Goal: Information Seeking & Learning: Learn about a topic

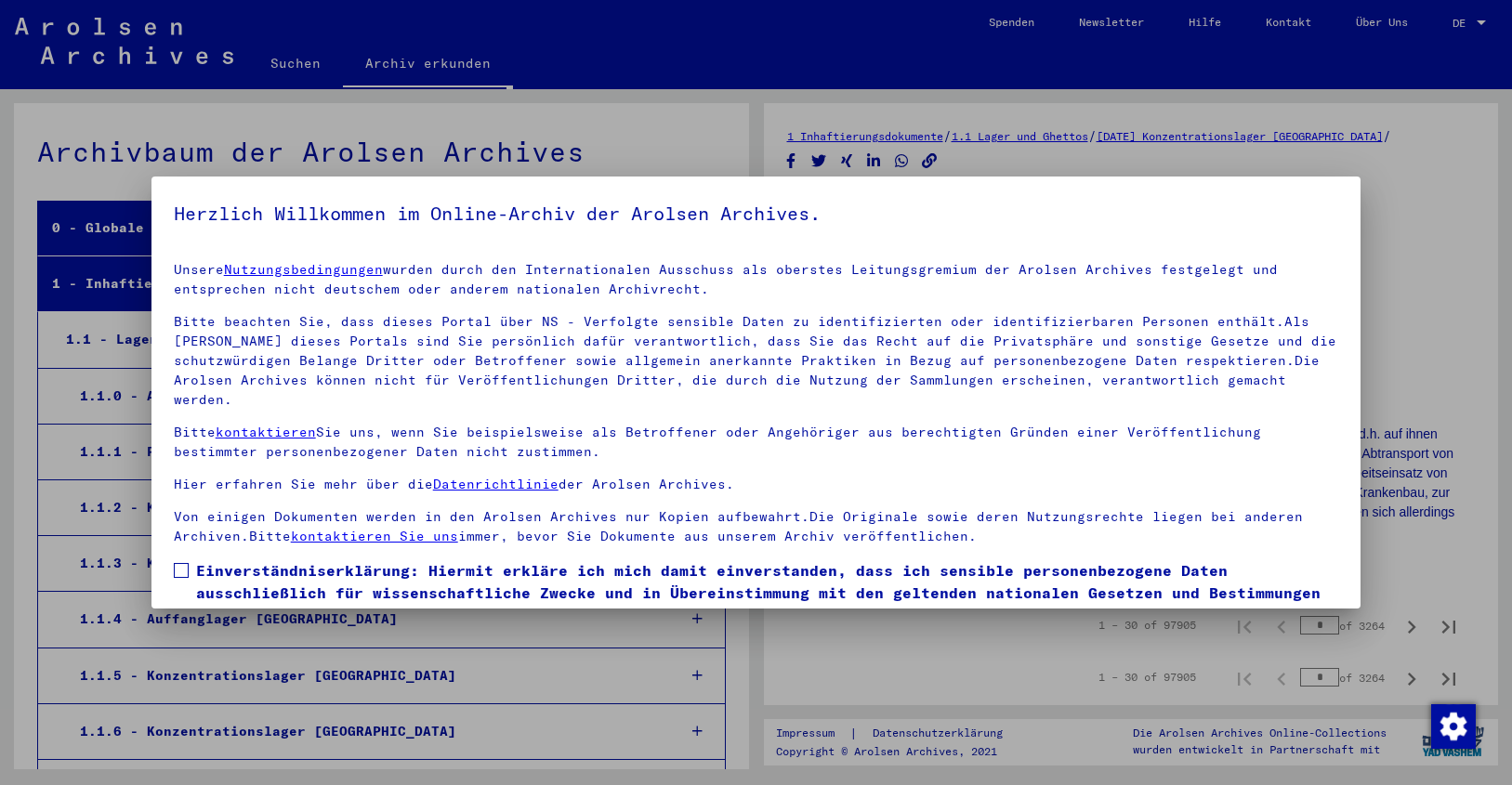
scroll to position [1563, 0]
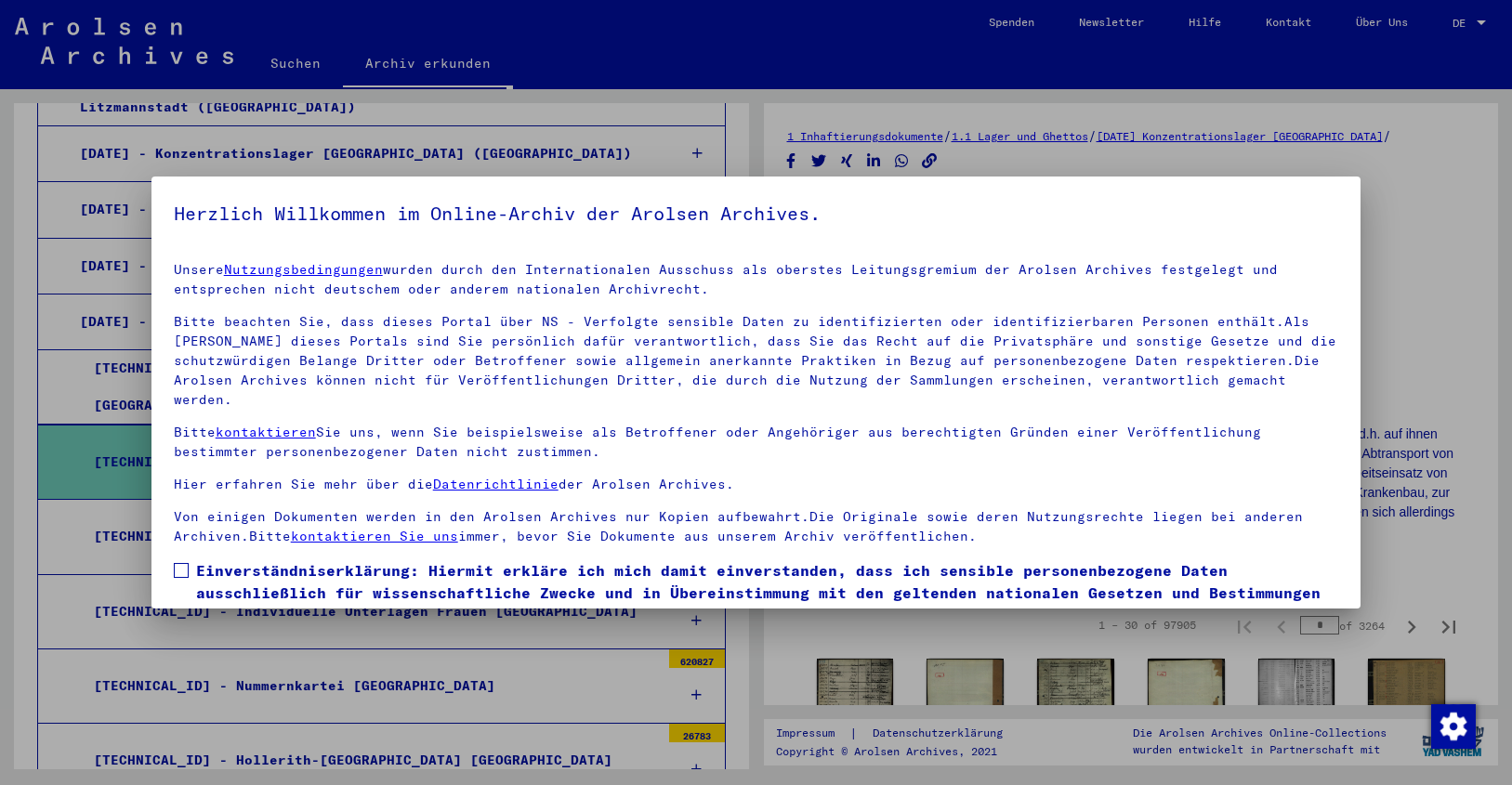
click at [516, 161] on div at bounding box center [756, 392] width 1512 height 785
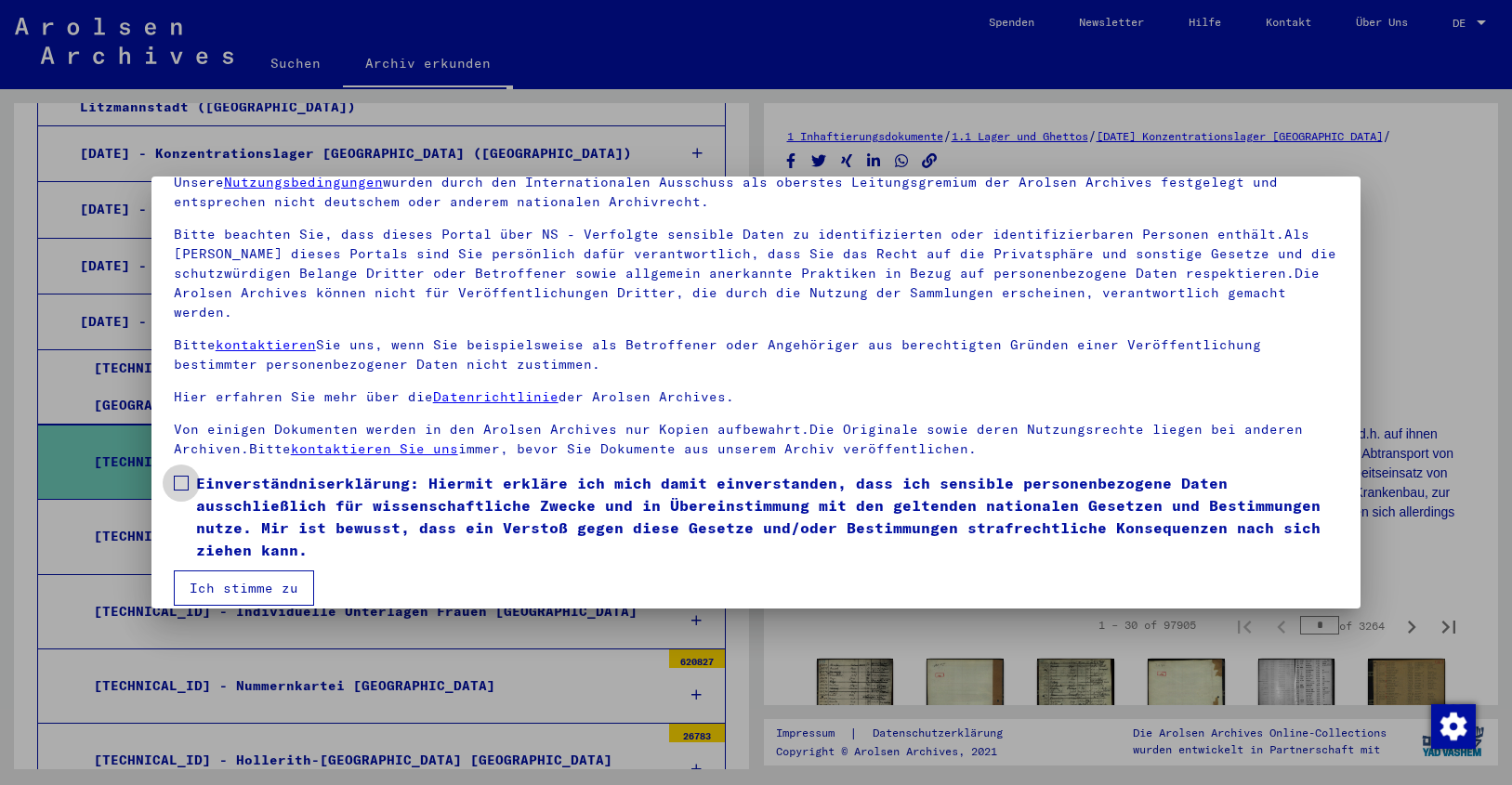
click at [183, 475] on span at bounding box center [181, 483] width 15 height 15
click at [277, 570] on button "Ich stimme zu" at bounding box center [244, 588] width 140 height 35
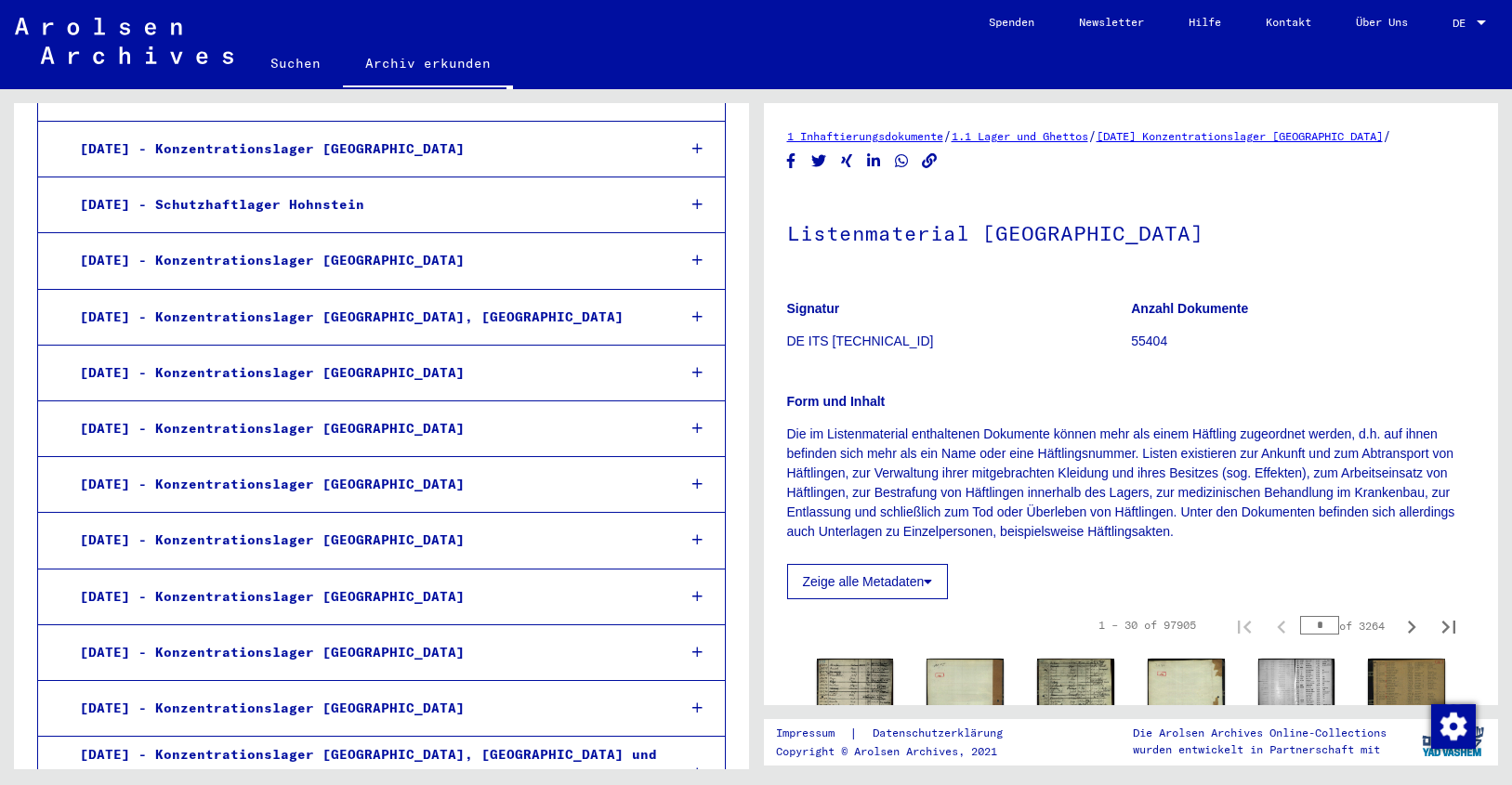
scroll to position [3955, 0]
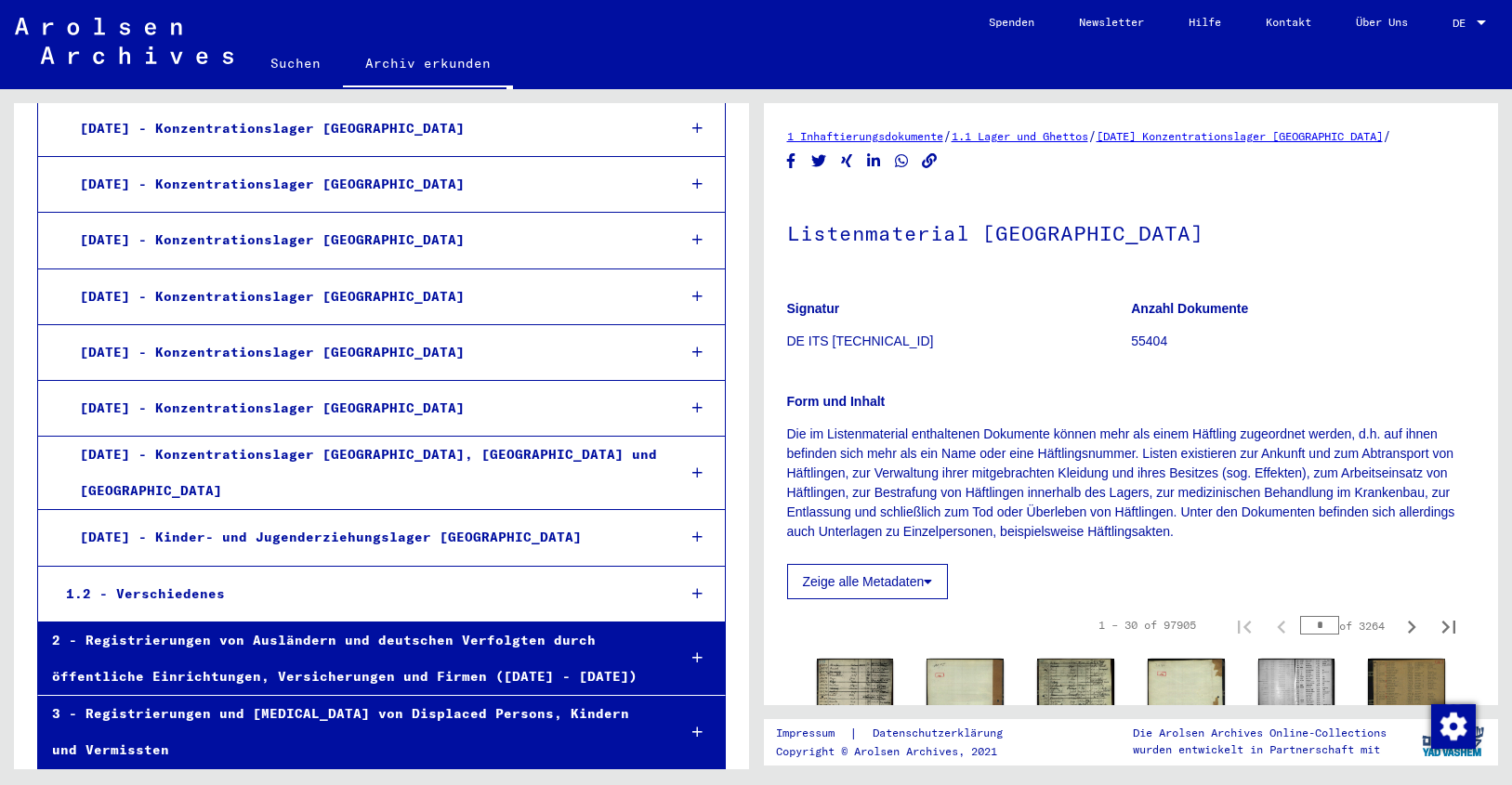
click at [336, 437] on div "[DATE] - Konzentrationslager [GEOGRAPHIC_DATA], [GEOGRAPHIC_DATA] und [GEOGRAPH…" at bounding box center [363, 473] width 595 height 73
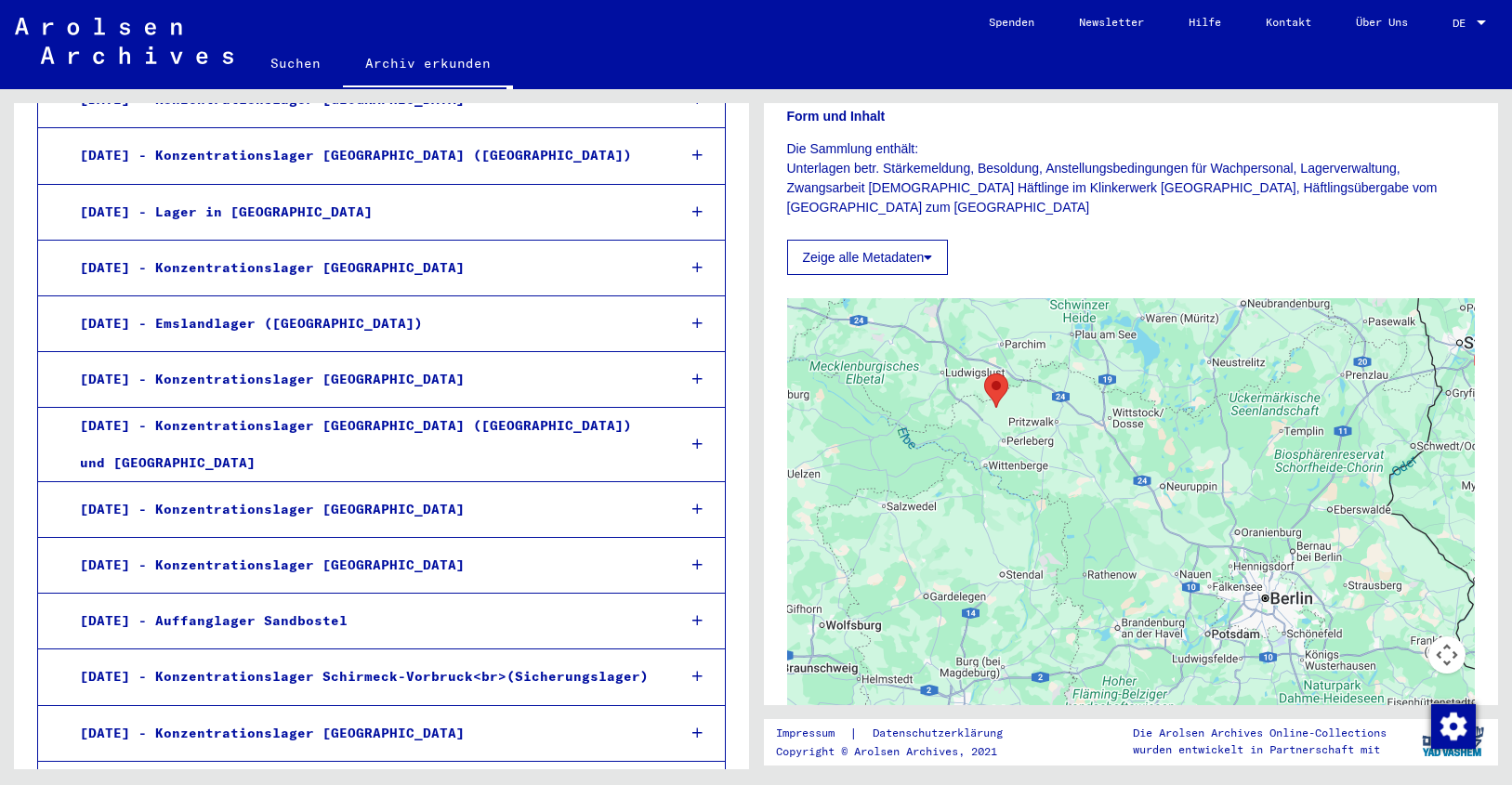
scroll to position [1296, 0]
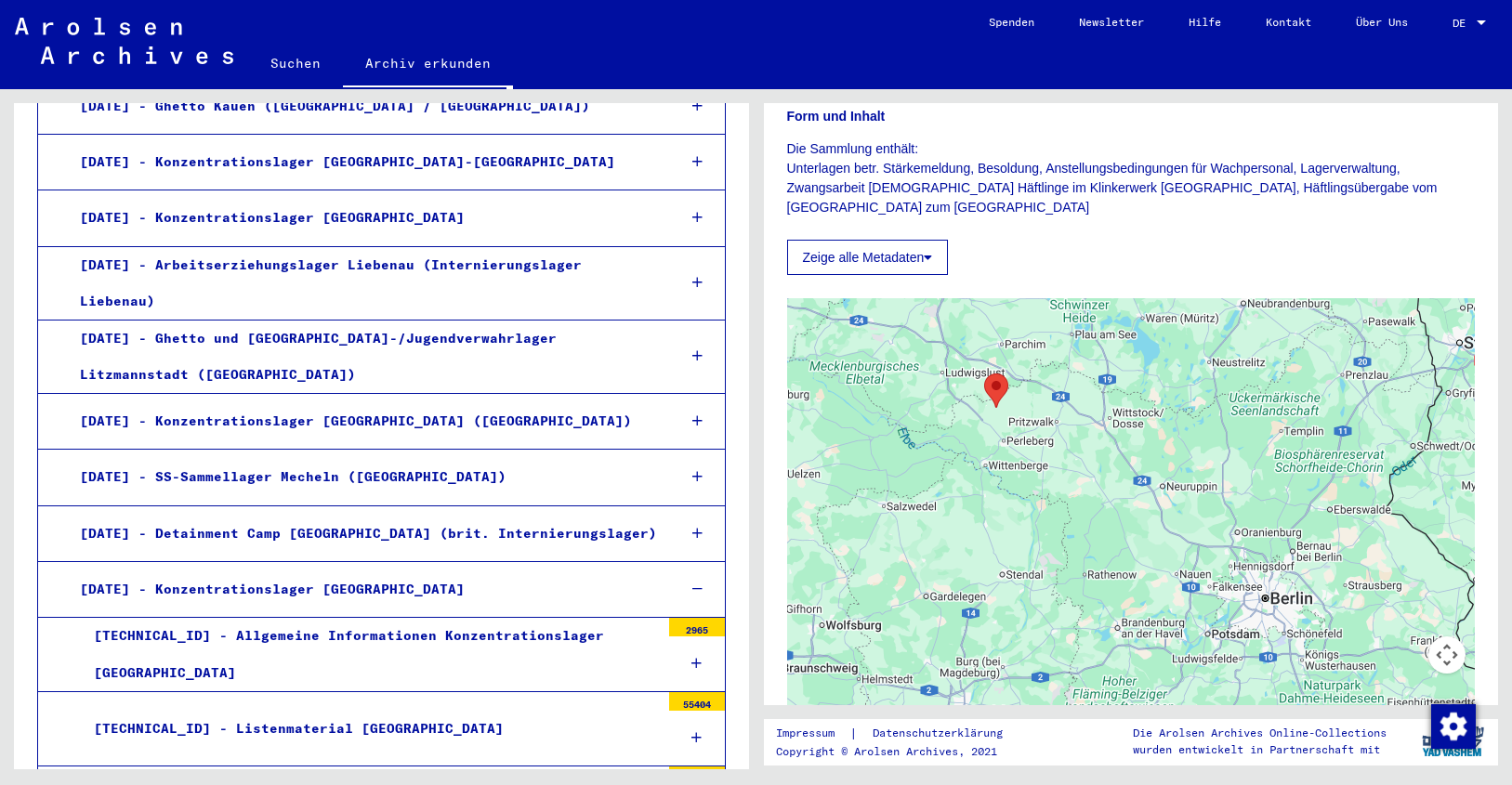
click at [227, 571] on div "[DATE] - Konzentrationslager [GEOGRAPHIC_DATA]" at bounding box center [363, 589] width 595 height 36
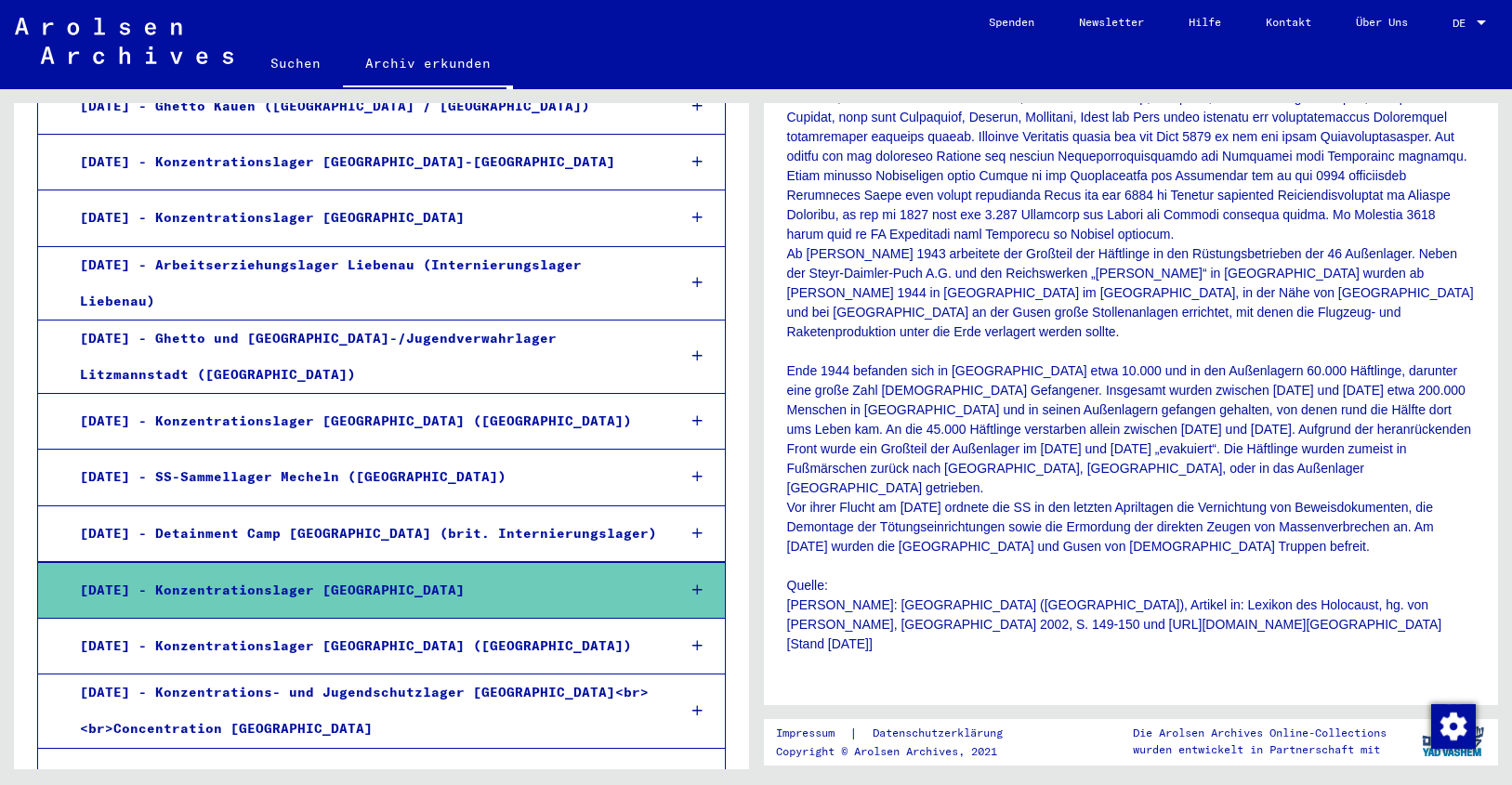
scroll to position [965, 0]
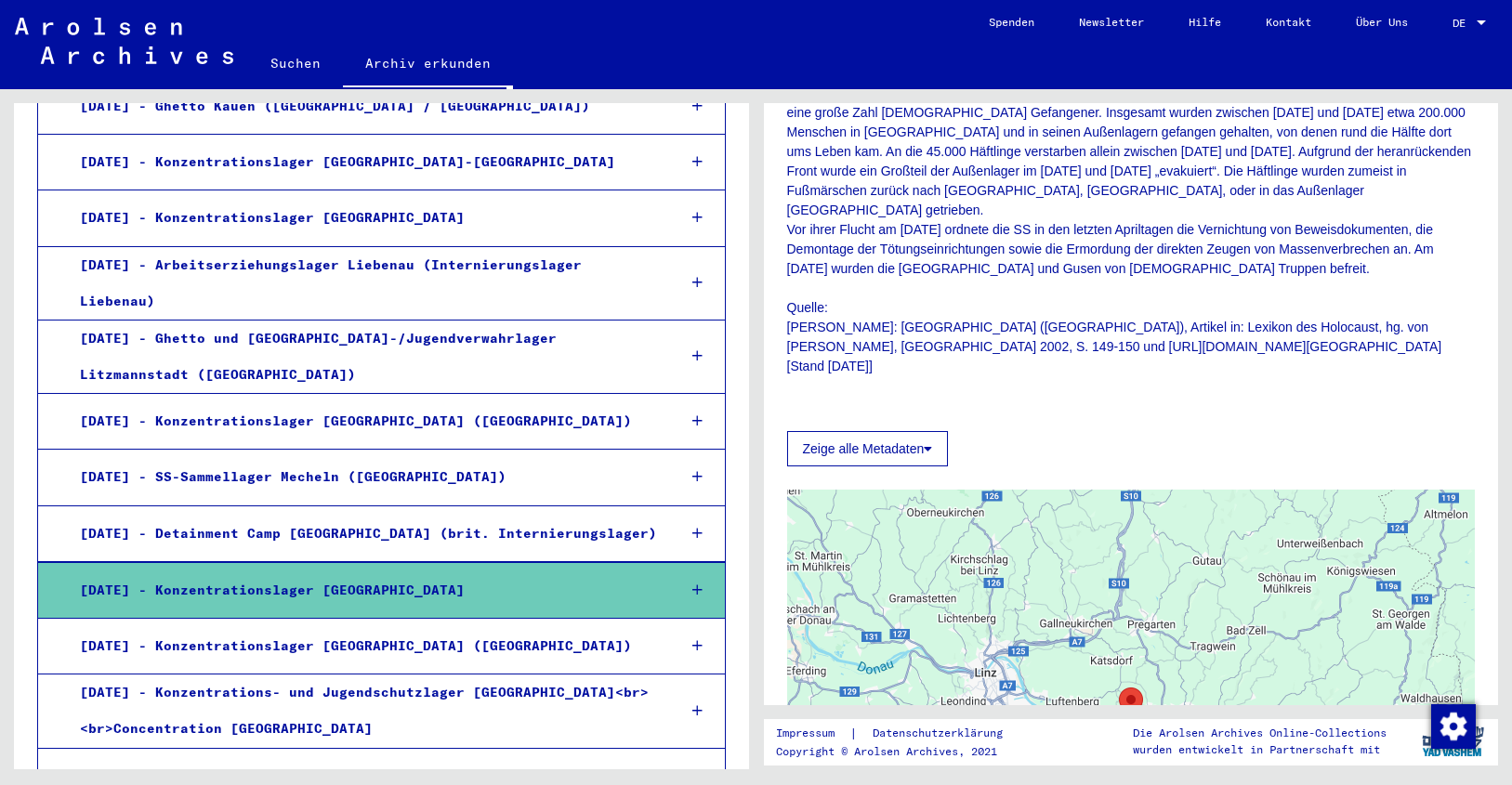
click at [900, 431] on button "Zeige alle Metadaten" at bounding box center [868, 449] width 162 height 35
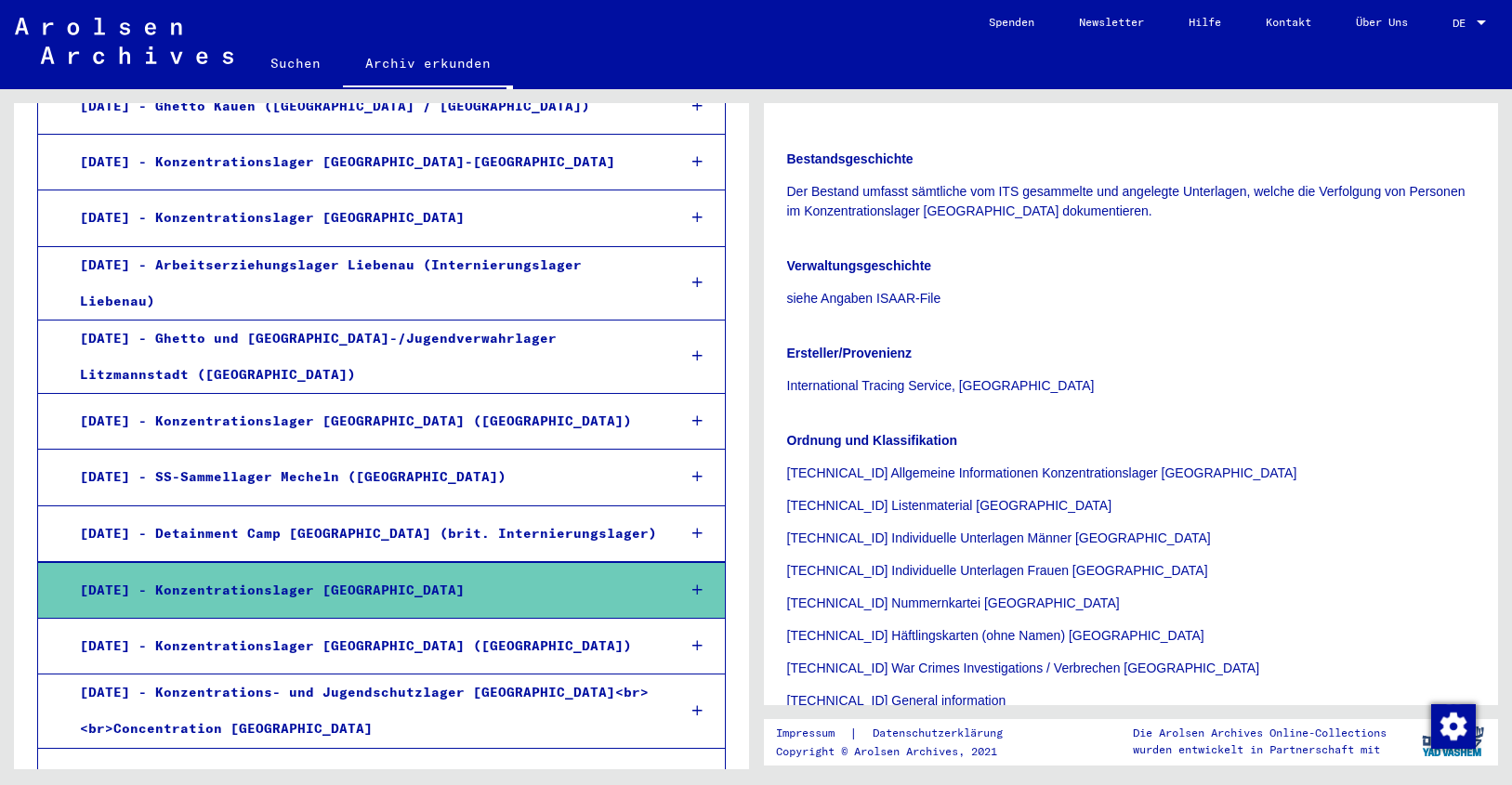
scroll to position [1263, 0]
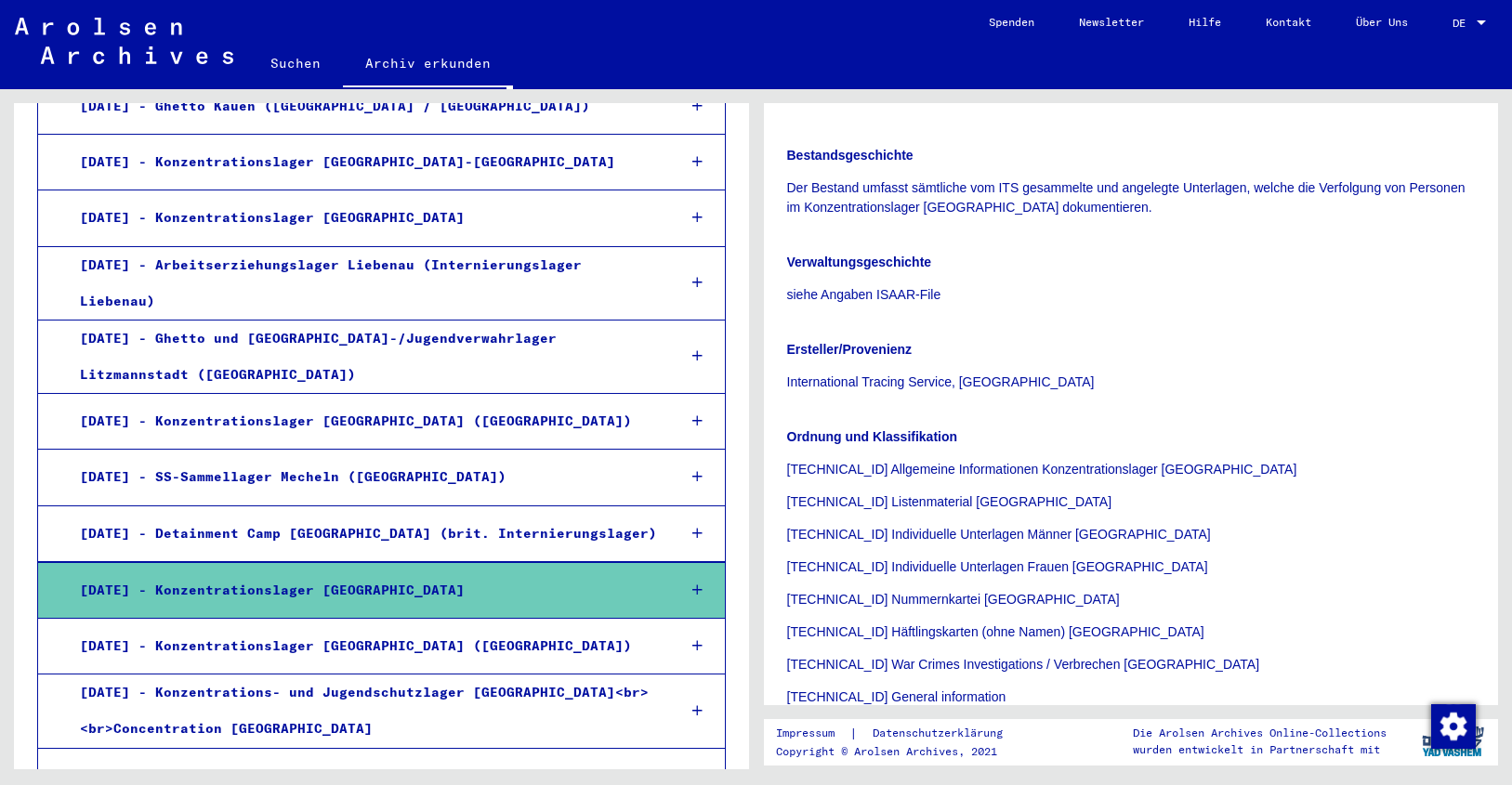
click at [314, 572] on div "[DATE] - Konzentrationslager [GEOGRAPHIC_DATA]" at bounding box center [363, 590] width 595 height 36
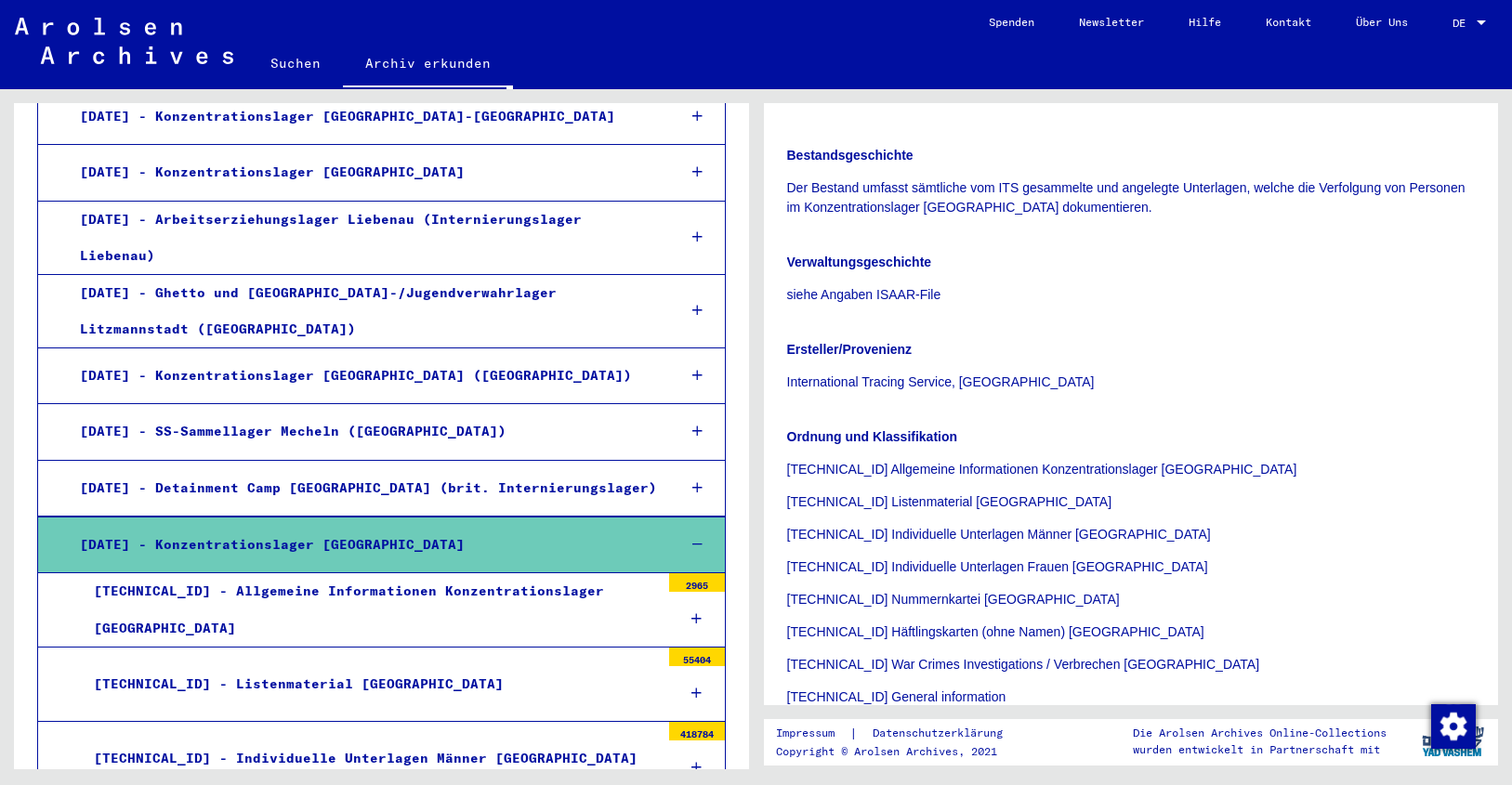
scroll to position [1392, 0]
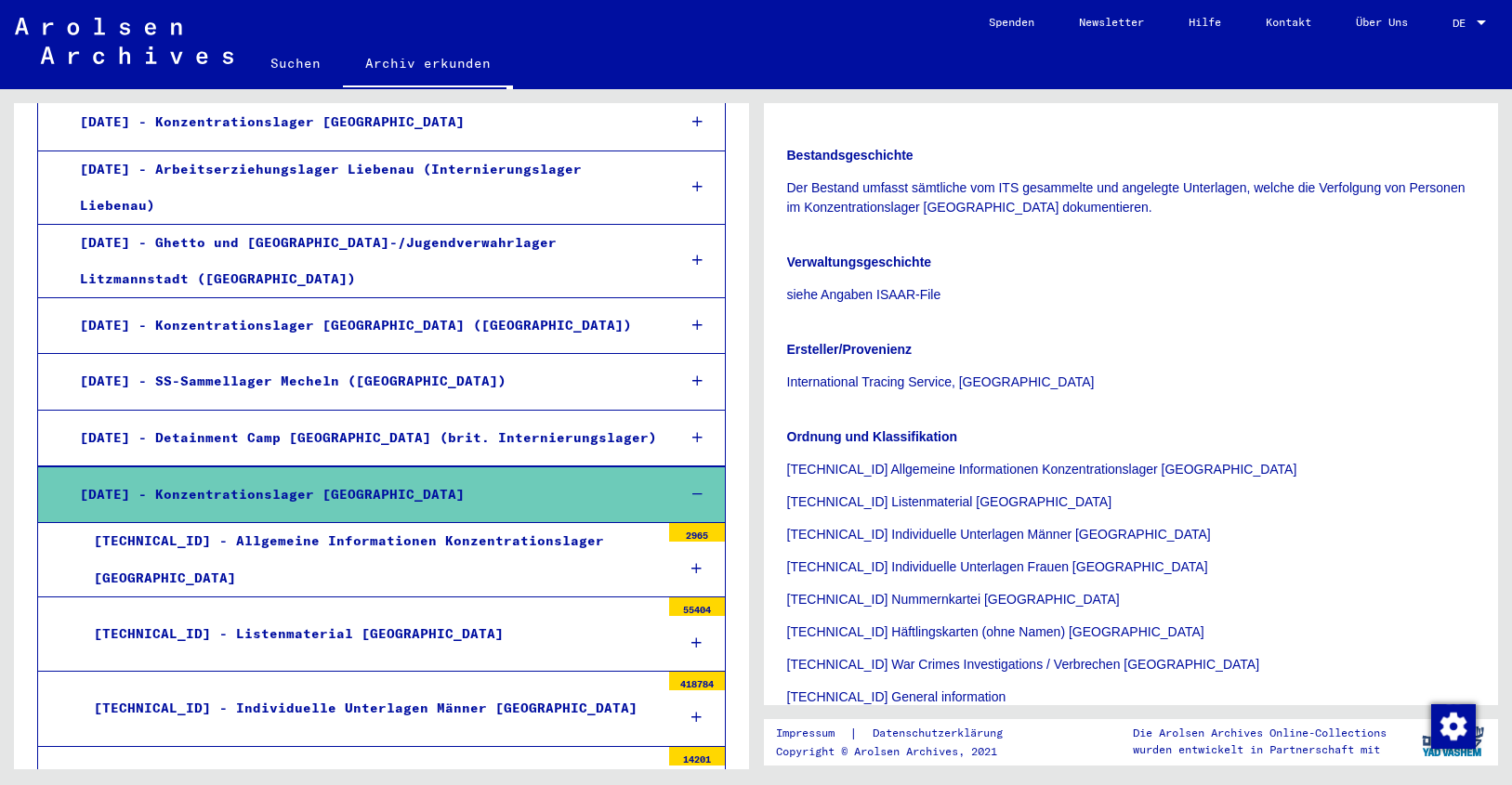
click at [320, 616] on div "[TECHNICAL_ID] - Listenmaterial [GEOGRAPHIC_DATA]" at bounding box center [369, 635] width 580 height 36
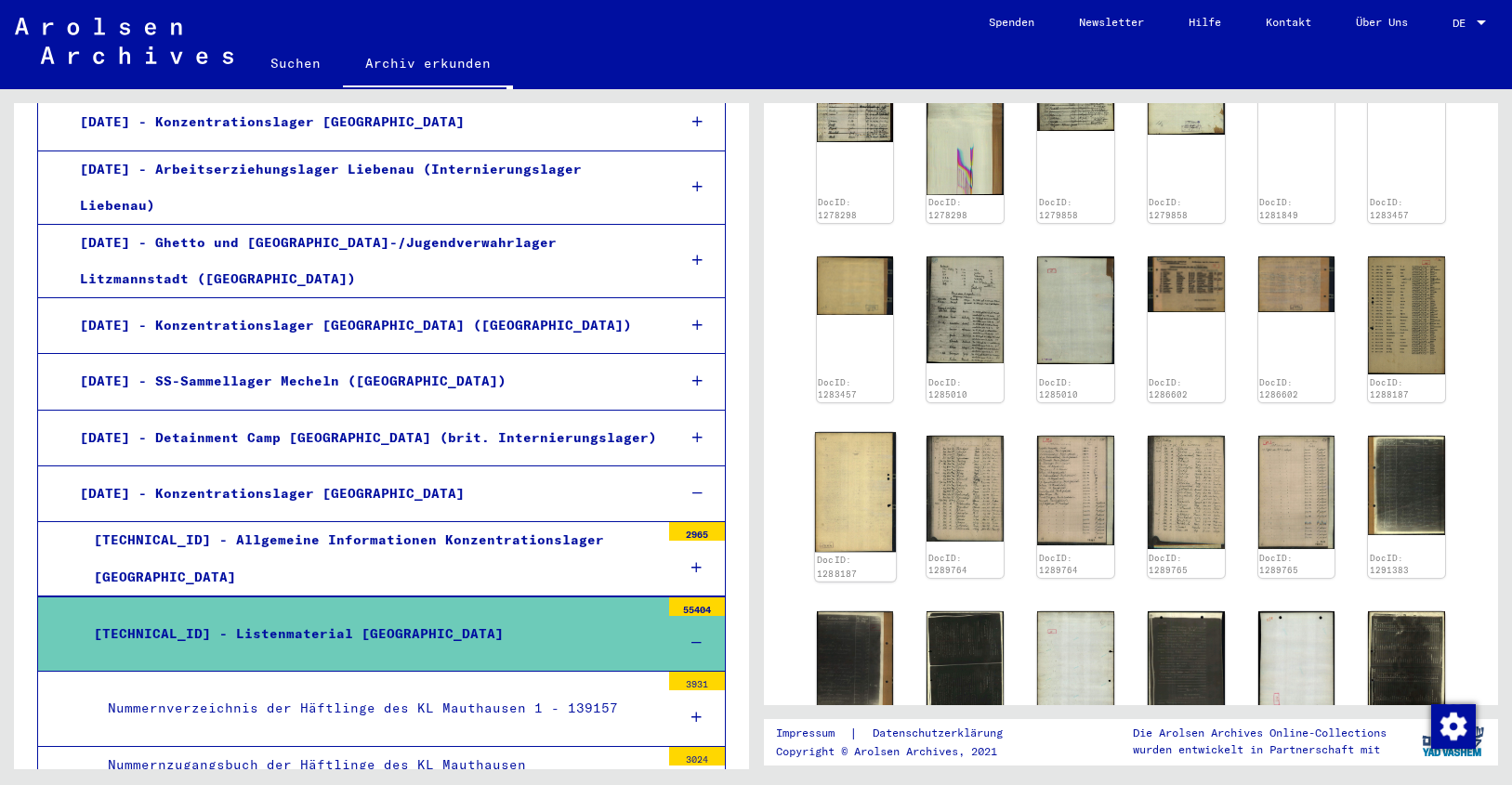
scroll to position [943, 0]
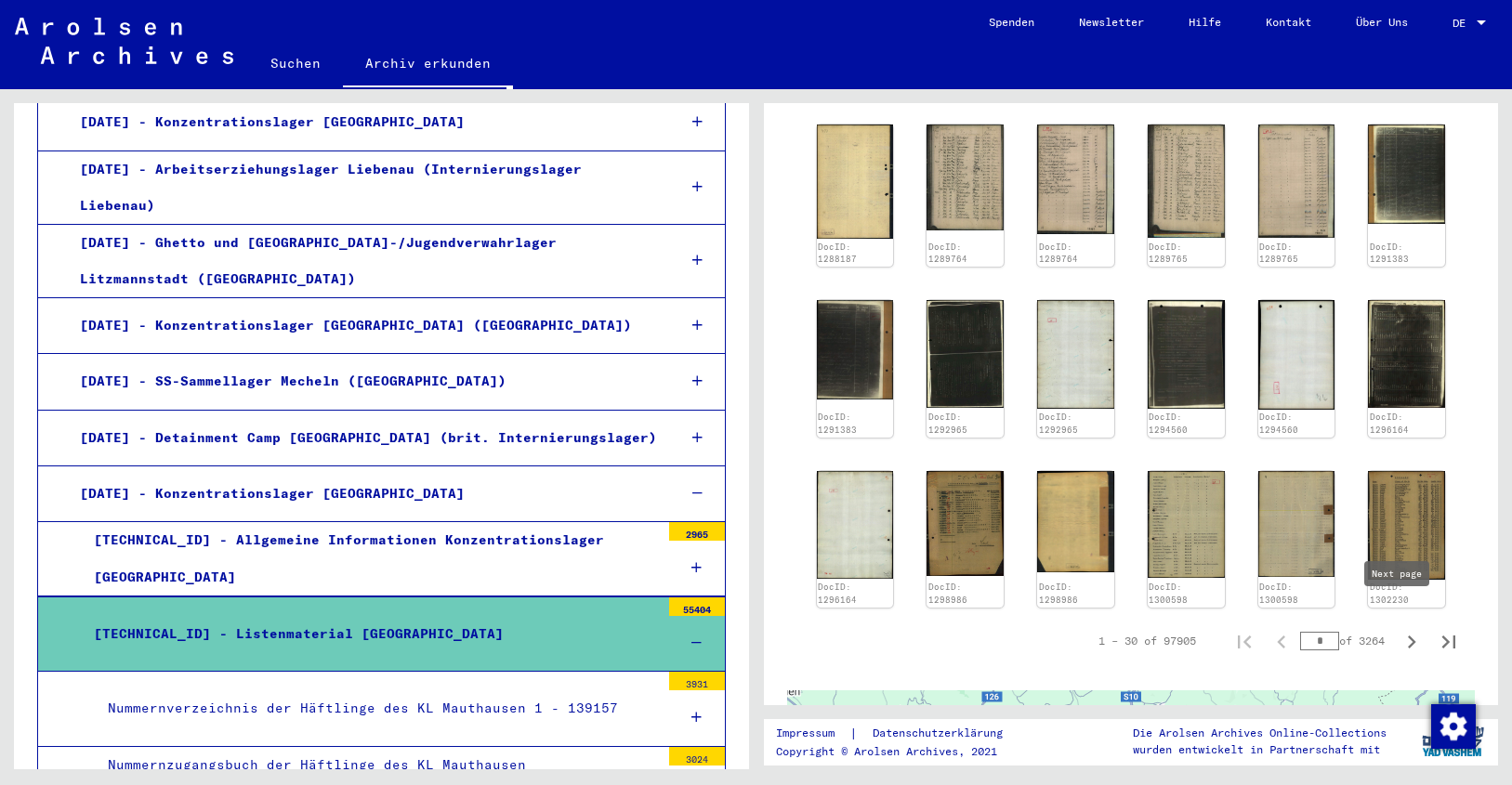
click at [1399, 629] on icon "Next page" at bounding box center [1411, 641] width 26 height 26
type input "*"
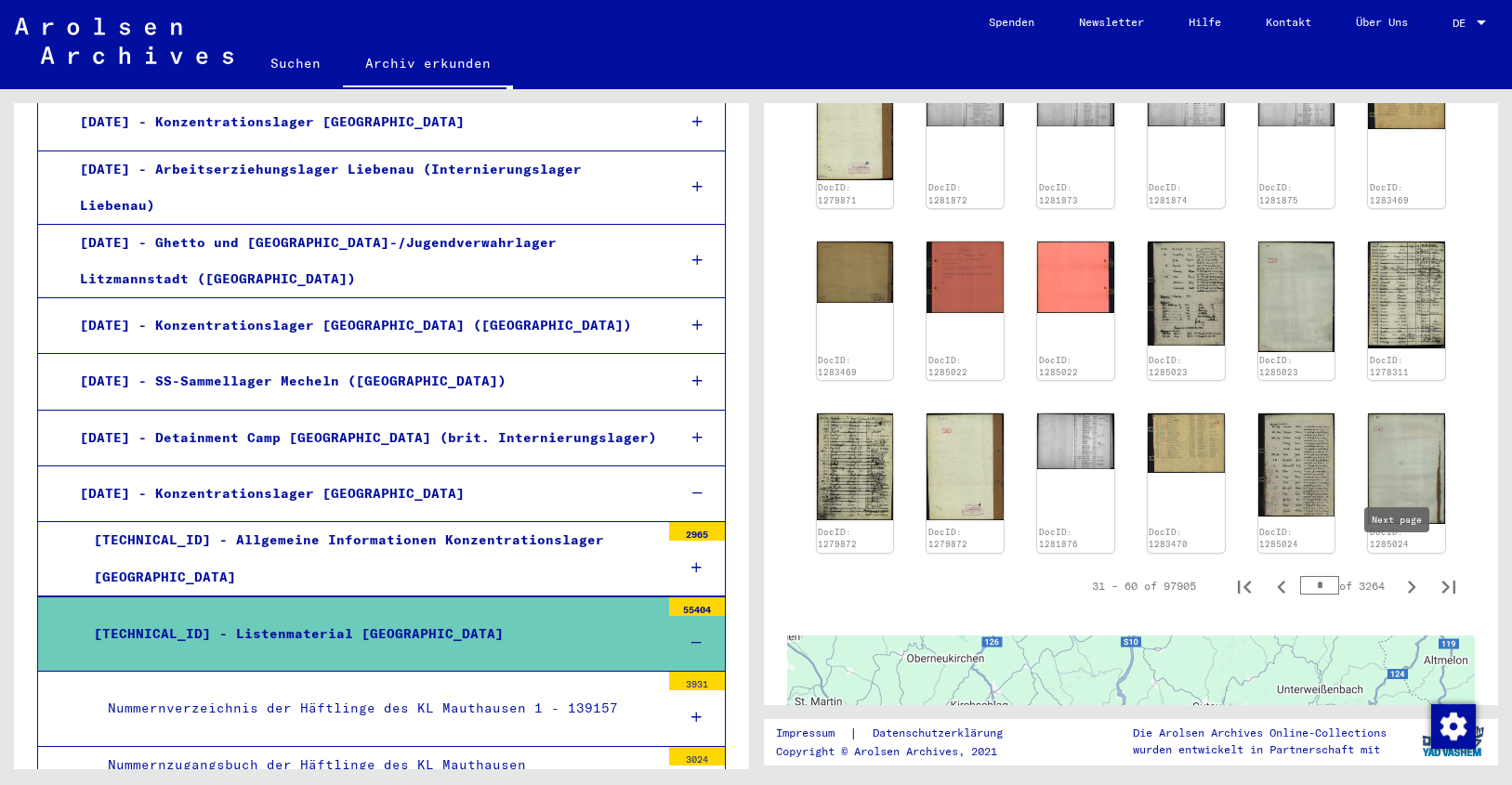
click at [1407, 581] on icon "Next page" at bounding box center [1411, 588] width 9 height 13
type input "*"
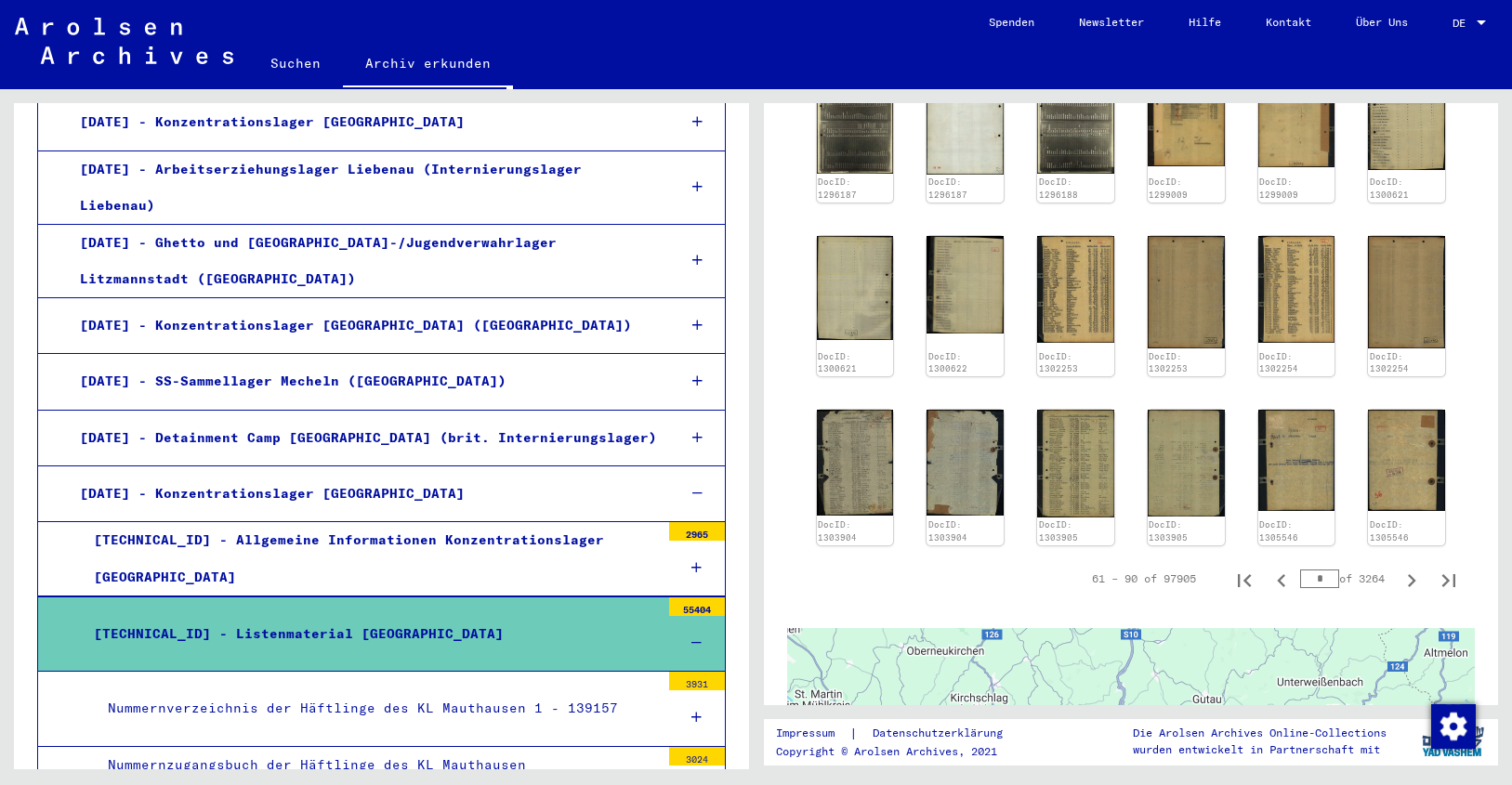
click at [1399, 567] on icon "Next page" at bounding box center [1411, 580] width 26 height 26
type input "*"
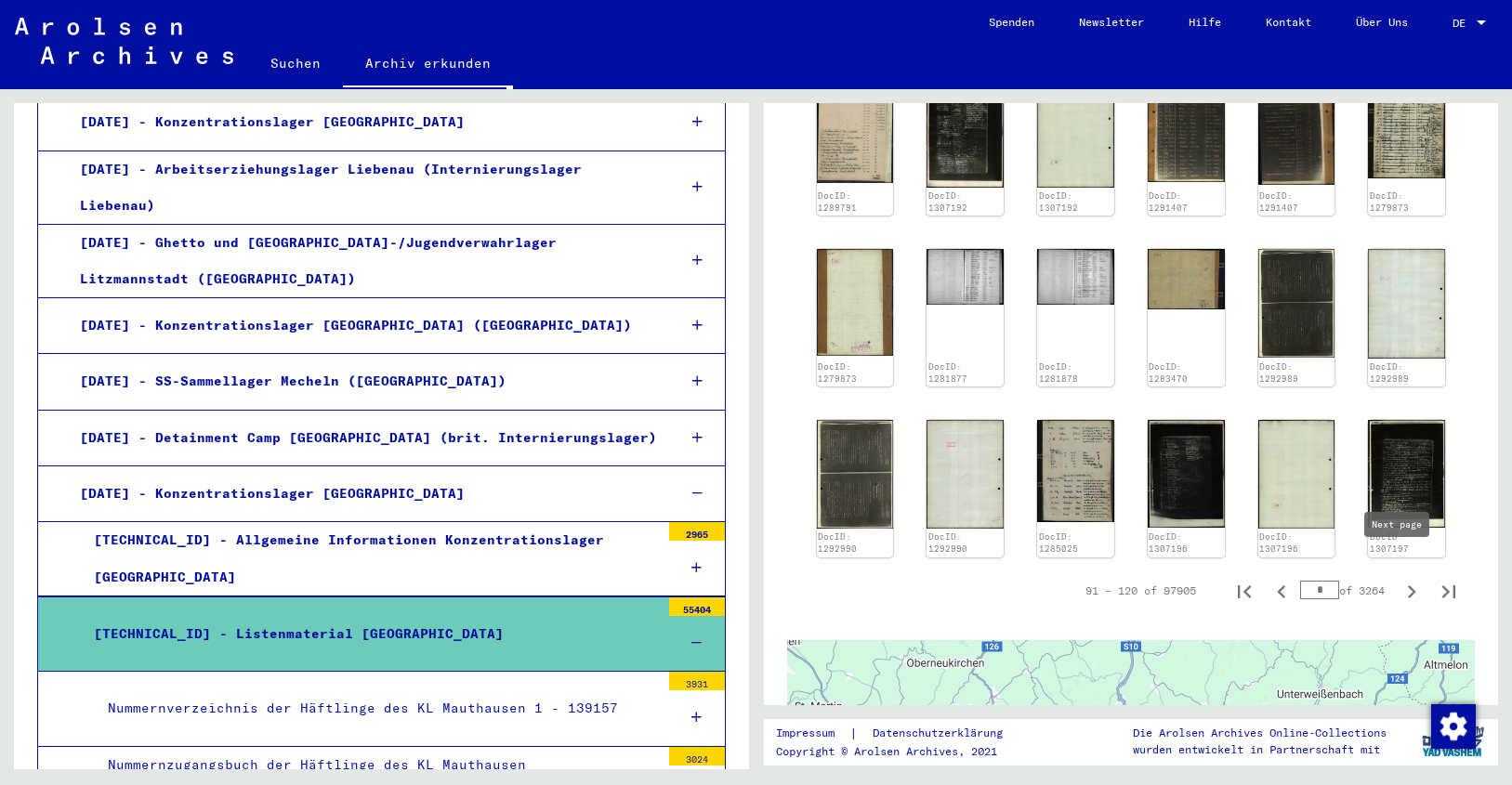
click at [1399, 579] on icon "Next page" at bounding box center [1411, 591] width 26 height 26
type input "*"
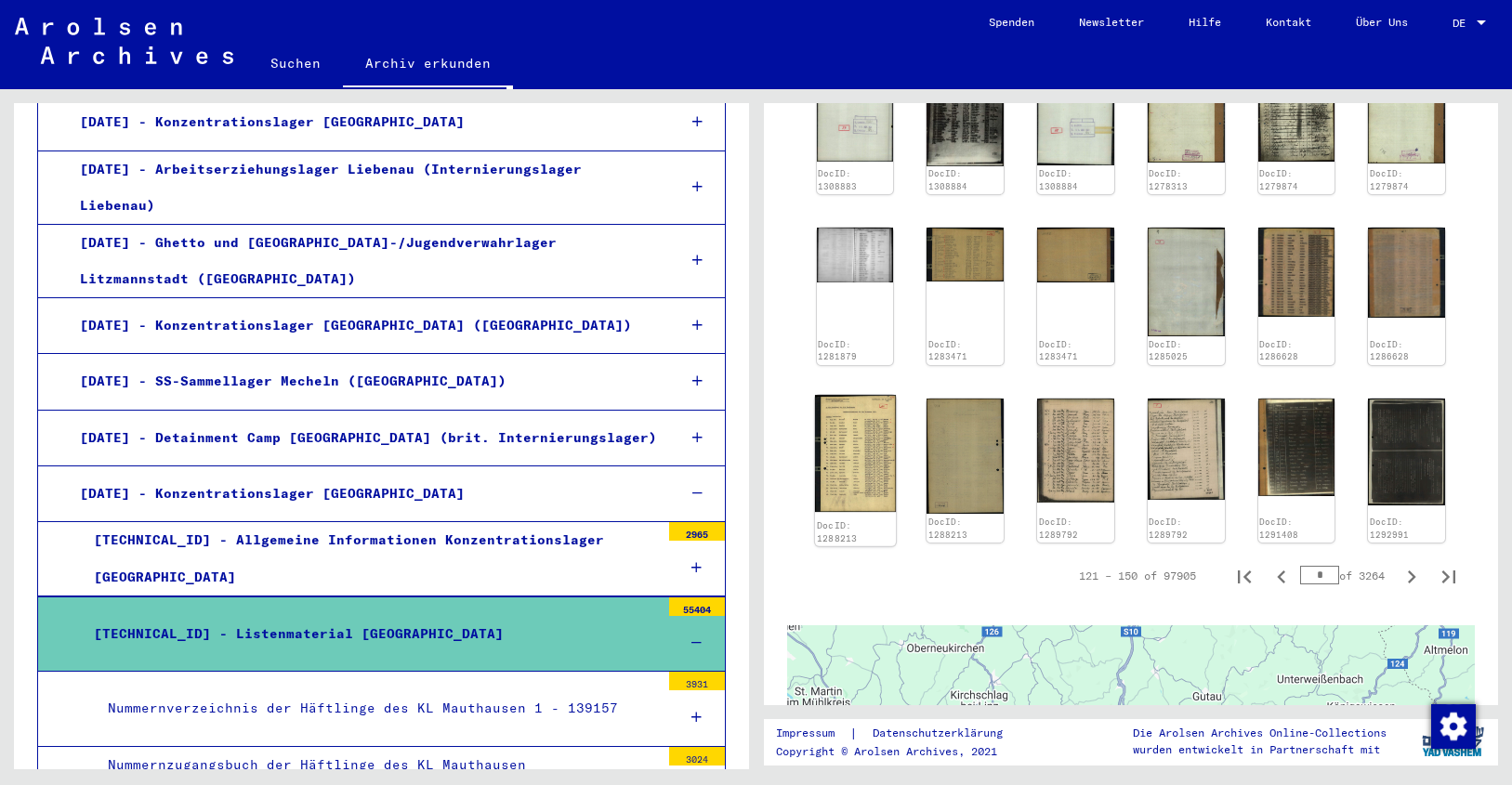
click at [848, 438] on img at bounding box center [854, 453] width 81 height 117
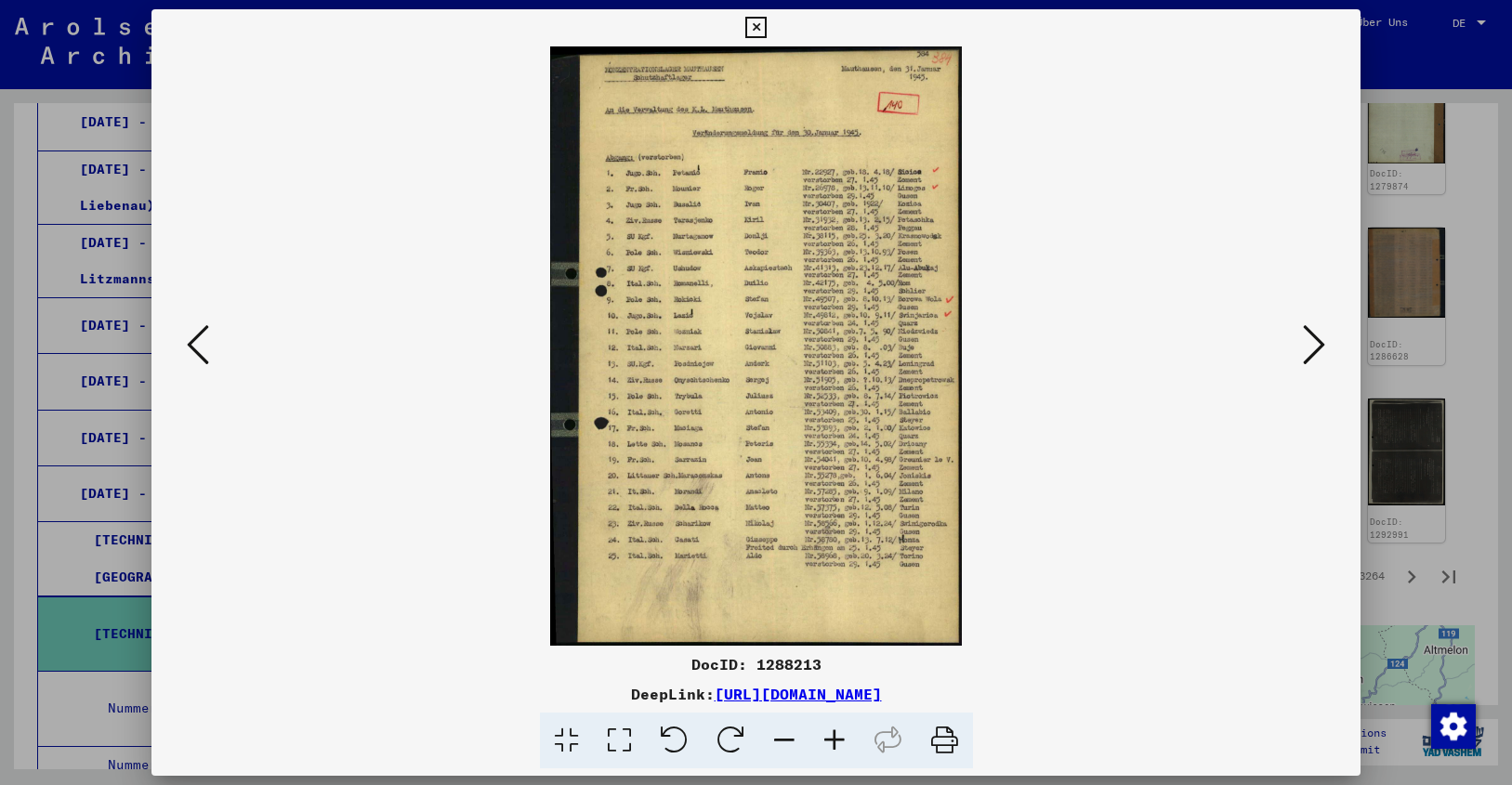
click at [833, 735] on icon at bounding box center [834, 740] width 50 height 57
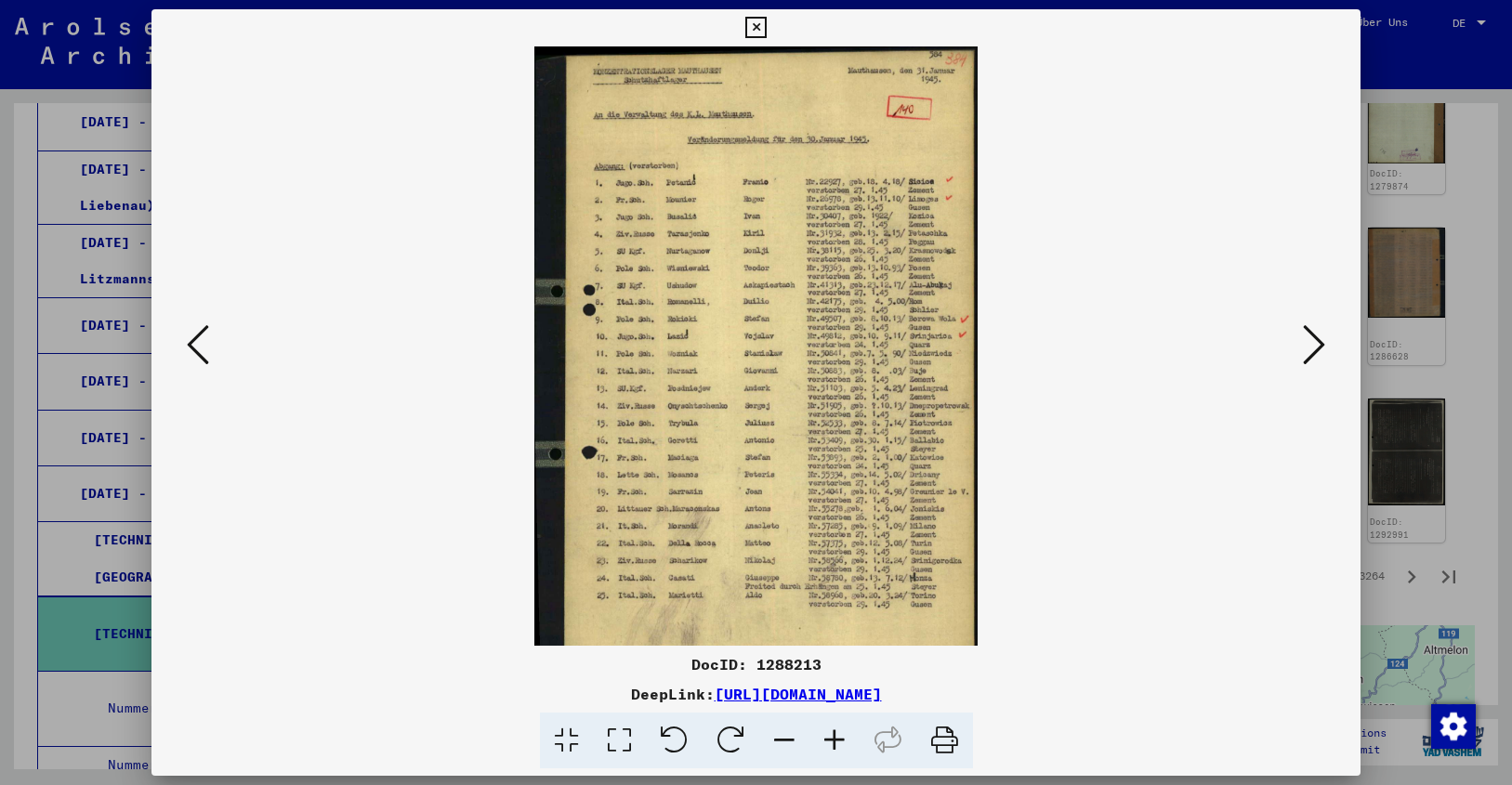
click at [833, 735] on icon at bounding box center [834, 740] width 50 height 57
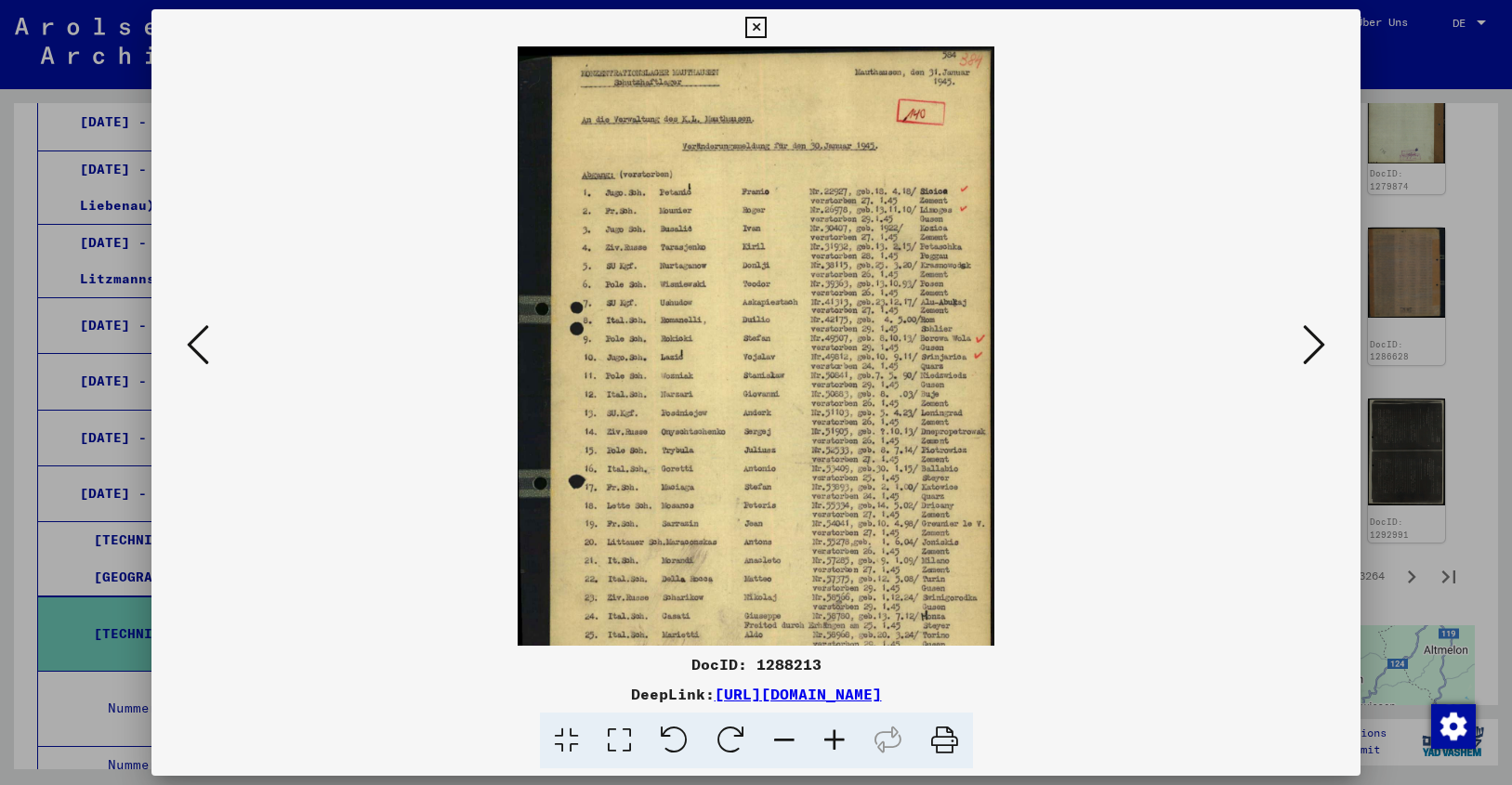
click at [833, 735] on icon at bounding box center [834, 740] width 50 height 57
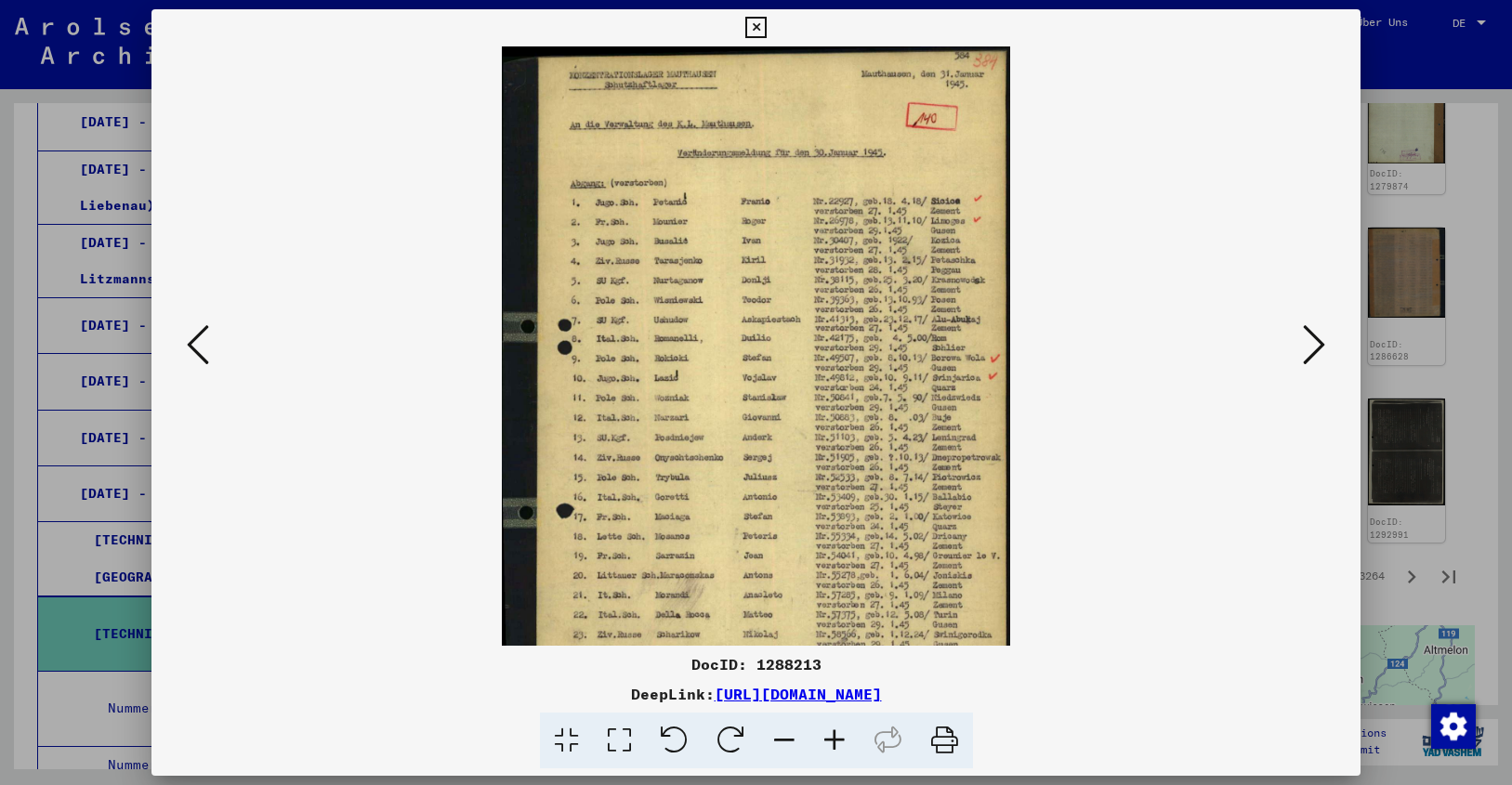
click at [833, 735] on icon at bounding box center [834, 740] width 50 height 57
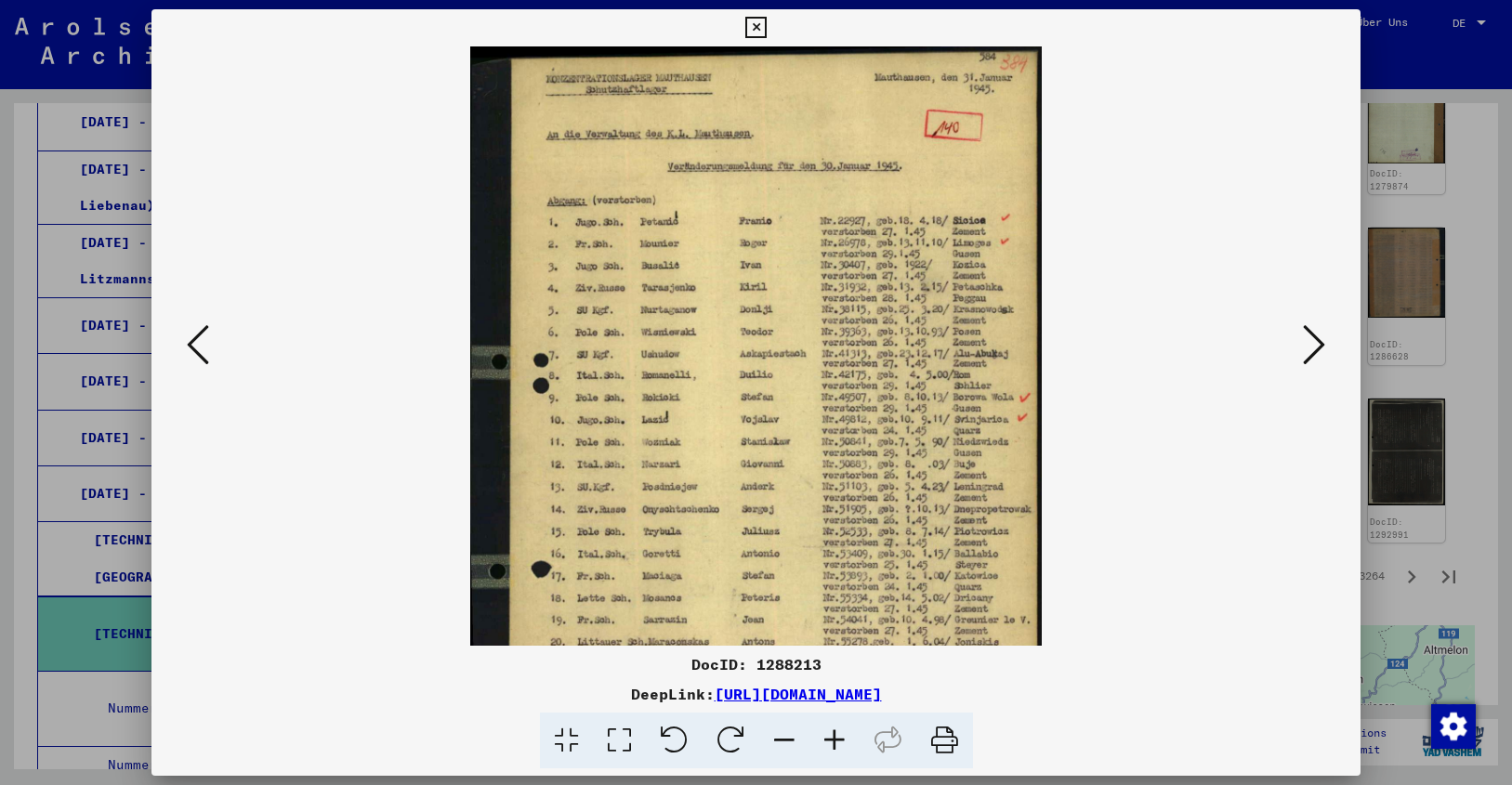
click at [833, 735] on icon at bounding box center [834, 740] width 50 height 57
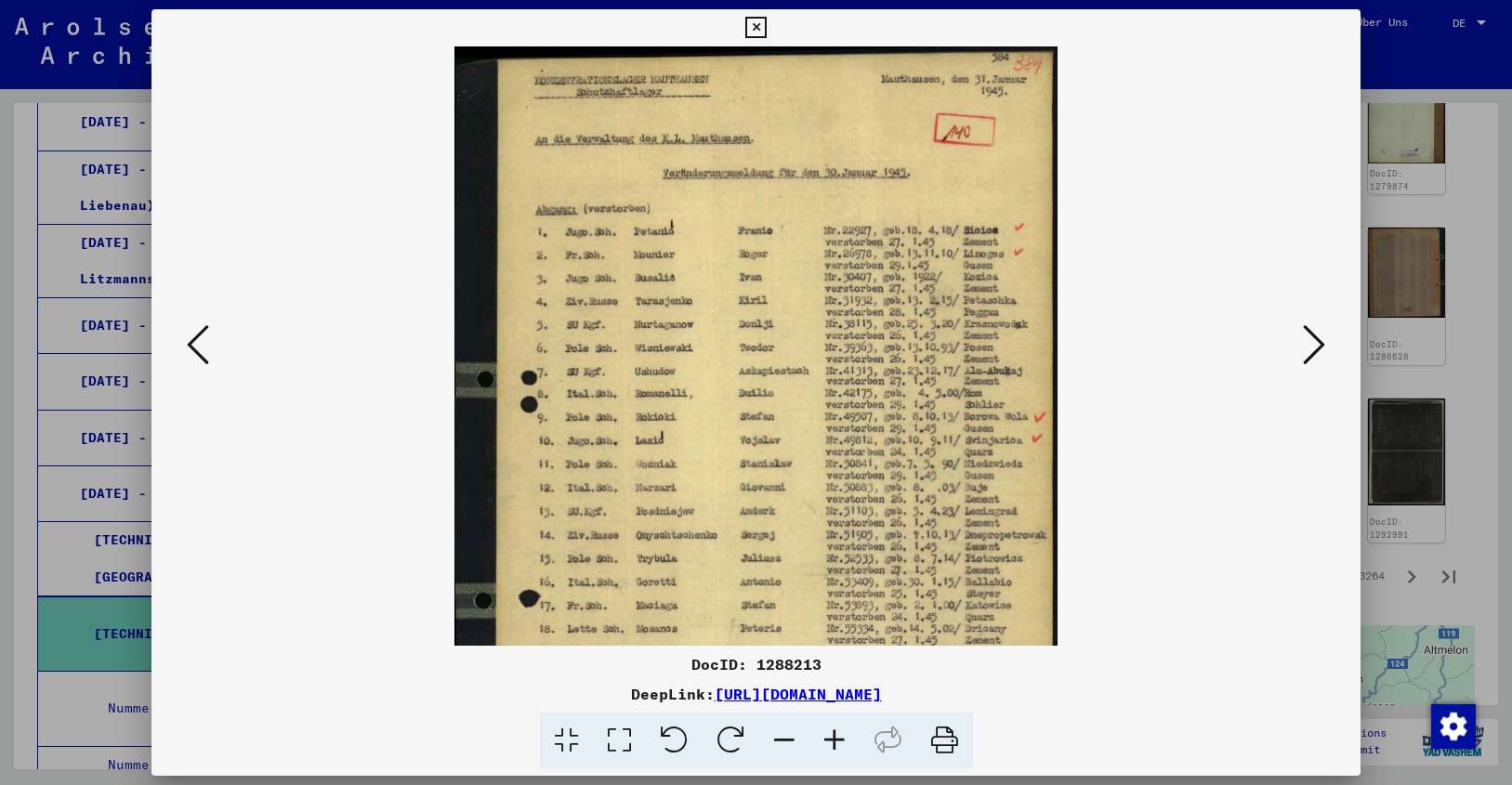
click at [833, 735] on icon at bounding box center [834, 740] width 50 height 57
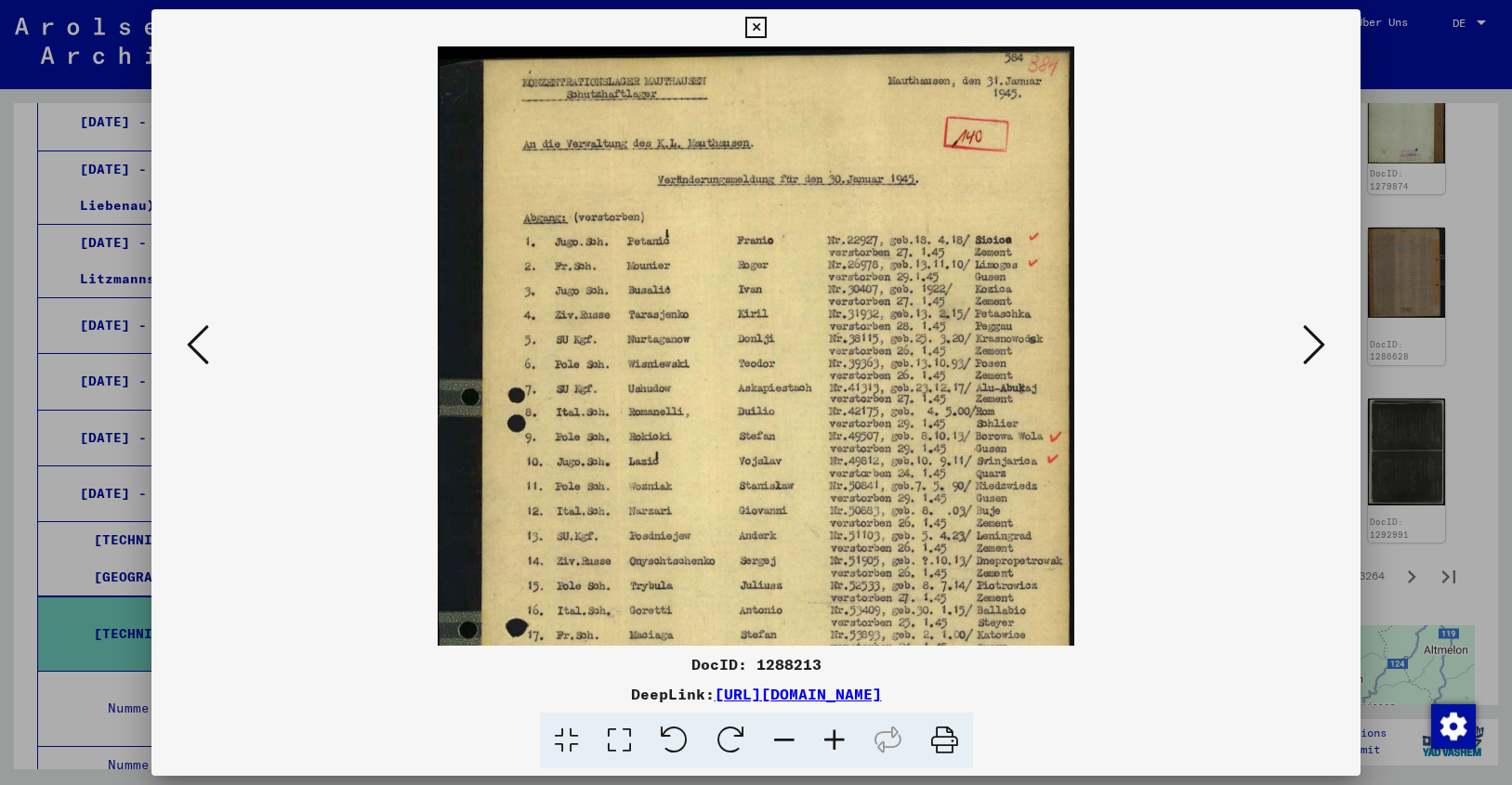
click at [833, 735] on icon at bounding box center [834, 740] width 50 height 57
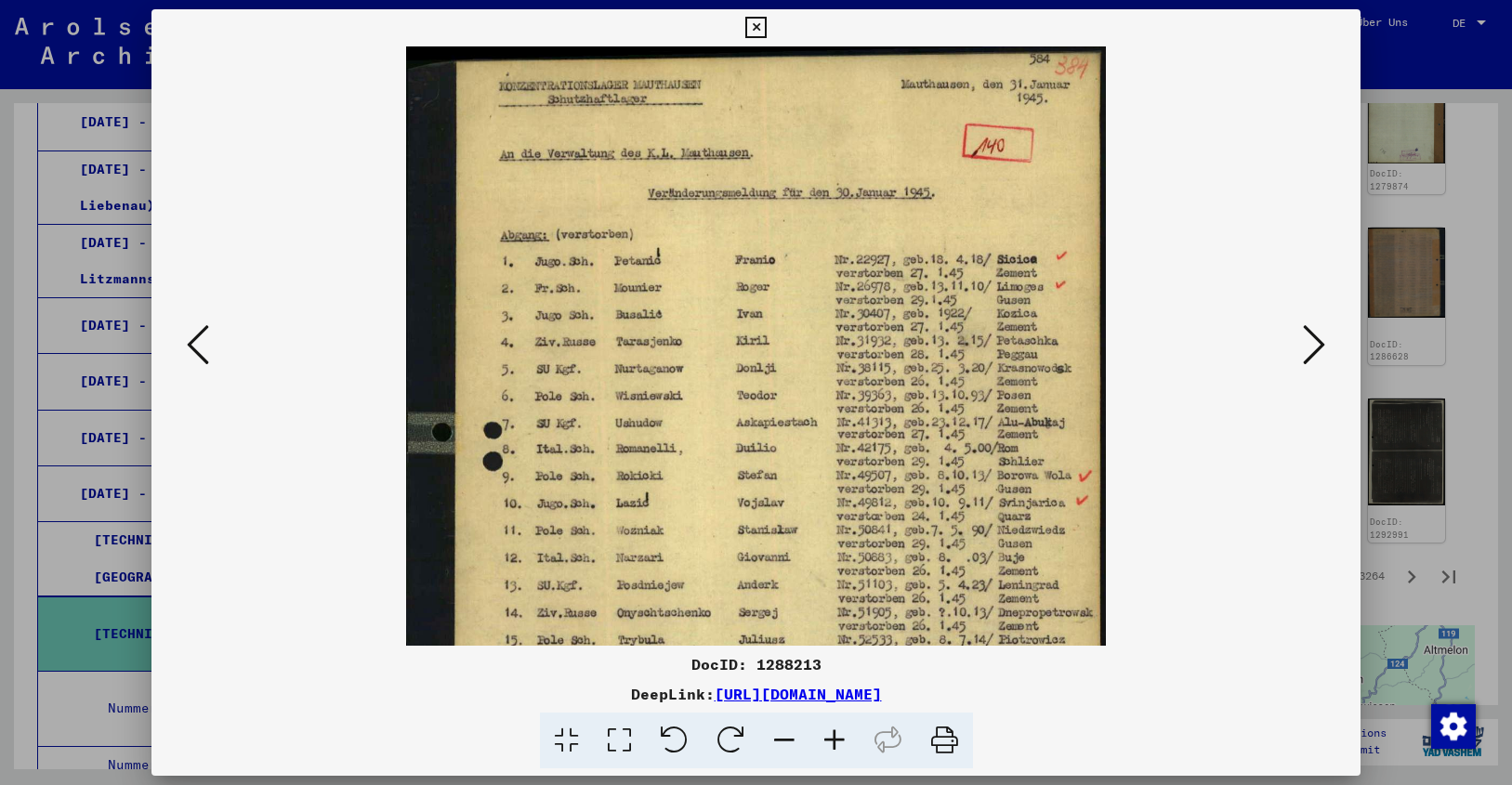
click at [1314, 351] on icon at bounding box center [1314, 344] width 22 height 45
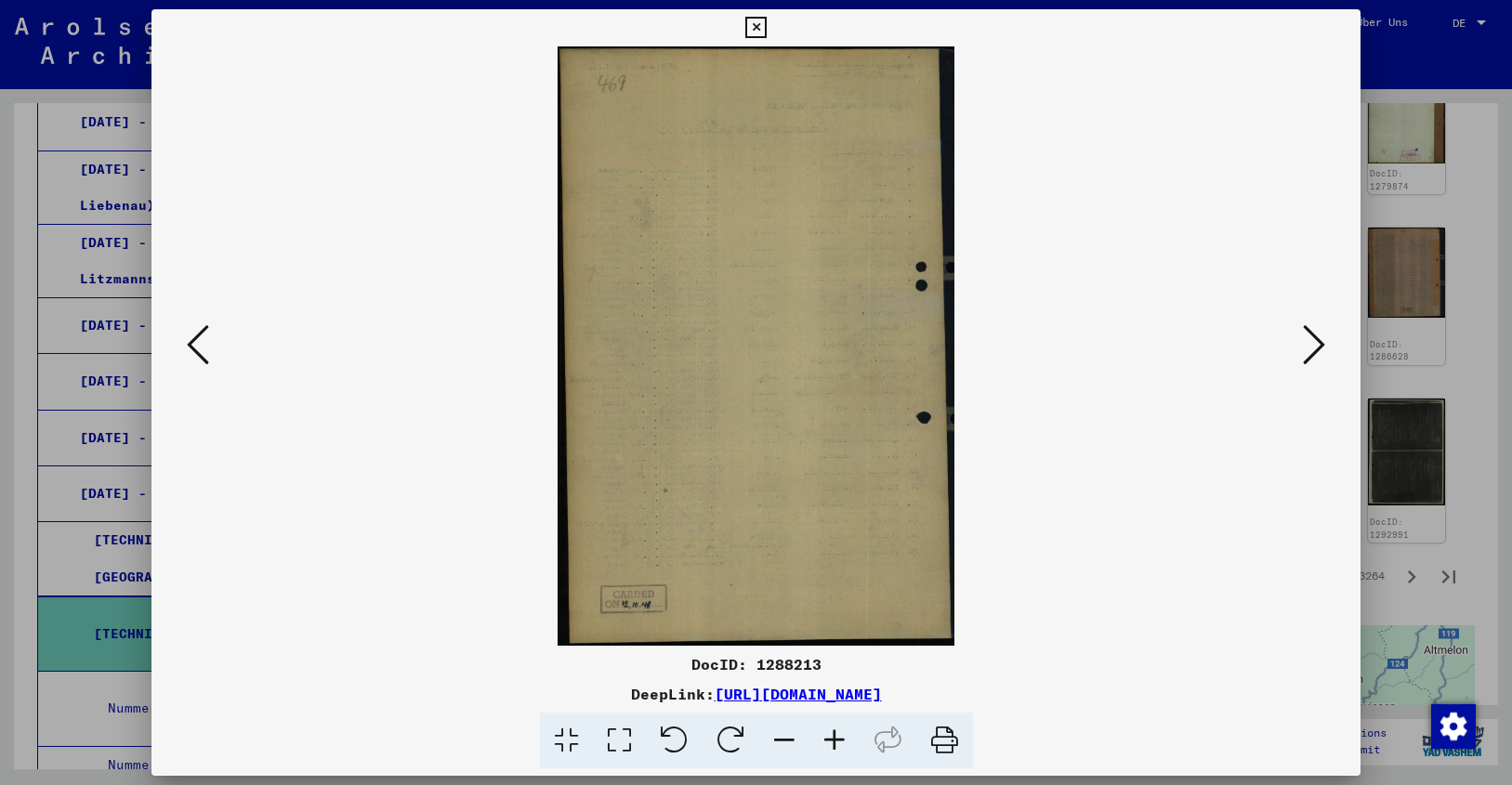
click at [1314, 351] on icon at bounding box center [1314, 344] width 22 height 45
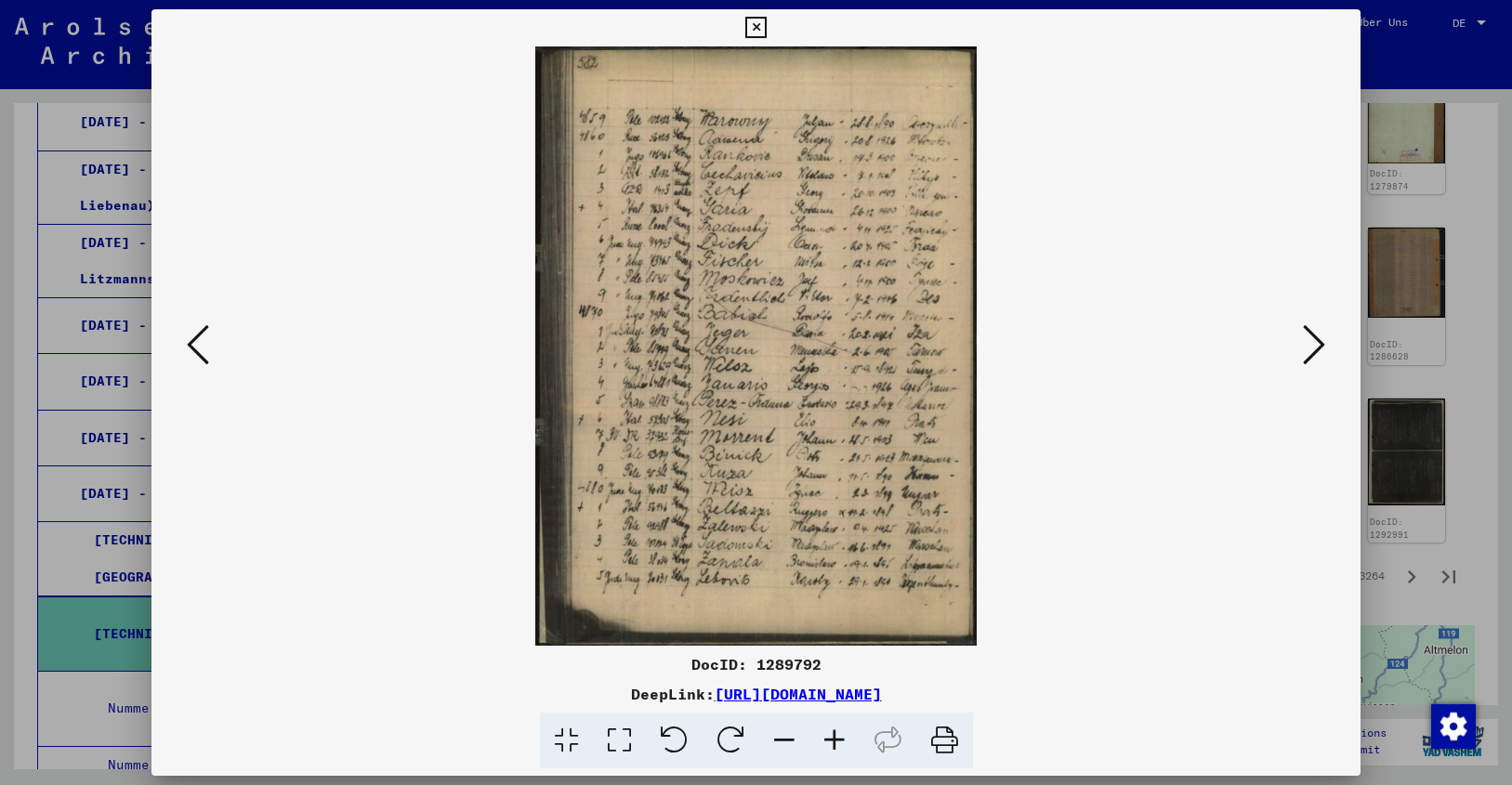
click at [1314, 351] on icon at bounding box center [1314, 344] width 22 height 45
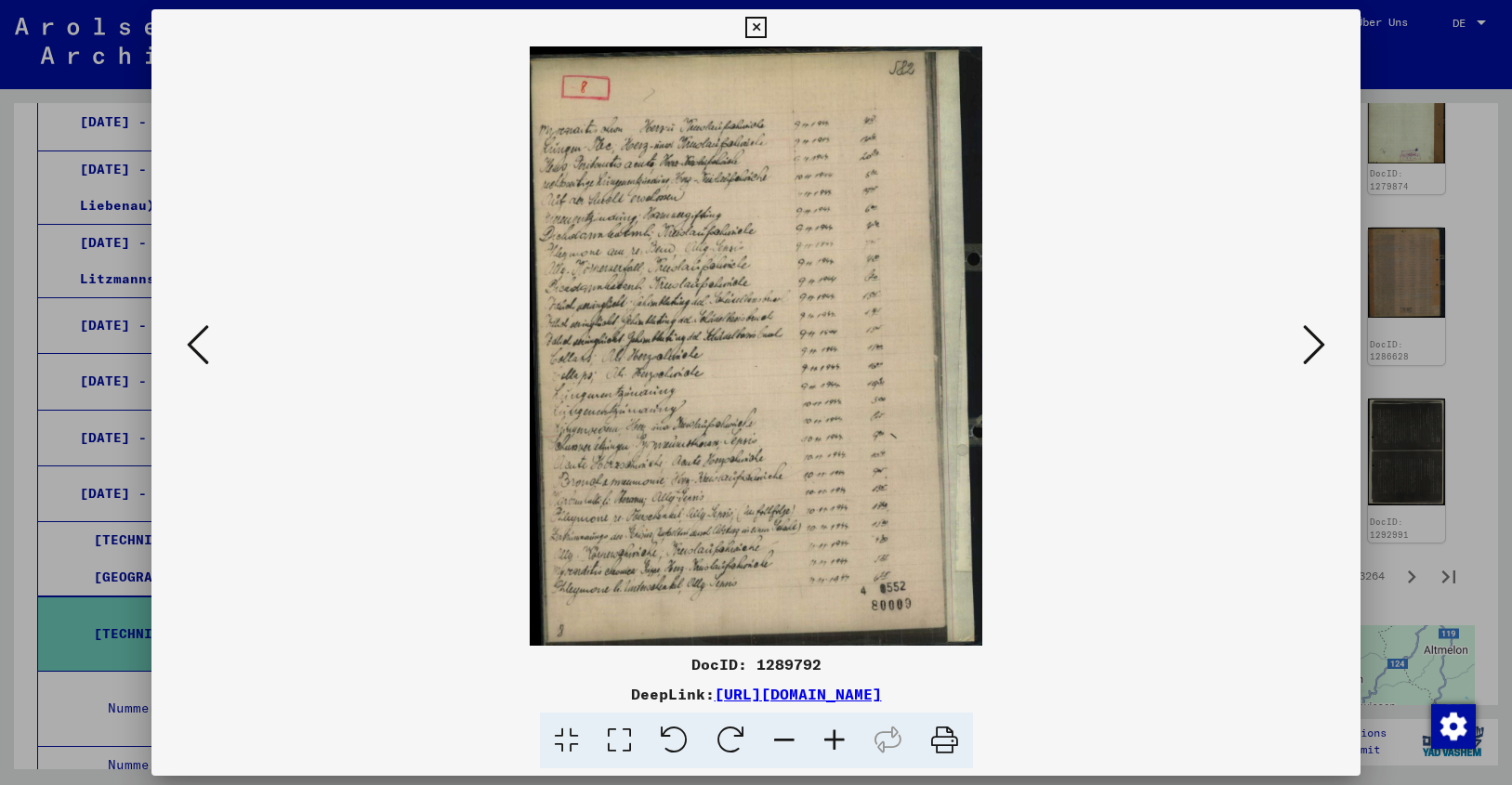
click at [1314, 351] on icon at bounding box center [1314, 344] width 22 height 45
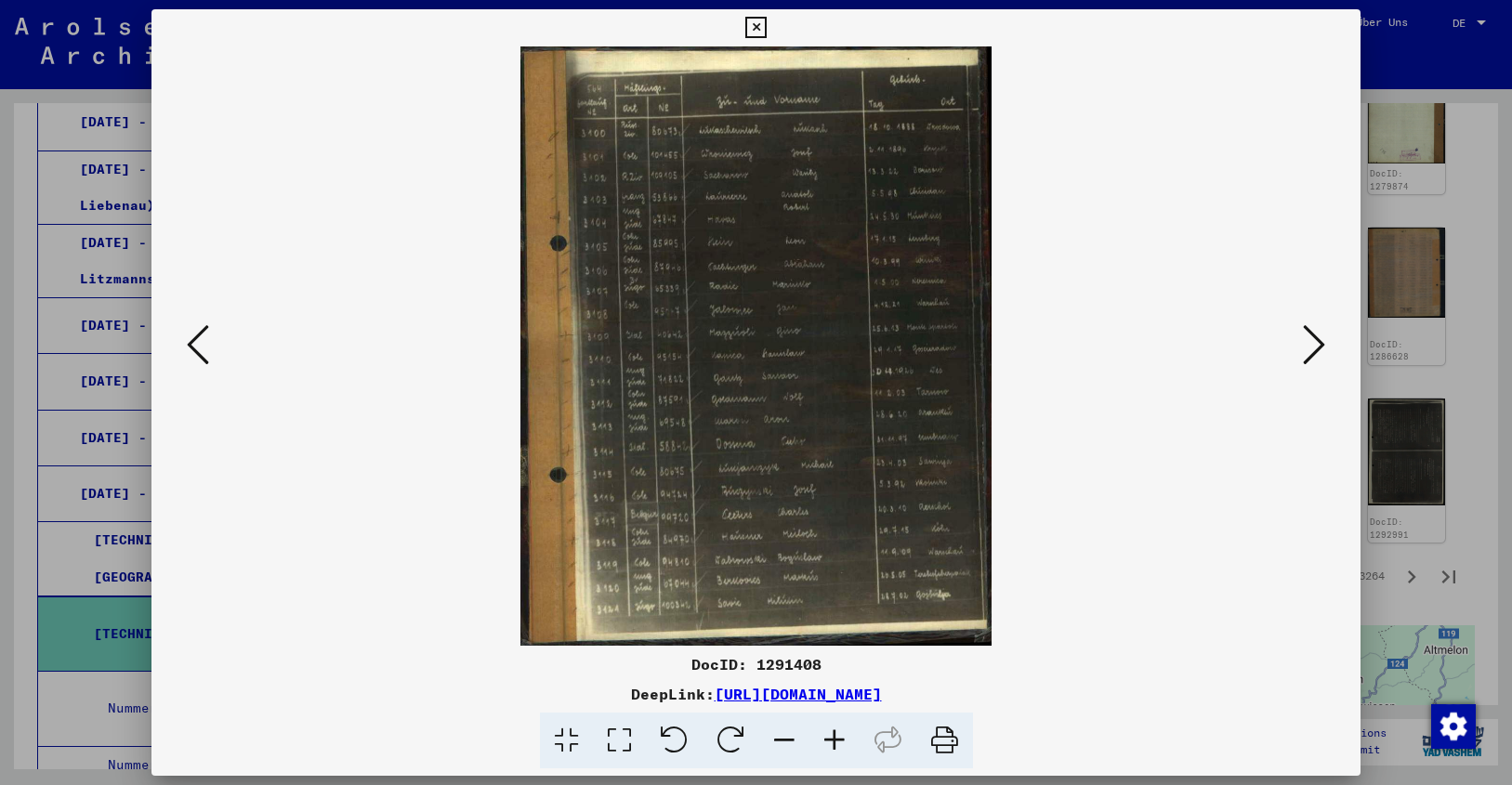
click at [1314, 351] on icon at bounding box center [1314, 344] width 22 height 45
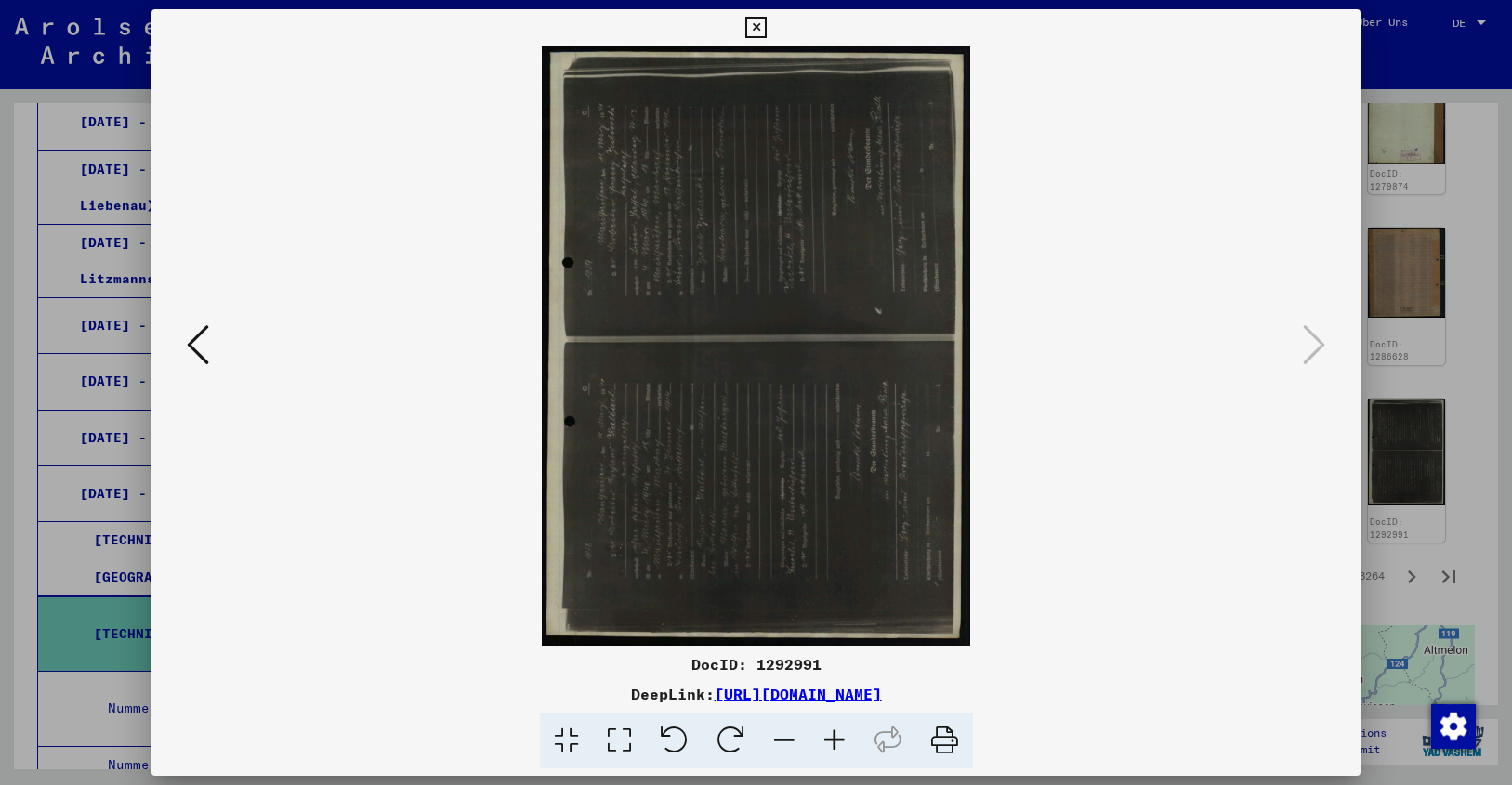
click at [767, 27] on icon at bounding box center [756, 27] width 21 height 22
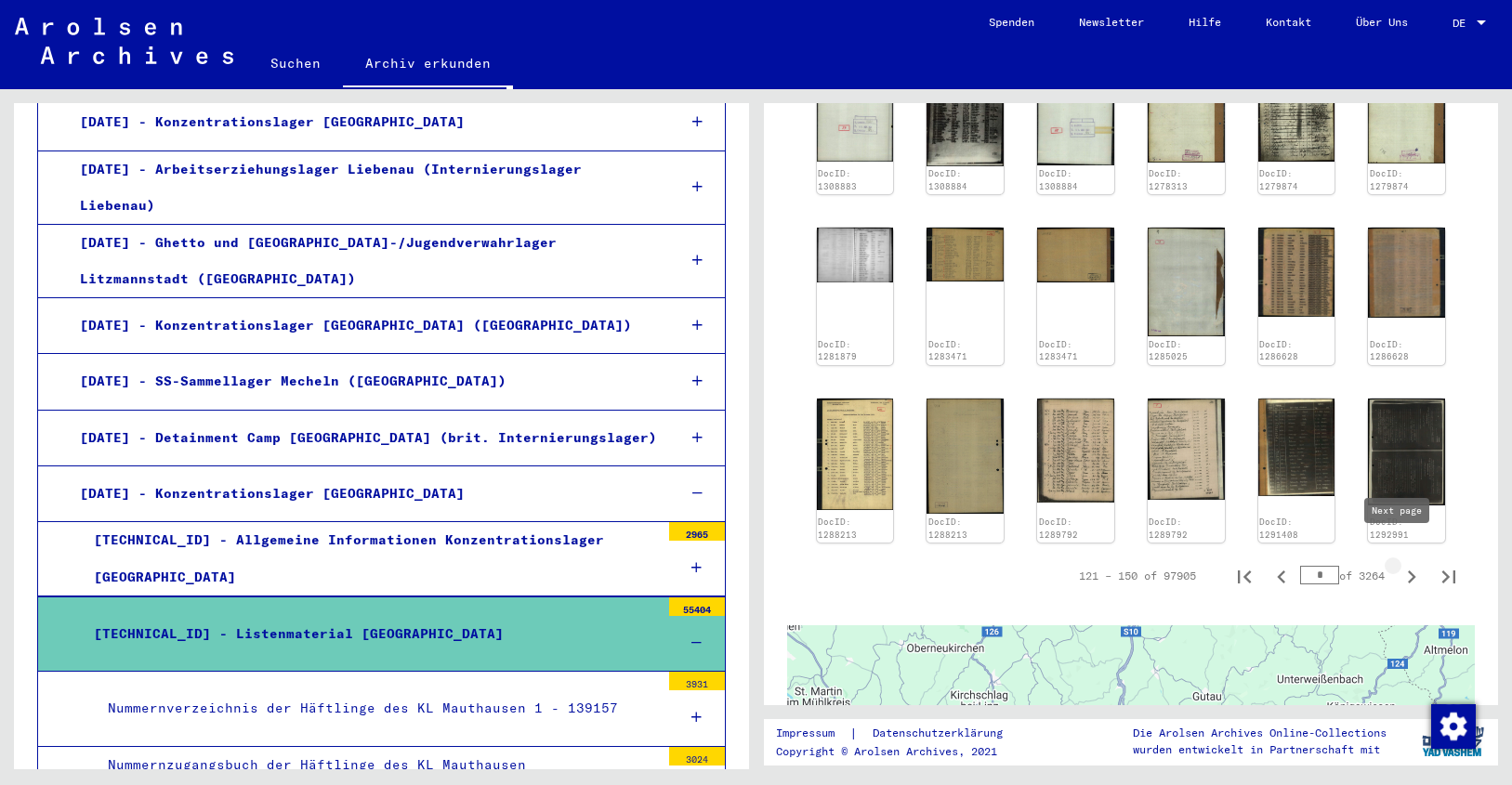
click at [1399, 564] on icon "Next page" at bounding box center [1411, 576] width 26 height 26
type input "*"
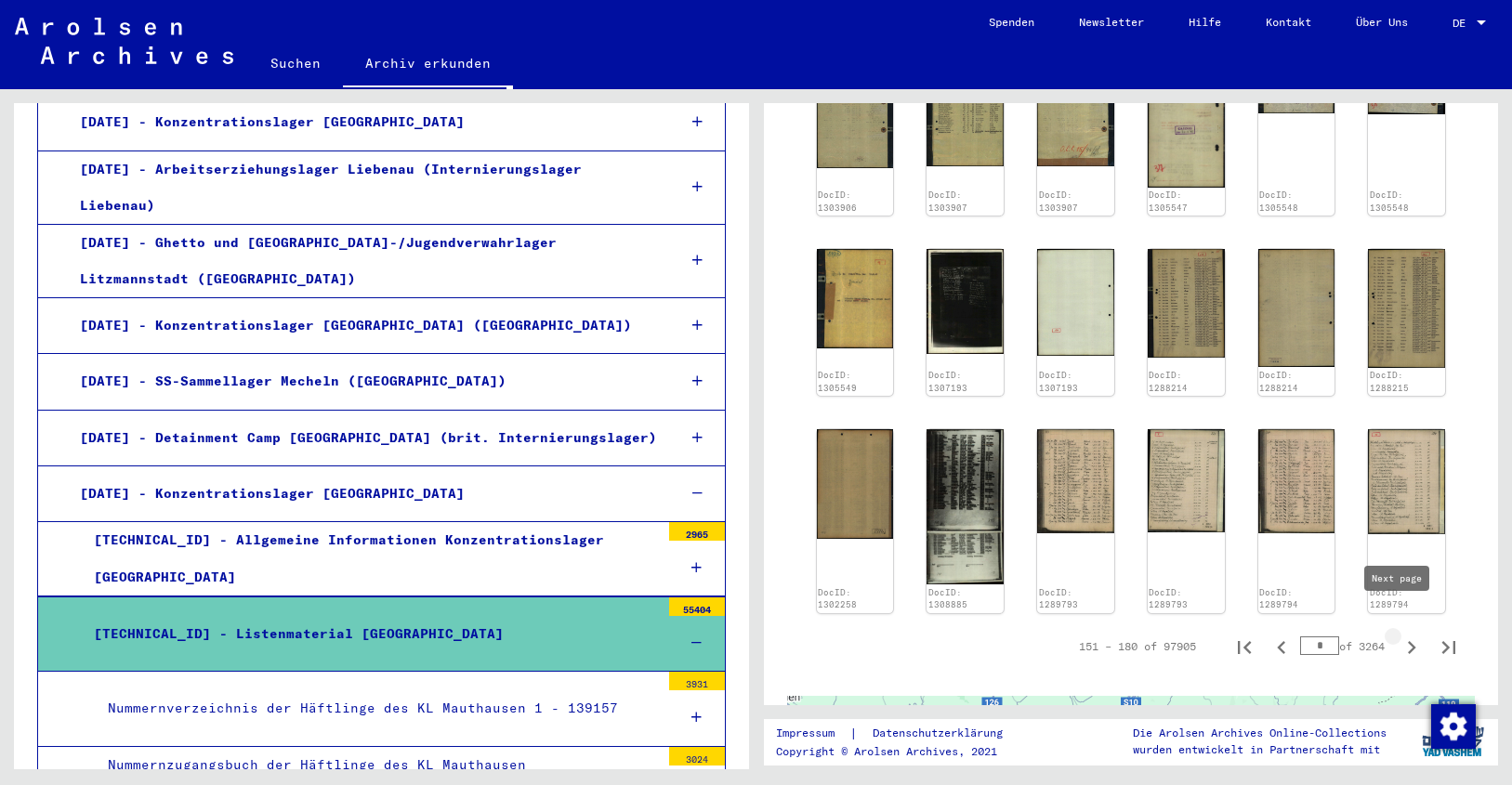
click at [1399, 635] on icon "Next page" at bounding box center [1411, 647] width 26 height 26
type input "*"
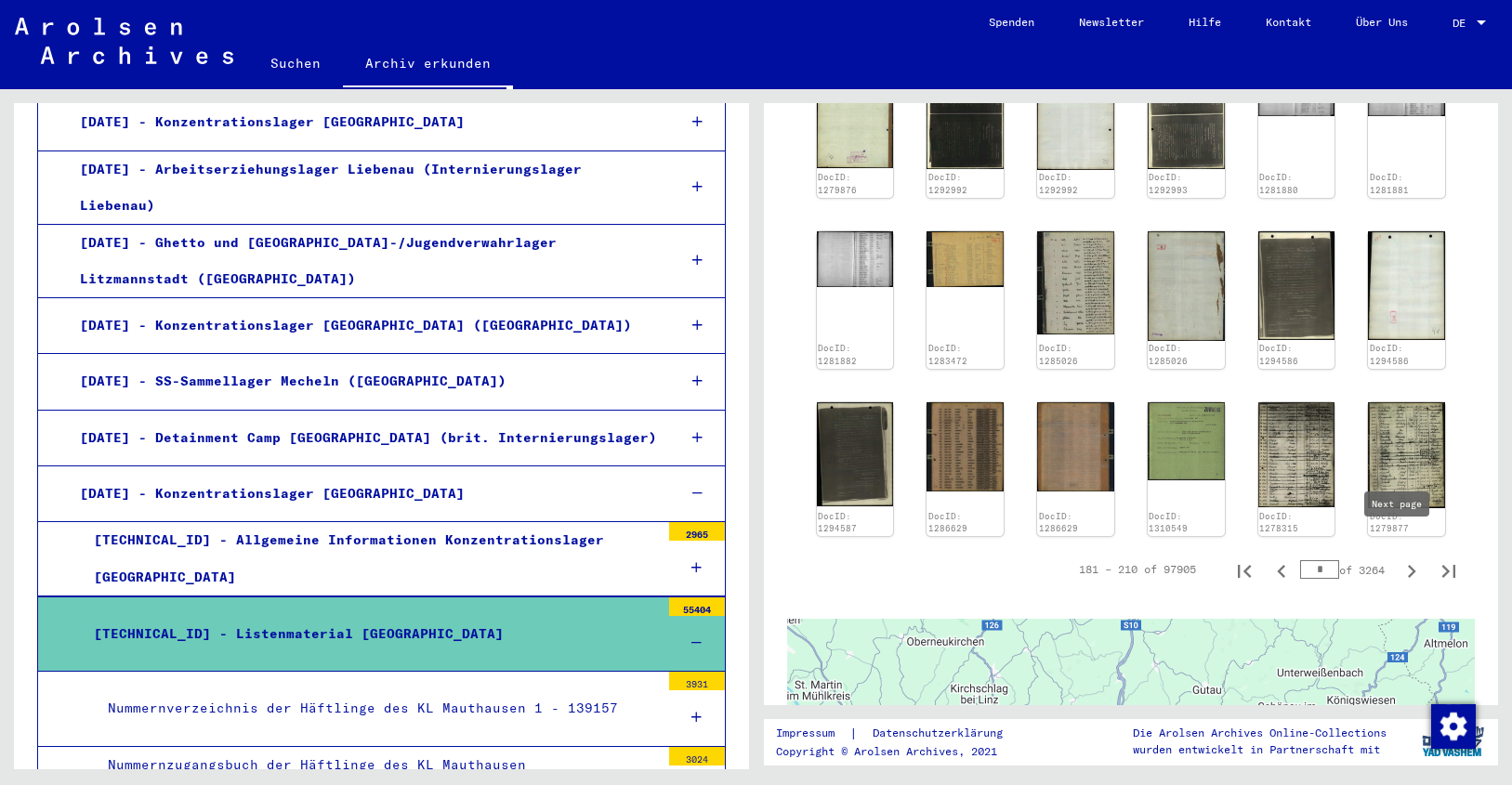
click at [1399, 559] on icon "Next page" at bounding box center [1411, 571] width 26 height 26
type input "*"
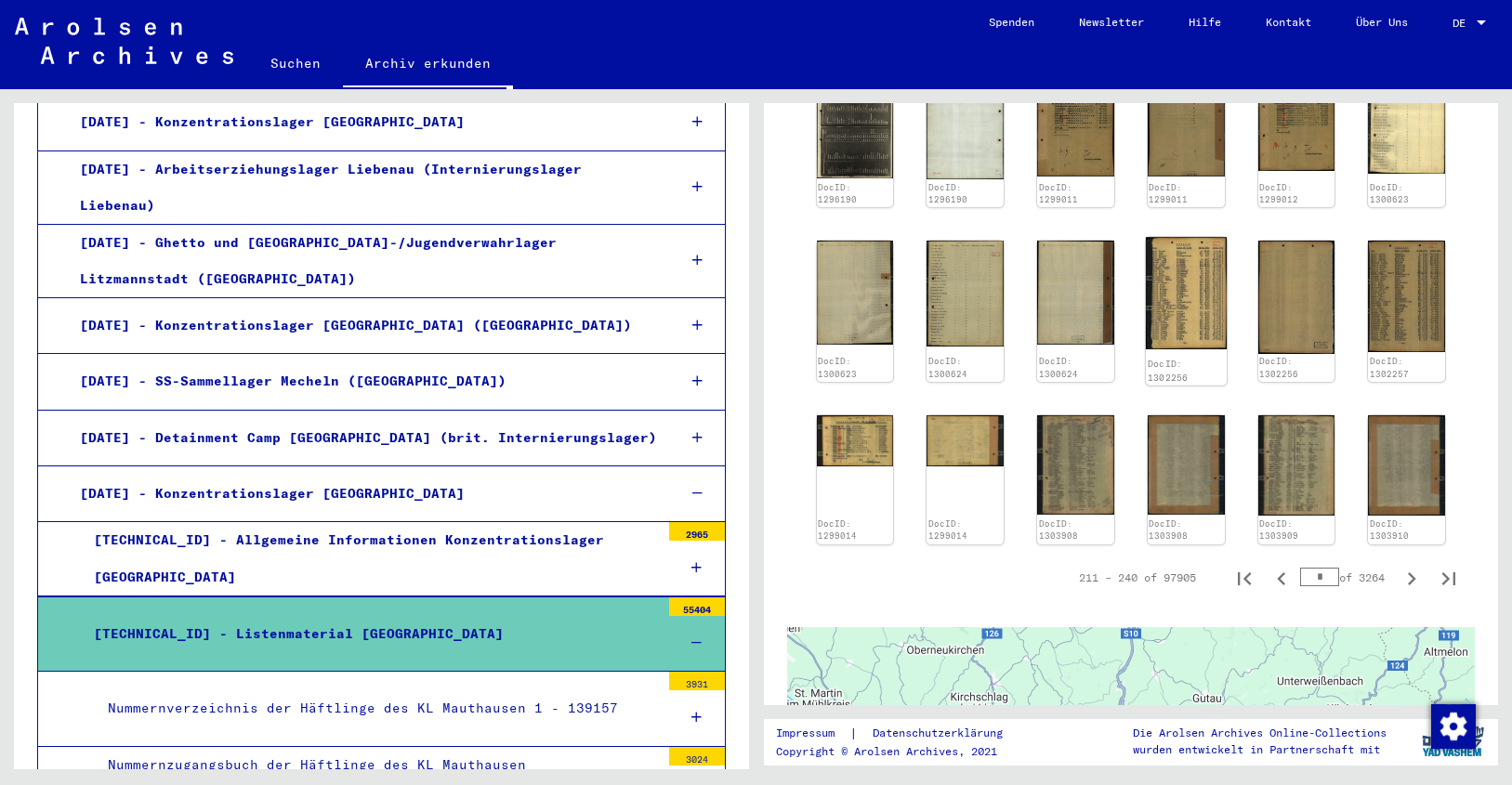
click at [1179, 291] on img at bounding box center [1186, 292] width 81 height 112
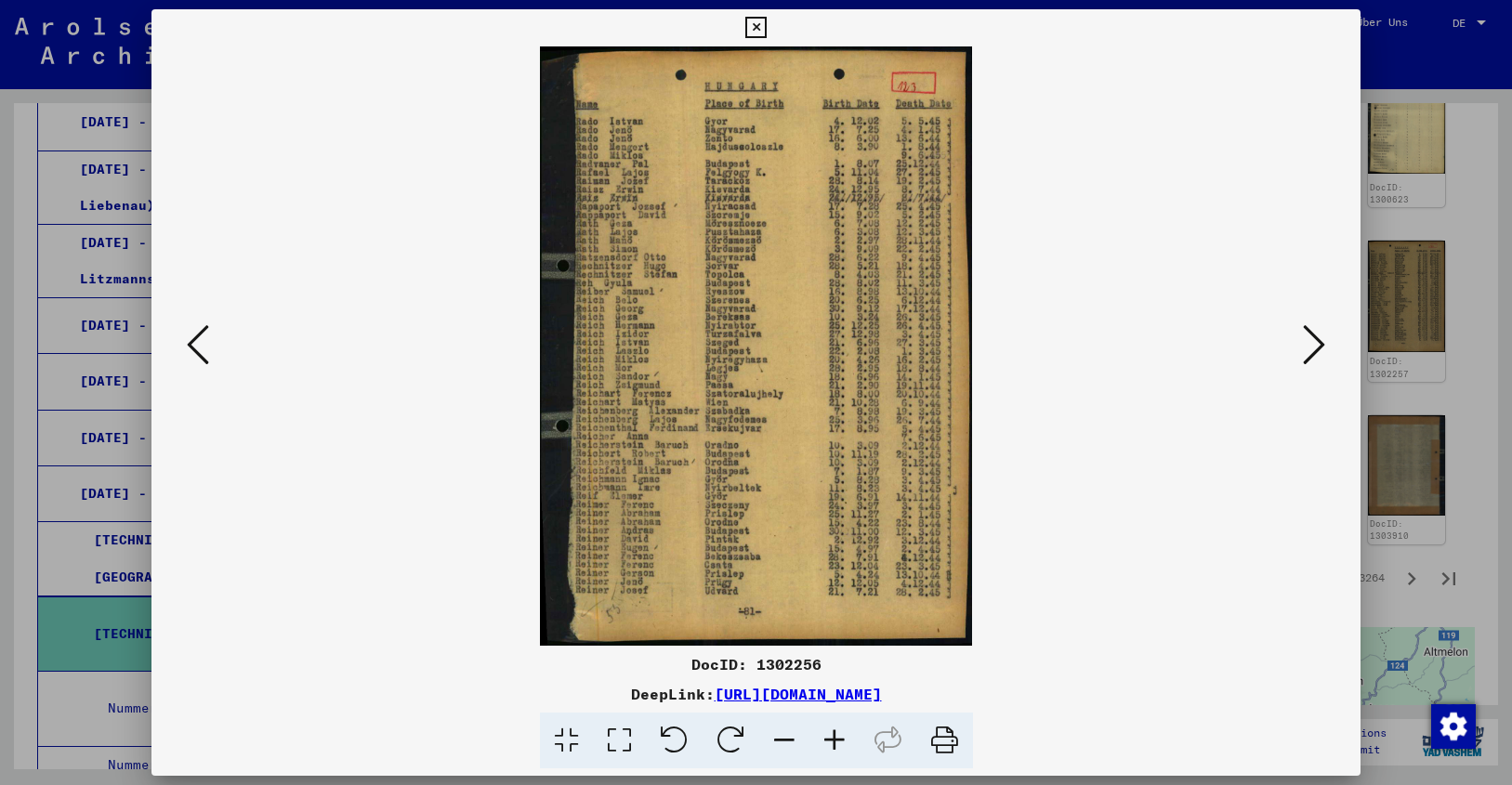
click at [830, 732] on icon at bounding box center [834, 740] width 50 height 57
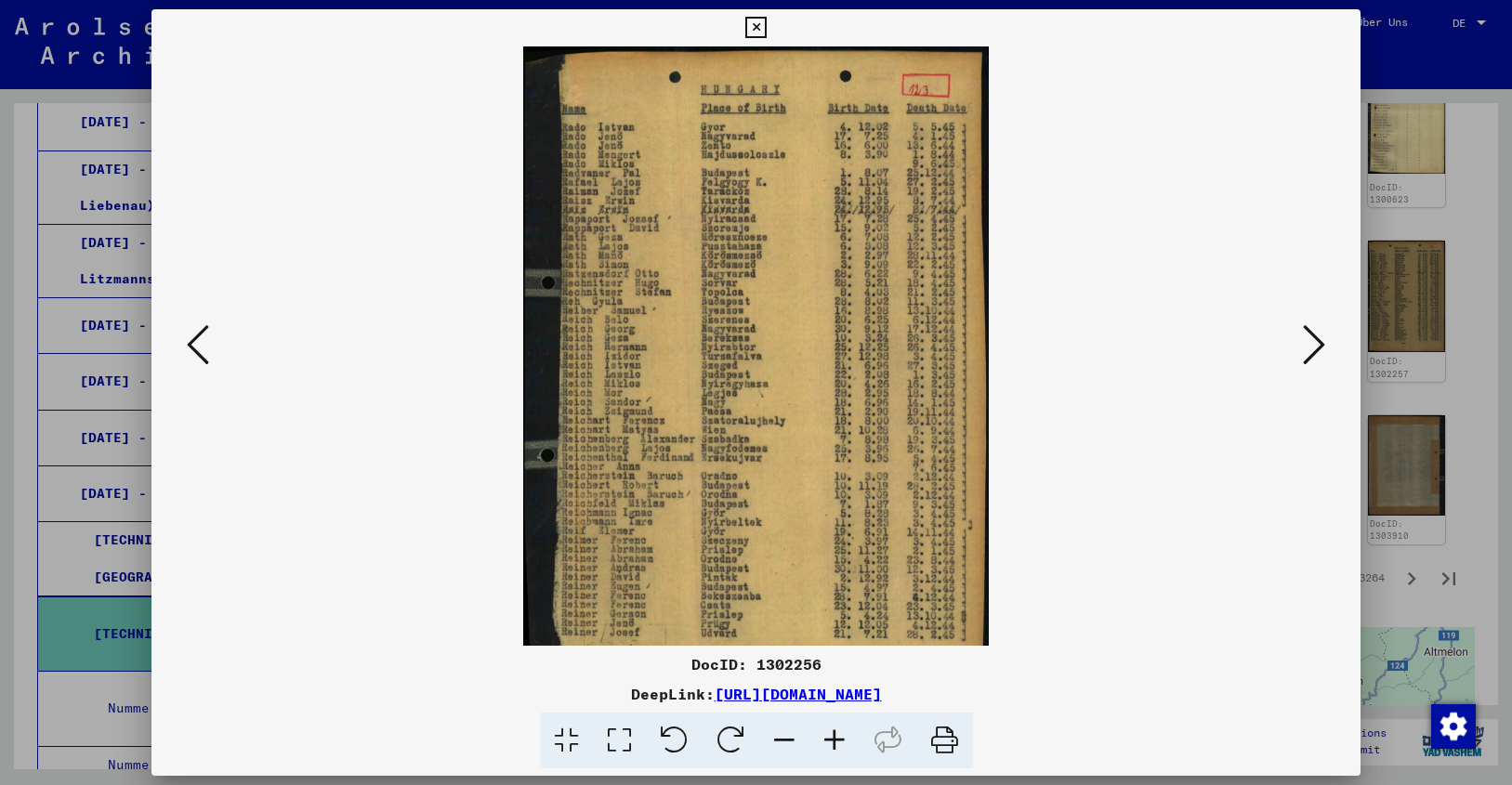
click at [830, 732] on icon at bounding box center [834, 740] width 50 height 57
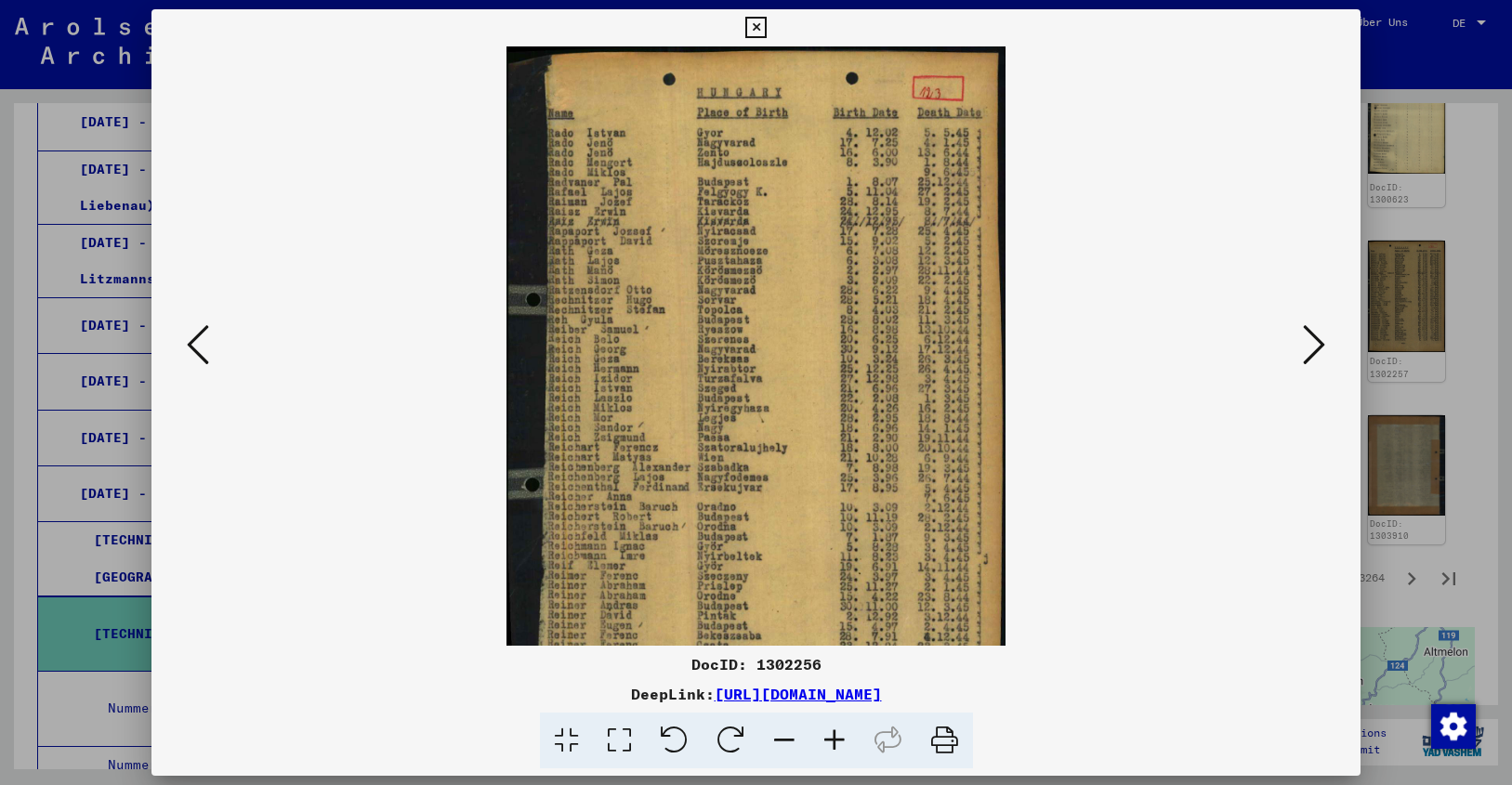
click at [830, 732] on icon at bounding box center [834, 740] width 50 height 57
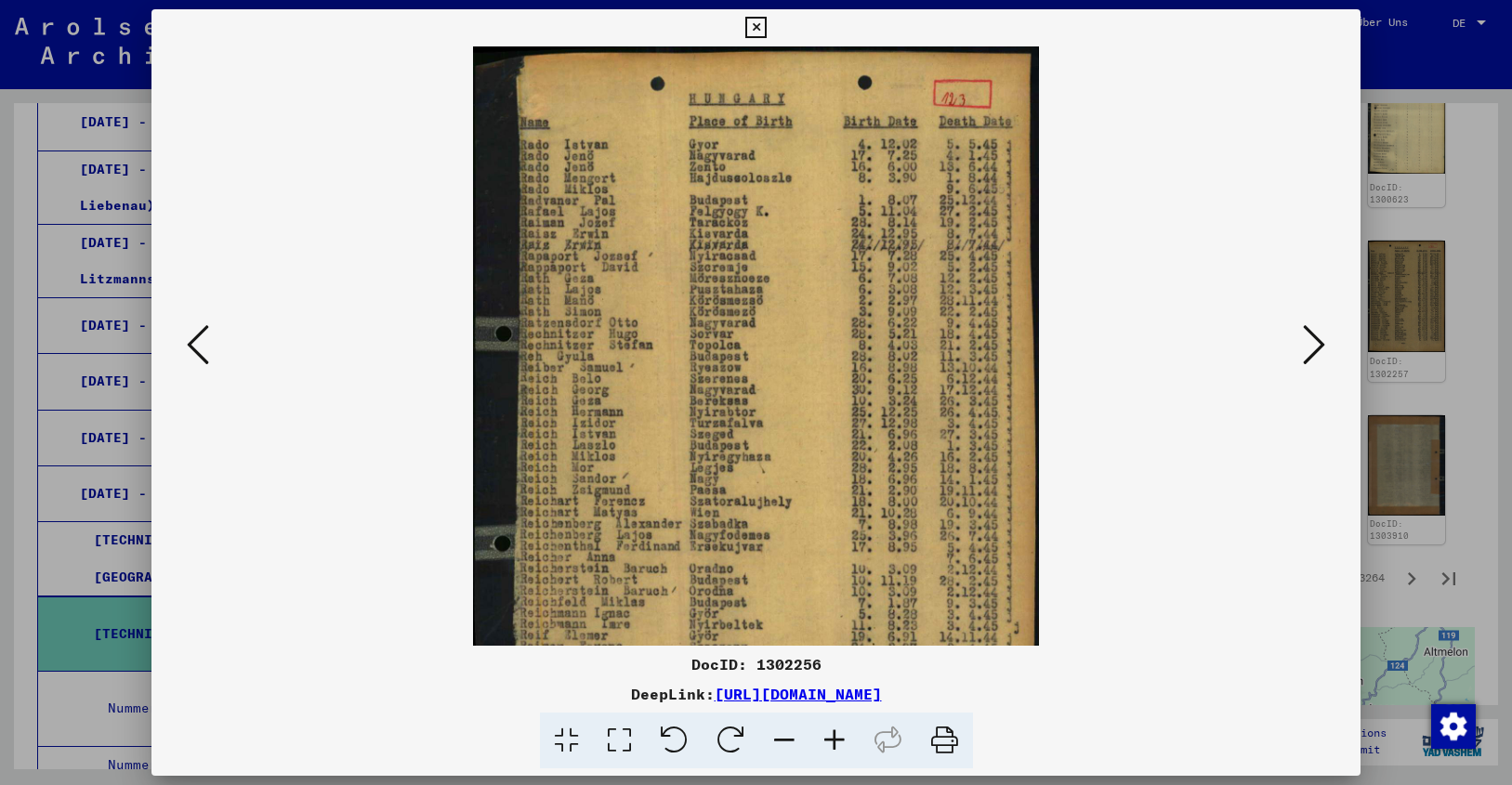
click at [830, 732] on icon at bounding box center [834, 740] width 50 height 57
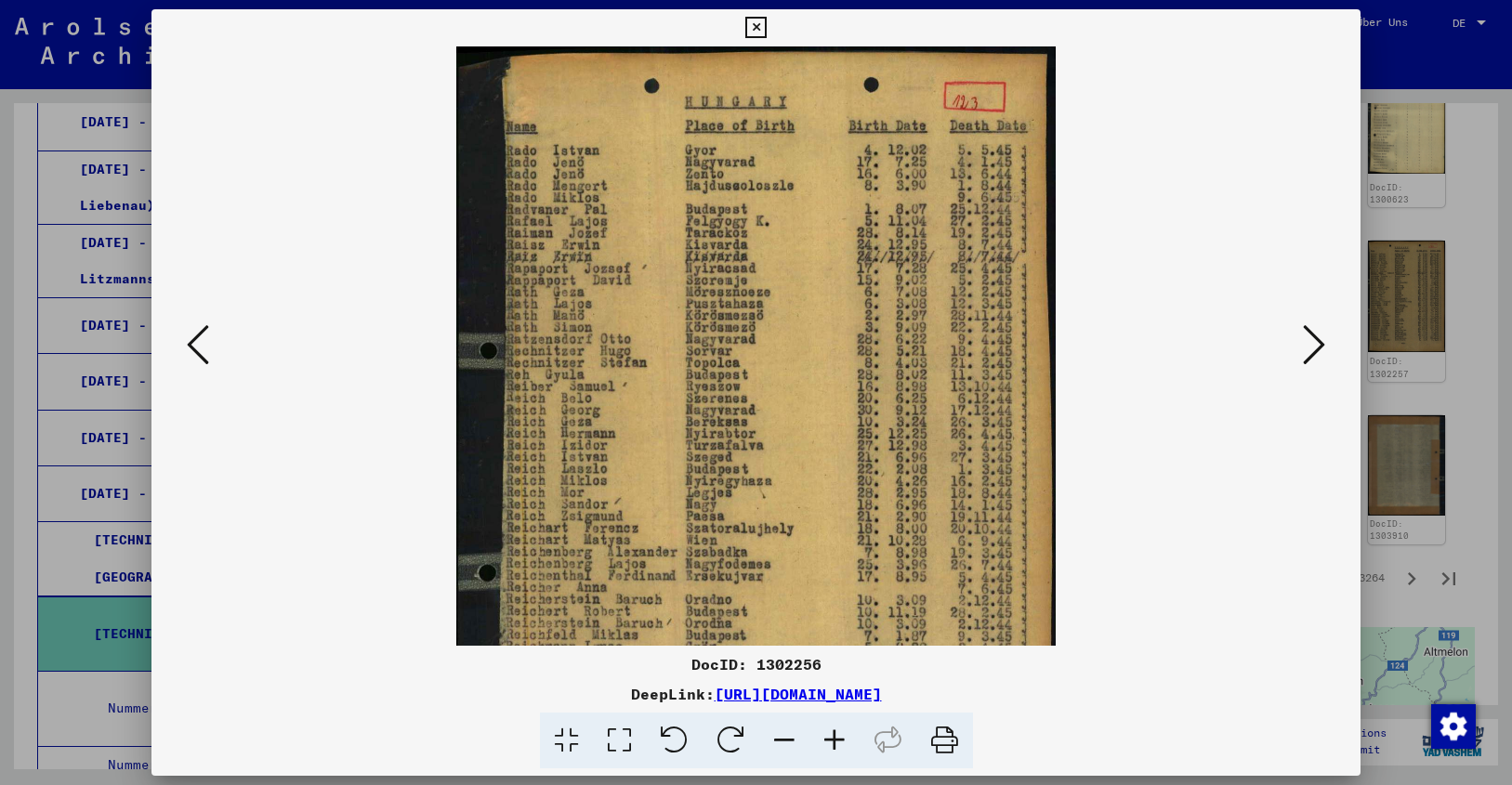
click at [830, 732] on icon at bounding box center [834, 740] width 50 height 57
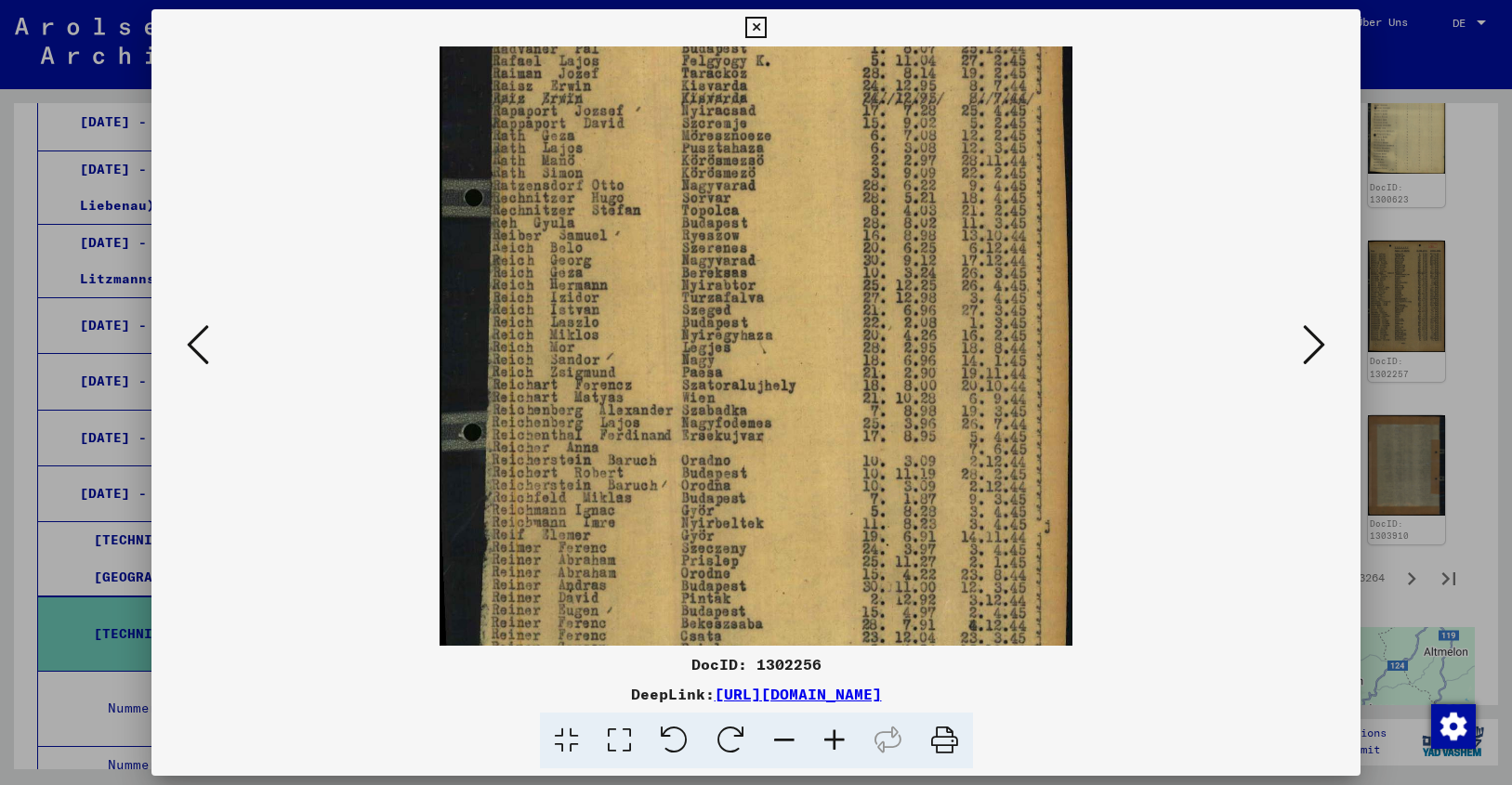
drag, startPoint x: 856, startPoint y: 554, endPoint x: 851, endPoint y: 383, distance: 171.1
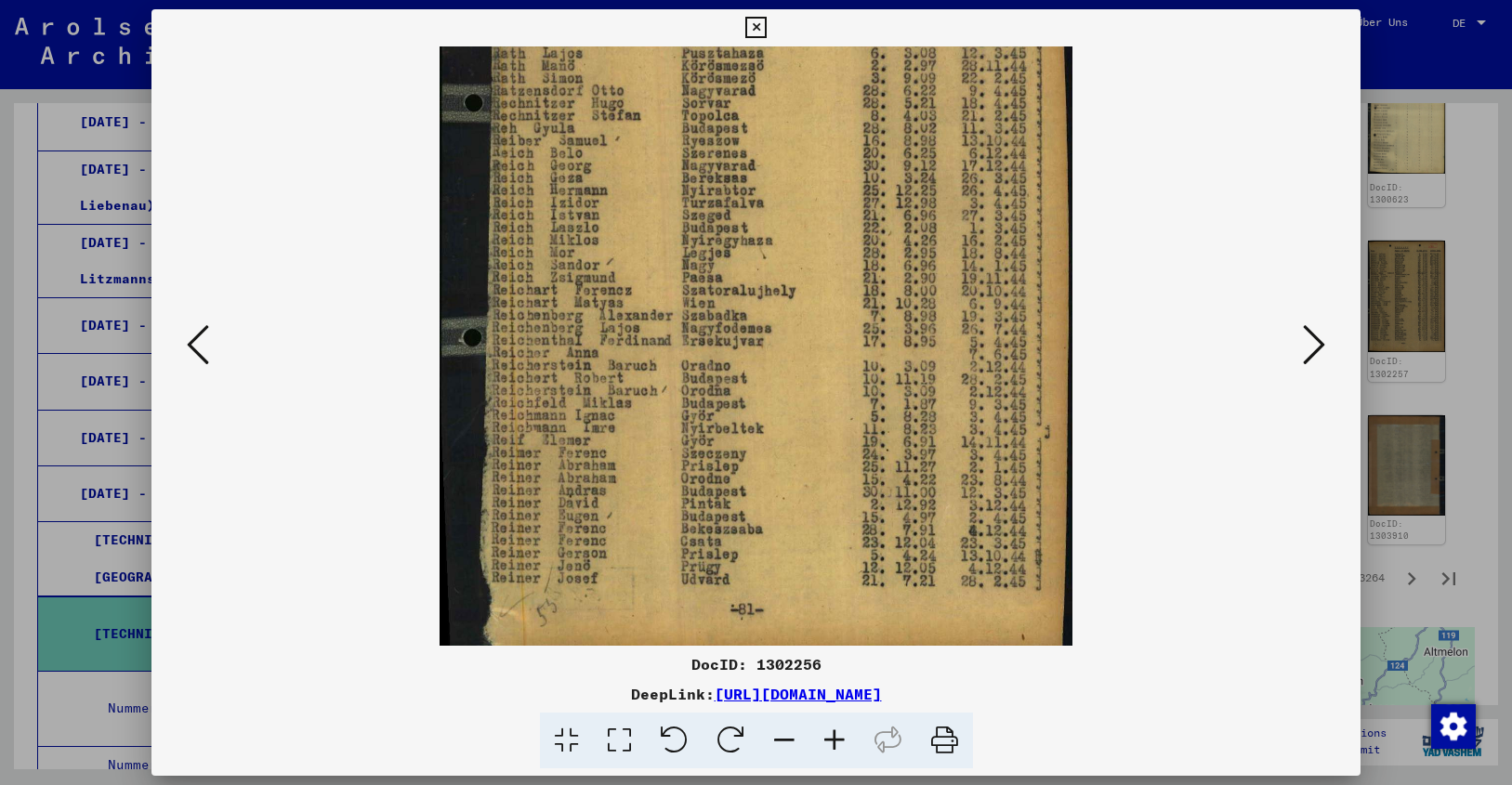
scroll to position [279, 0]
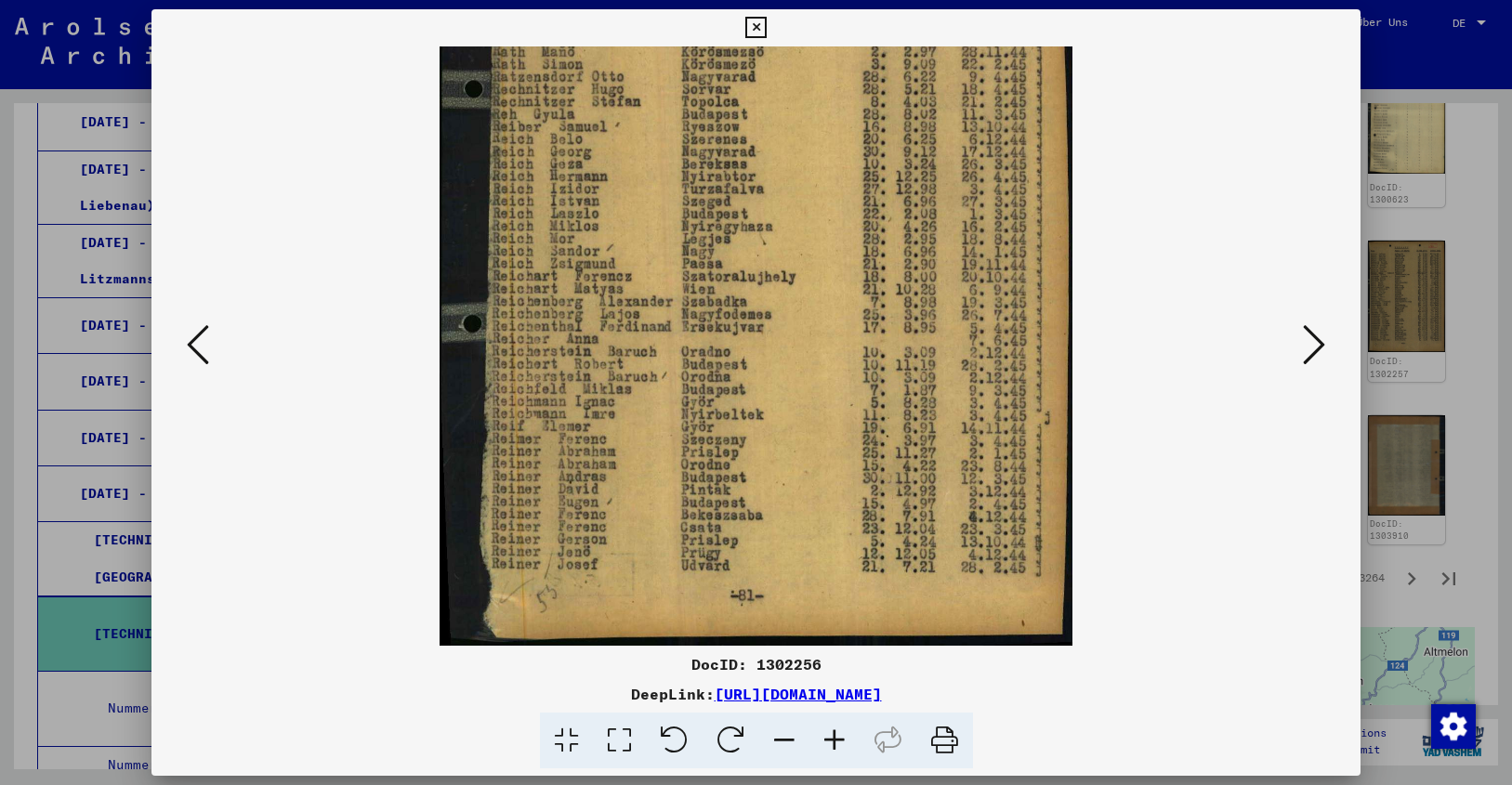
drag, startPoint x: 831, startPoint y: 494, endPoint x: 831, endPoint y: 381, distance: 113.0
click at [1314, 342] on icon at bounding box center [1314, 344] width 22 height 45
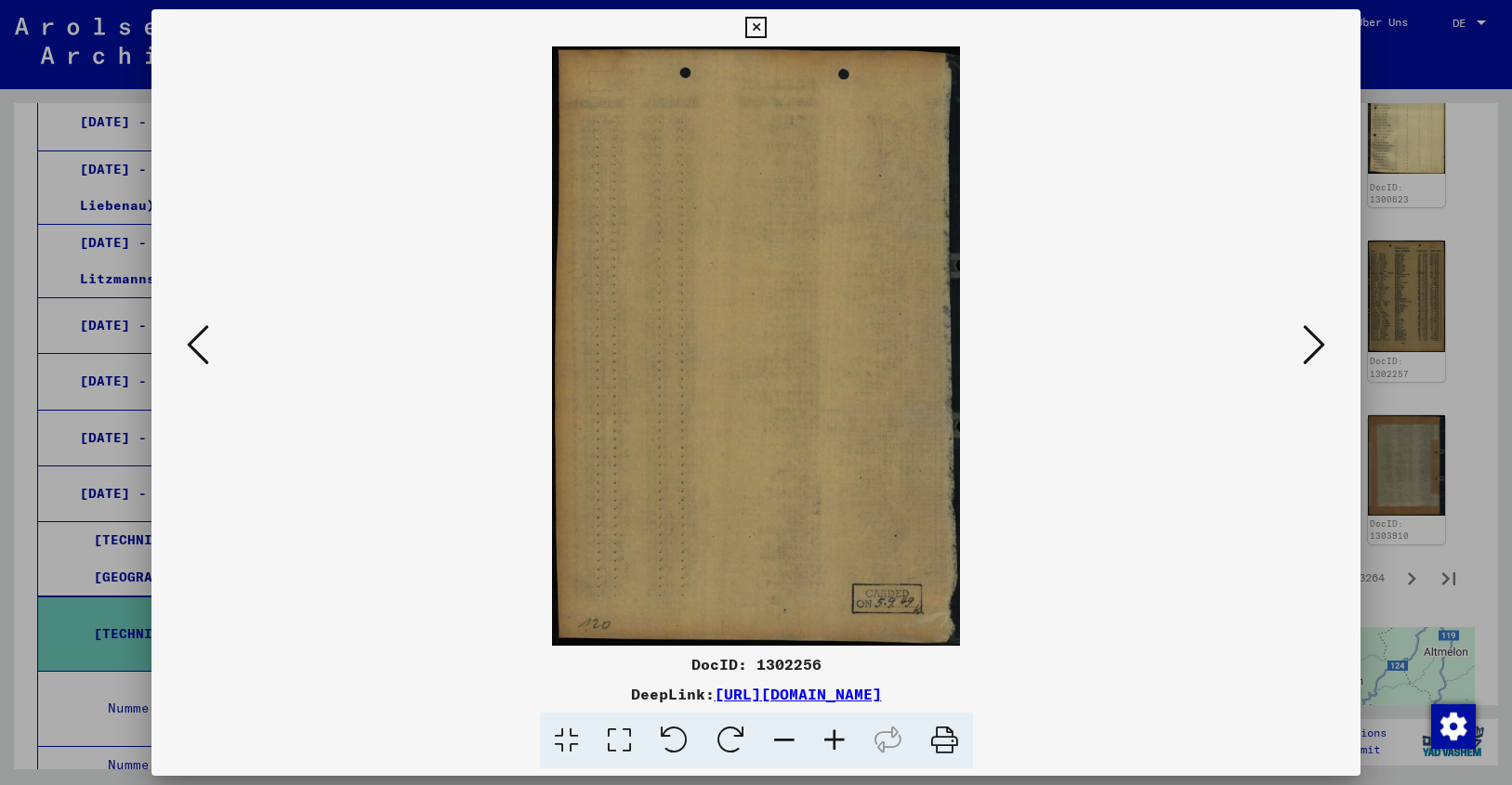
click at [1314, 342] on icon at bounding box center [1314, 344] width 22 height 45
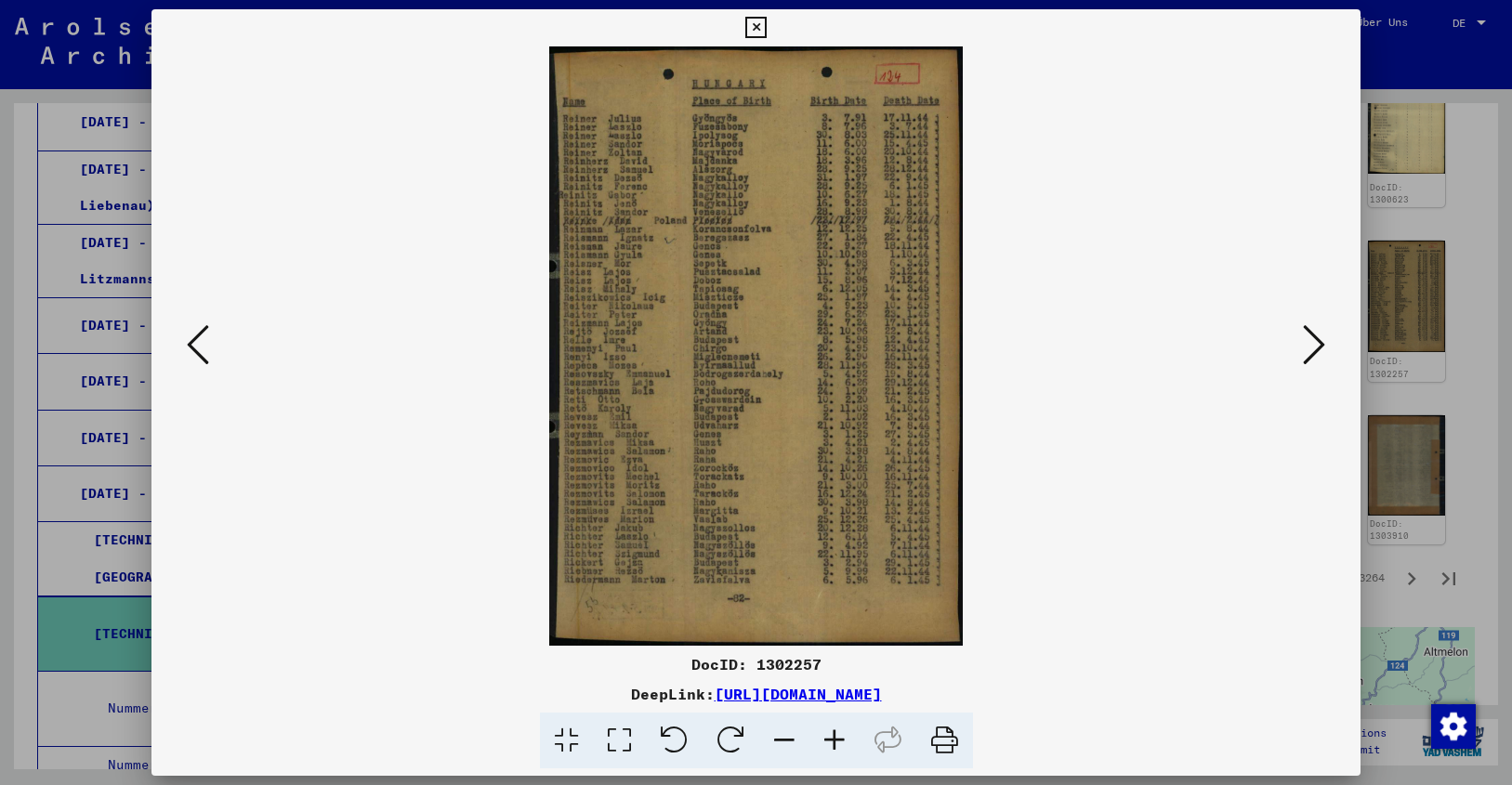
click at [829, 731] on icon at bounding box center [834, 740] width 50 height 57
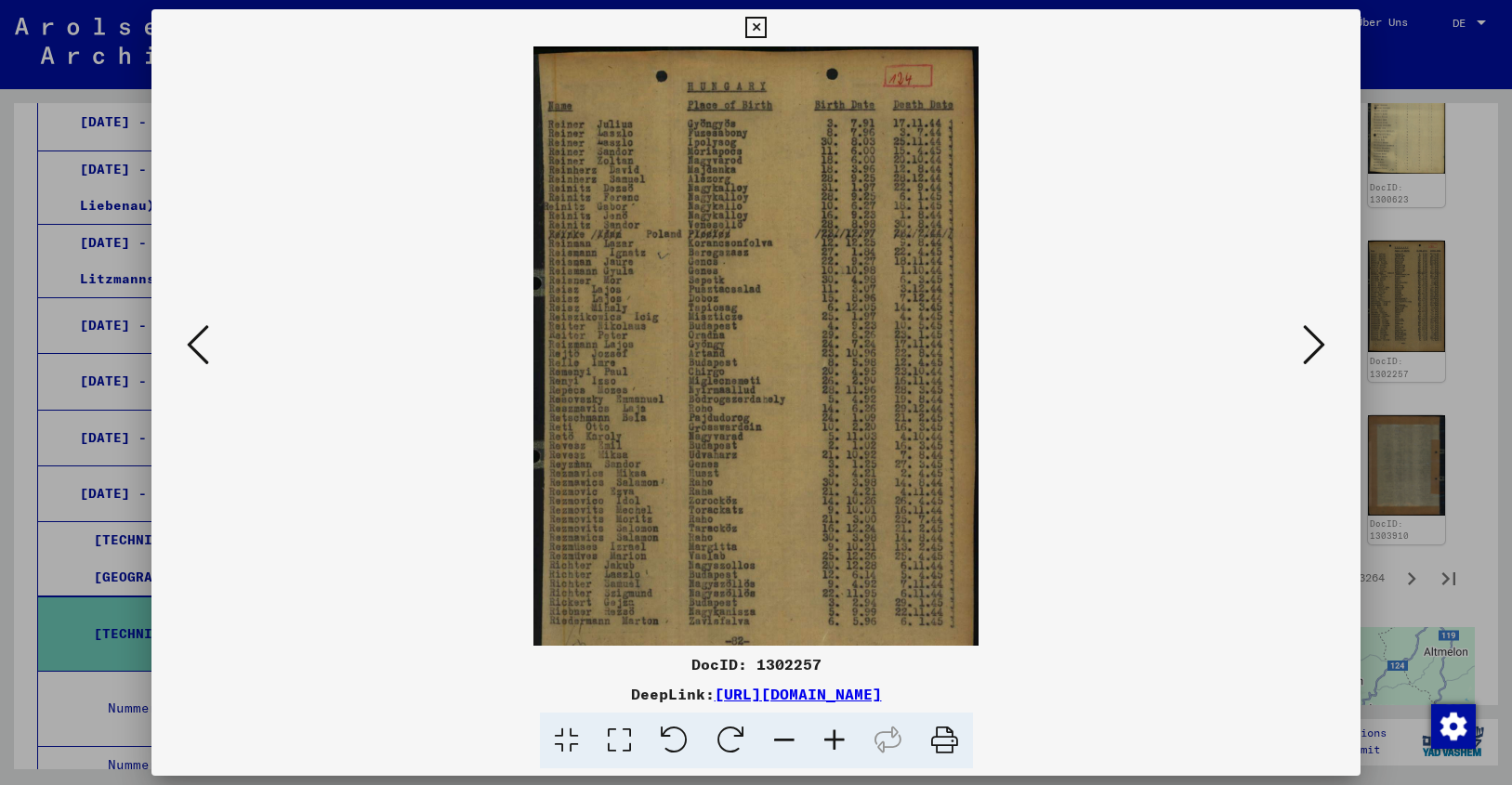
click at [829, 731] on icon at bounding box center [834, 740] width 50 height 57
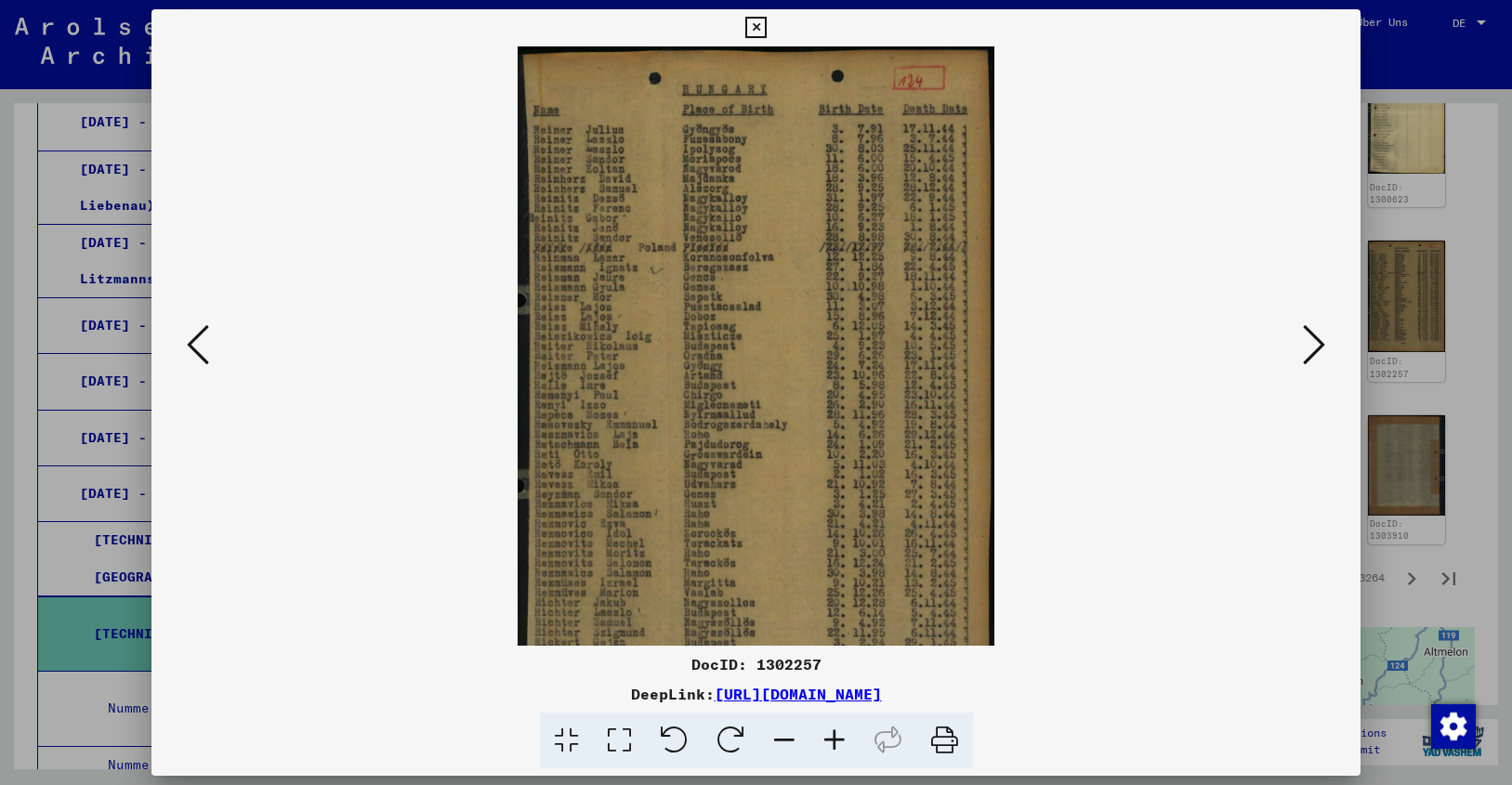
click at [829, 731] on icon at bounding box center [834, 740] width 50 height 57
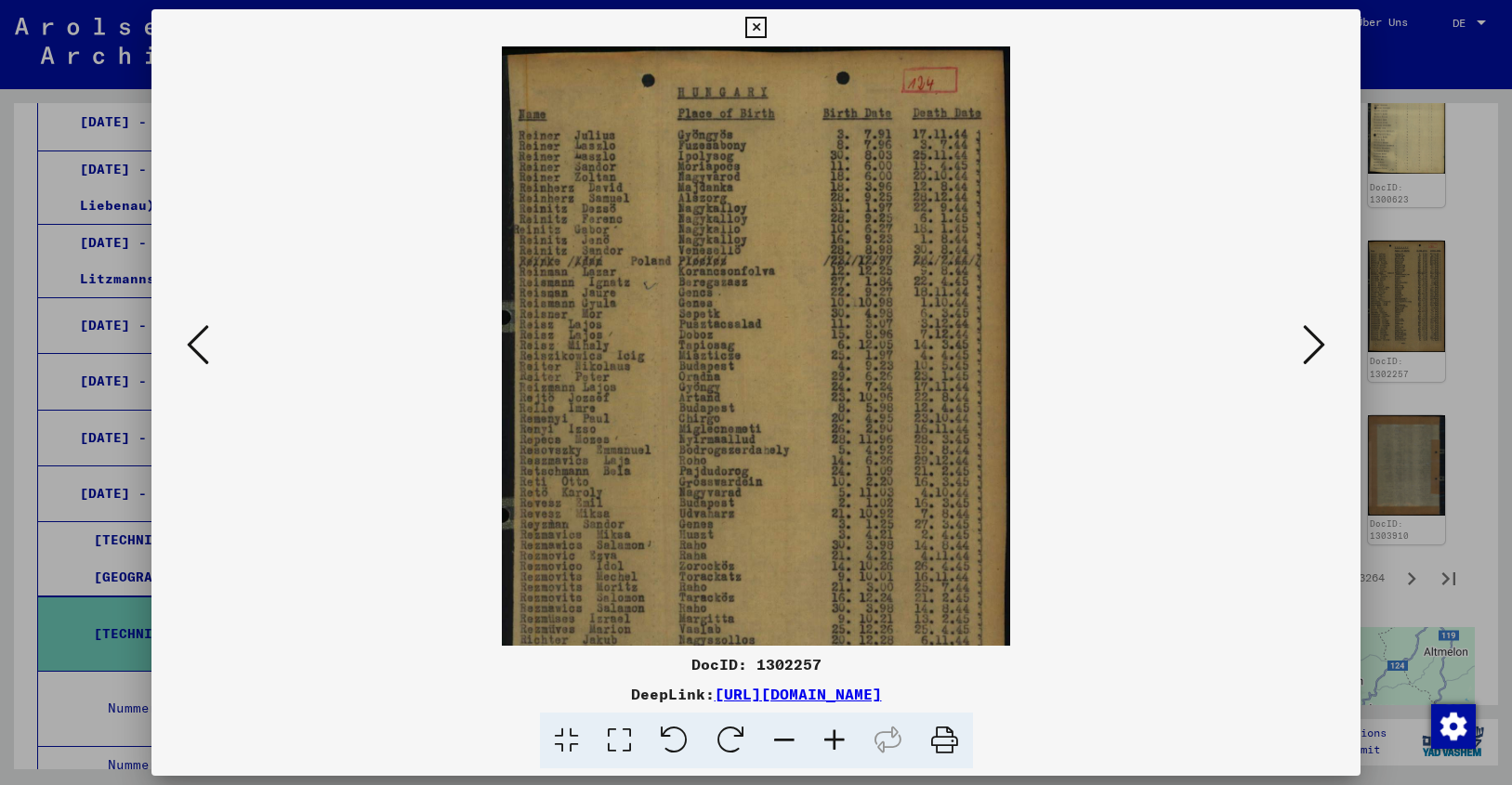
click at [829, 731] on icon at bounding box center [834, 740] width 50 height 57
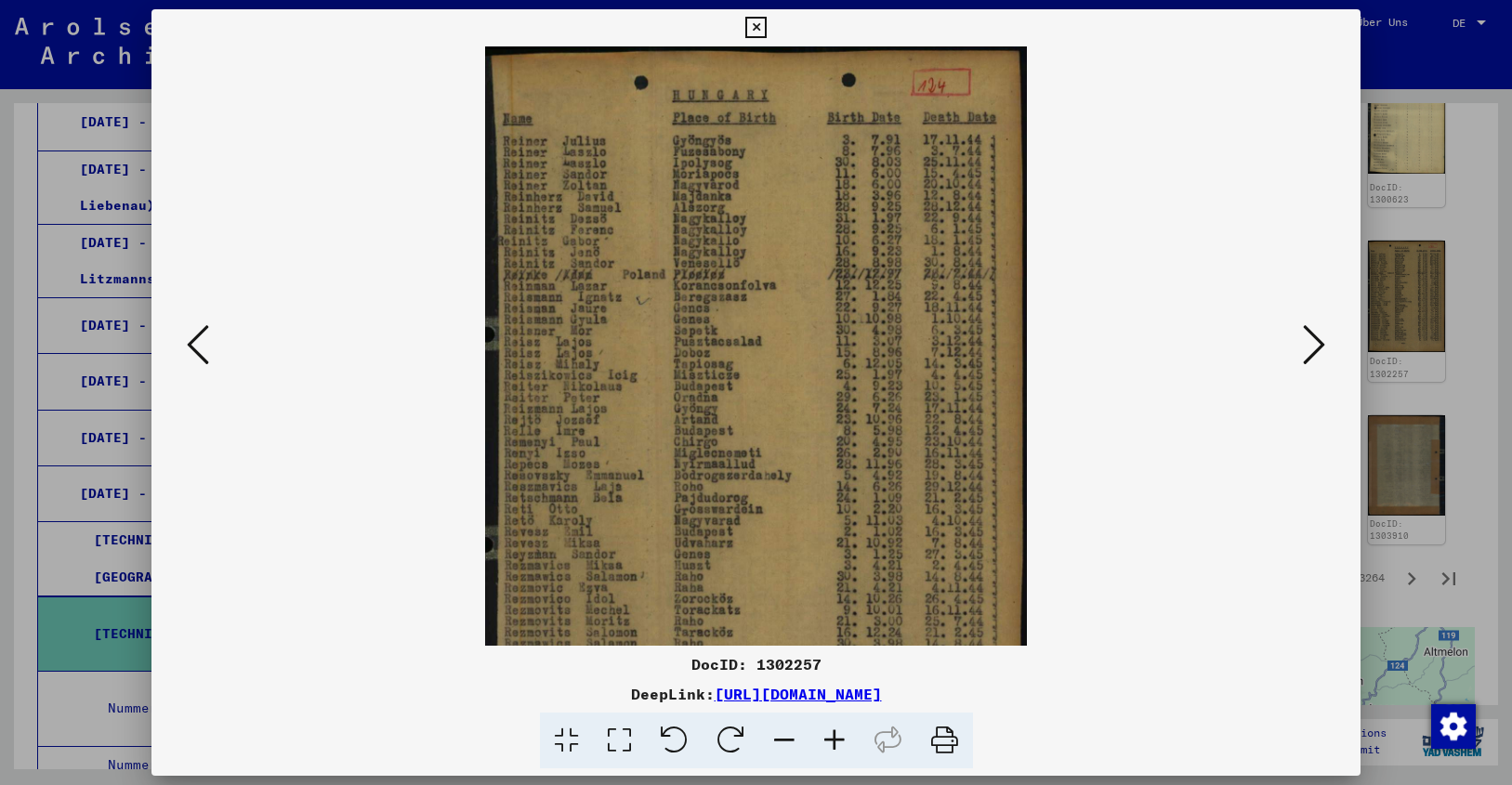
click at [829, 731] on icon at bounding box center [834, 740] width 50 height 57
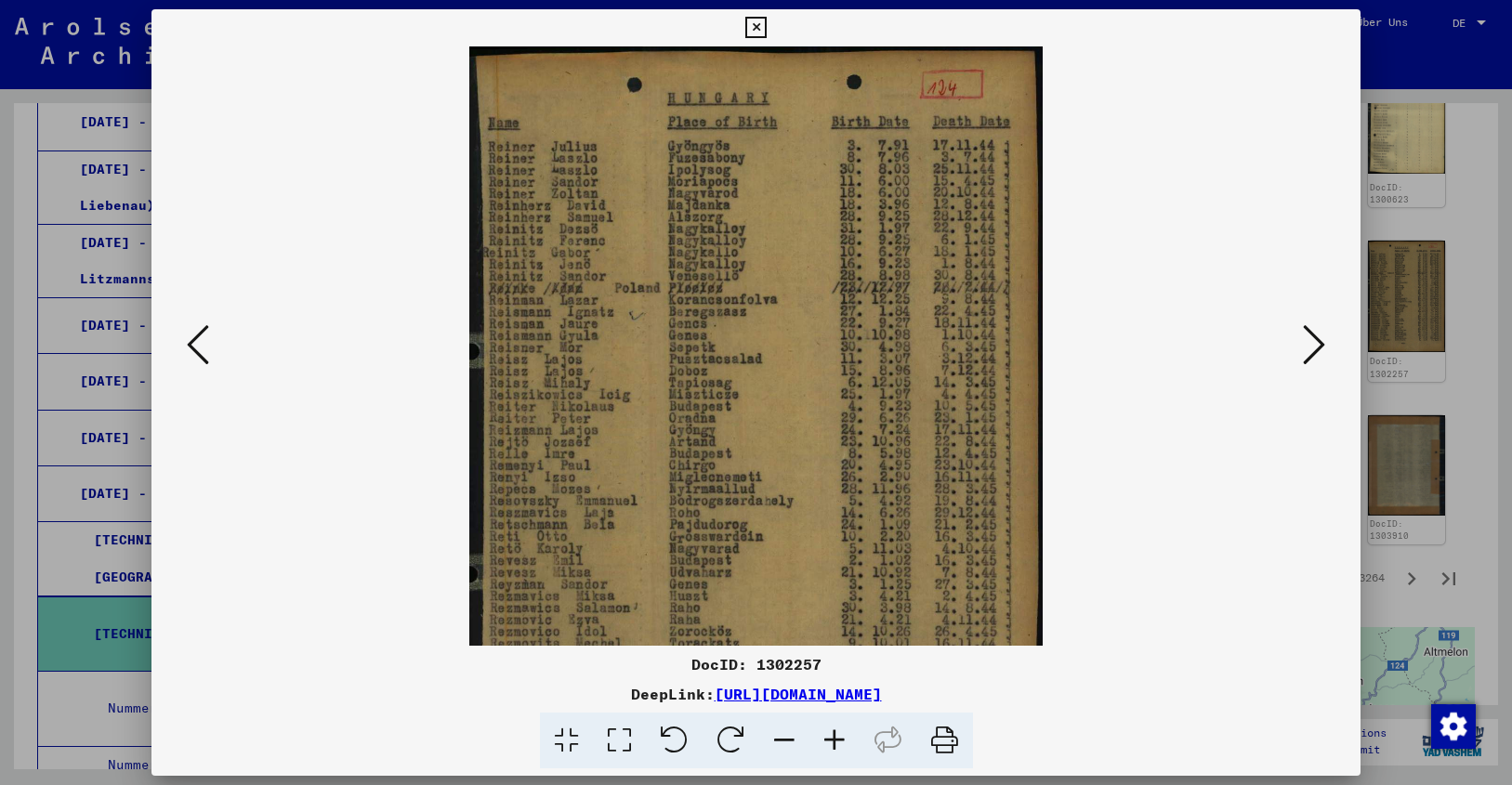
click at [829, 731] on icon at bounding box center [834, 740] width 50 height 57
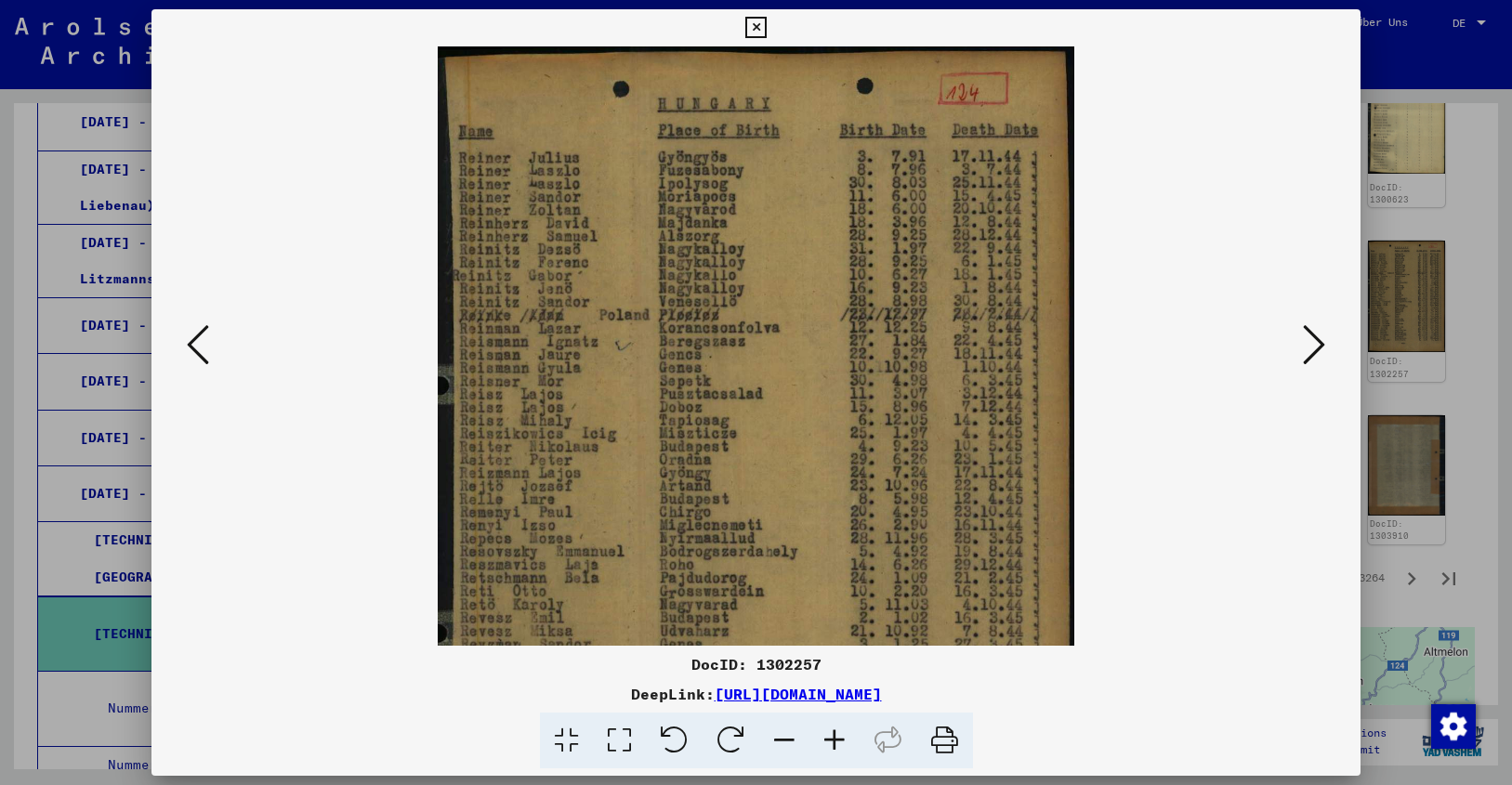
click at [829, 731] on icon at bounding box center [834, 740] width 50 height 57
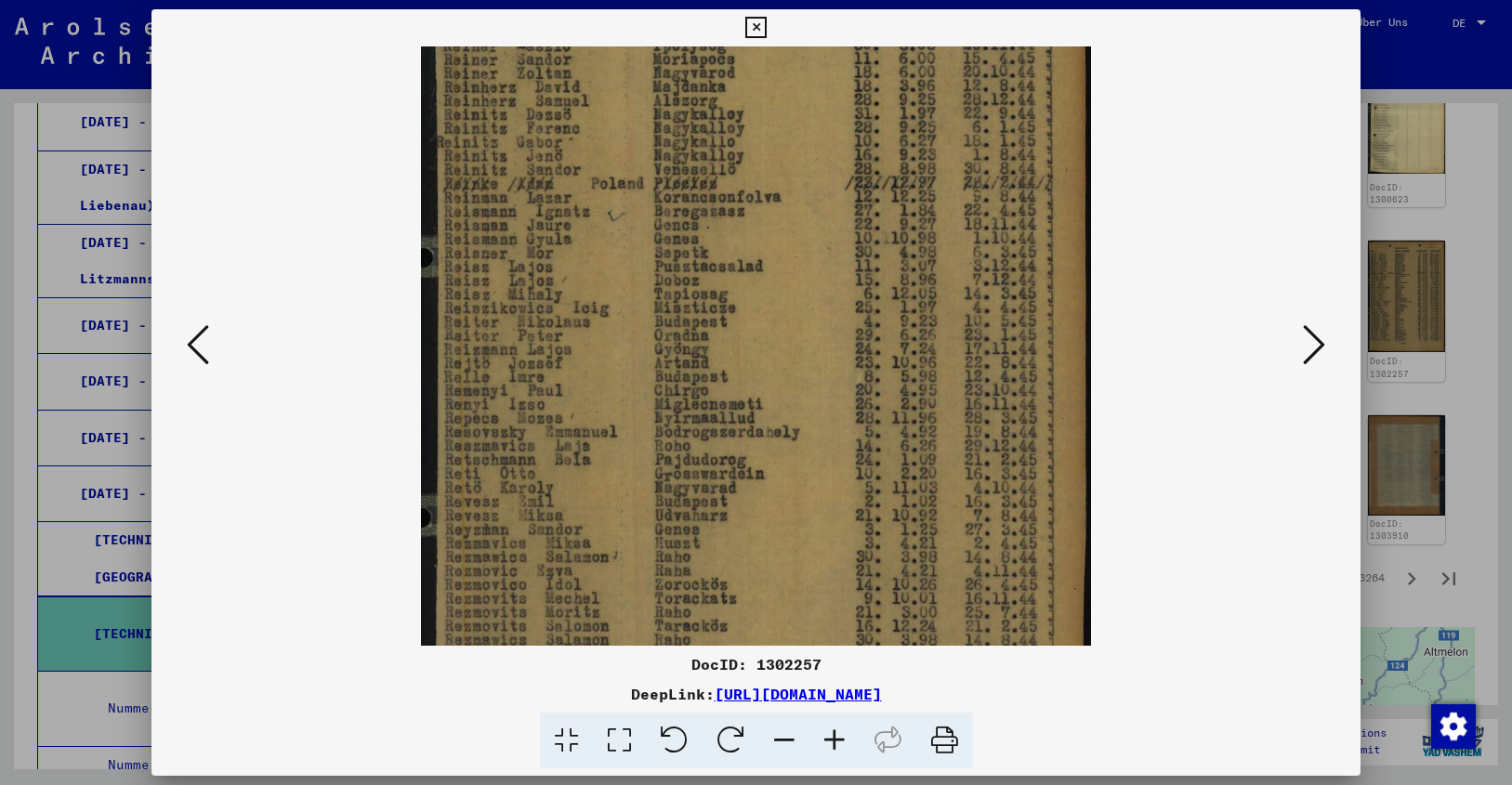
scroll to position [168, 0]
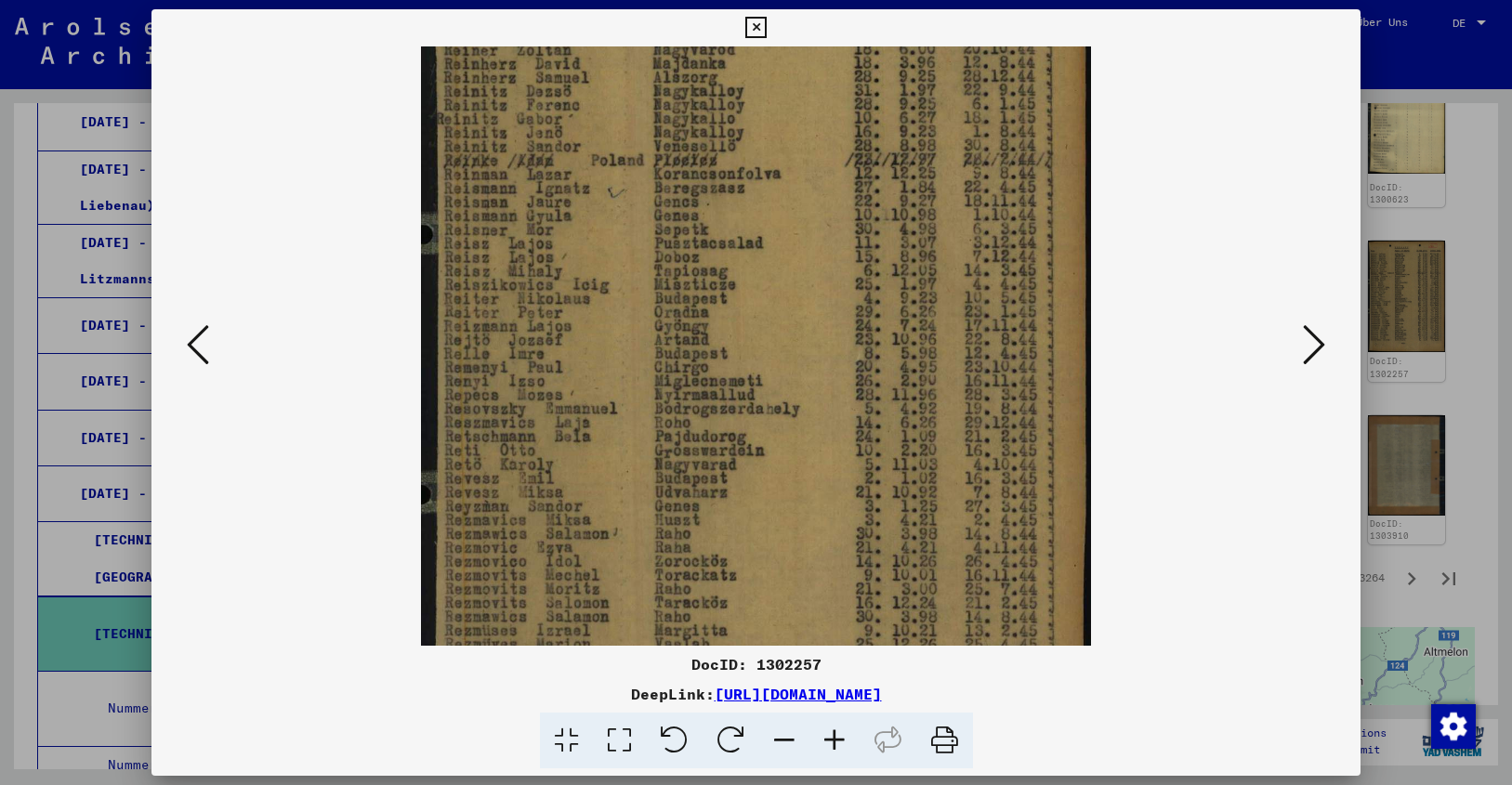
drag, startPoint x: 712, startPoint y: 474, endPoint x: 700, endPoint y: 307, distance: 167.4
click at [771, 429] on img at bounding box center [756, 363] width 669 height 971
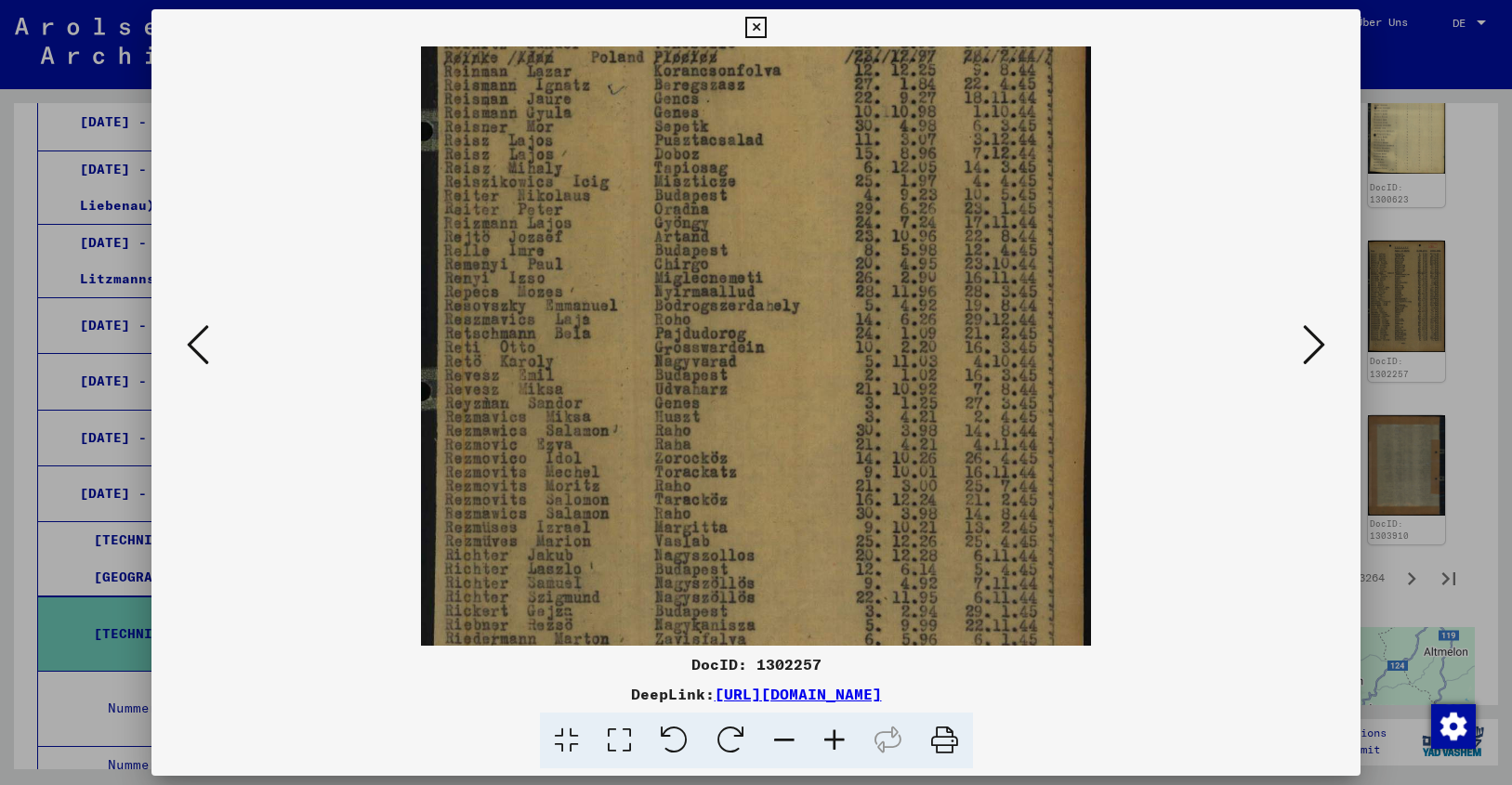
drag, startPoint x: 798, startPoint y: 500, endPoint x: 800, endPoint y: 398, distance: 102.0
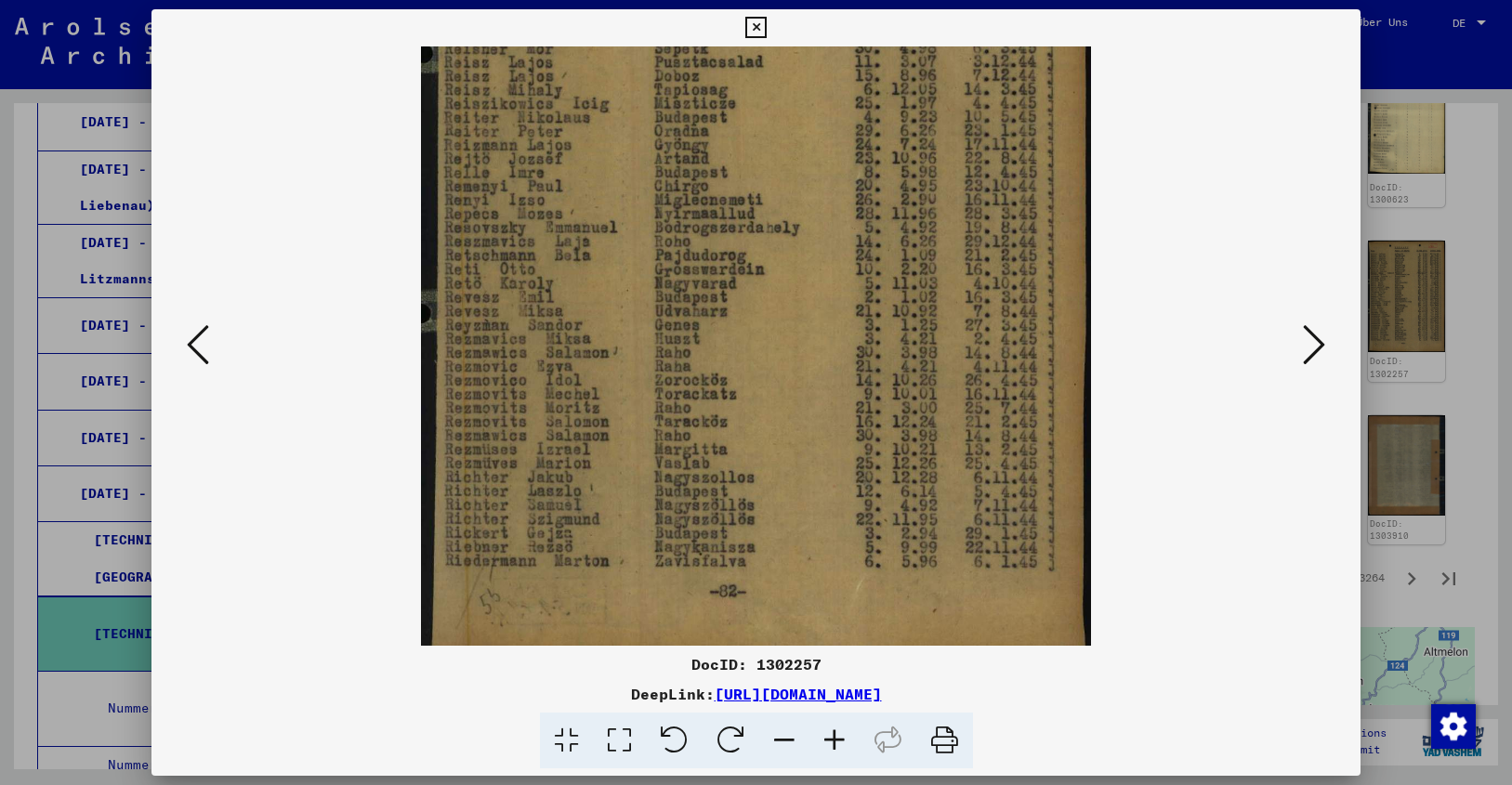
scroll to position [367, 0]
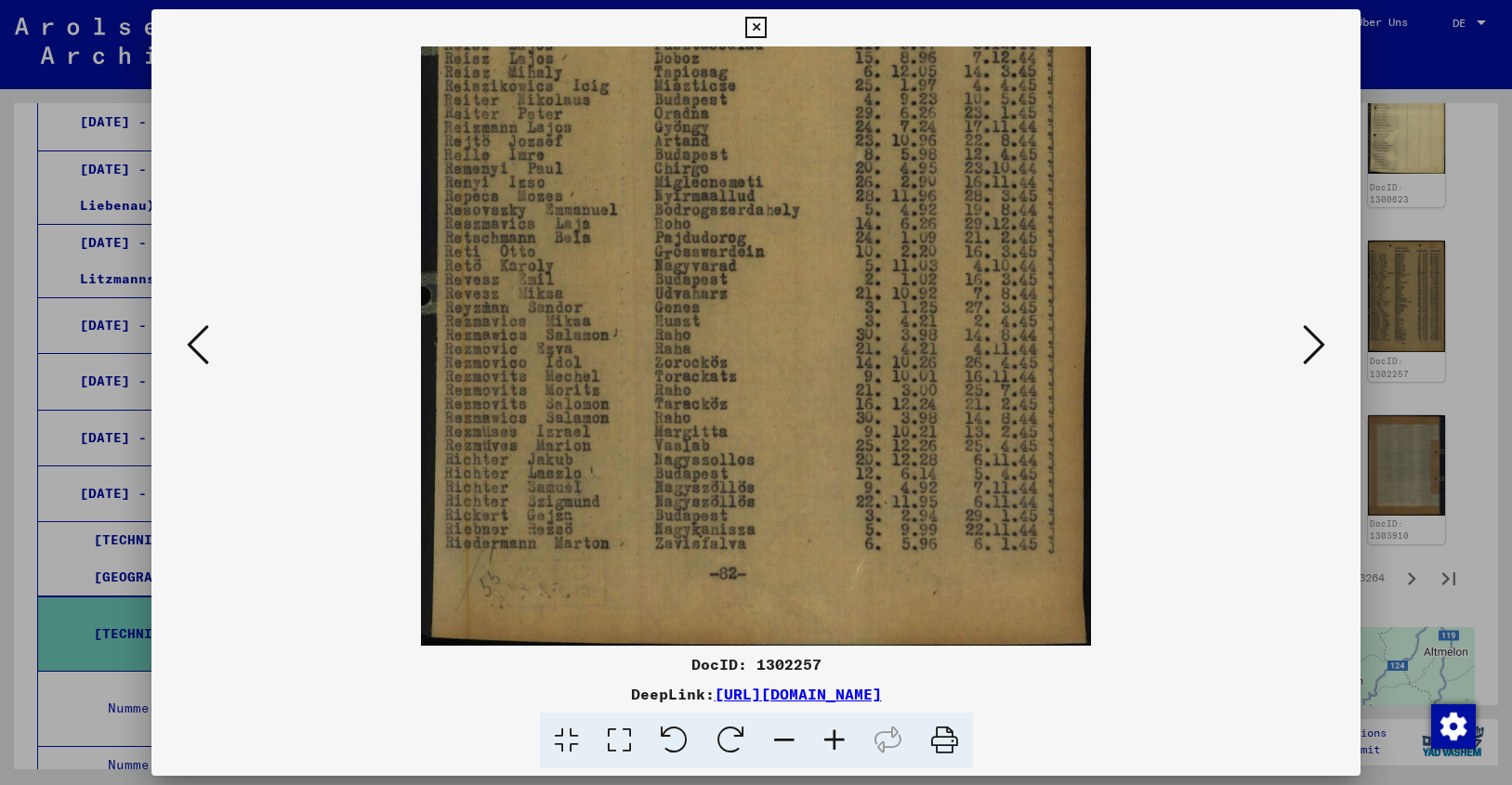
drag, startPoint x: 815, startPoint y: 474, endPoint x: 812, endPoint y: 381, distance: 93.0
click at [1314, 344] on icon at bounding box center [1314, 344] width 22 height 45
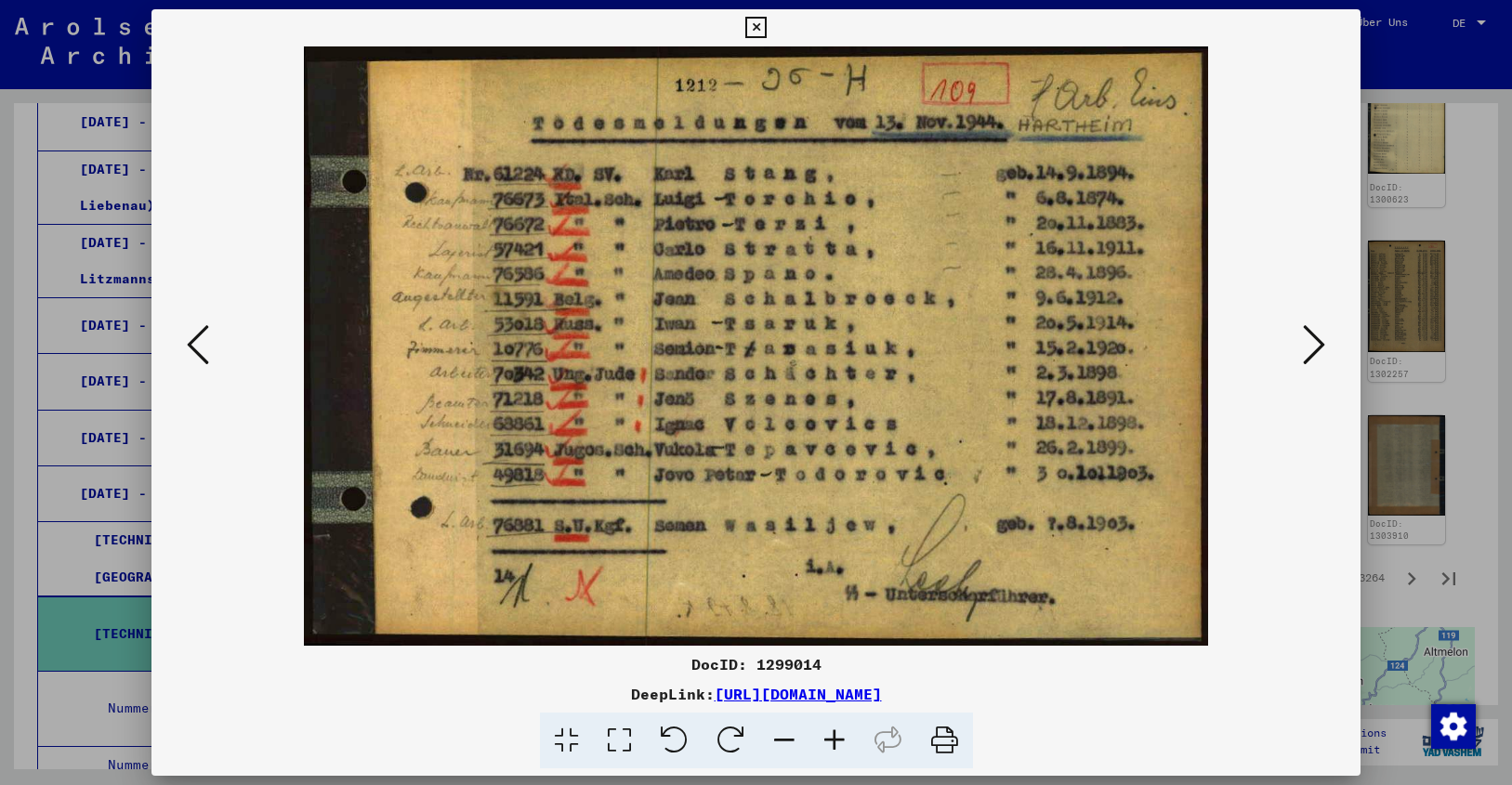
scroll to position [0, 0]
click at [1314, 344] on icon at bounding box center [1314, 344] width 22 height 45
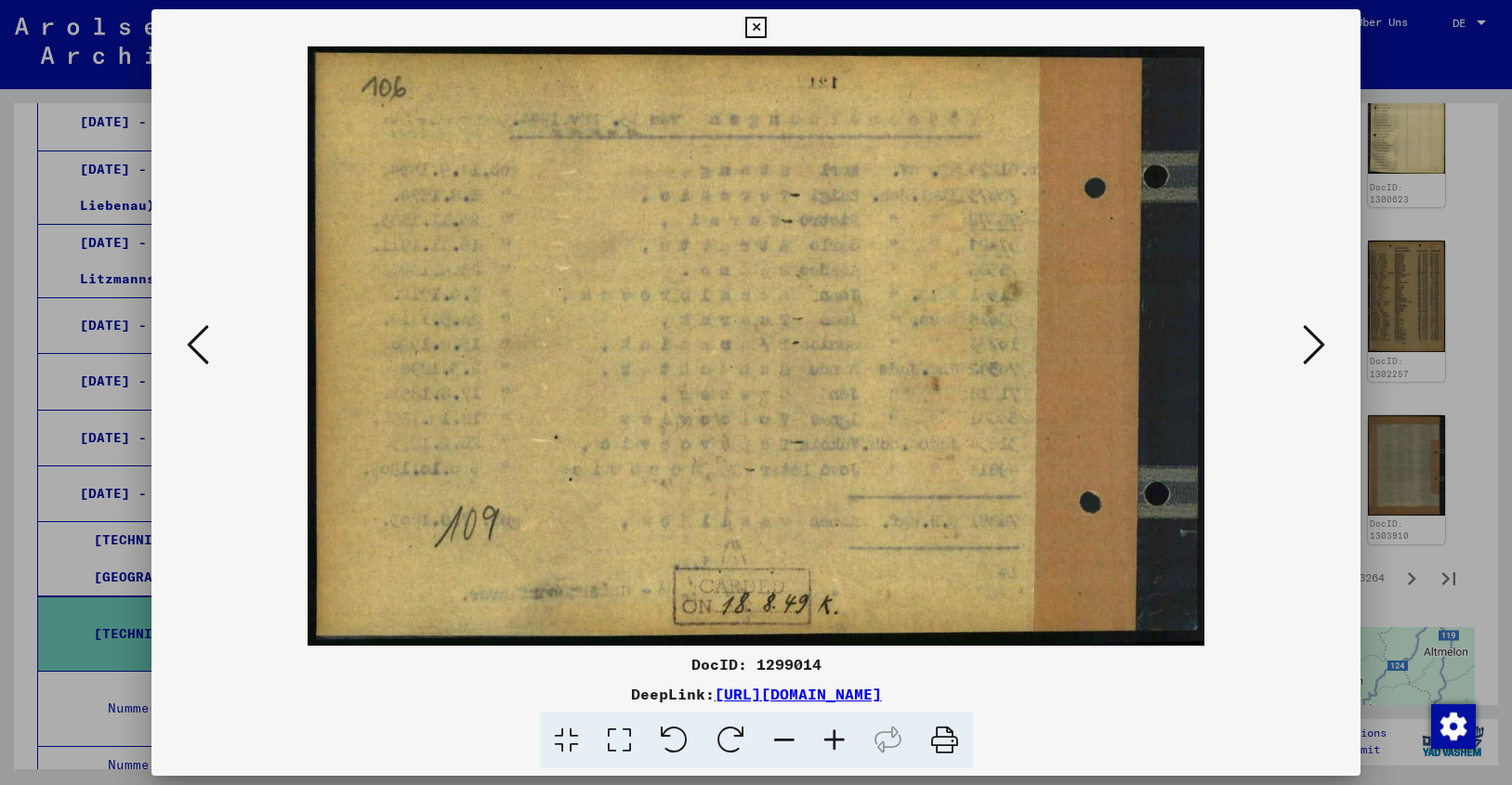
click at [1314, 344] on icon at bounding box center [1314, 344] width 22 height 45
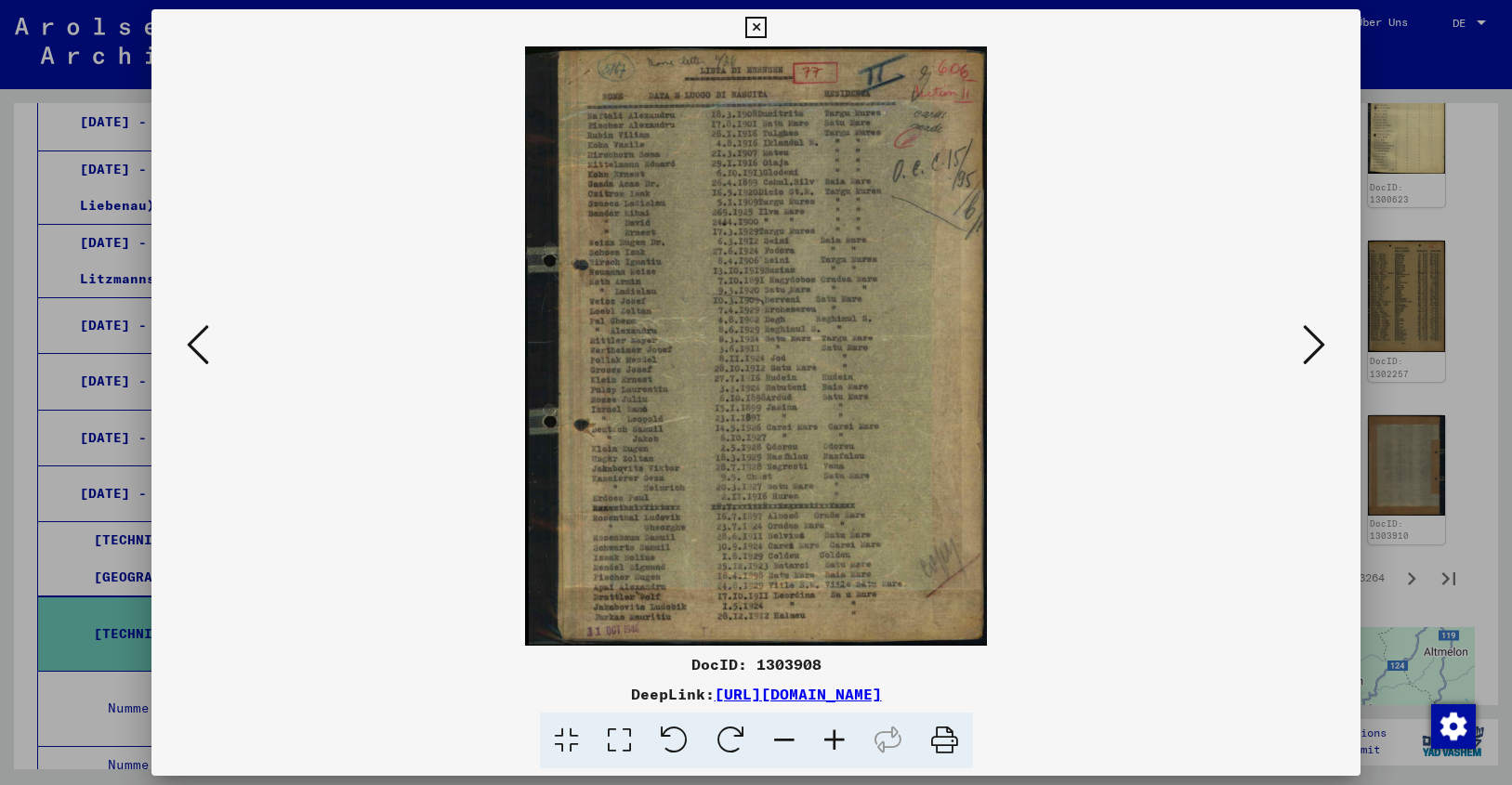
click at [835, 727] on icon at bounding box center [834, 740] width 50 height 57
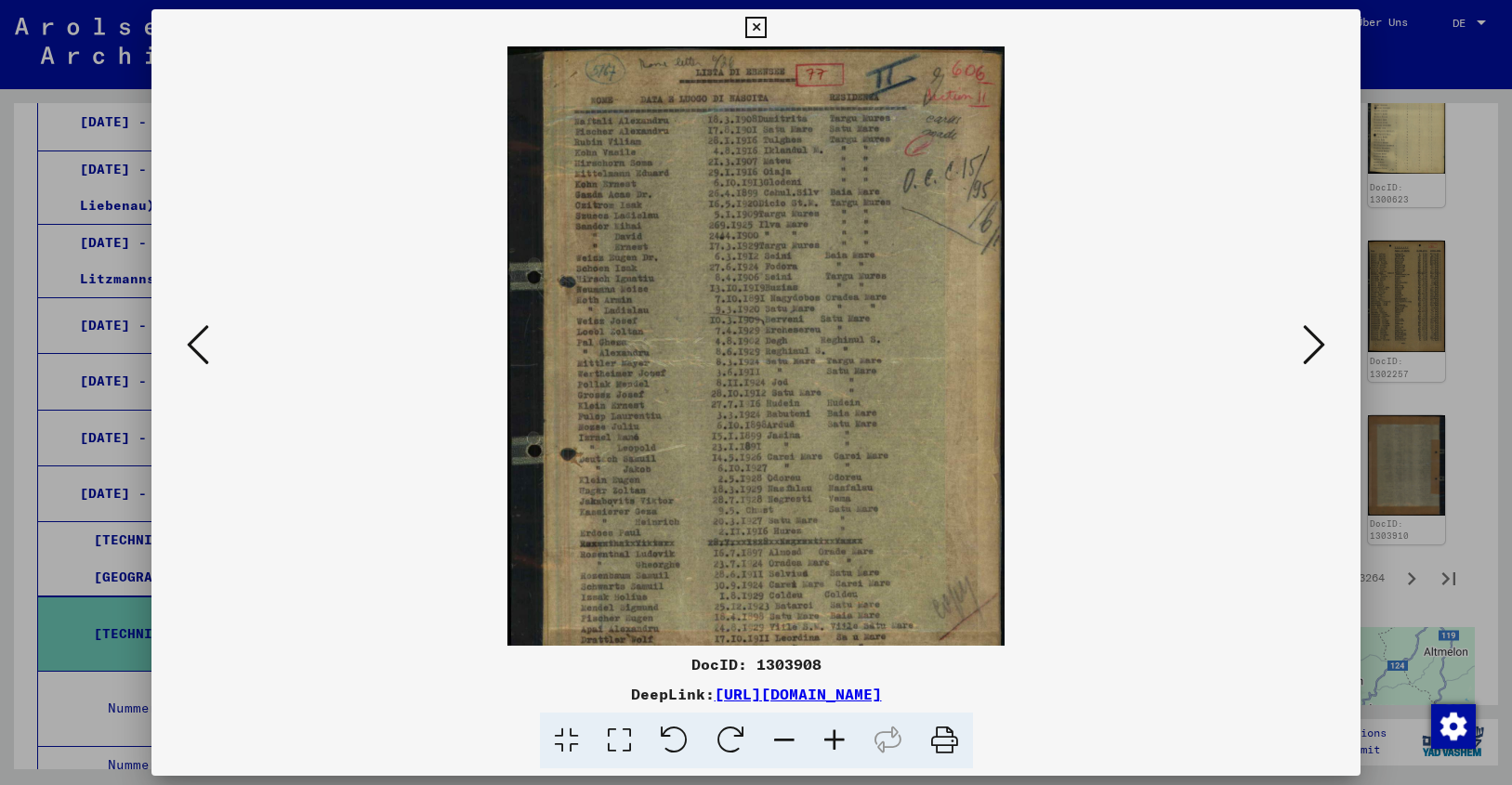
click at [835, 727] on icon at bounding box center [834, 740] width 50 height 57
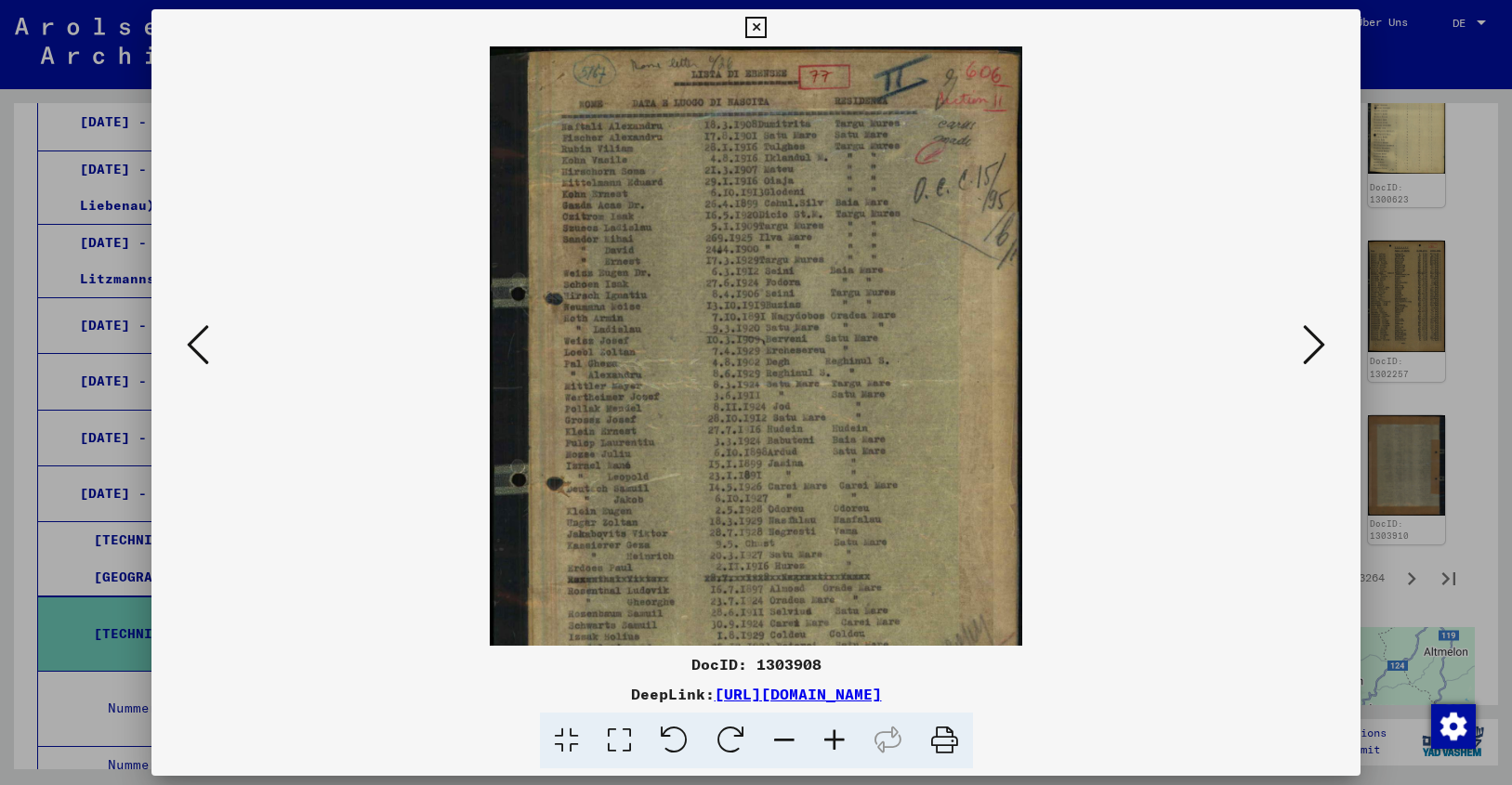
click at [835, 727] on icon at bounding box center [834, 740] width 50 height 57
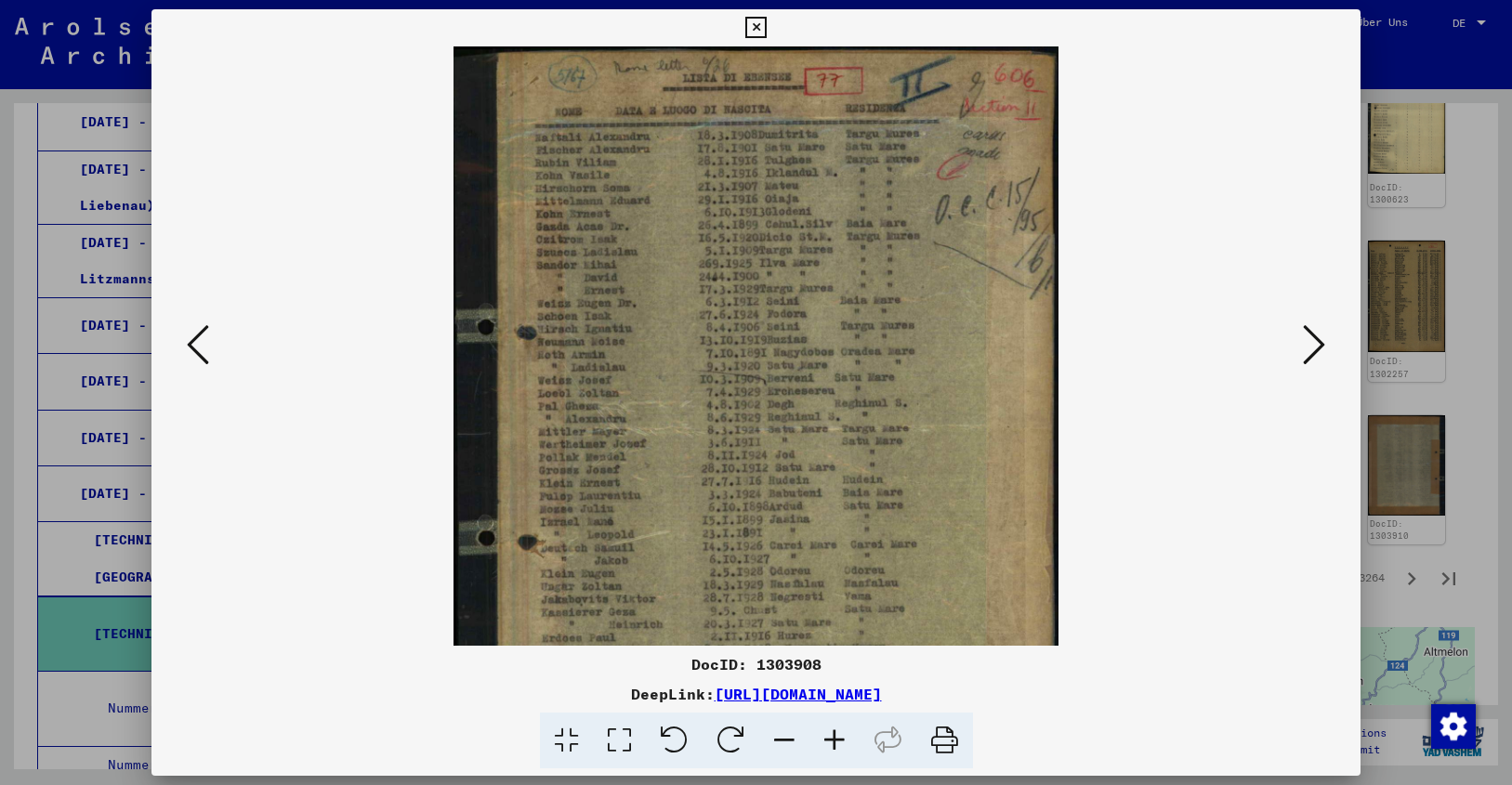
click at [835, 727] on icon at bounding box center [834, 740] width 50 height 57
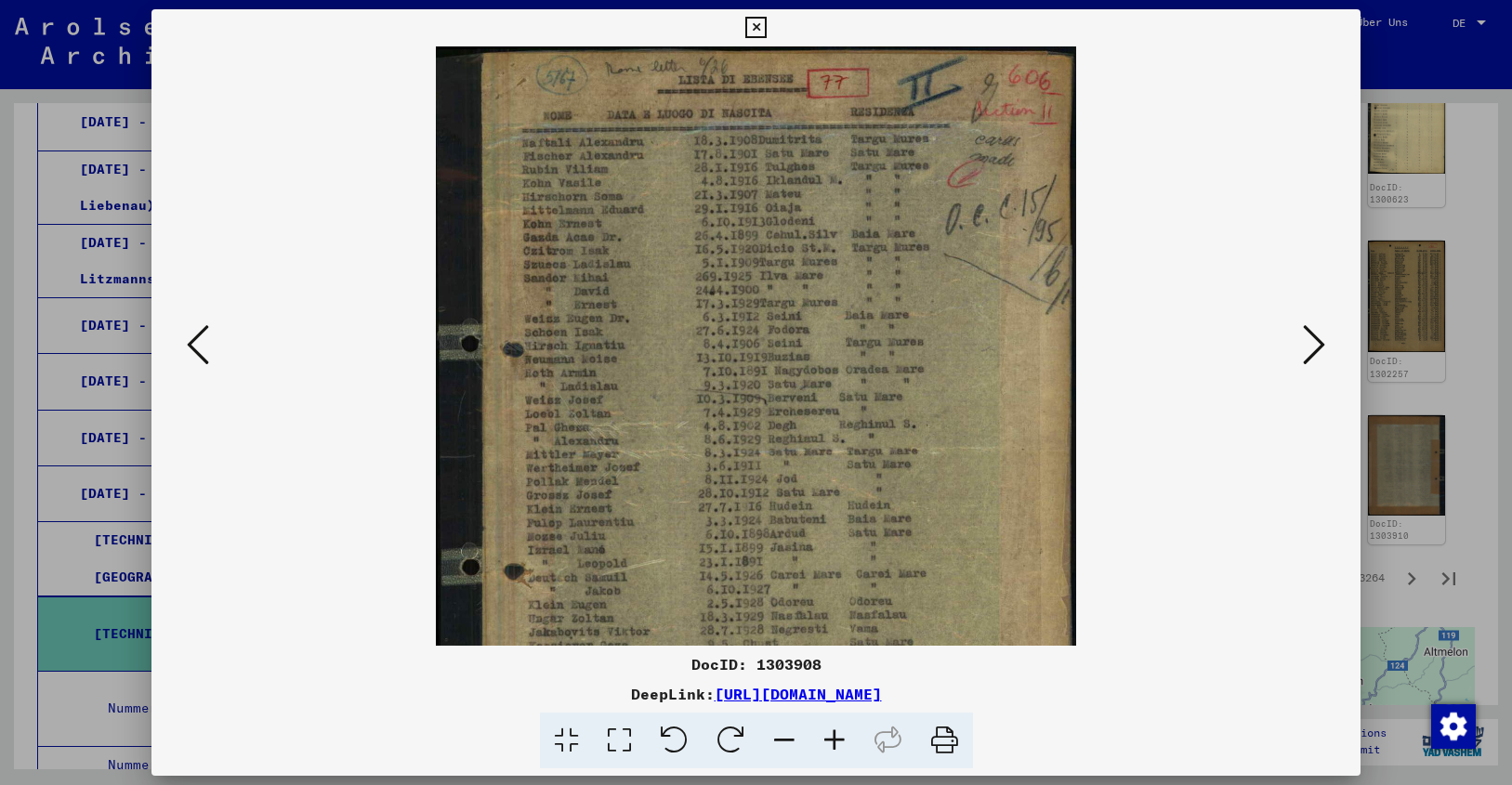
click at [835, 727] on icon at bounding box center [834, 740] width 50 height 57
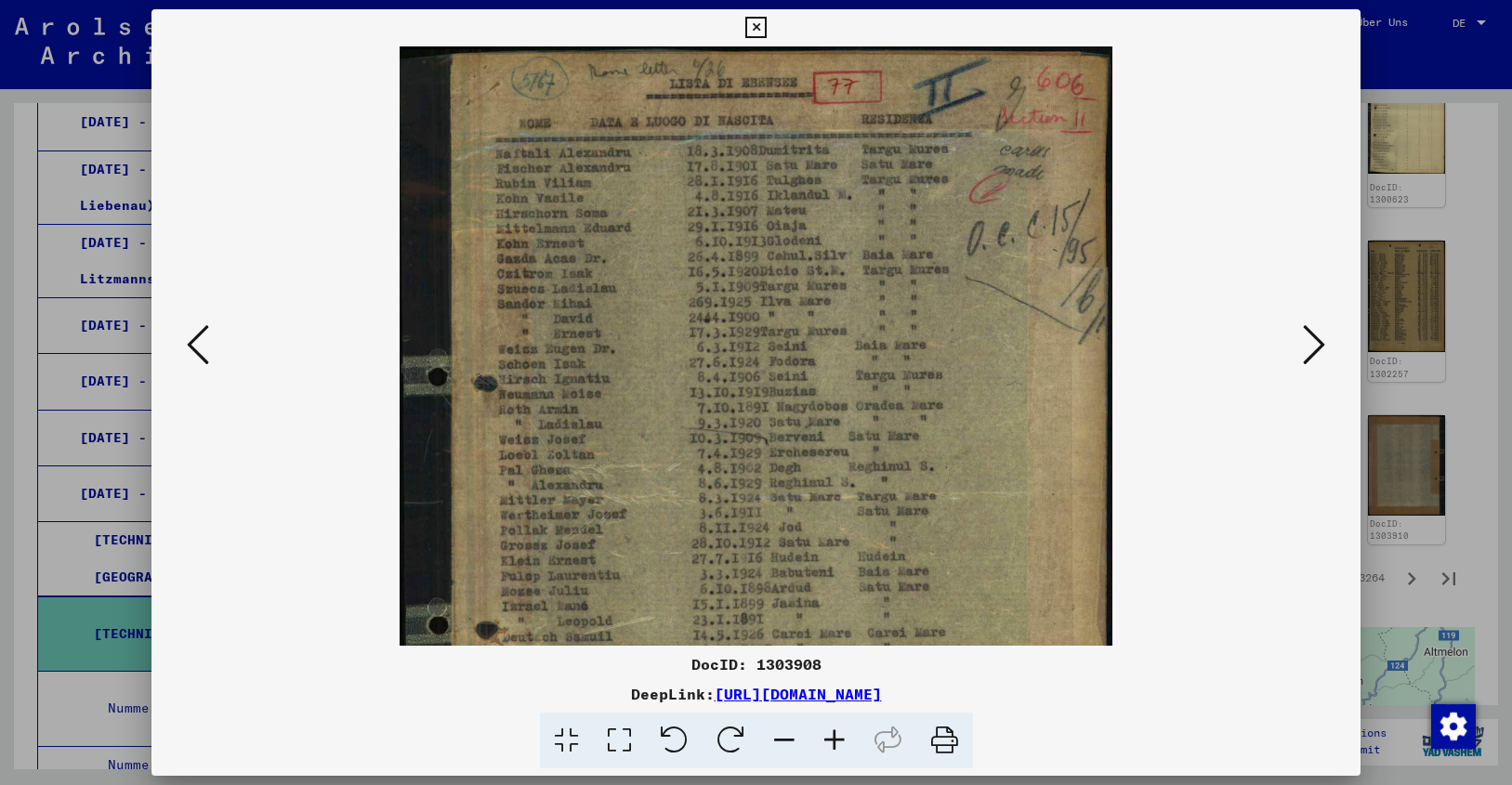
click at [835, 727] on icon at bounding box center [834, 740] width 50 height 57
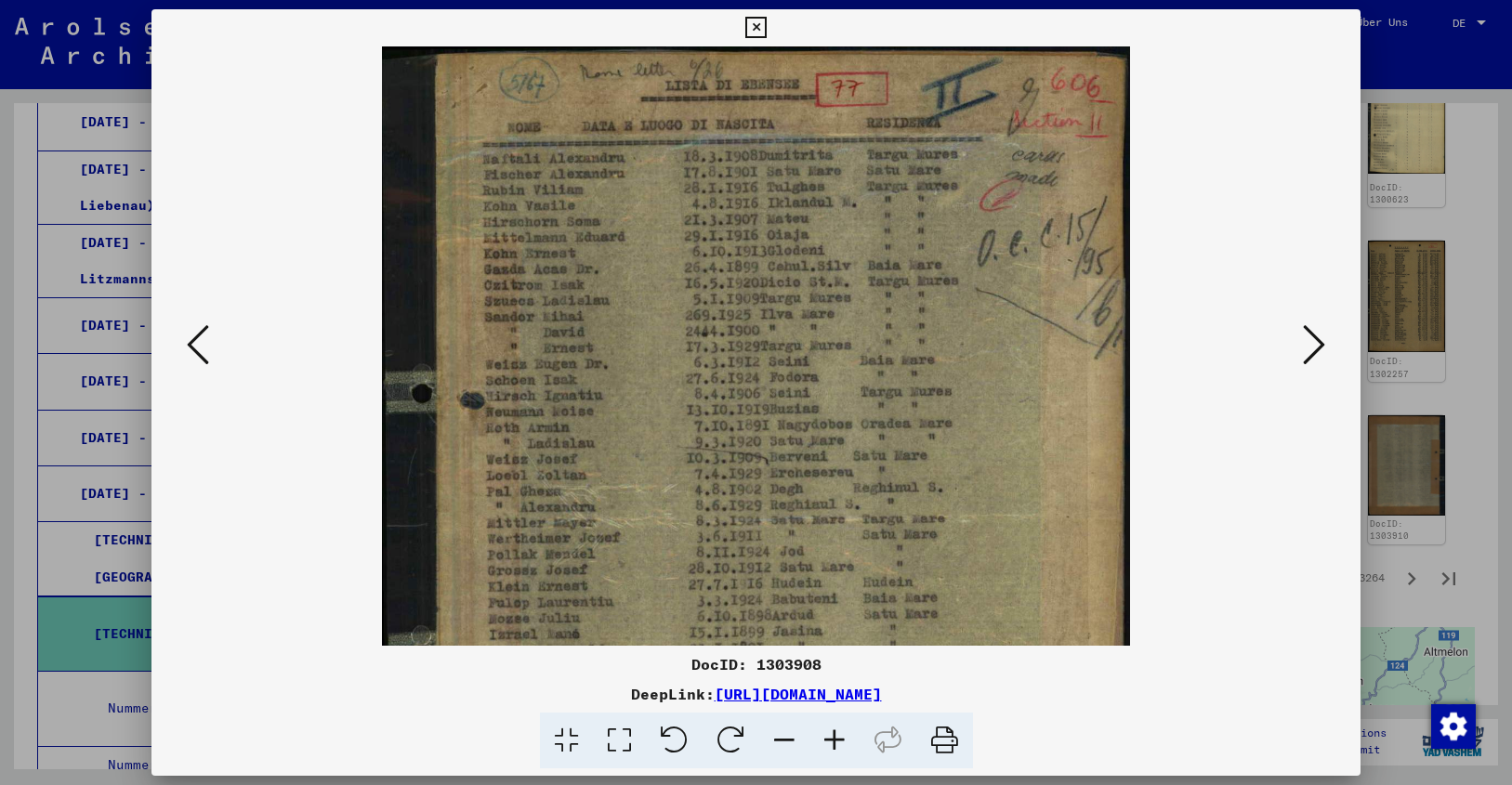
click at [835, 727] on icon at bounding box center [834, 740] width 50 height 57
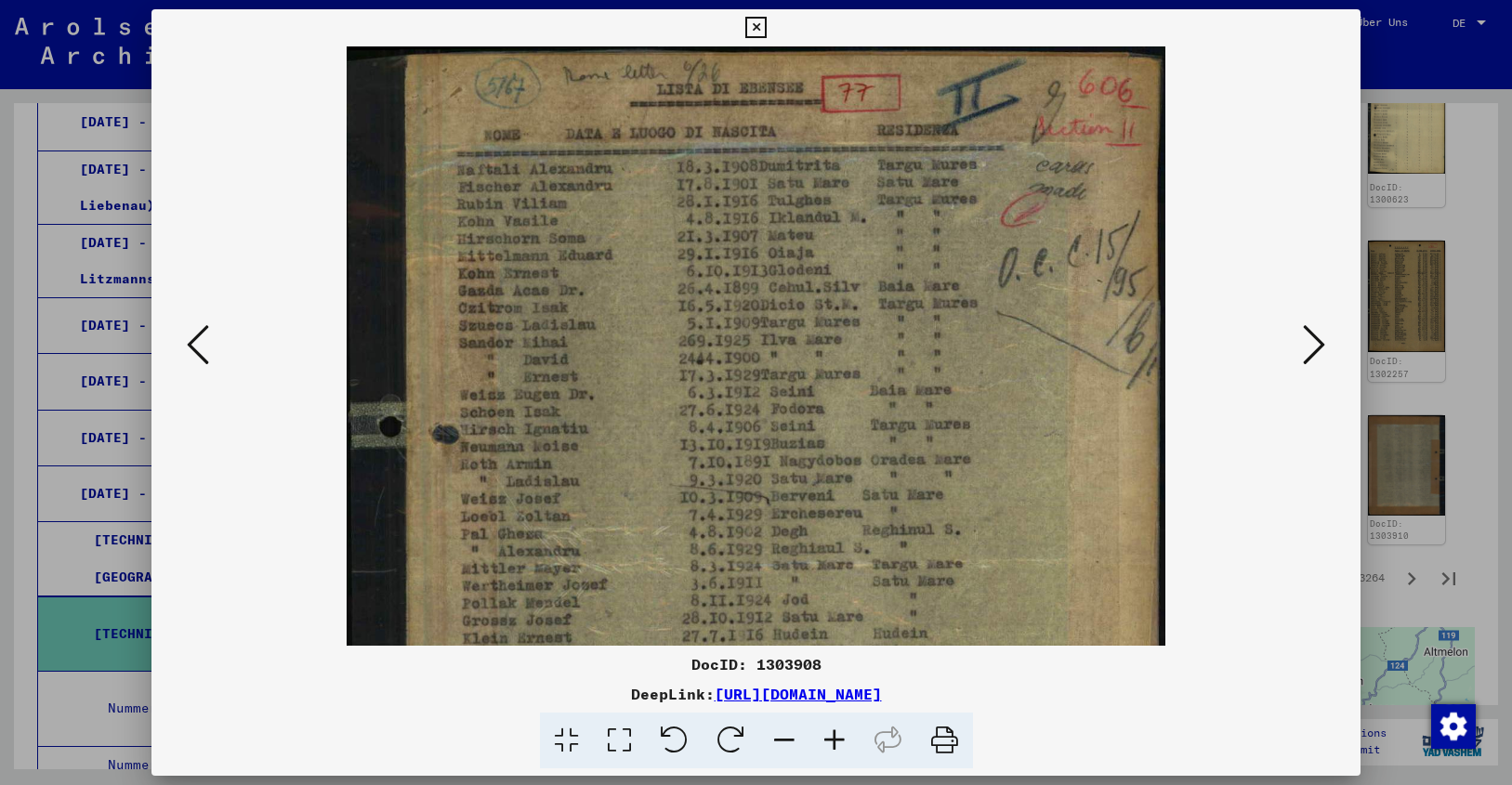
click at [835, 727] on icon at bounding box center [834, 740] width 50 height 57
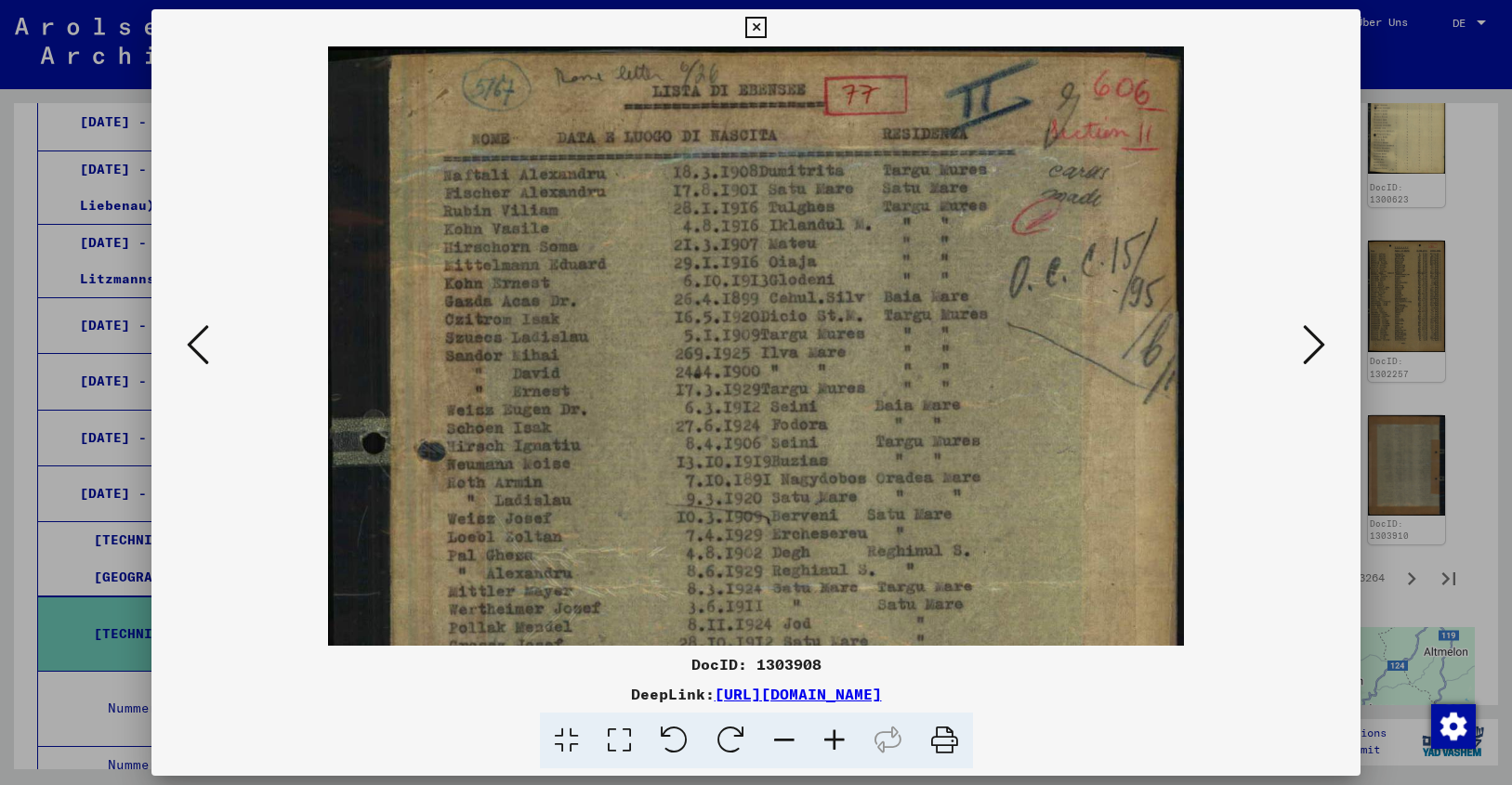
click at [835, 727] on icon at bounding box center [834, 740] width 50 height 57
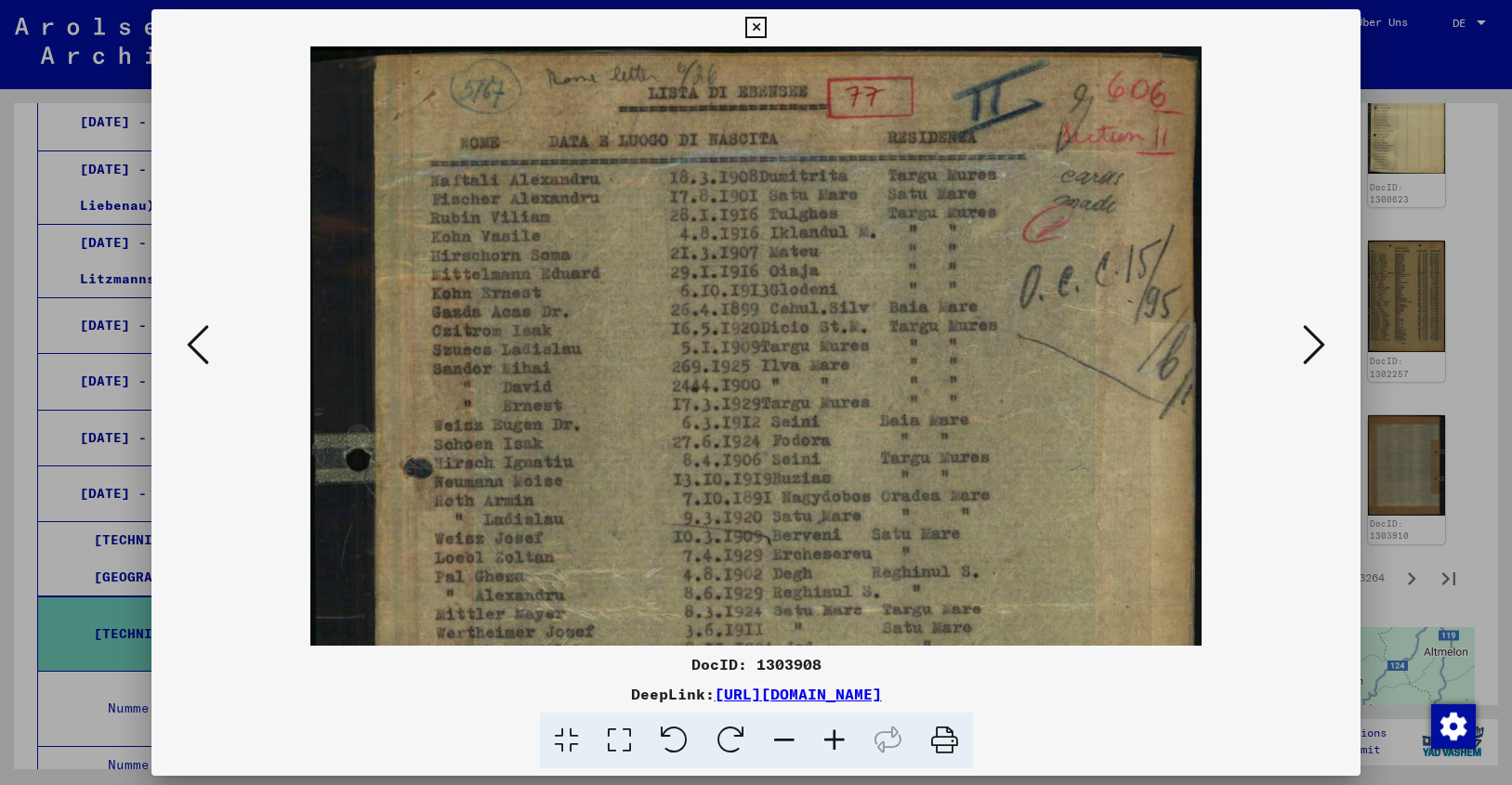
click at [1320, 338] on icon at bounding box center [1314, 344] width 22 height 45
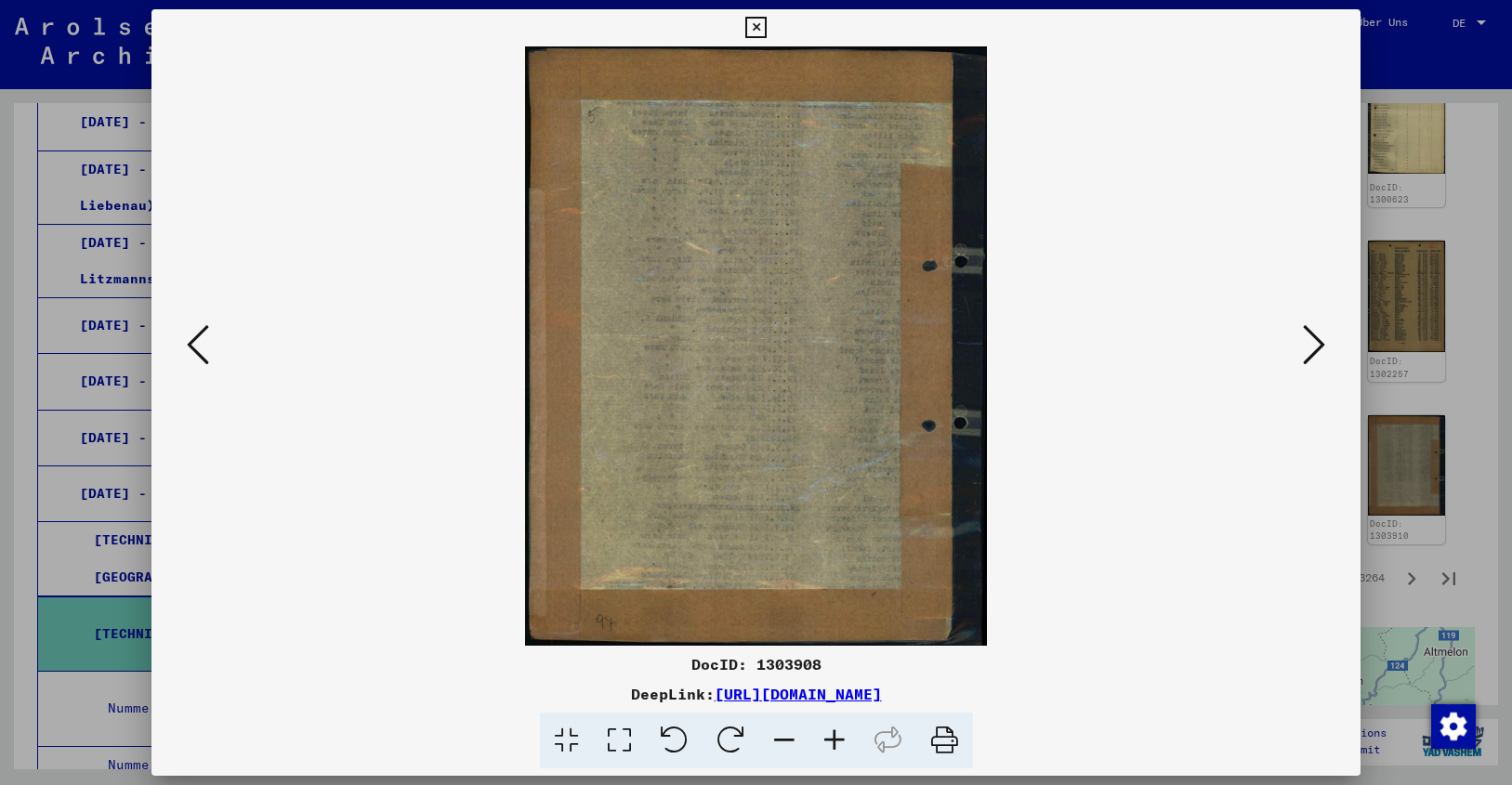
click at [1320, 338] on icon at bounding box center [1314, 344] width 22 height 45
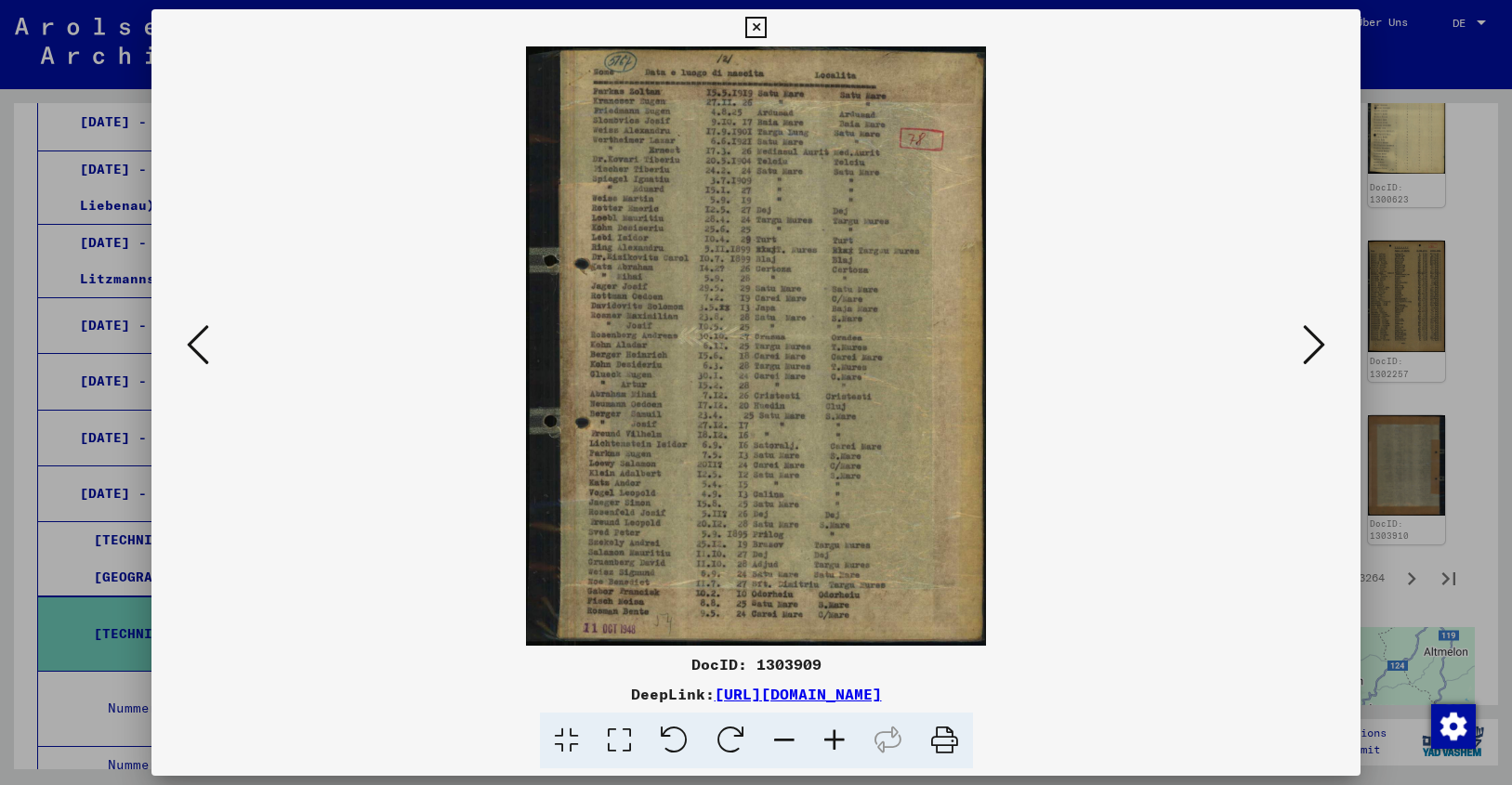
click at [833, 732] on icon at bounding box center [834, 740] width 50 height 57
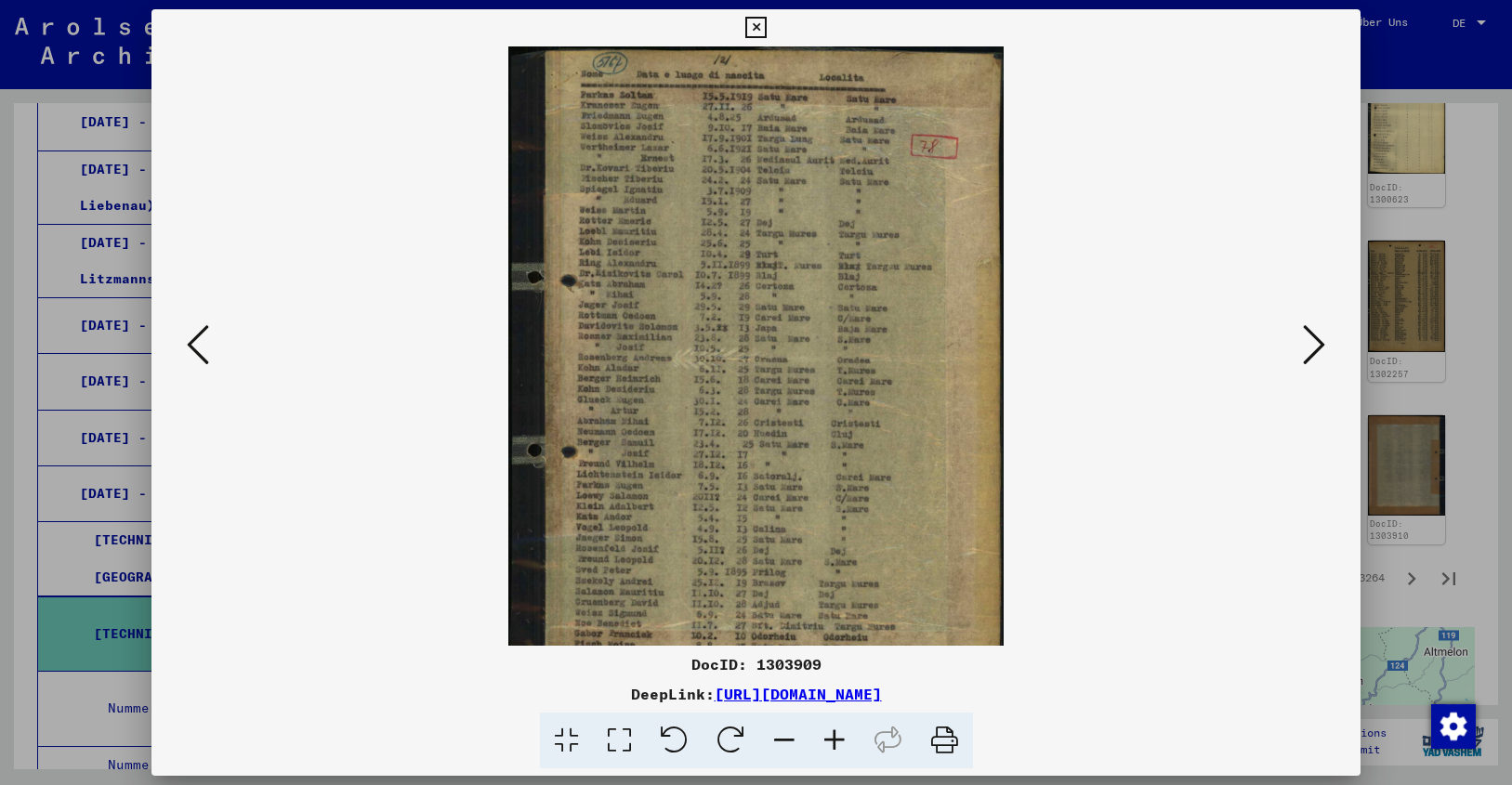
click at [833, 732] on icon at bounding box center [834, 740] width 50 height 57
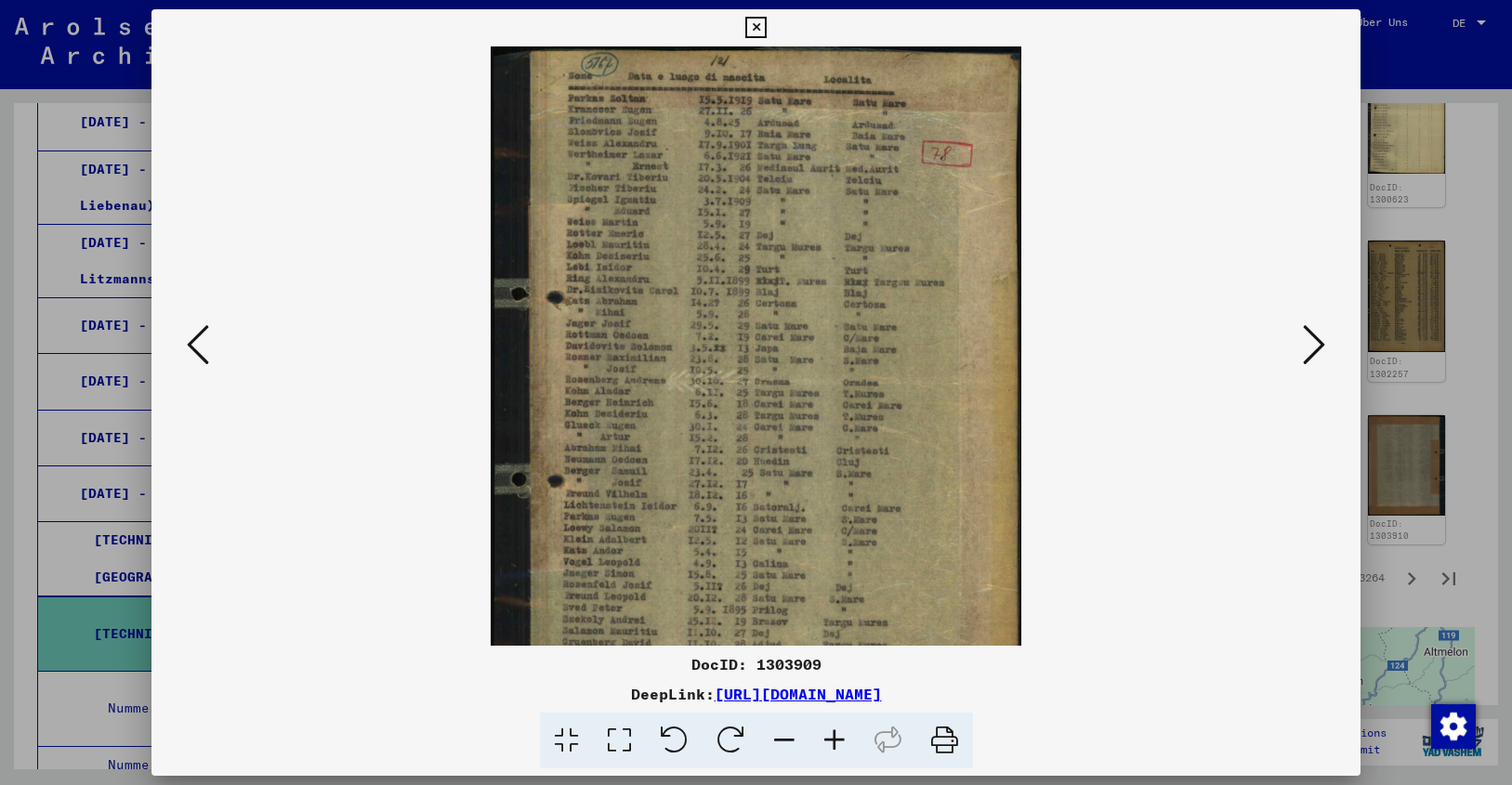
click at [833, 732] on icon at bounding box center [834, 740] width 50 height 57
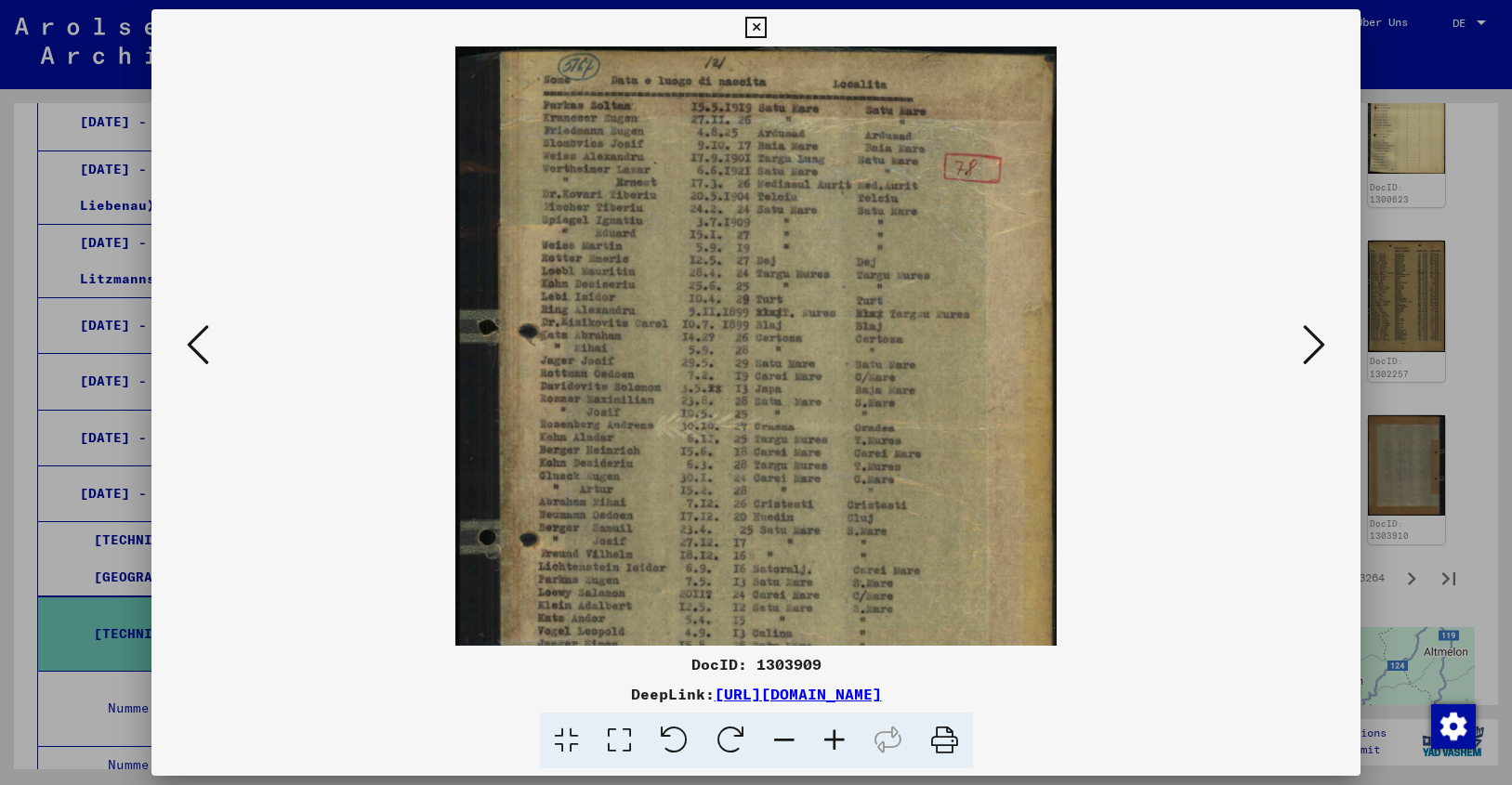
click at [833, 732] on icon at bounding box center [834, 740] width 50 height 57
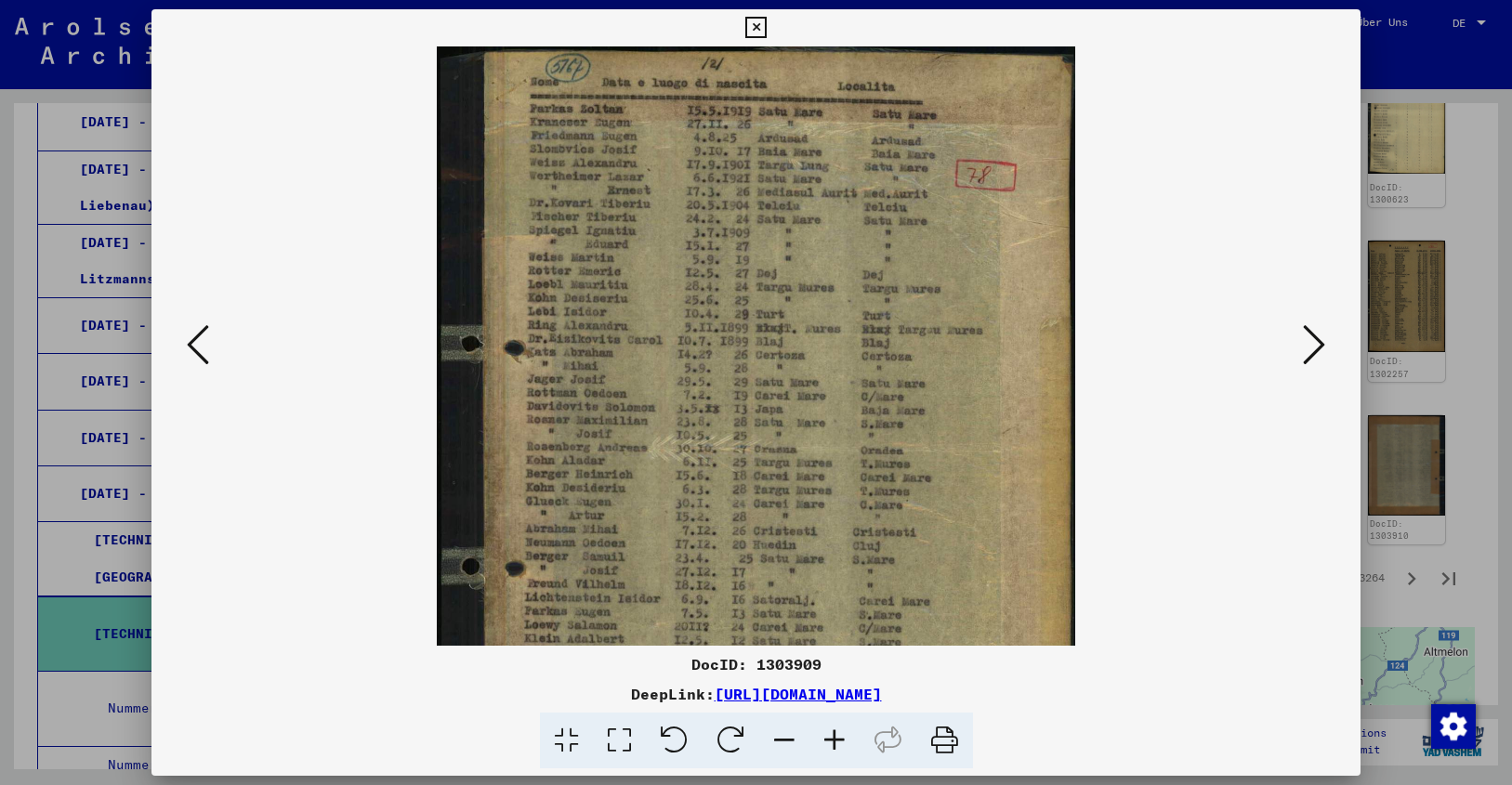
click at [833, 732] on icon at bounding box center [834, 740] width 50 height 57
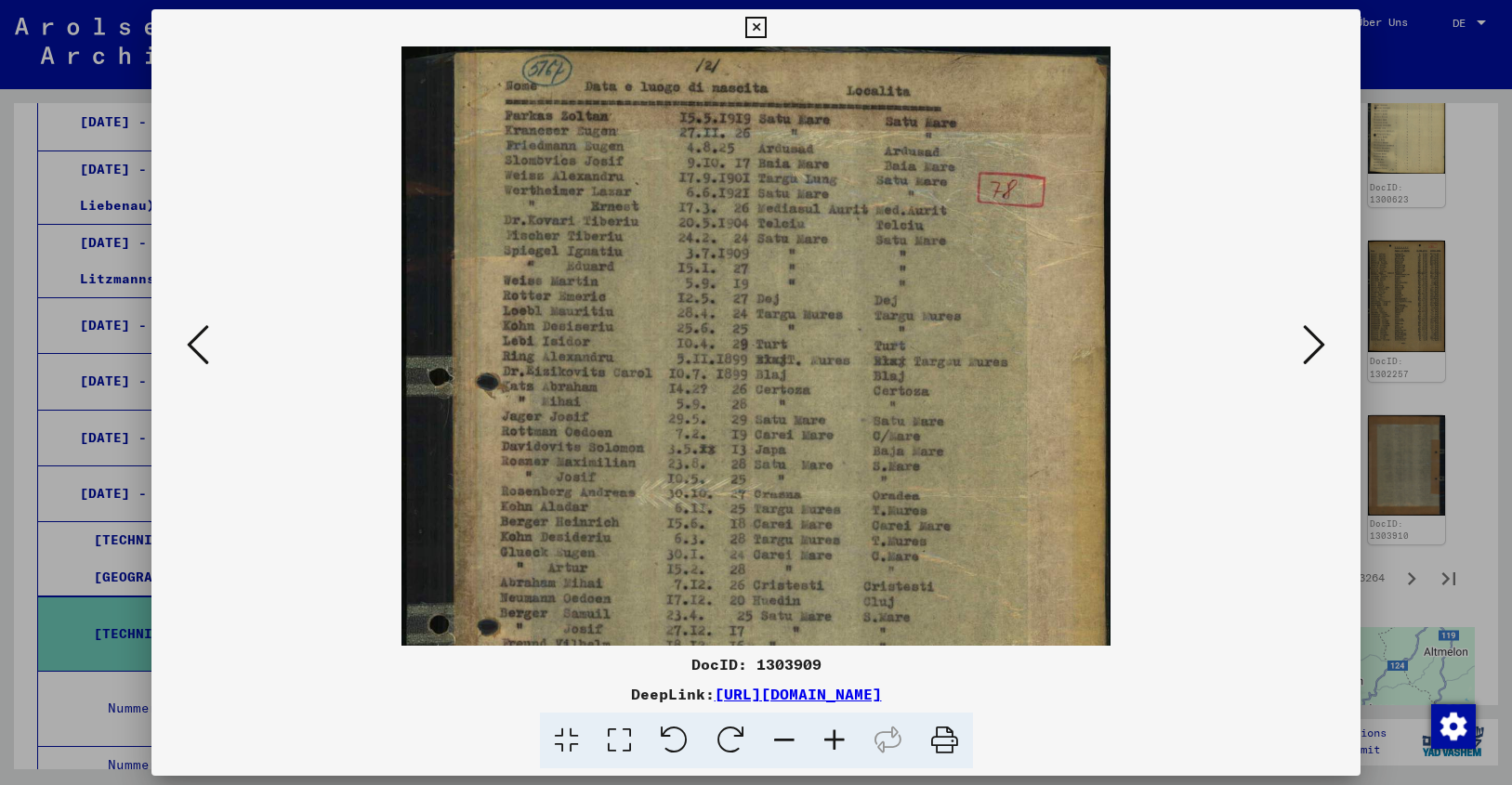
click at [833, 732] on icon at bounding box center [834, 740] width 50 height 57
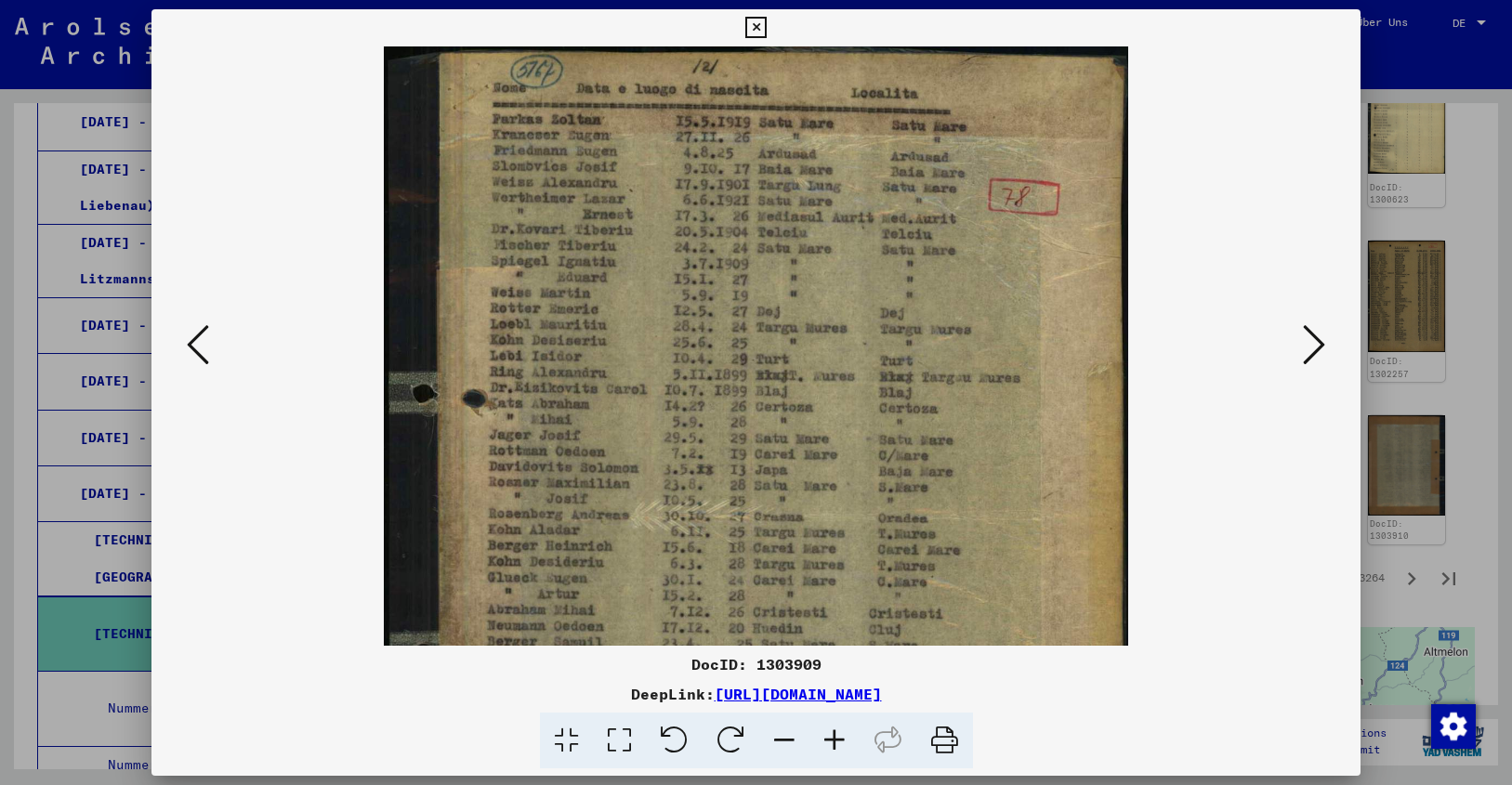
click at [833, 732] on icon at bounding box center [834, 740] width 50 height 57
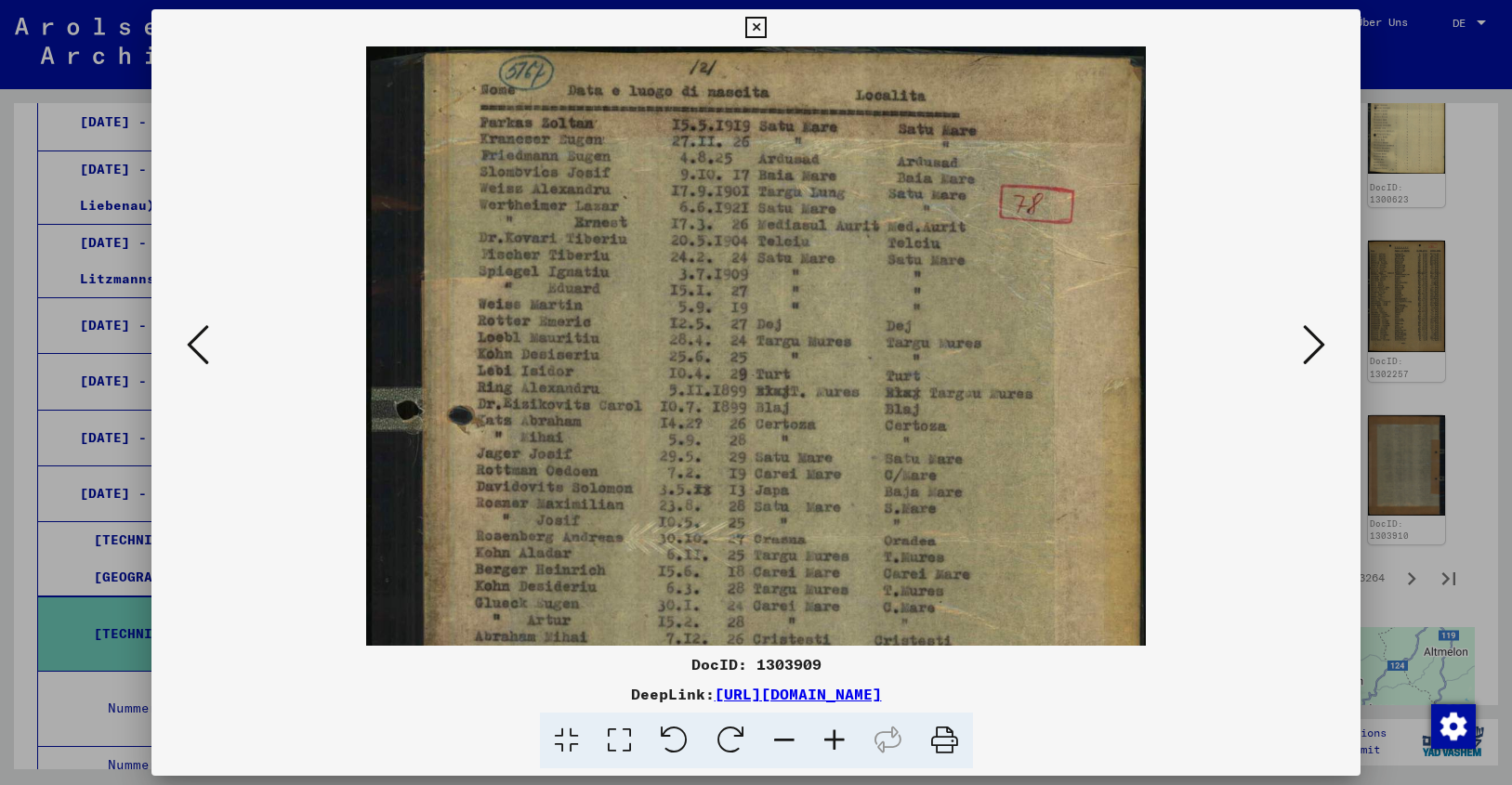
click at [1314, 347] on icon at bounding box center [1314, 344] width 22 height 45
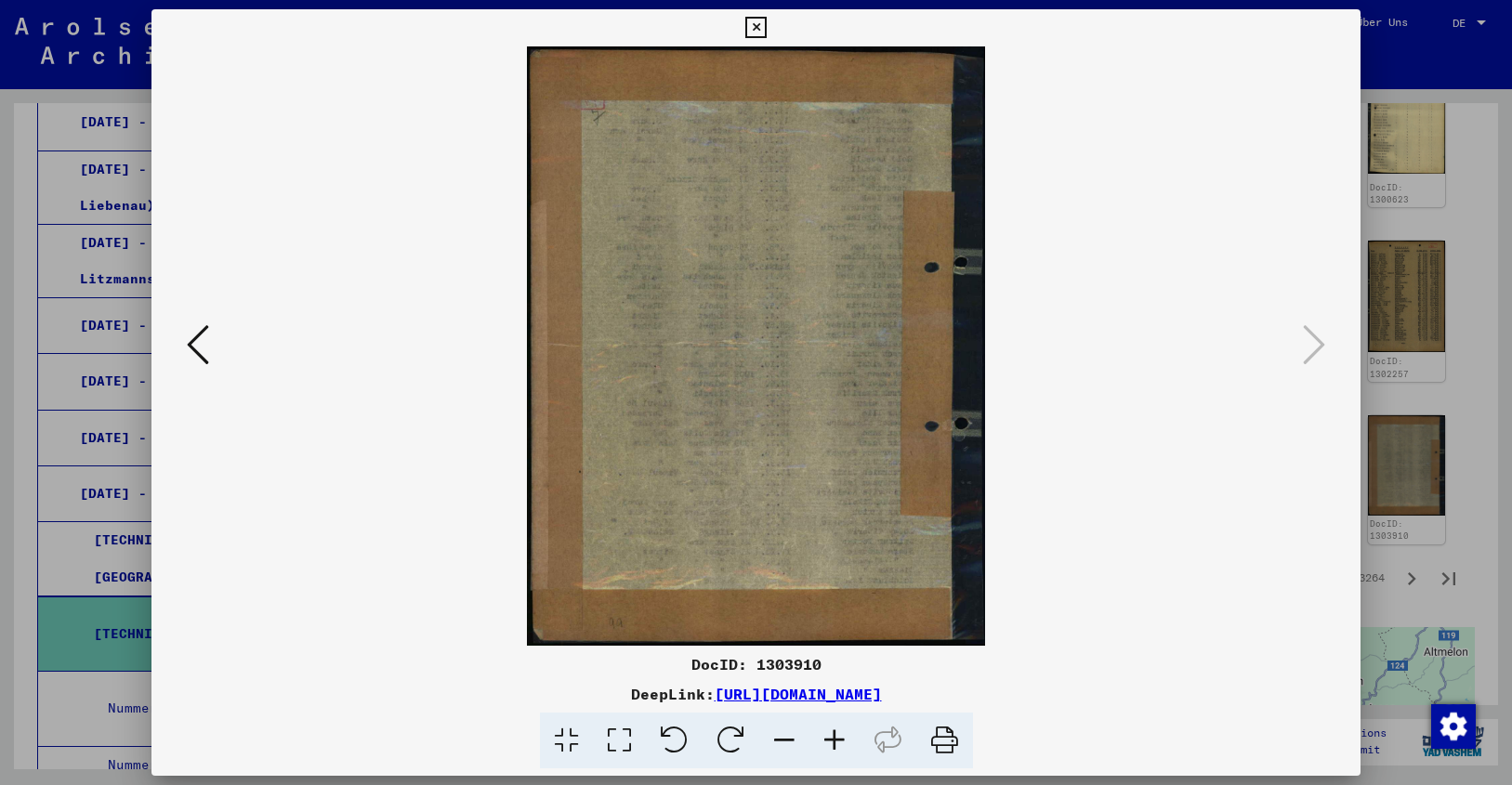
click at [767, 24] on icon at bounding box center [756, 27] width 21 height 22
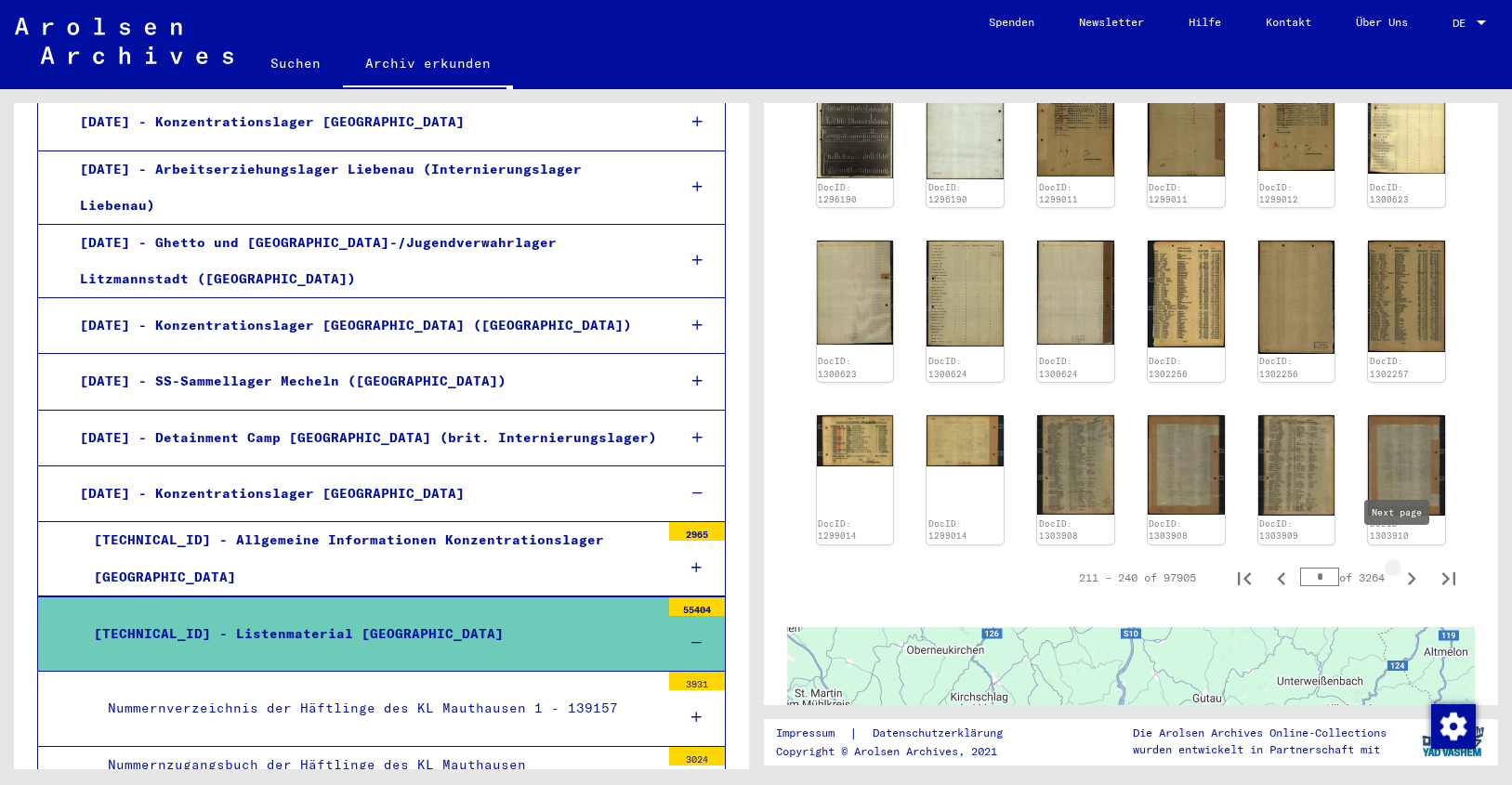
click at [1403, 566] on icon "Next page" at bounding box center [1411, 578] width 26 height 26
type input "*"
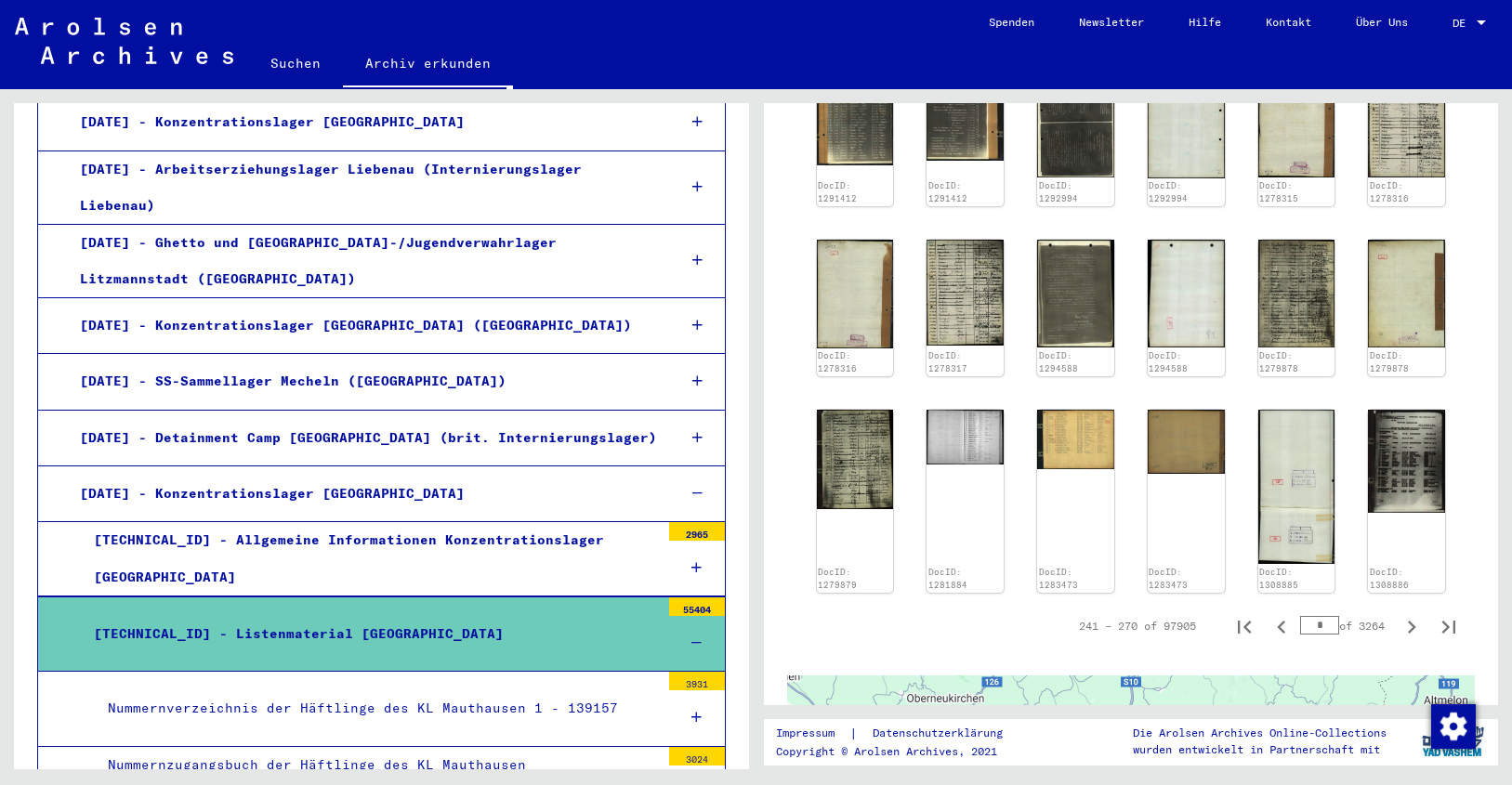
drag, startPoint x: 1295, startPoint y: 603, endPoint x: 1317, endPoint y: 600, distance: 22.2
click at [1316, 616] on input "*" at bounding box center [1319, 625] width 39 height 18
type input "****"
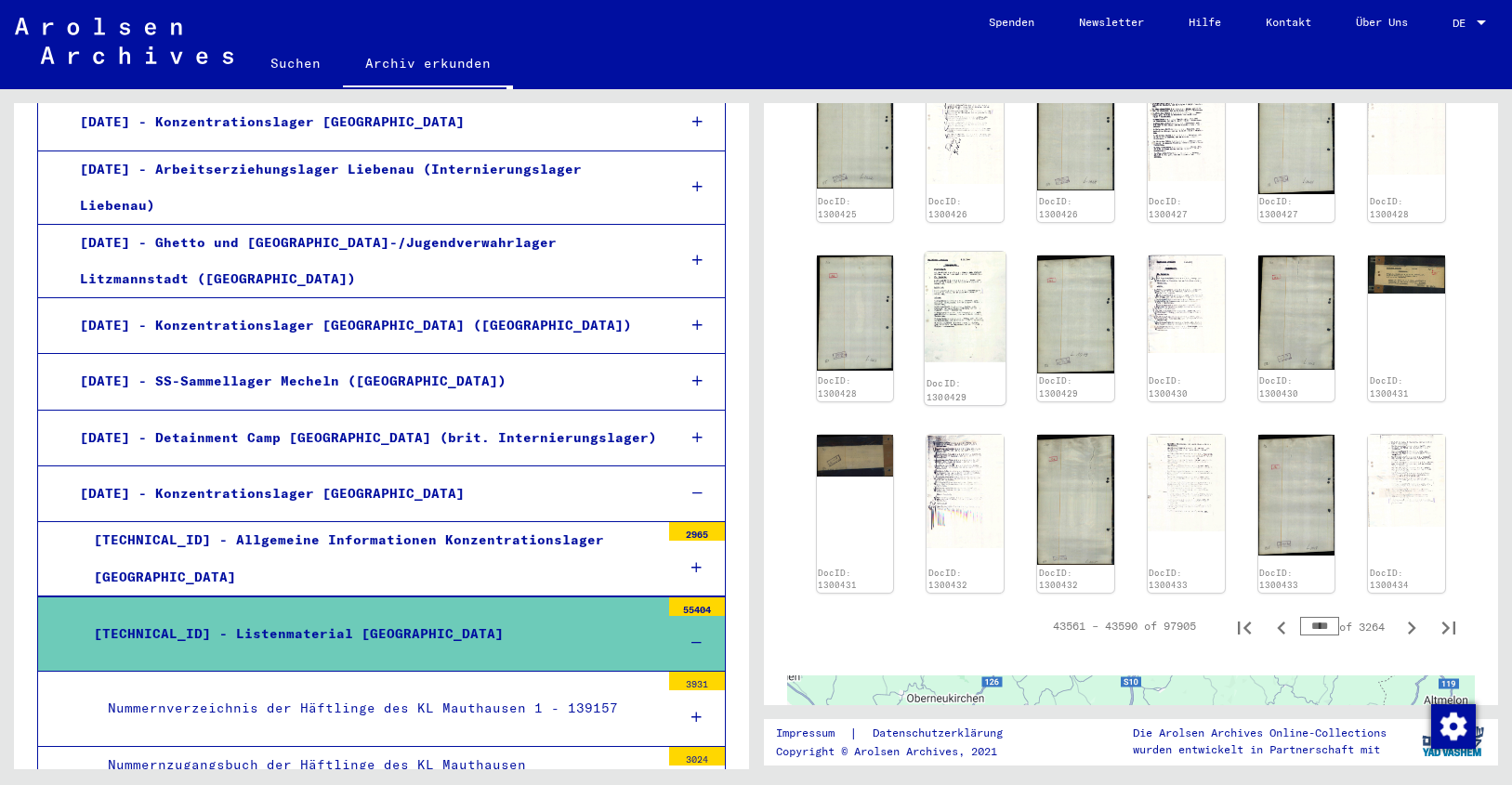
click at [965, 296] on img at bounding box center [965, 307] width 81 height 110
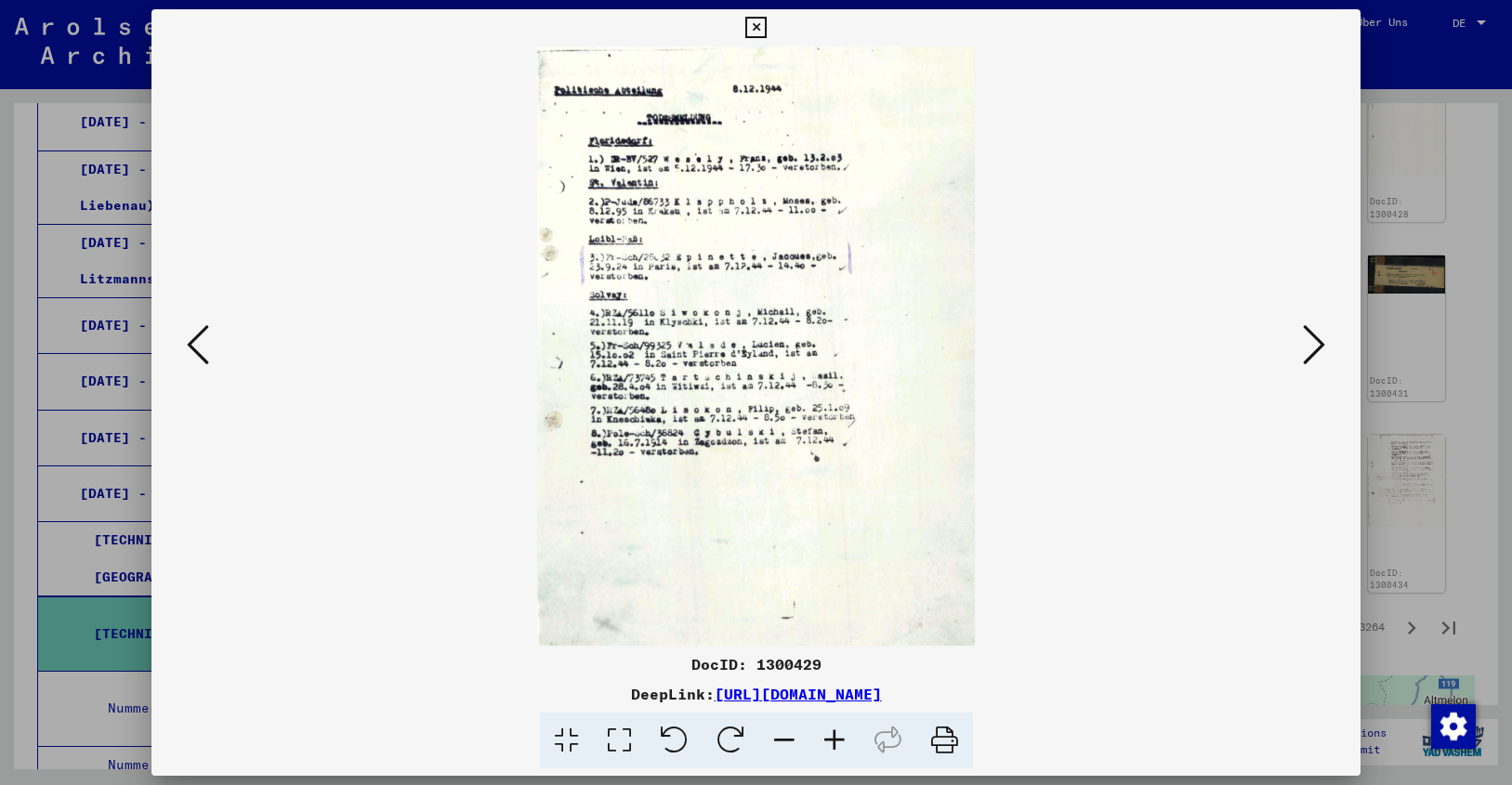
click at [832, 734] on icon at bounding box center [834, 740] width 50 height 57
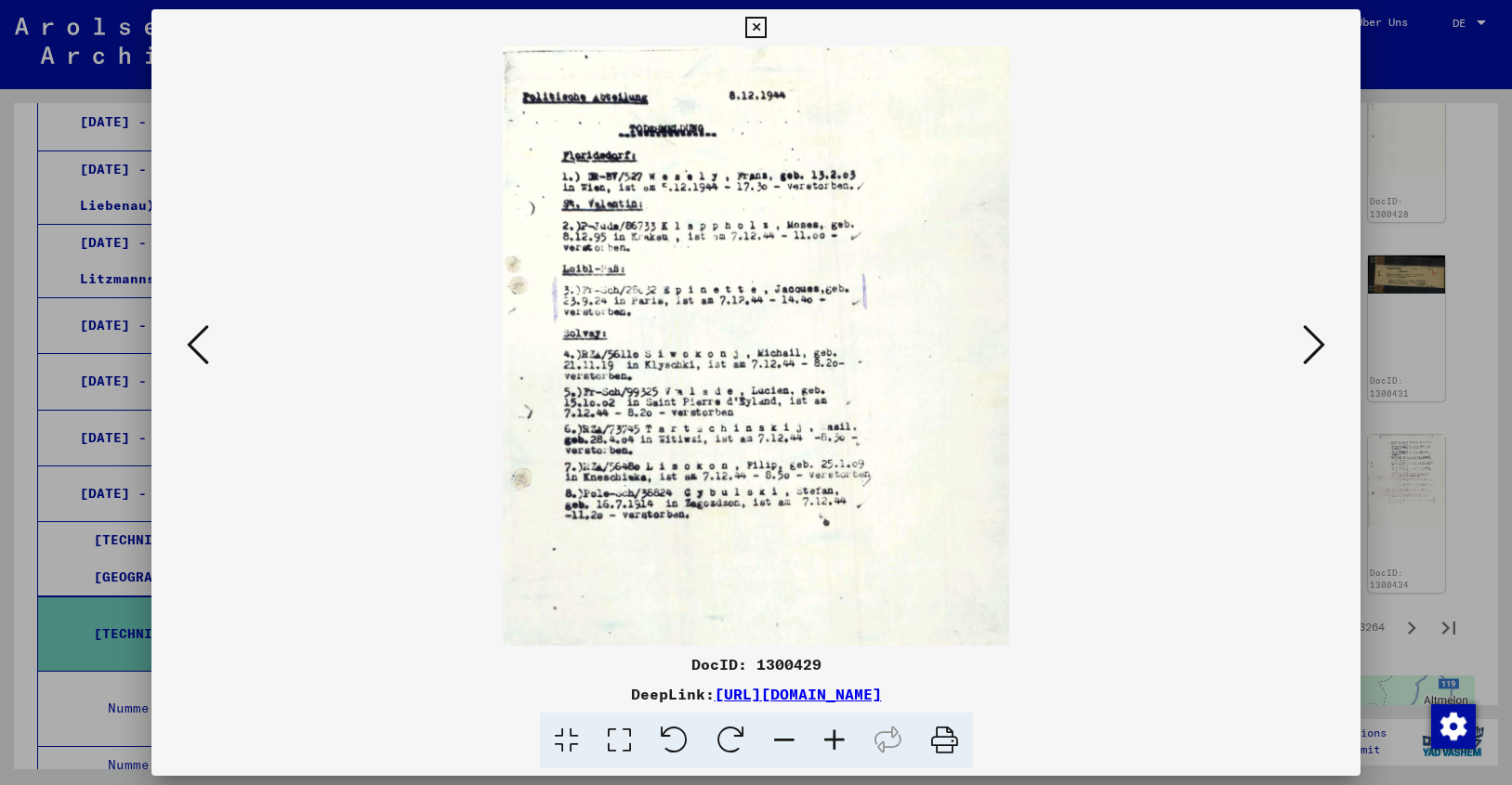
click at [832, 734] on icon at bounding box center [834, 740] width 50 height 57
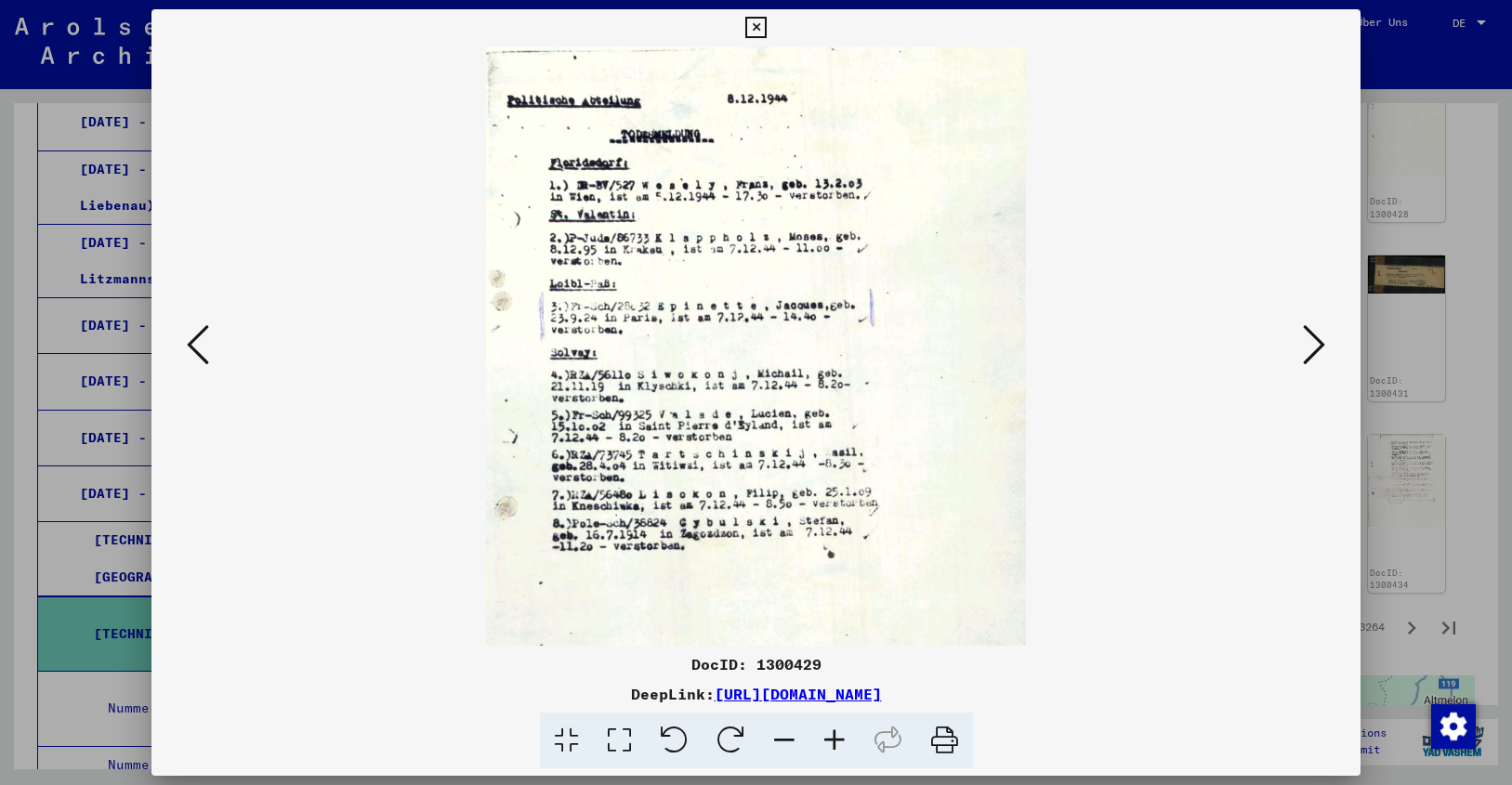
click at [832, 734] on icon at bounding box center [834, 740] width 50 height 57
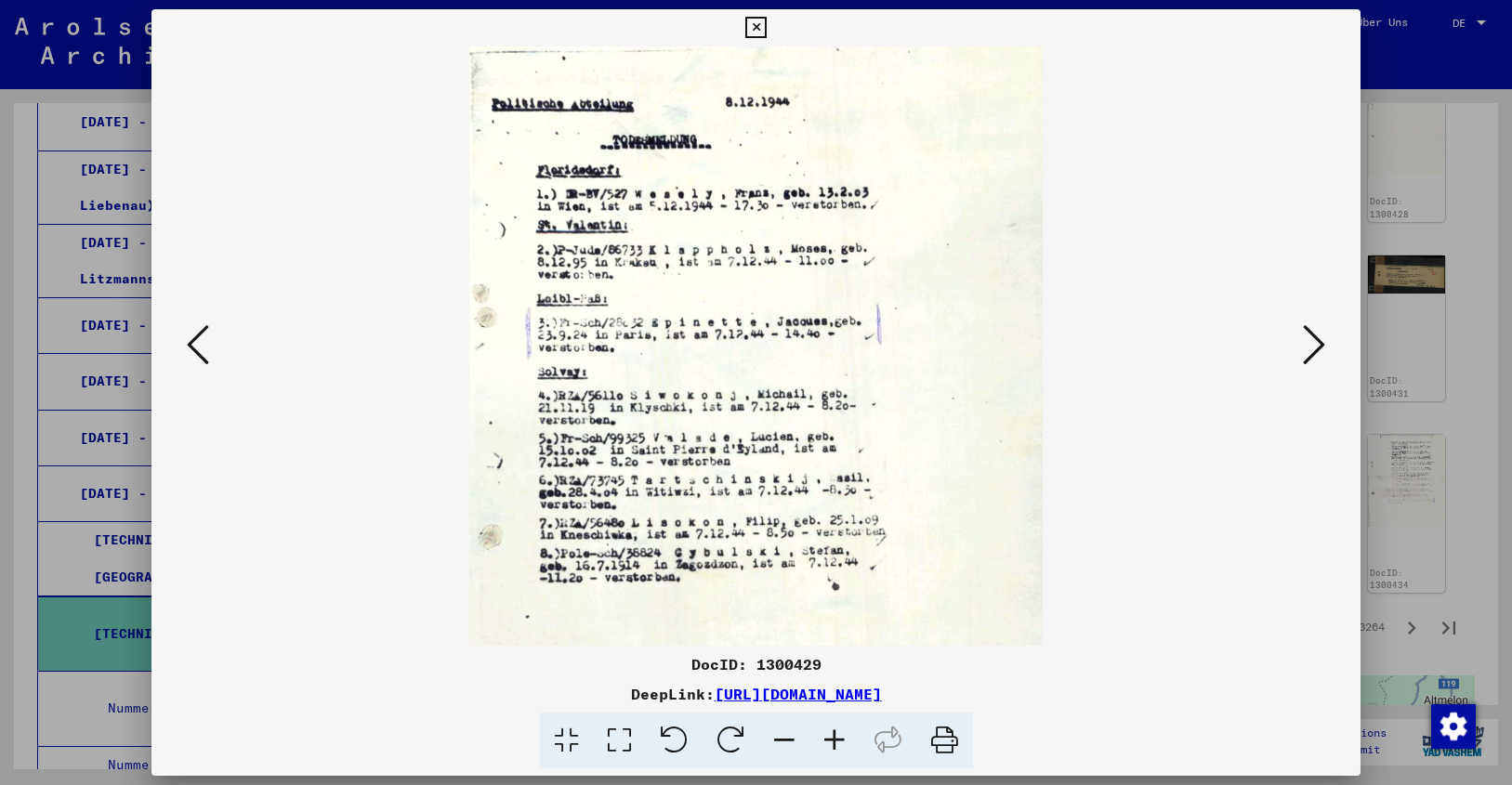
click at [832, 734] on icon at bounding box center [834, 740] width 50 height 57
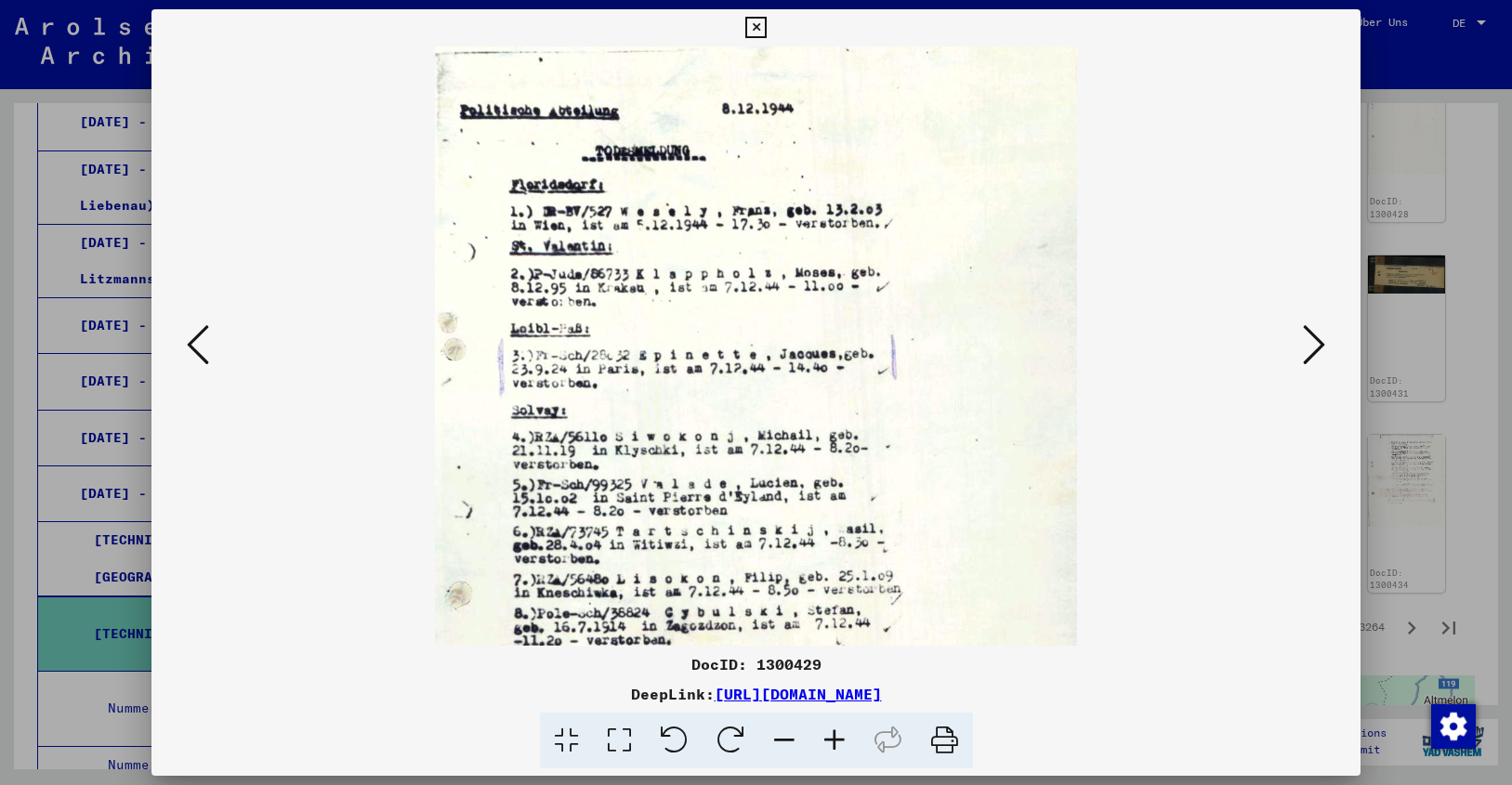
click at [832, 734] on icon at bounding box center [834, 740] width 50 height 57
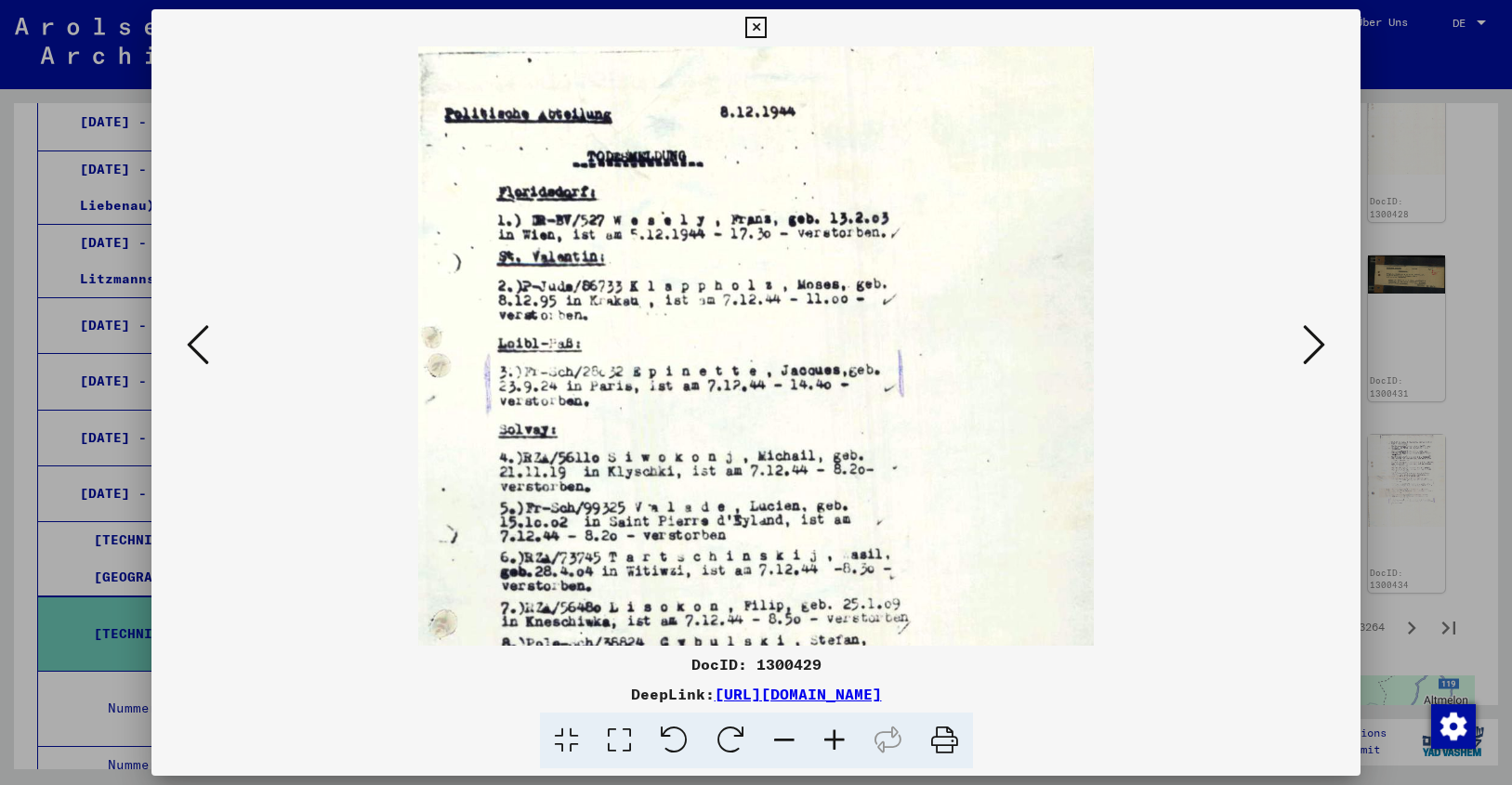
click at [832, 734] on icon at bounding box center [834, 740] width 50 height 57
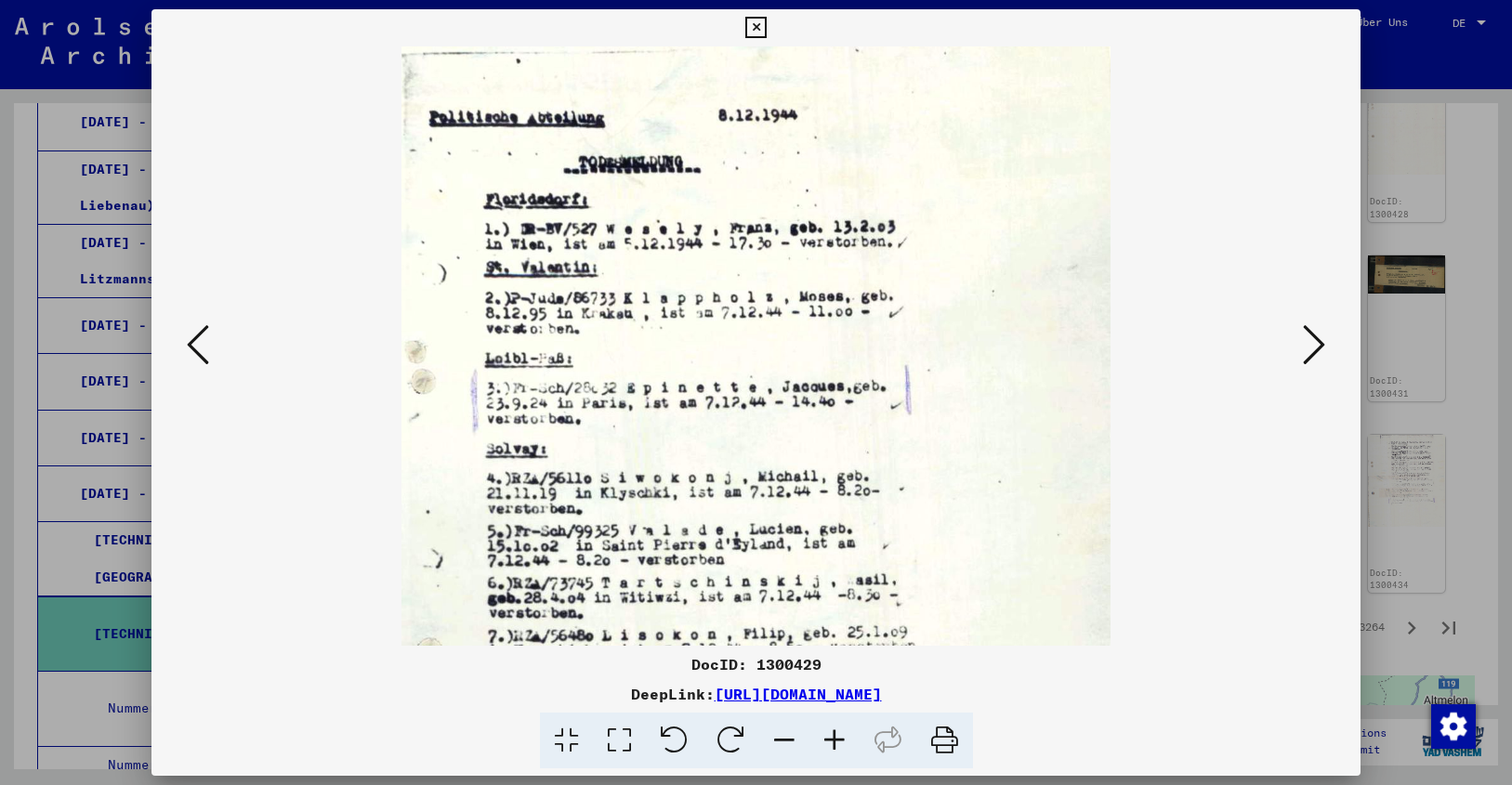
click at [832, 734] on icon at bounding box center [834, 740] width 50 height 57
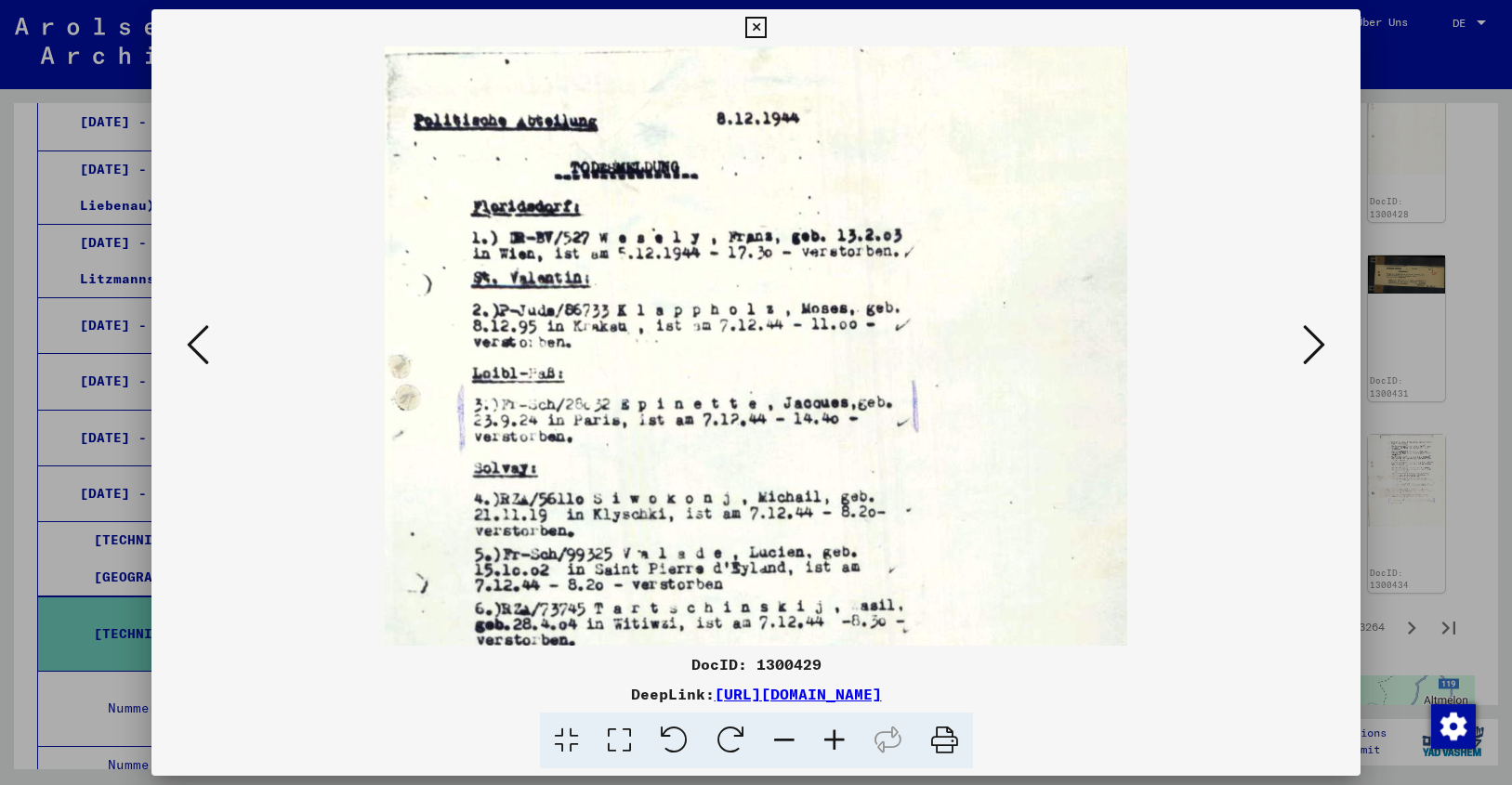
click at [1320, 343] on icon at bounding box center [1314, 344] width 22 height 45
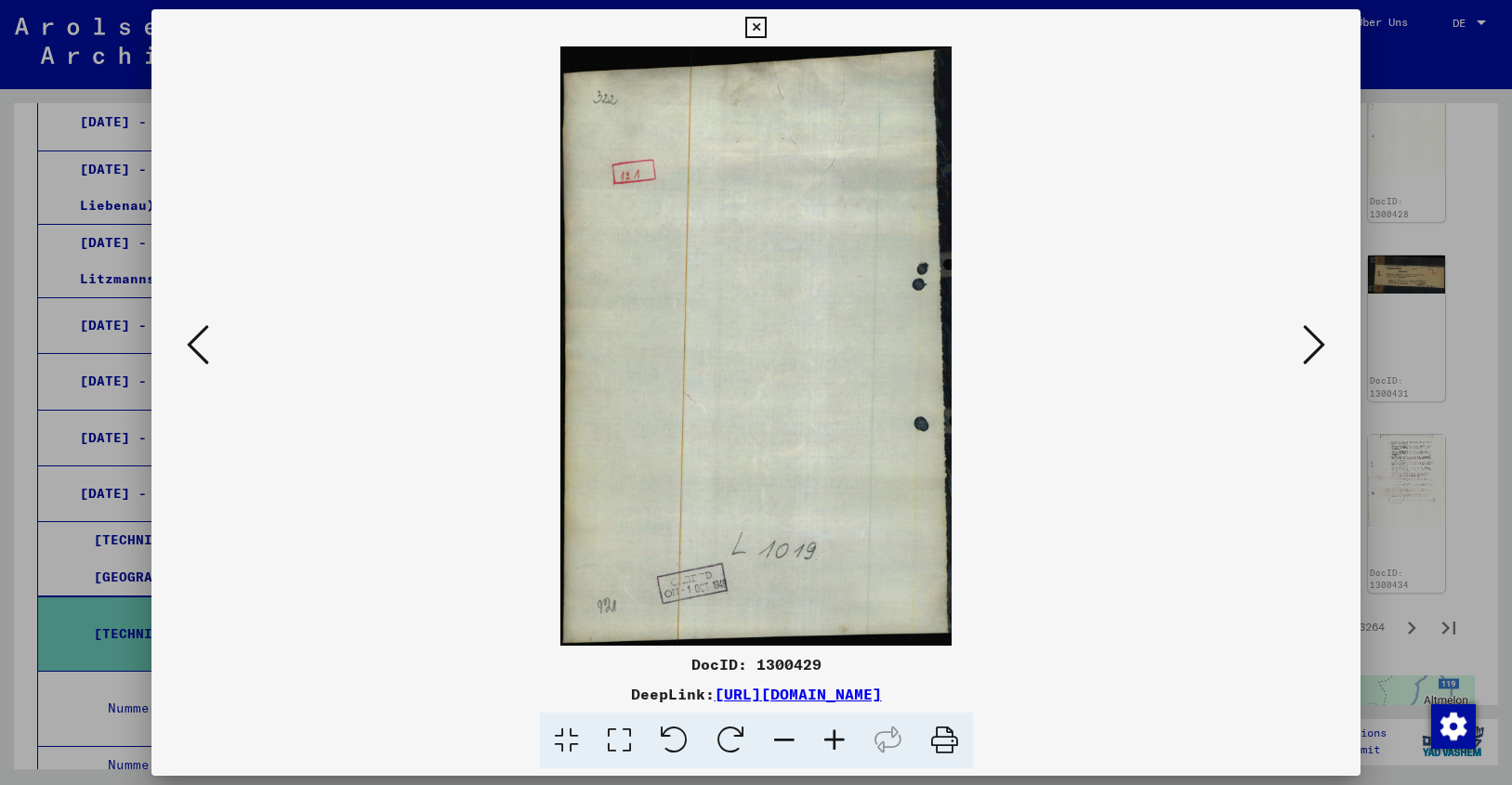
click at [1320, 343] on icon at bounding box center [1314, 344] width 22 height 45
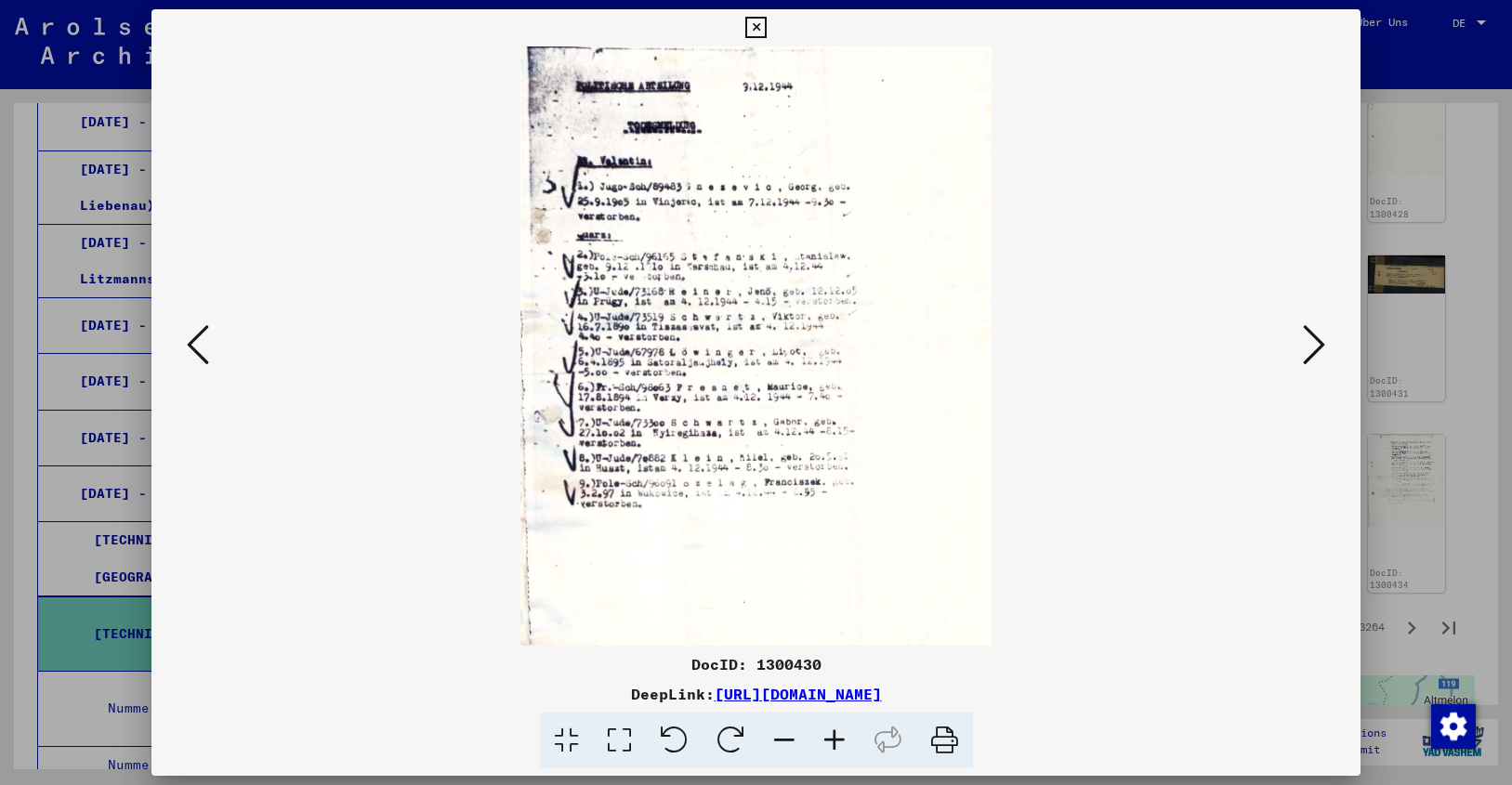
click at [1320, 343] on icon at bounding box center [1314, 344] width 22 height 45
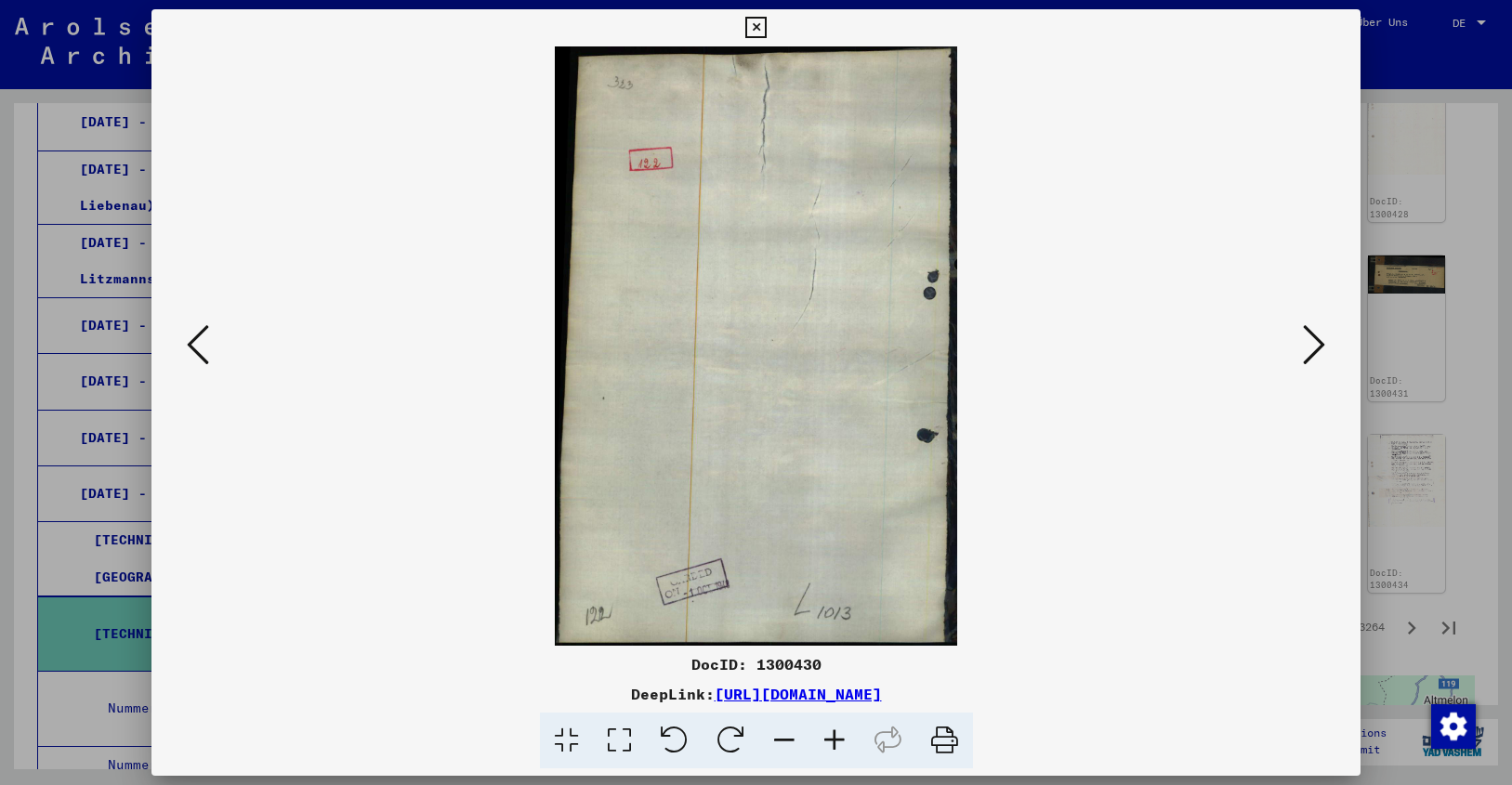
click at [1320, 343] on icon at bounding box center [1314, 344] width 22 height 45
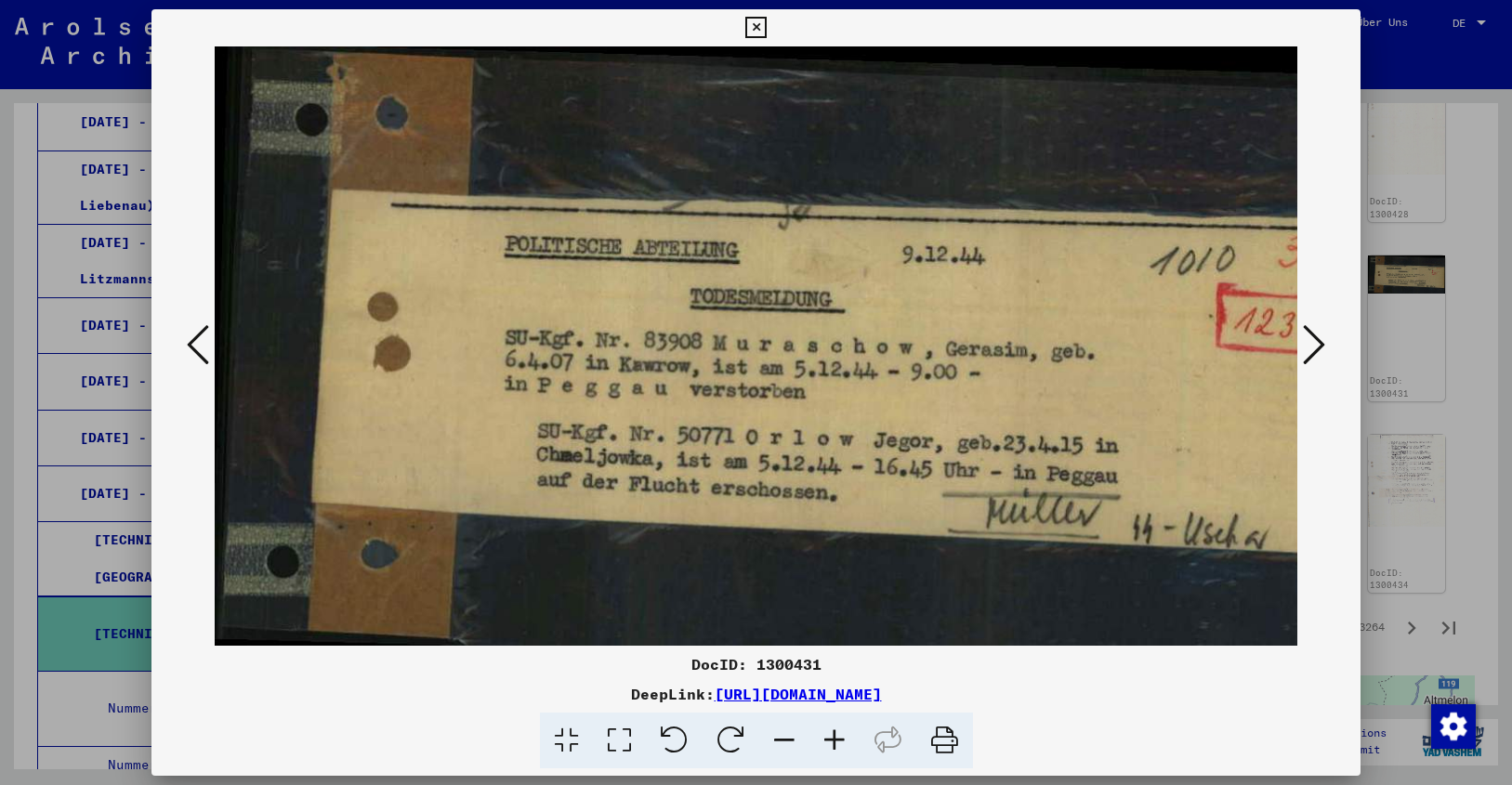
click at [1320, 343] on icon at bounding box center [1314, 344] width 22 height 45
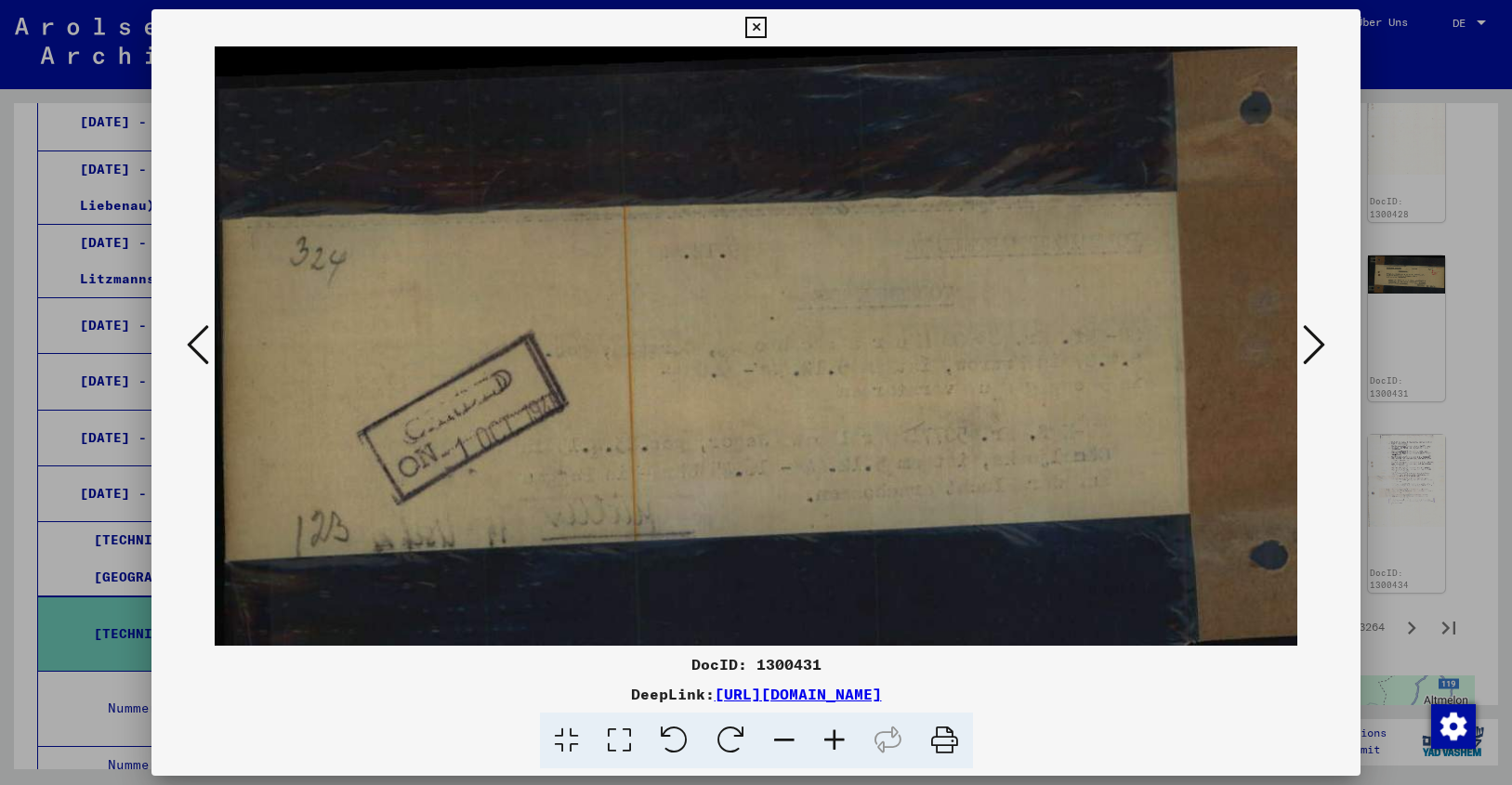
click at [1320, 343] on icon at bounding box center [1314, 344] width 22 height 45
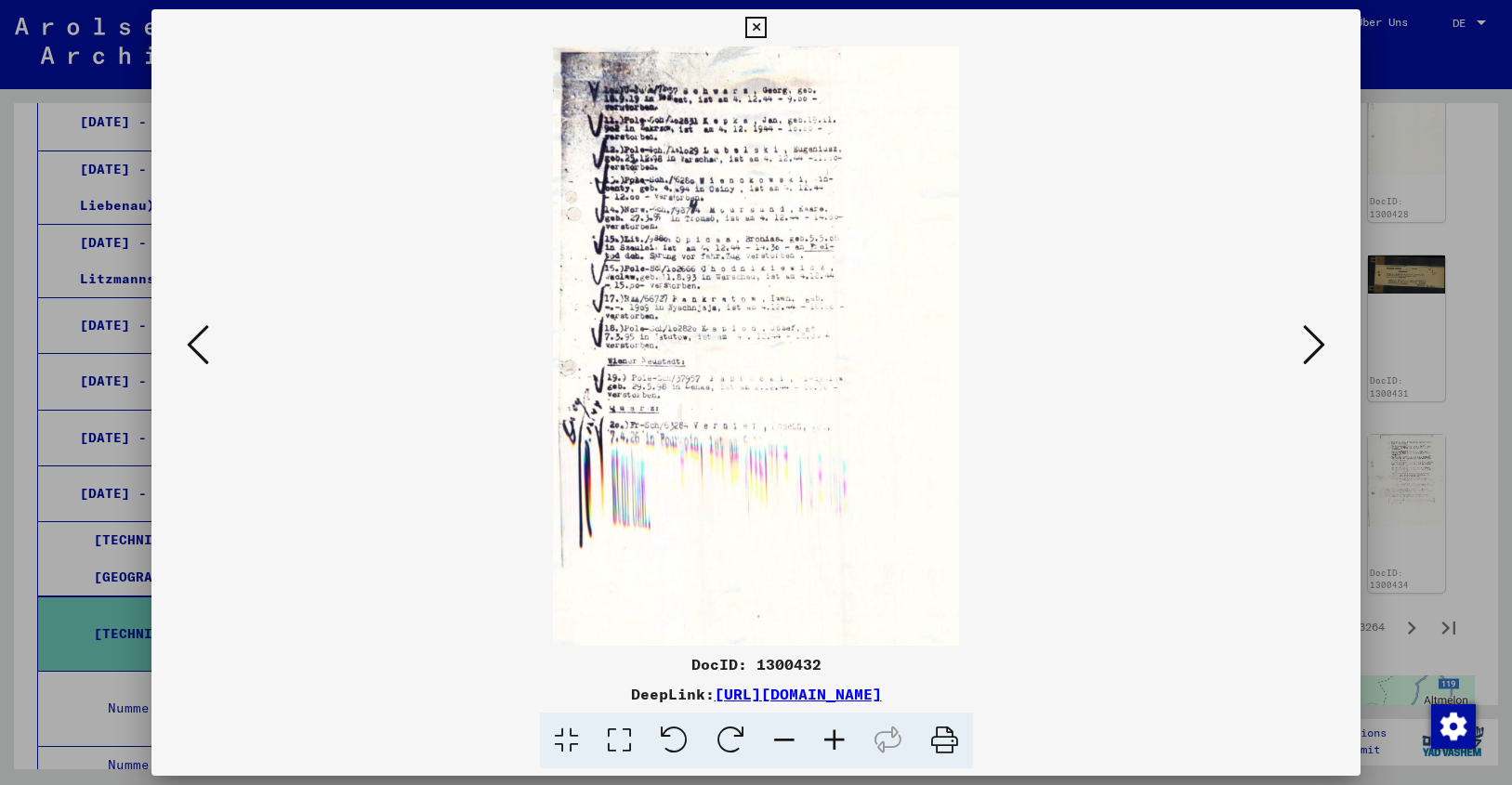
click at [1320, 343] on icon at bounding box center [1314, 344] width 22 height 45
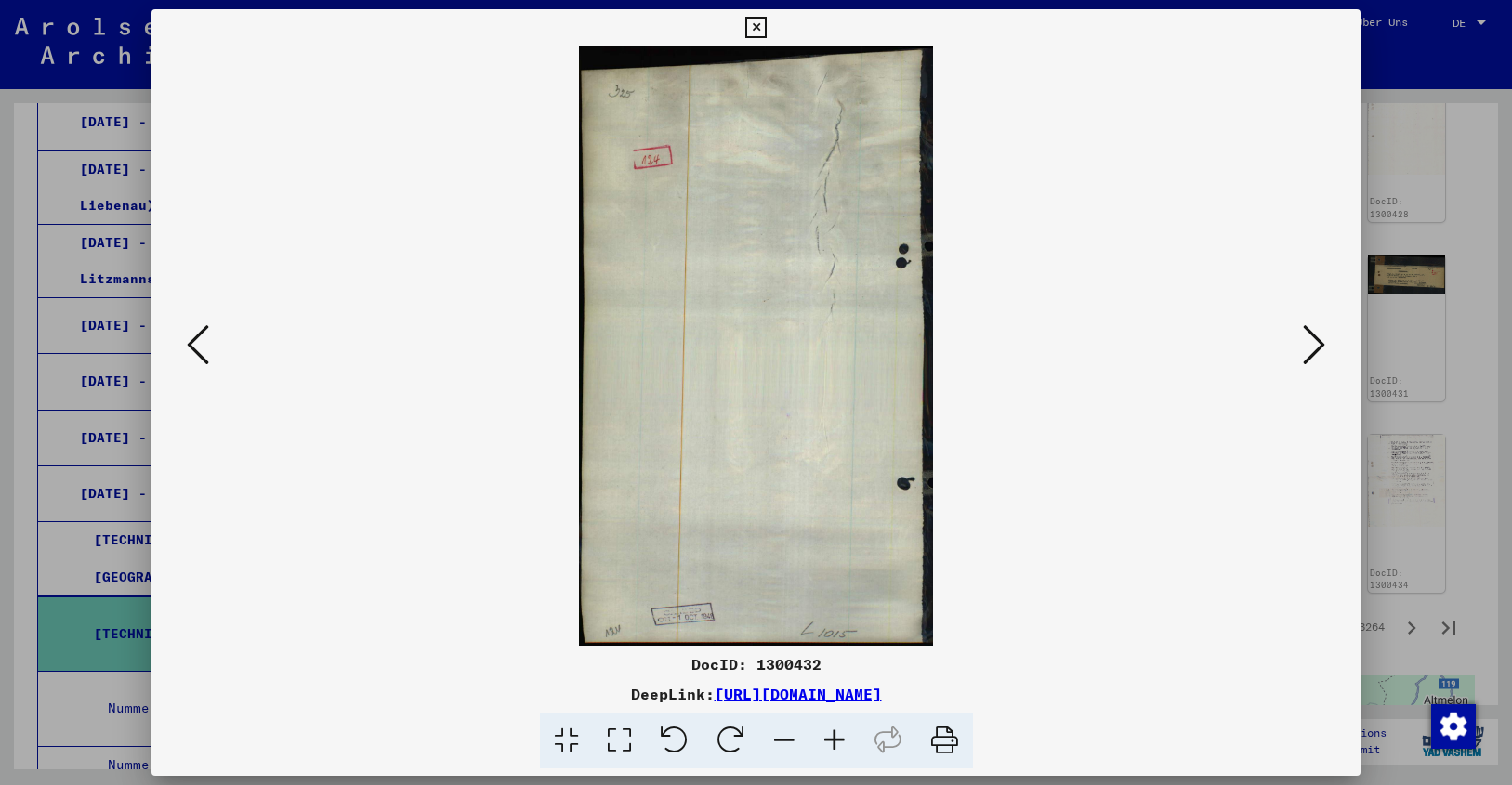
click at [1320, 343] on icon at bounding box center [1314, 344] width 22 height 45
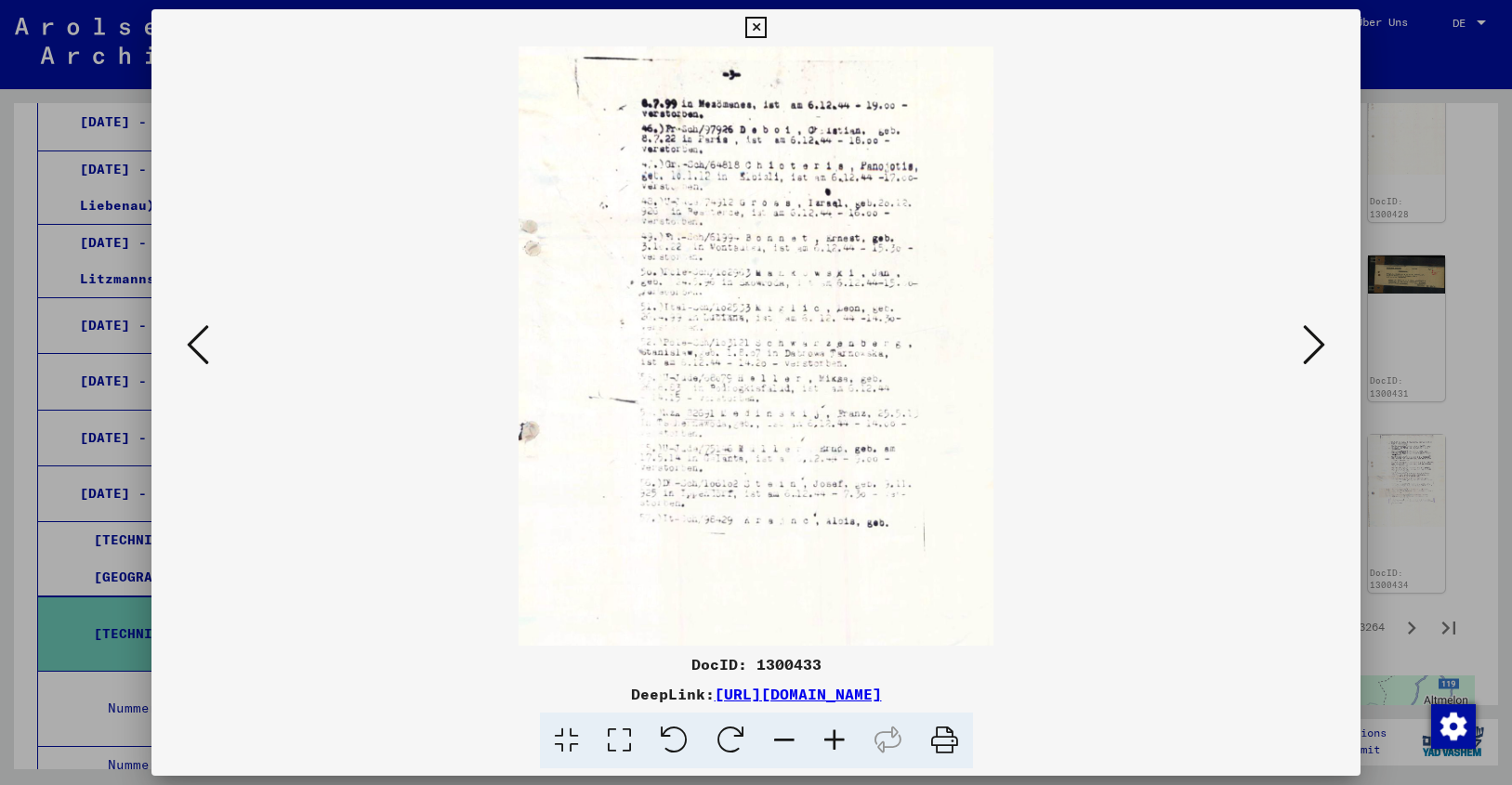
click at [1320, 343] on icon at bounding box center [1314, 344] width 22 height 45
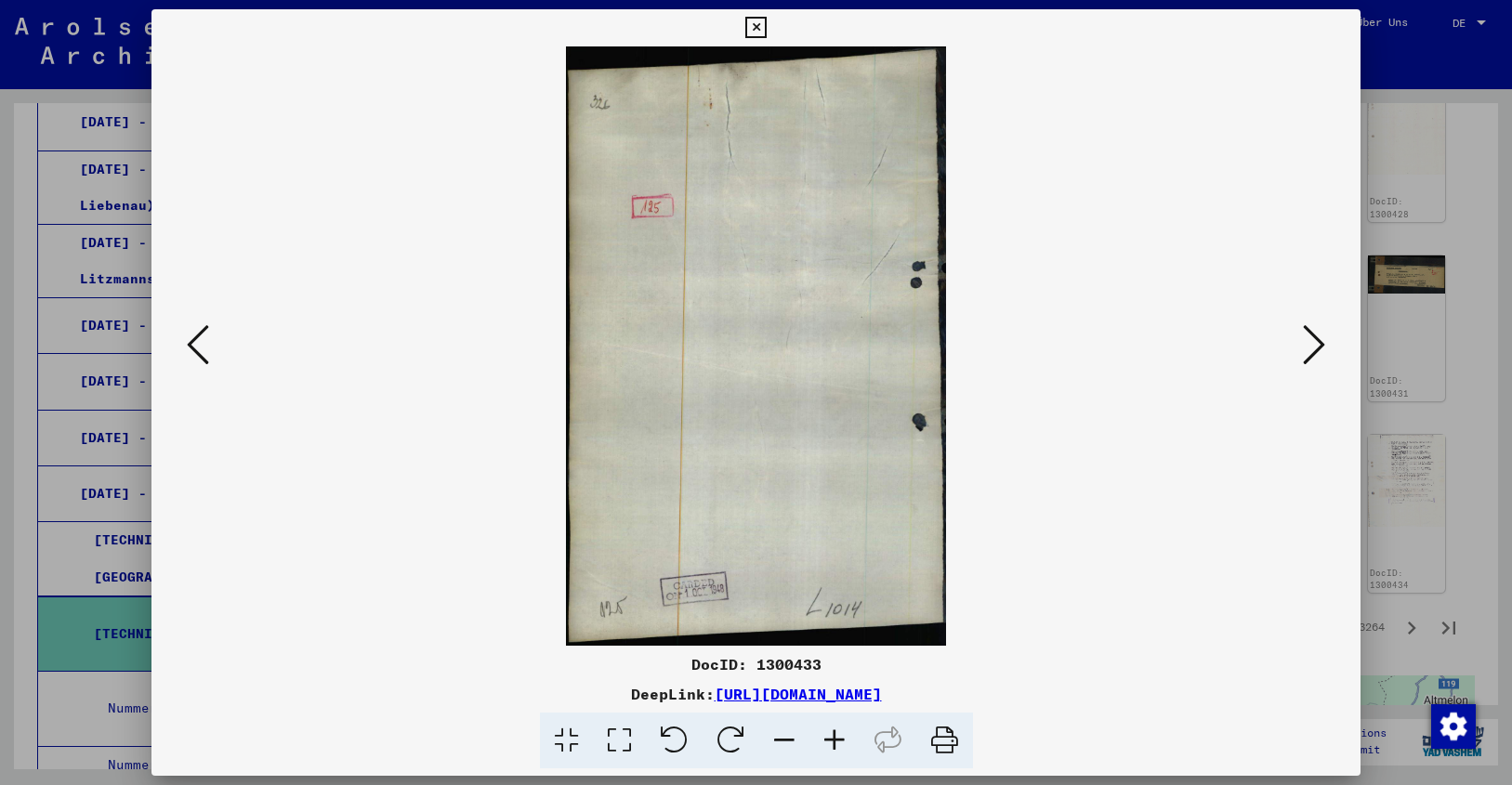
click at [1320, 343] on icon at bounding box center [1314, 344] width 22 height 45
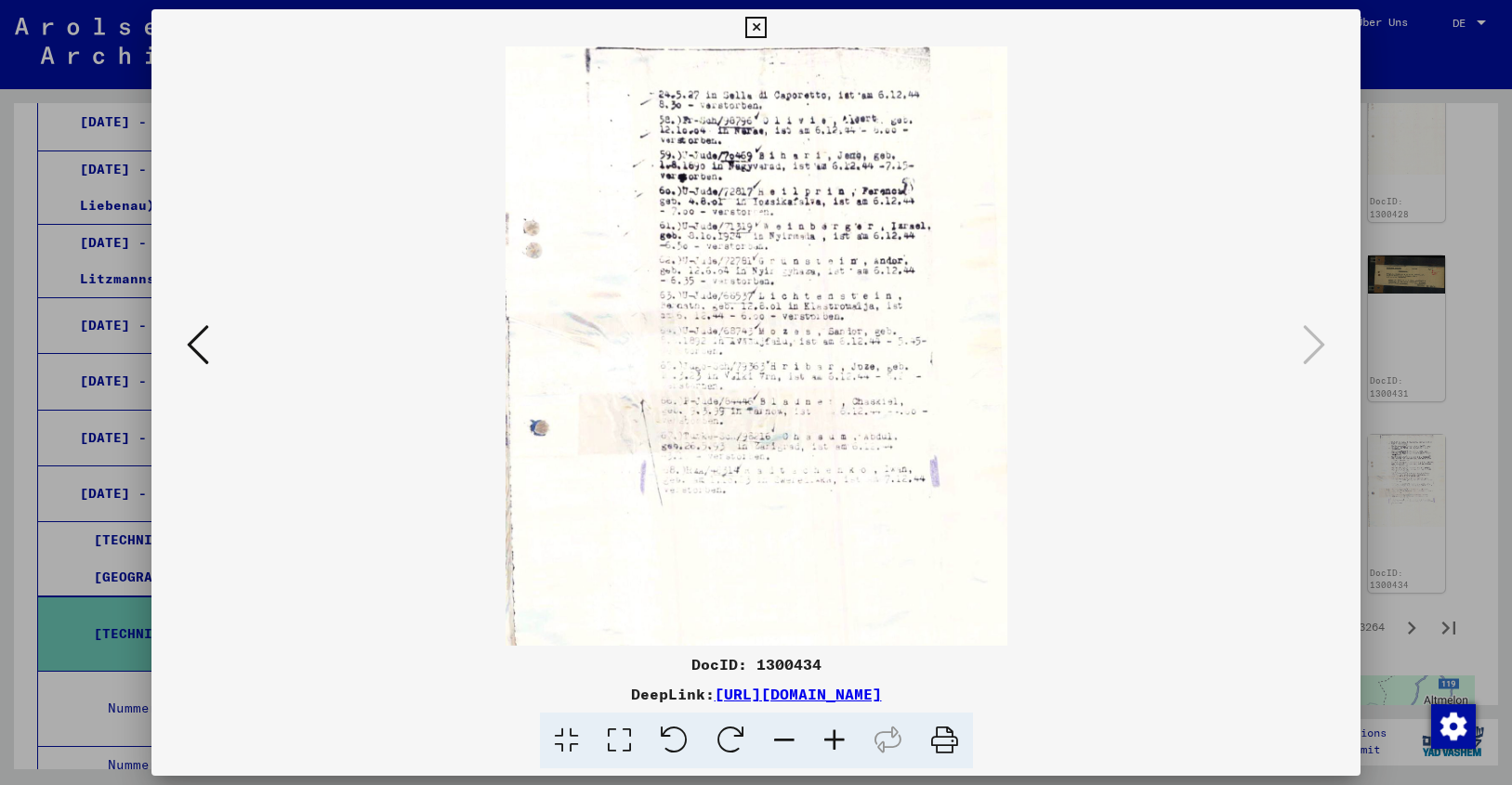
click at [767, 24] on icon at bounding box center [756, 27] width 21 height 22
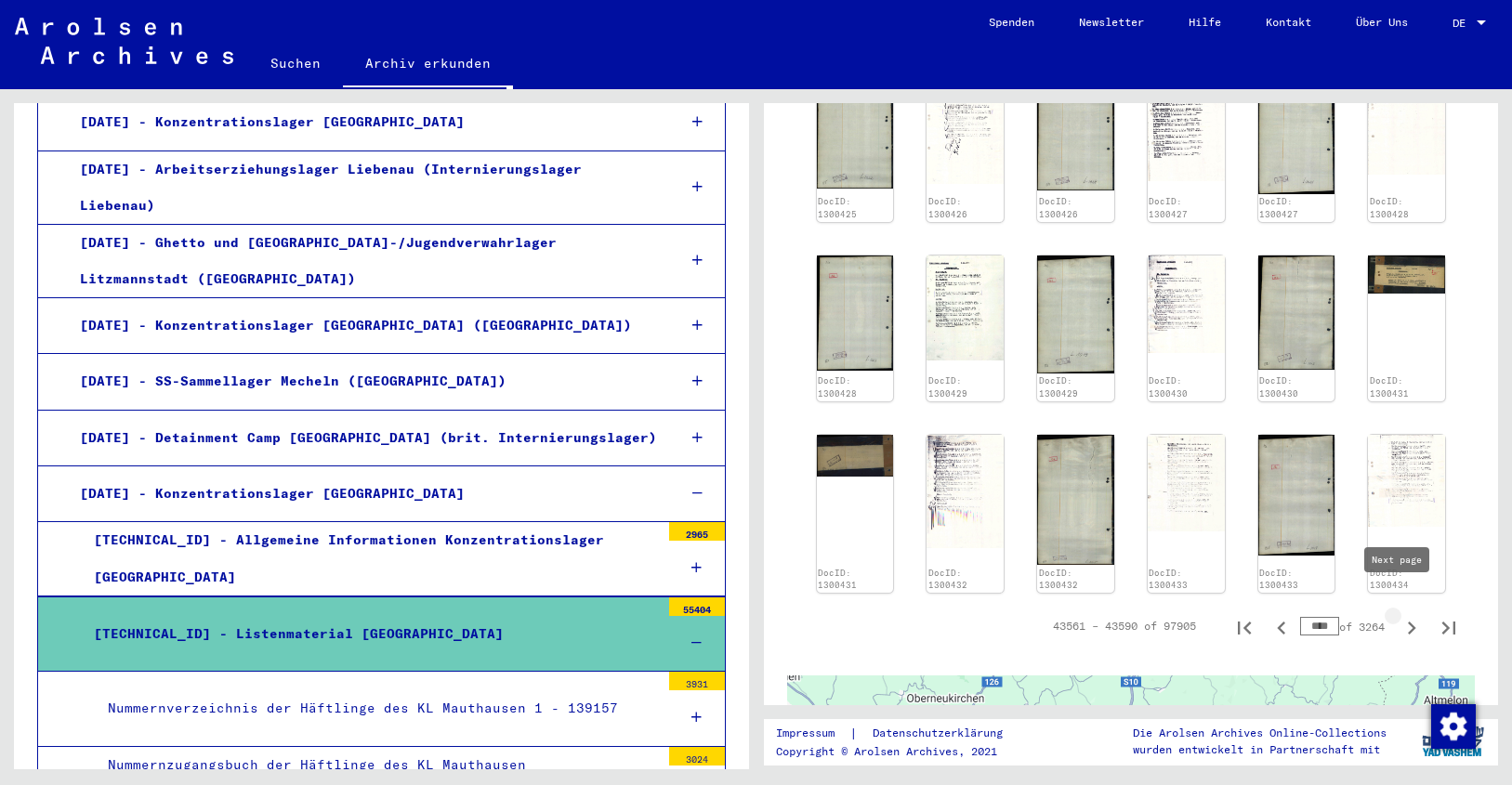
click at [1399, 615] on icon "Next page" at bounding box center [1411, 628] width 26 height 26
type input "****"
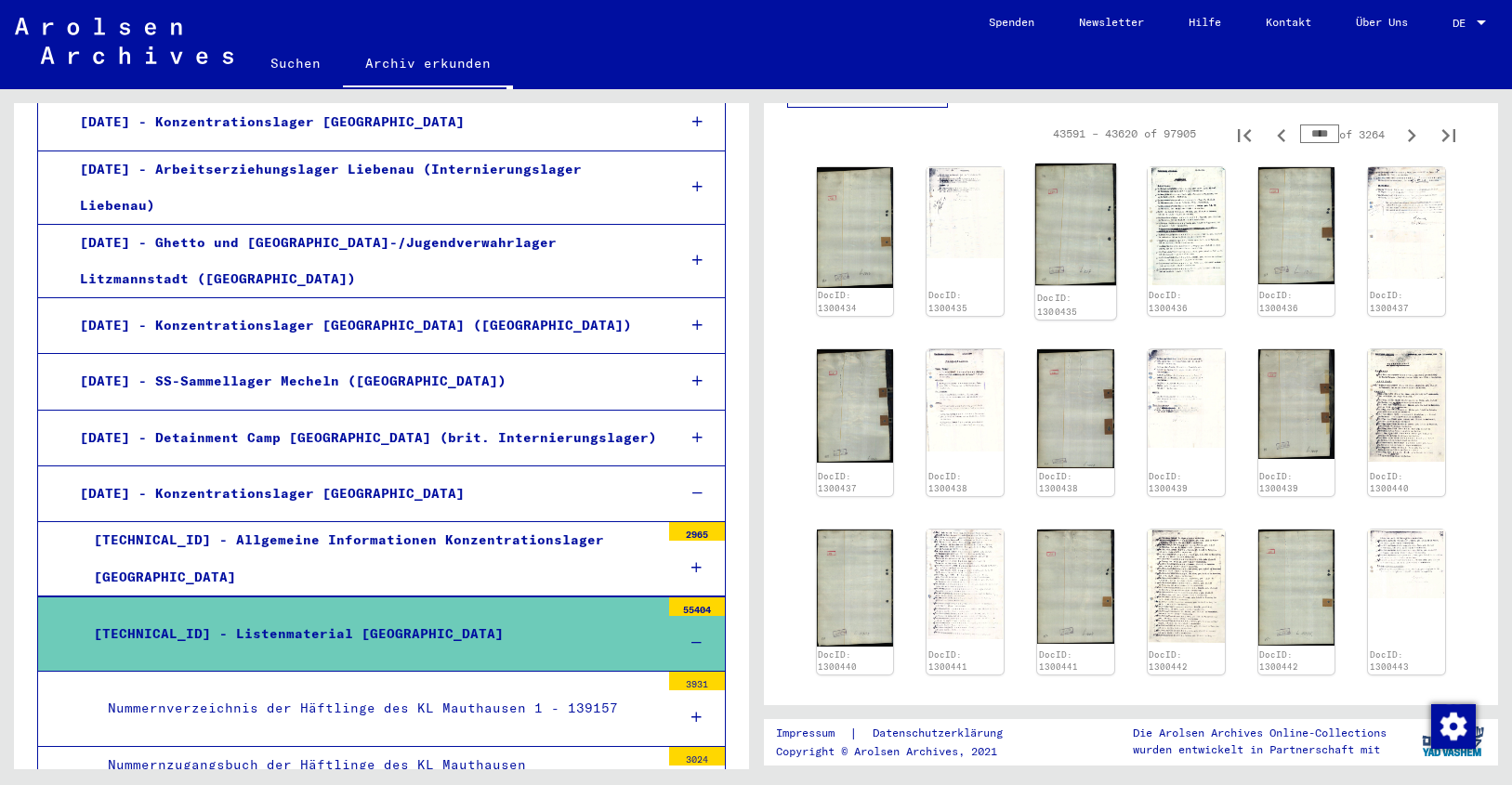
scroll to position [450, 0]
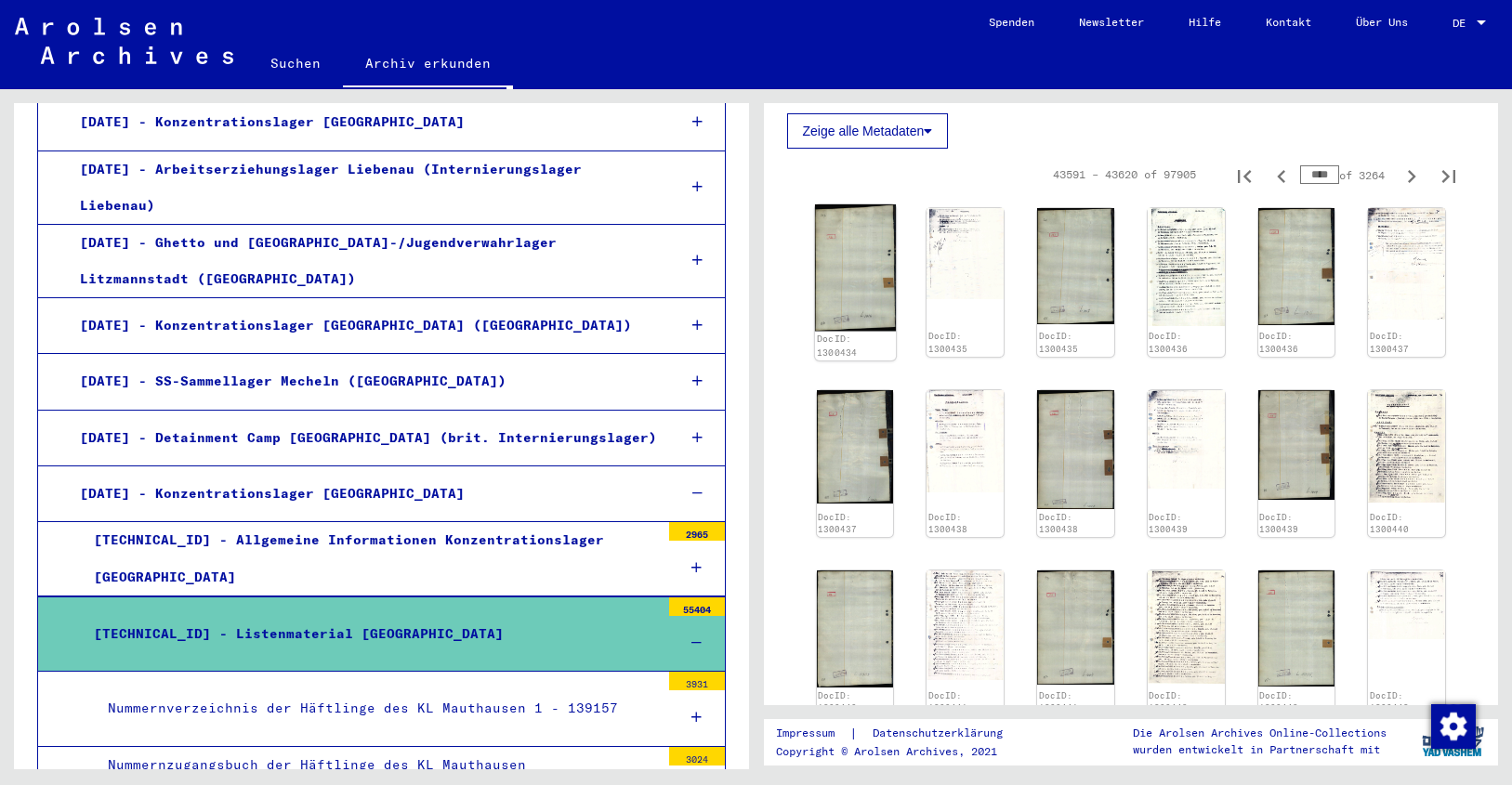
click at [856, 258] on img at bounding box center [854, 267] width 81 height 127
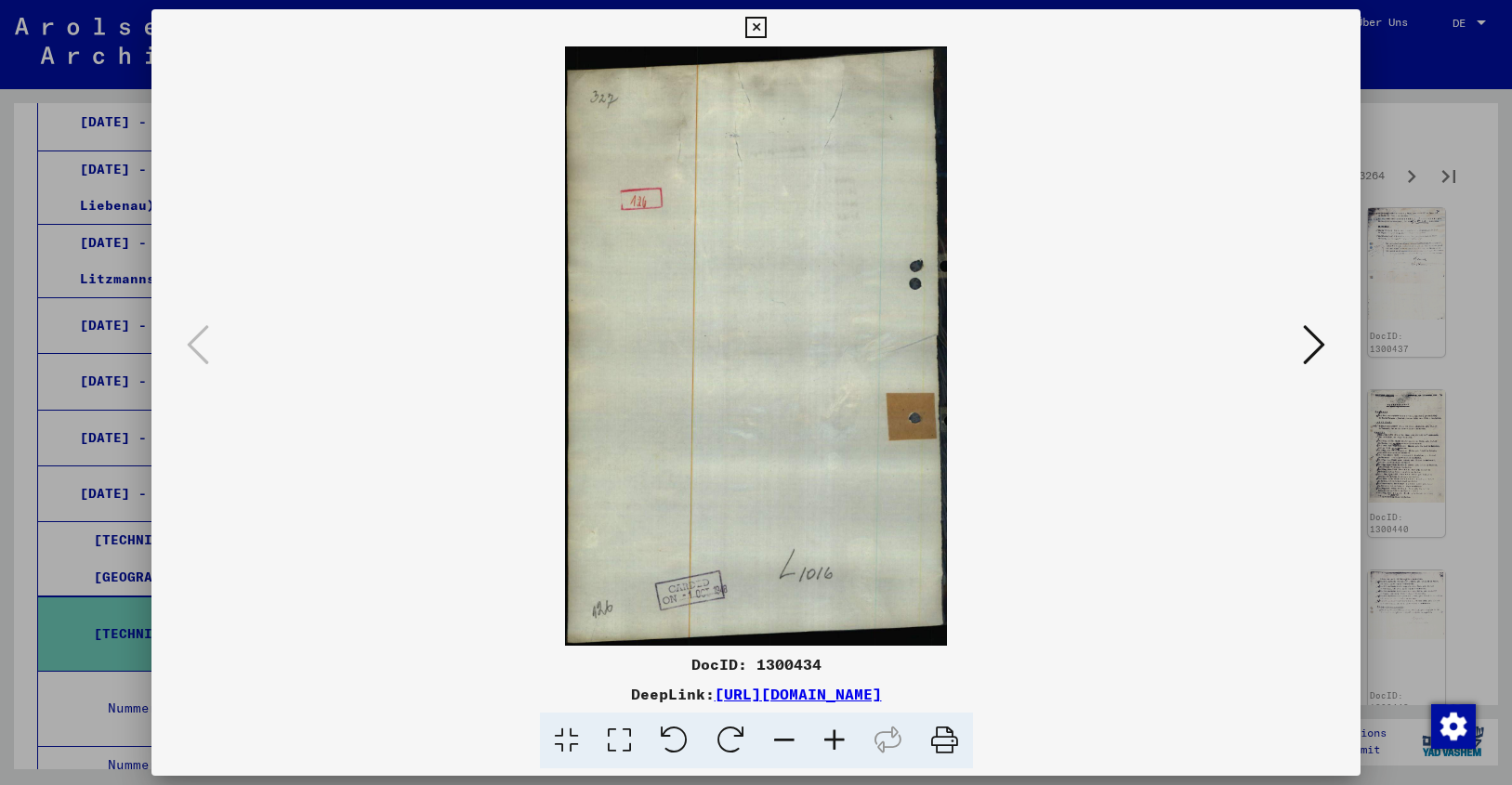
click at [1318, 348] on icon at bounding box center [1314, 344] width 22 height 45
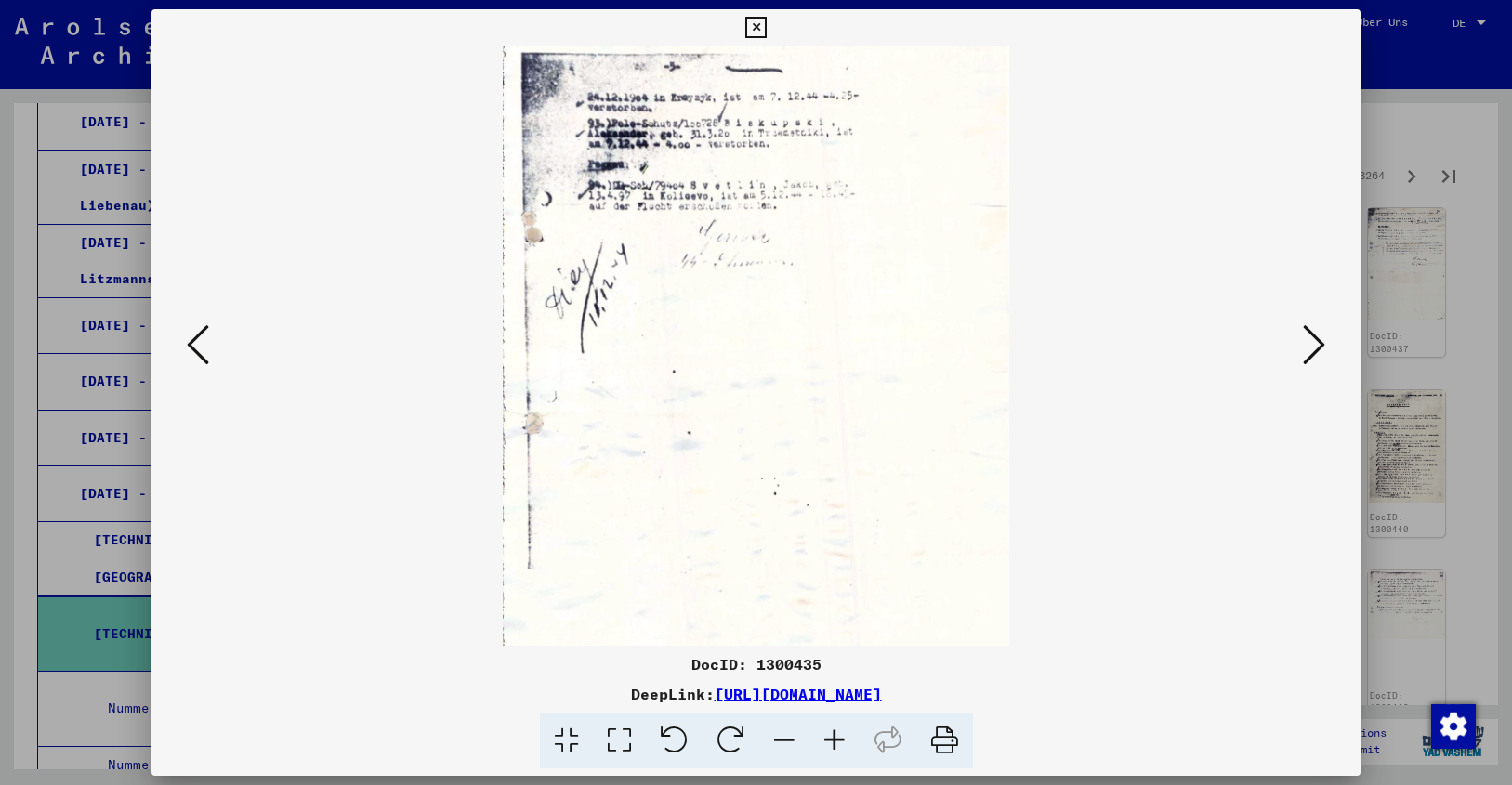
click at [1318, 348] on icon at bounding box center [1314, 344] width 22 height 45
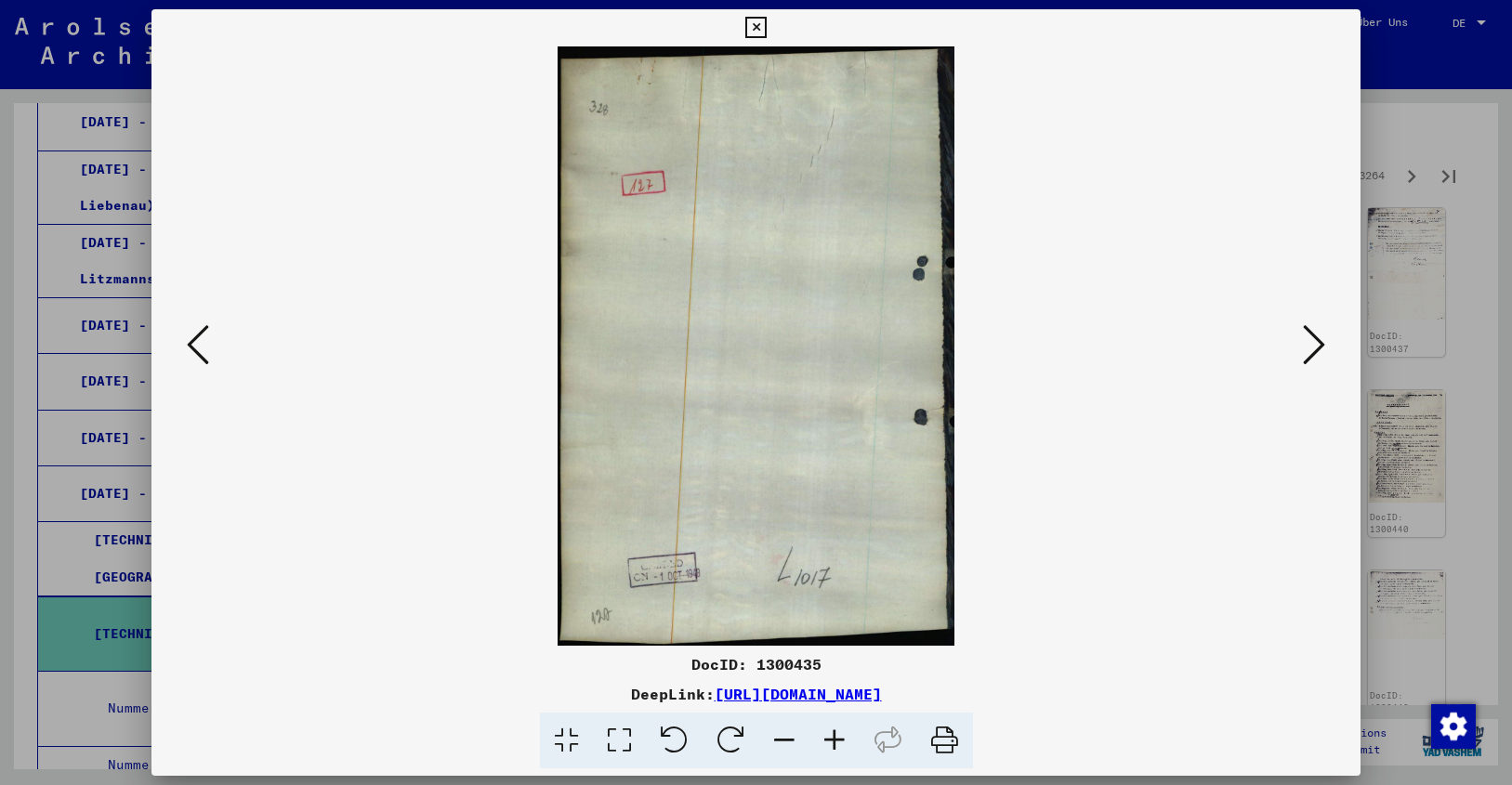
click at [1318, 348] on icon at bounding box center [1314, 344] width 22 height 45
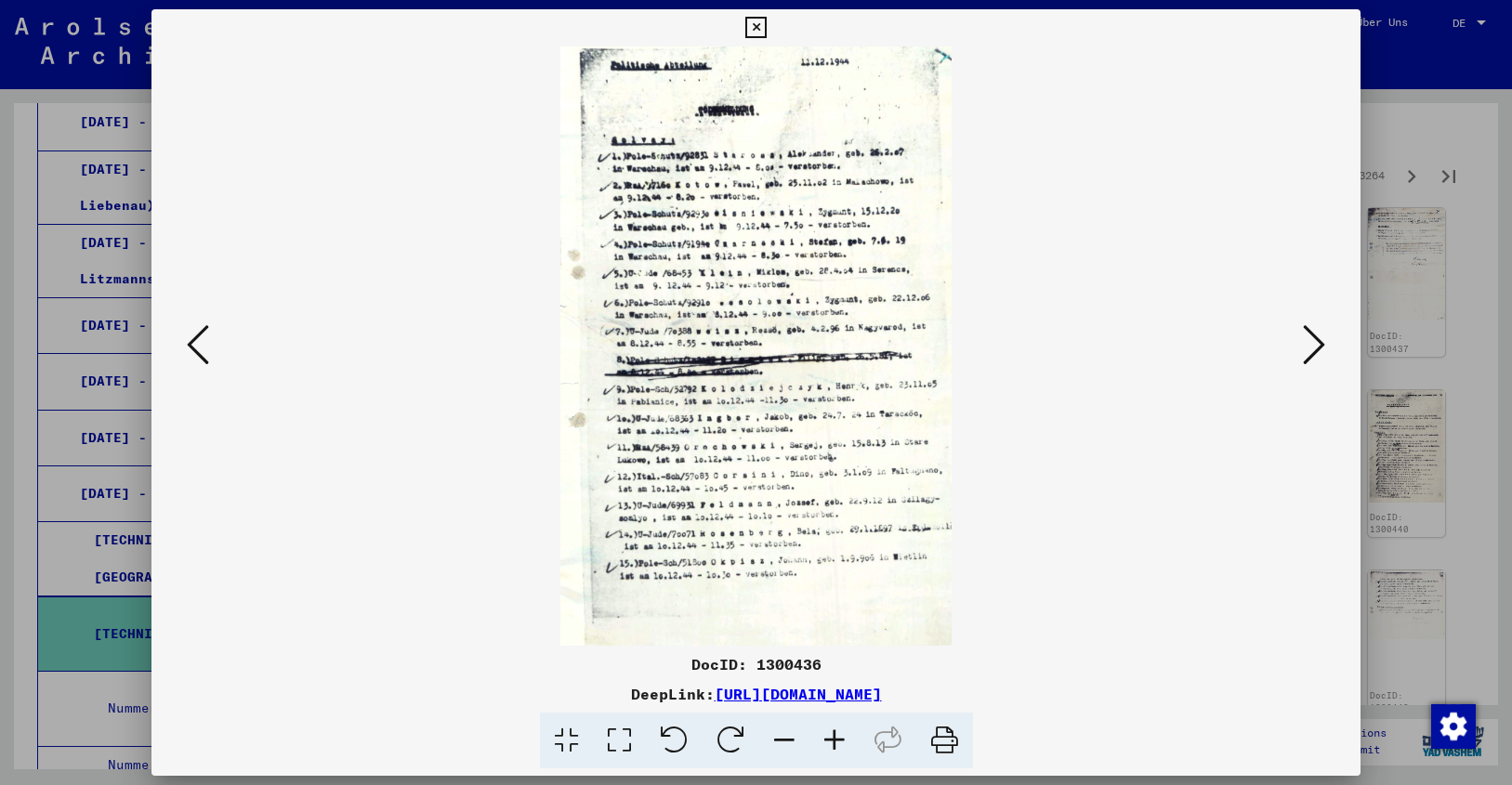
click at [1318, 348] on icon at bounding box center [1314, 344] width 22 height 45
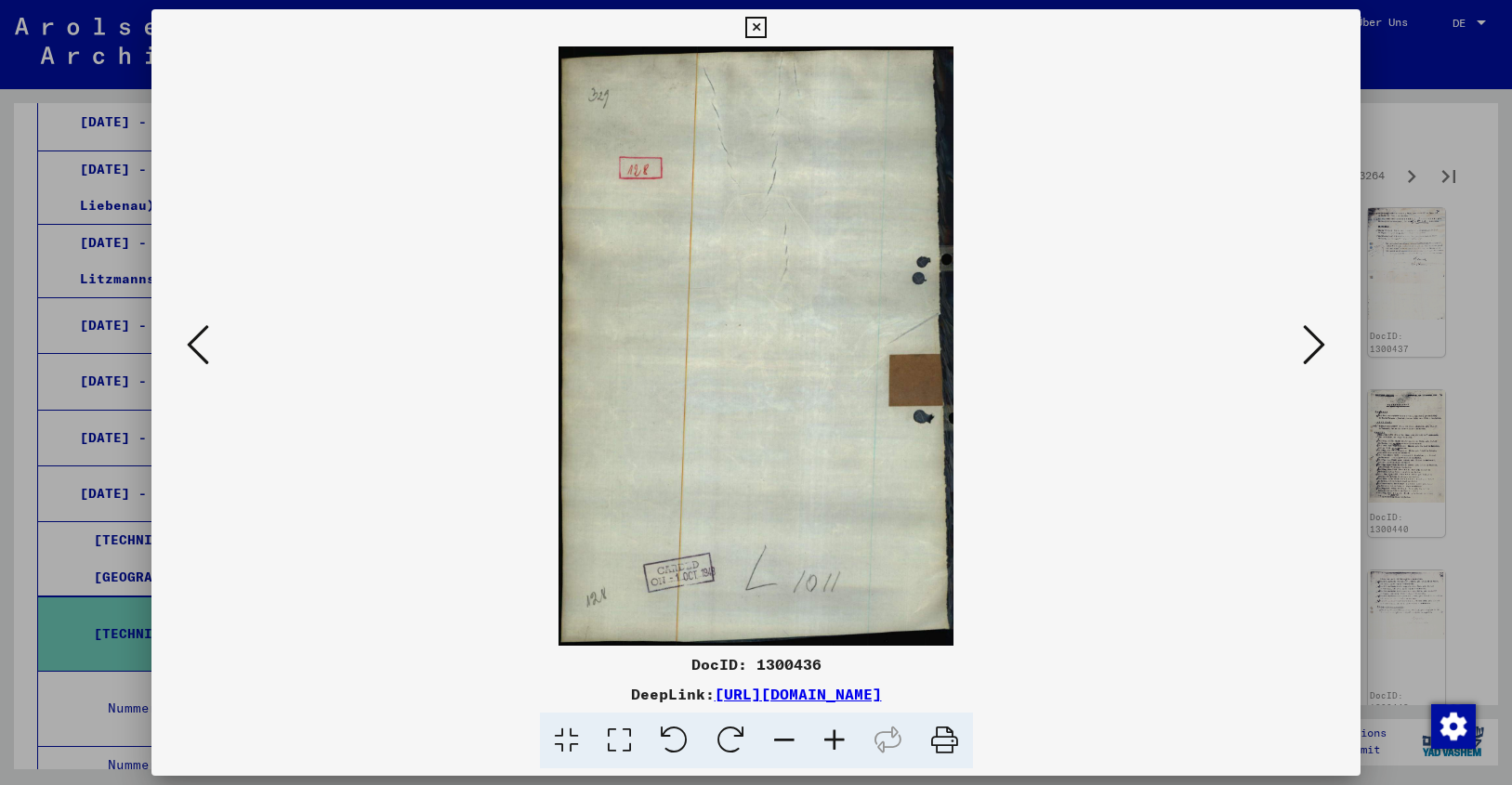
click at [1318, 348] on icon at bounding box center [1314, 344] width 22 height 45
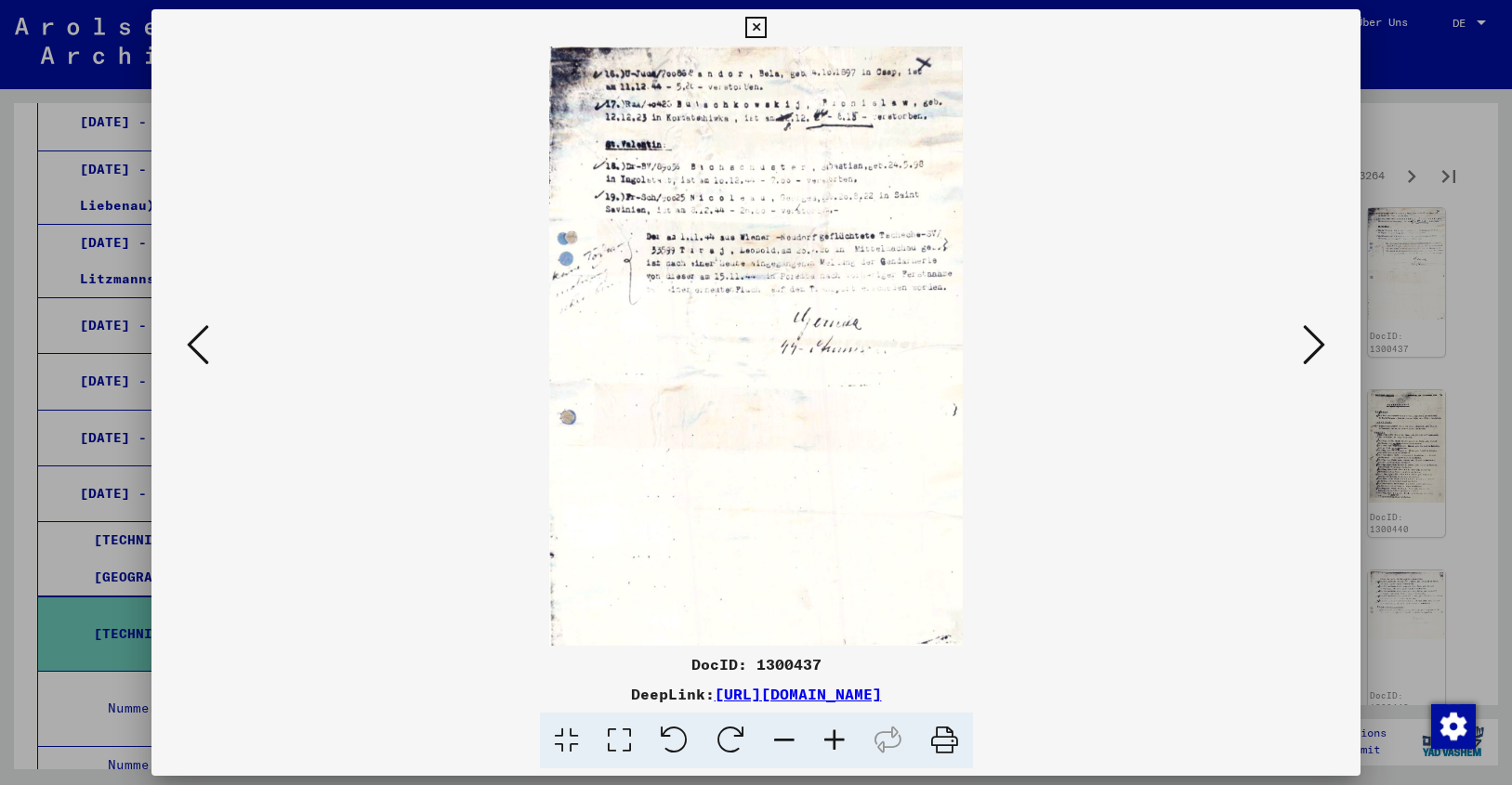
click at [1318, 348] on icon at bounding box center [1314, 344] width 22 height 45
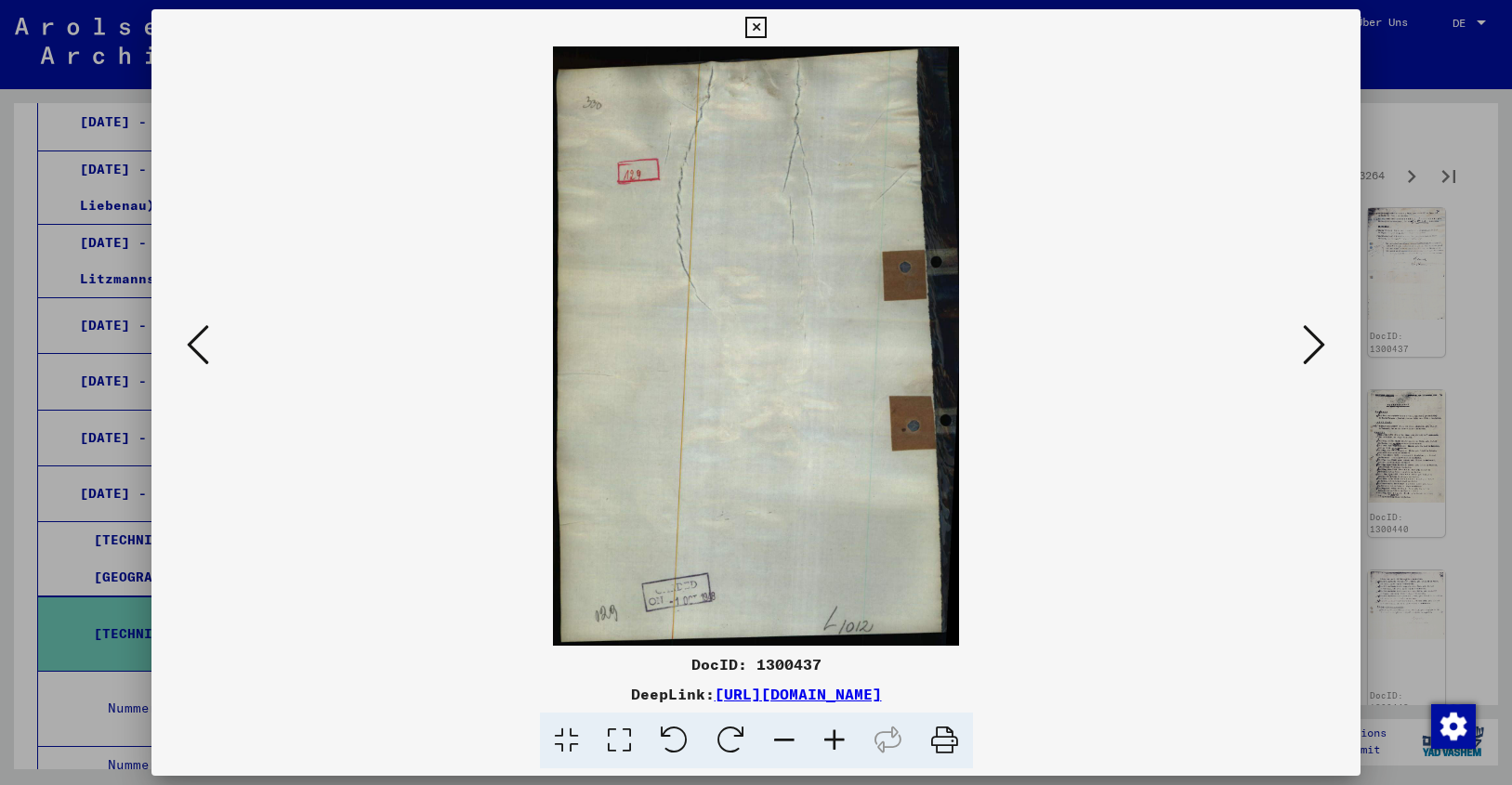
click at [1318, 348] on icon at bounding box center [1314, 344] width 22 height 45
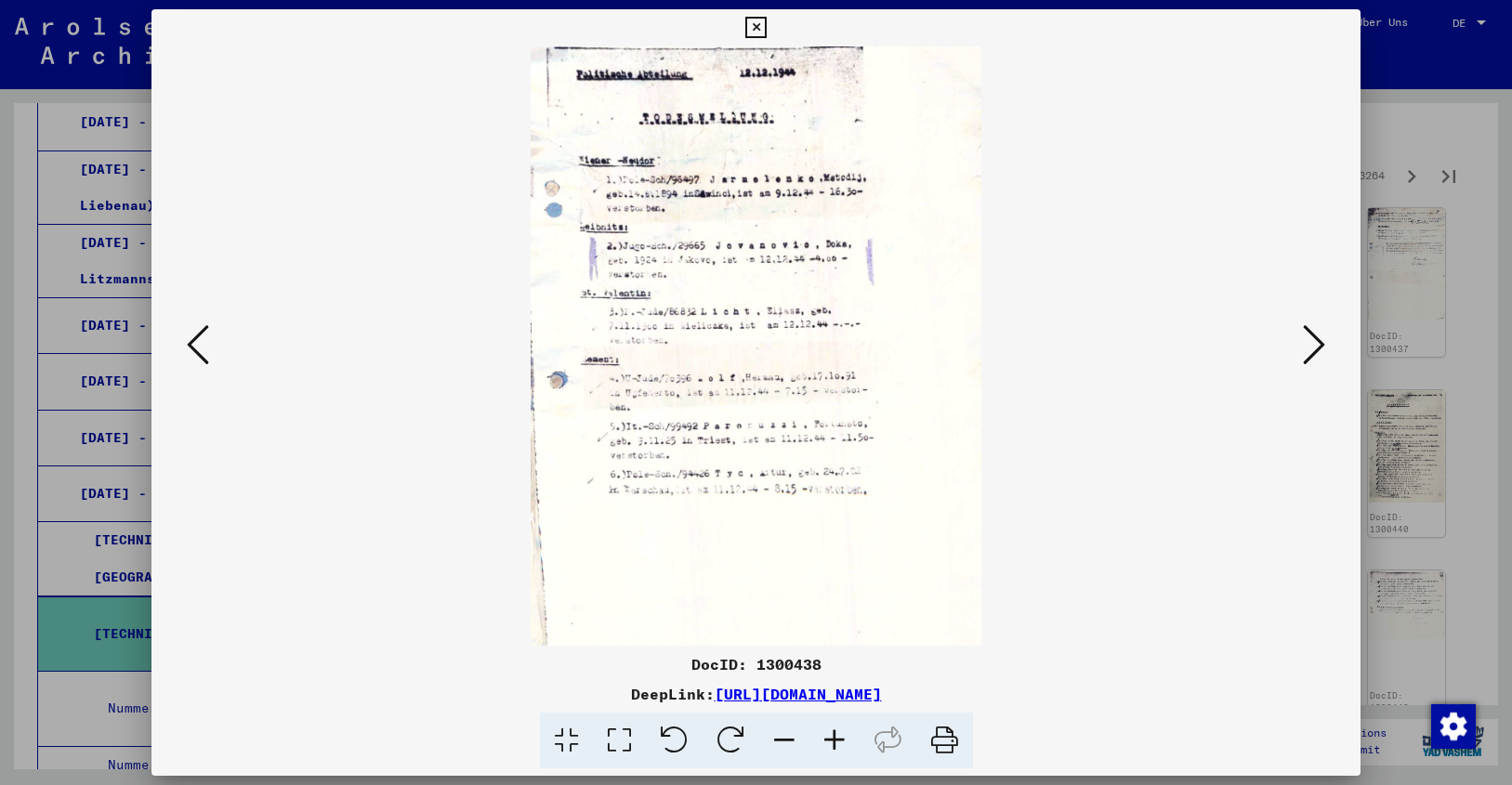
click at [1318, 348] on icon at bounding box center [1314, 344] width 22 height 45
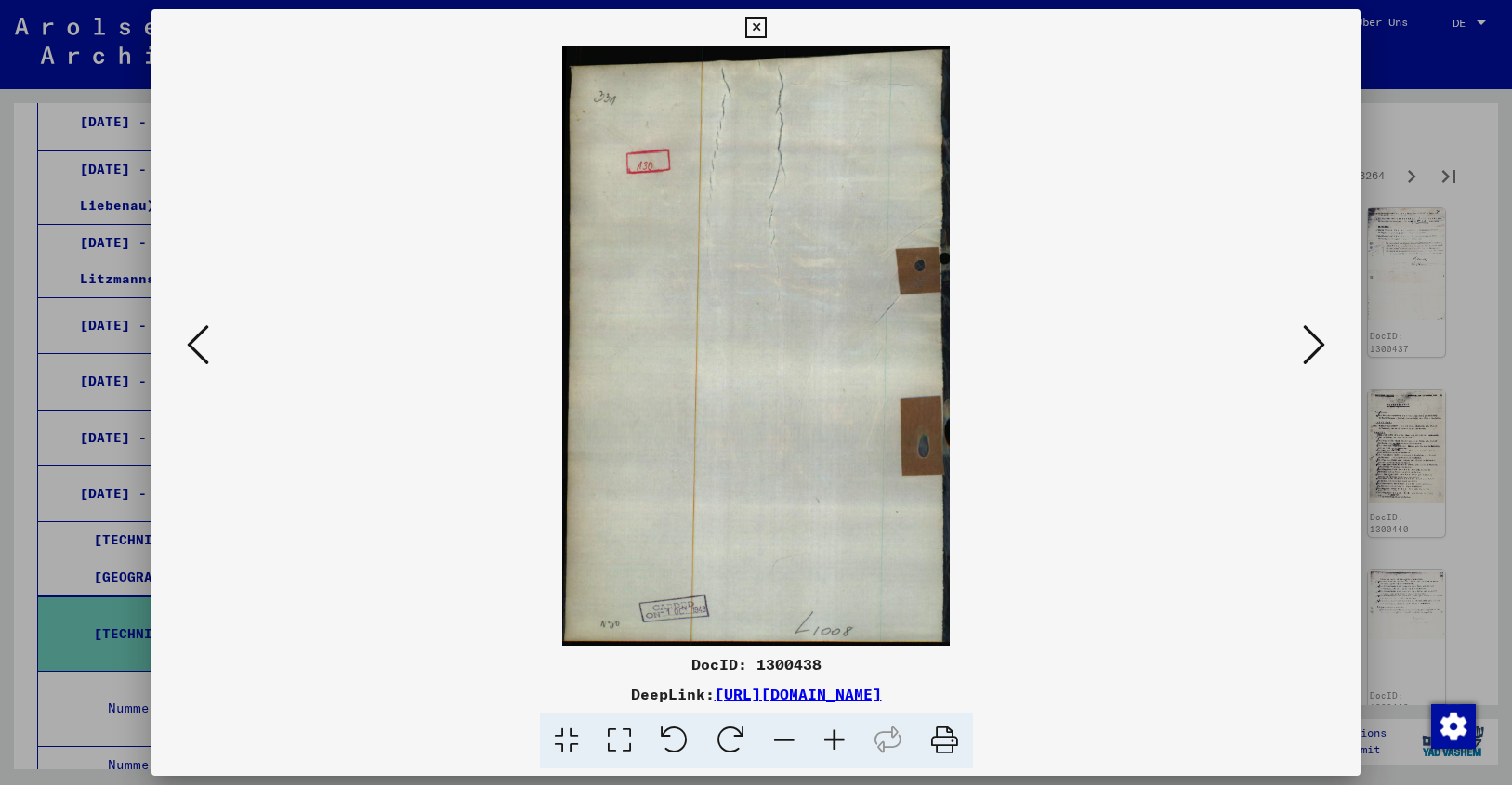
click at [1318, 348] on icon at bounding box center [1314, 344] width 22 height 45
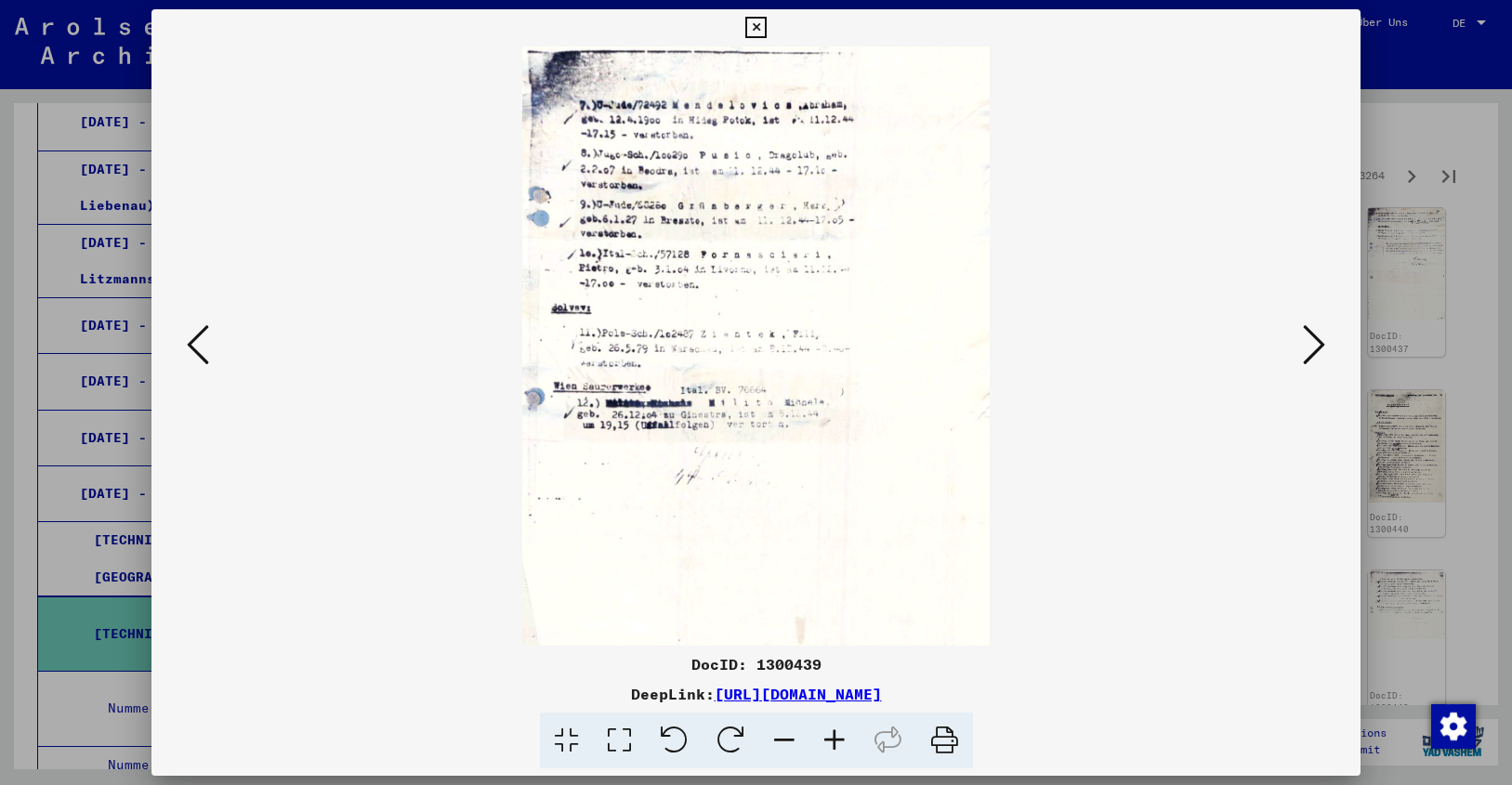
click at [1318, 348] on icon at bounding box center [1314, 344] width 22 height 45
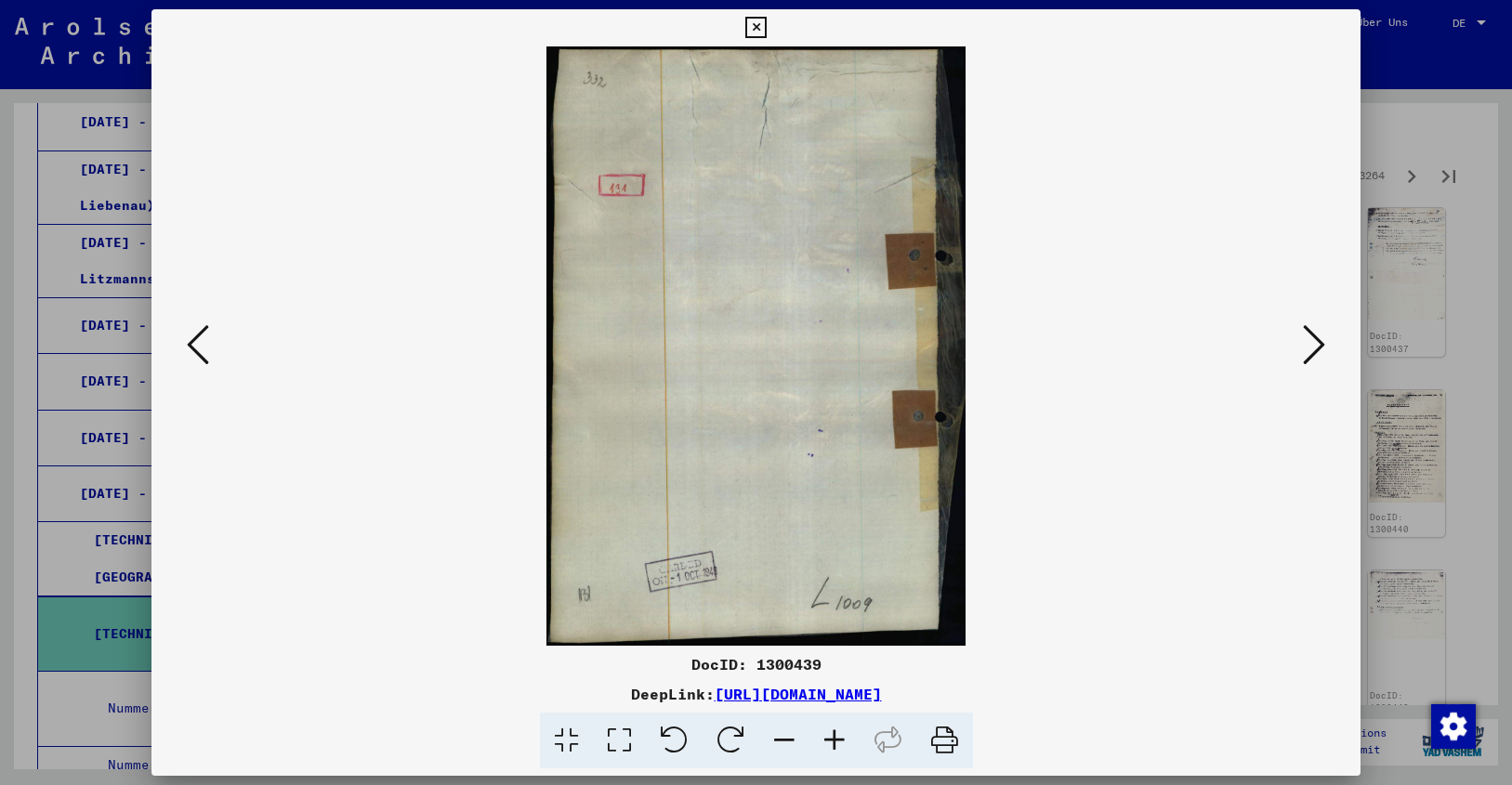
click at [1318, 348] on icon at bounding box center [1314, 344] width 22 height 45
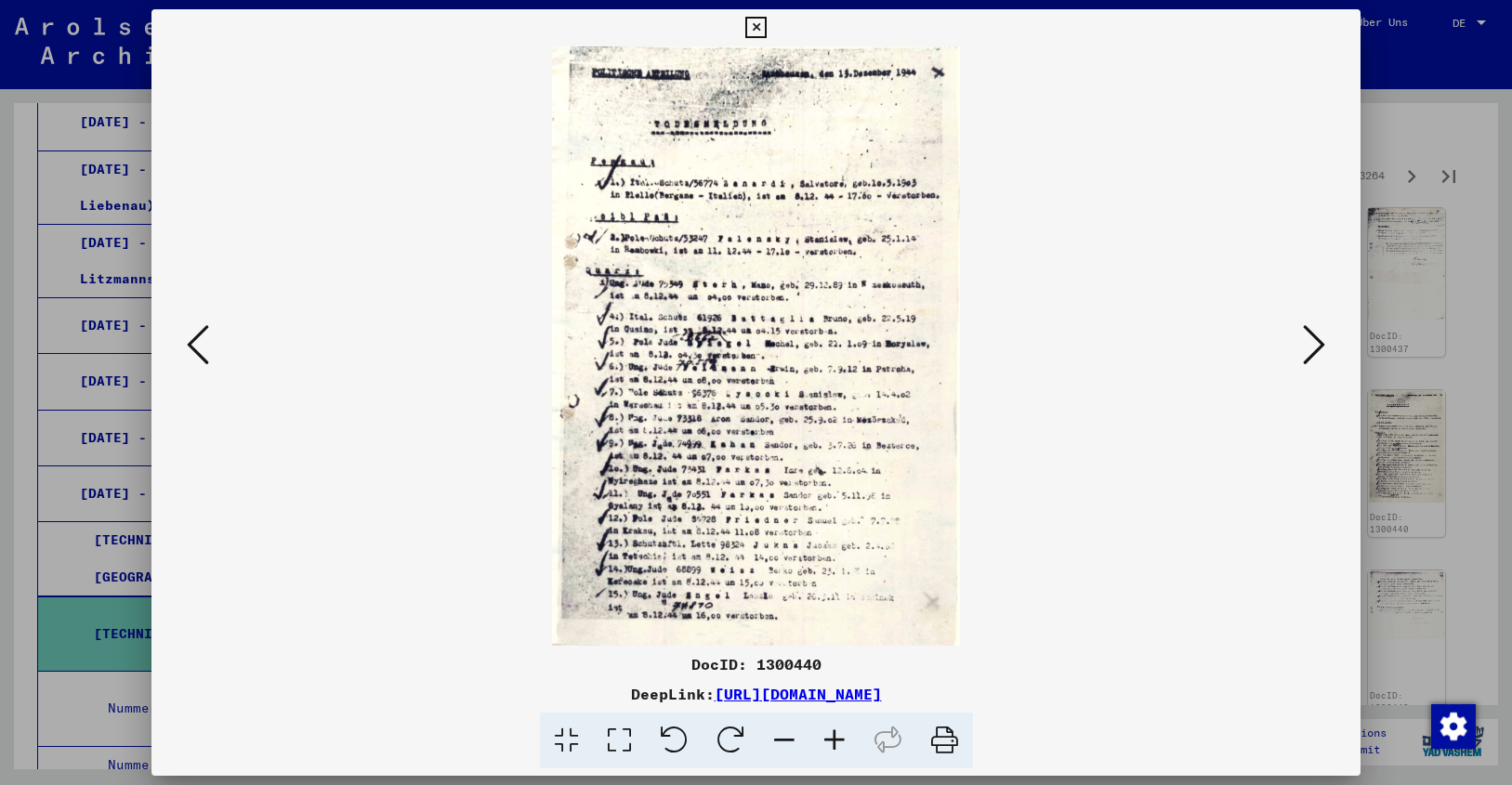
click at [1318, 348] on icon at bounding box center [1314, 344] width 22 height 45
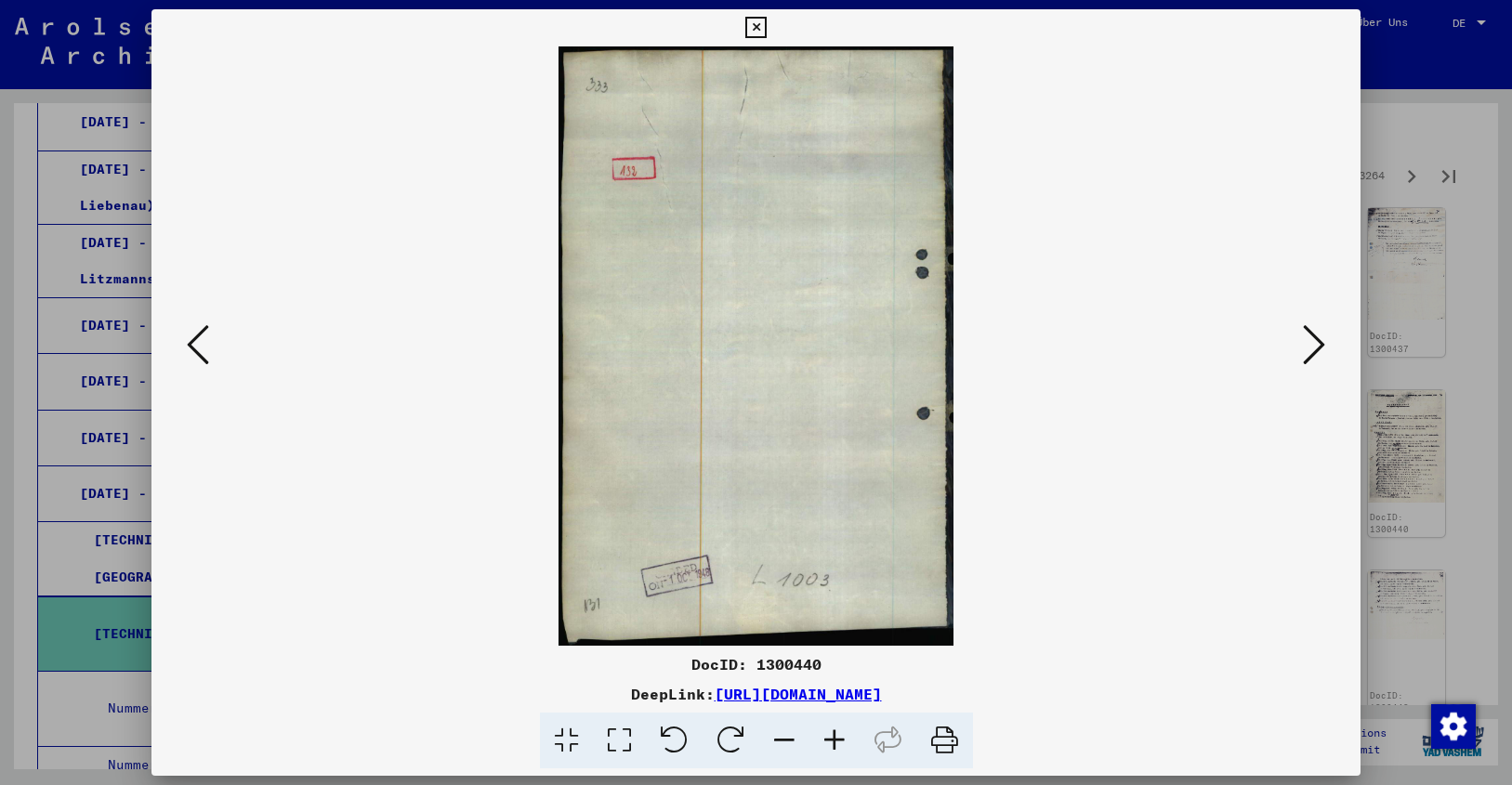
click at [197, 350] on icon at bounding box center [198, 344] width 22 height 45
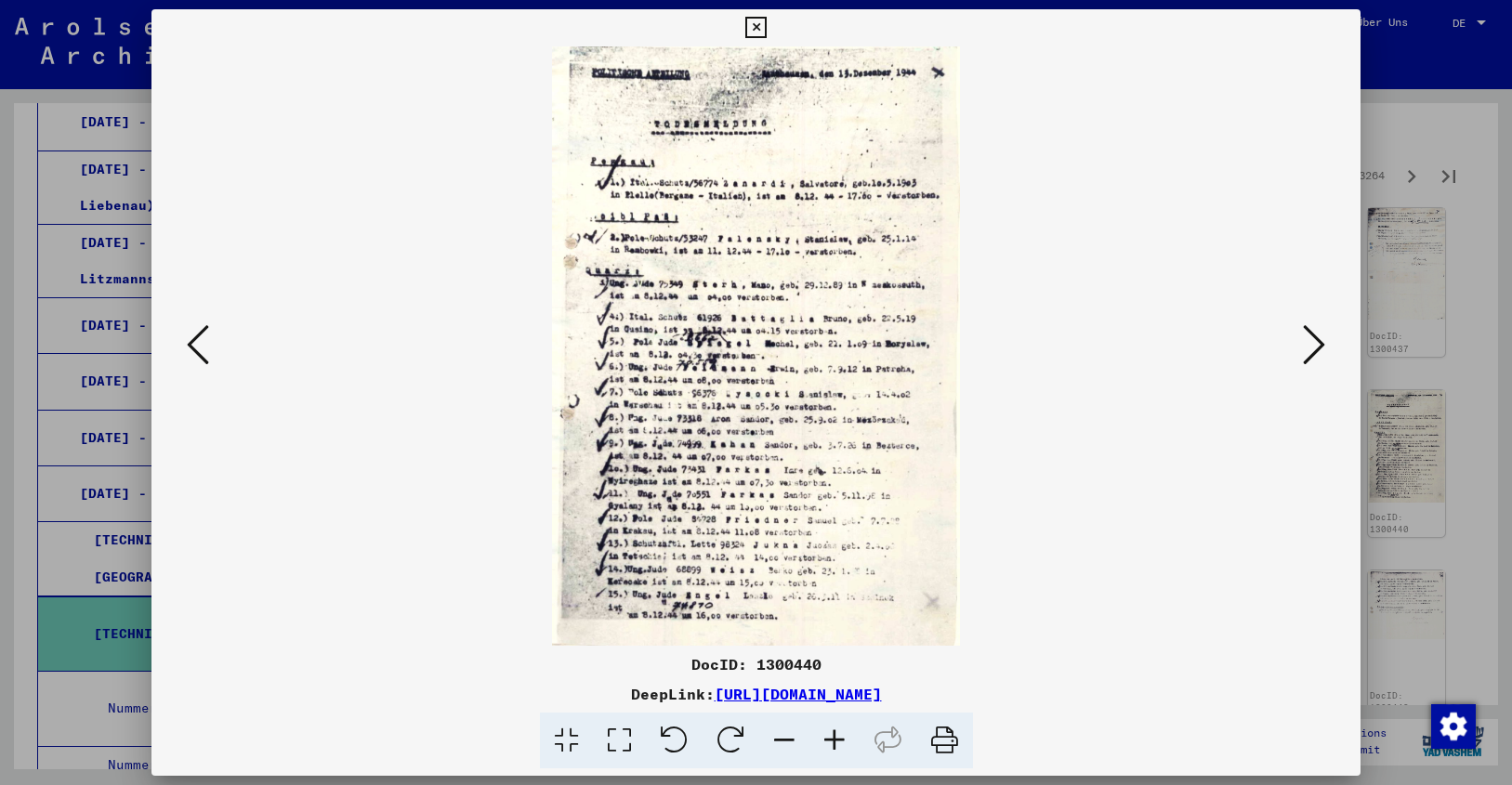
click at [835, 733] on icon at bounding box center [834, 740] width 50 height 57
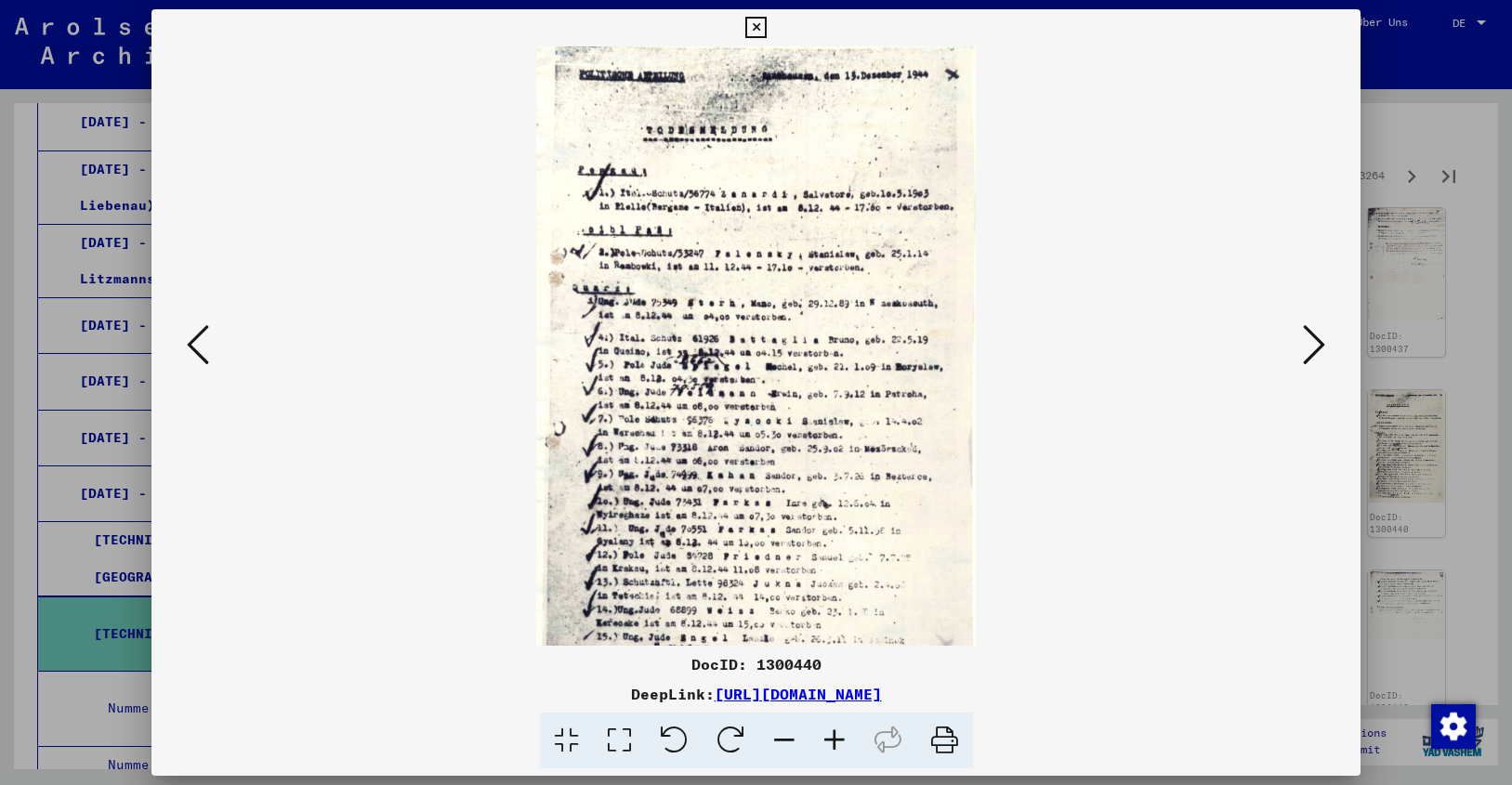
click at [835, 733] on icon at bounding box center [834, 740] width 50 height 57
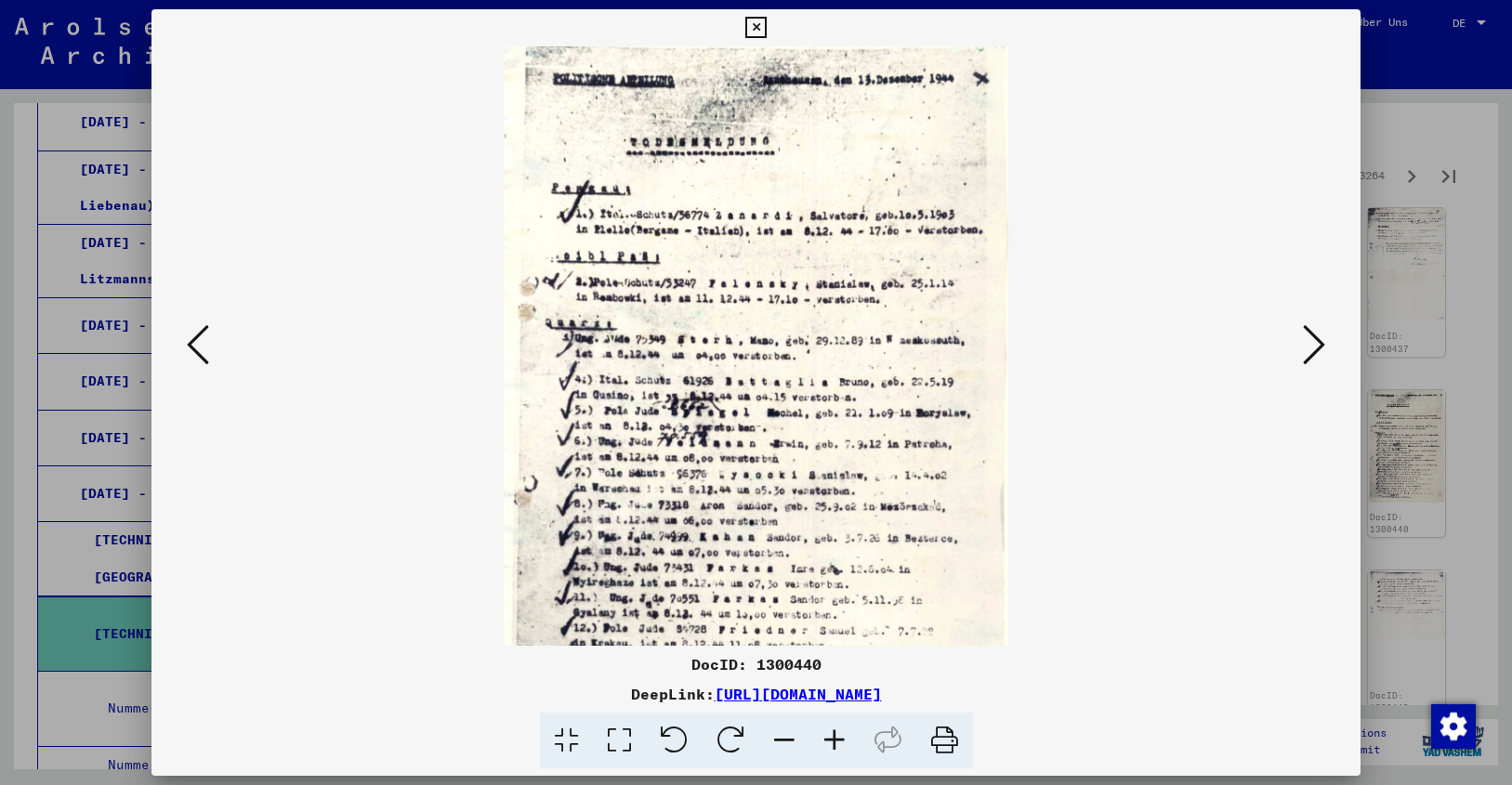
click at [835, 733] on icon at bounding box center [834, 740] width 50 height 57
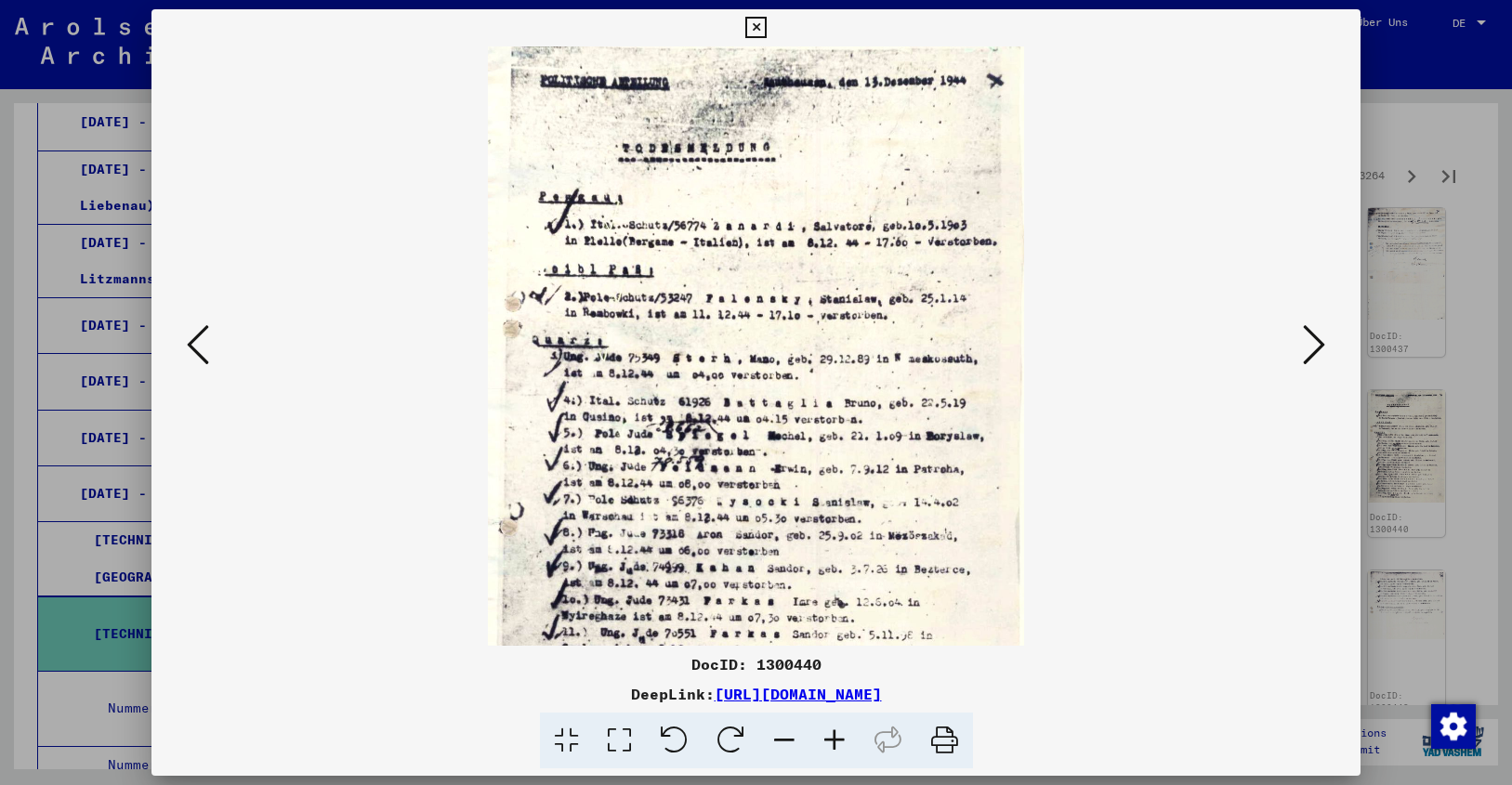
click at [835, 733] on icon at bounding box center [834, 740] width 50 height 57
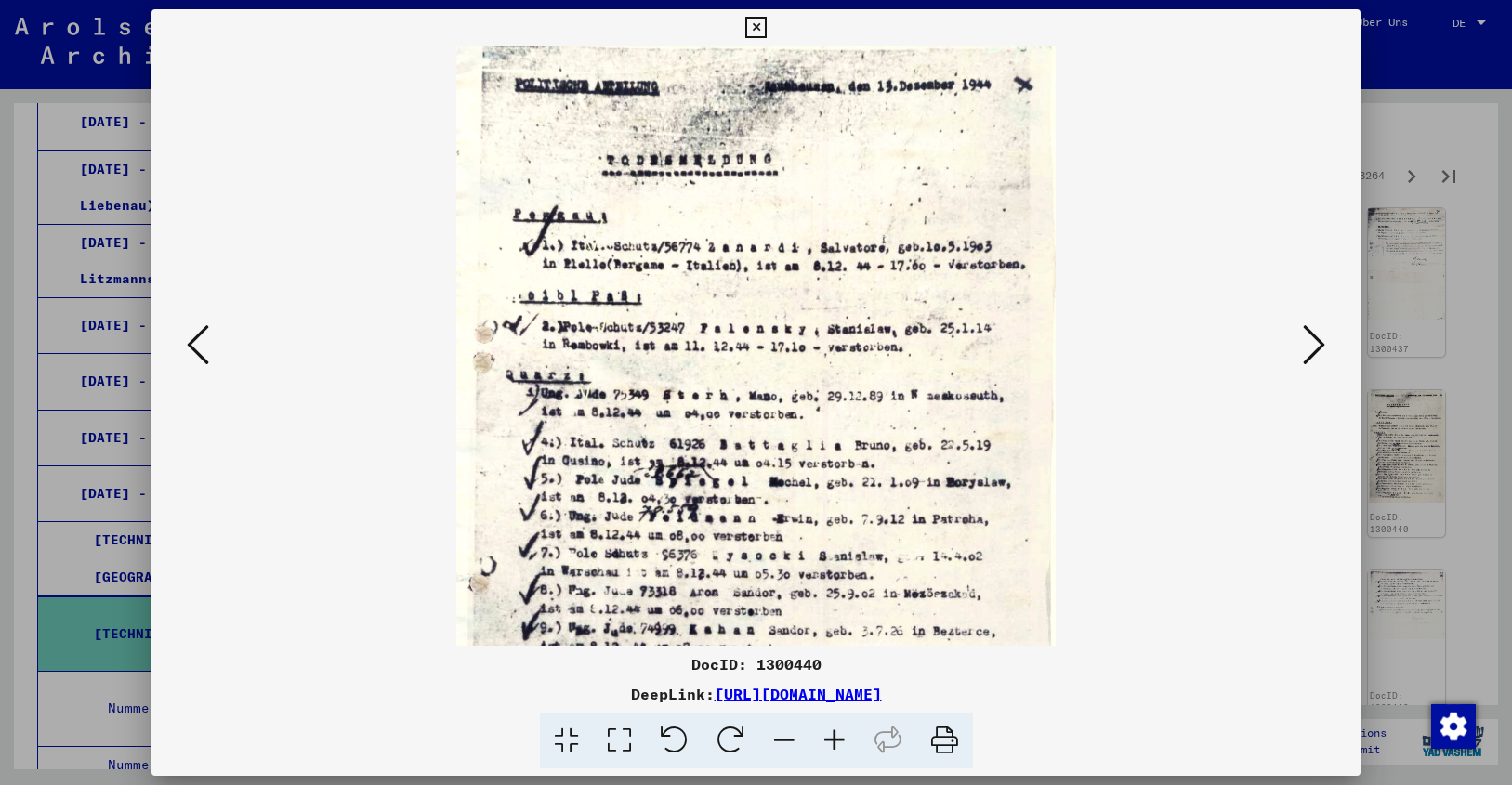
click at [835, 733] on icon at bounding box center [834, 740] width 50 height 57
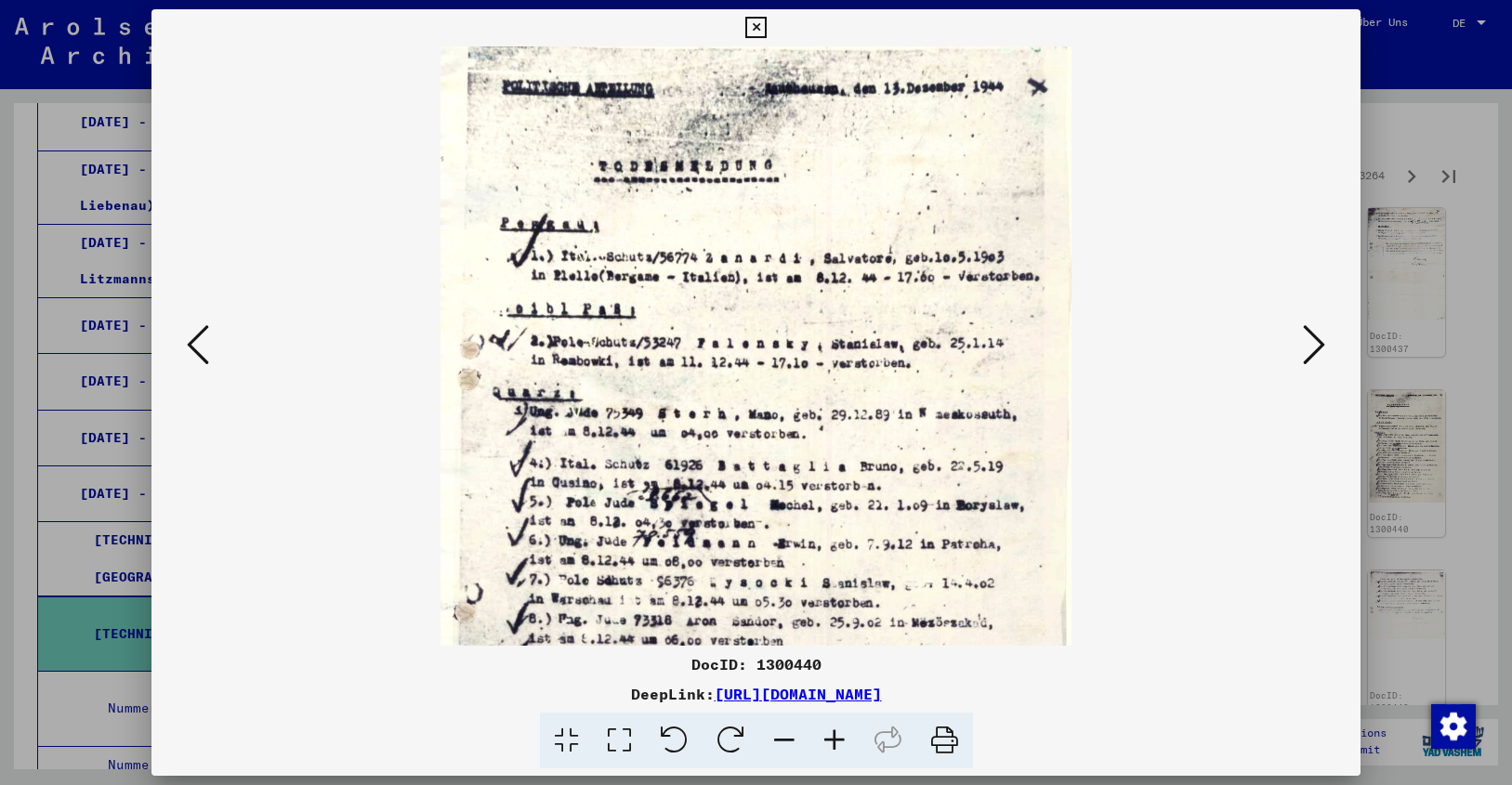
click at [835, 733] on icon at bounding box center [834, 740] width 50 height 57
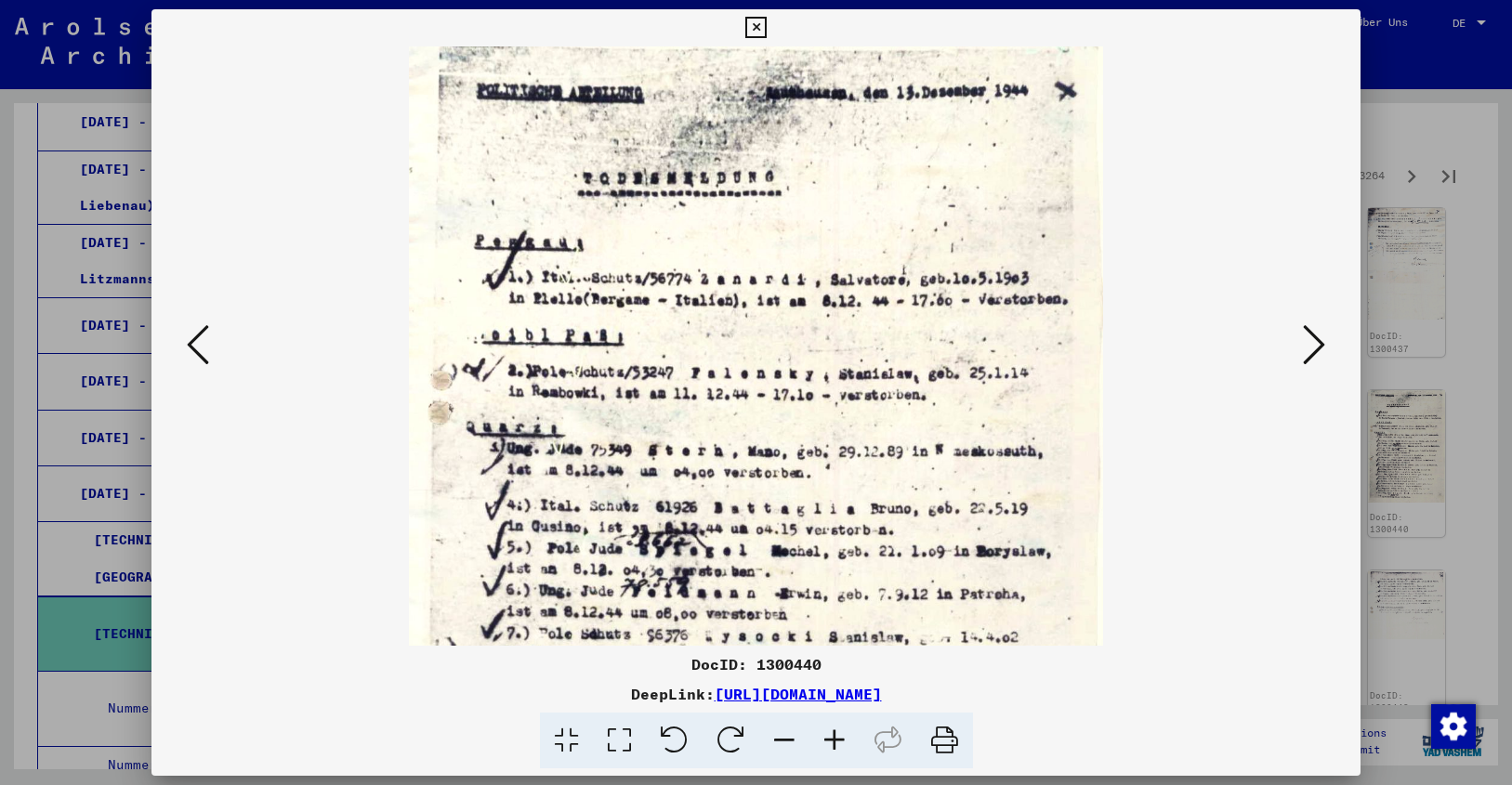
click at [835, 733] on icon at bounding box center [834, 740] width 50 height 57
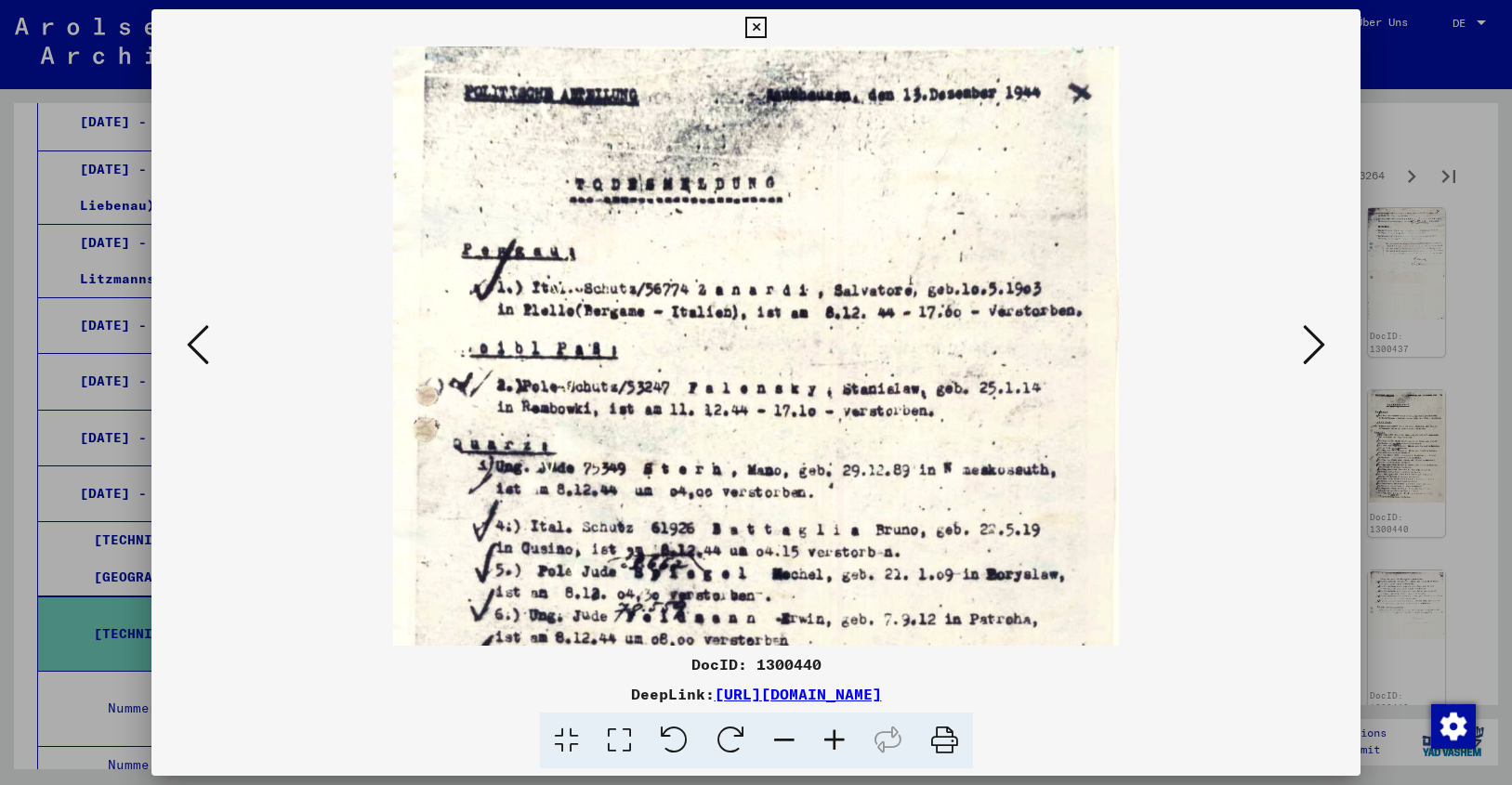
click at [767, 28] on icon at bounding box center [756, 27] width 21 height 22
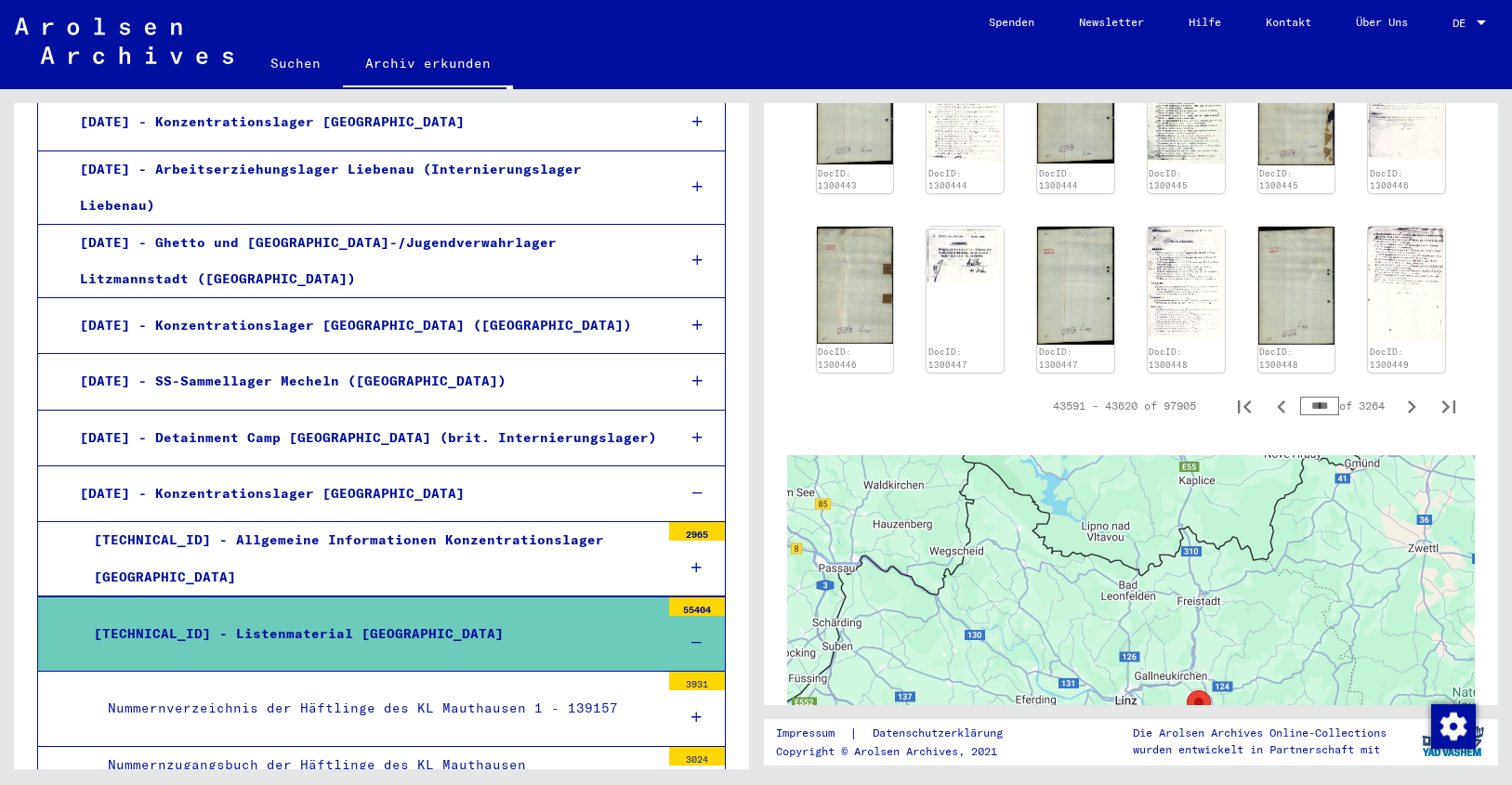
scroll to position [1112, 0]
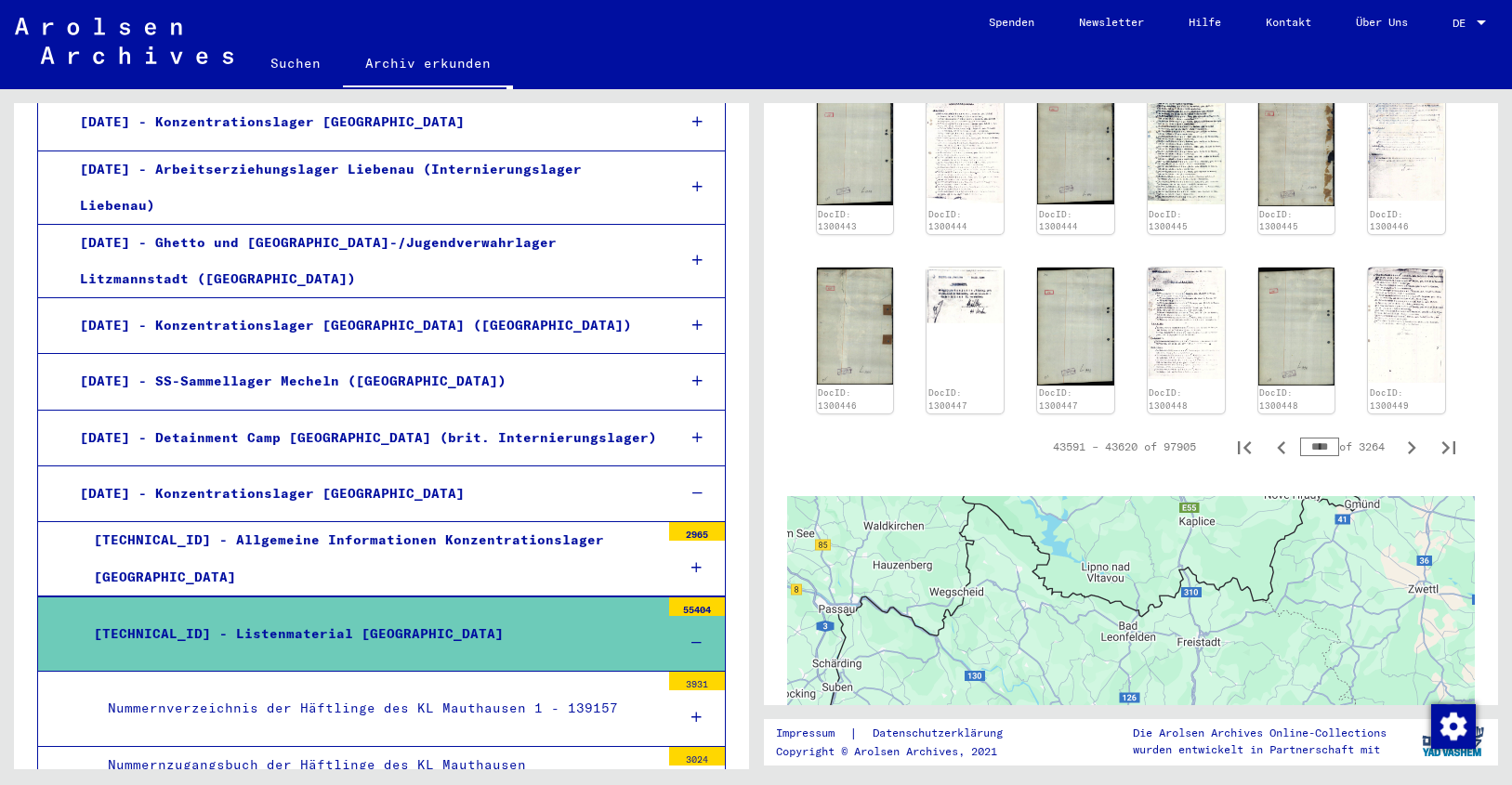
drag, startPoint x: 1289, startPoint y: 424, endPoint x: 1353, endPoint y: 421, distance: 64.1
click at [1353, 438] on div "**** of 3264" at bounding box center [1346, 447] width 93 height 17
type input "****"
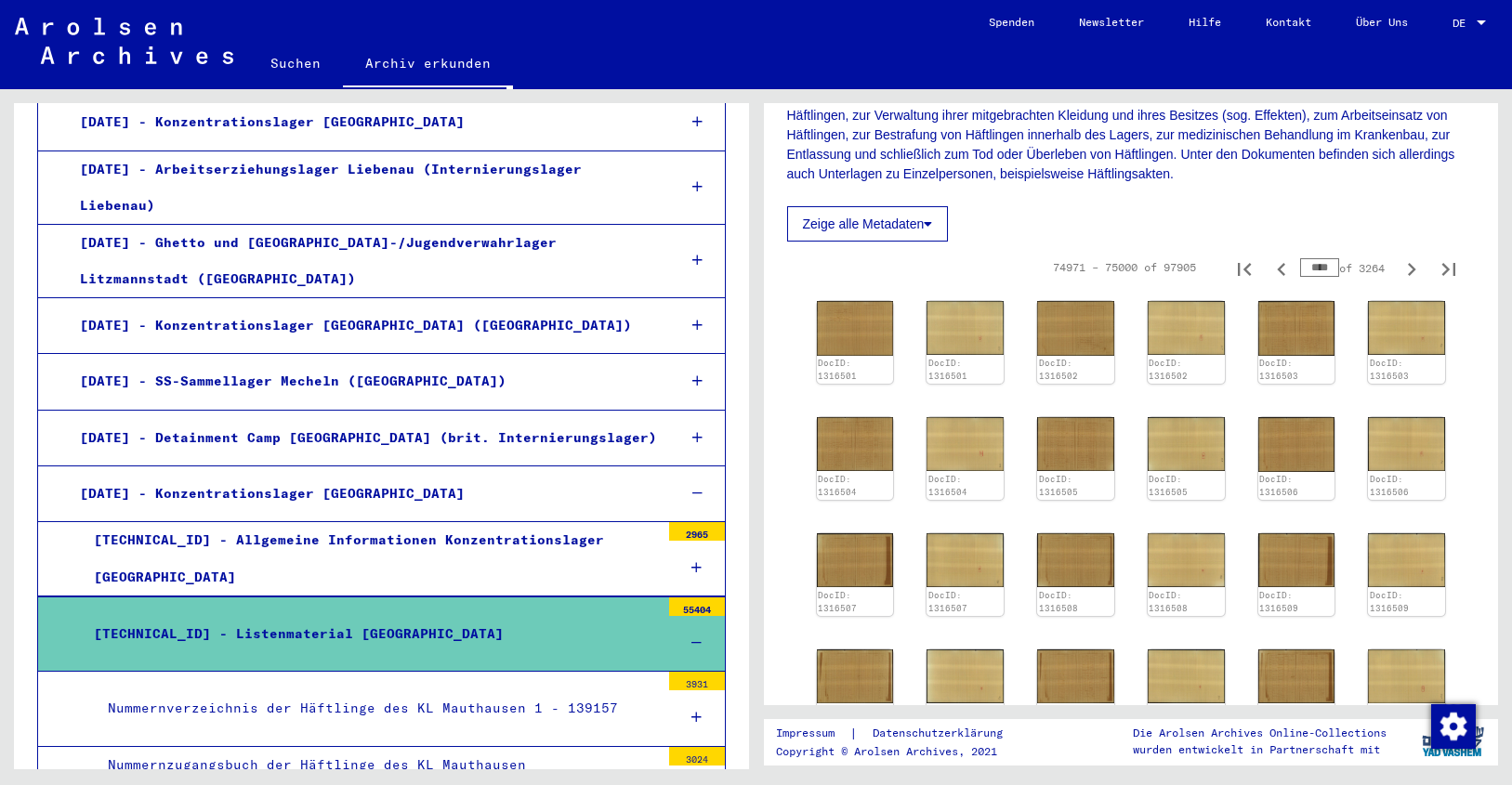
scroll to position [354, 0]
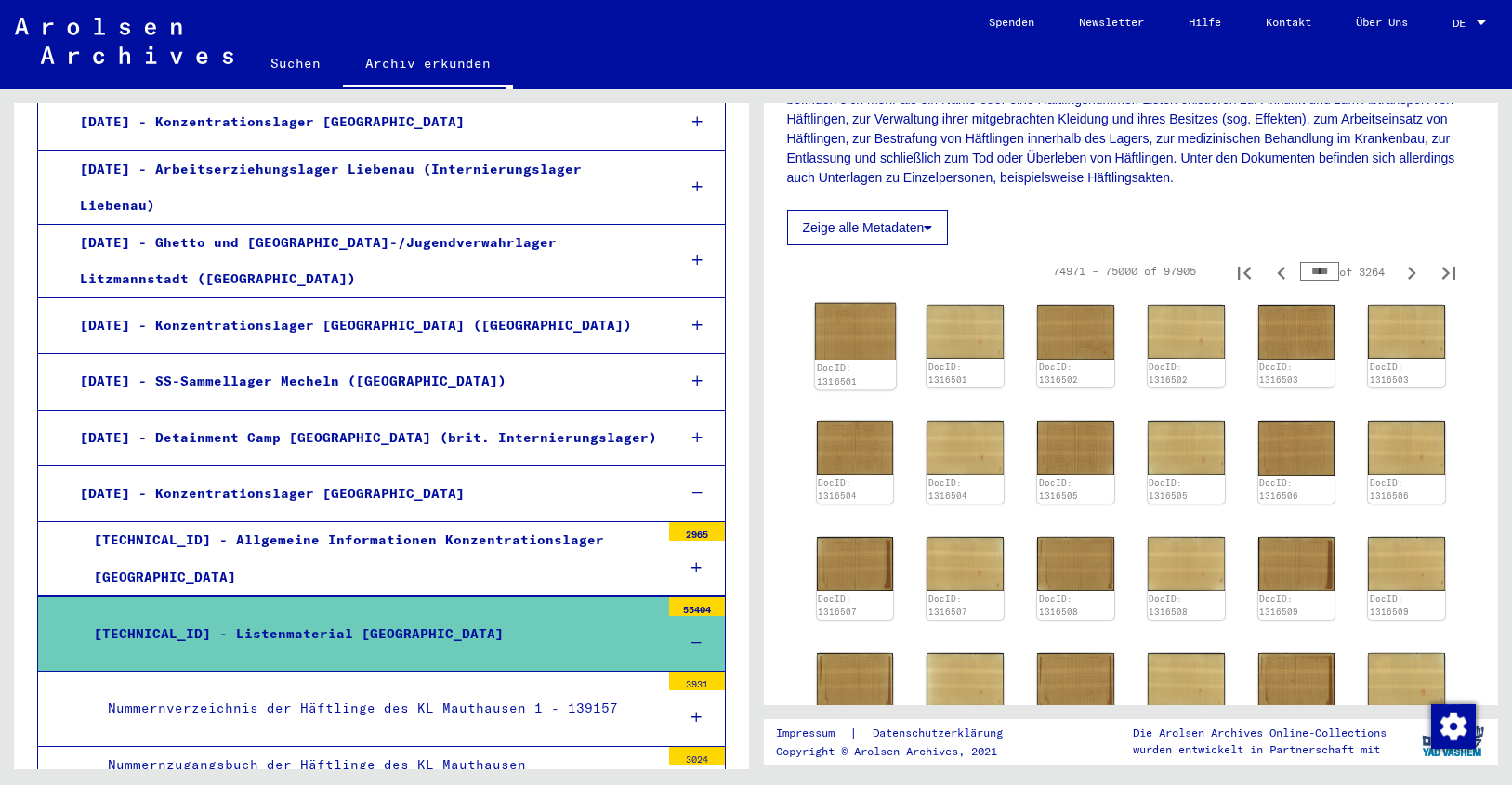
click at [856, 335] on img at bounding box center [854, 331] width 81 height 57
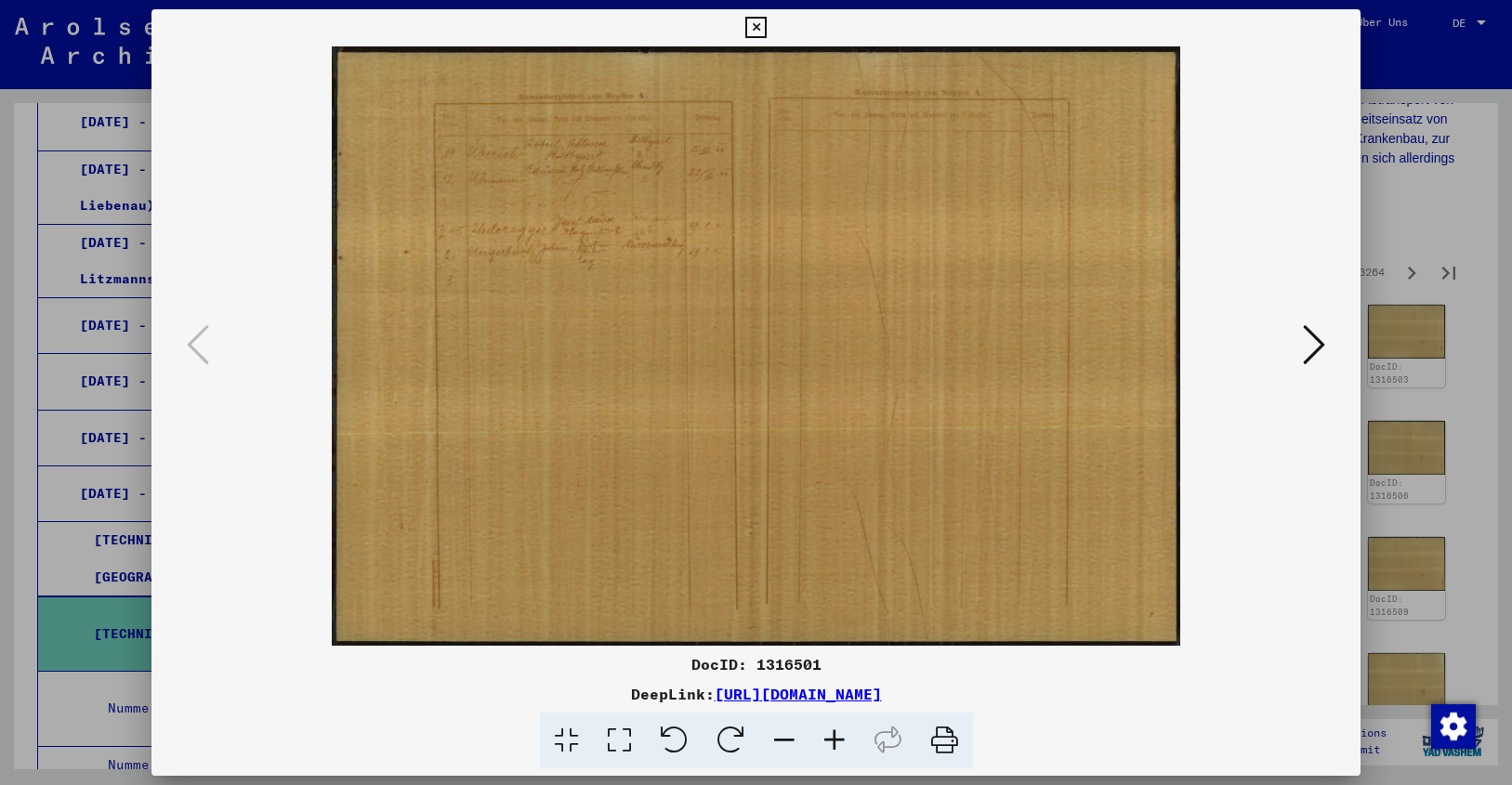
click at [1310, 335] on icon at bounding box center [1314, 344] width 22 height 45
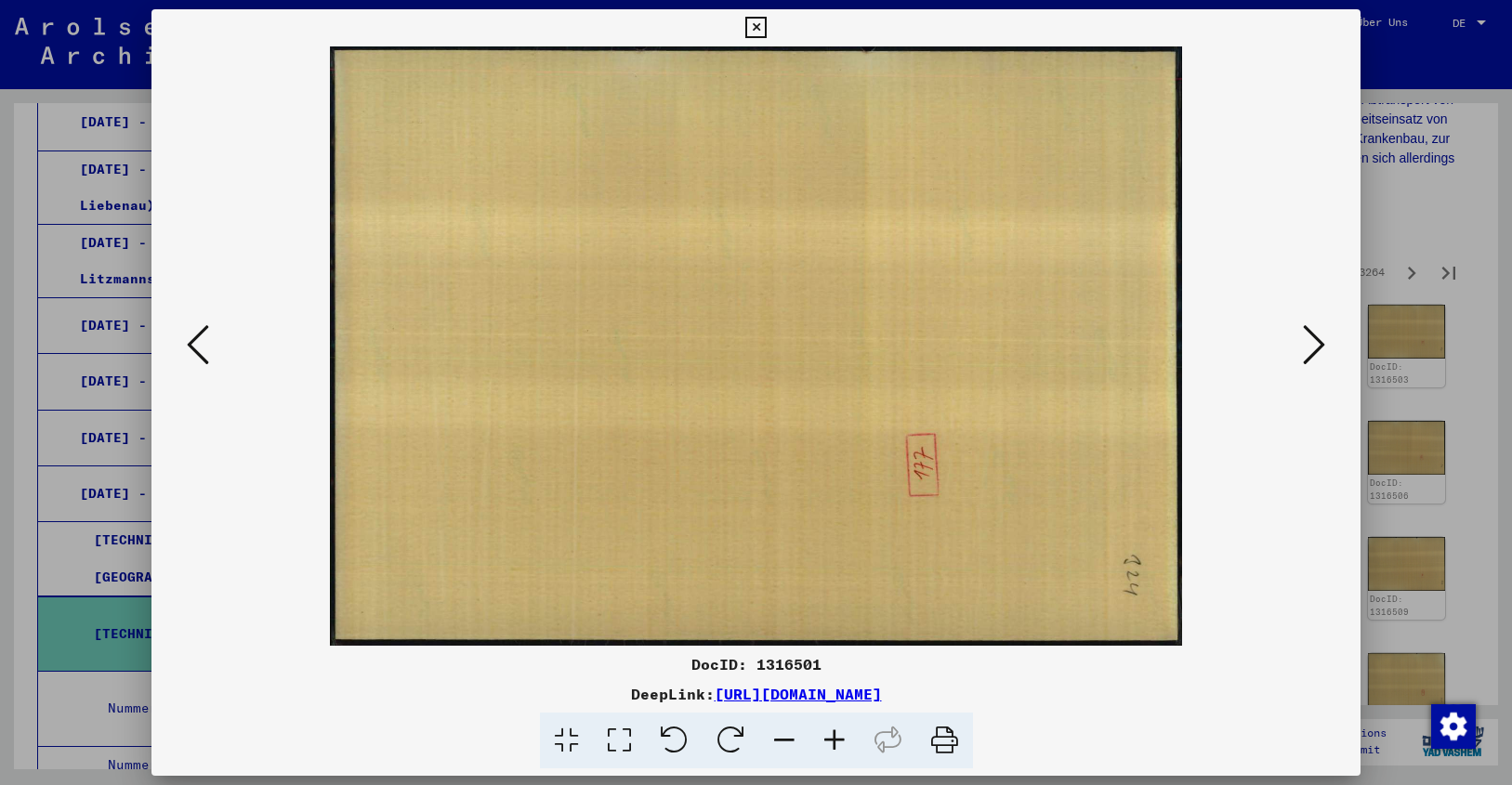
click at [1310, 335] on icon at bounding box center [1314, 344] width 22 height 45
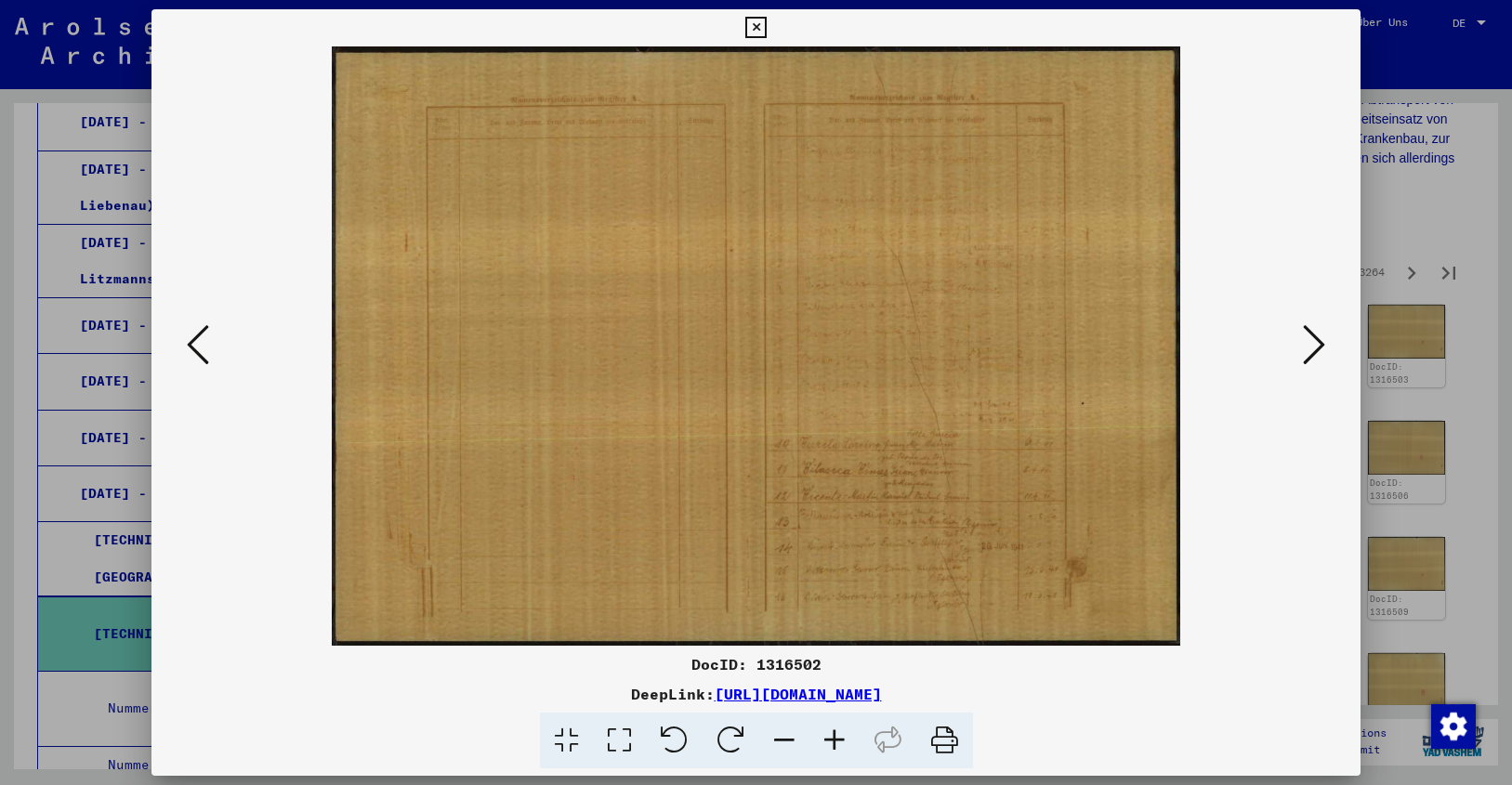
click at [1310, 335] on icon at bounding box center [1314, 344] width 22 height 45
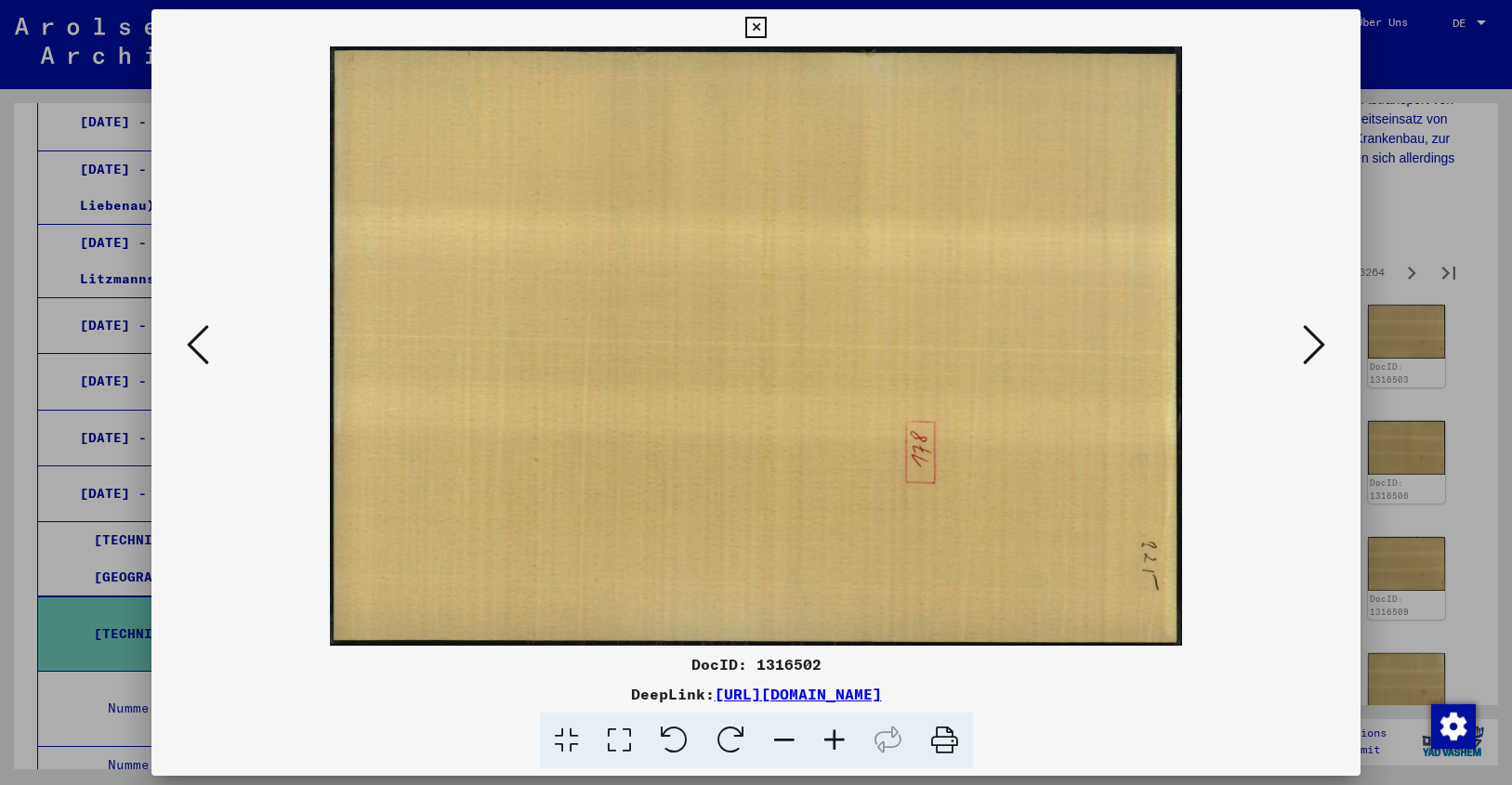
click at [1310, 335] on icon at bounding box center [1314, 344] width 22 height 45
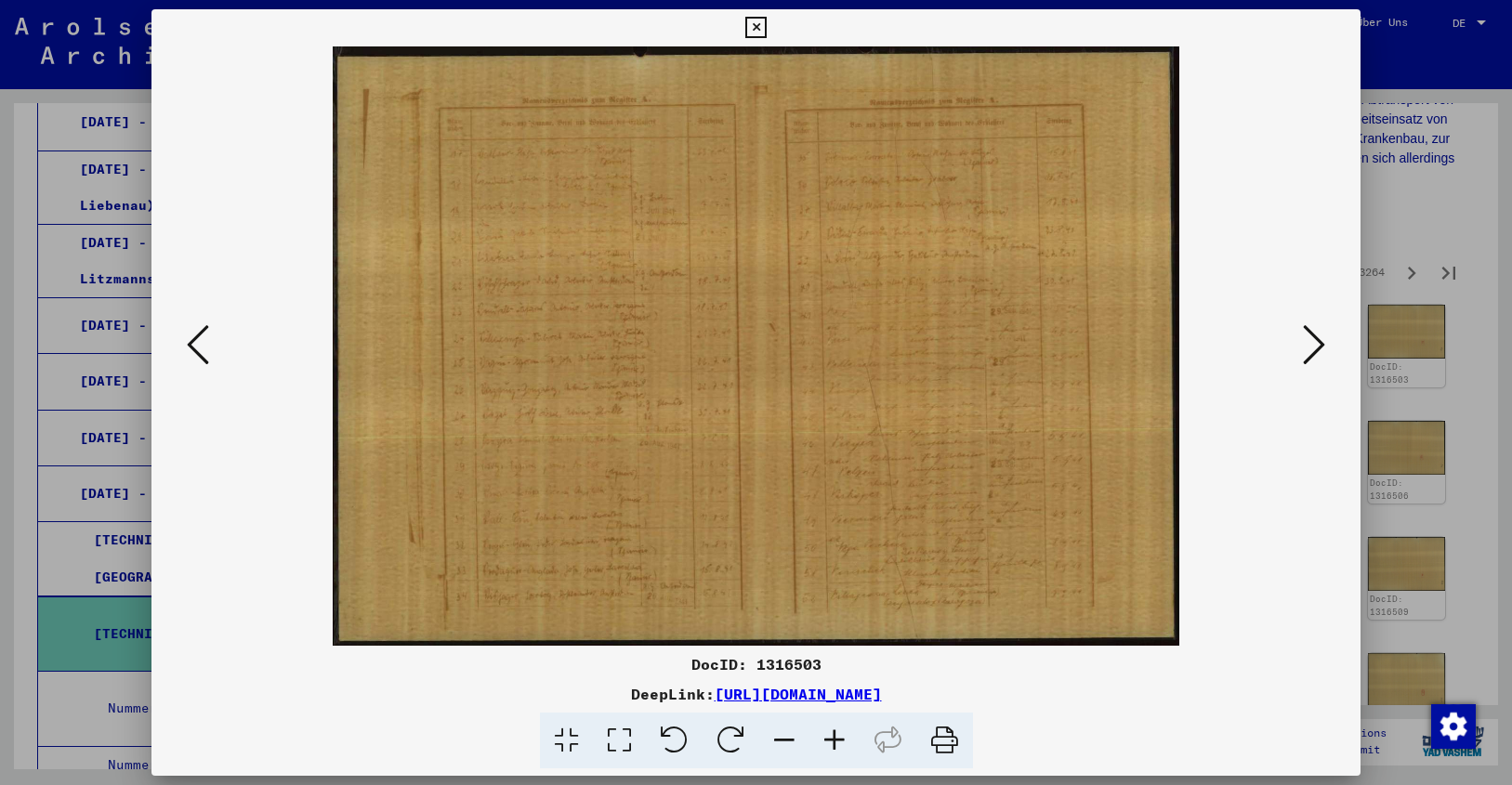
click at [1310, 335] on icon at bounding box center [1314, 344] width 22 height 45
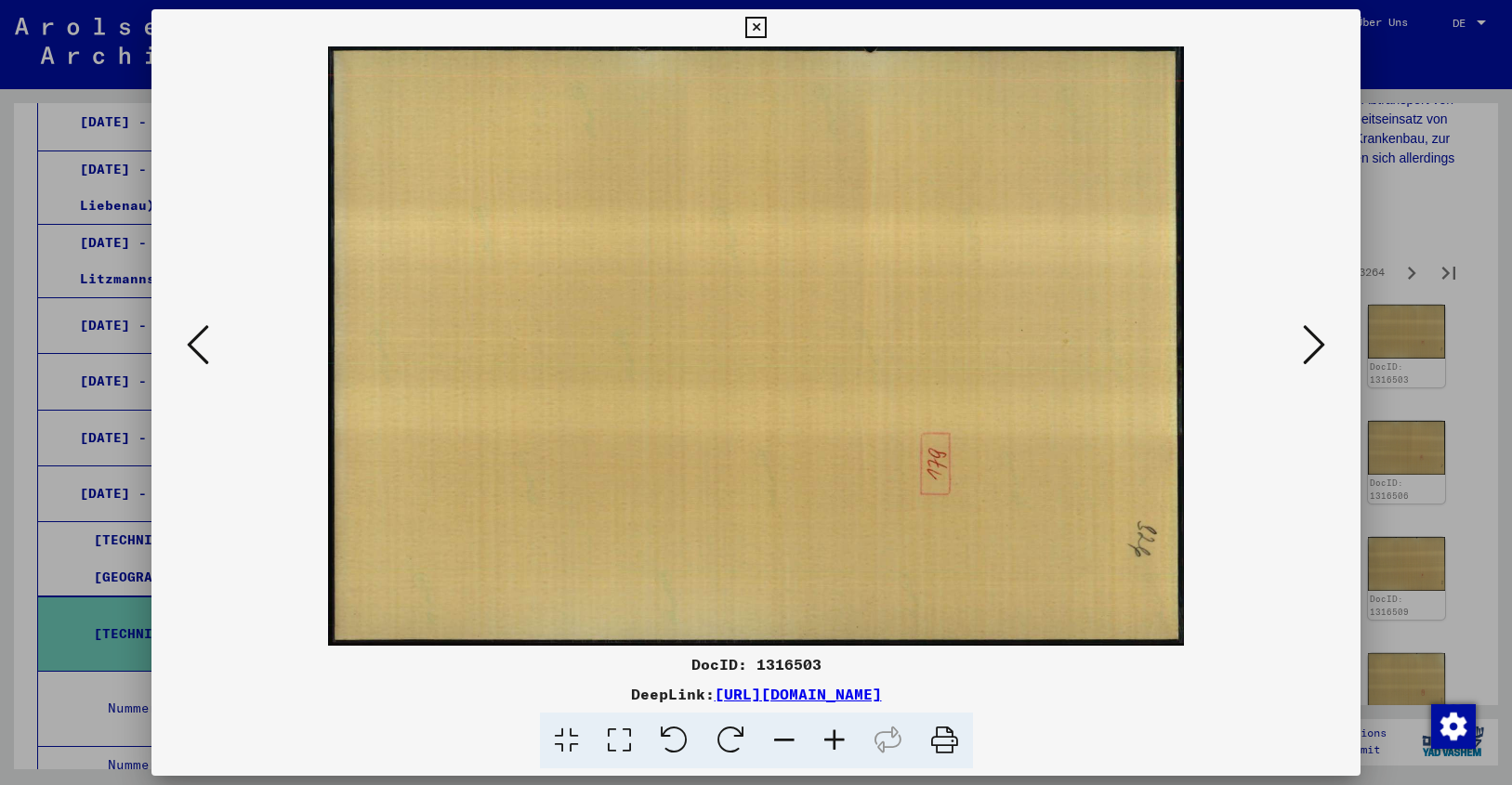
click at [1310, 335] on icon at bounding box center [1314, 344] width 22 height 45
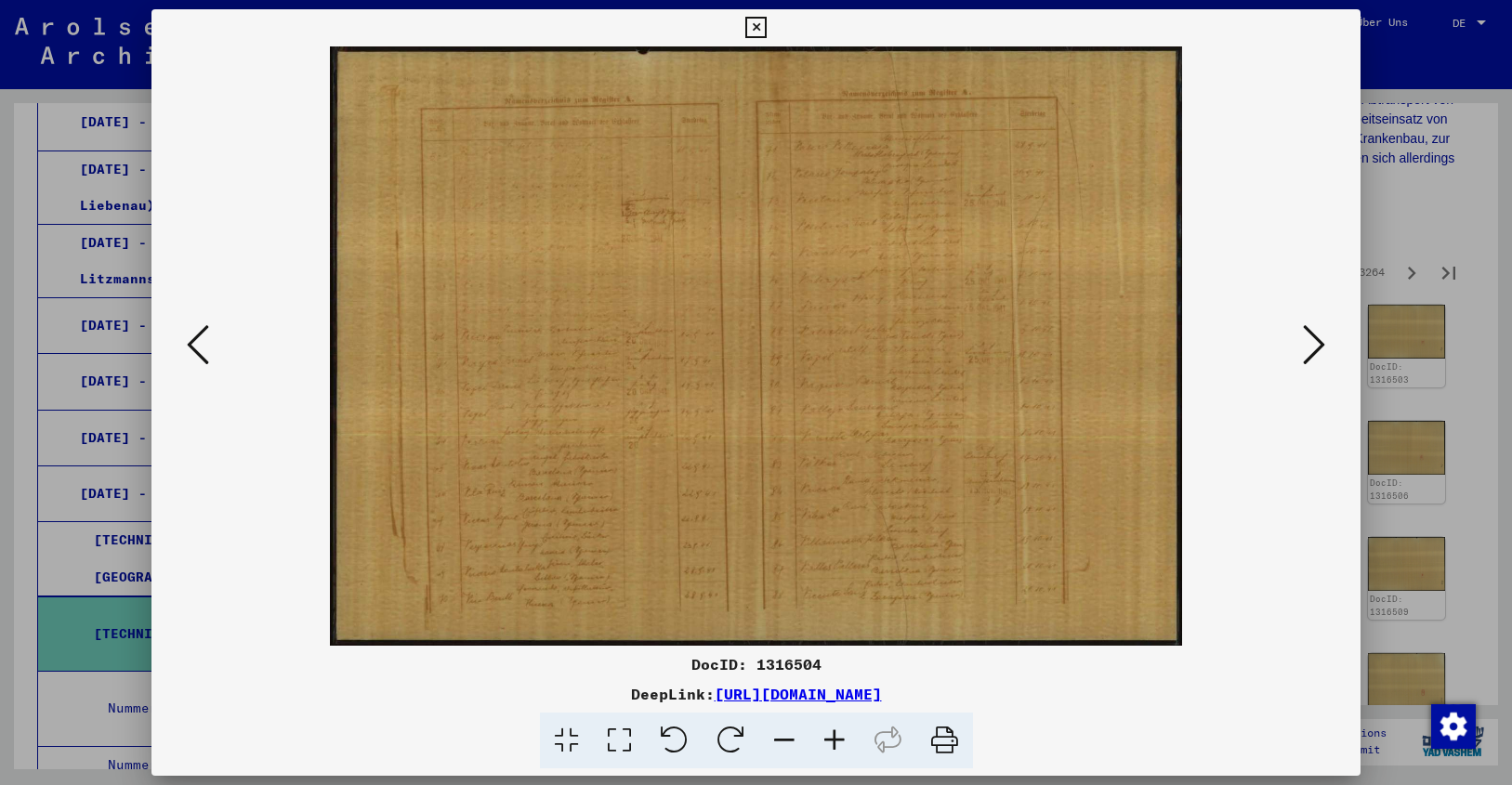
click at [1310, 335] on icon at bounding box center [1314, 344] width 22 height 45
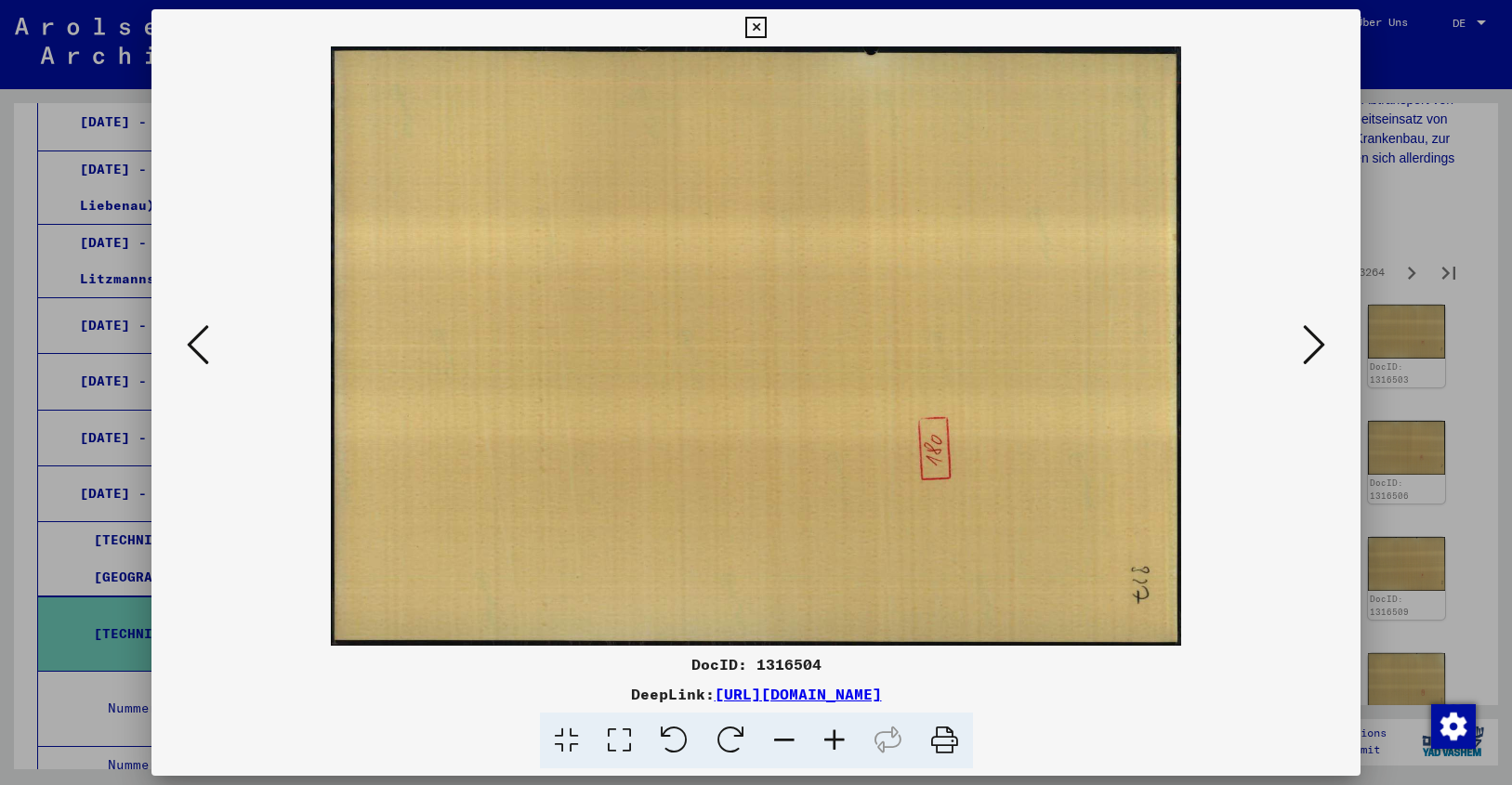
click at [1310, 335] on icon at bounding box center [1314, 344] width 22 height 45
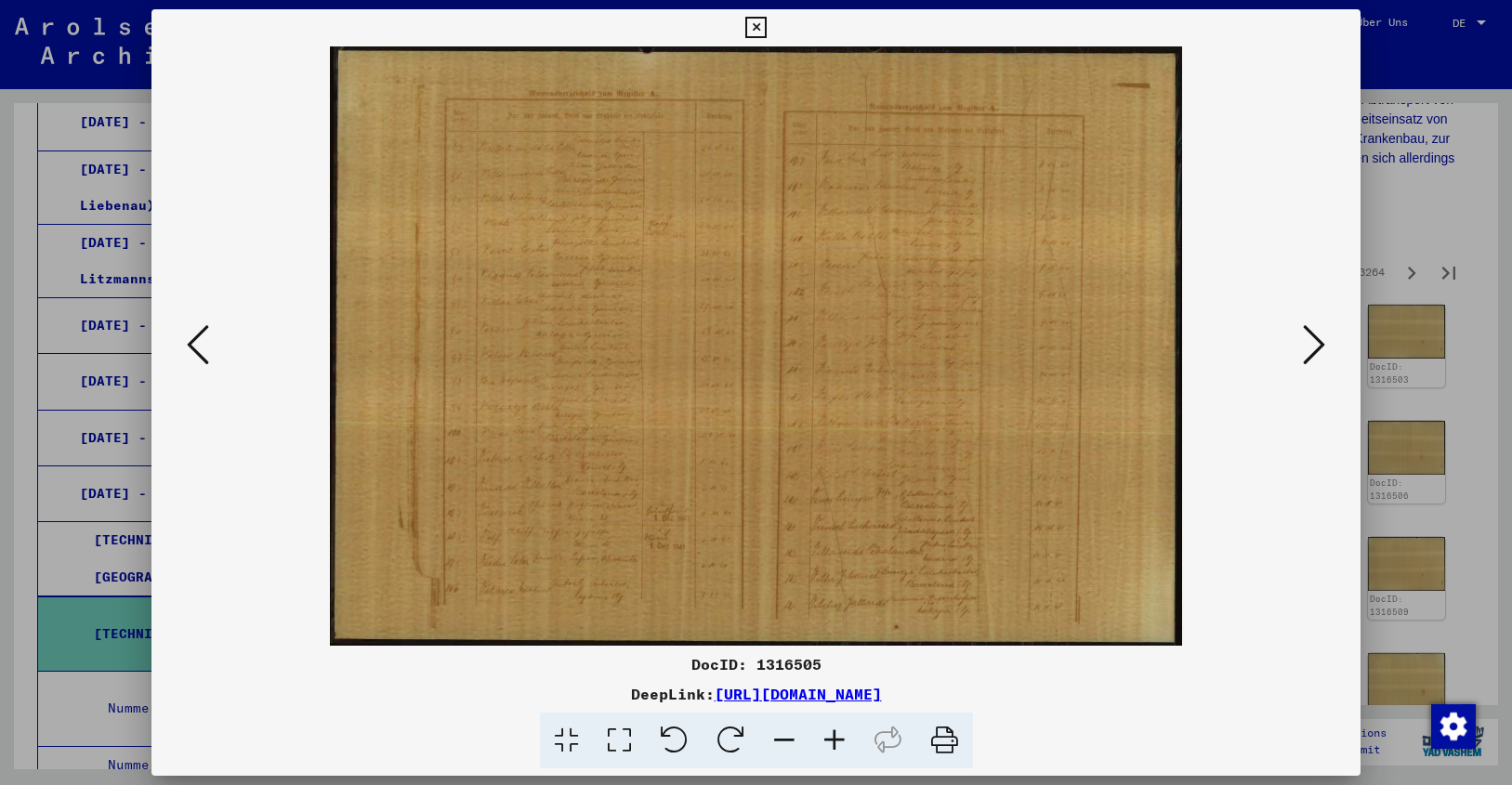
click at [1310, 335] on icon at bounding box center [1314, 344] width 22 height 45
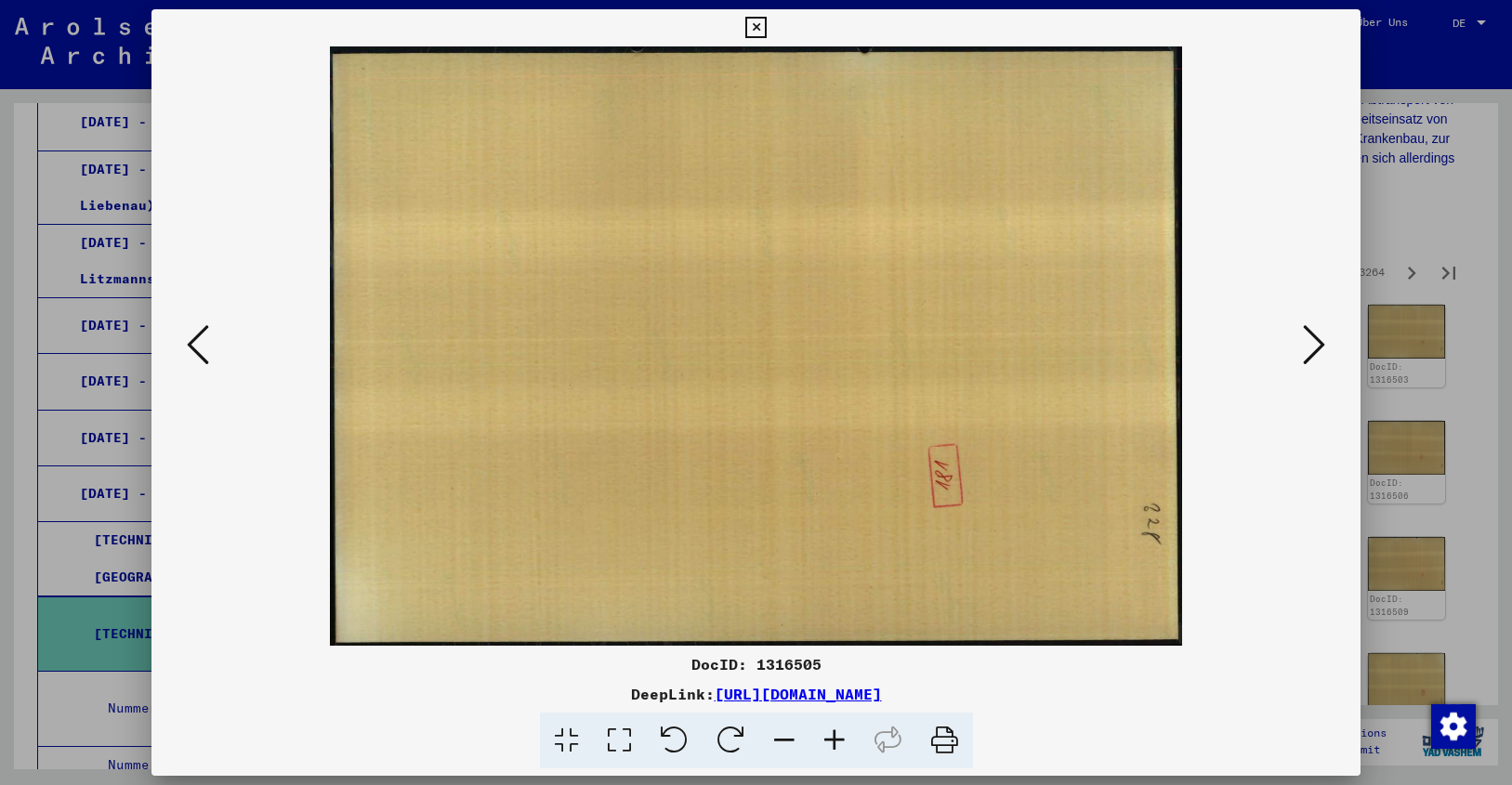
click at [1310, 335] on icon at bounding box center [1314, 344] width 22 height 45
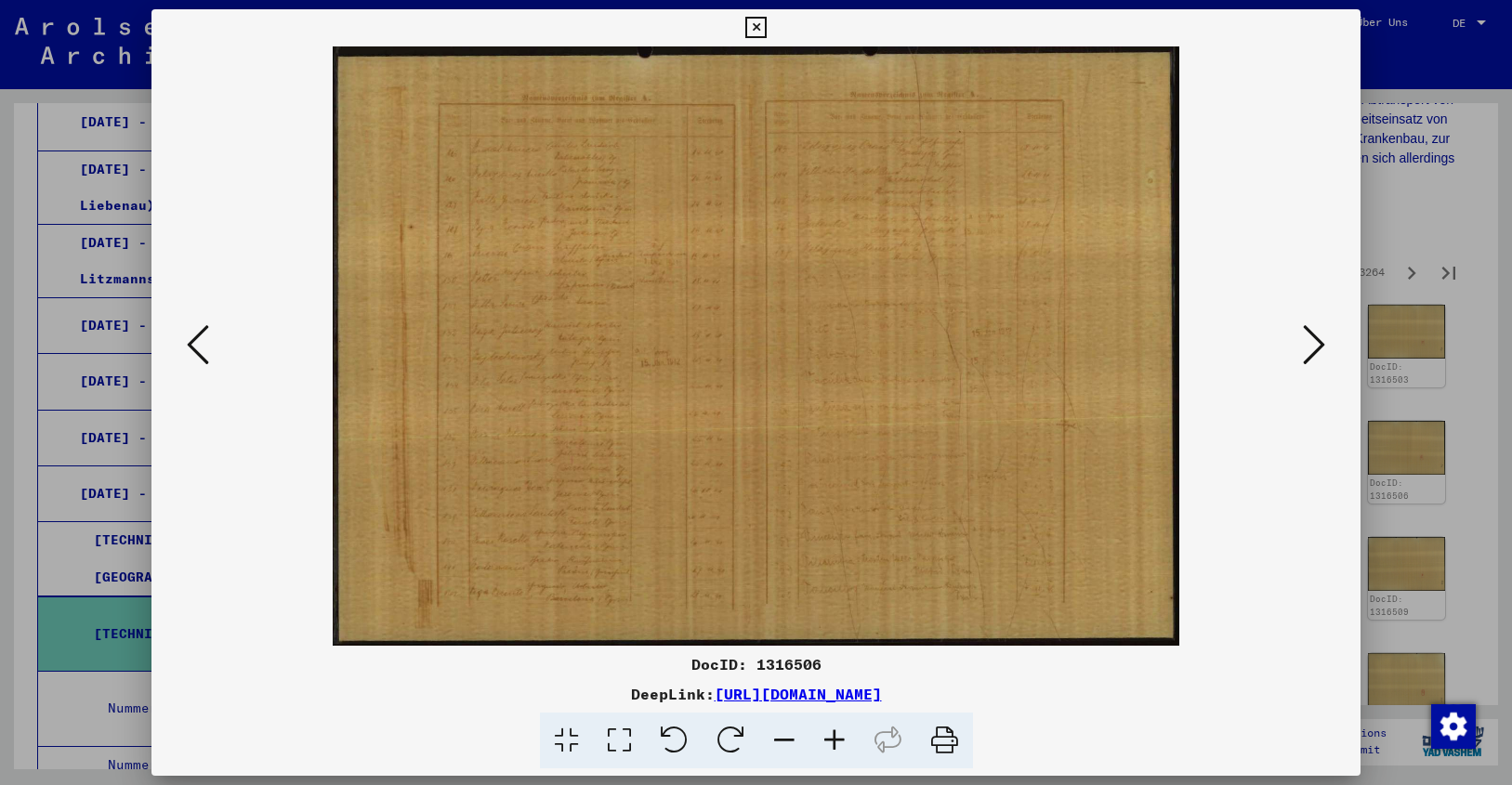
click at [767, 31] on icon at bounding box center [756, 27] width 21 height 22
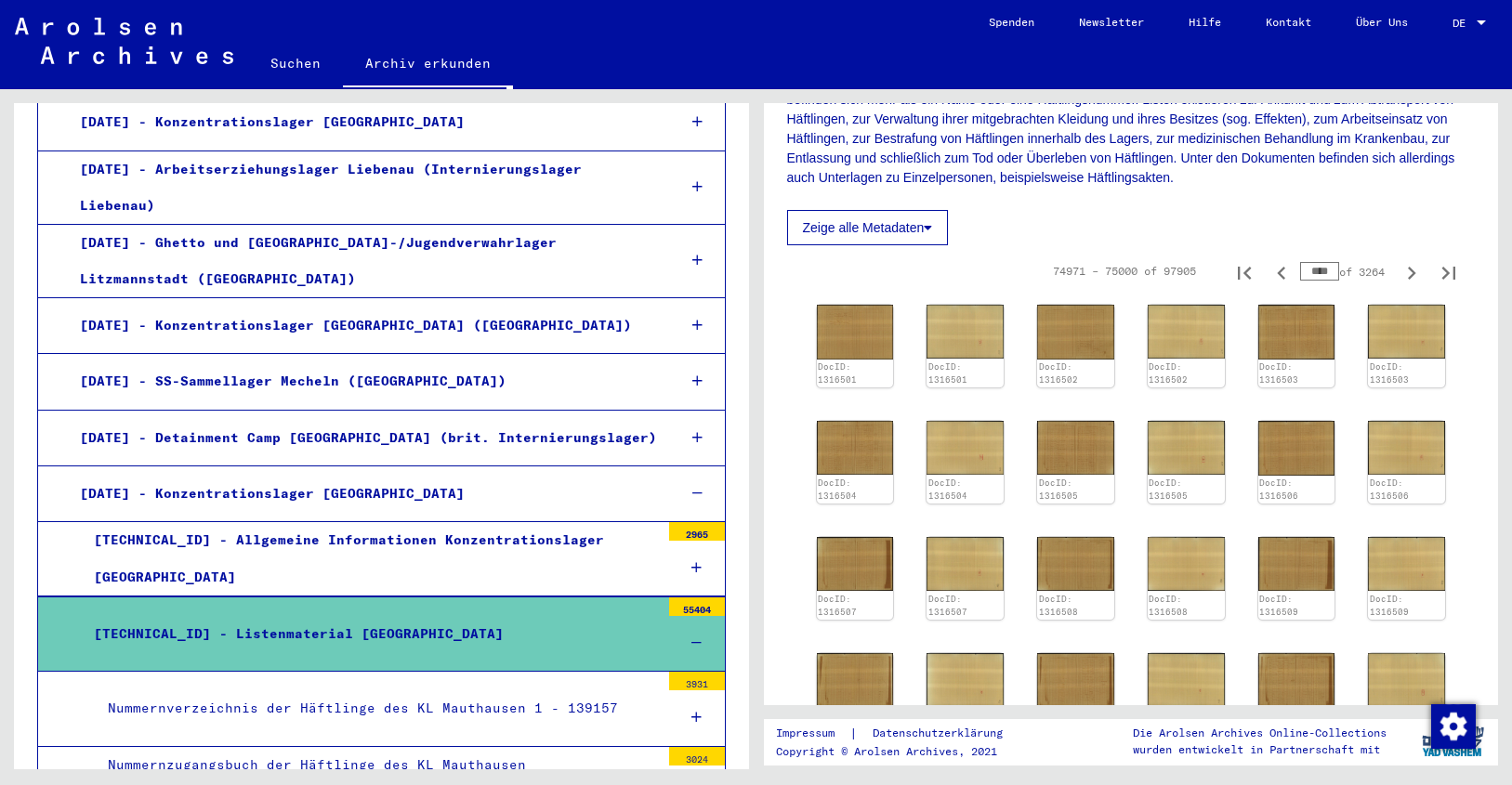
drag, startPoint x: 1290, startPoint y: 270, endPoint x: 1337, endPoint y: 270, distance: 47.0
click at [1336, 270] on div "**** of 3264" at bounding box center [1346, 271] width 93 height 17
type input "****"
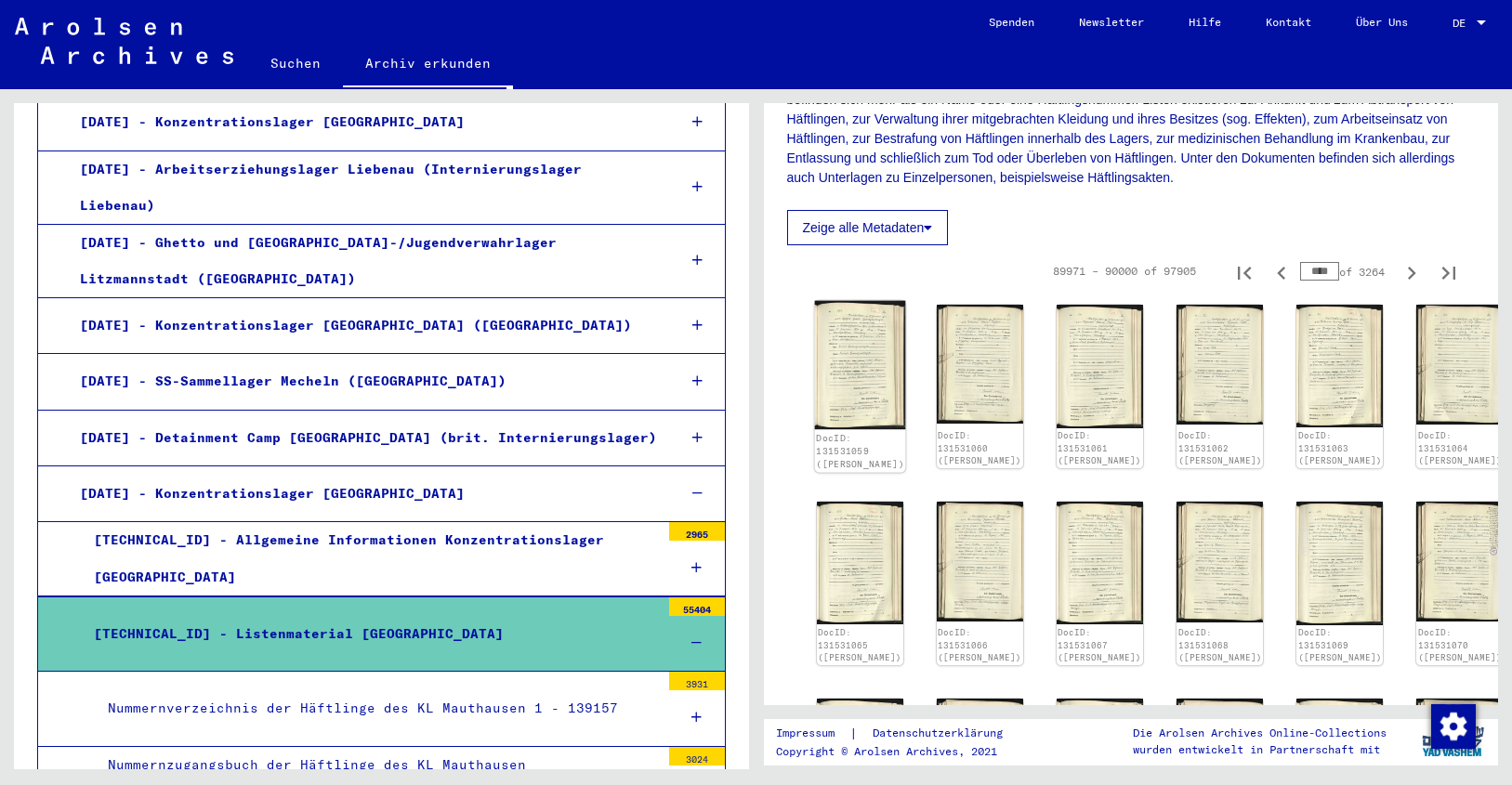
click at [863, 363] on img at bounding box center [859, 365] width 91 height 129
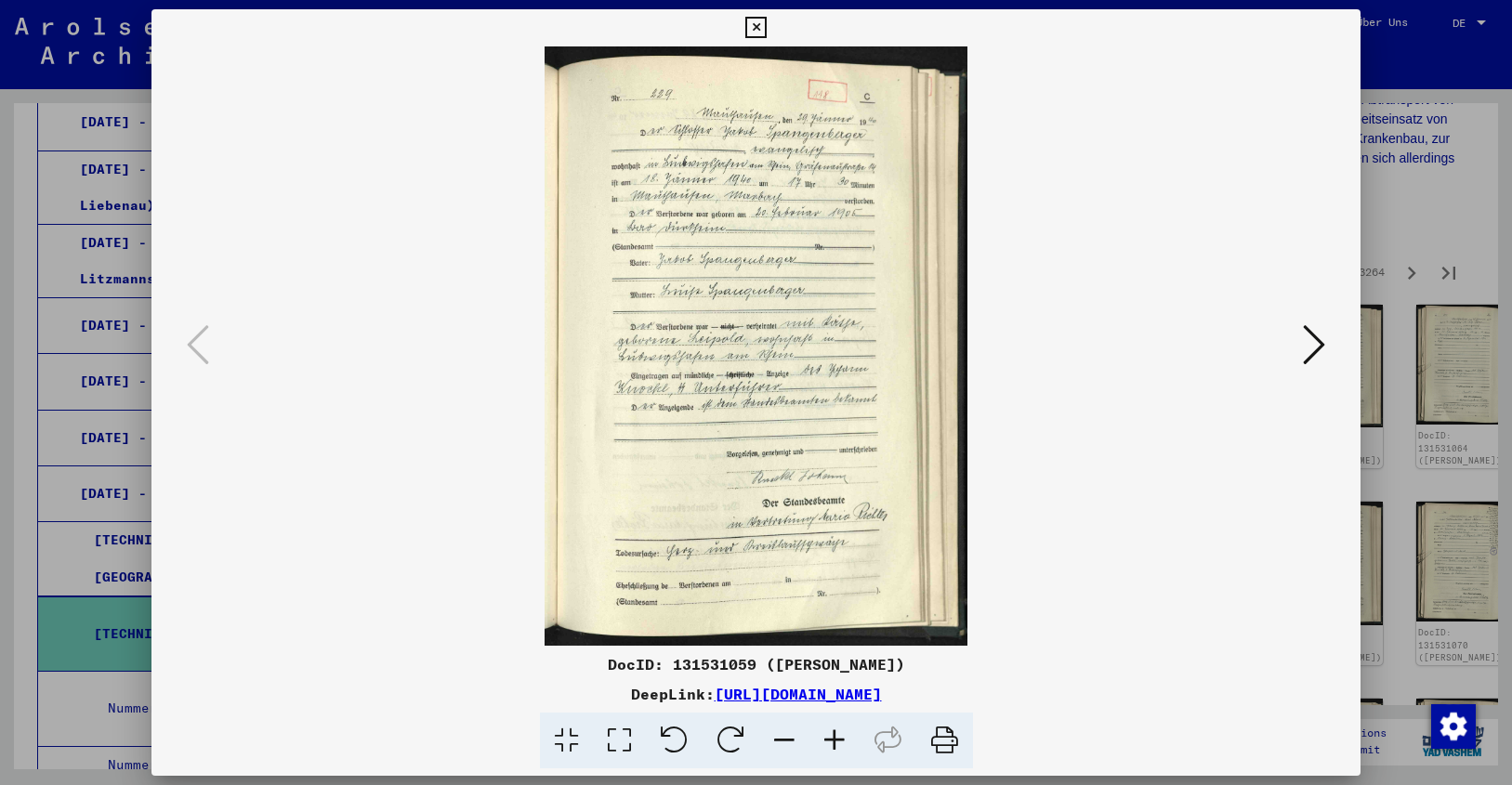
click at [831, 728] on icon at bounding box center [834, 740] width 50 height 57
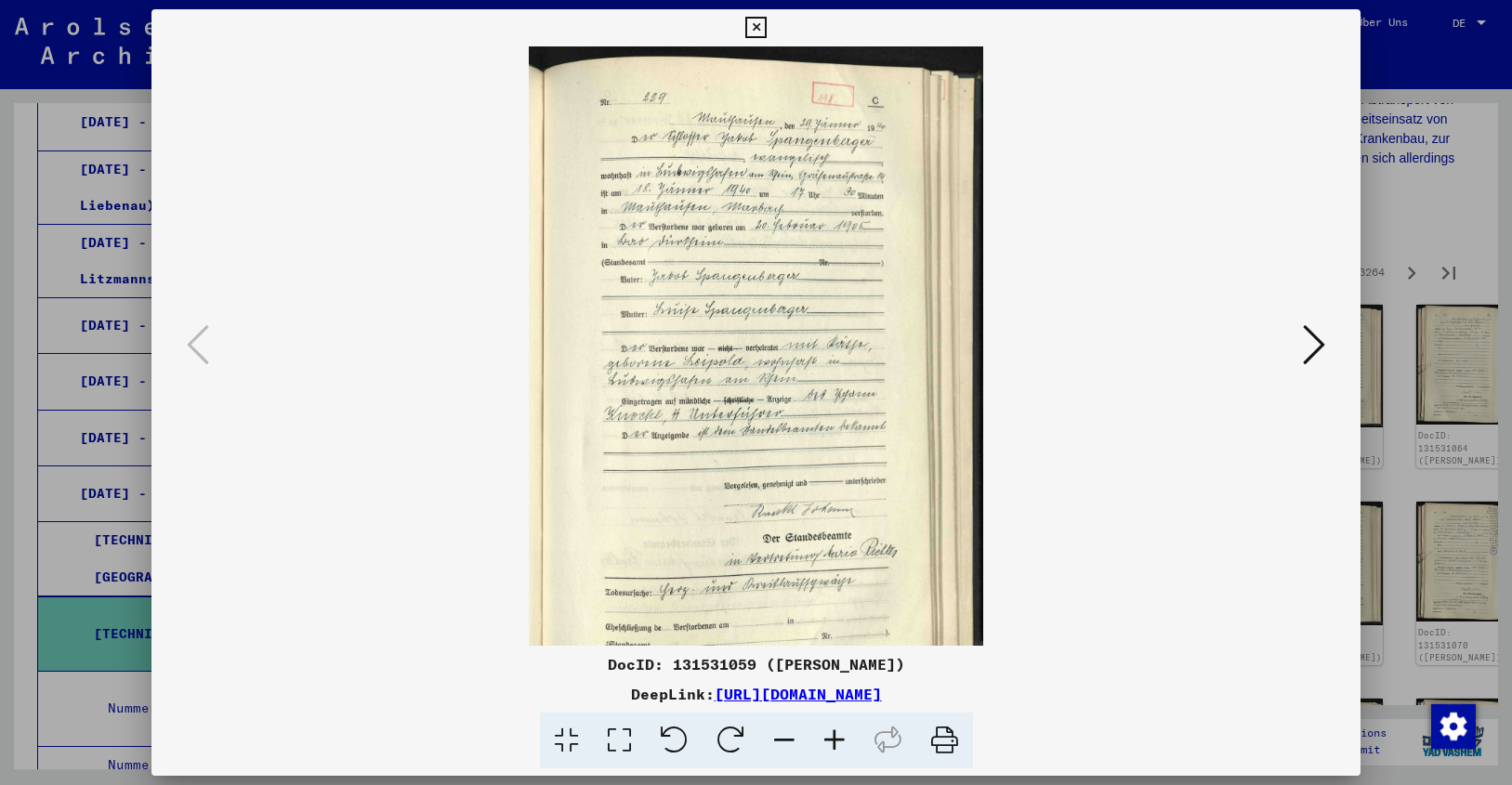
click at [831, 728] on icon at bounding box center [834, 740] width 50 height 57
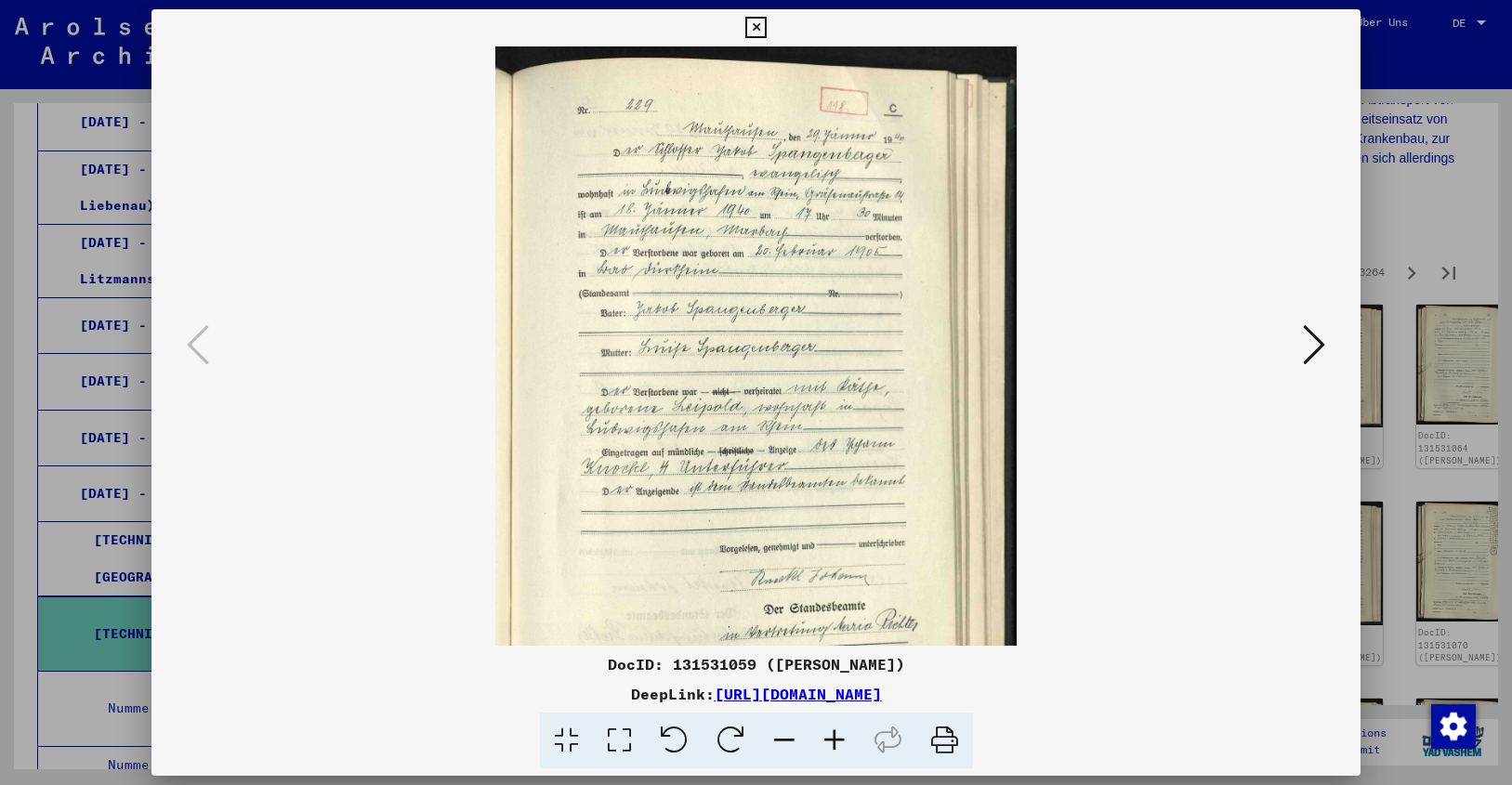
click at [831, 728] on icon at bounding box center [834, 740] width 50 height 57
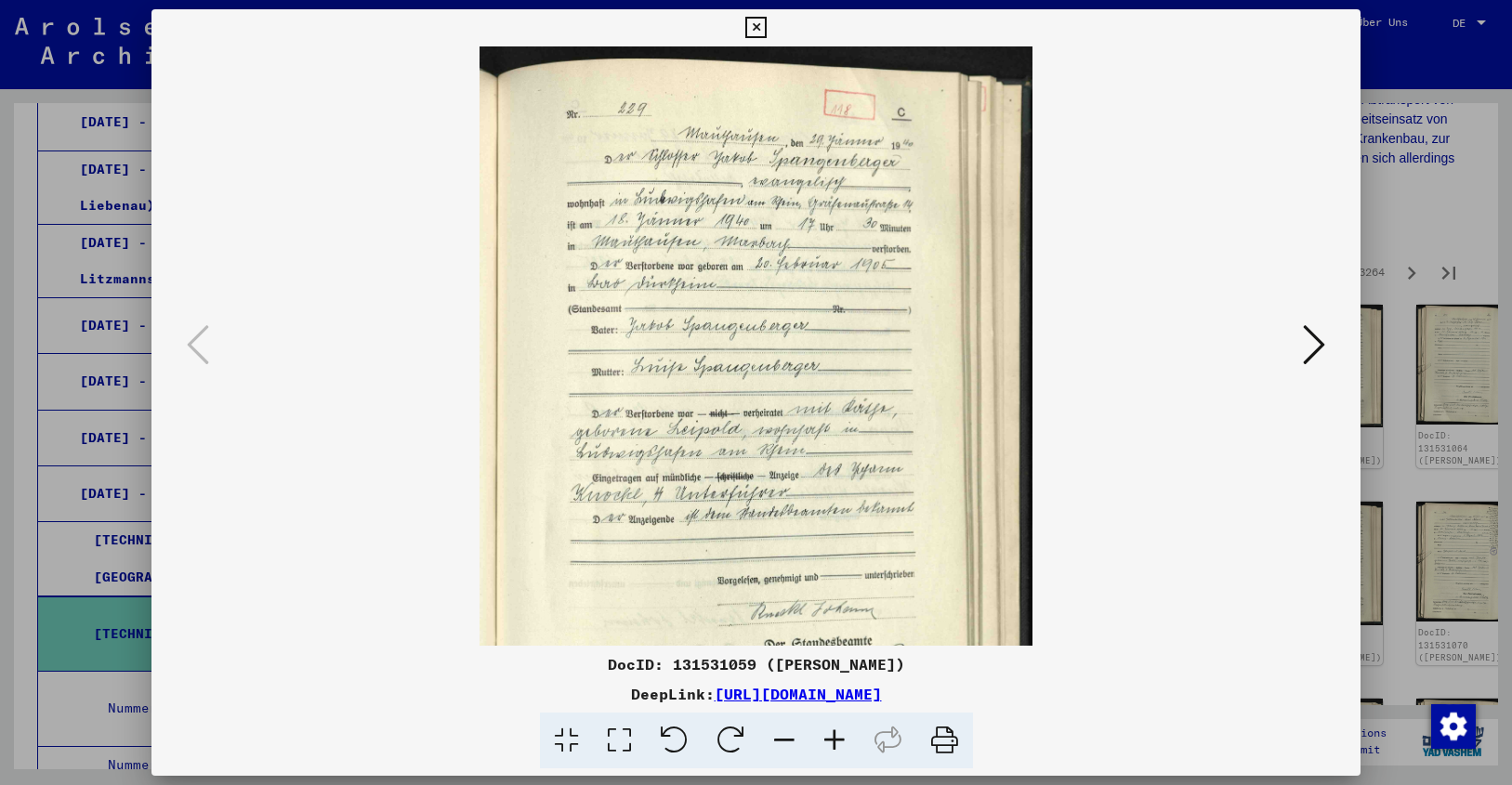
click at [831, 728] on icon at bounding box center [834, 740] width 50 height 57
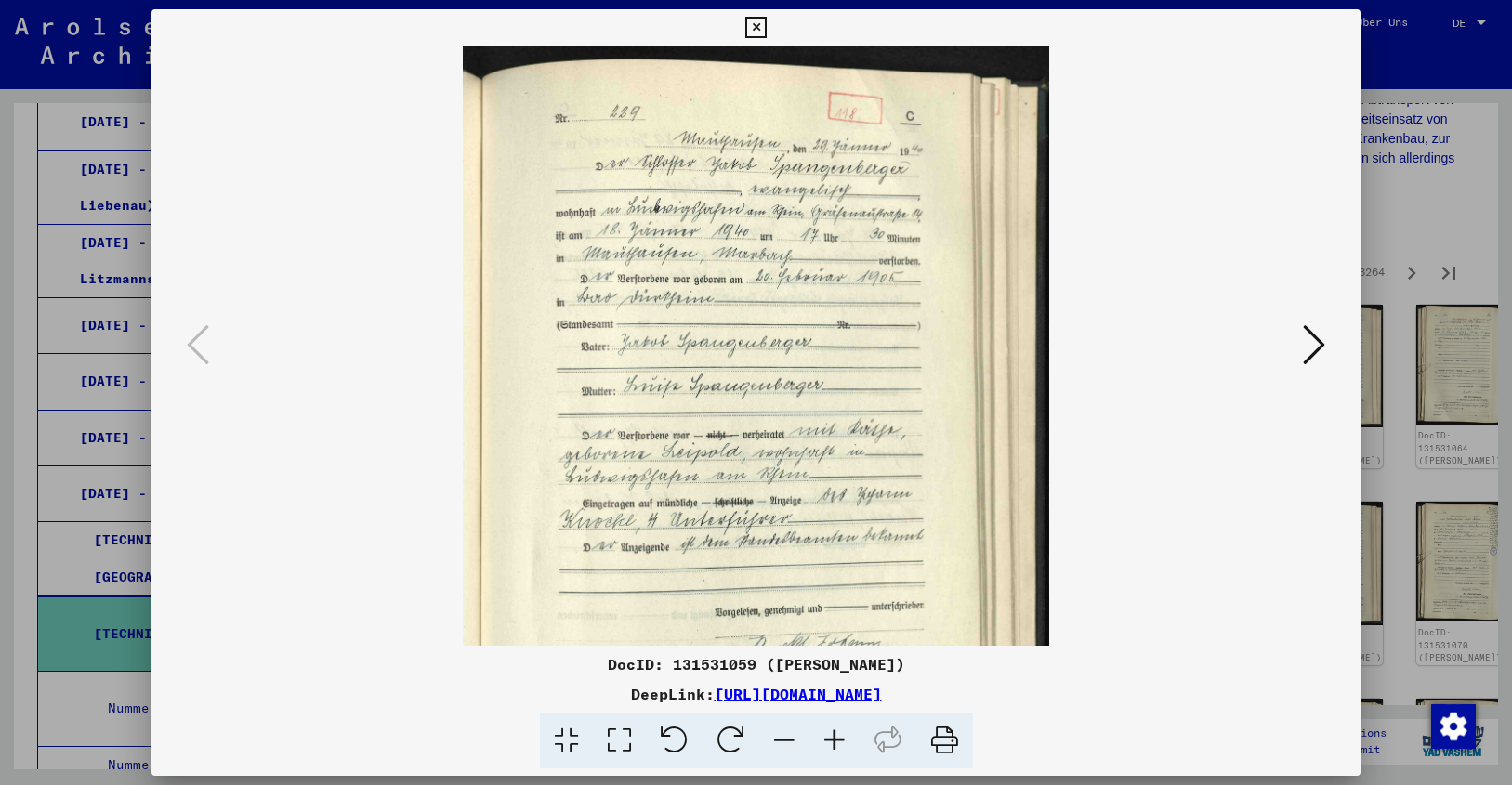
click at [831, 728] on icon at bounding box center [834, 740] width 50 height 57
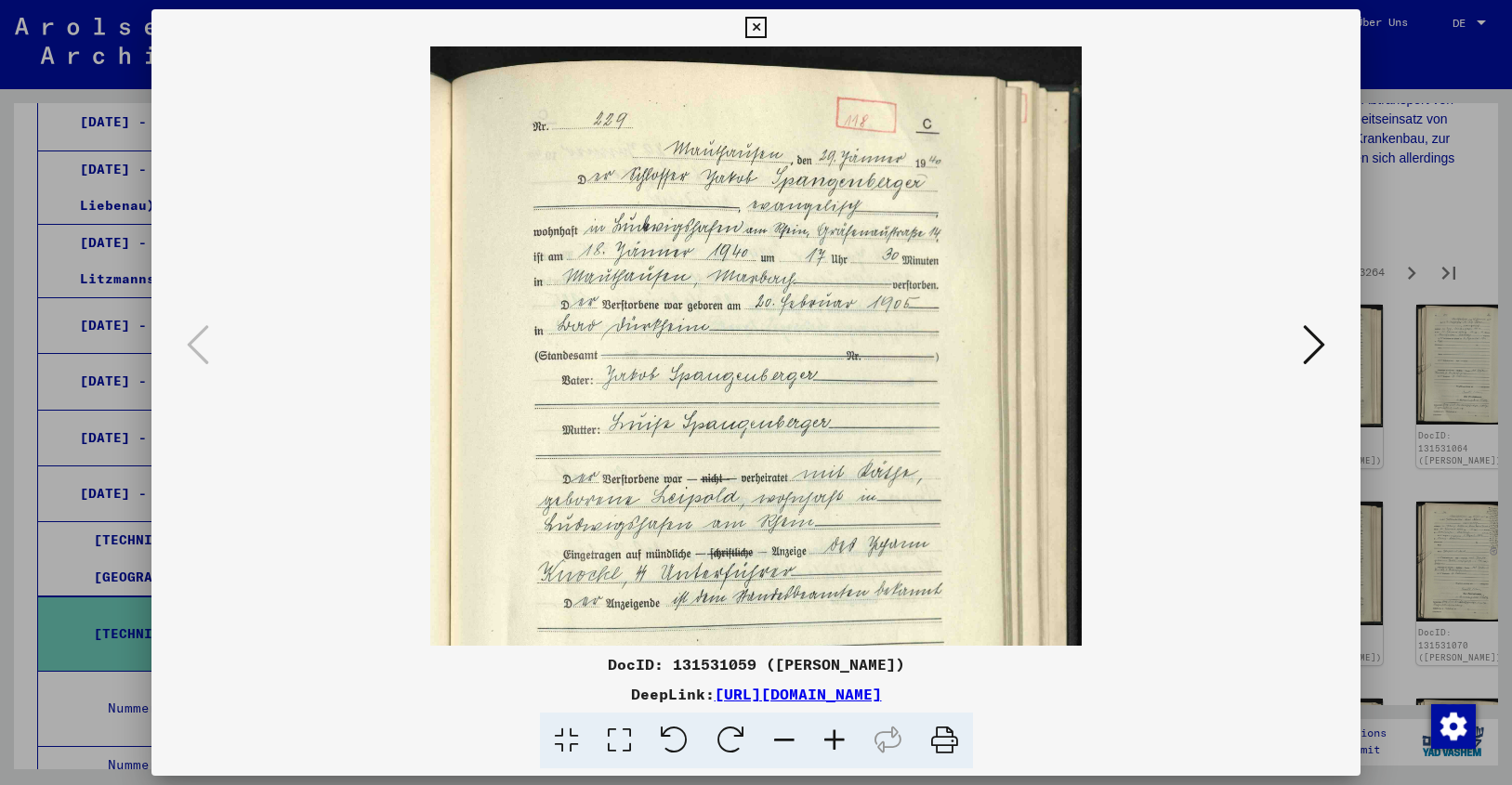
click at [831, 728] on icon at bounding box center [834, 740] width 50 height 57
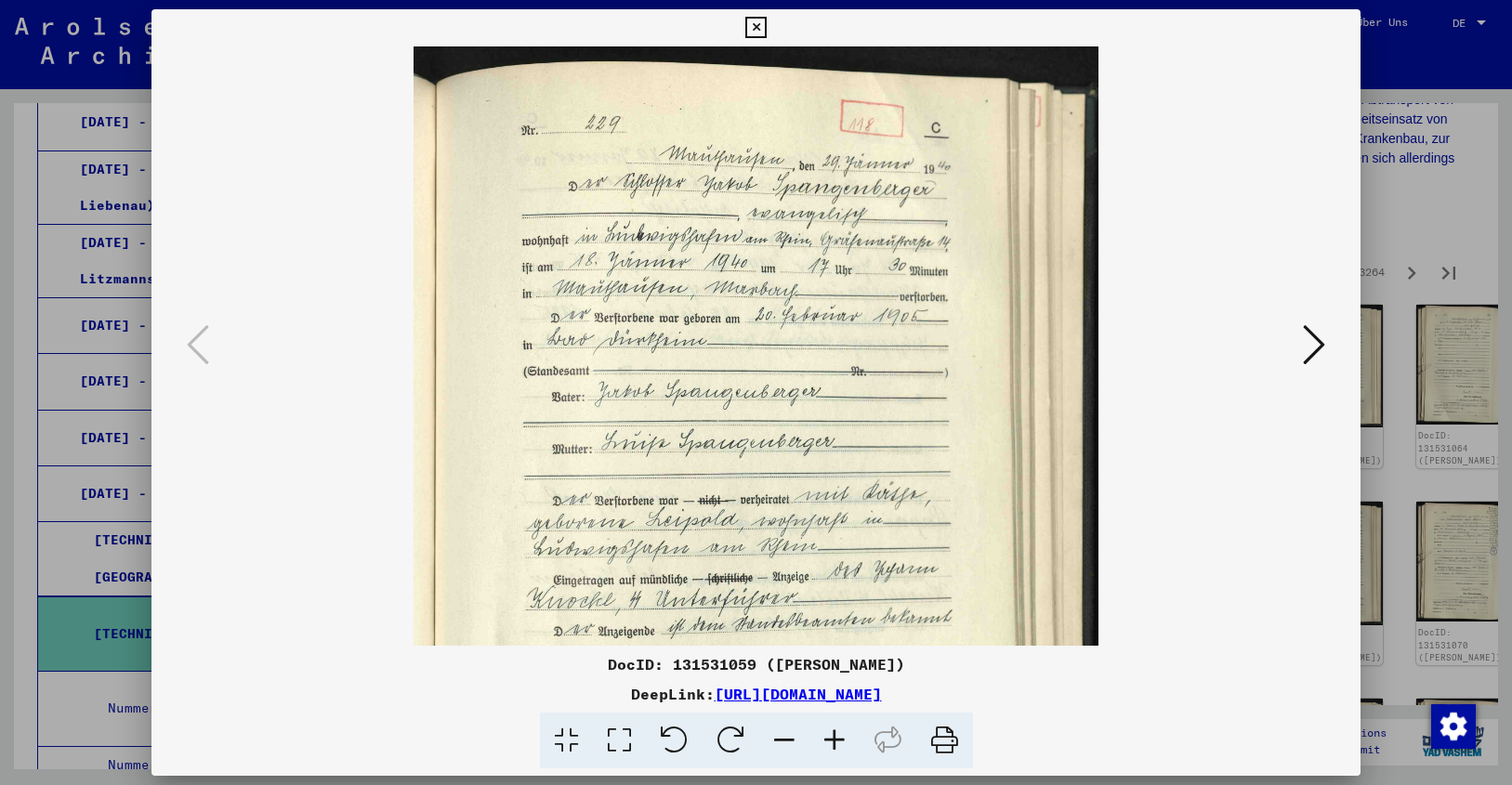
click at [831, 728] on icon at bounding box center [834, 740] width 50 height 57
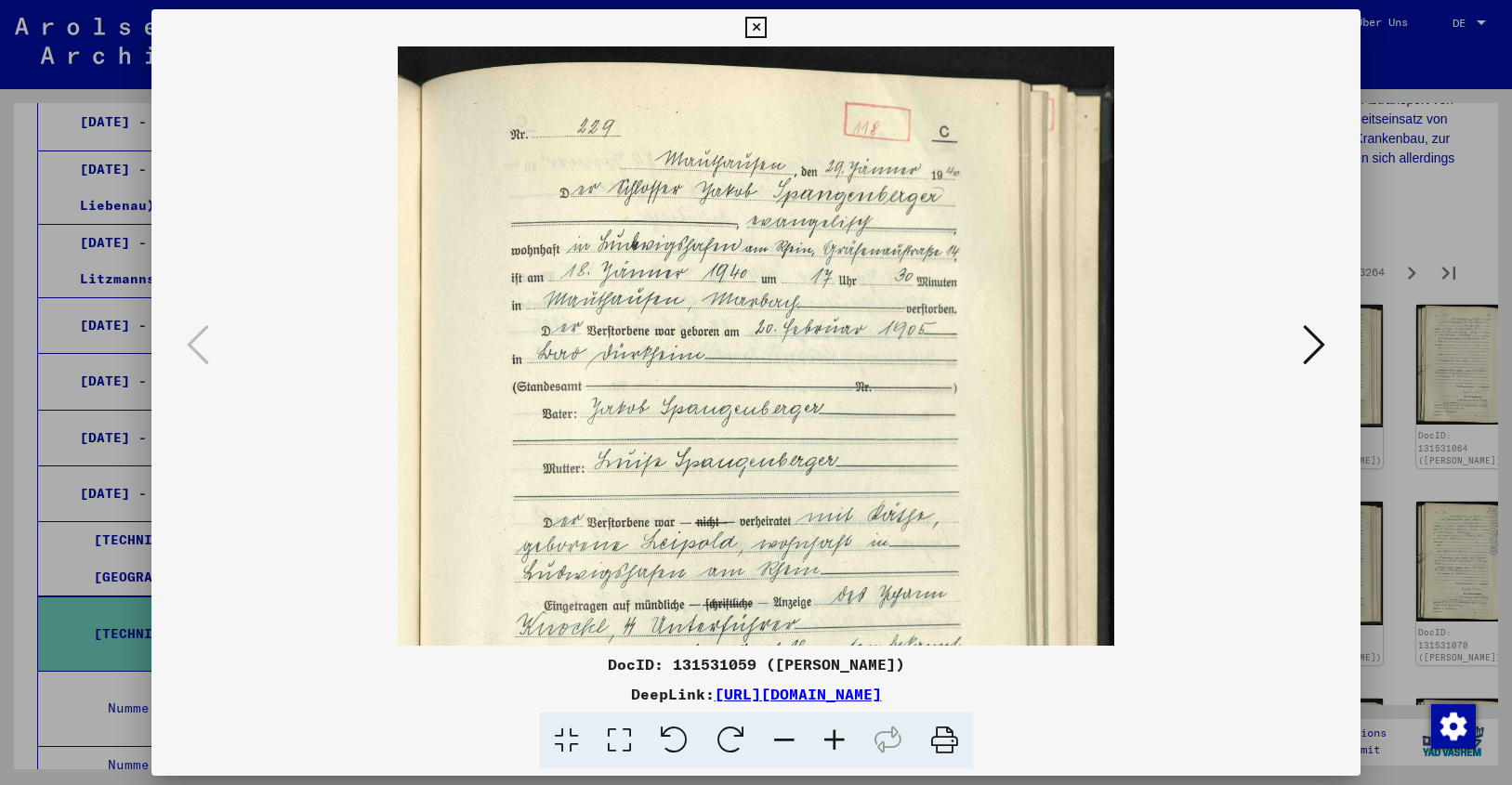
click at [831, 728] on icon at bounding box center [834, 740] width 50 height 57
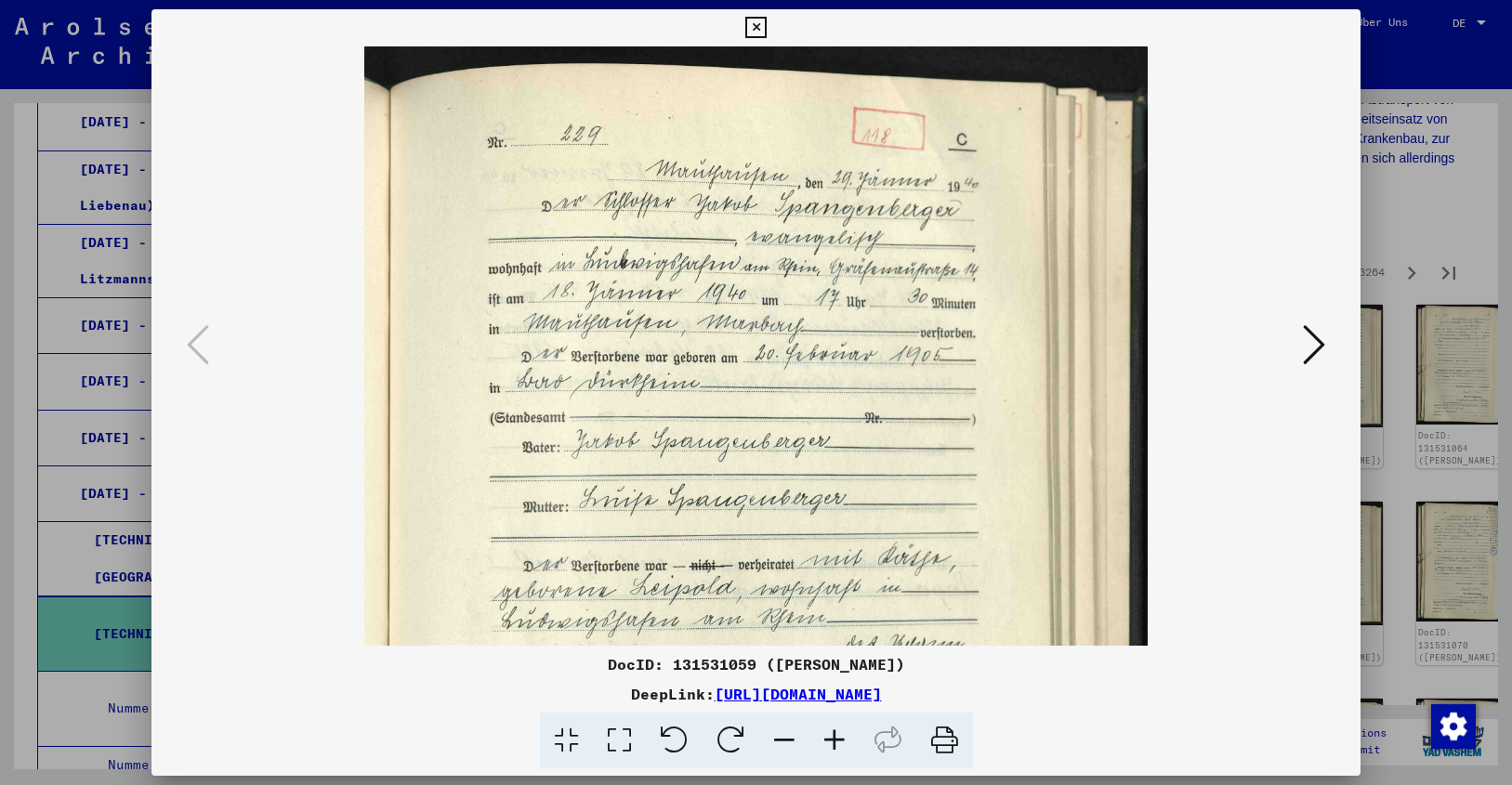
click at [1322, 343] on icon at bounding box center [1314, 344] width 22 height 45
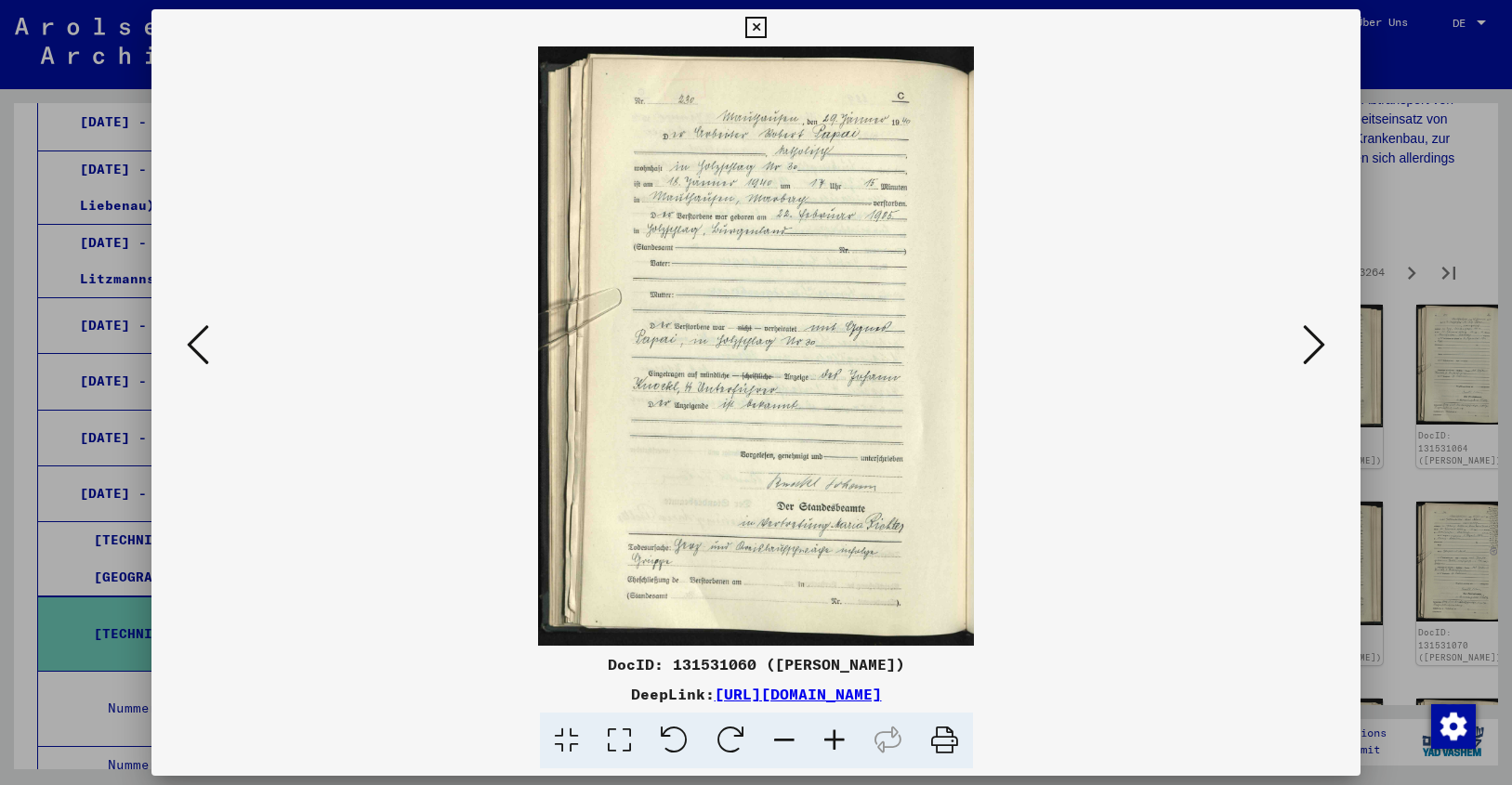
click at [830, 730] on icon at bounding box center [834, 740] width 50 height 57
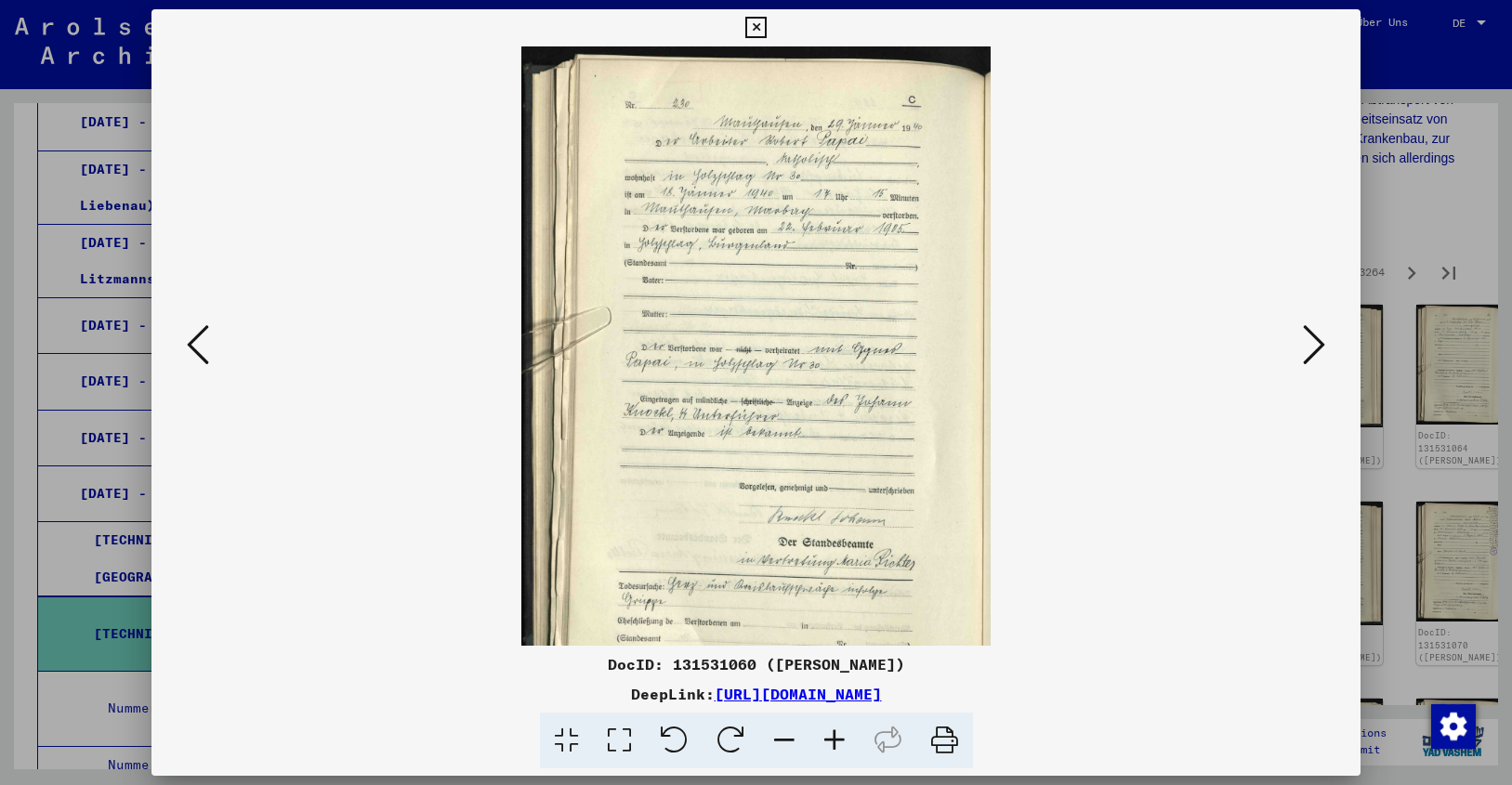
click at [830, 730] on icon at bounding box center [834, 740] width 50 height 57
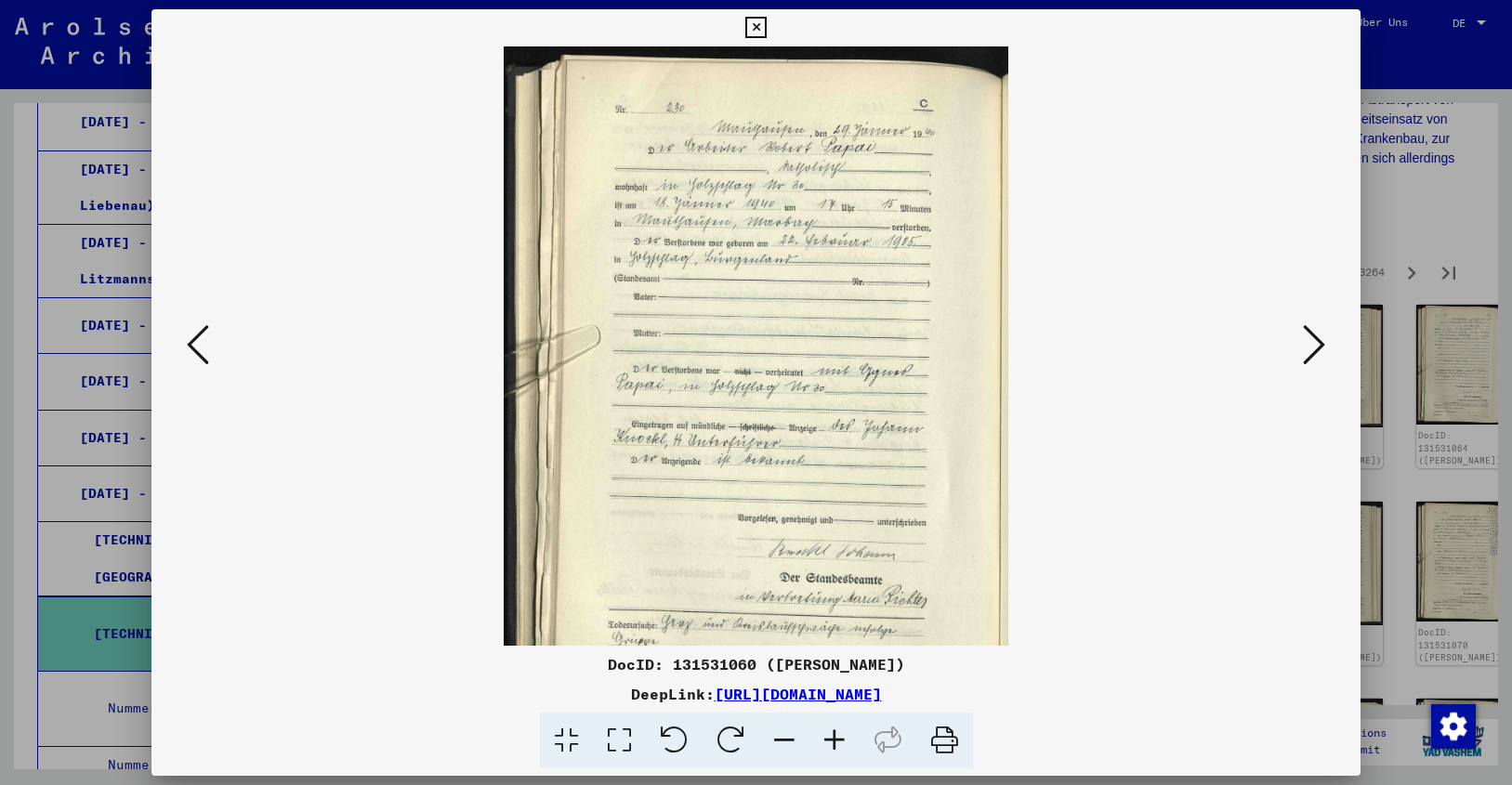
click at [830, 730] on icon at bounding box center [834, 740] width 50 height 57
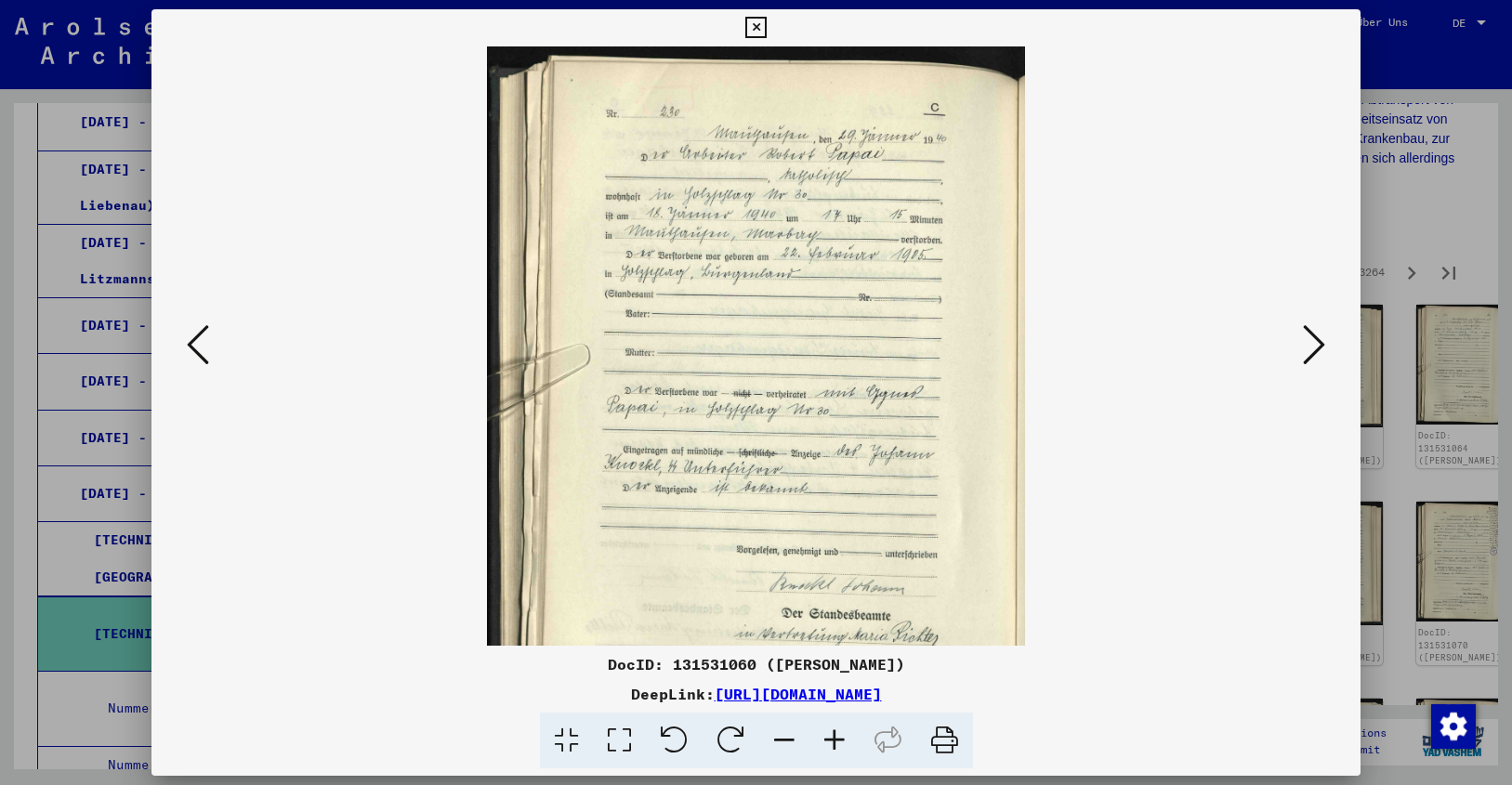
click at [830, 730] on icon at bounding box center [834, 740] width 50 height 57
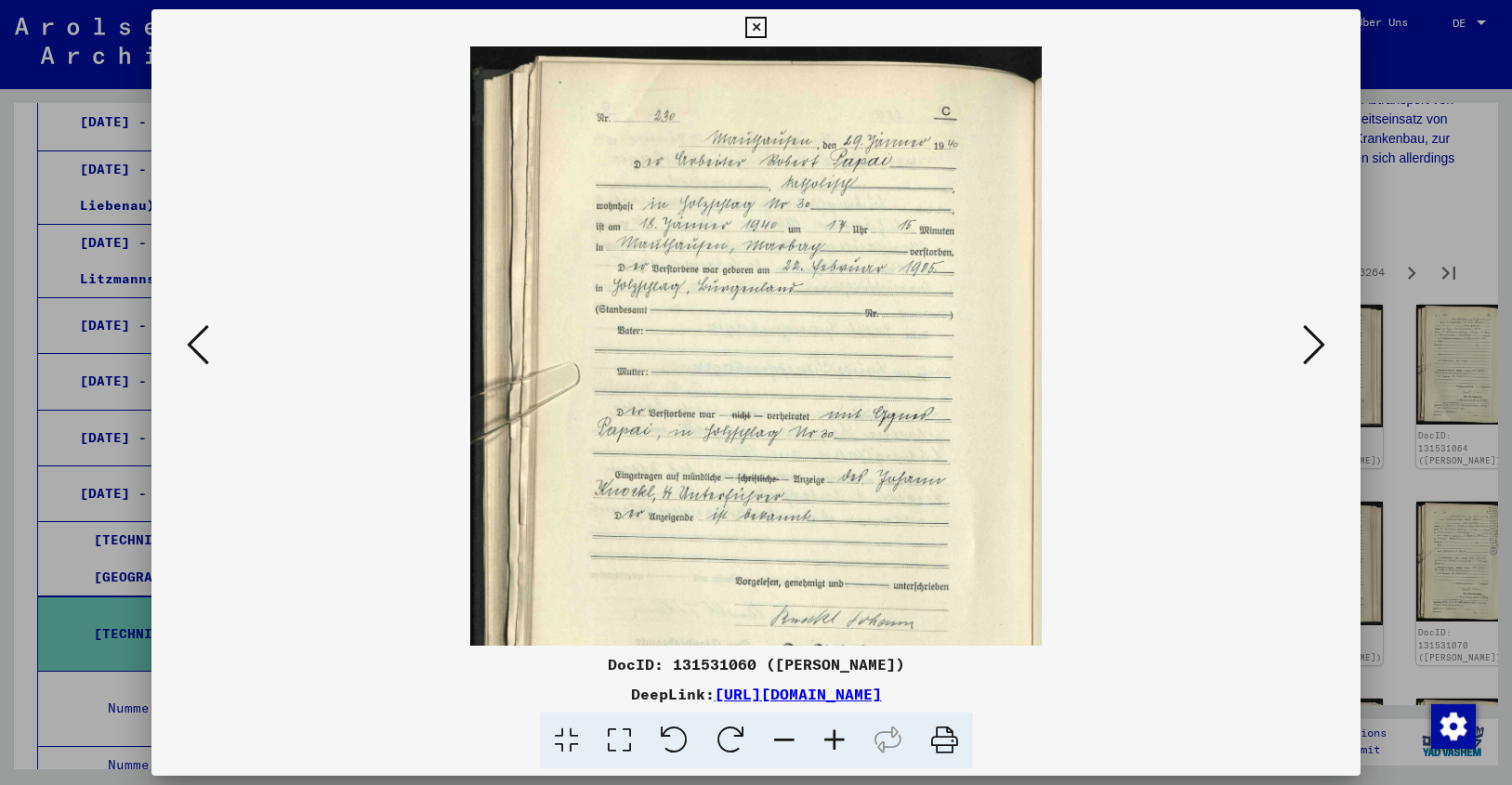
click at [830, 730] on icon at bounding box center [834, 740] width 50 height 57
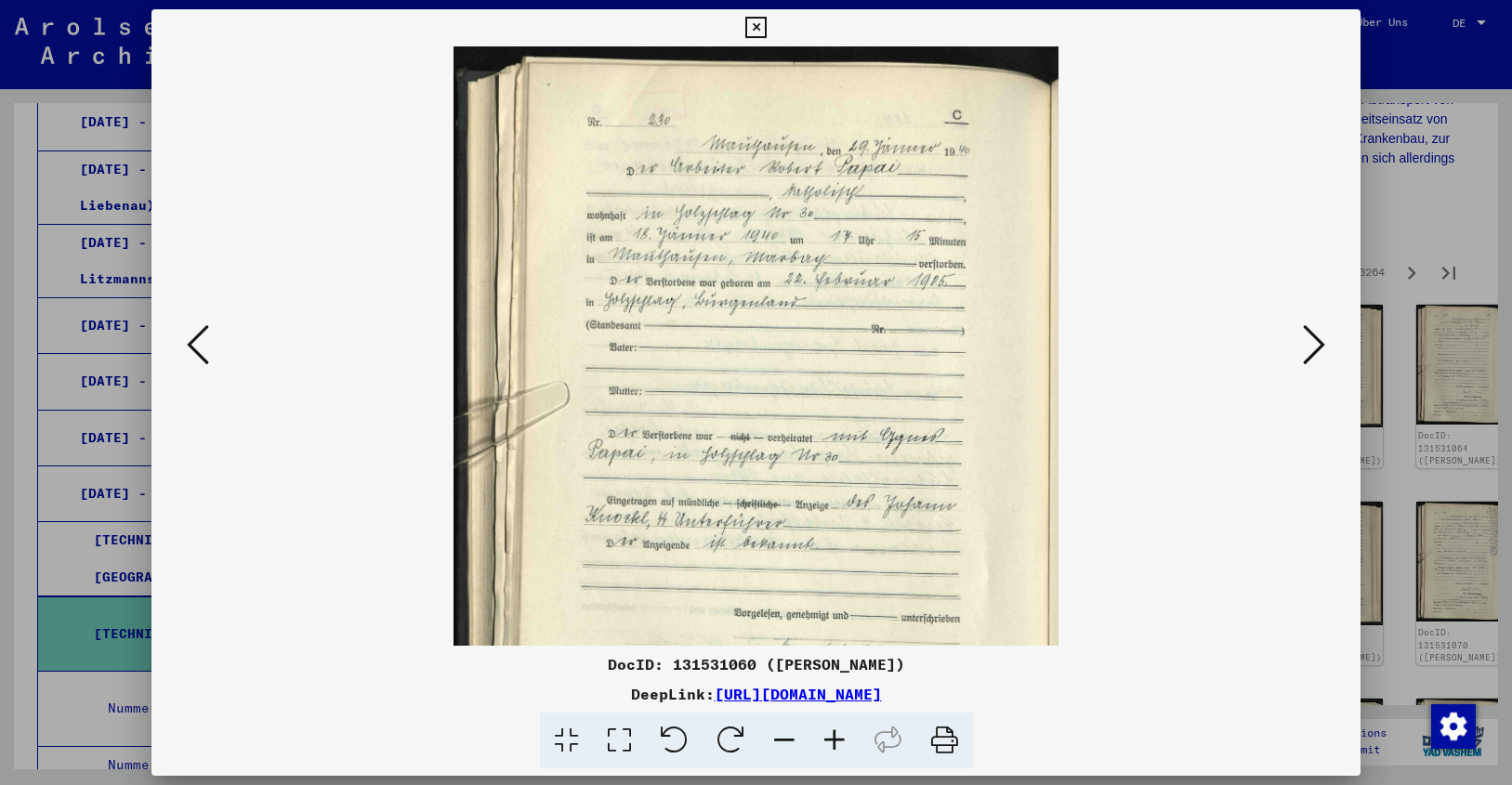
click at [830, 730] on icon at bounding box center [834, 740] width 50 height 57
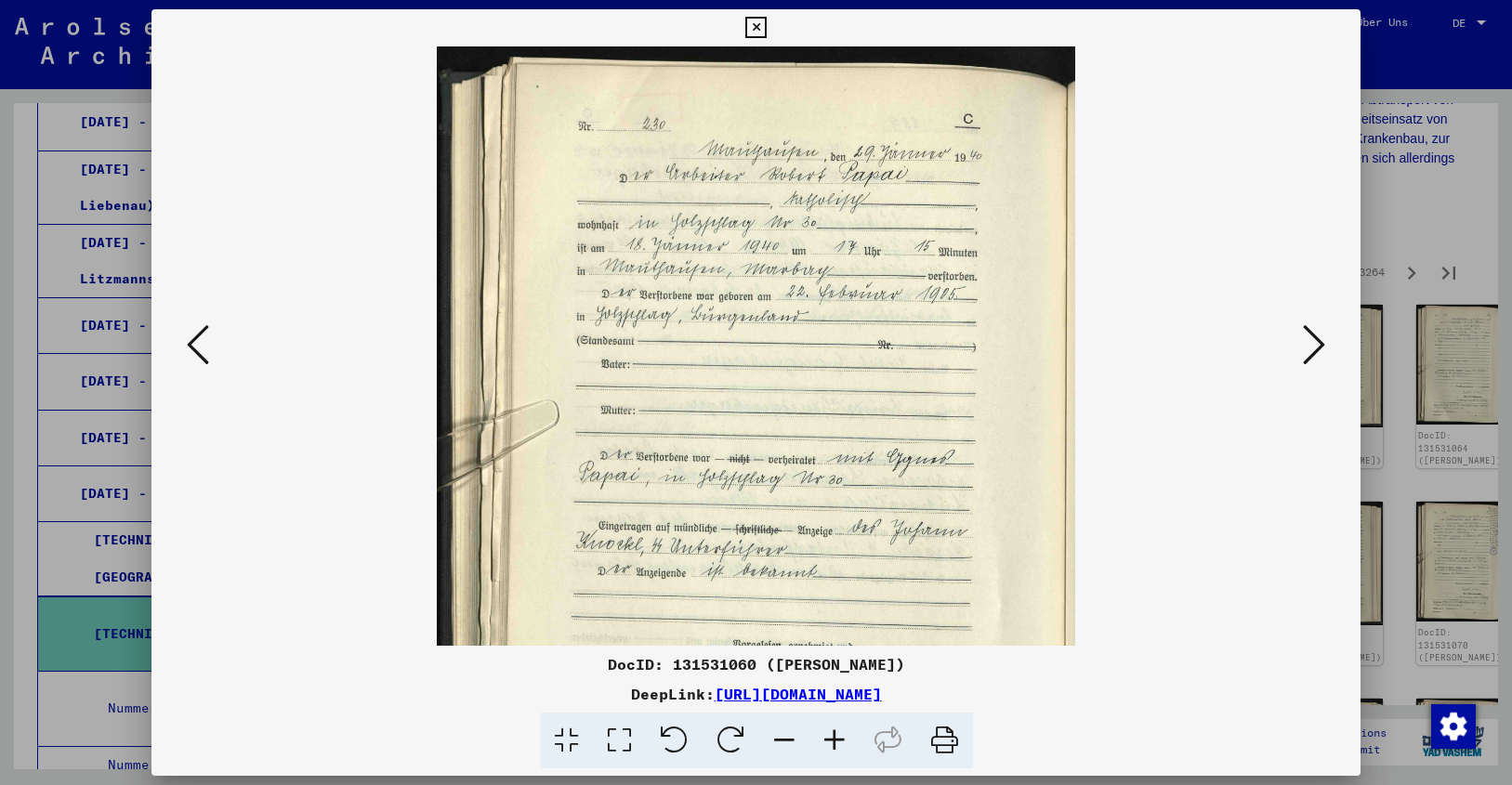
click at [830, 730] on icon at bounding box center [834, 740] width 50 height 57
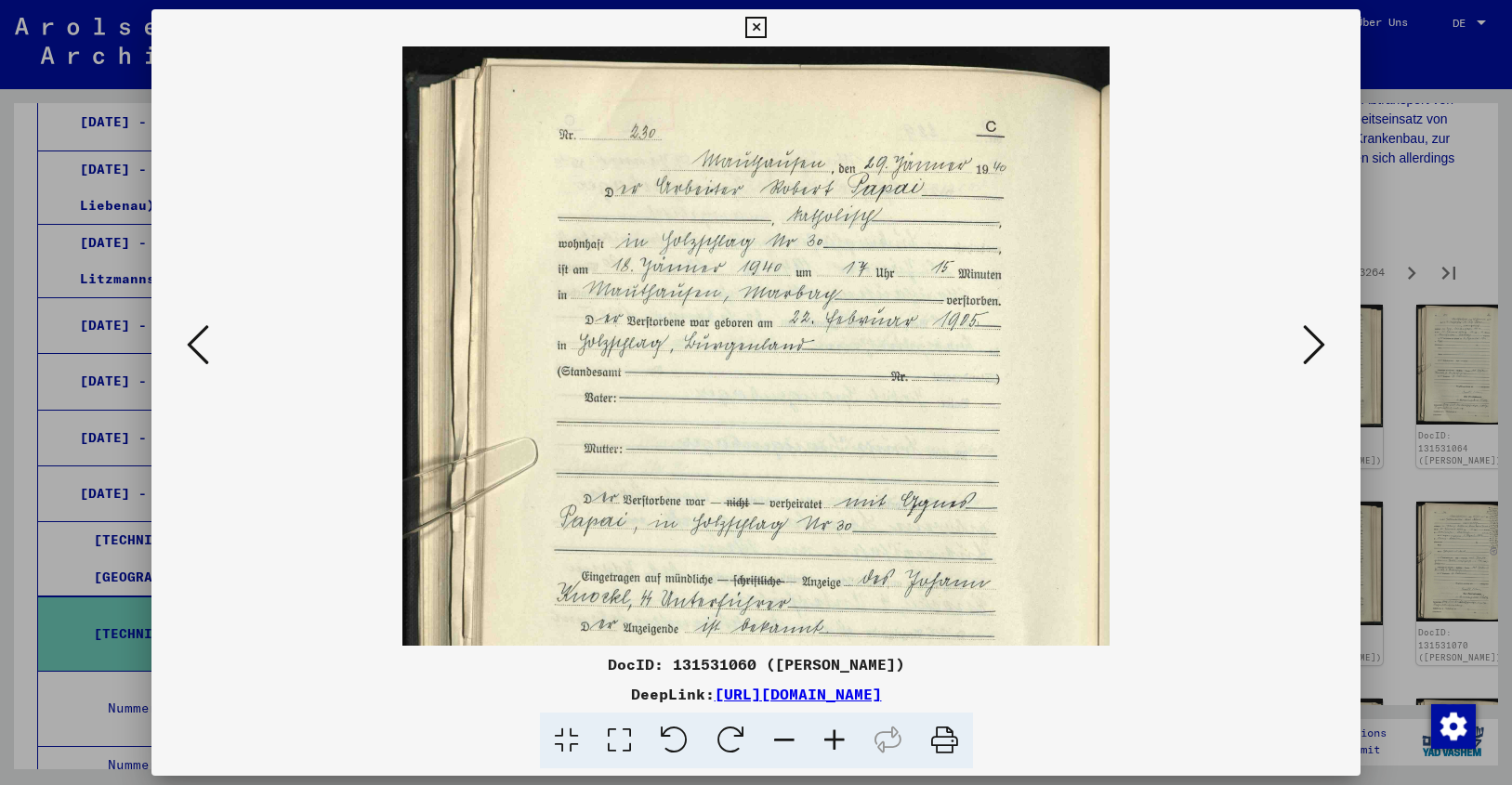
click at [830, 730] on icon at bounding box center [834, 740] width 50 height 57
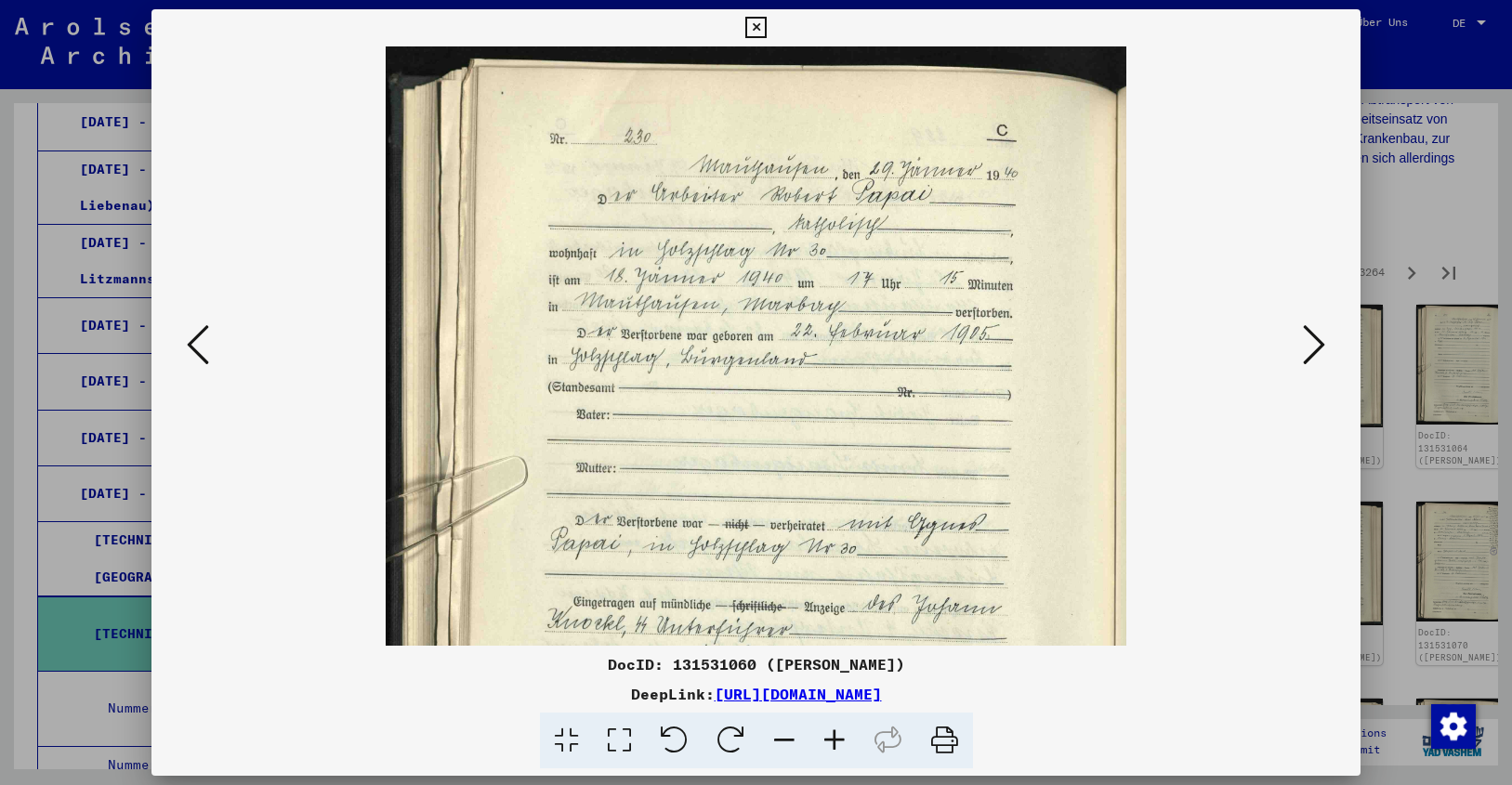
click at [830, 730] on icon at bounding box center [834, 740] width 50 height 57
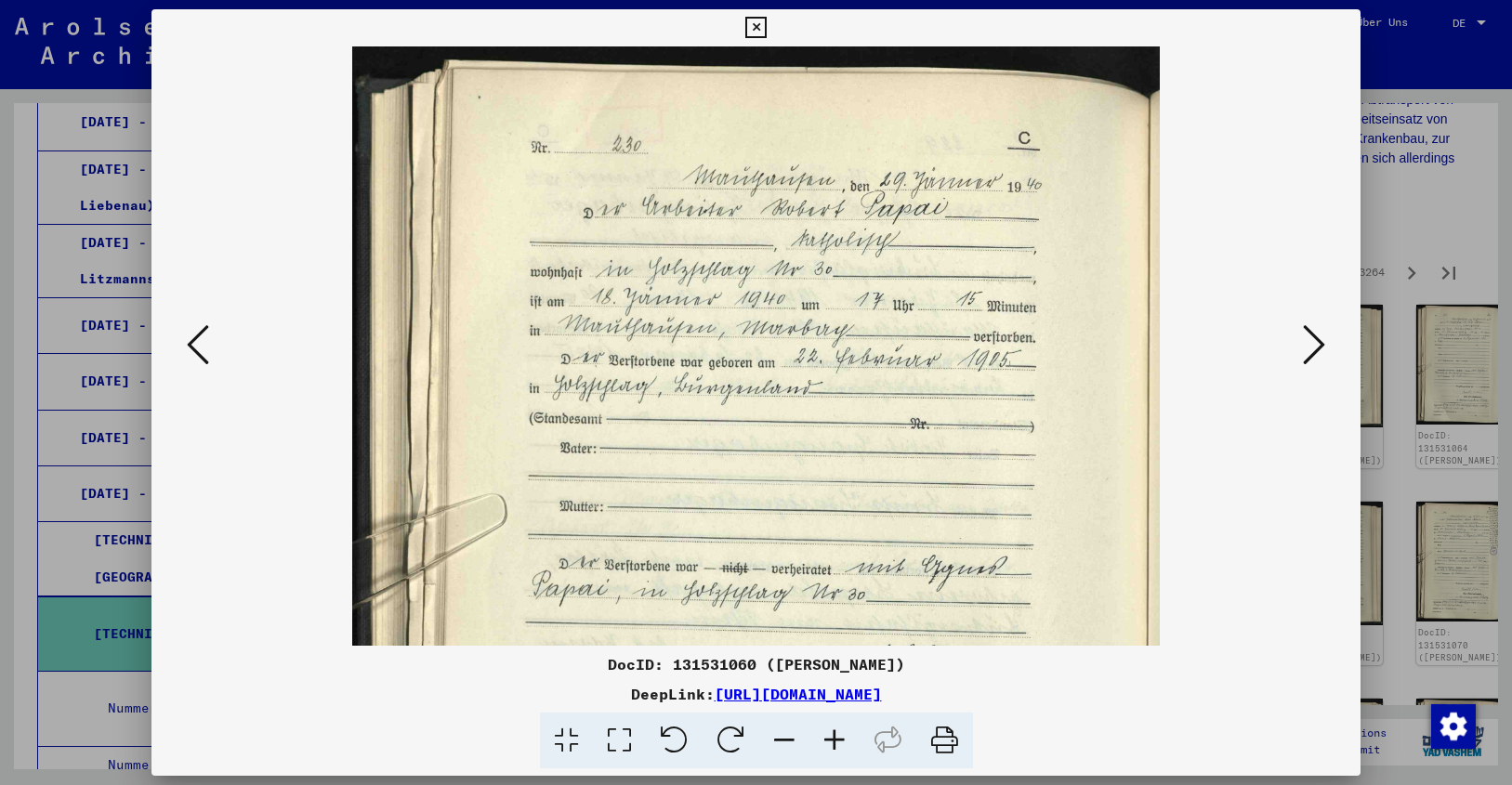
click at [830, 730] on icon at bounding box center [834, 740] width 50 height 57
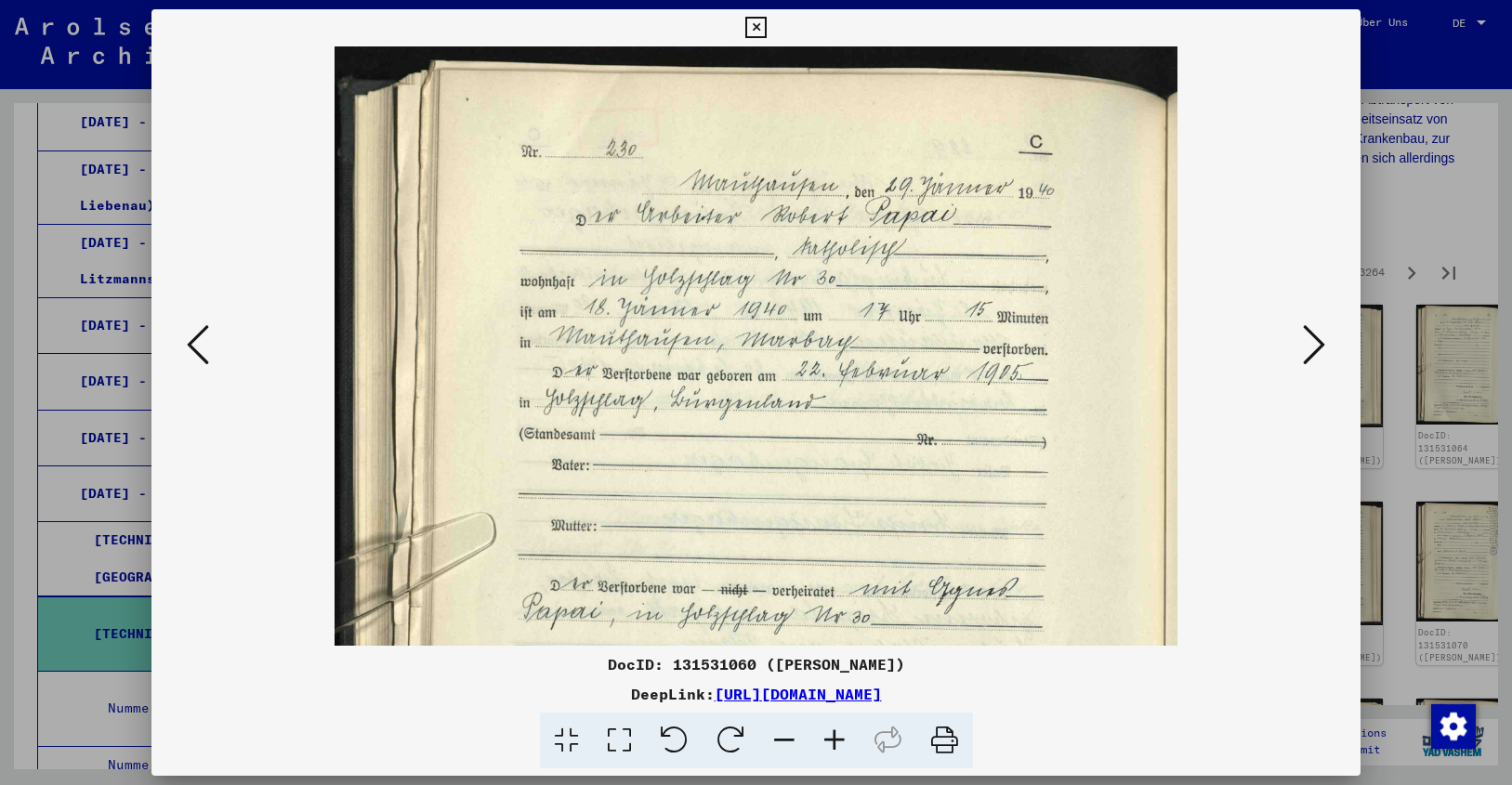
click at [1314, 341] on icon at bounding box center [1314, 344] width 22 height 45
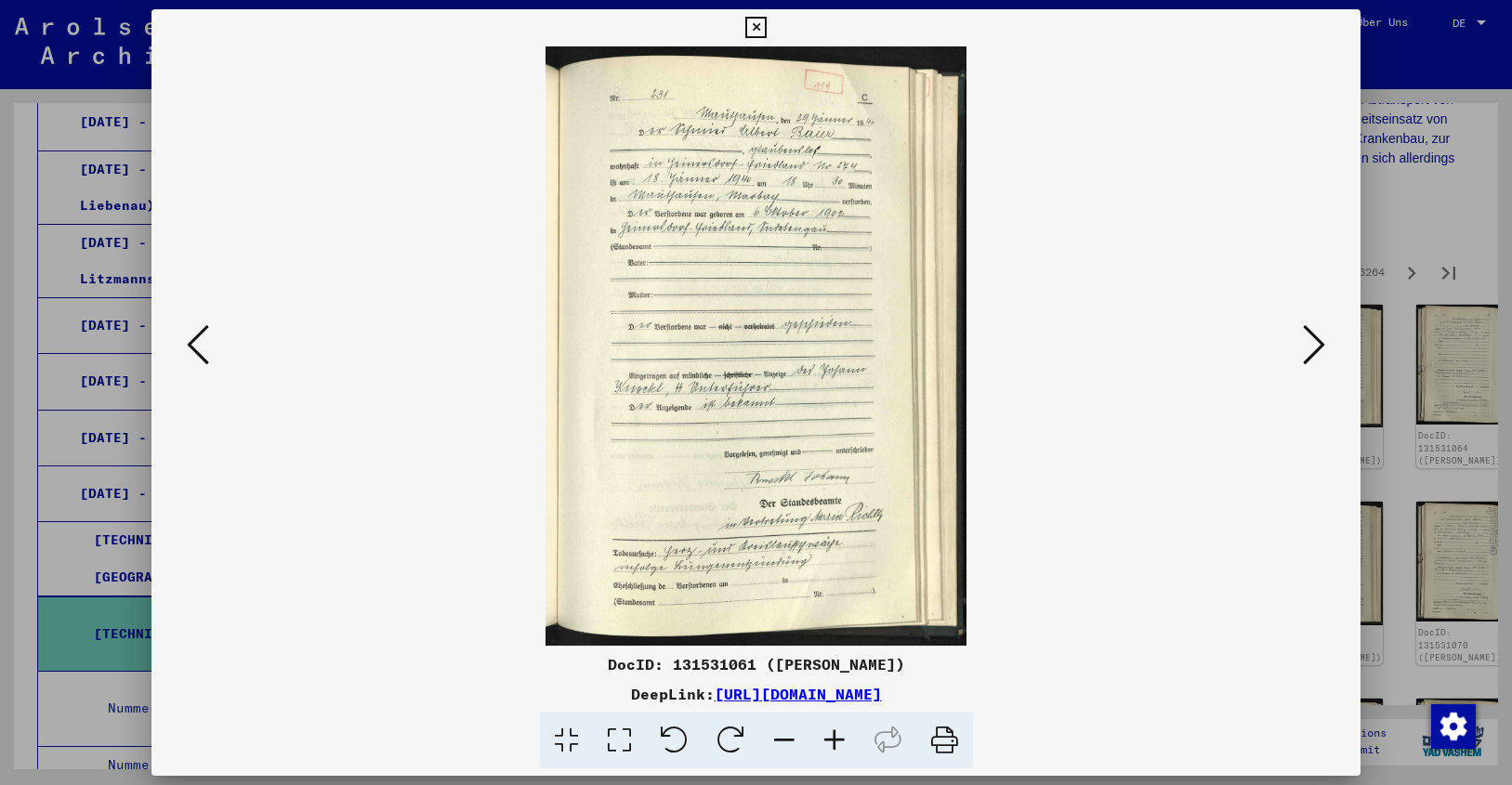
click at [833, 740] on icon at bounding box center [834, 740] width 50 height 57
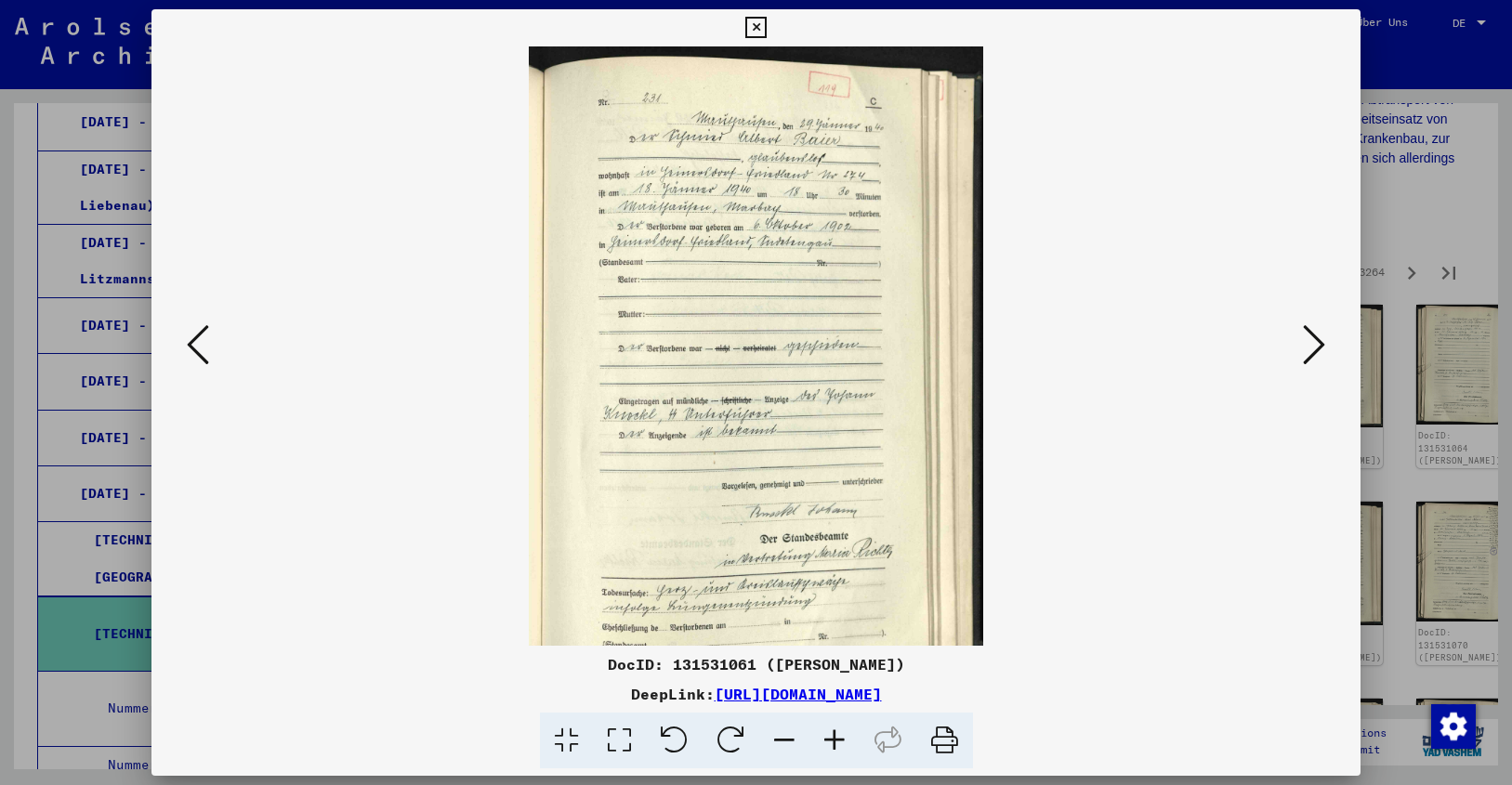
click at [833, 740] on icon at bounding box center [834, 740] width 50 height 57
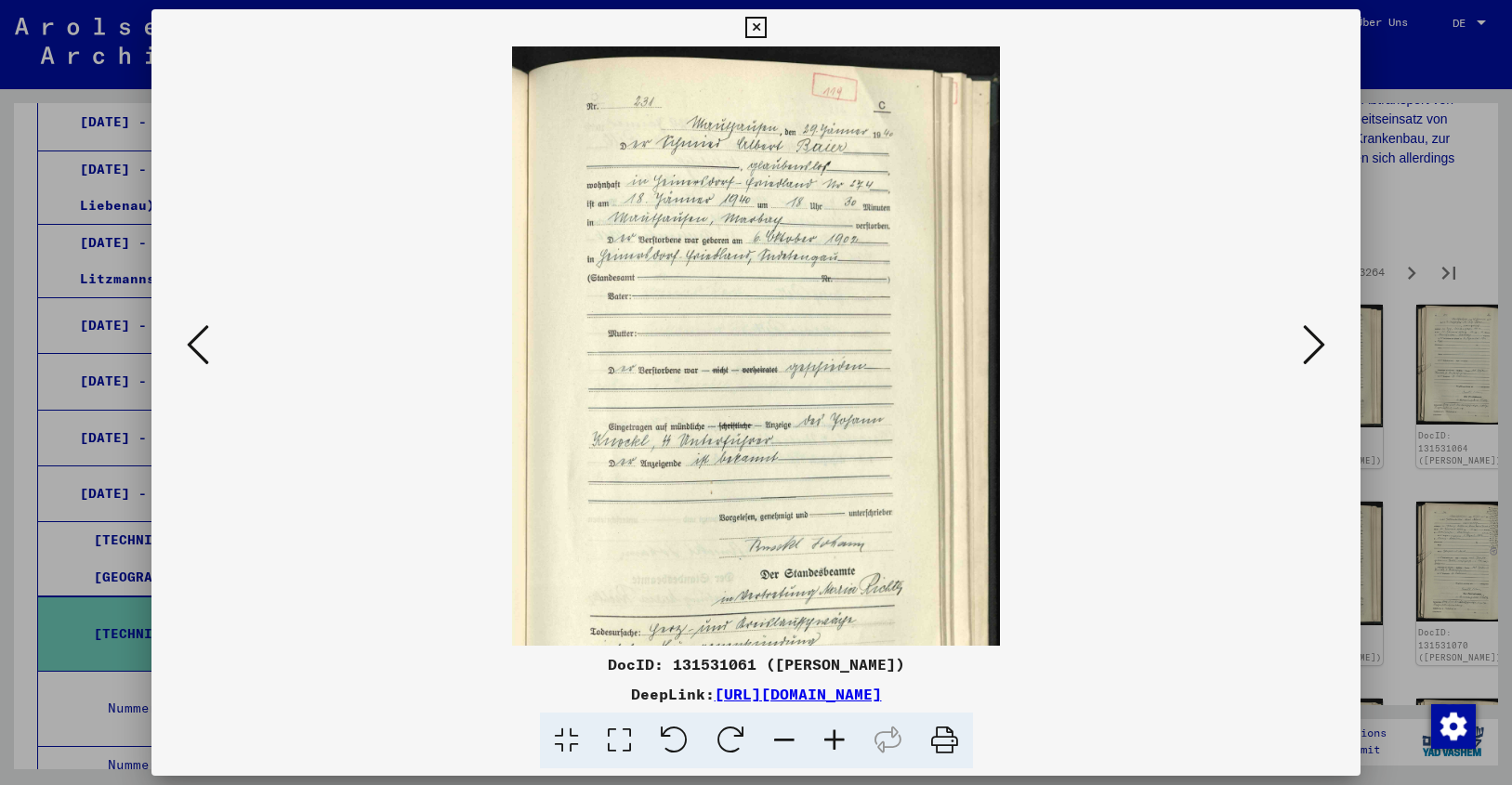
click at [833, 740] on icon at bounding box center [834, 740] width 50 height 57
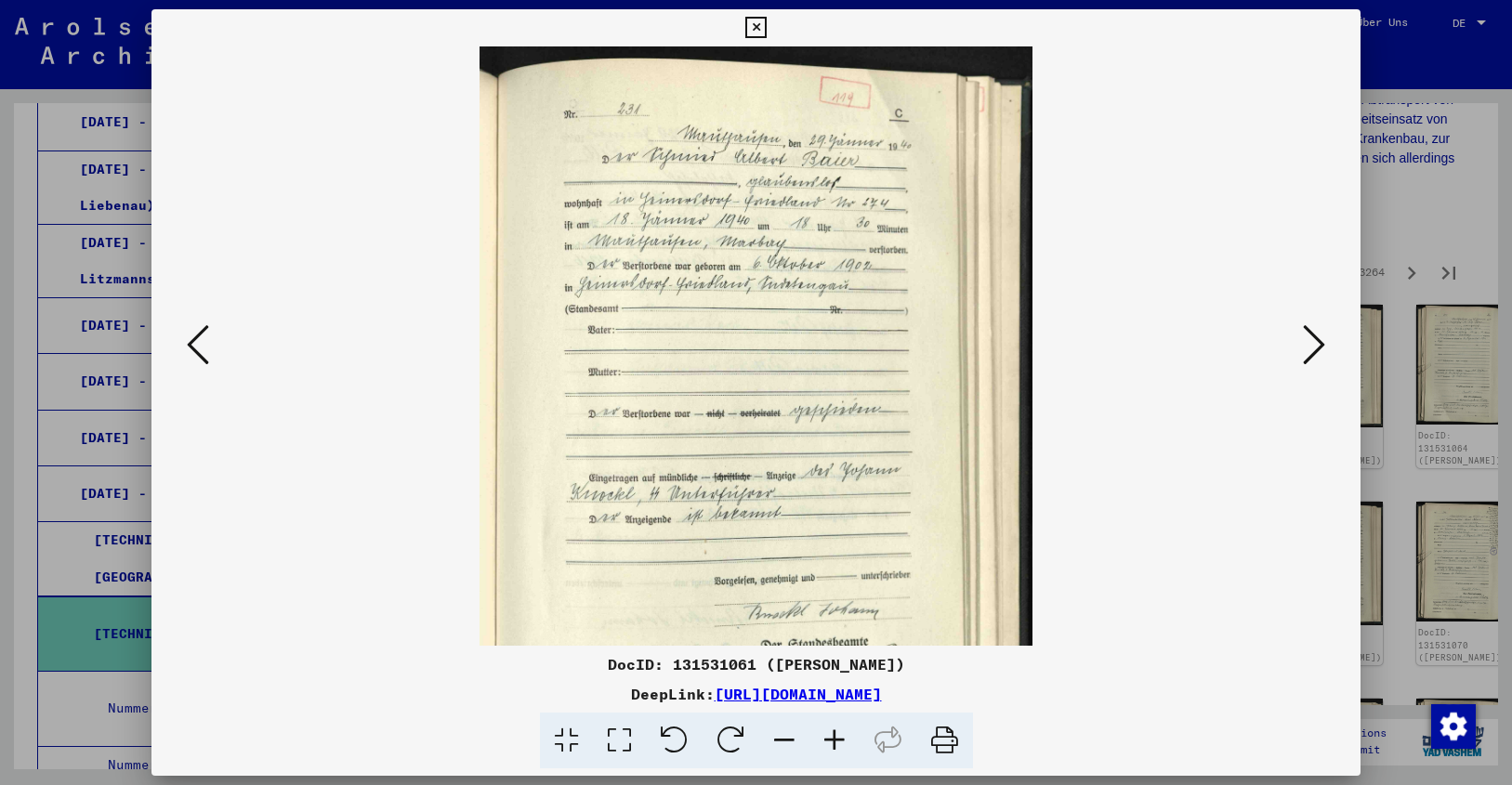
click at [833, 740] on icon at bounding box center [834, 740] width 50 height 57
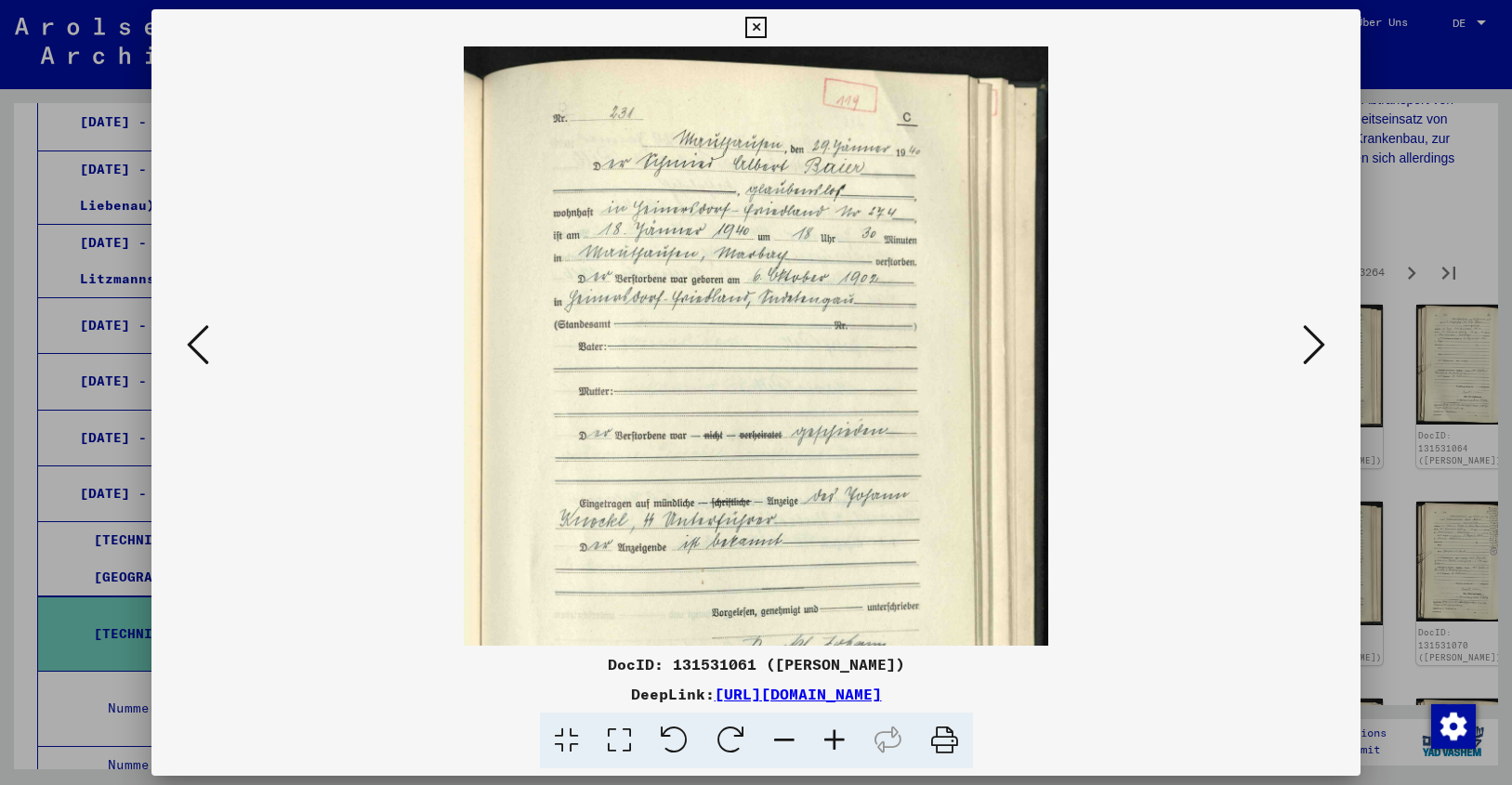
click at [833, 740] on icon at bounding box center [834, 740] width 50 height 57
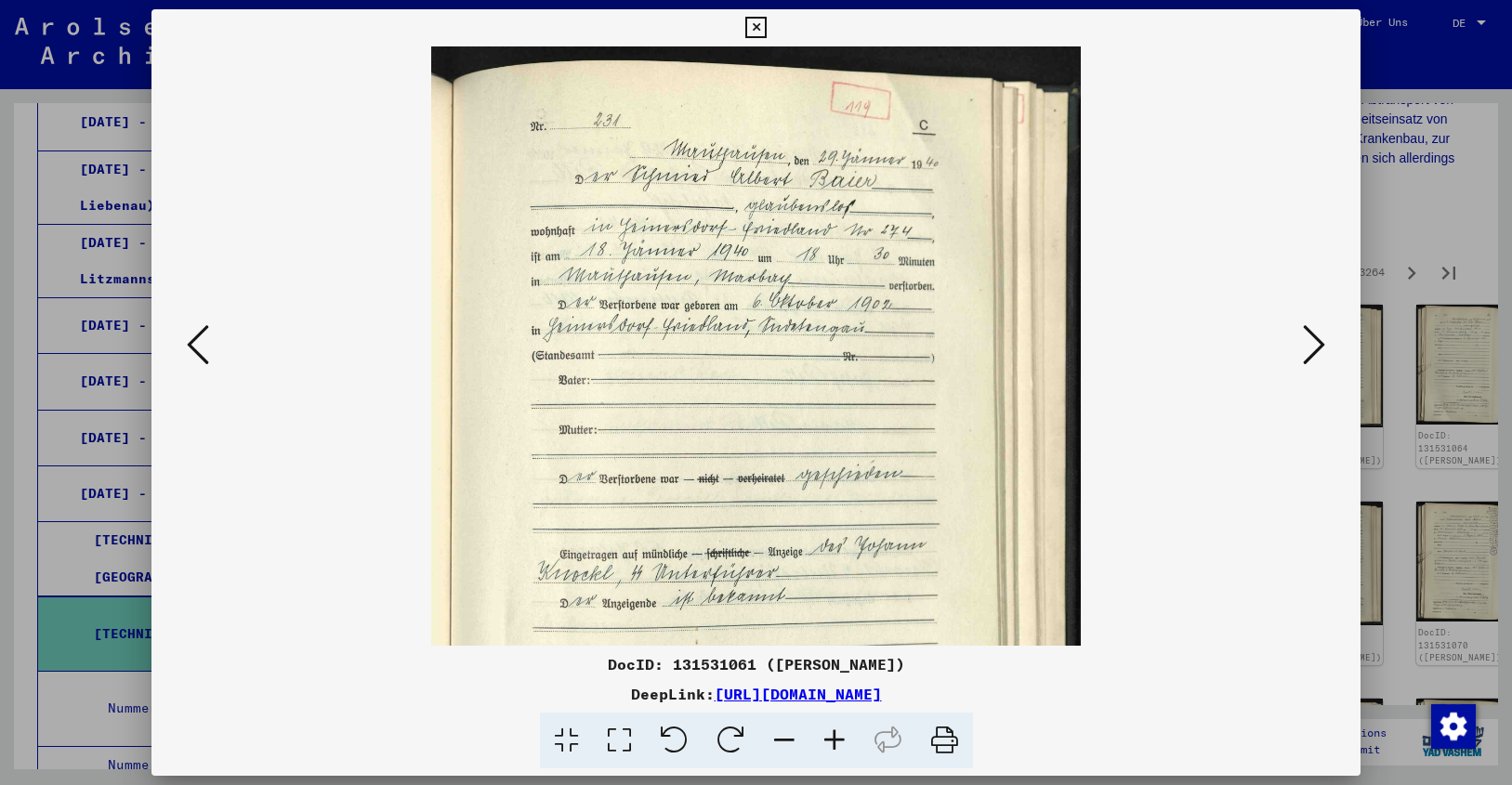
click at [833, 740] on icon at bounding box center [834, 740] width 50 height 57
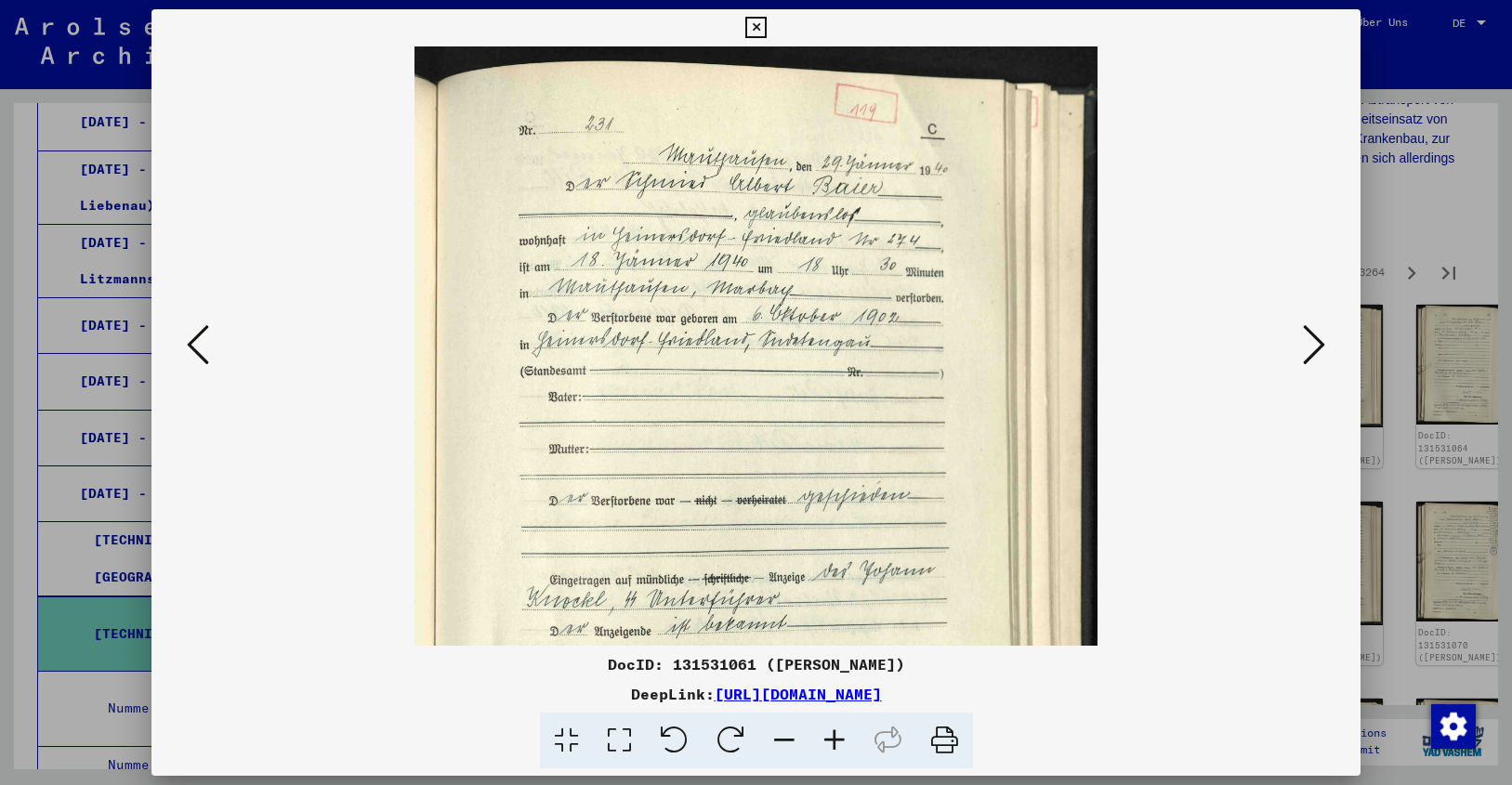
click at [833, 740] on icon at bounding box center [834, 740] width 50 height 57
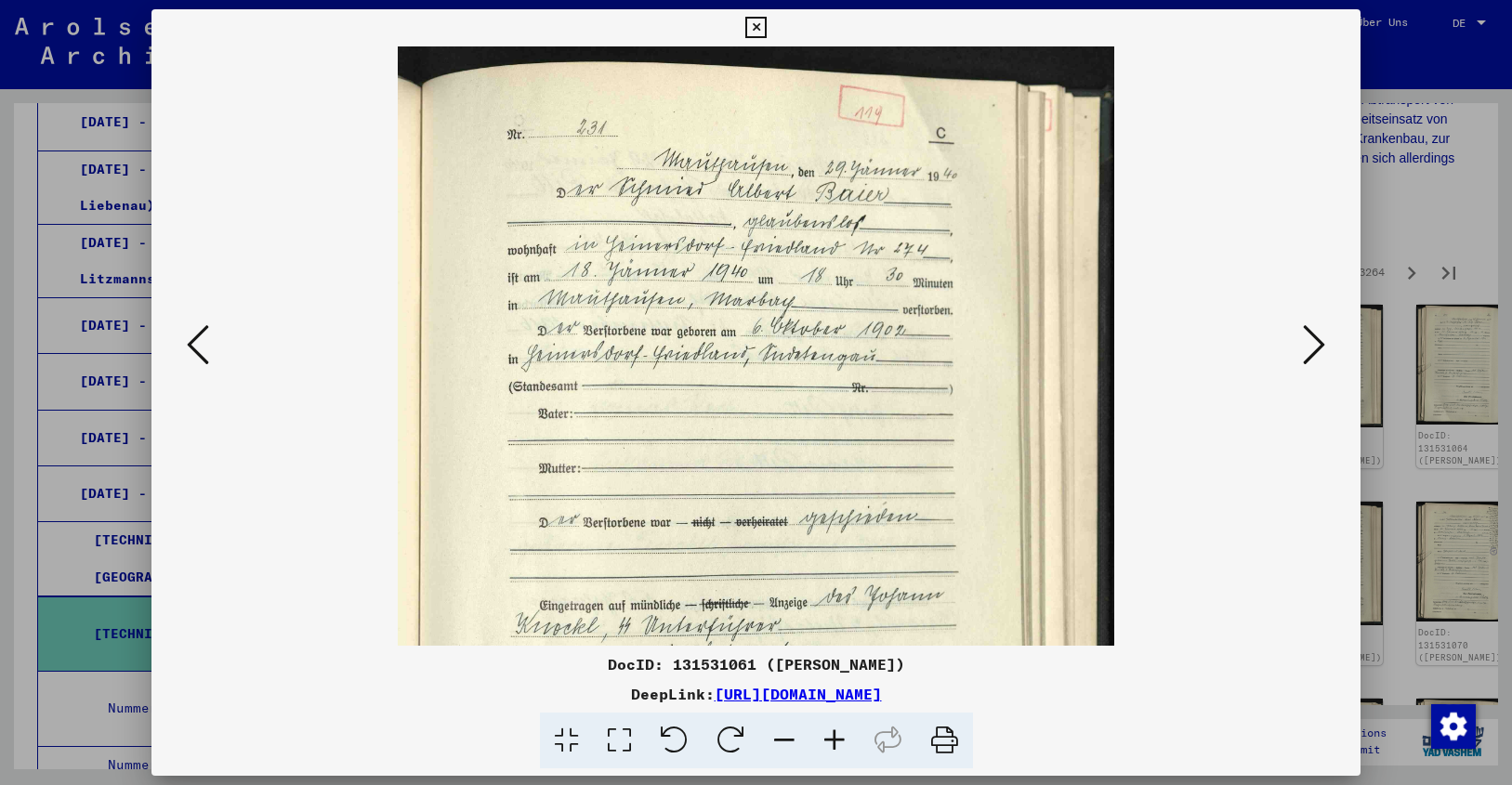
click at [833, 740] on icon at bounding box center [834, 740] width 50 height 57
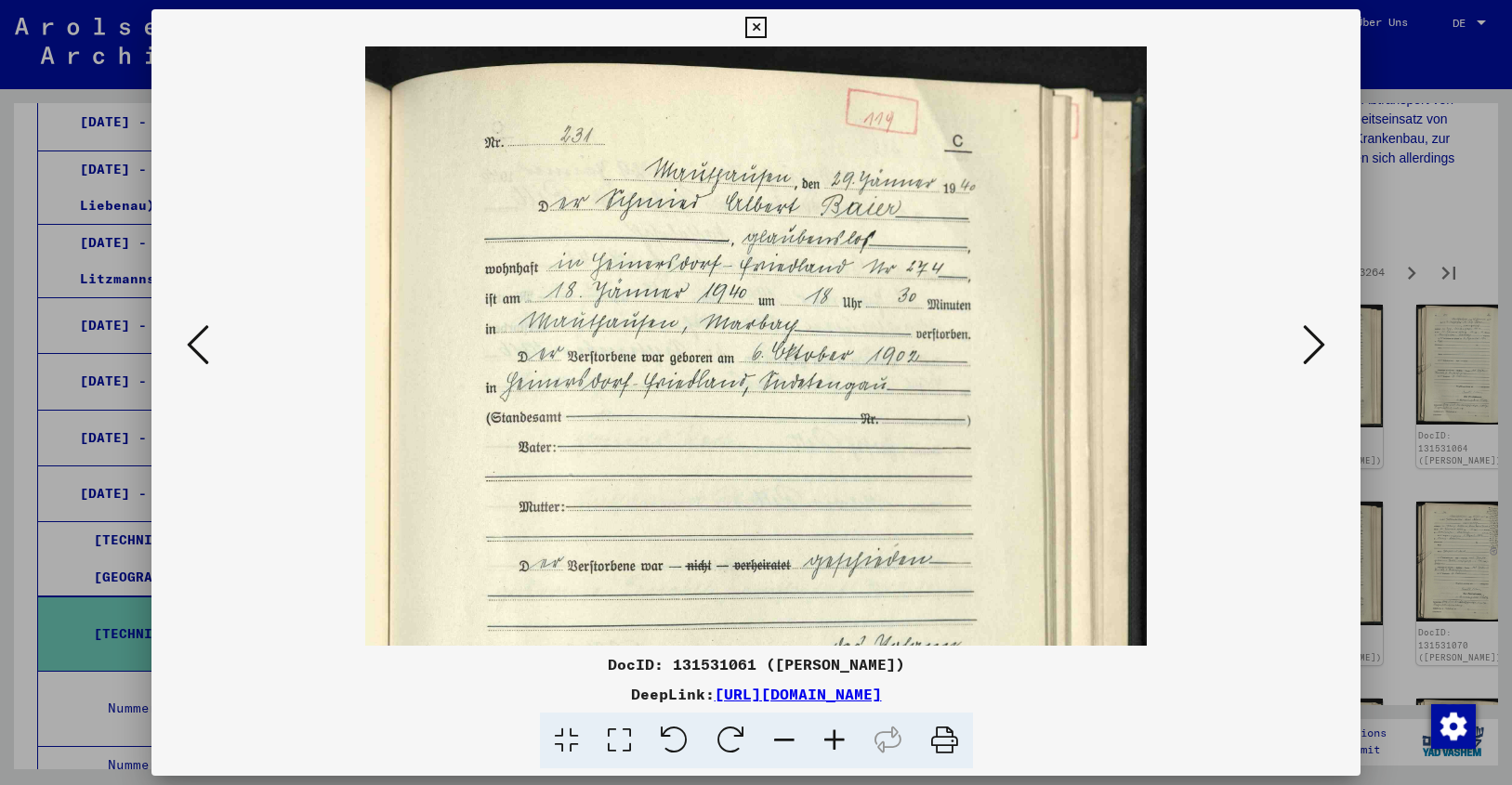
click at [833, 740] on icon at bounding box center [834, 740] width 50 height 57
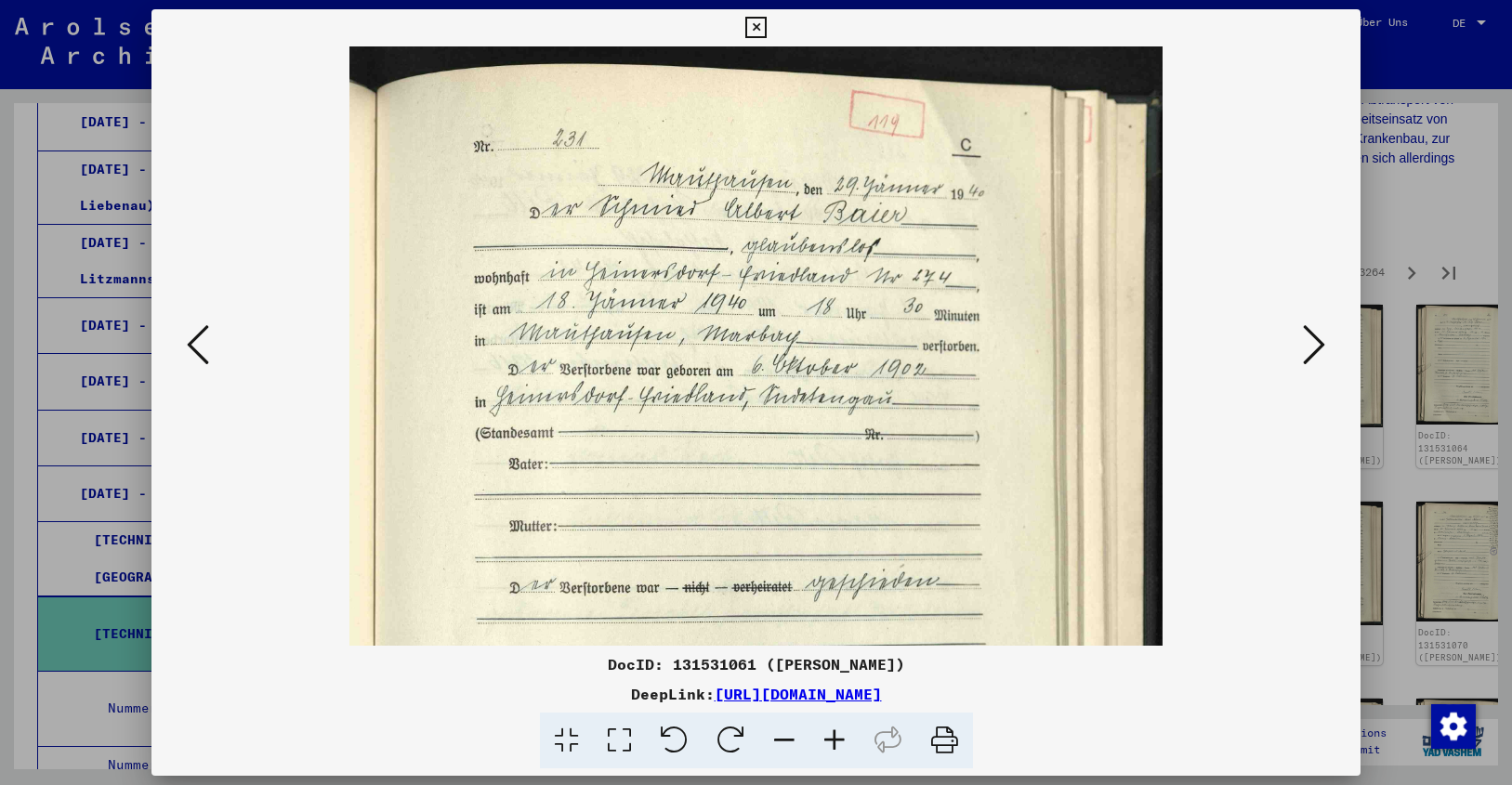
click at [833, 740] on icon at bounding box center [834, 740] width 50 height 57
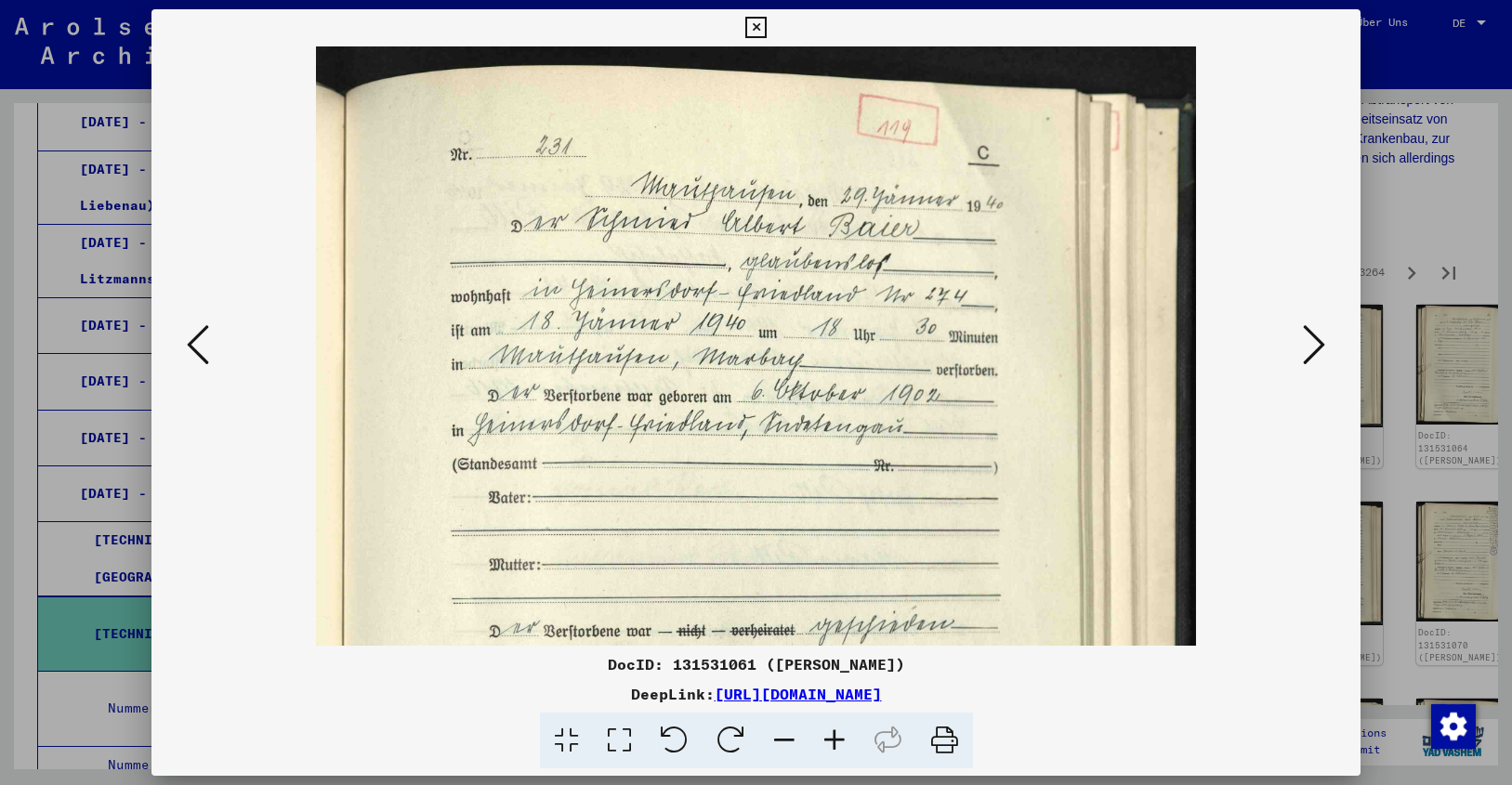
click at [1317, 347] on icon at bounding box center [1314, 344] width 22 height 45
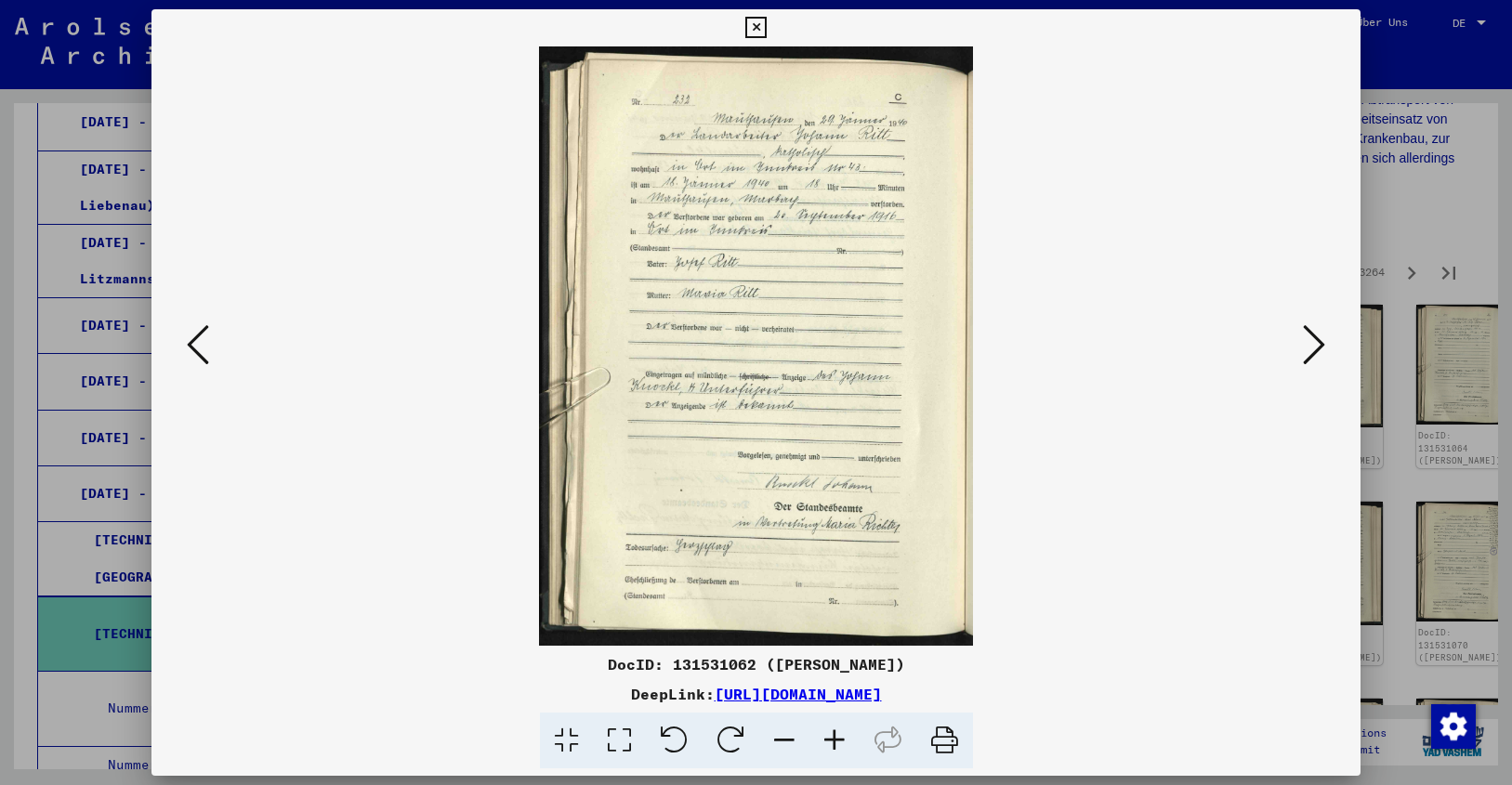
click at [826, 736] on icon at bounding box center [834, 740] width 50 height 57
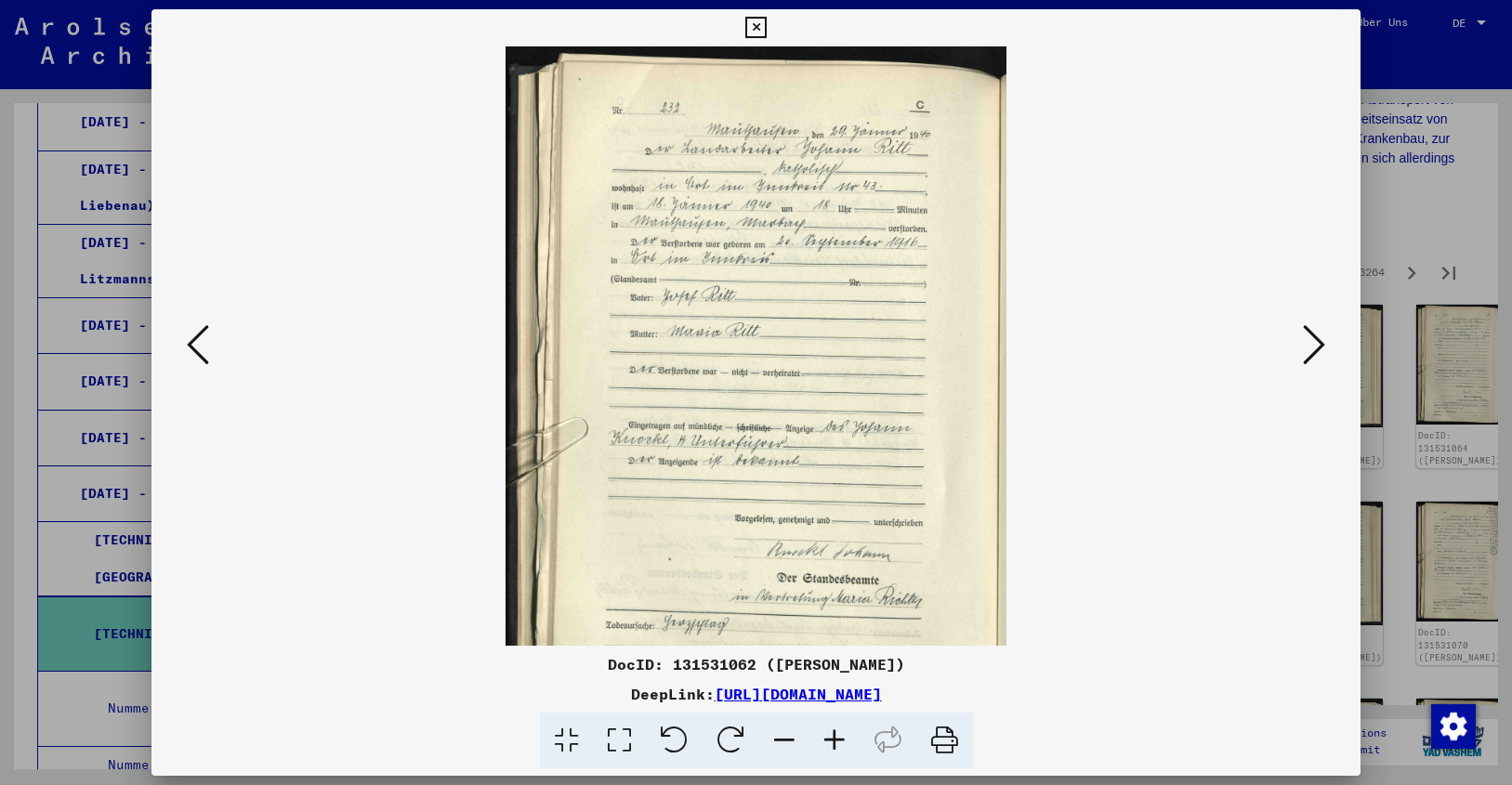
click at [826, 736] on icon at bounding box center [834, 740] width 50 height 57
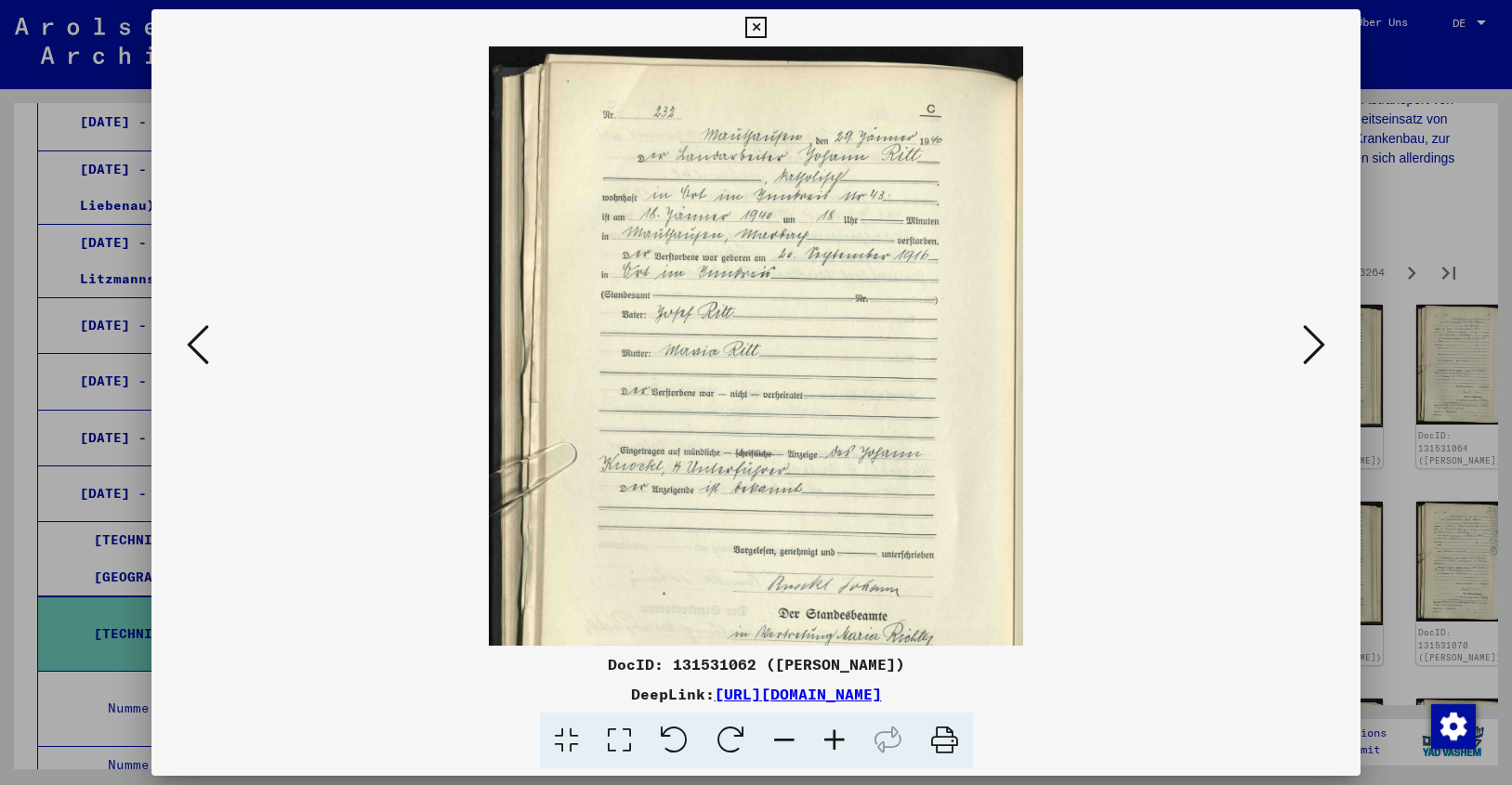
click at [826, 736] on icon at bounding box center [834, 740] width 50 height 57
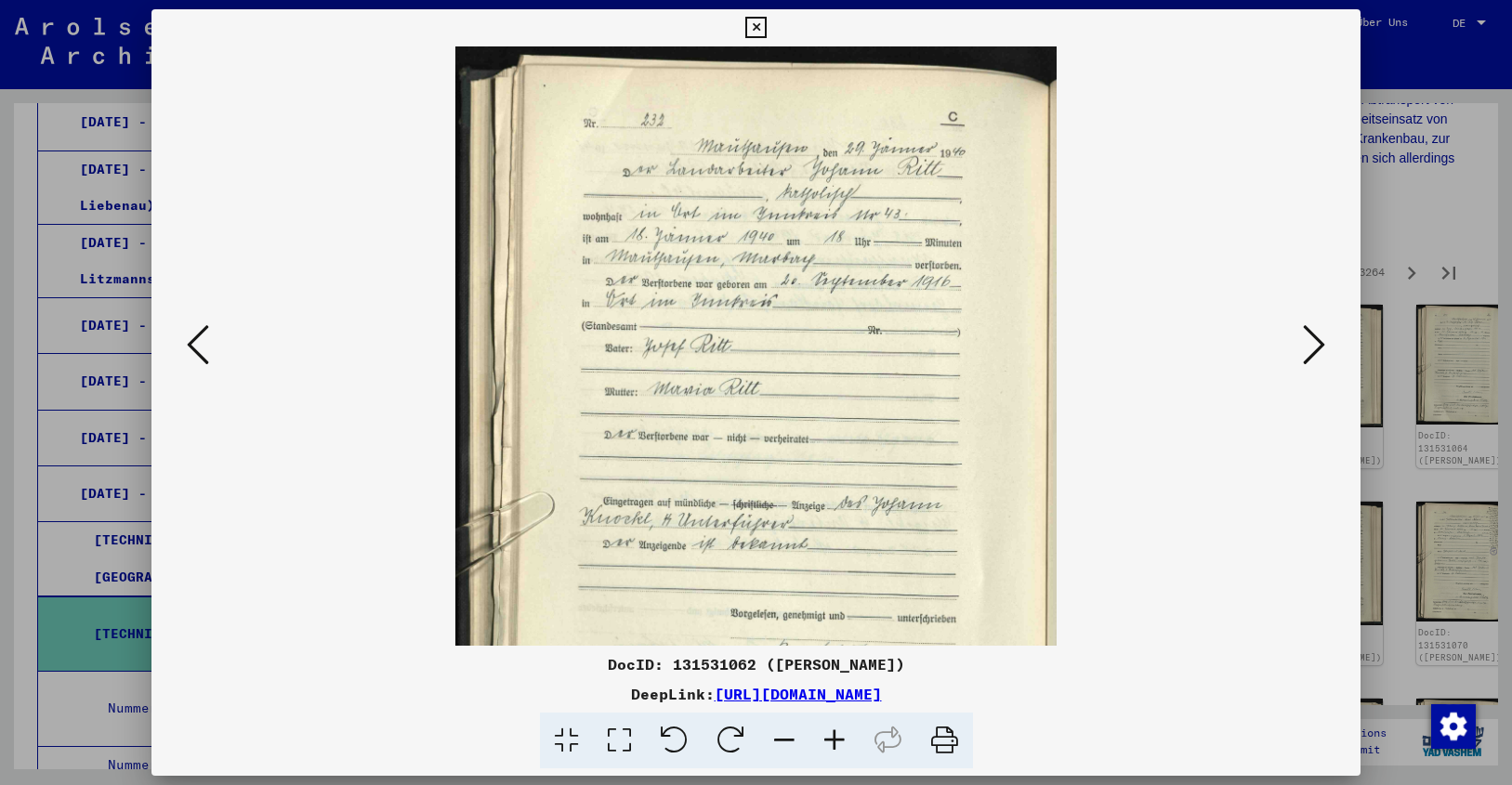
click at [826, 736] on icon at bounding box center [834, 740] width 50 height 57
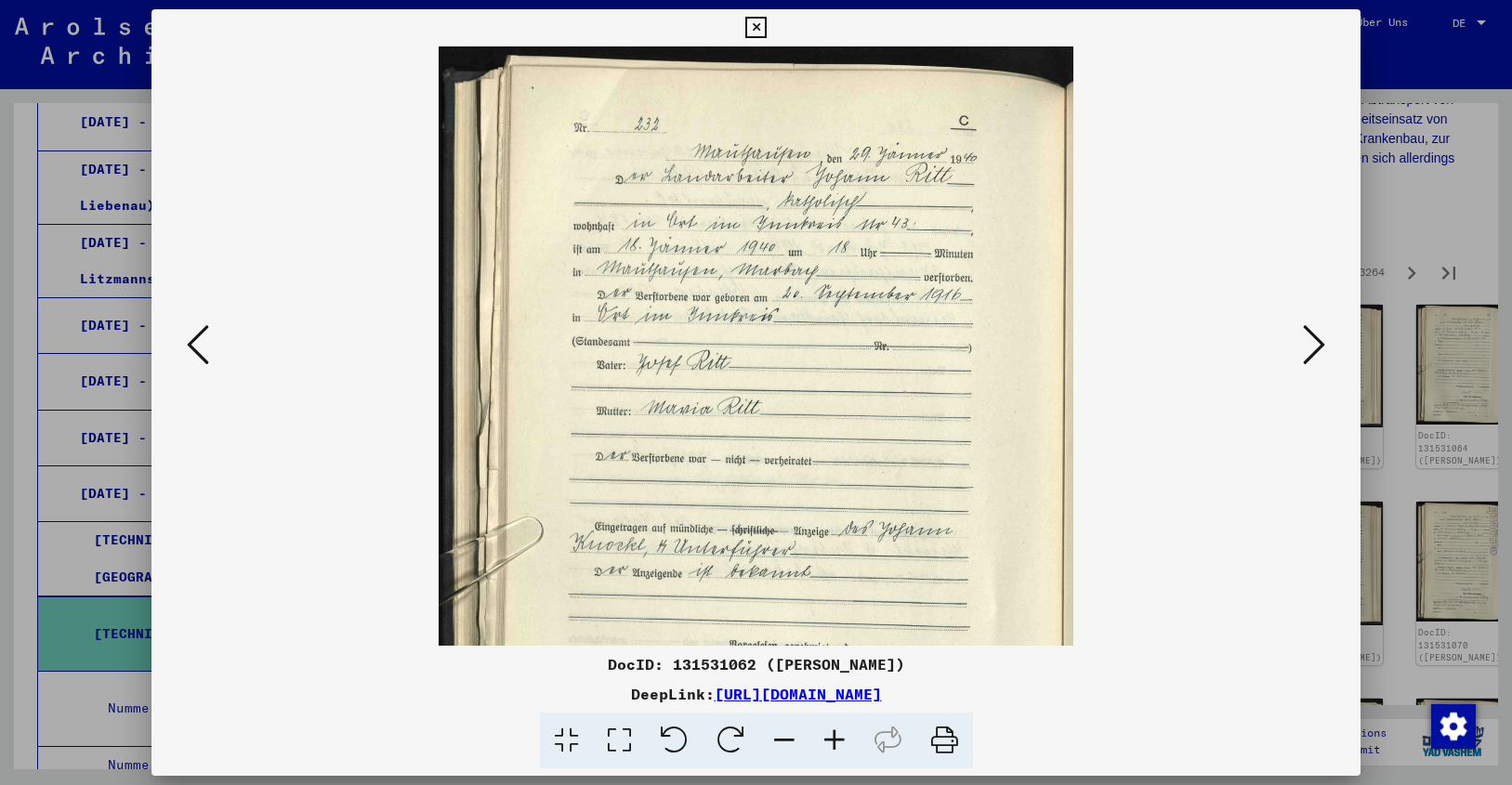
click at [826, 736] on icon at bounding box center [834, 740] width 50 height 57
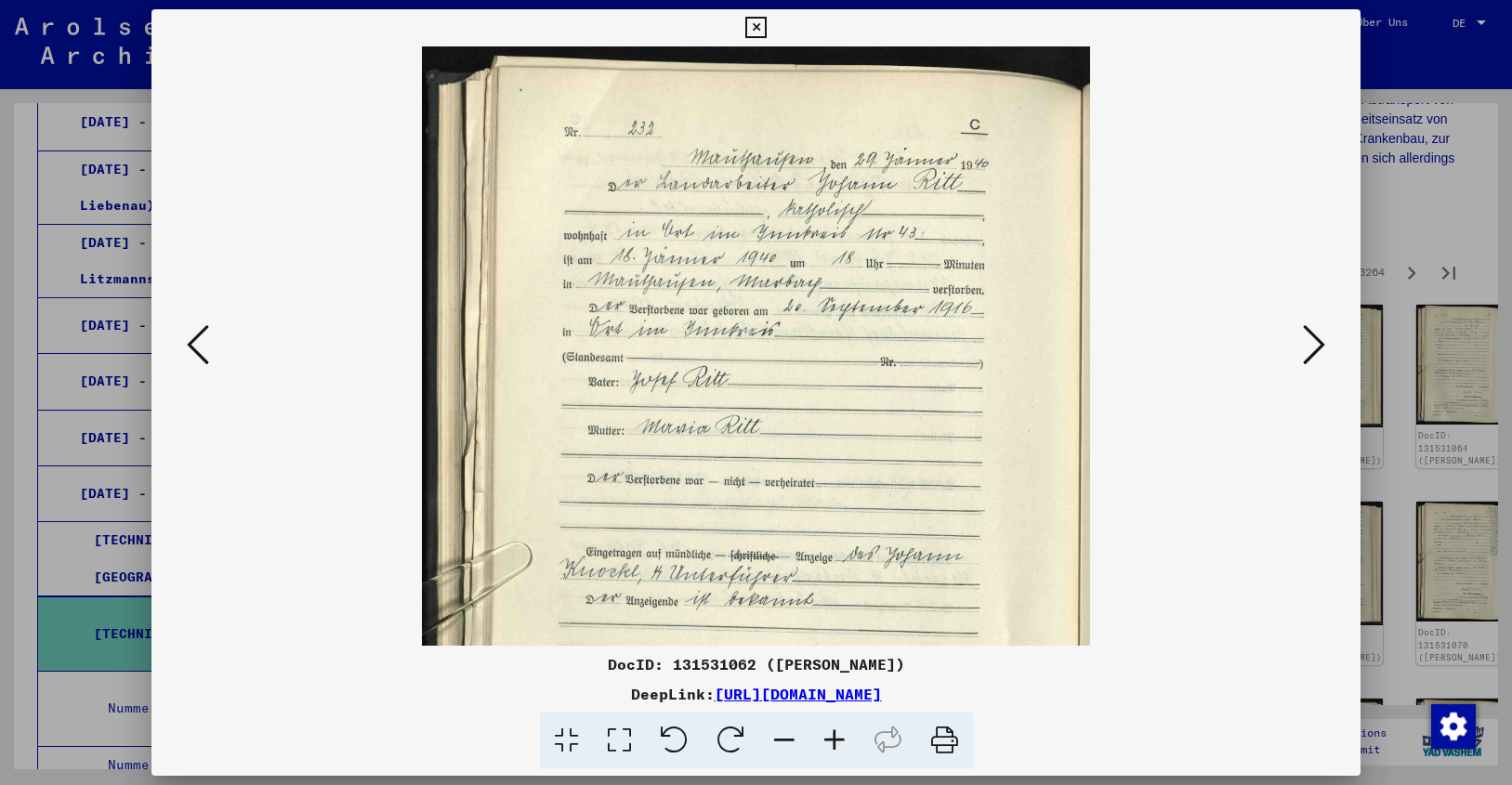
click at [826, 736] on icon at bounding box center [834, 740] width 50 height 57
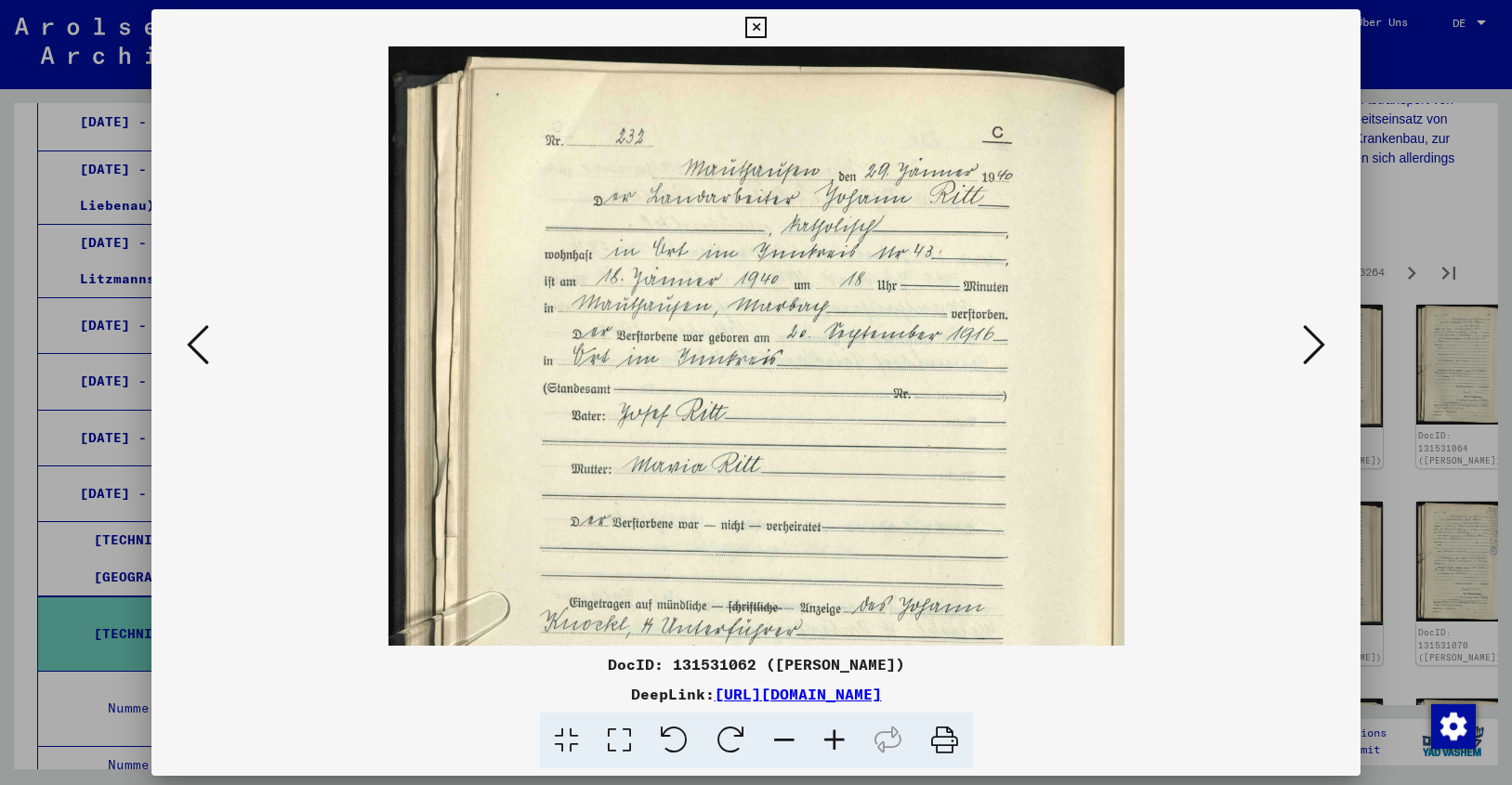
click at [826, 736] on icon at bounding box center [834, 740] width 50 height 57
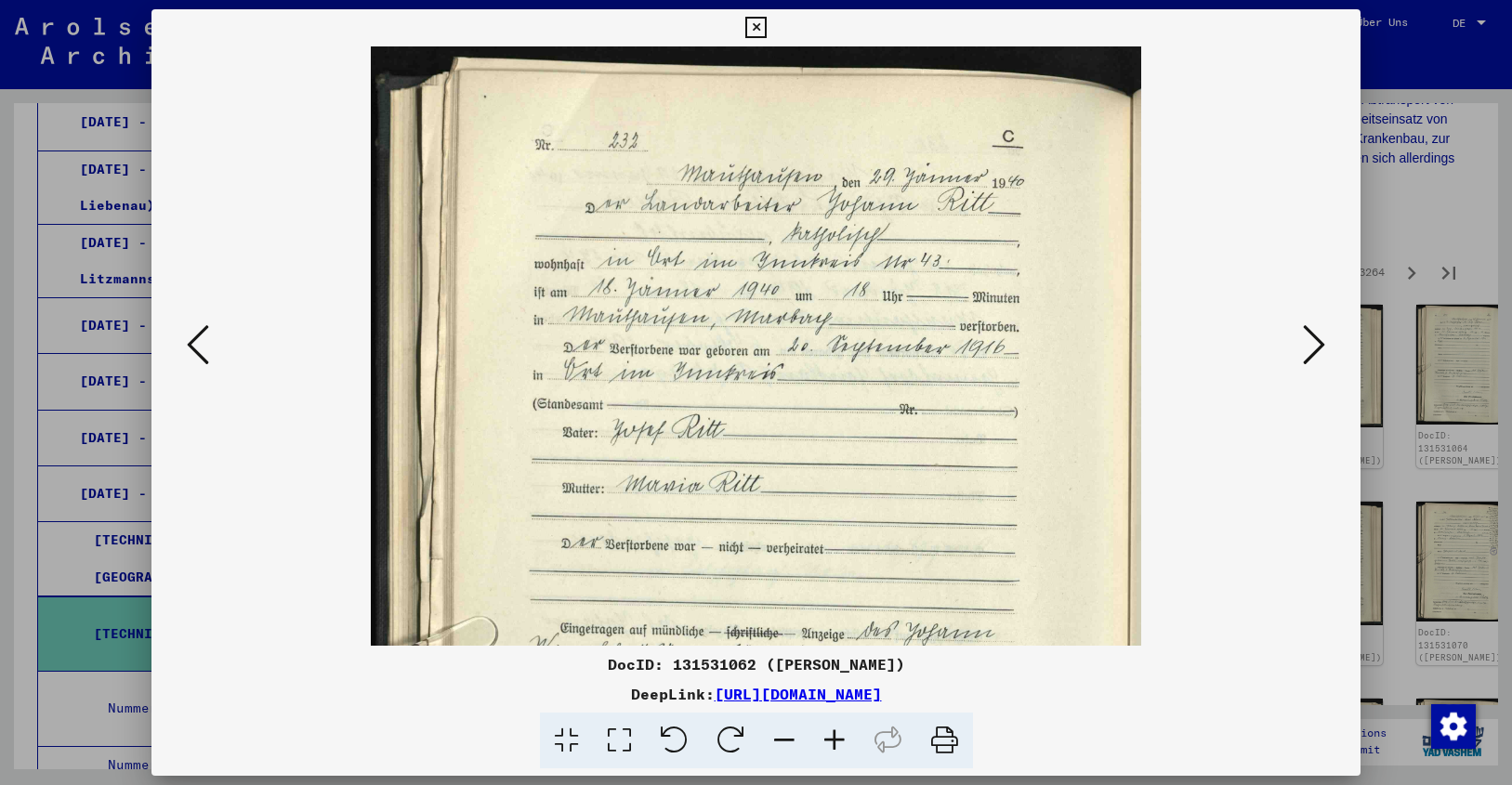
click at [826, 736] on icon at bounding box center [834, 740] width 50 height 57
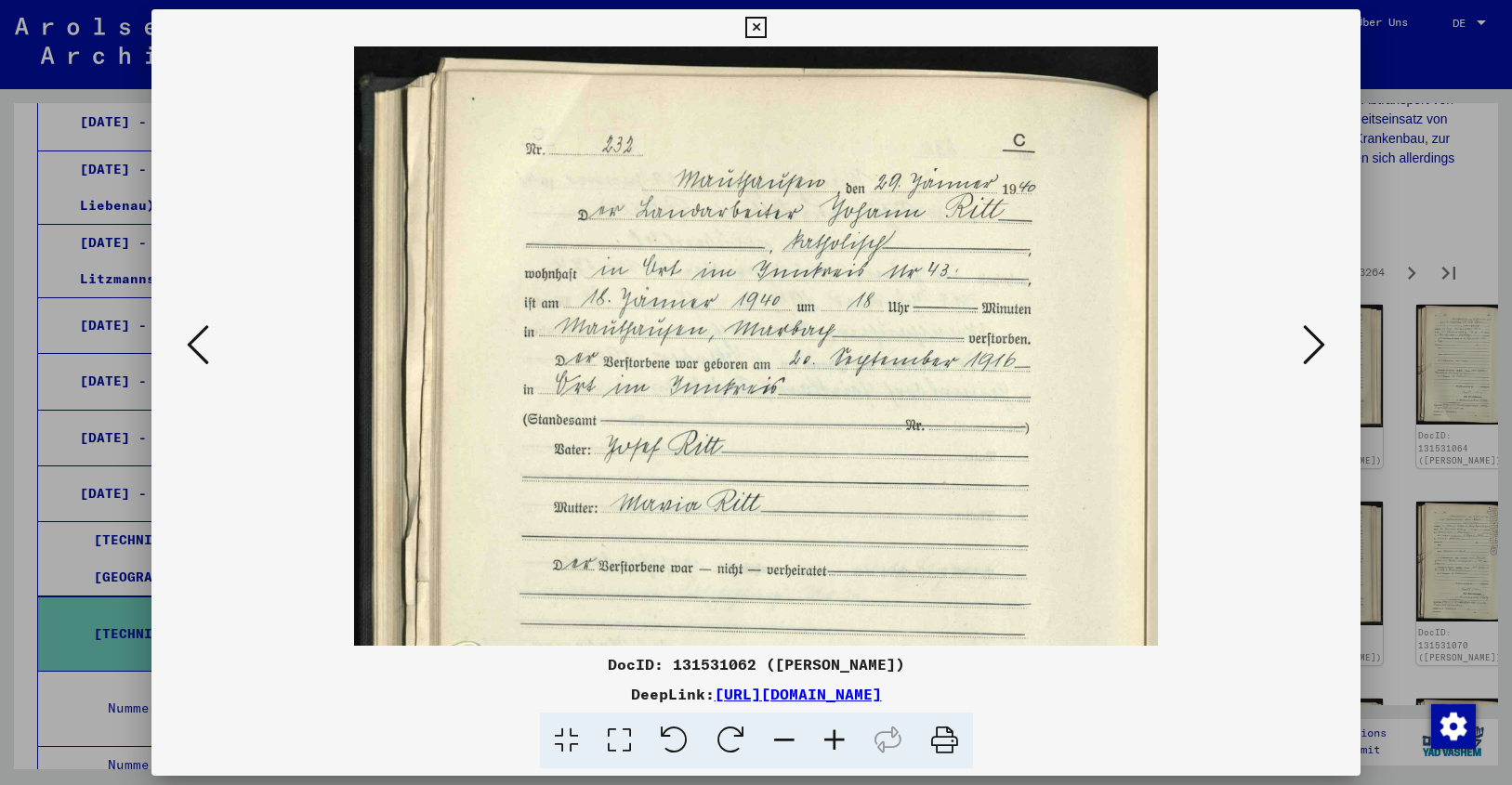
click at [826, 736] on icon at bounding box center [834, 740] width 50 height 57
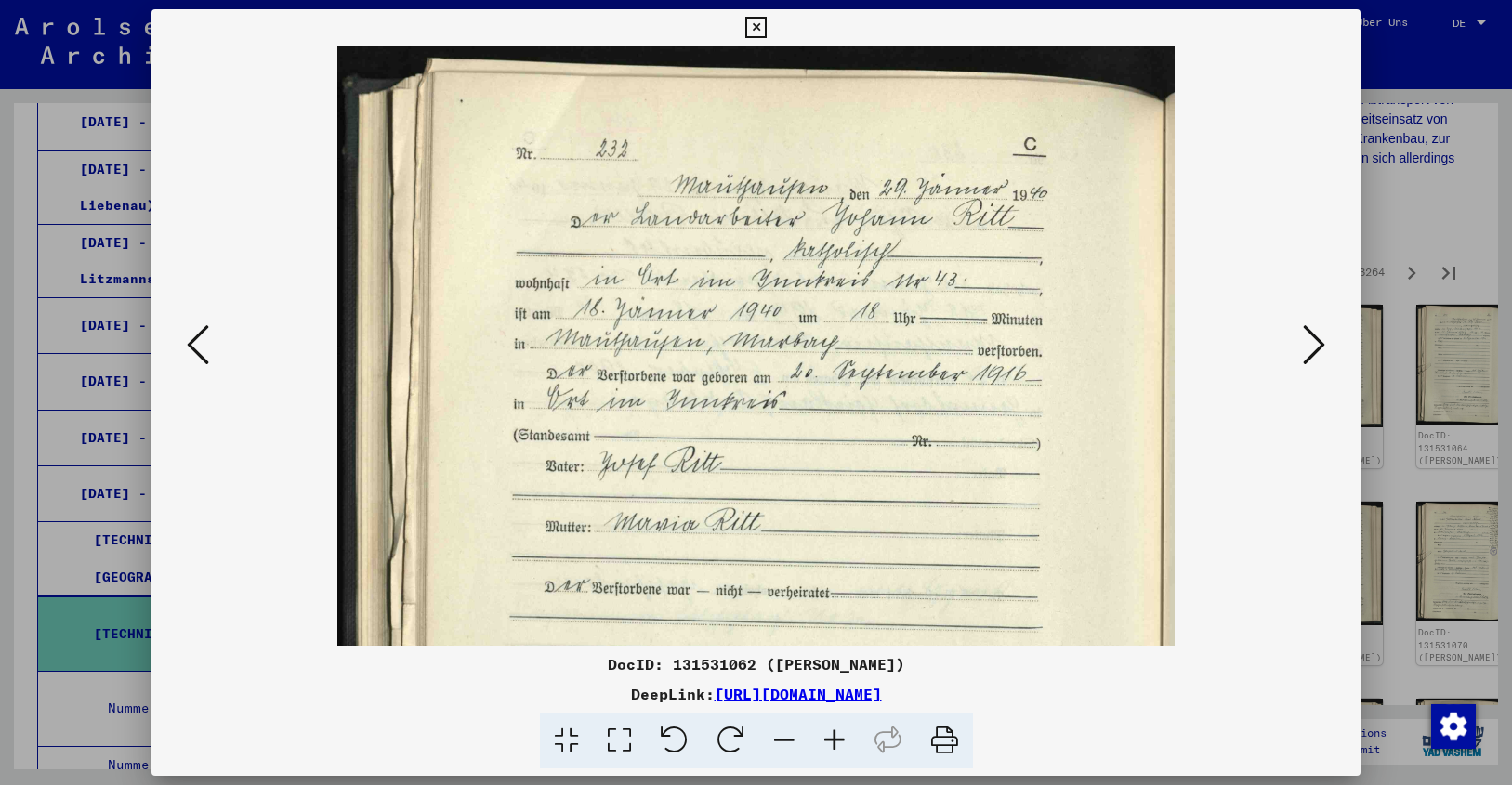
click at [1317, 344] on icon at bounding box center [1314, 344] width 22 height 45
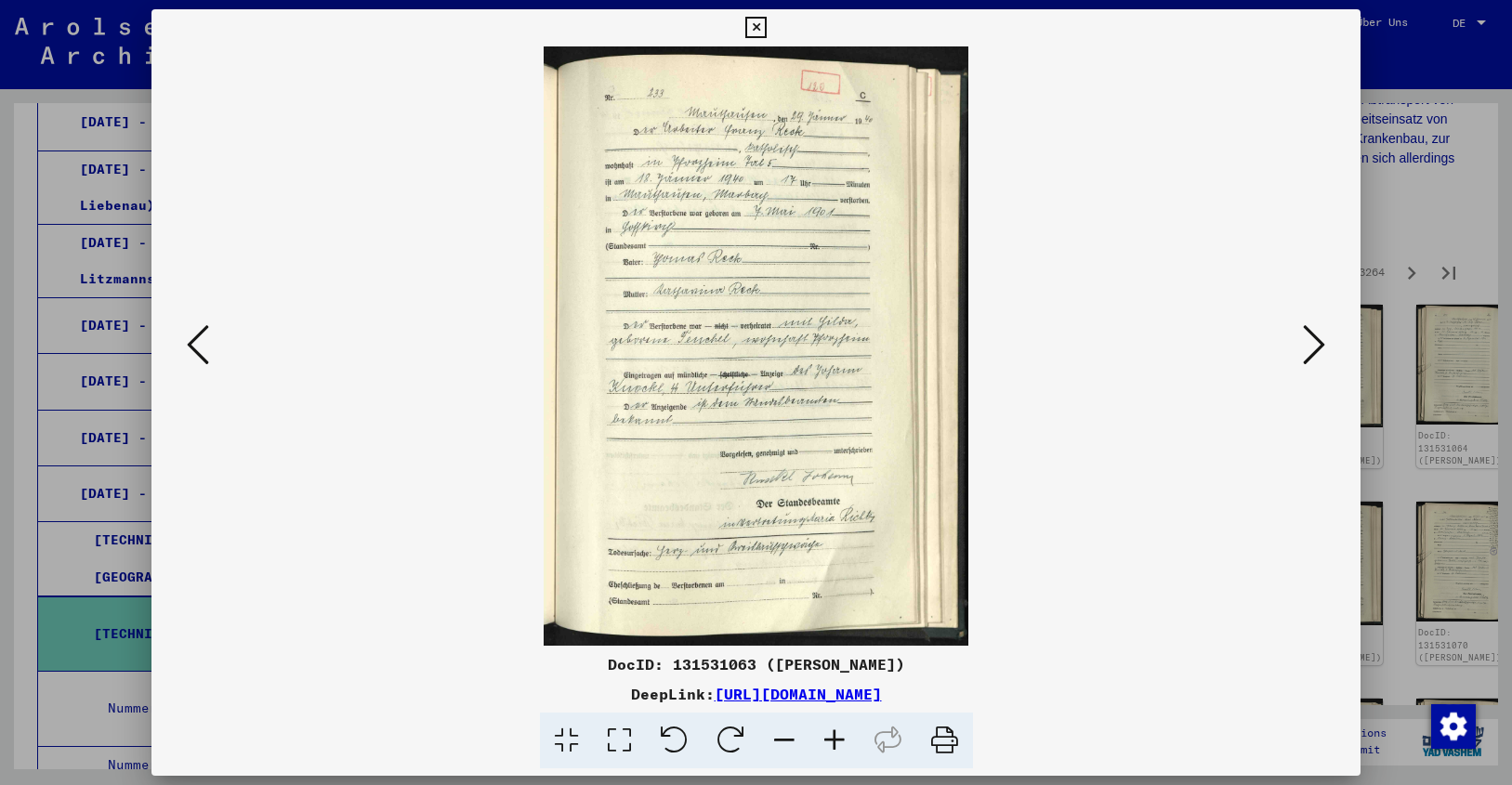
click at [1317, 344] on icon at bounding box center [1314, 344] width 22 height 45
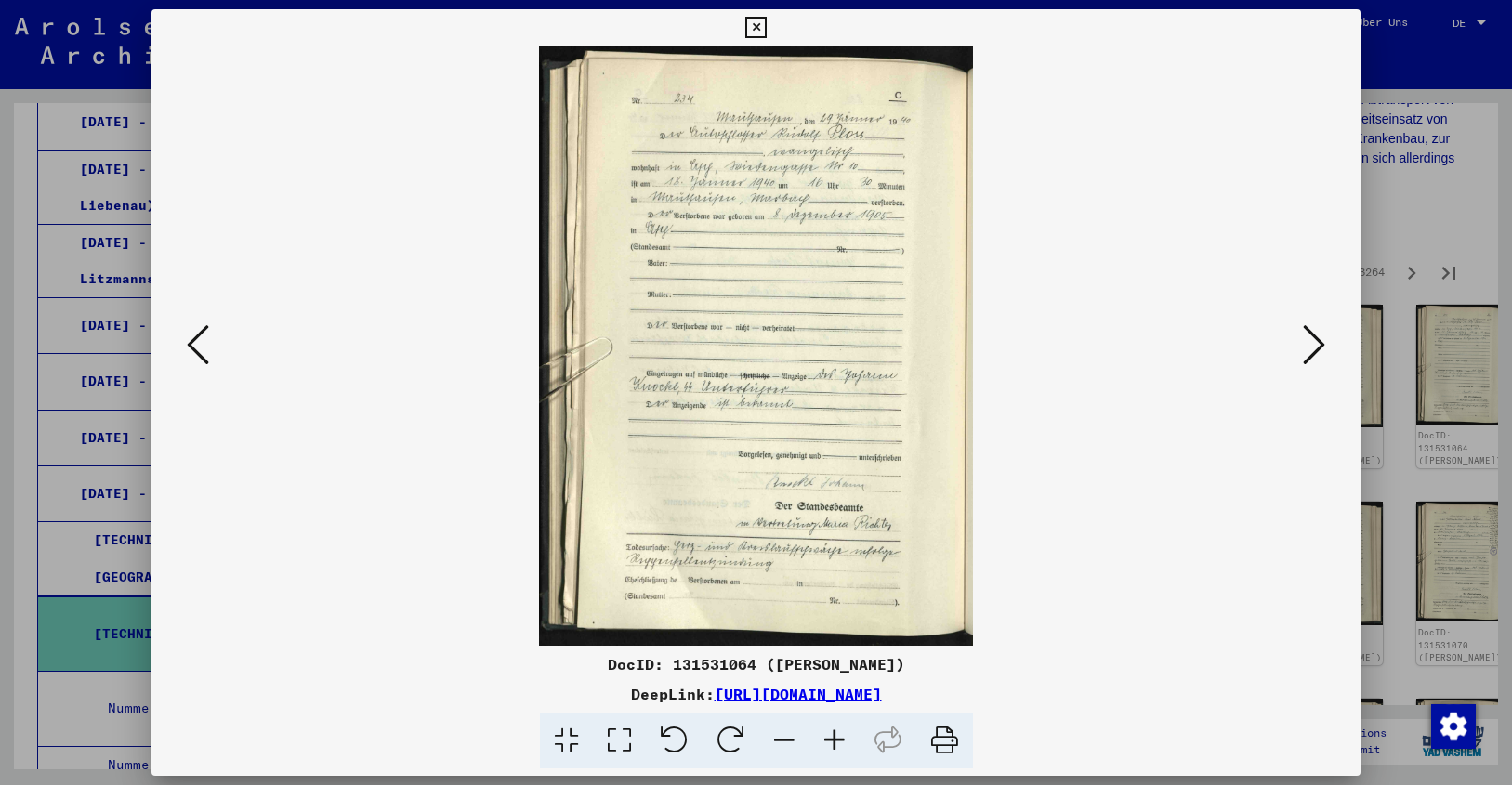
click at [1317, 344] on icon at bounding box center [1314, 344] width 22 height 45
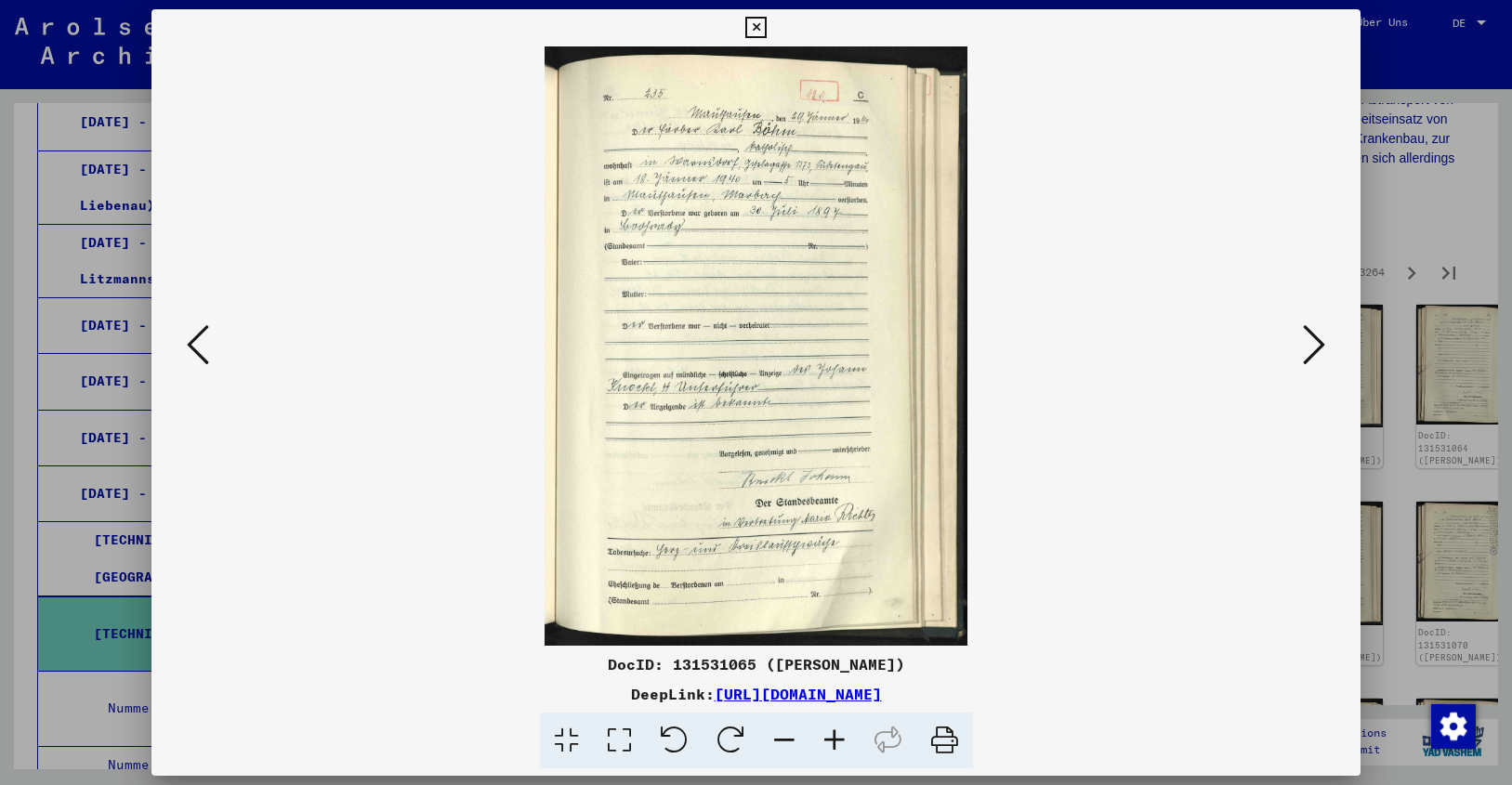
click at [1317, 344] on icon at bounding box center [1314, 344] width 22 height 45
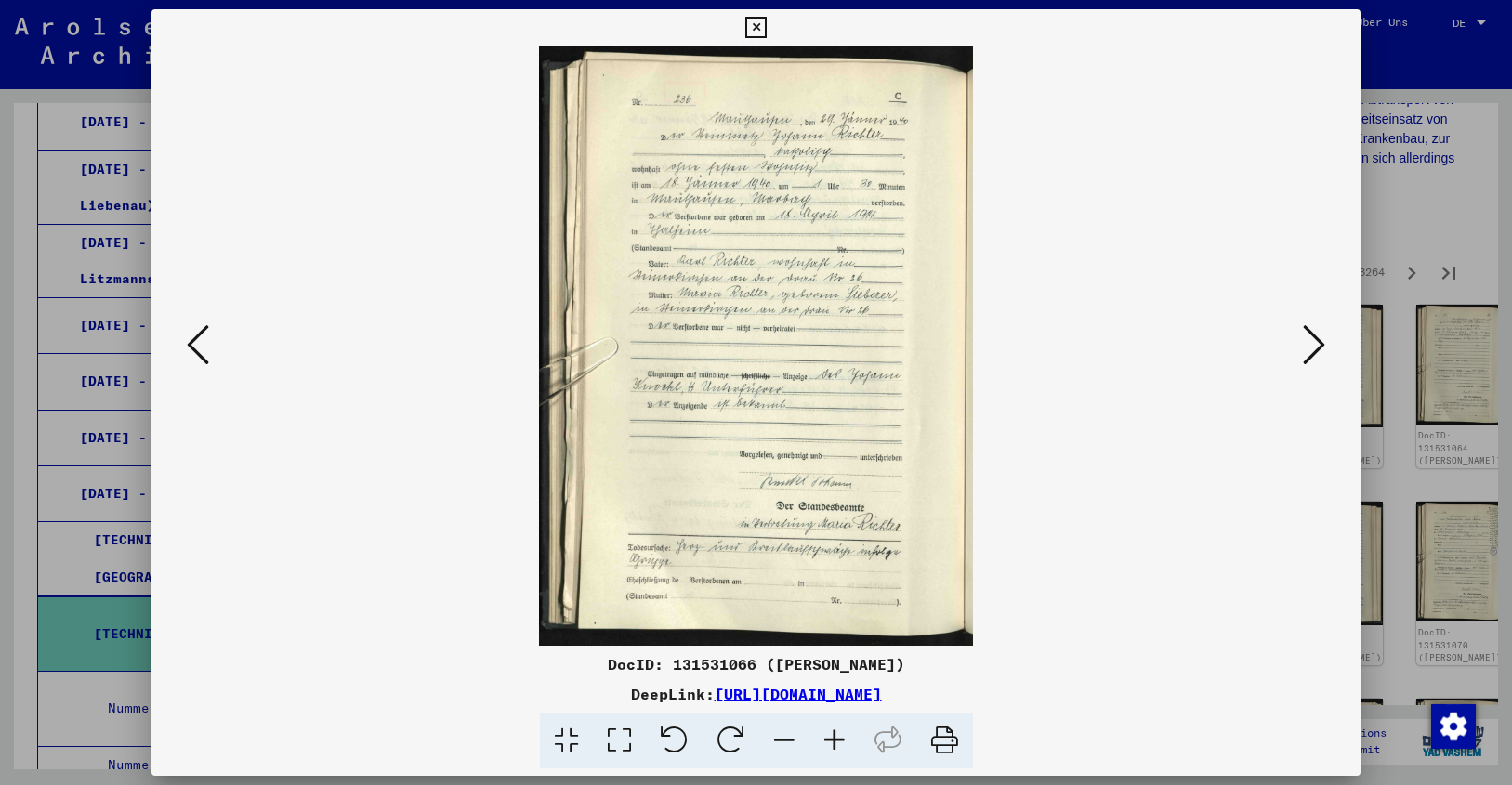
click at [1317, 344] on icon at bounding box center [1314, 344] width 22 height 45
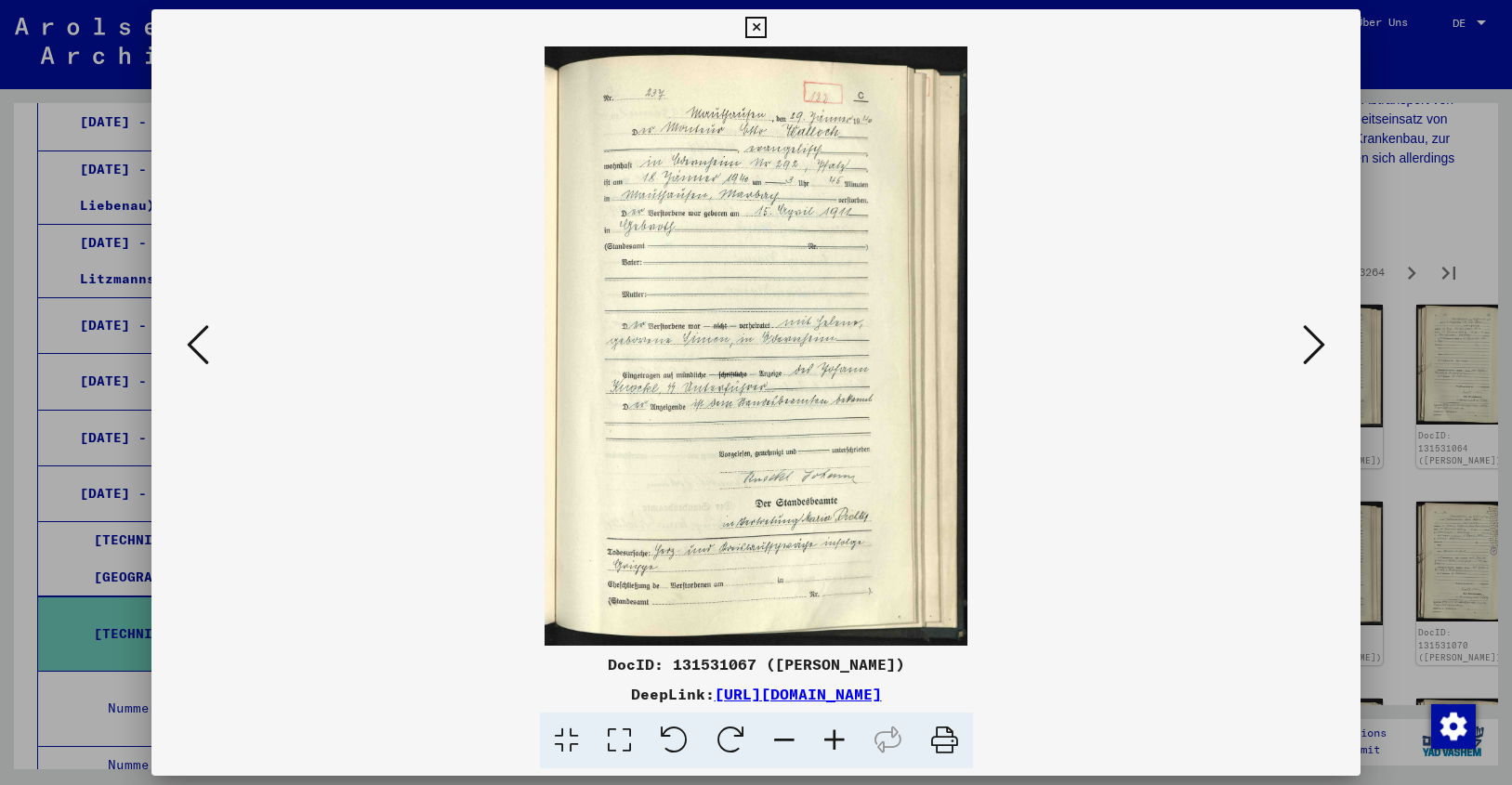
click at [1317, 344] on icon at bounding box center [1314, 344] width 22 height 45
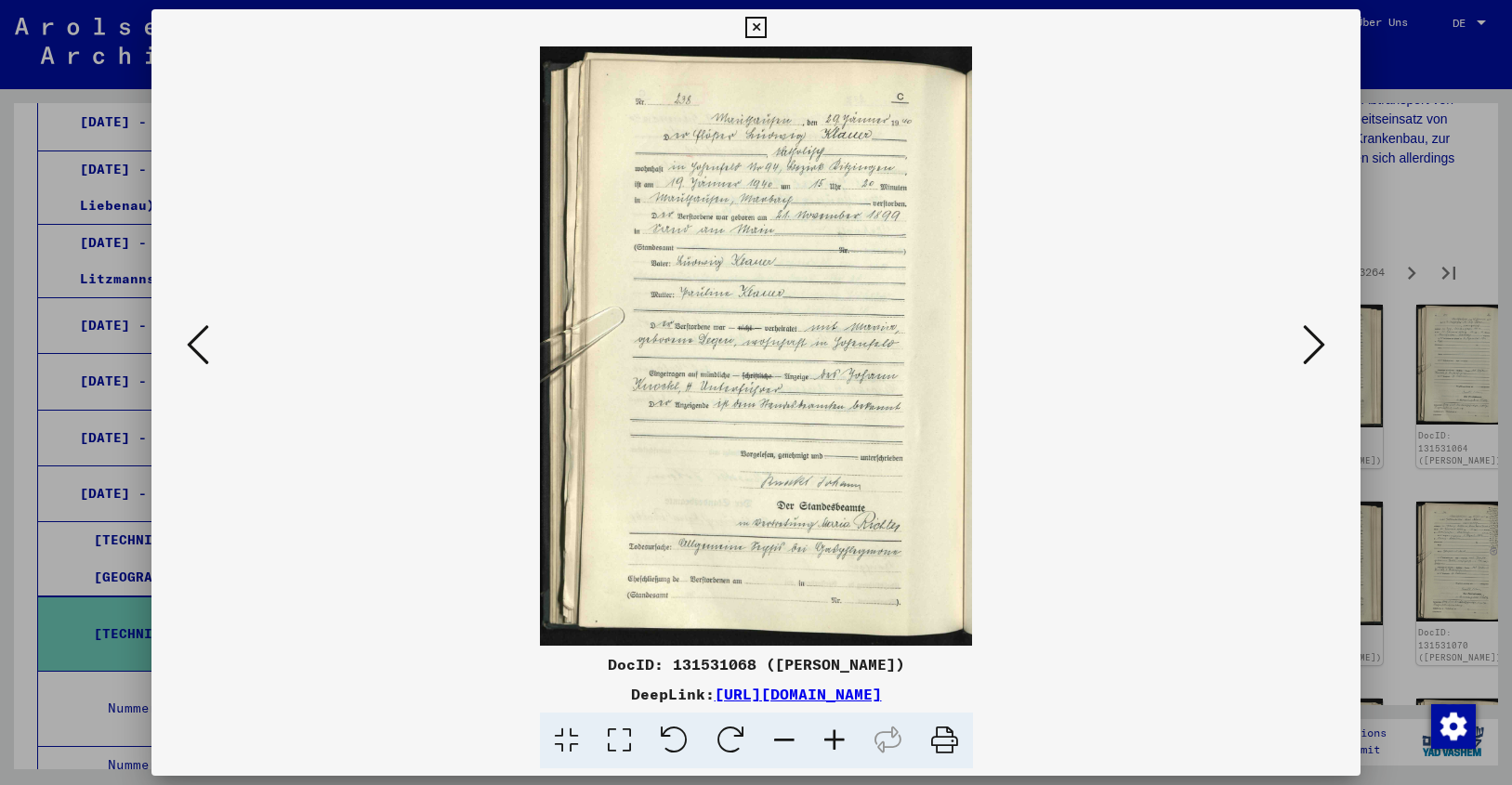
click at [1317, 344] on icon at bounding box center [1314, 344] width 22 height 45
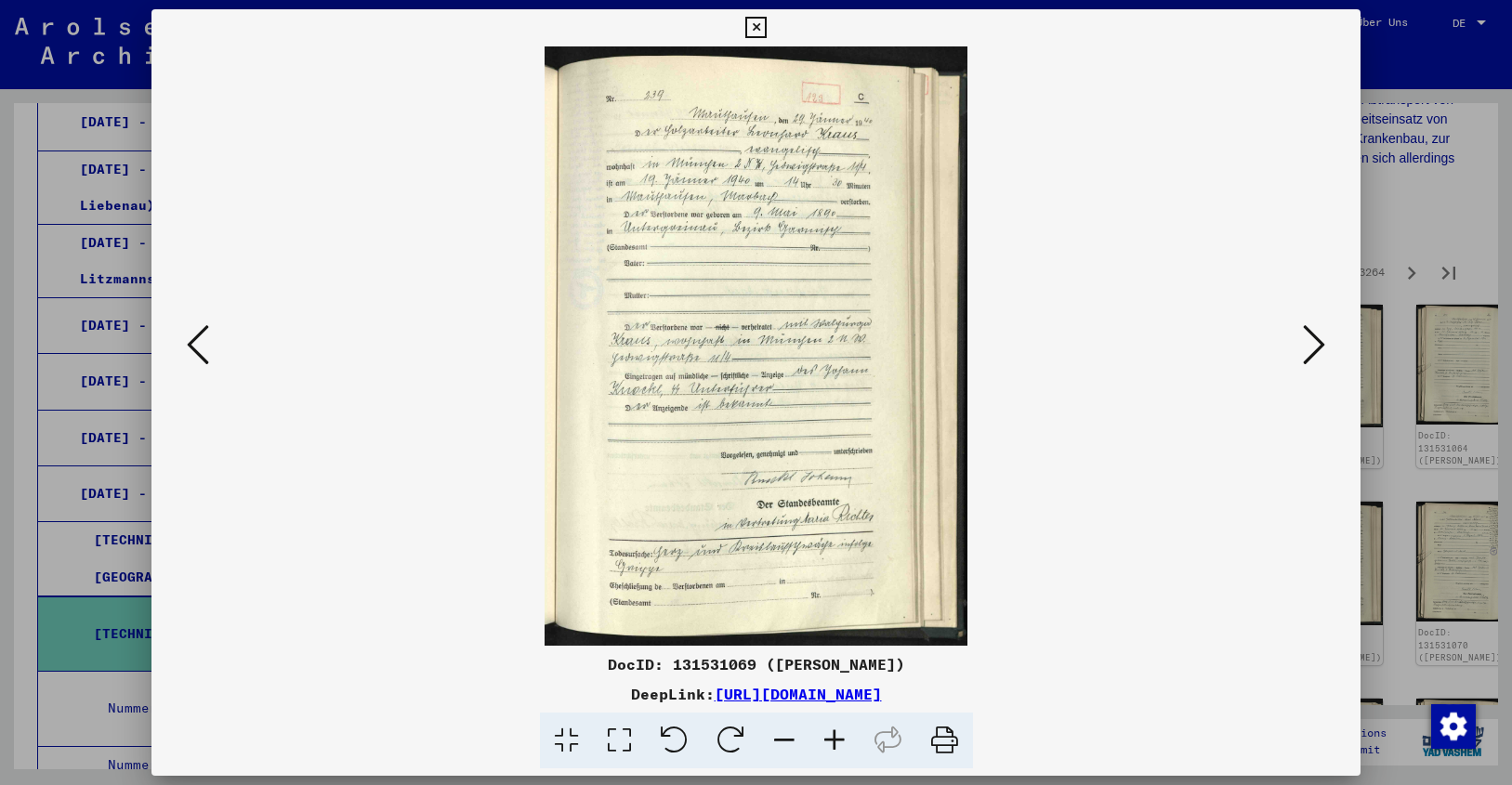
click at [832, 735] on icon at bounding box center [834, 740] width 50 height 57
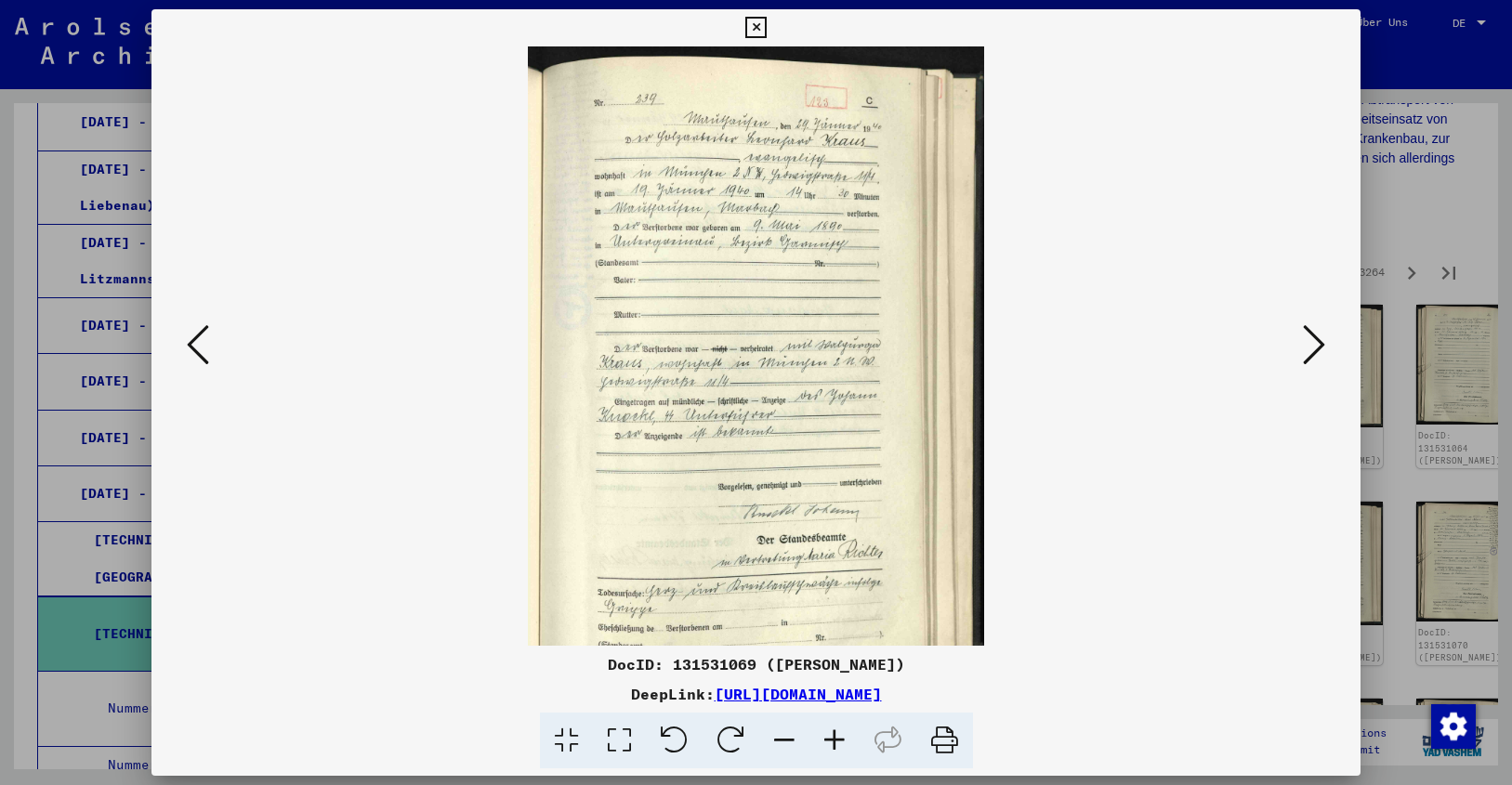
click at [832, 735] on icon at bounding box center [834, 740] width 50 height 57
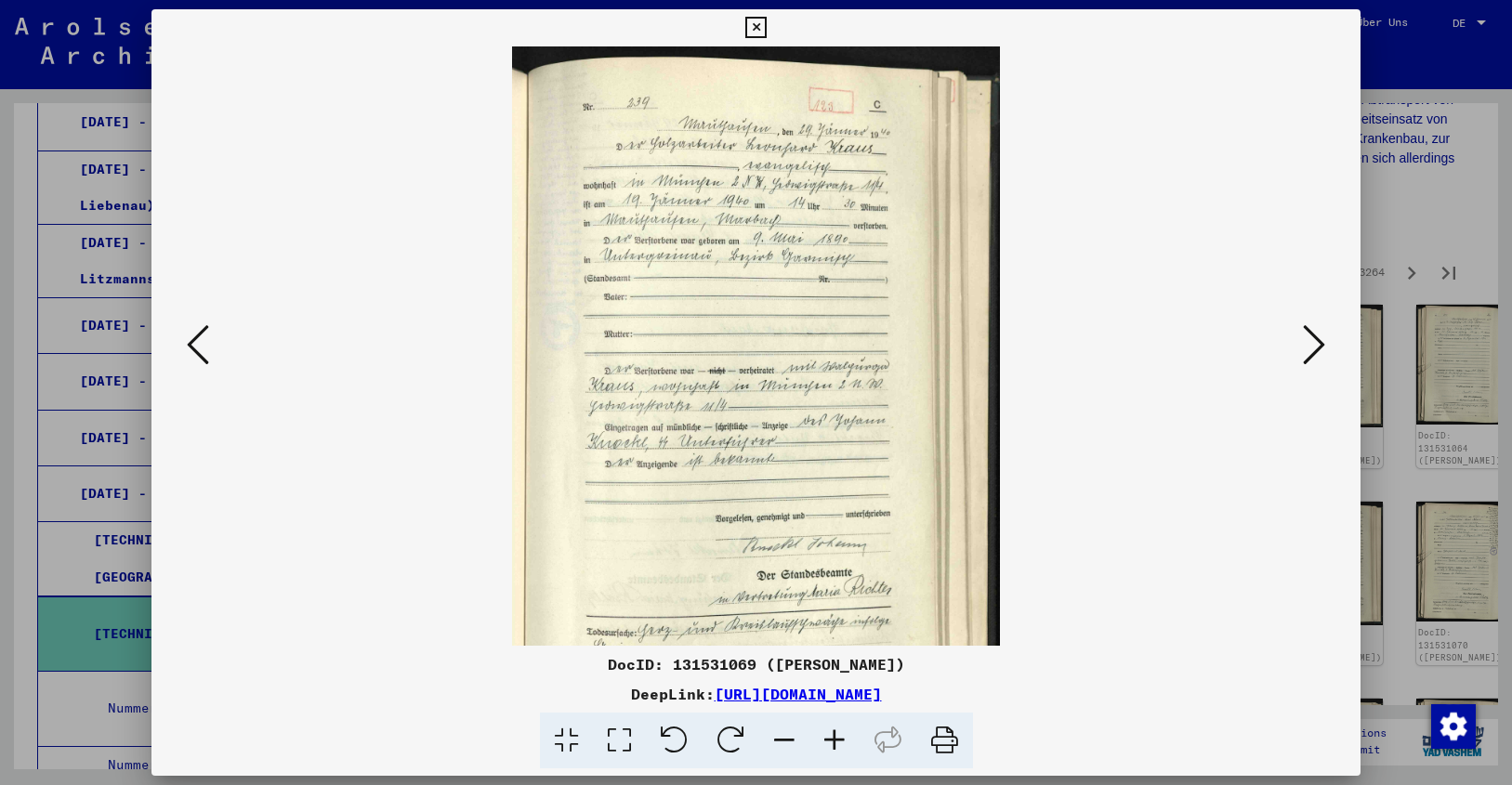
click at [832, 735] on icon at bounding box center [834, 740] width 50 height 57
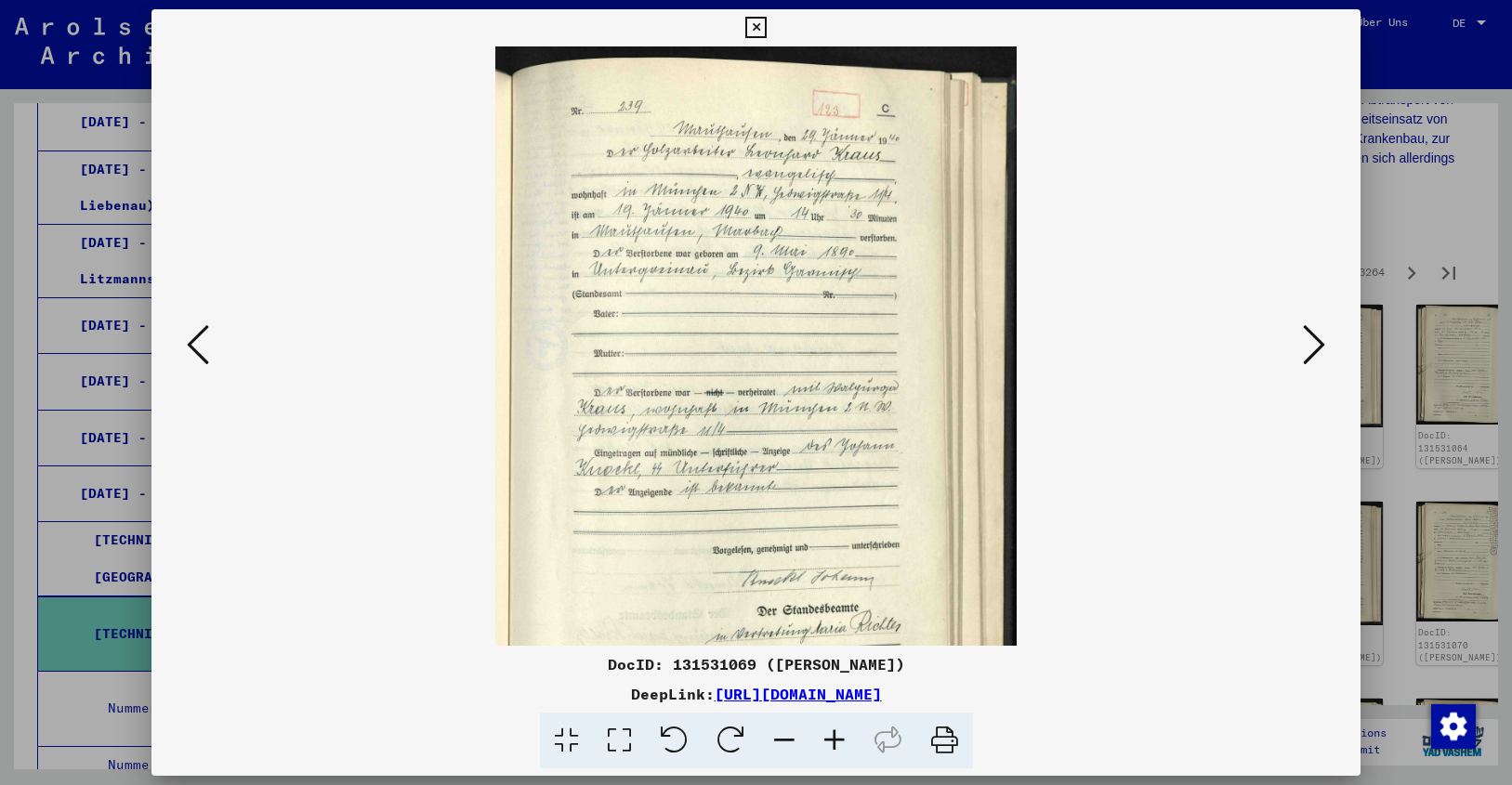
click at [832, 735] on icon at bounding box center [834, 740] width 50 height 57
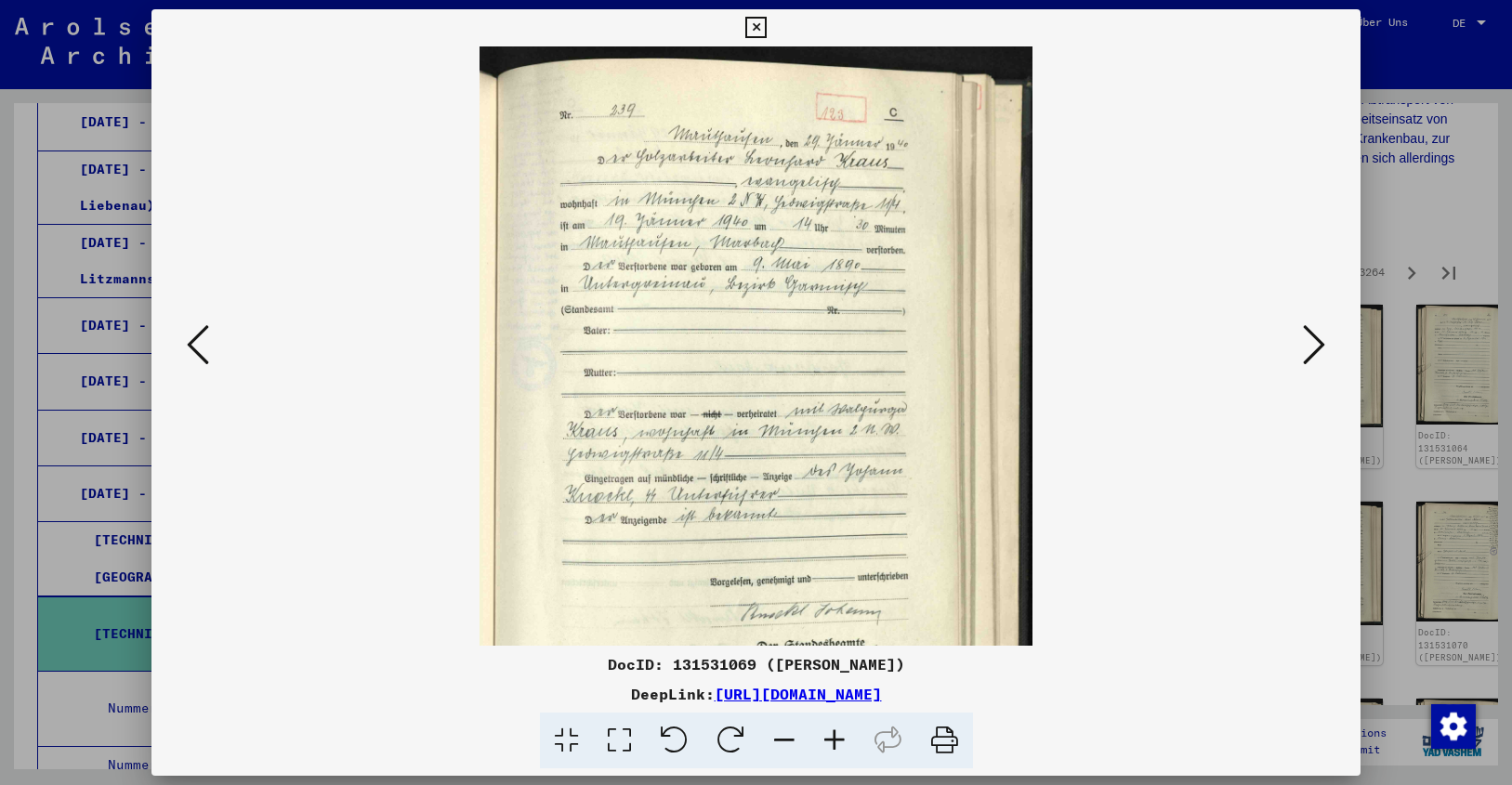
click at [832, 735] on icon at bounding box center [834, 740] width 50 height 57
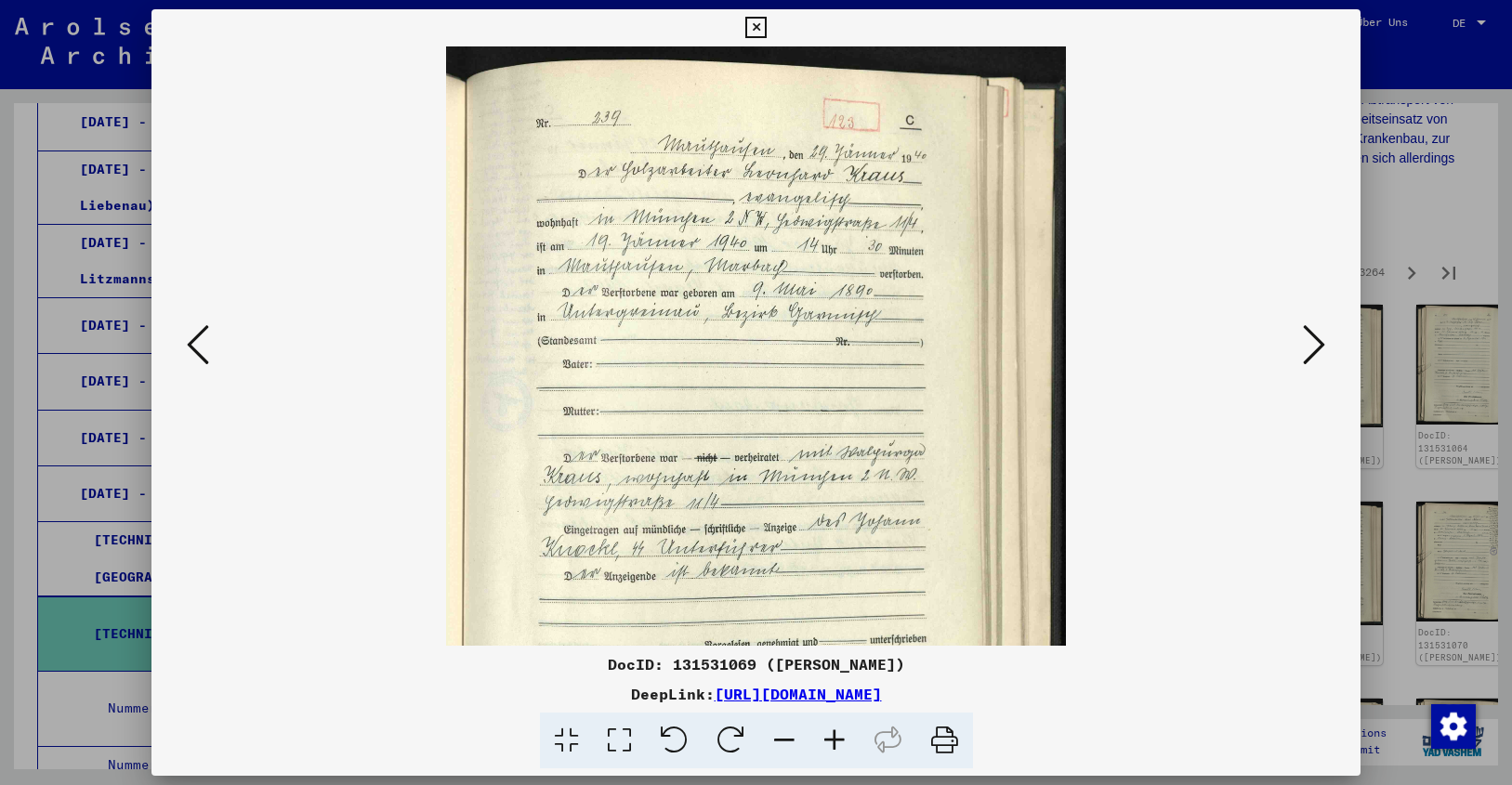
click at [832, 735] on icon at bounding box center [834, 740] width 50 height 57
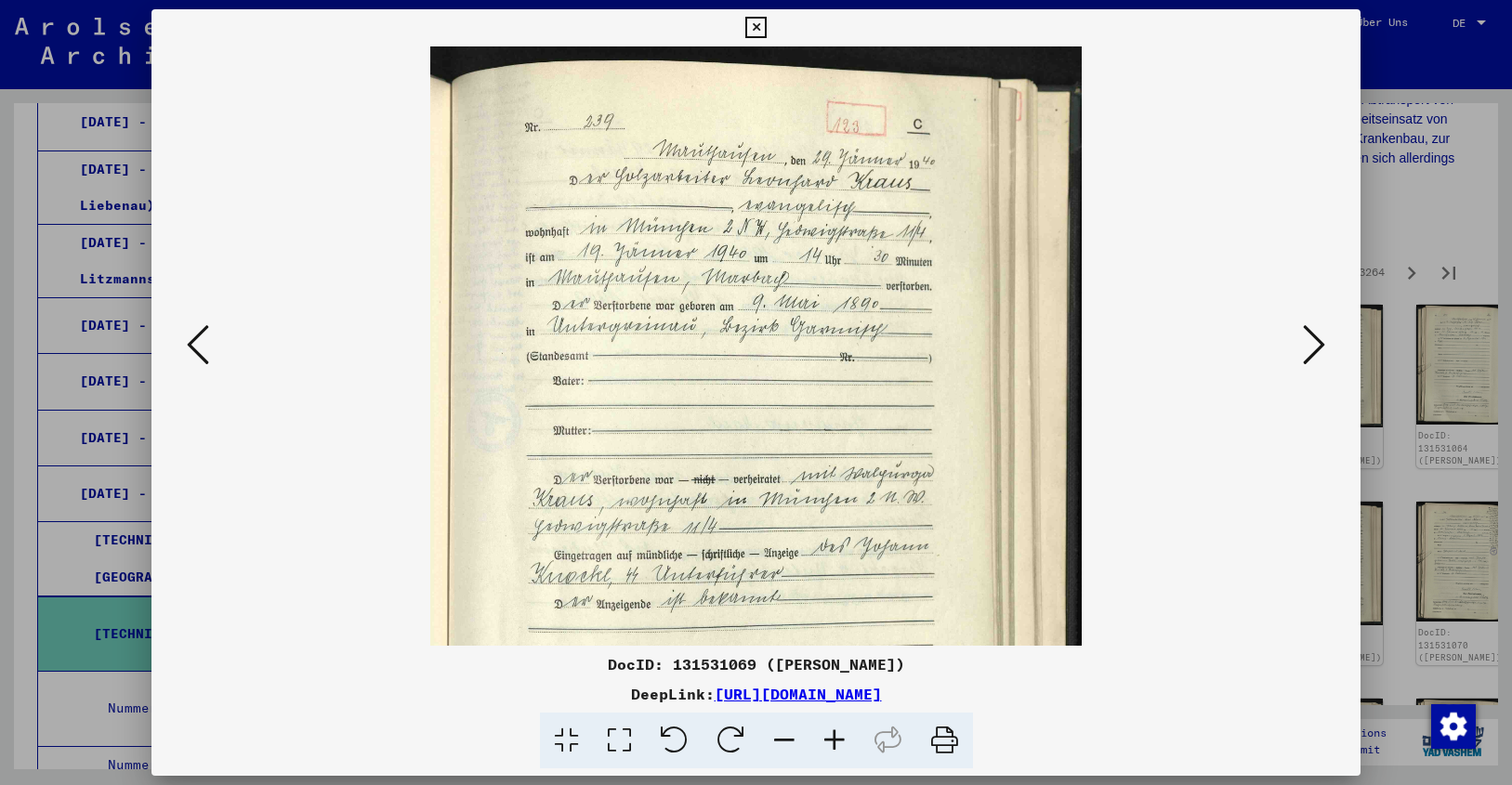
click at [832, 735] on icon at bounding box center [834, 740] width 50 height 57
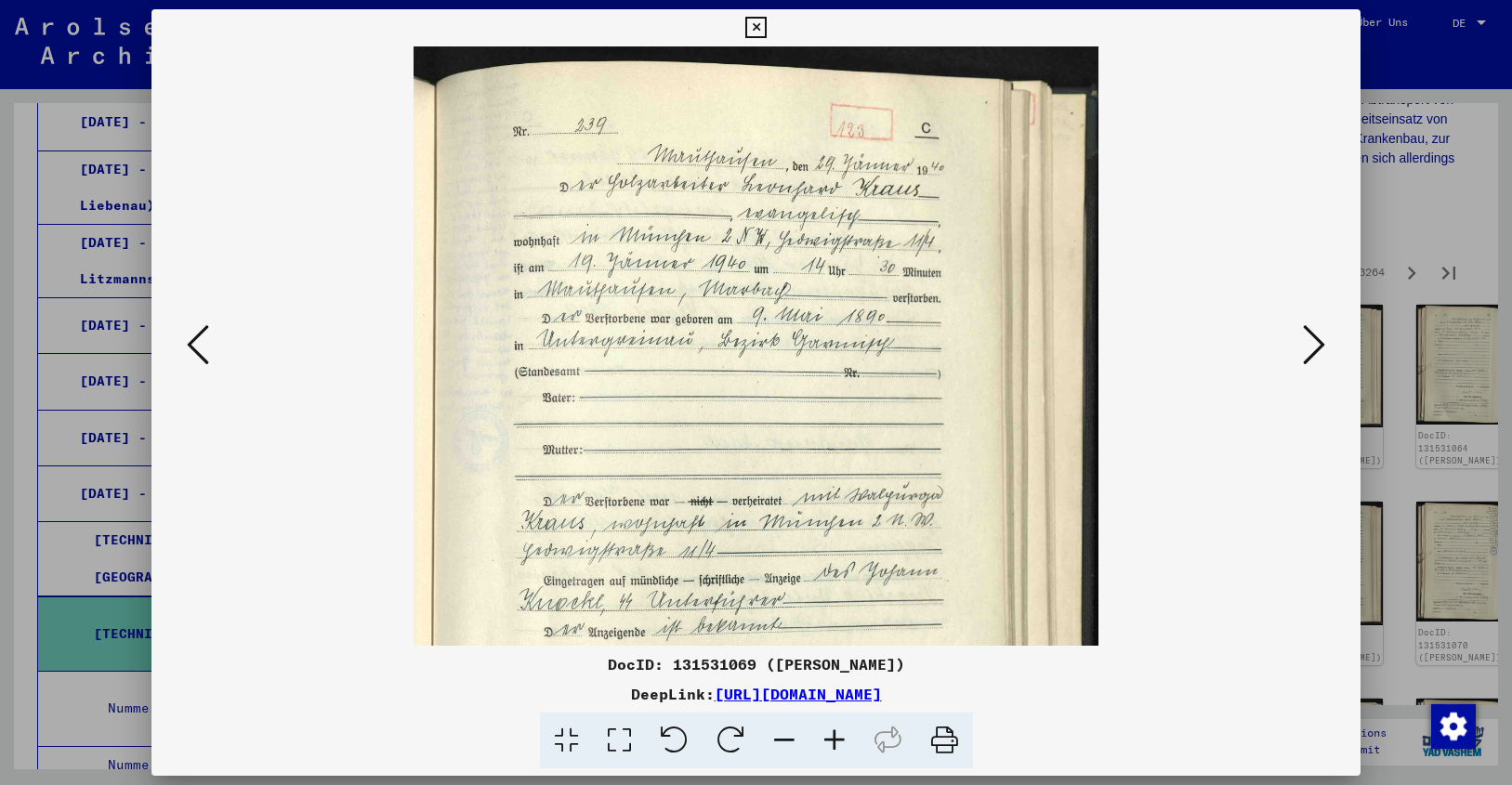
click at [1313, 348] on icon at bounding box center [1314, 344] width 22 height 45
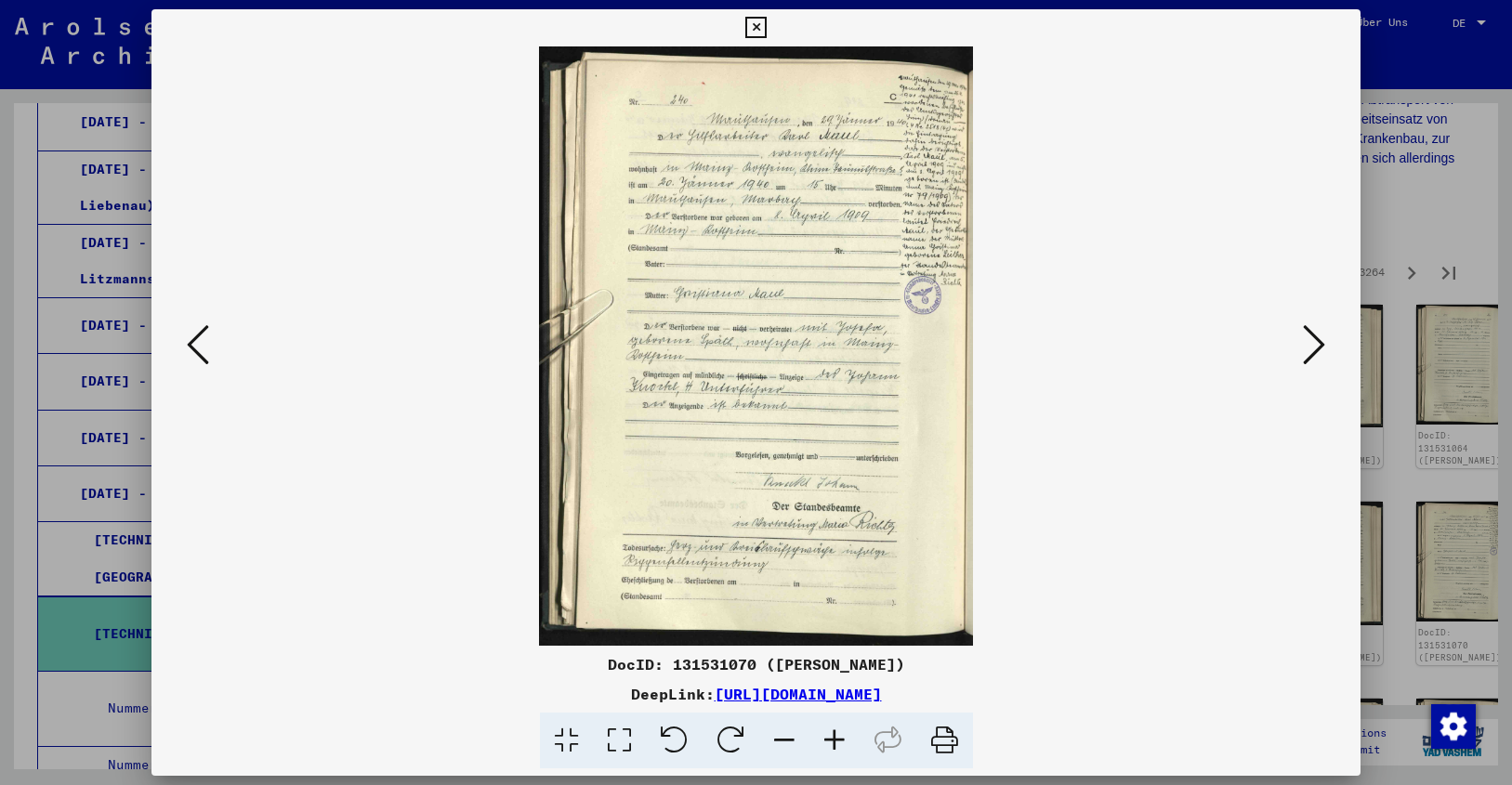
click at [830, 729] on icon at bounding box center [834, 740] width 50 height 57
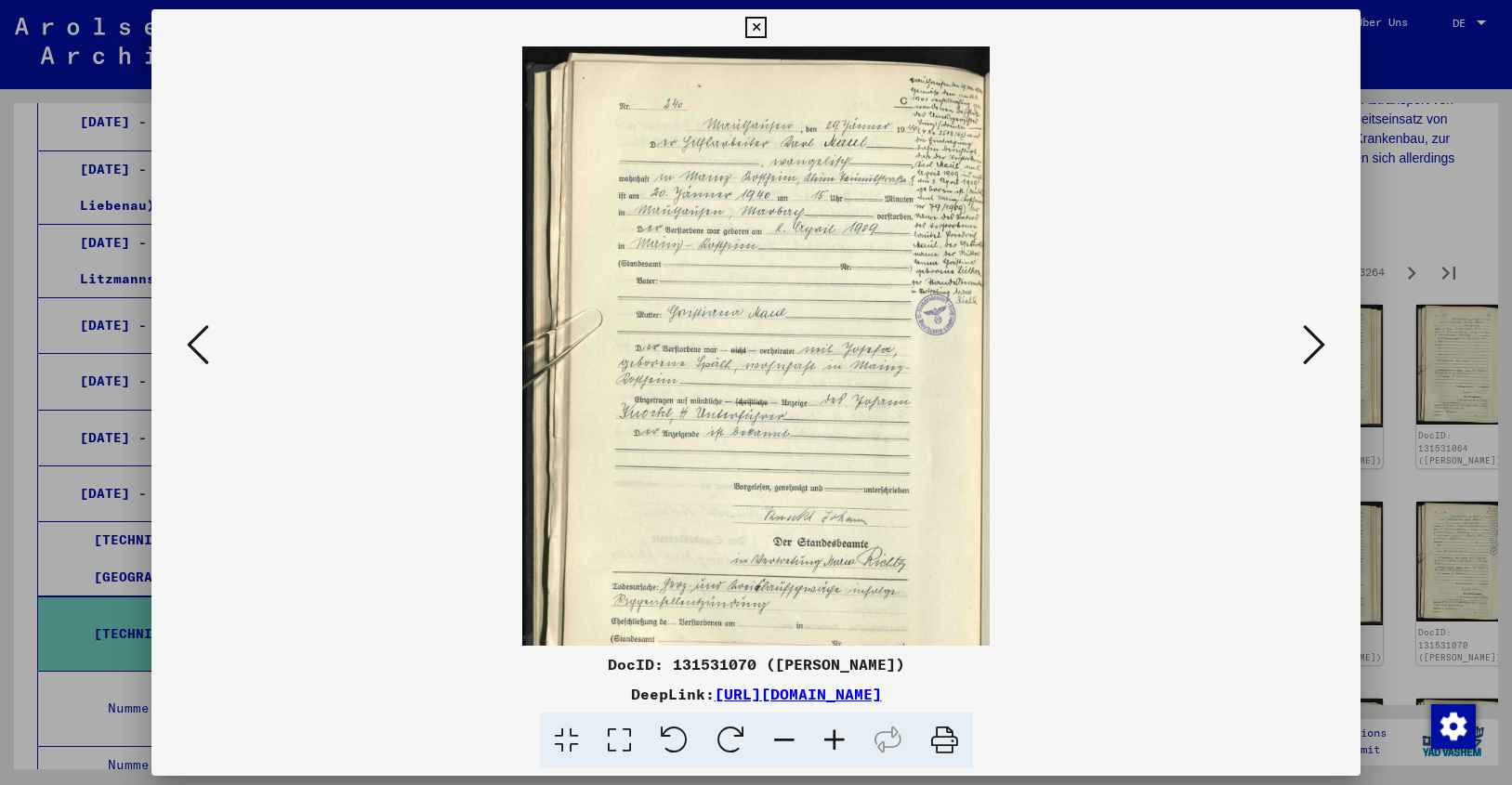
click at [830, 729] on icon at bounding box center [834, 740] width 50 height 57
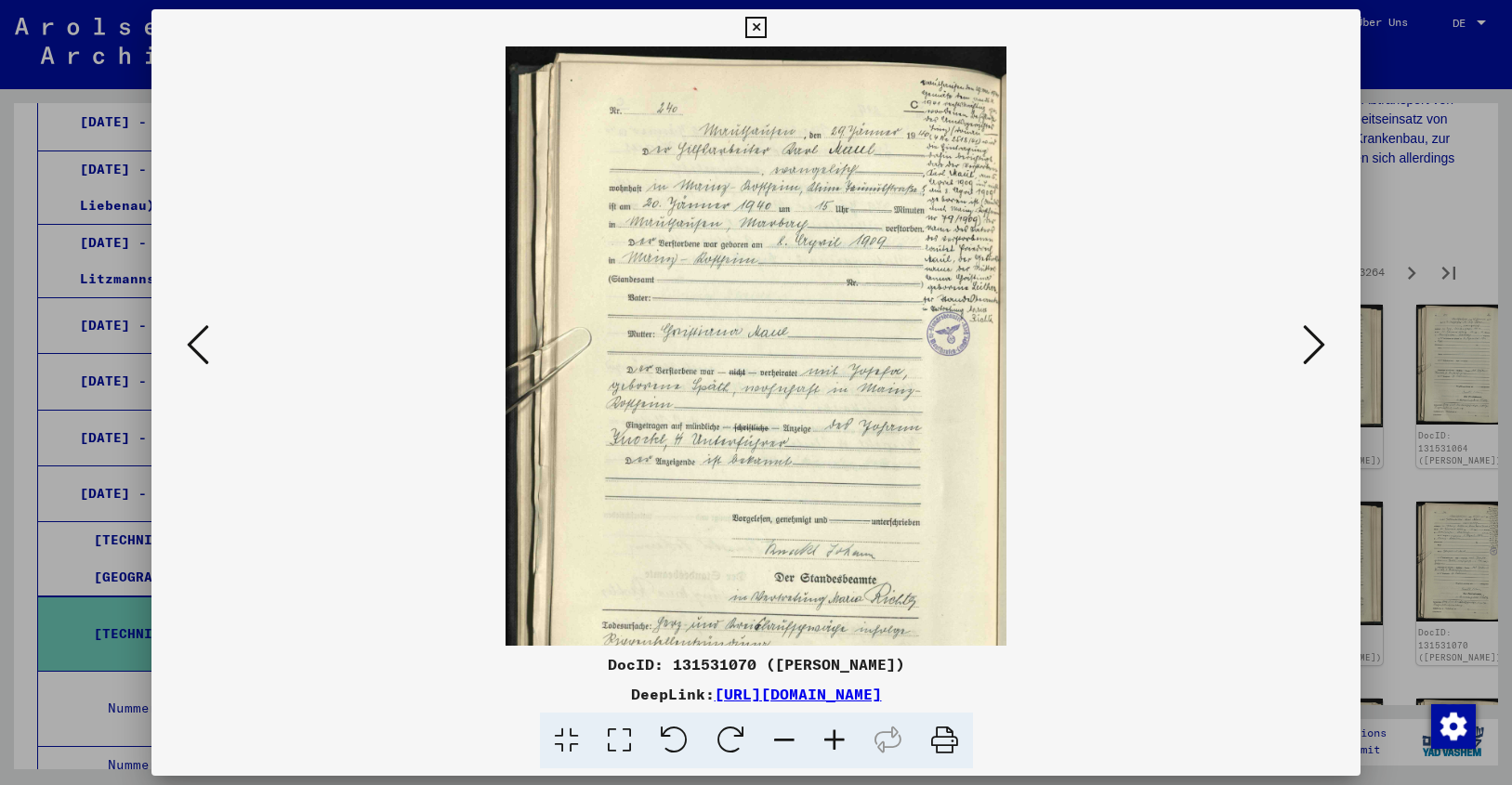
click at [830, 729] on icon at bounding box center [834, 740] width 50 height 57
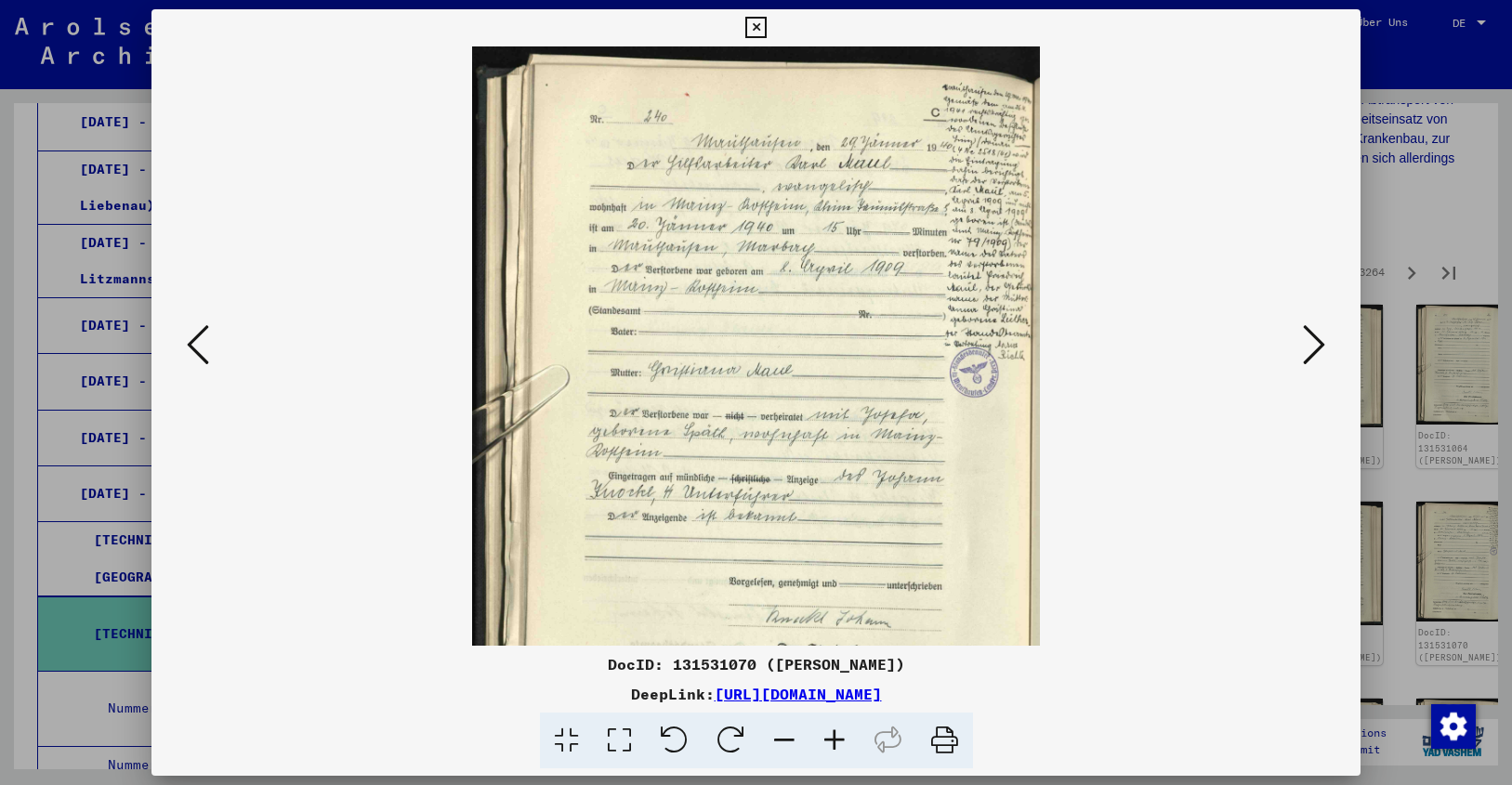
click at [830, 729] on icon at bounding box center [834, 740] width 50 height 57
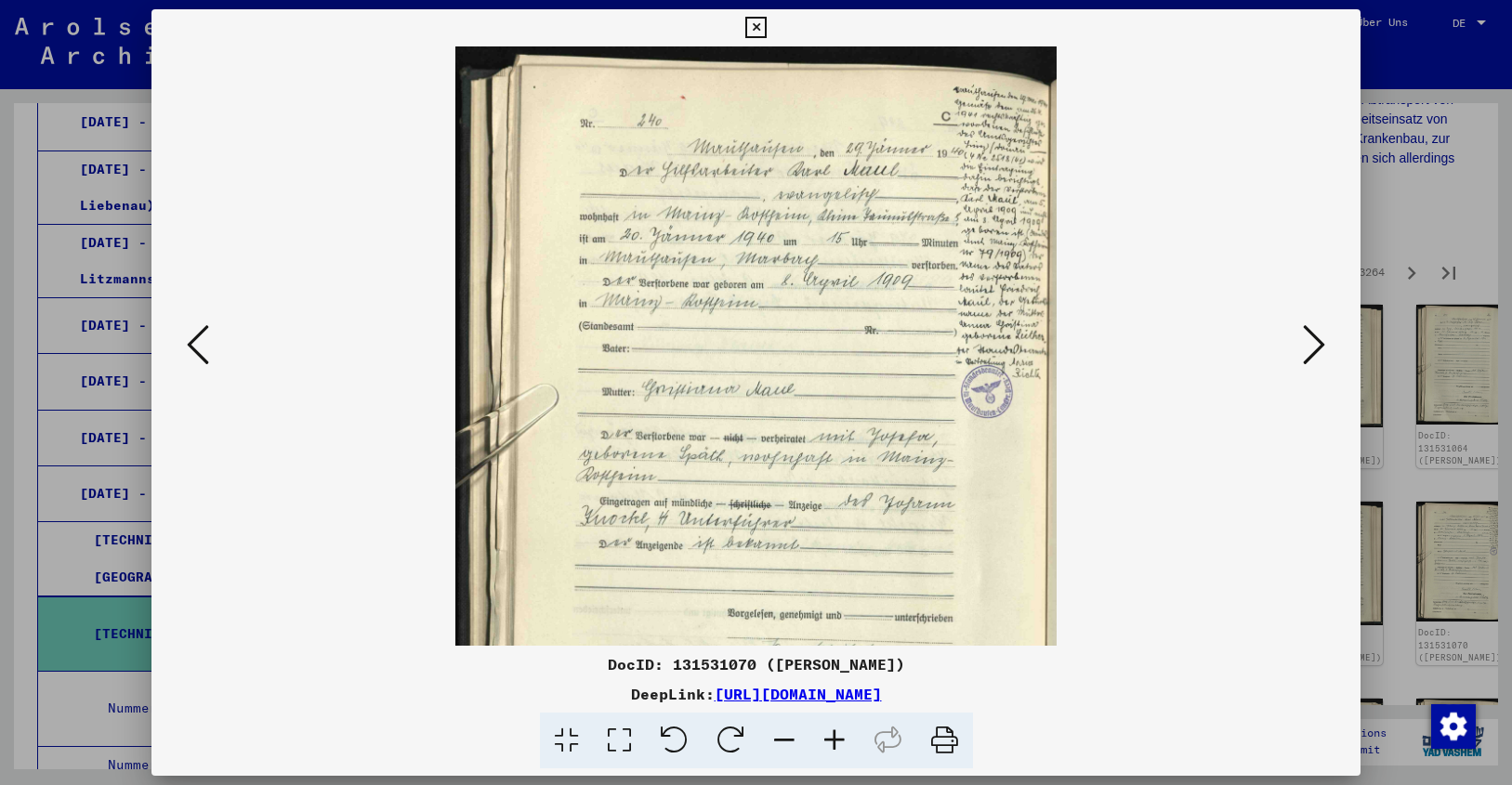
click at [830, 729] on icon at bounding box center [834, 740] width 50 height 57
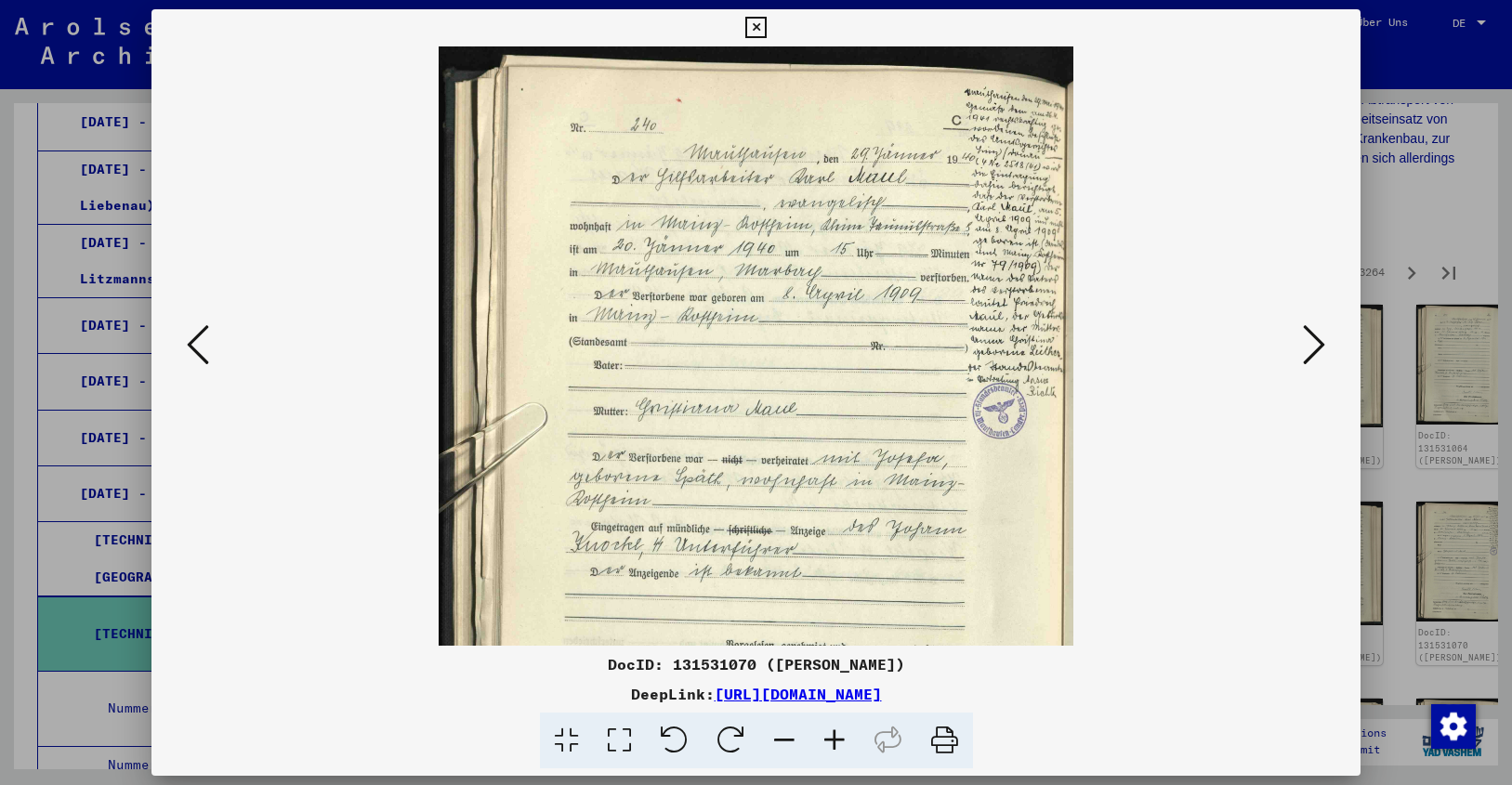
click at [830, 729] on icon at bounding box center [834, 740] width 50 height 57
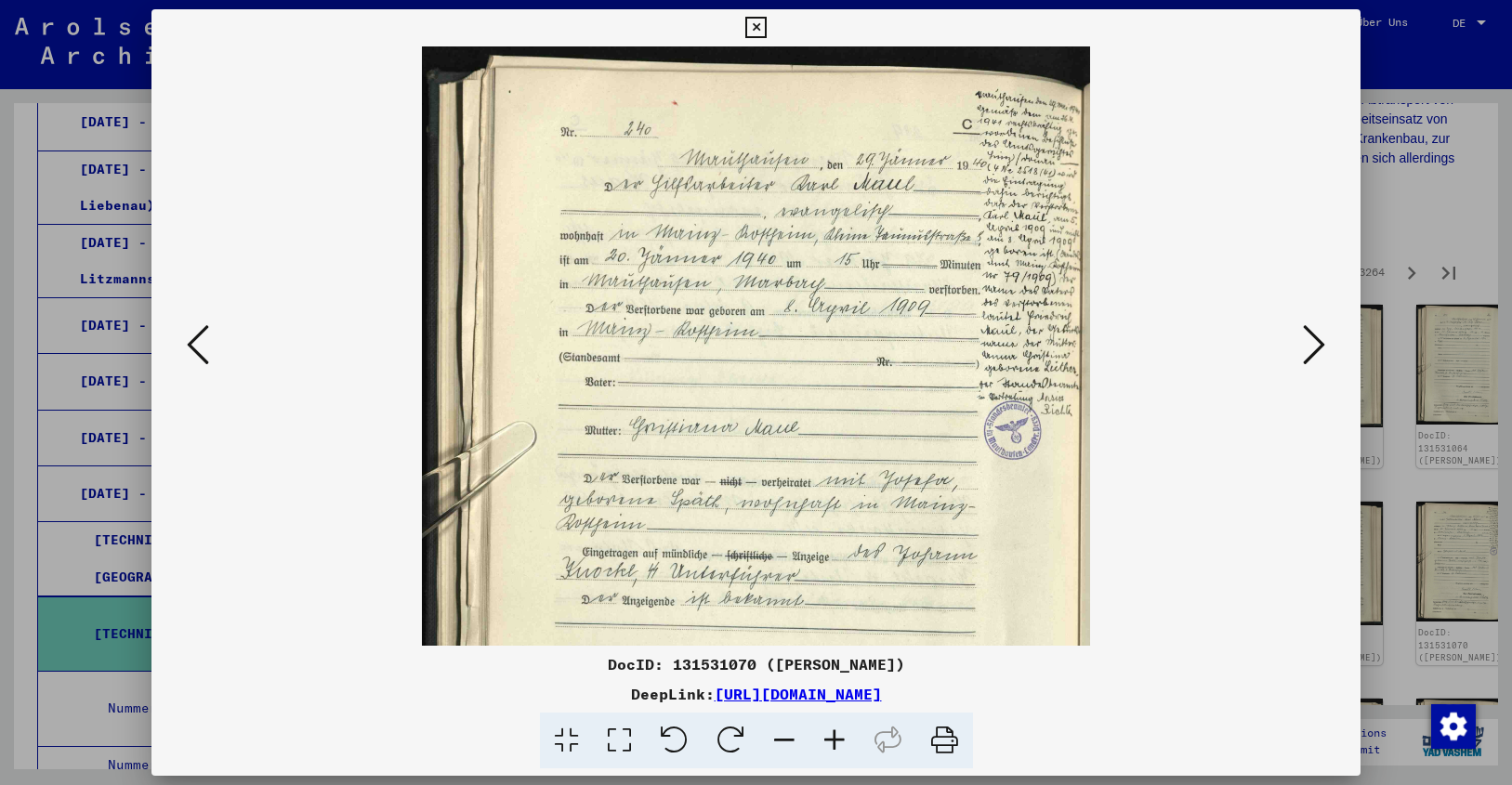
click at [830, 729] on icon at bounding box center [834, 740] width 50 height 57
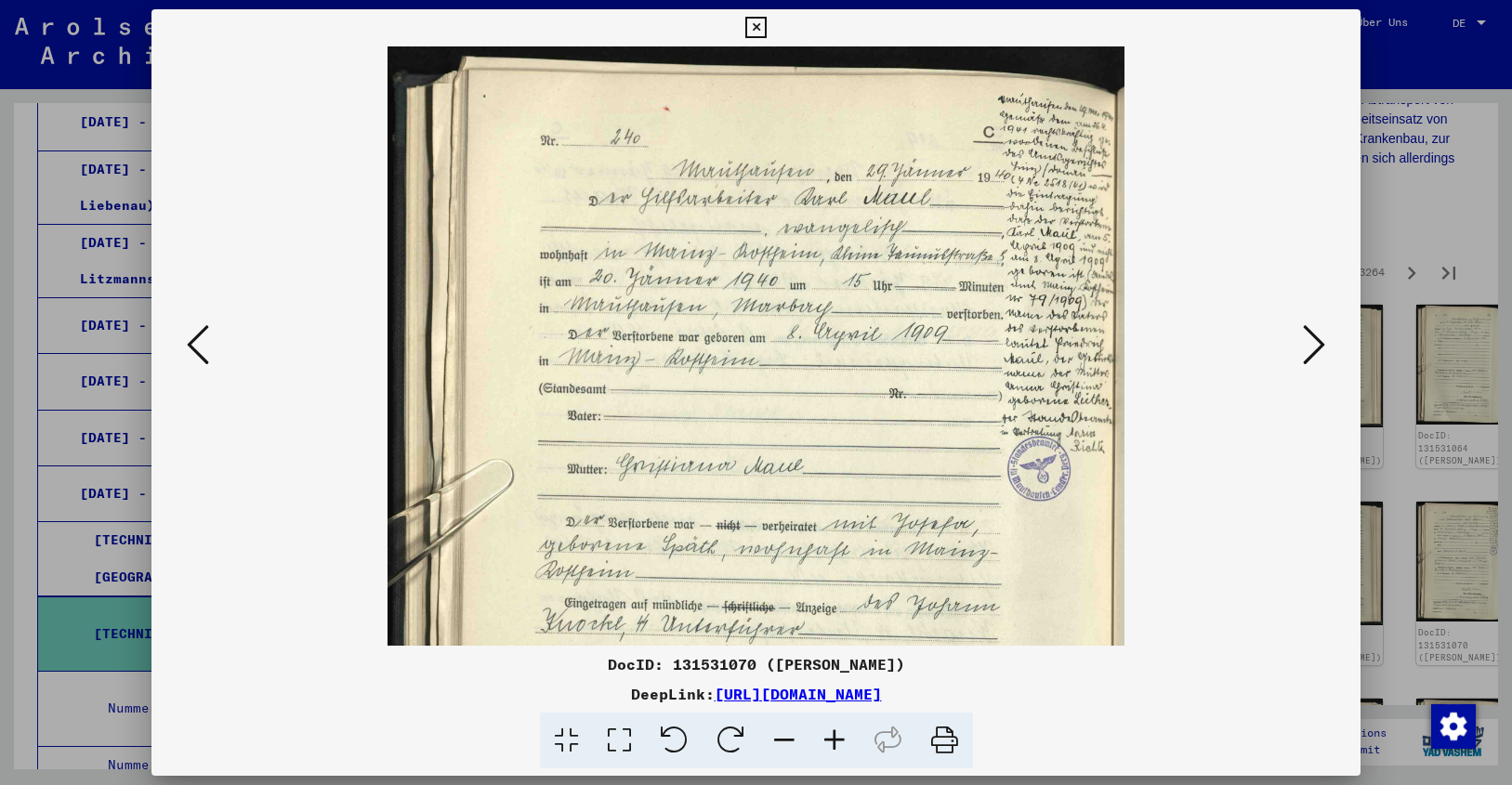
click at [830, 729] on icon at bounding box center [834, 740] width 50 height 57
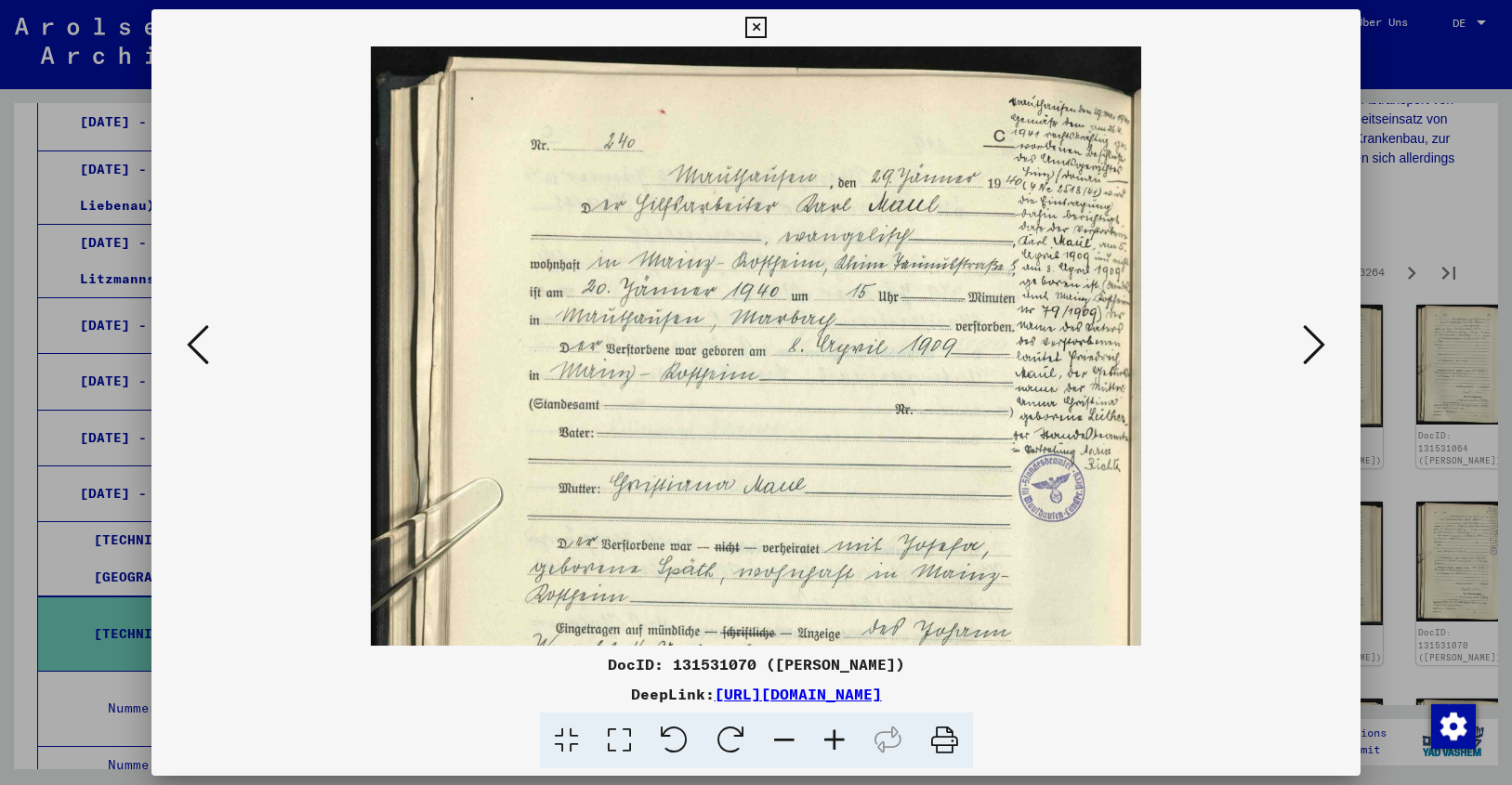
click at [830, 729] on icon at bounding box center [834, 740] width 50 height 57
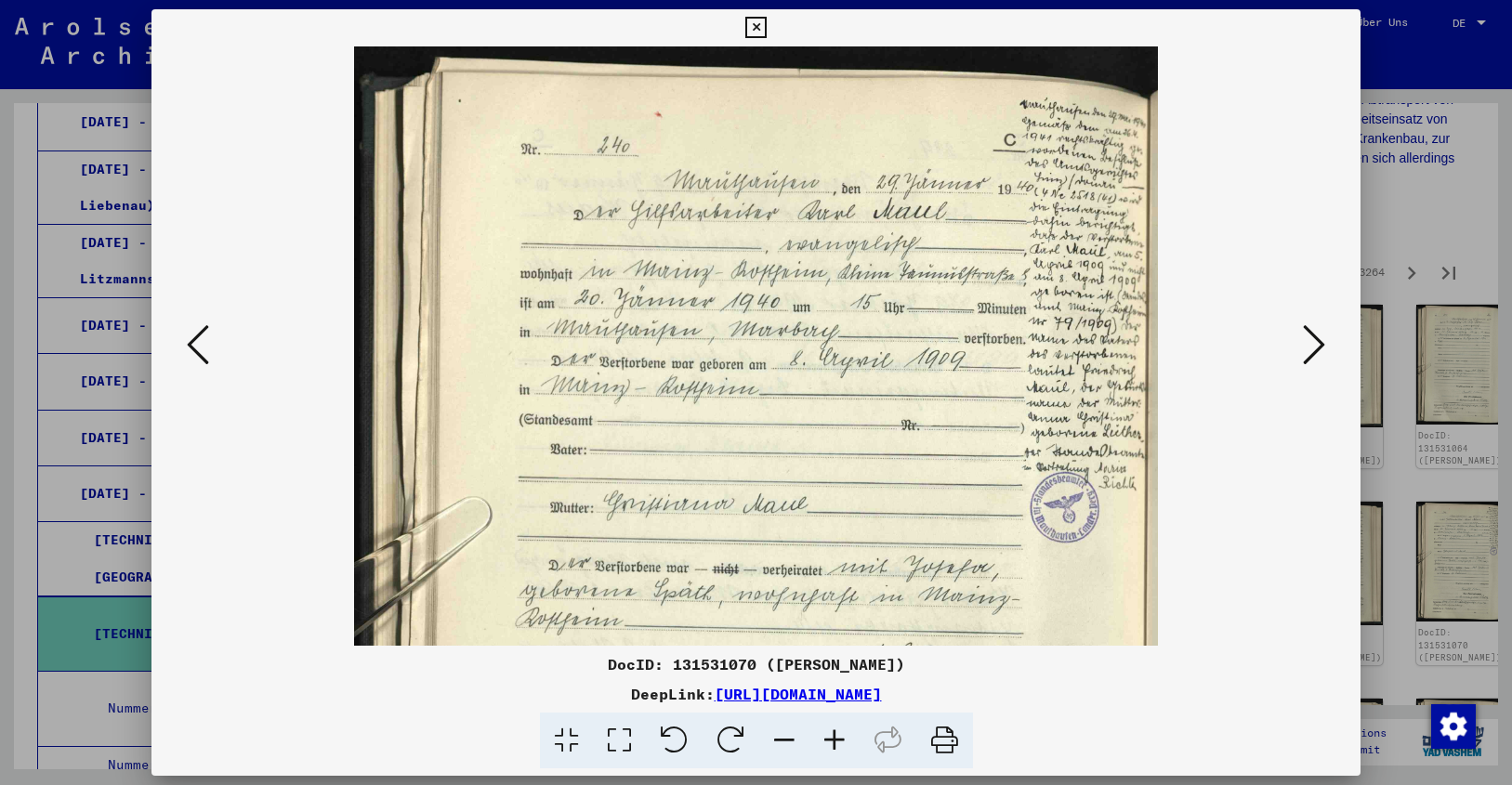
click at [830, 729] on icon at bounding box center [834, 740] width 50 height 57
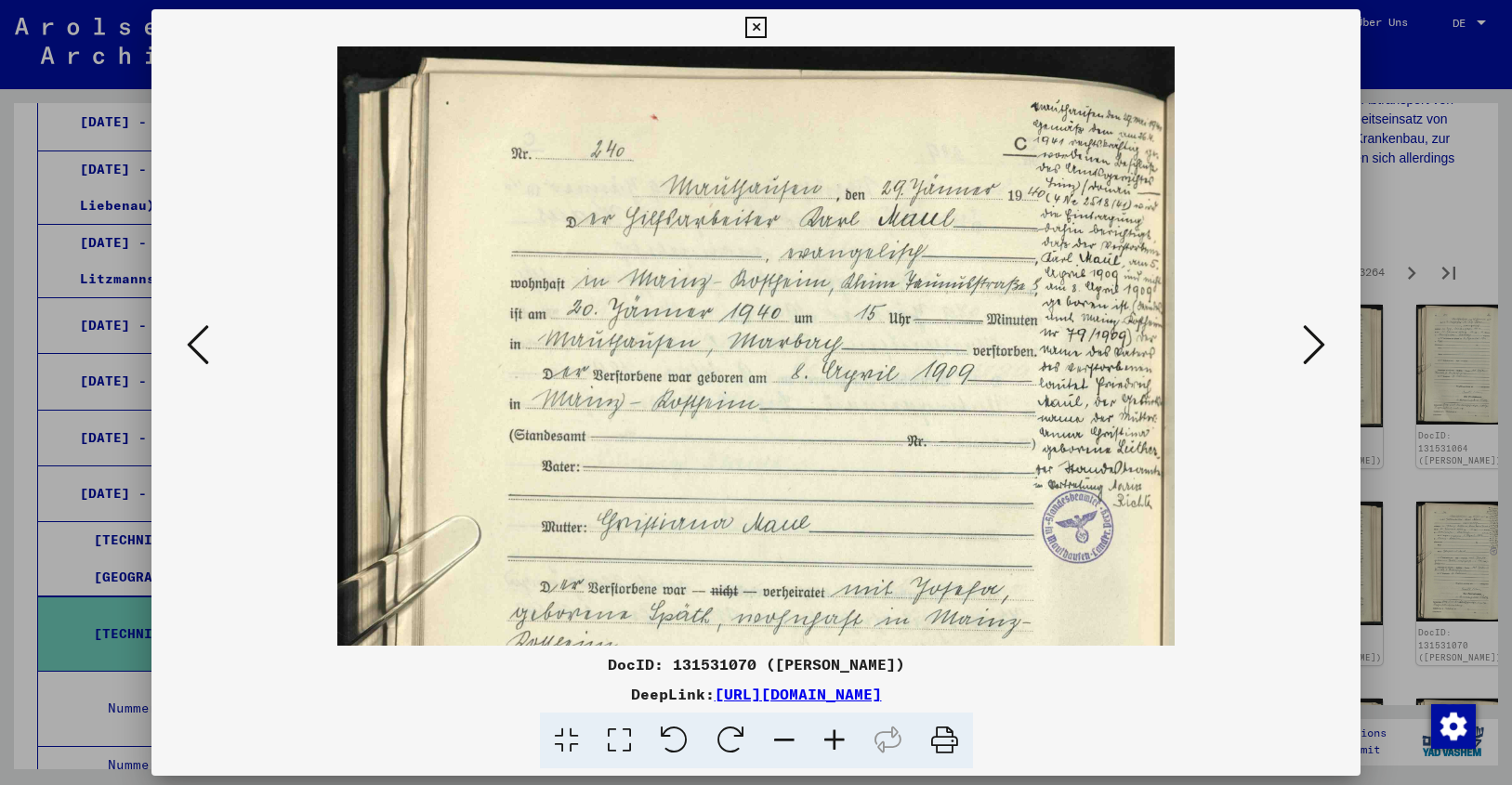
click at [830, 729] on icon at bounding box center [834, 740] width 50 height 57
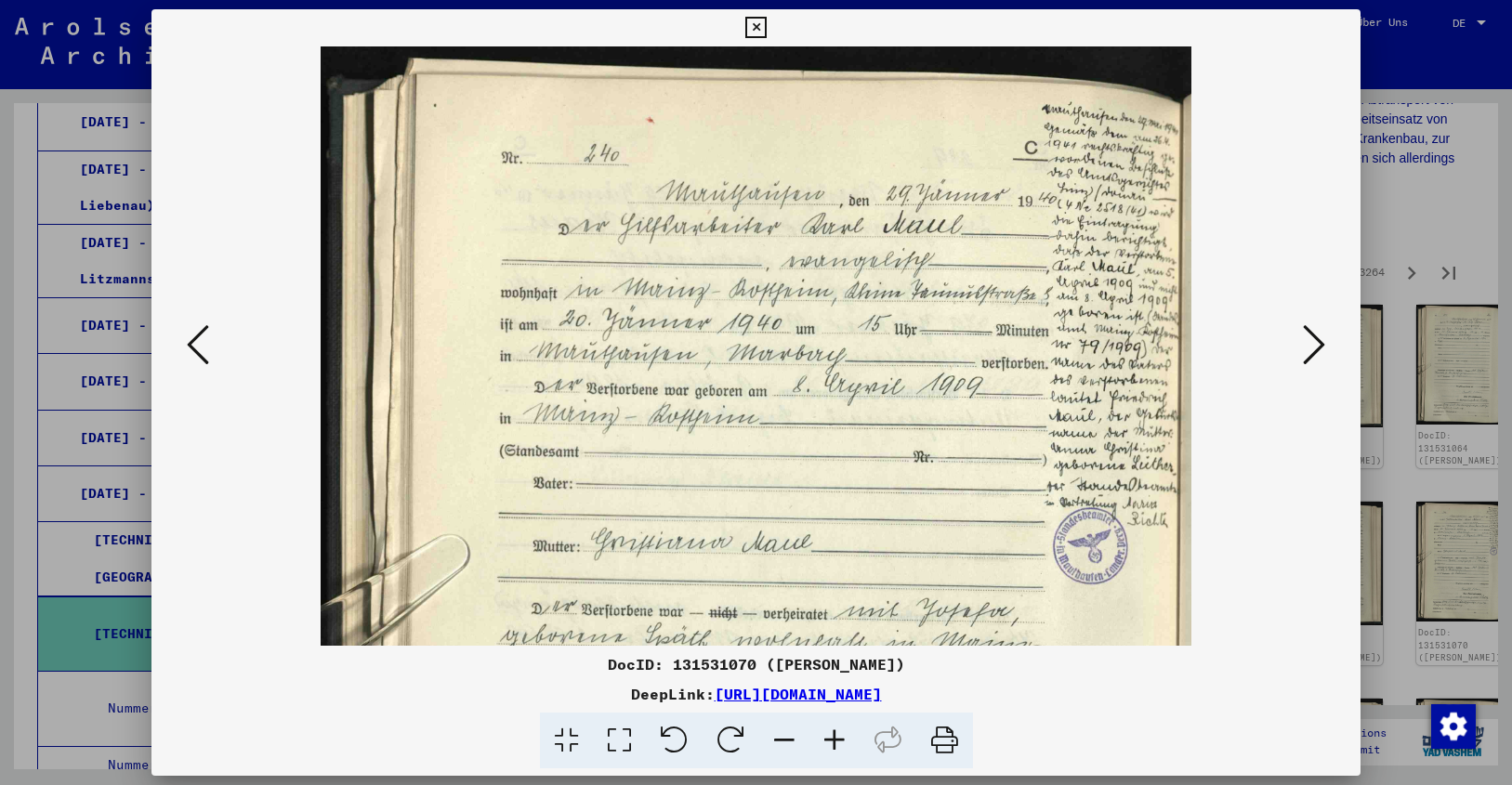
click at [830, 729] on icon at bounding box center [834, 740] width 50 height 57
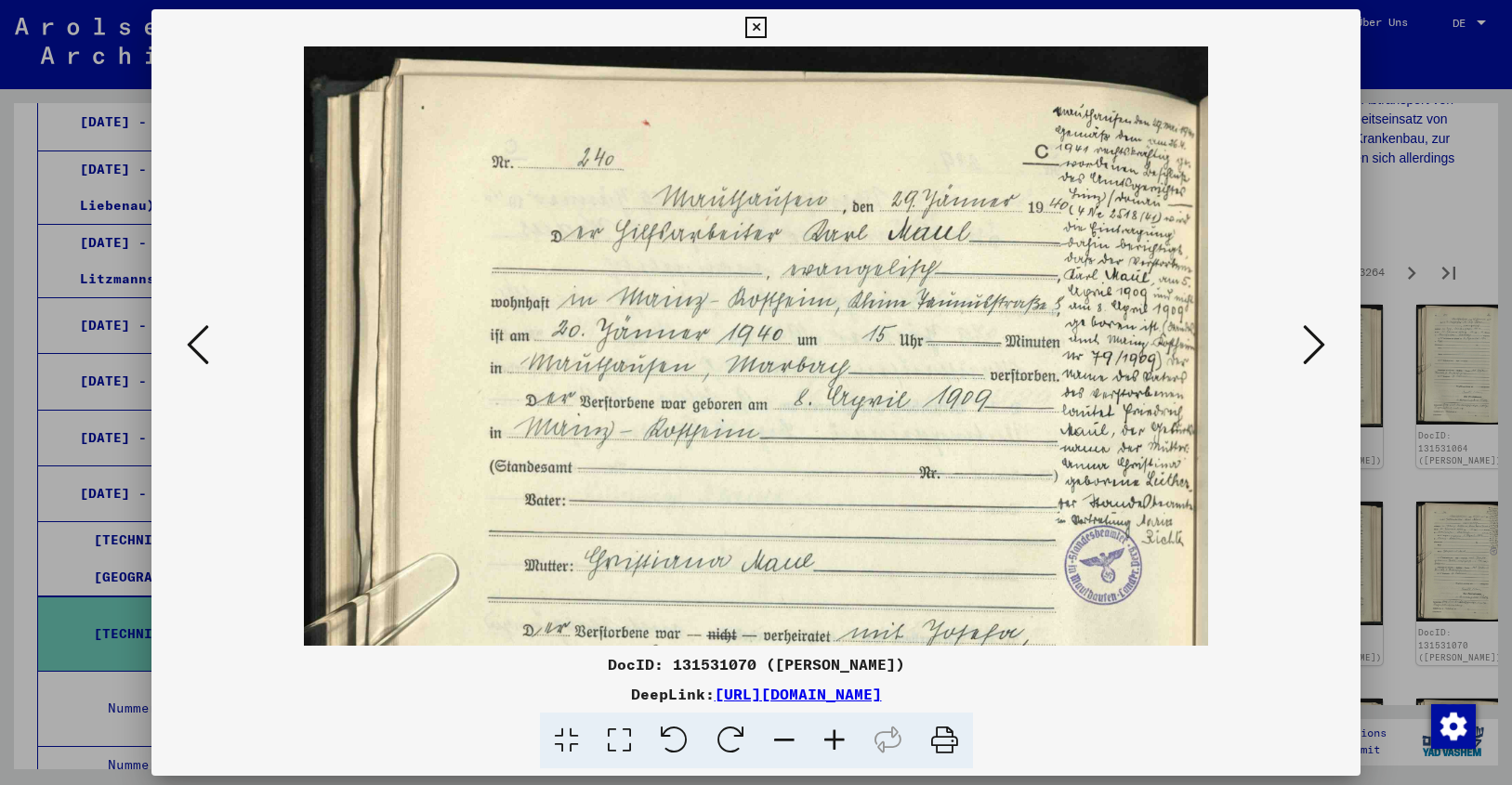
click at [1314, 342] on icon at bounding box center [1314, 344] width 22 height 45
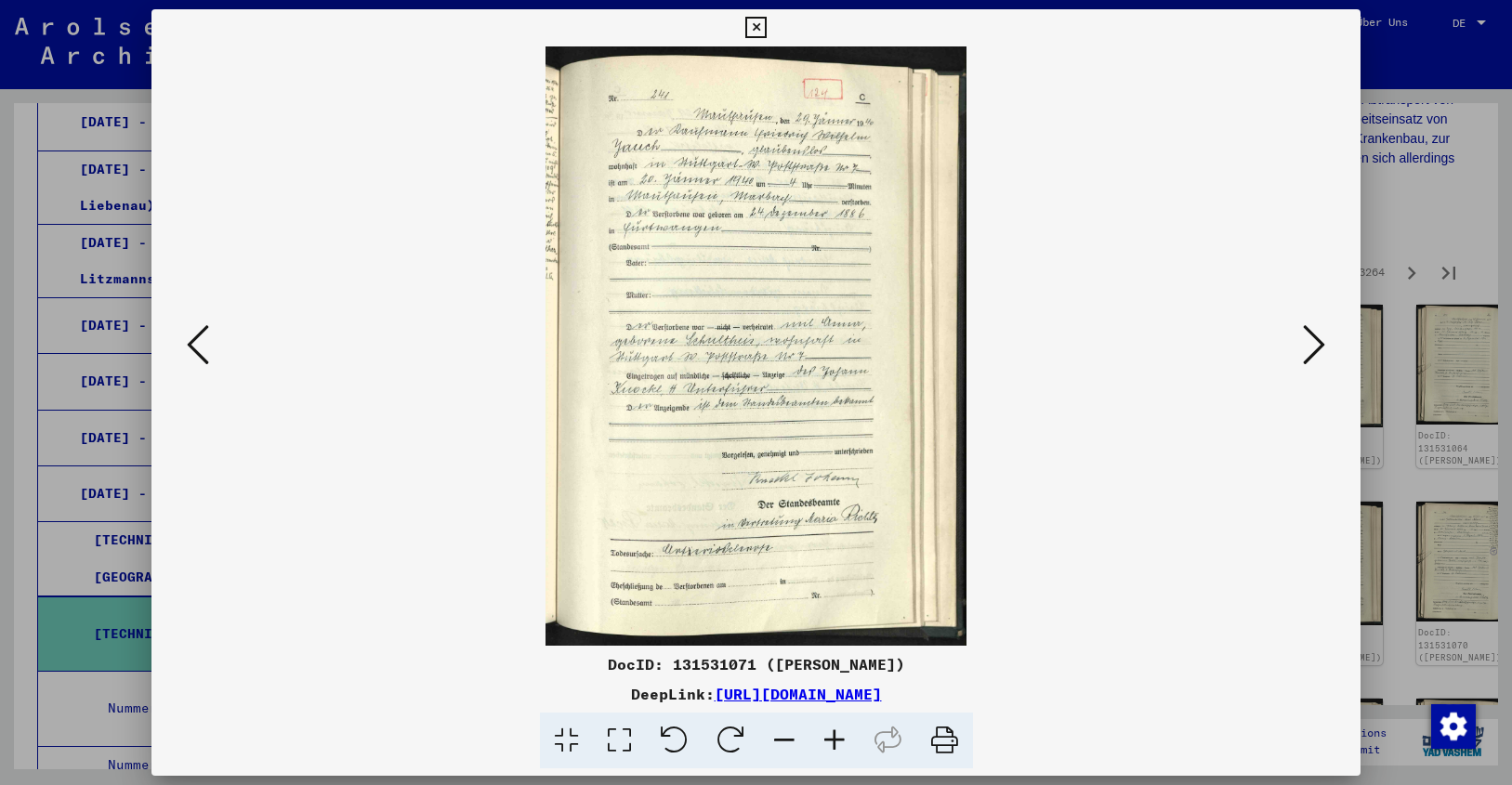
click at [1314, 342] on icon at bounding box center [1314, 344] width 22 height 45
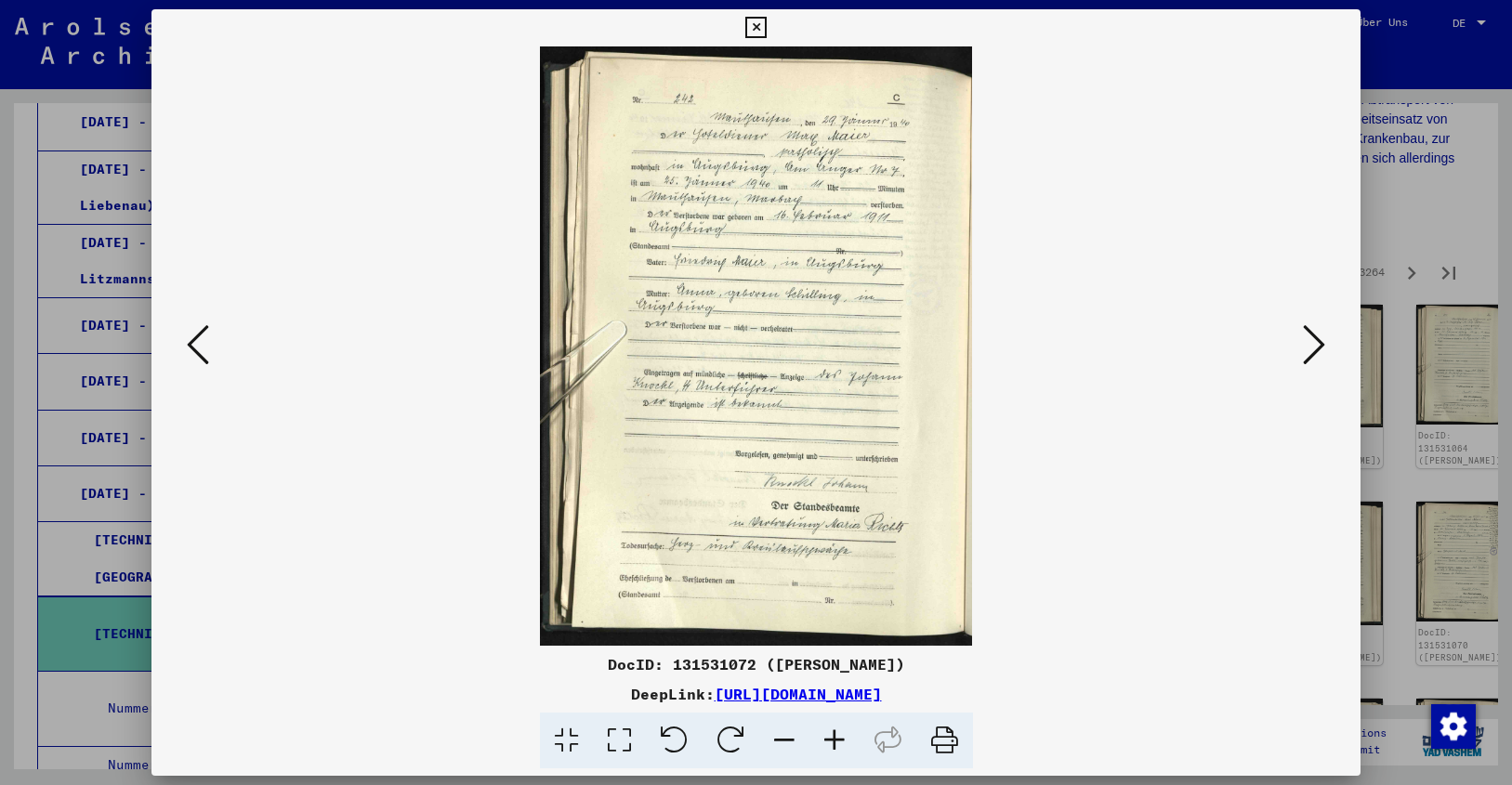
click at [1314, 342] on icon at bounding box center [1314, 344] width 22 height 45
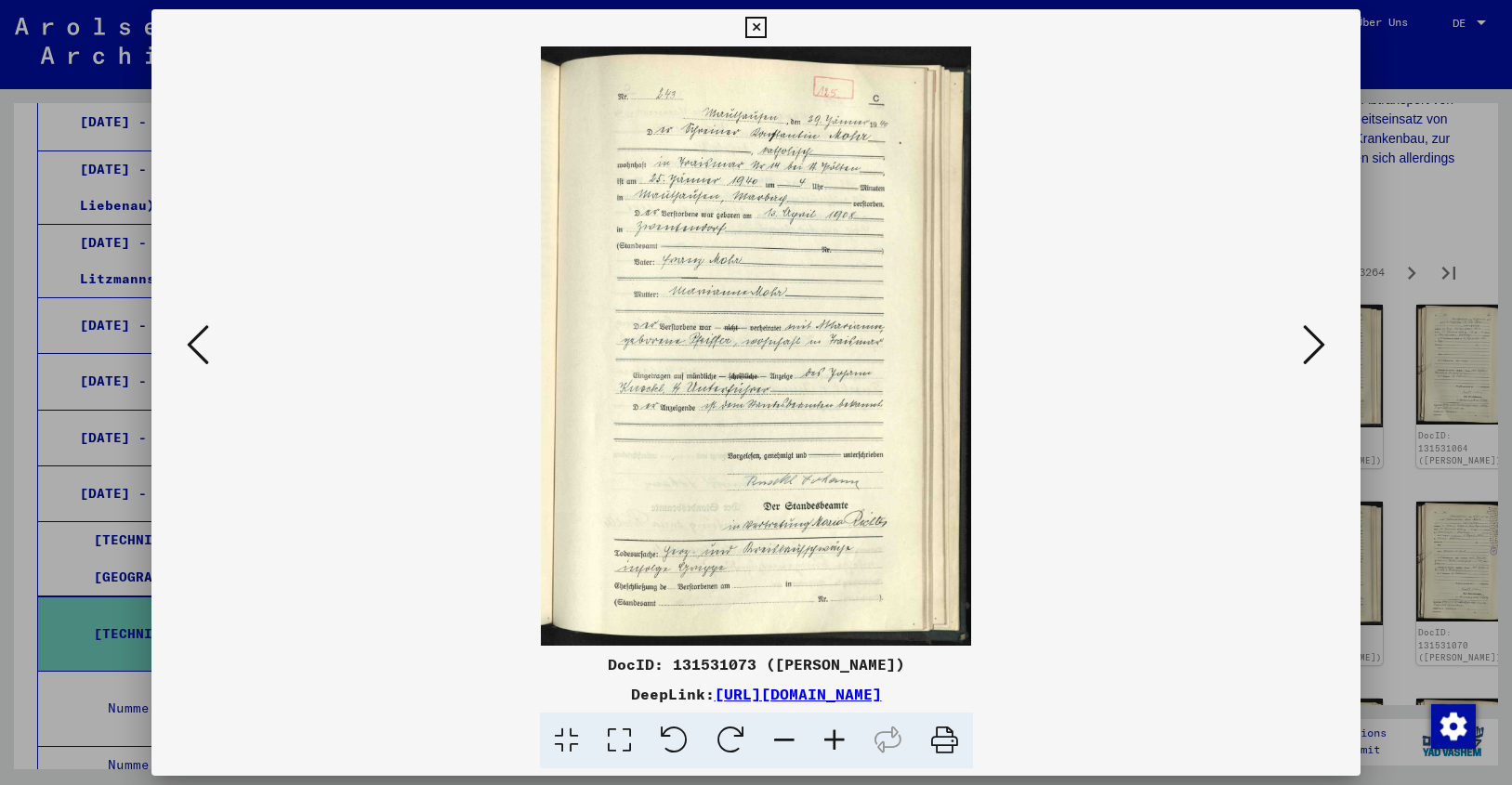
click at [831, 736] on icon at bounding box center [834, 740] width 50 height 57
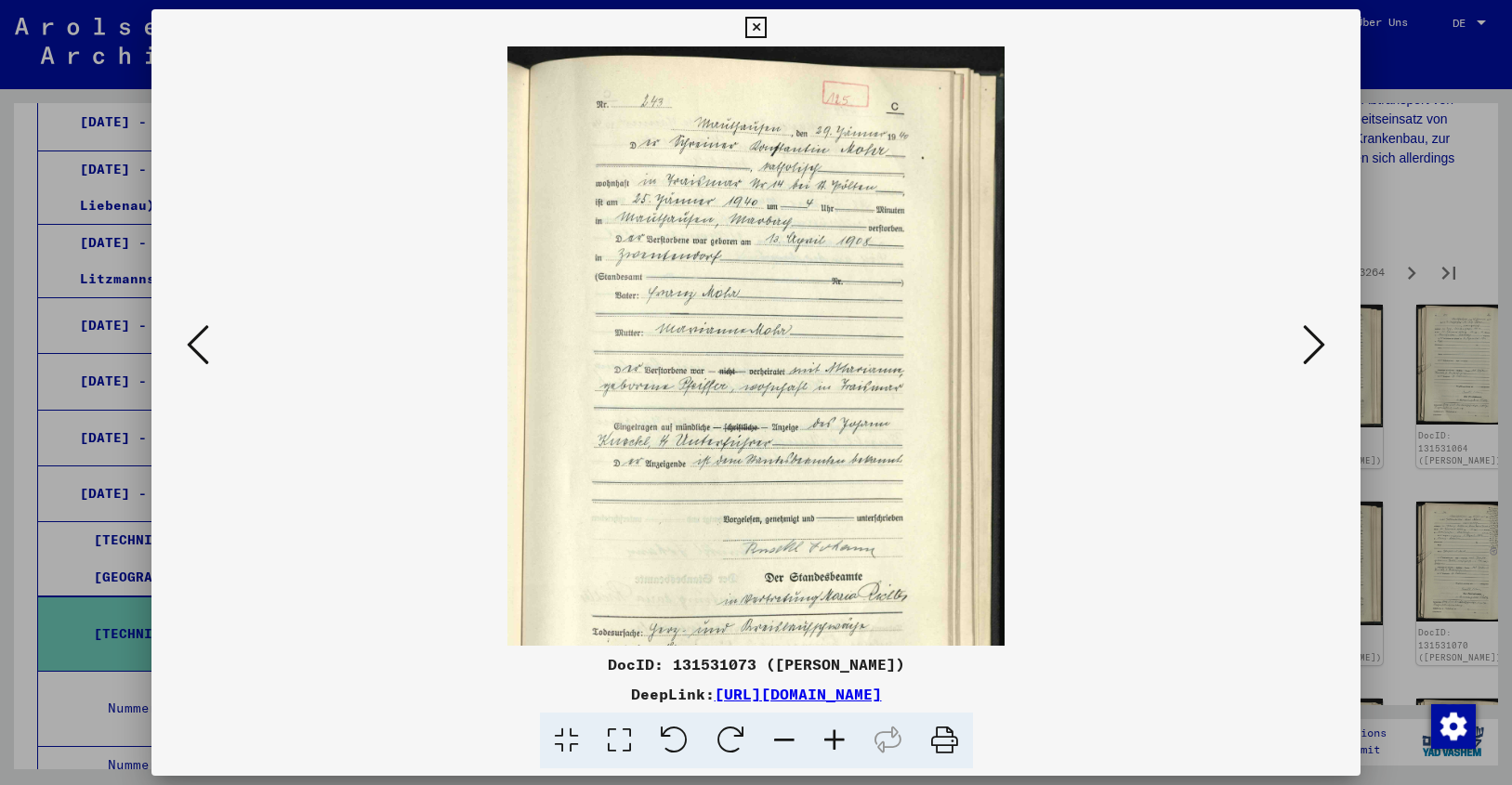
click at [831, 736] on icon at bounding box center [834, 740] width 50 height 57
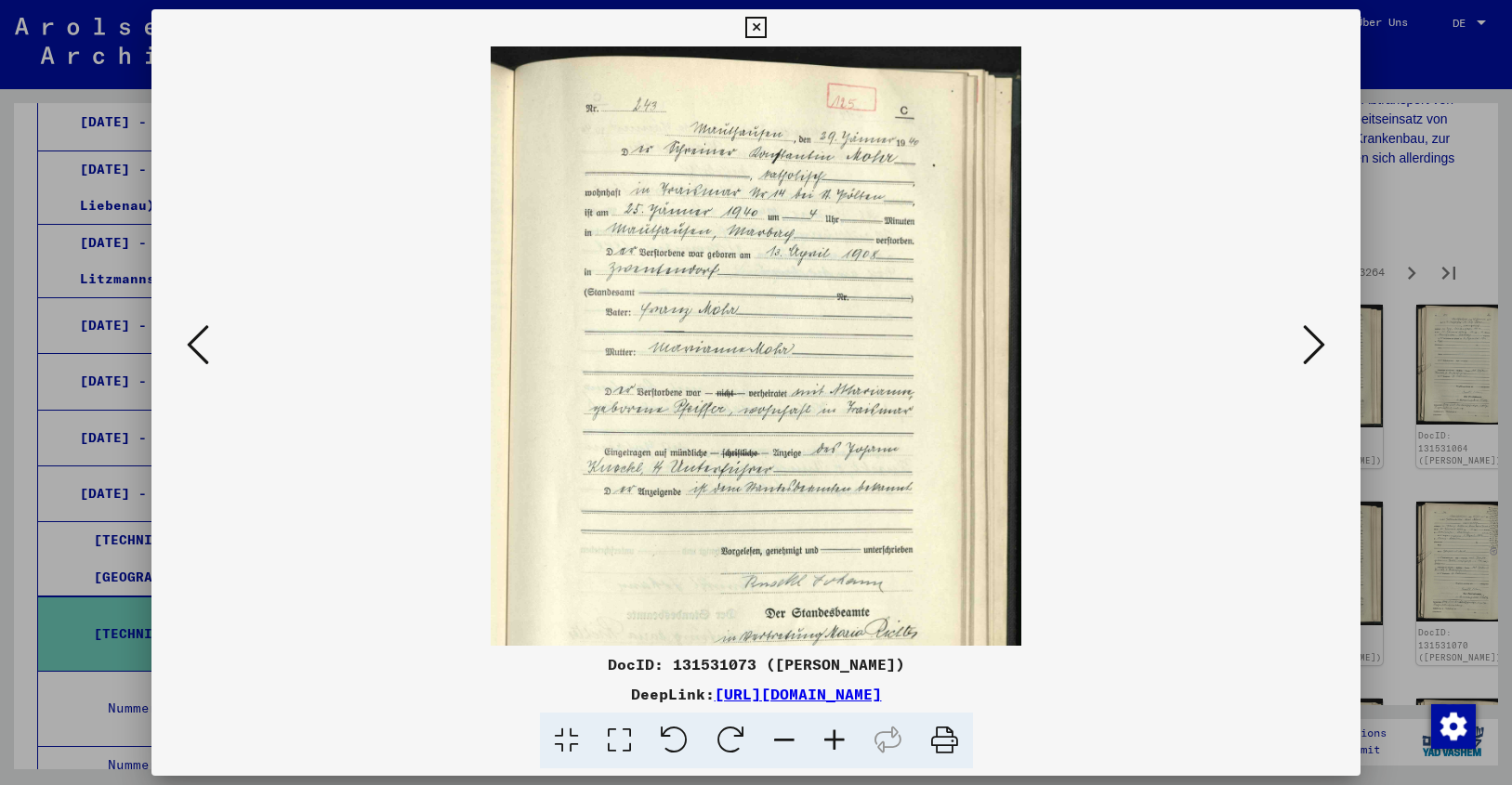
click at [831, 736] on icon at bounding box center [834, 740] width 50 height 57
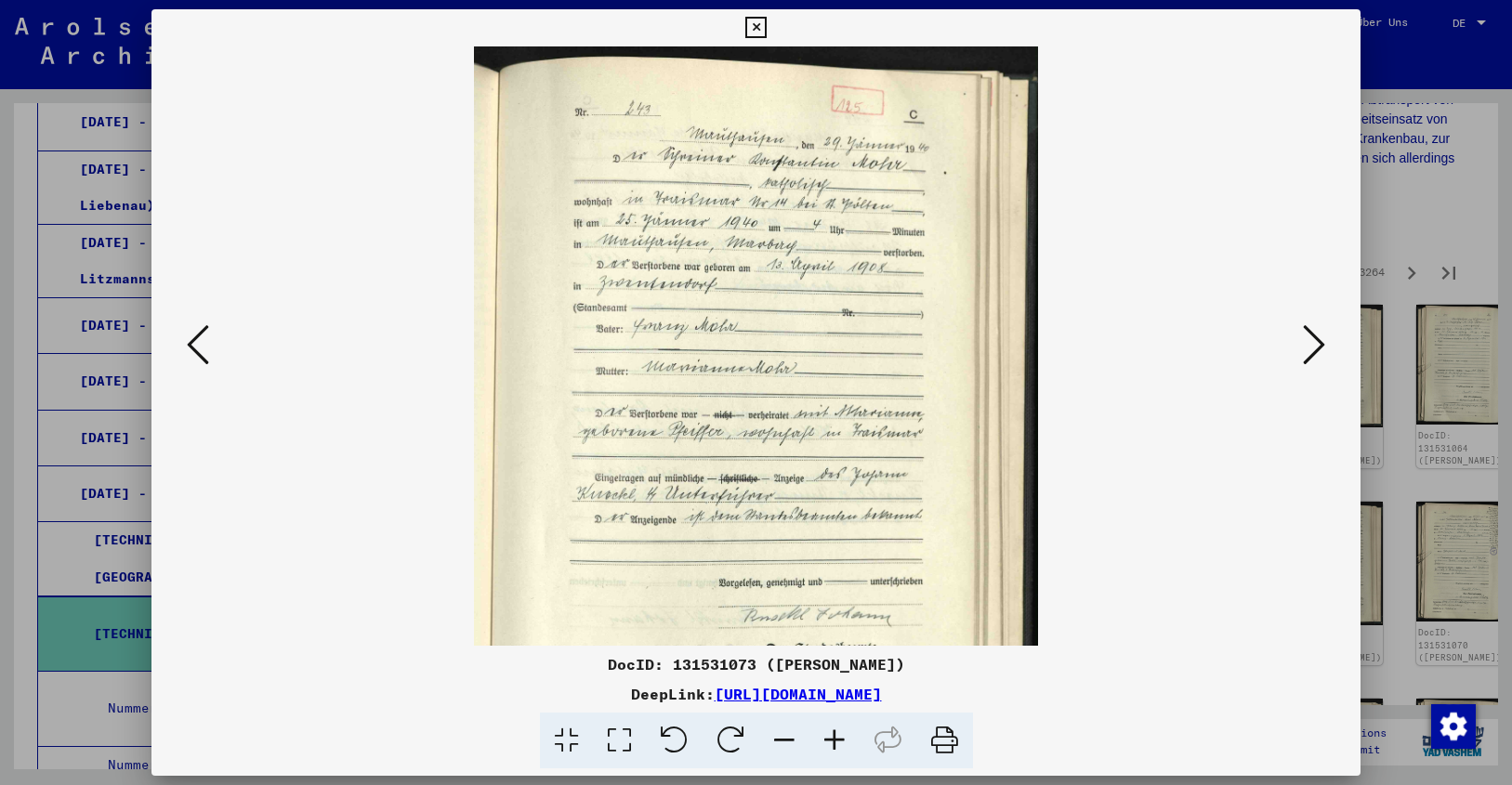
click at [831, 736] on icon at bounding box center [834, 740] width 50 height 57
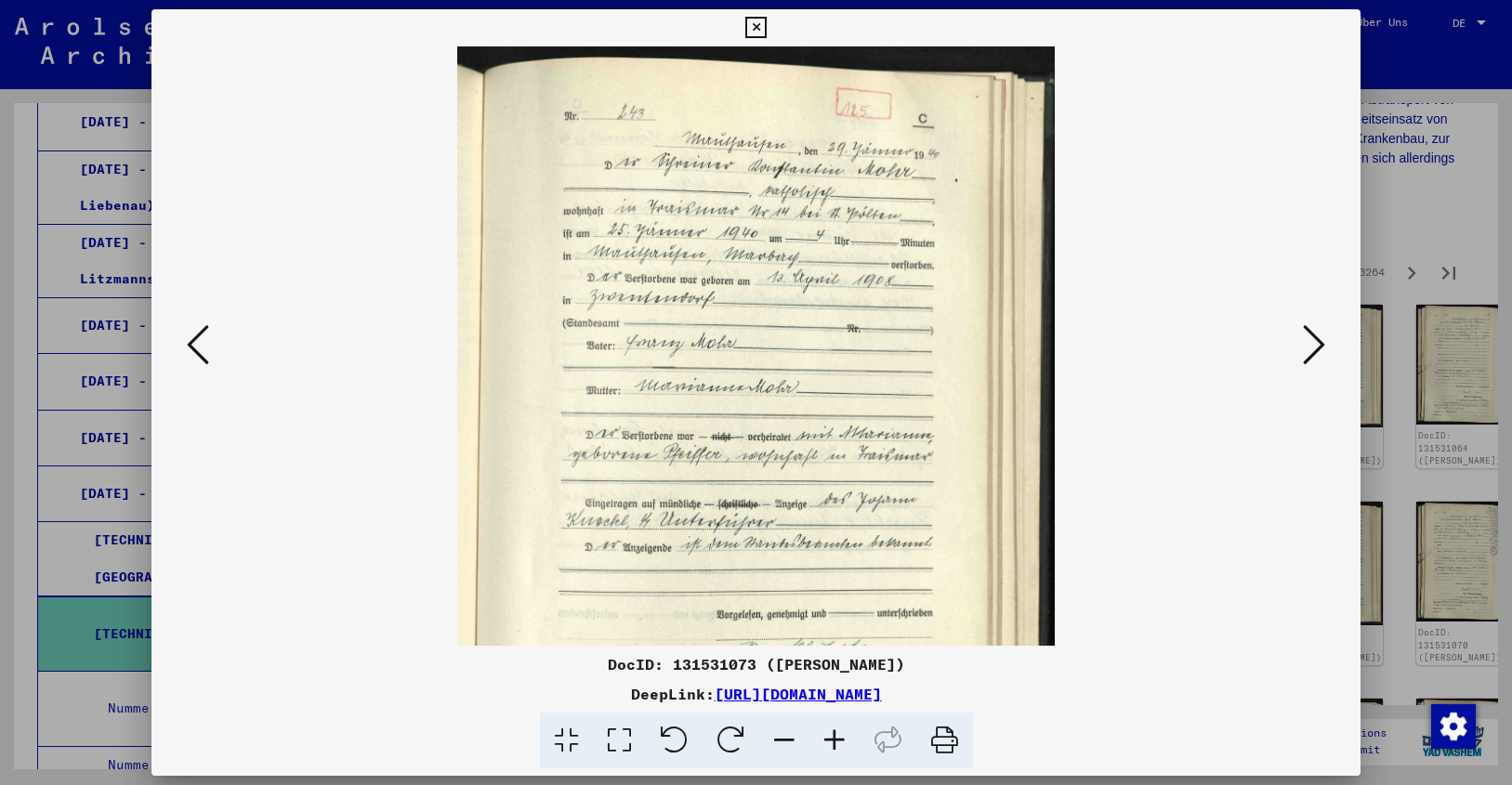
click at [831, 736] on icon at bounding box center [834, 740] width 50 height 57
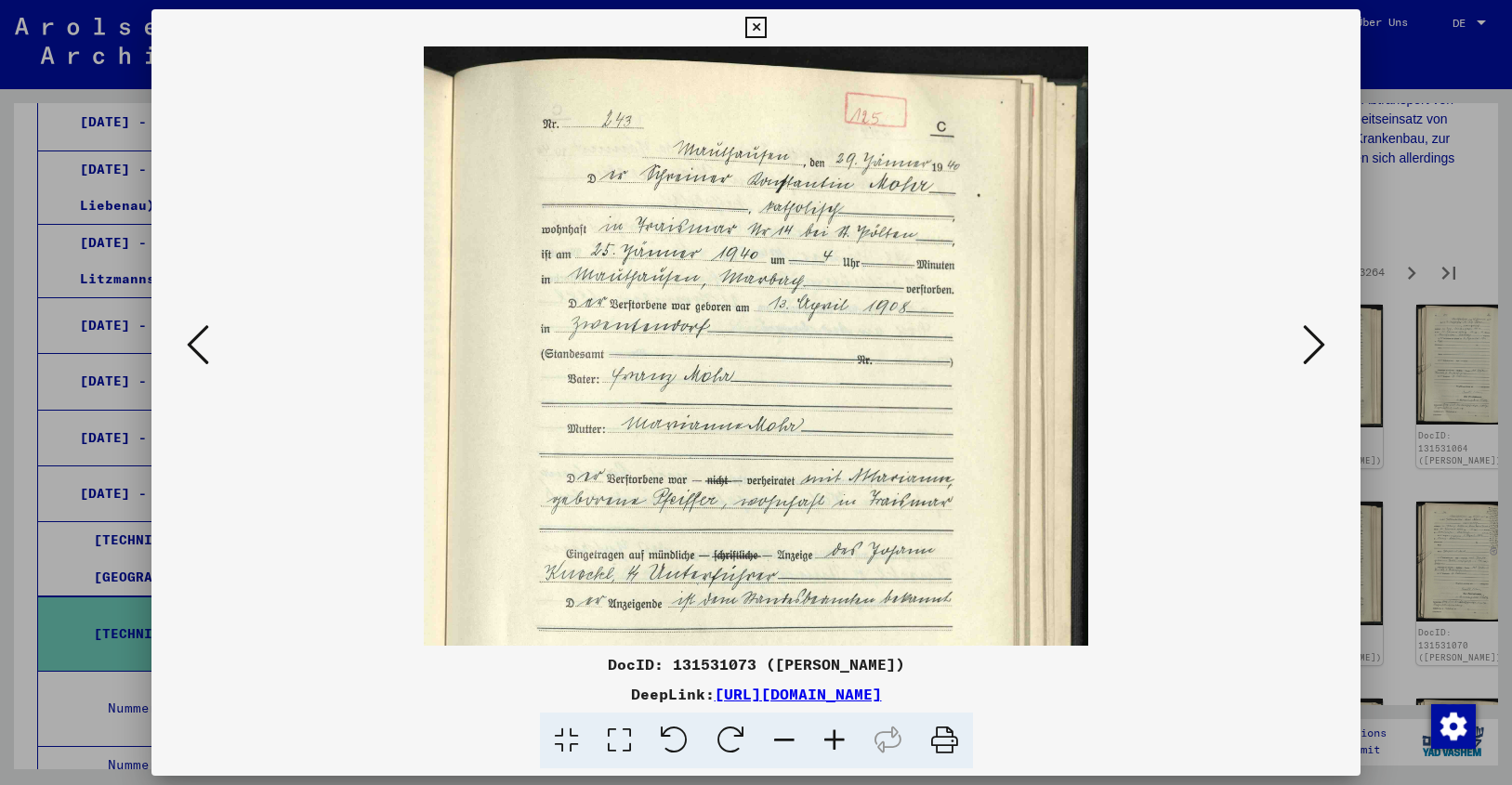
click at [831, 736] on icon at bounding box center [834, 740] width 50 height 57
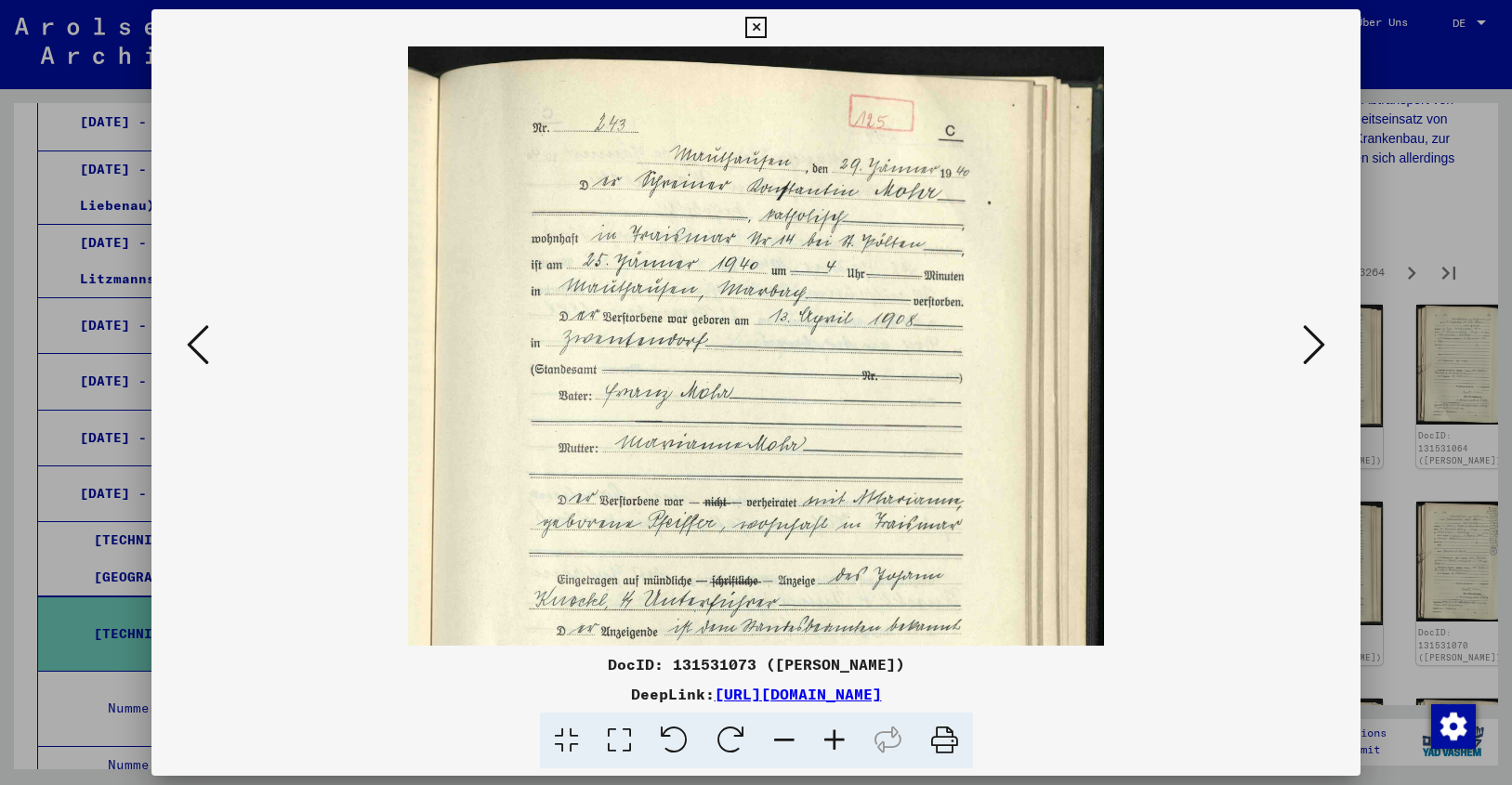
click at [831, 736] on icon at bounding box center [834, 740] width 50 height 57
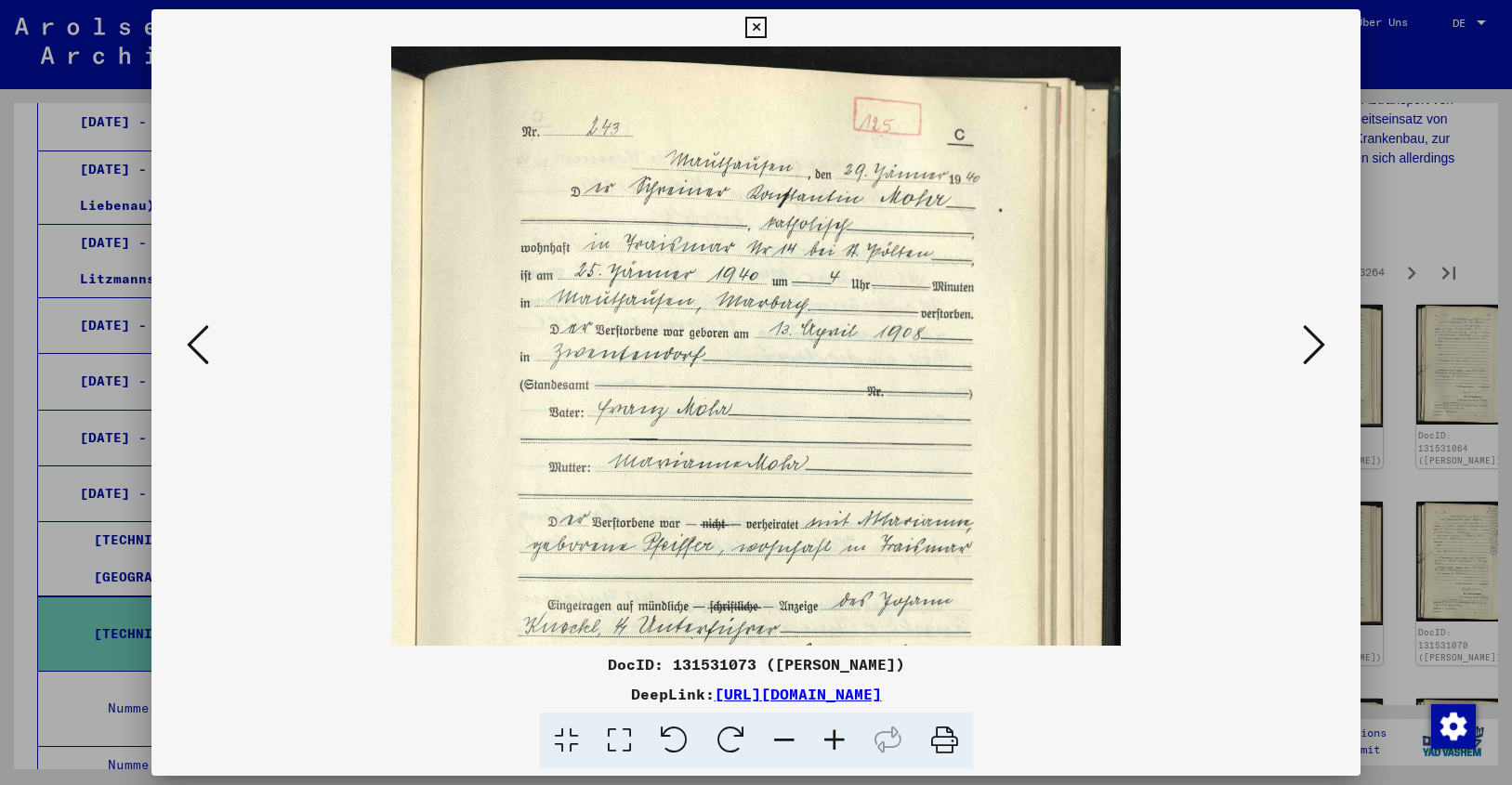
click at [831, 736] on icon at bounding box center [834, 740] width 50 height 57
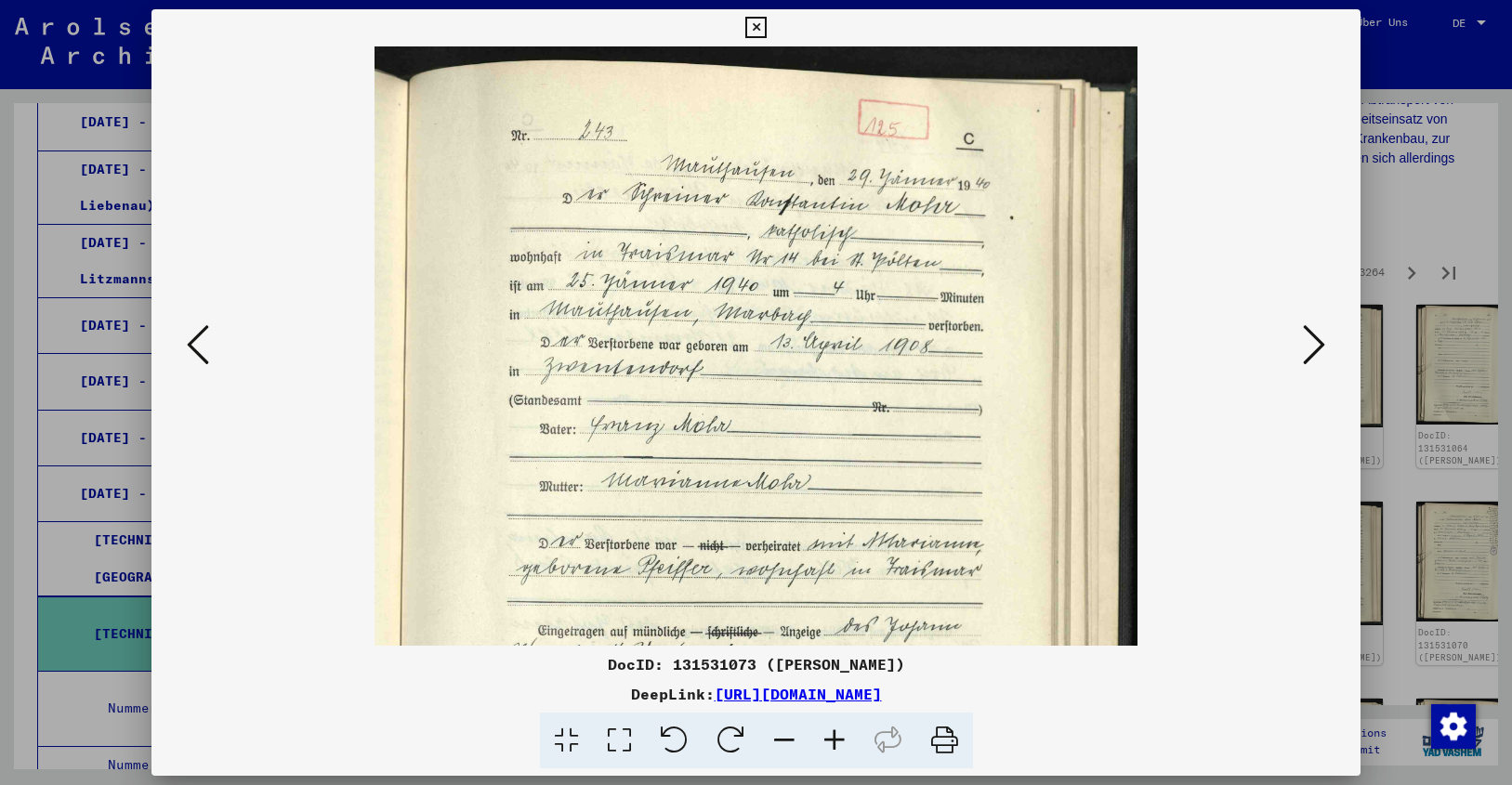
click at [831, 736] on icon at bounding box center [834, 740] width 50 height 57
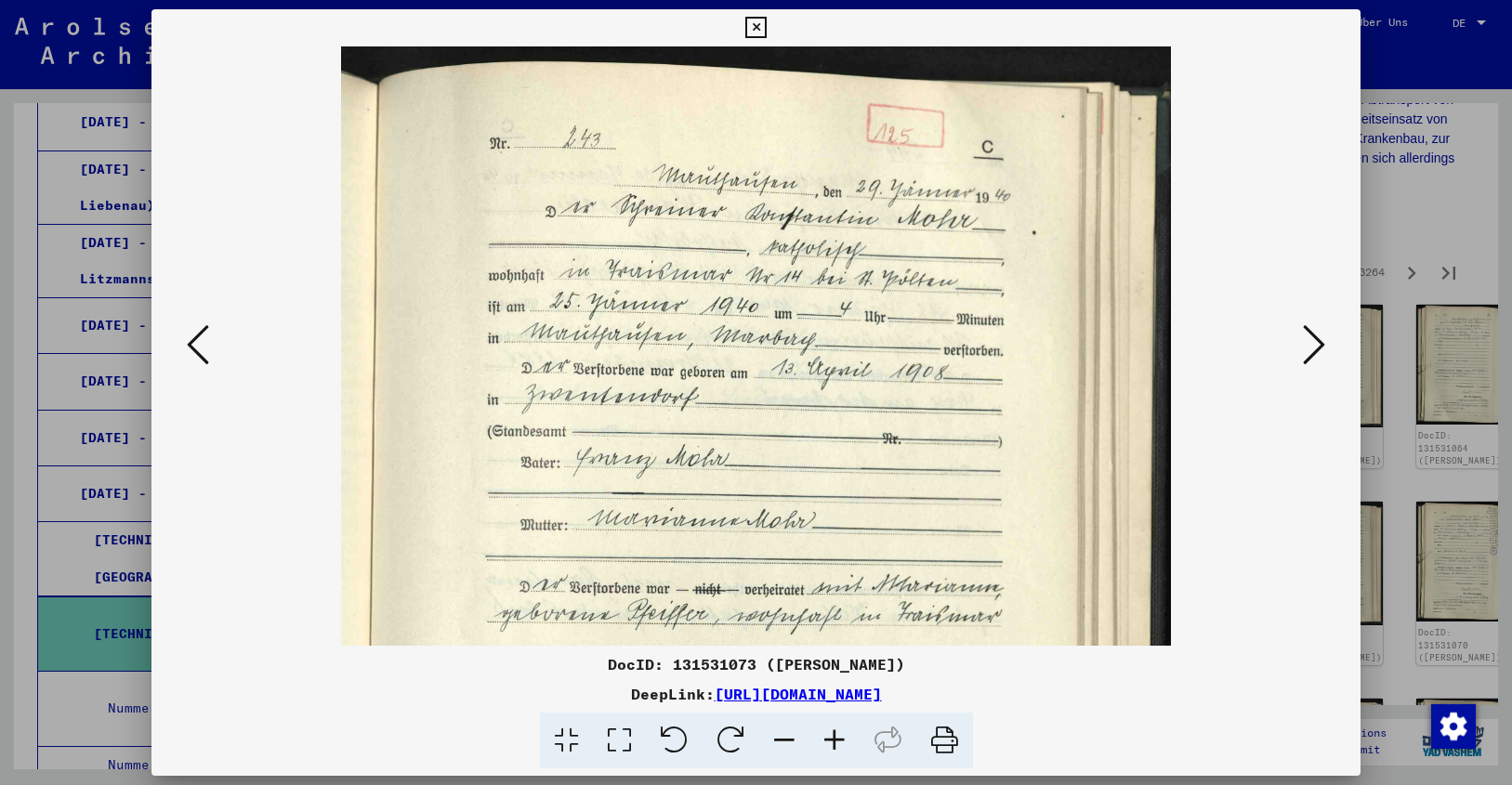
click at [831, 736] on icon at bounding box center [834, 740] width 50 height 57
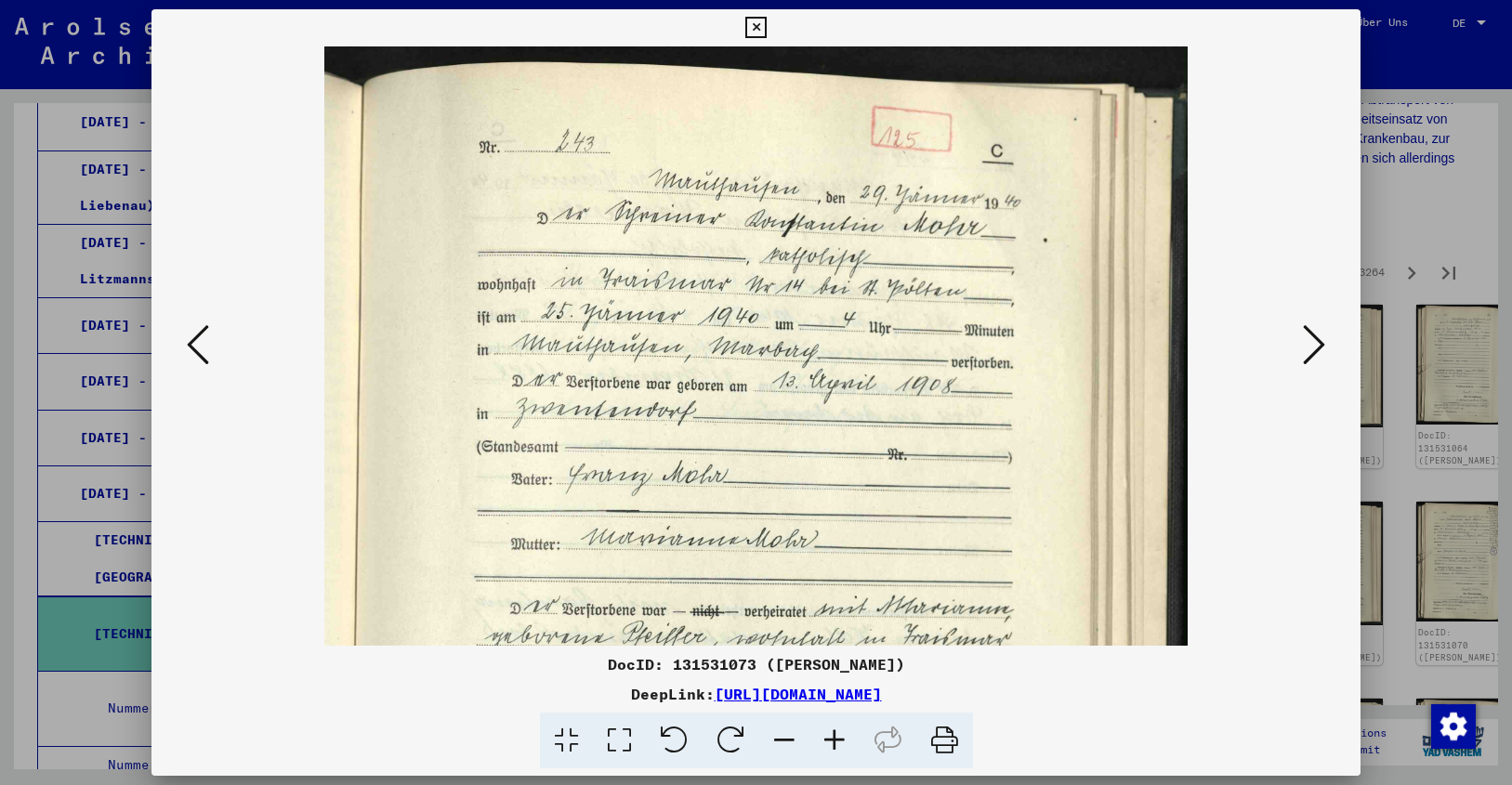
click at [831, 736] on icon at bounding box center [834, 740] width 50 height 57
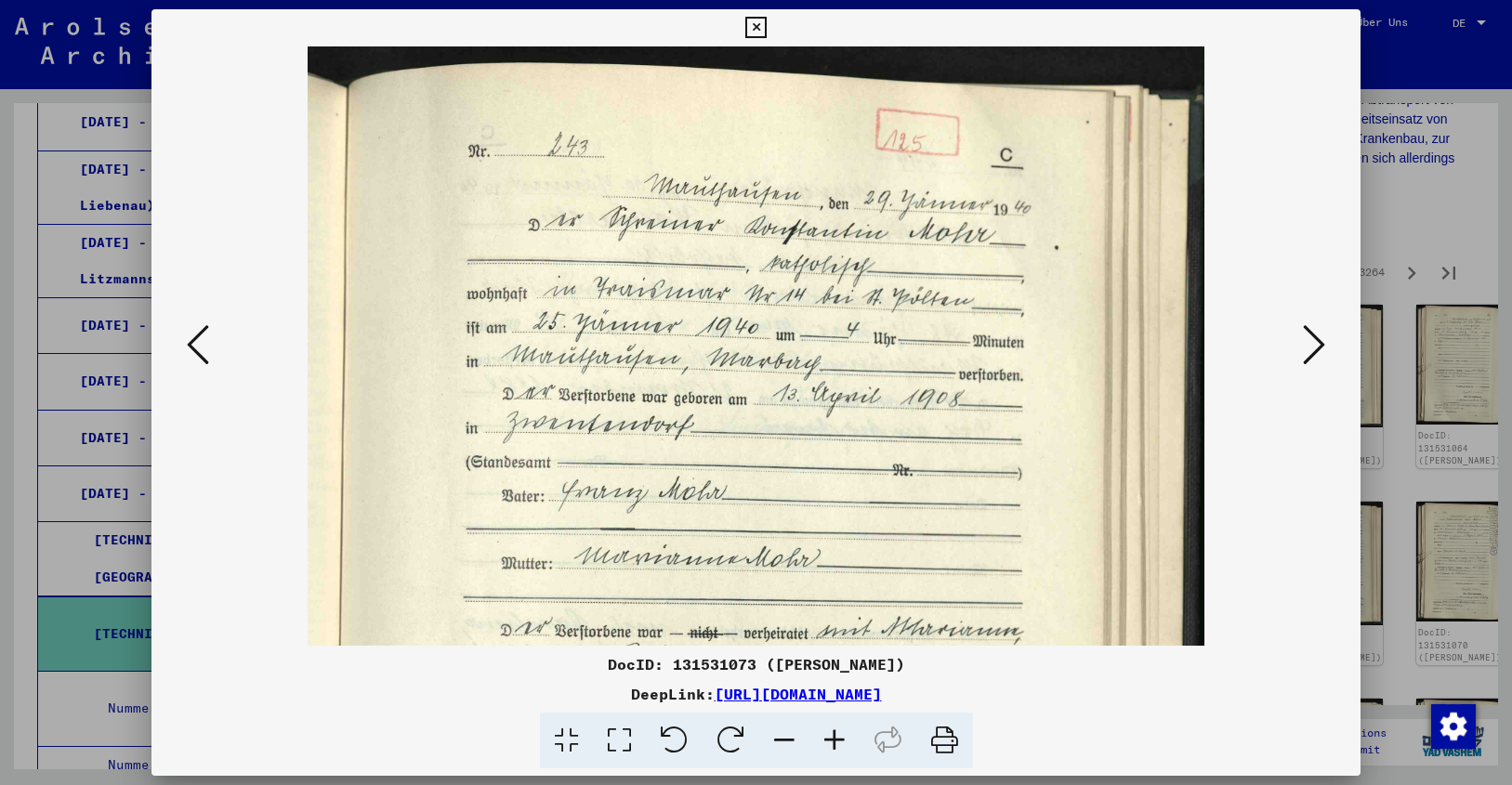
click at [1309, 343] on icon at bounding box center [1314, 344] width 22 height 45
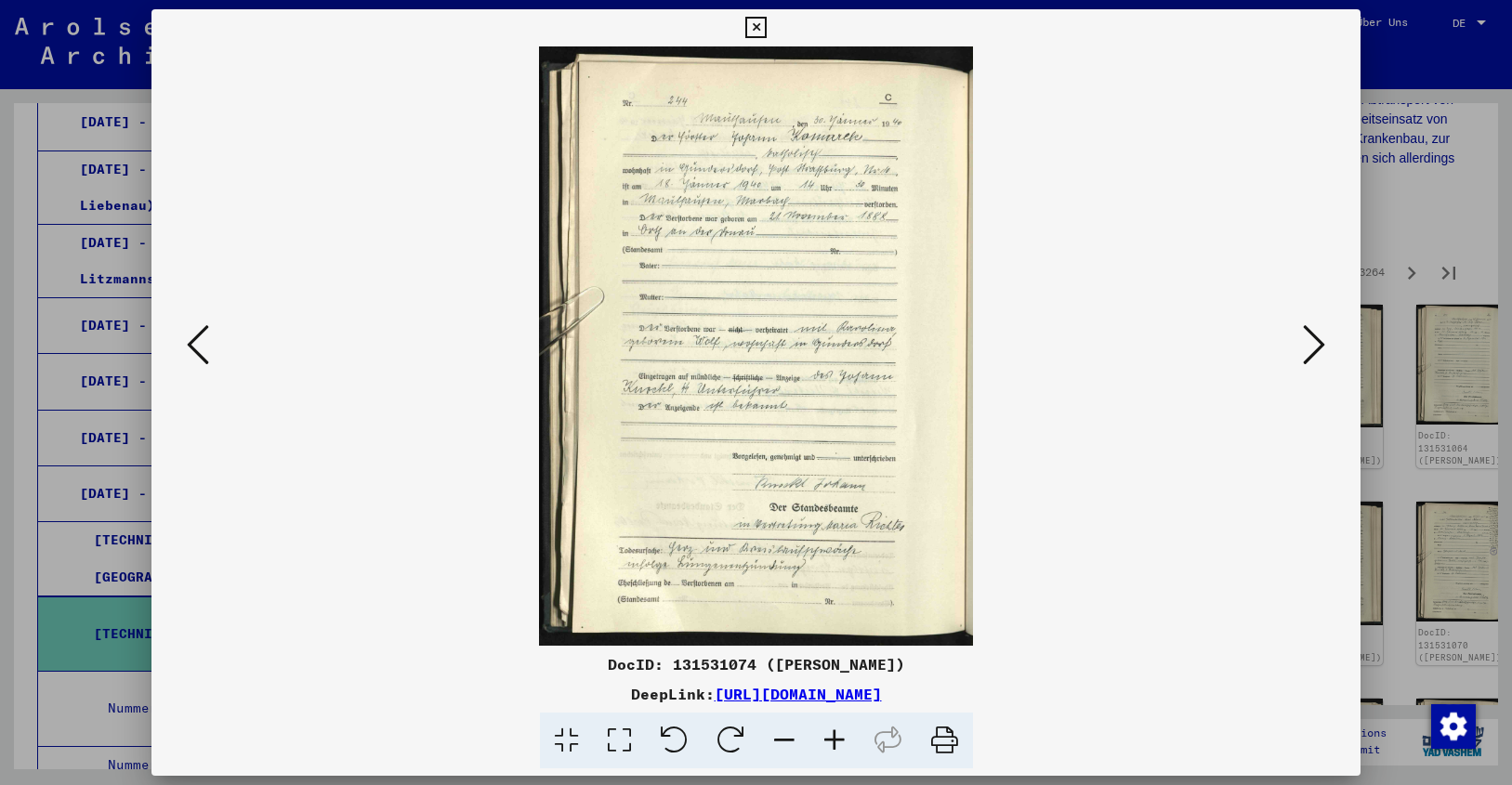
click at [1309, 343] on icon at bounding box center [1314, 344] width 22 height 45
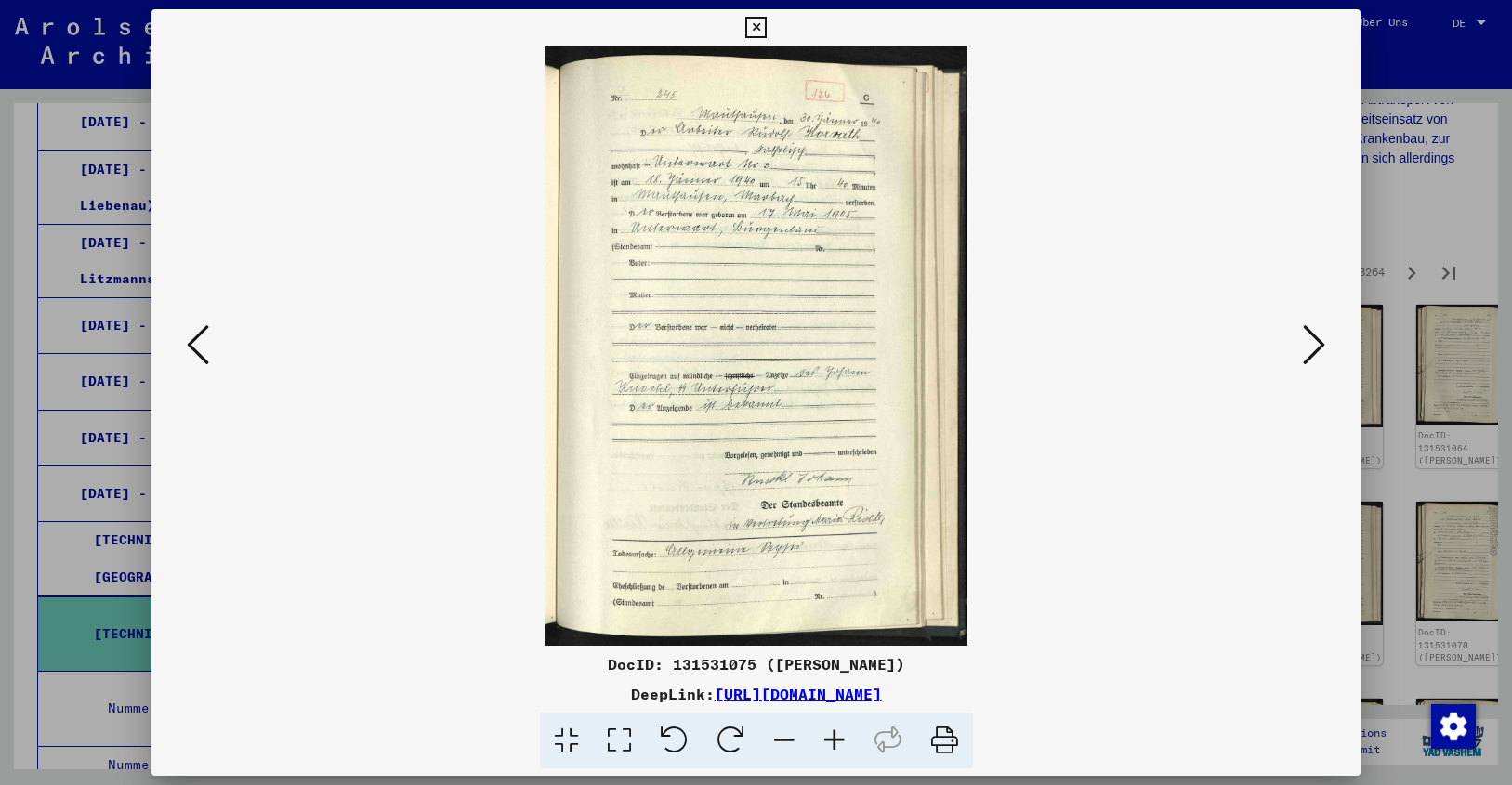
click at [1309, 343] on icon at bounding box center [1314, 344] width 22 height 45
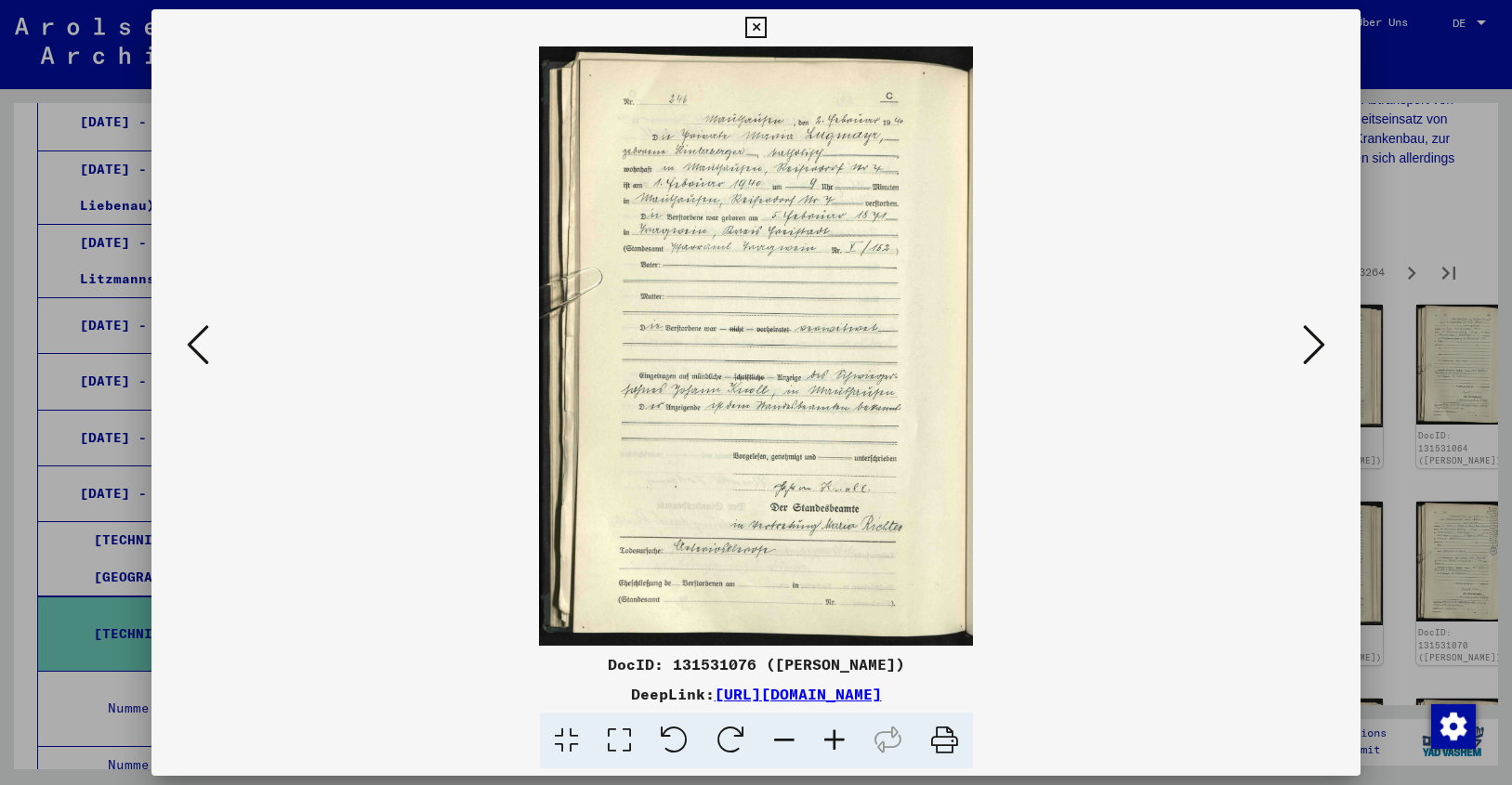
click at [1309, 343] on icon at bounding box center [1314, 344] width 22 height 45
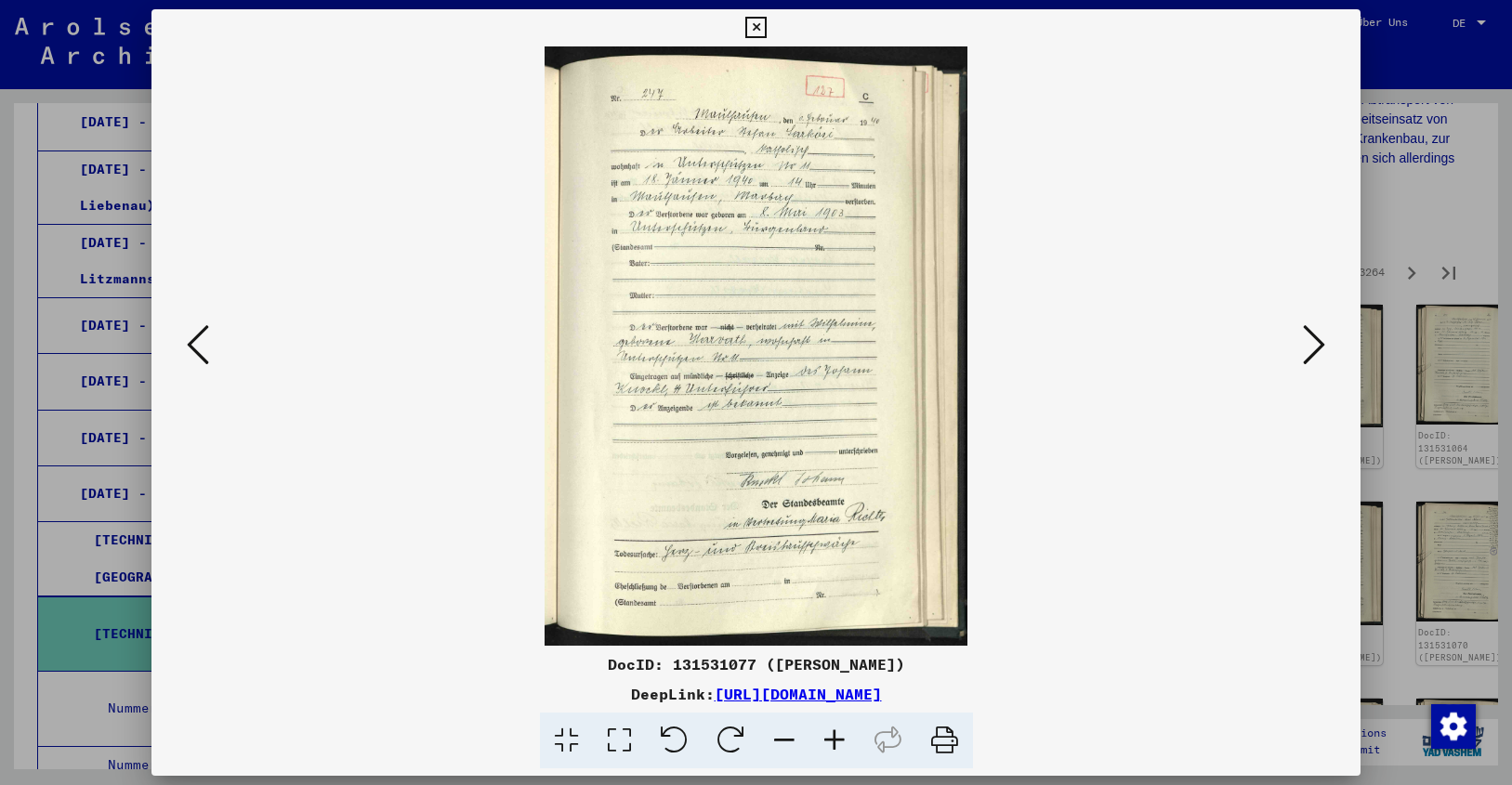
click at [1309, 343] on icon at bounding box center [1314, 344] width 22 height 45
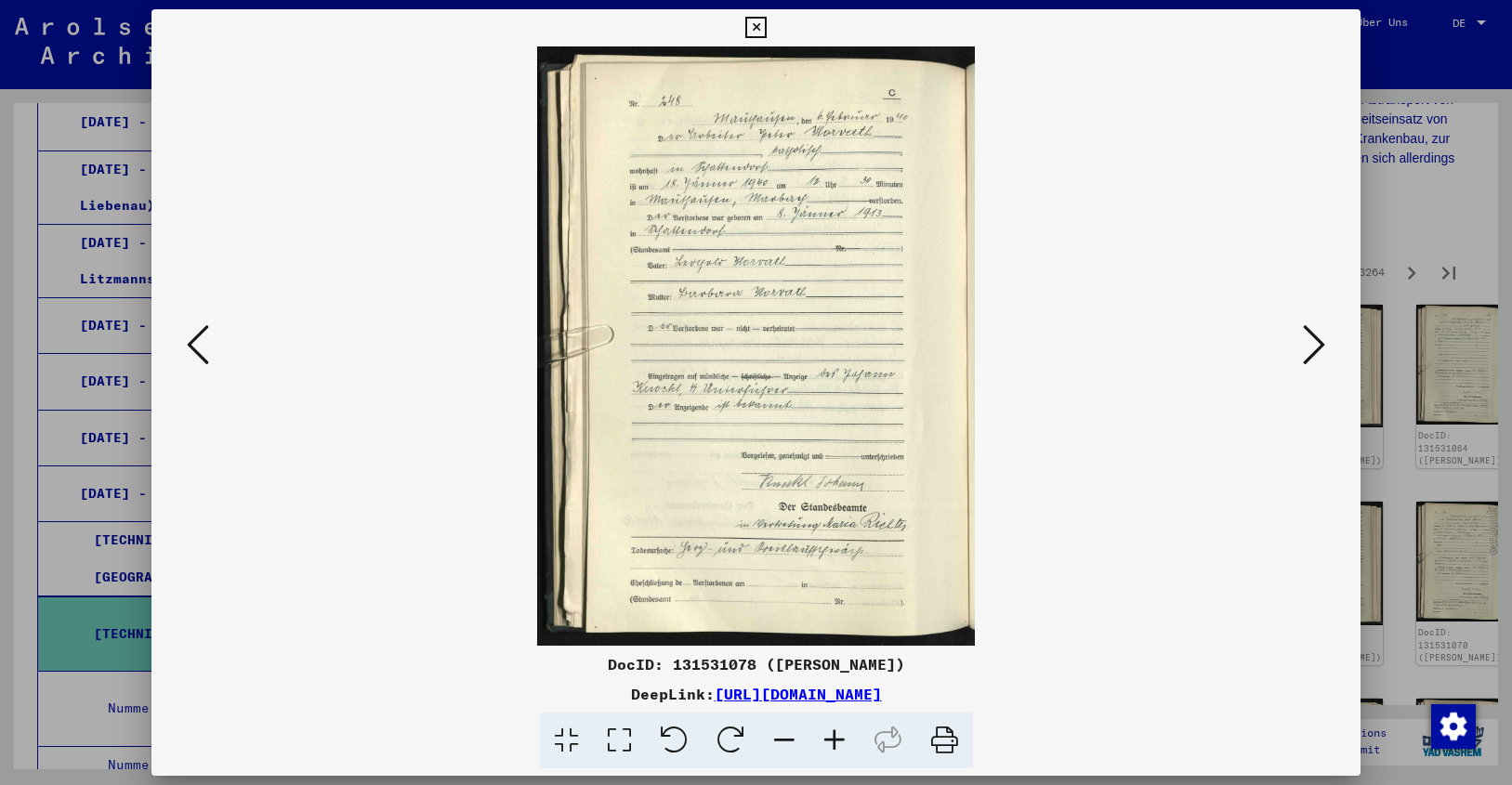
click at [1309, 343] on icon at bounding box center [1314, 344] width 22 height 45
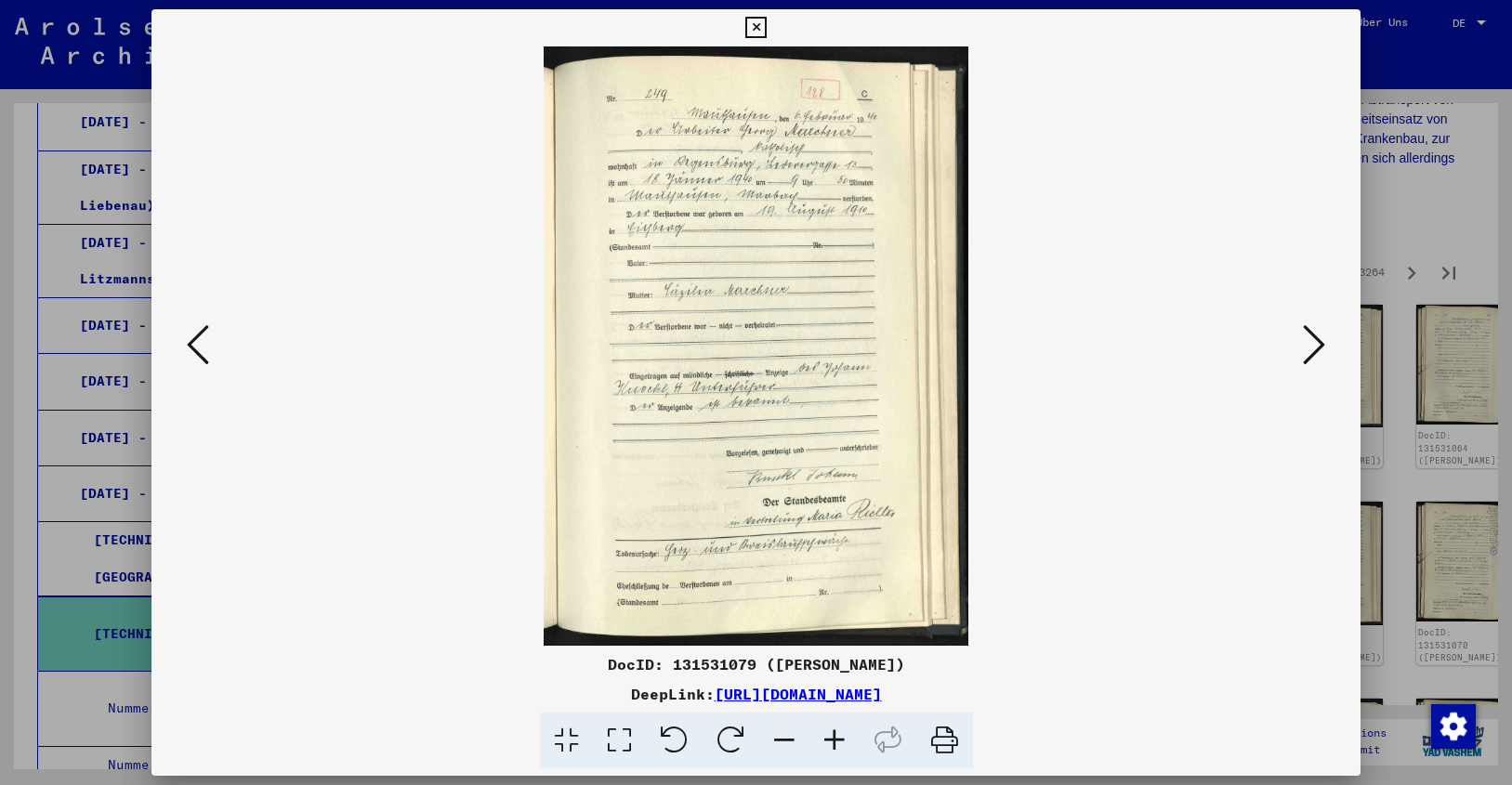
click at [1309, 343] on icon at bounding box center [1314, 344] width 22 height 45
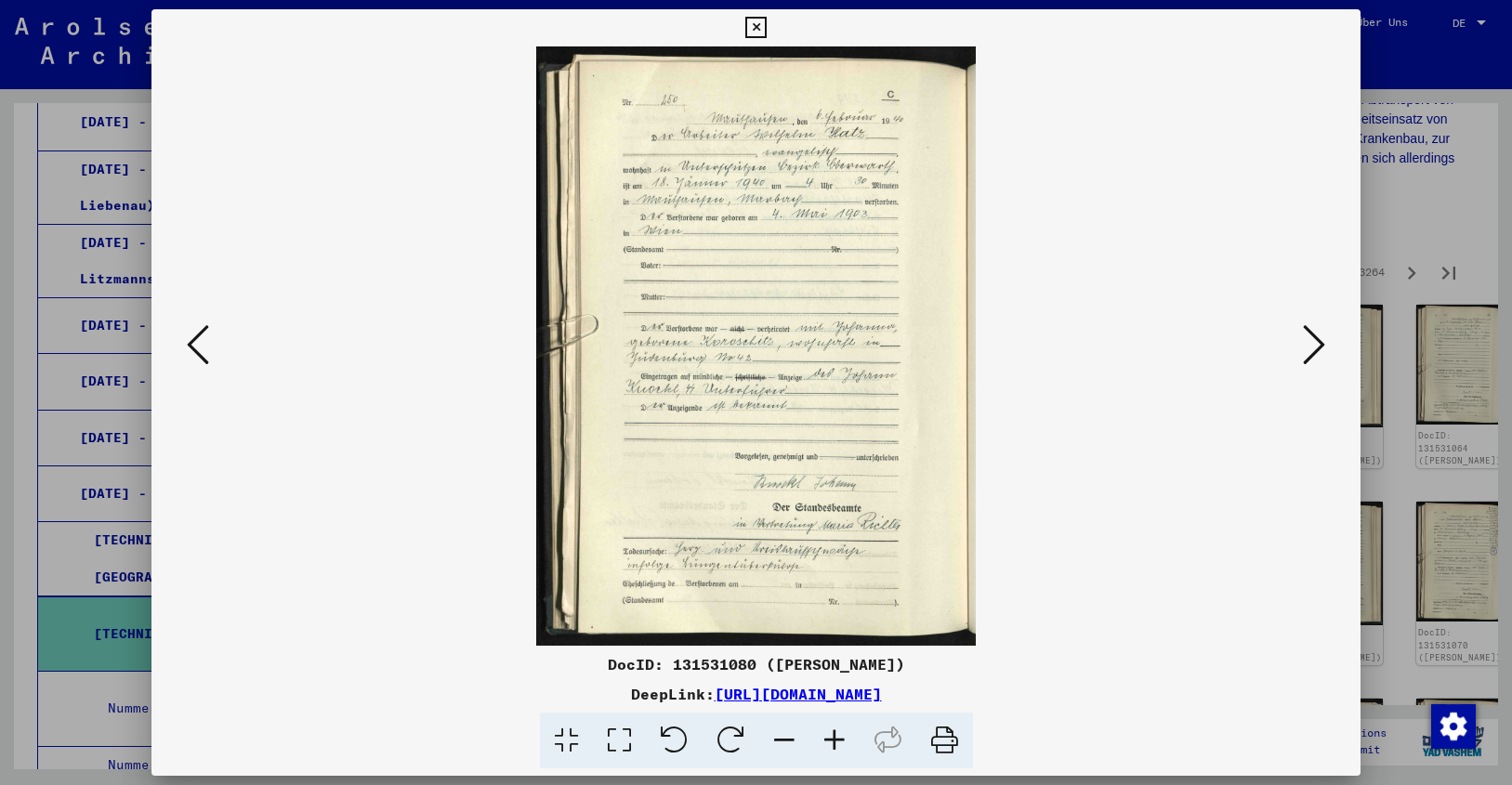
click at [1309, 343] on icon at bounding box center [1314, 344] width 22 height 45
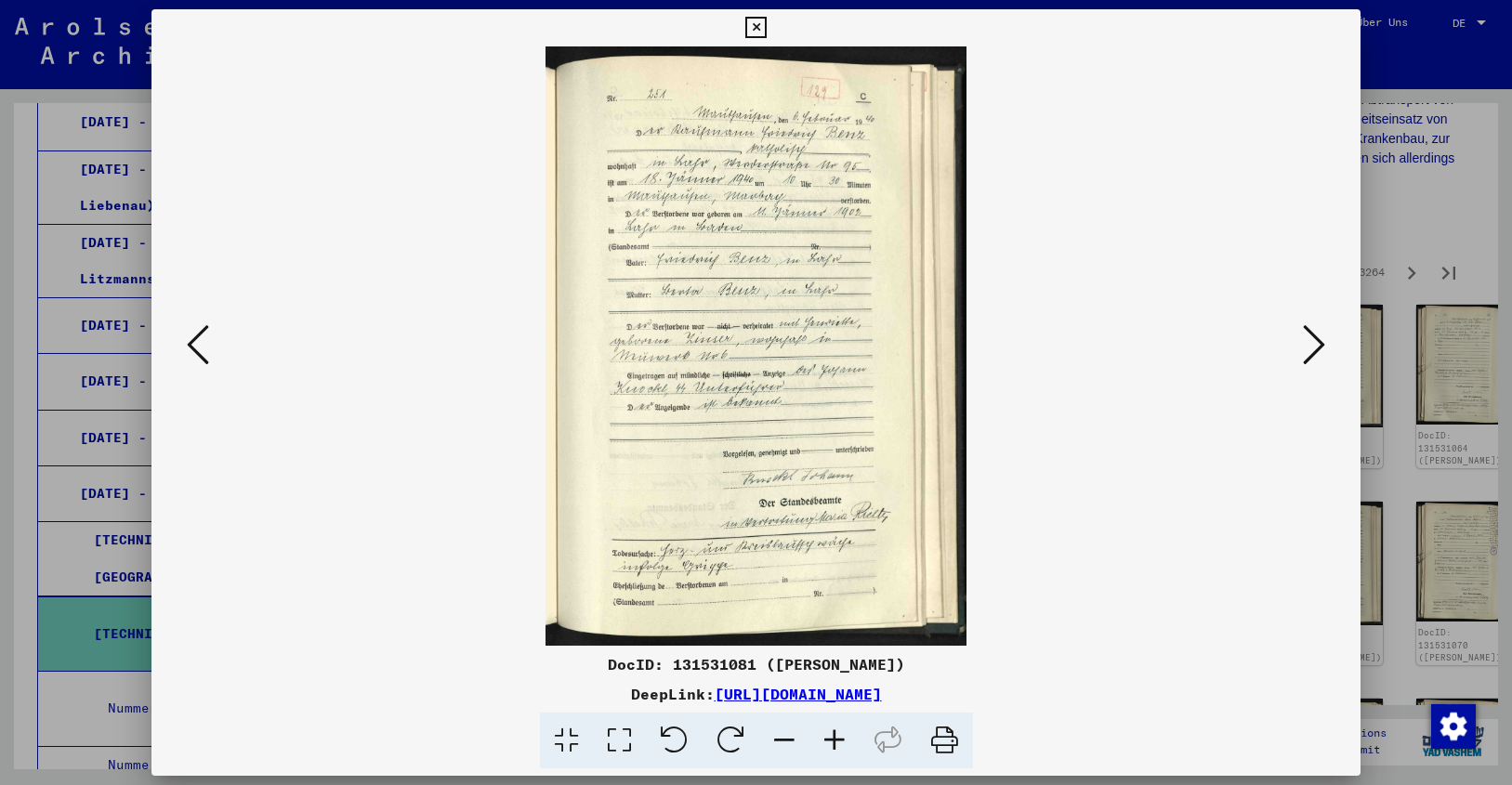
click at [1309, 343] on icon at bounding box center [1314, 344] width 22 height 45
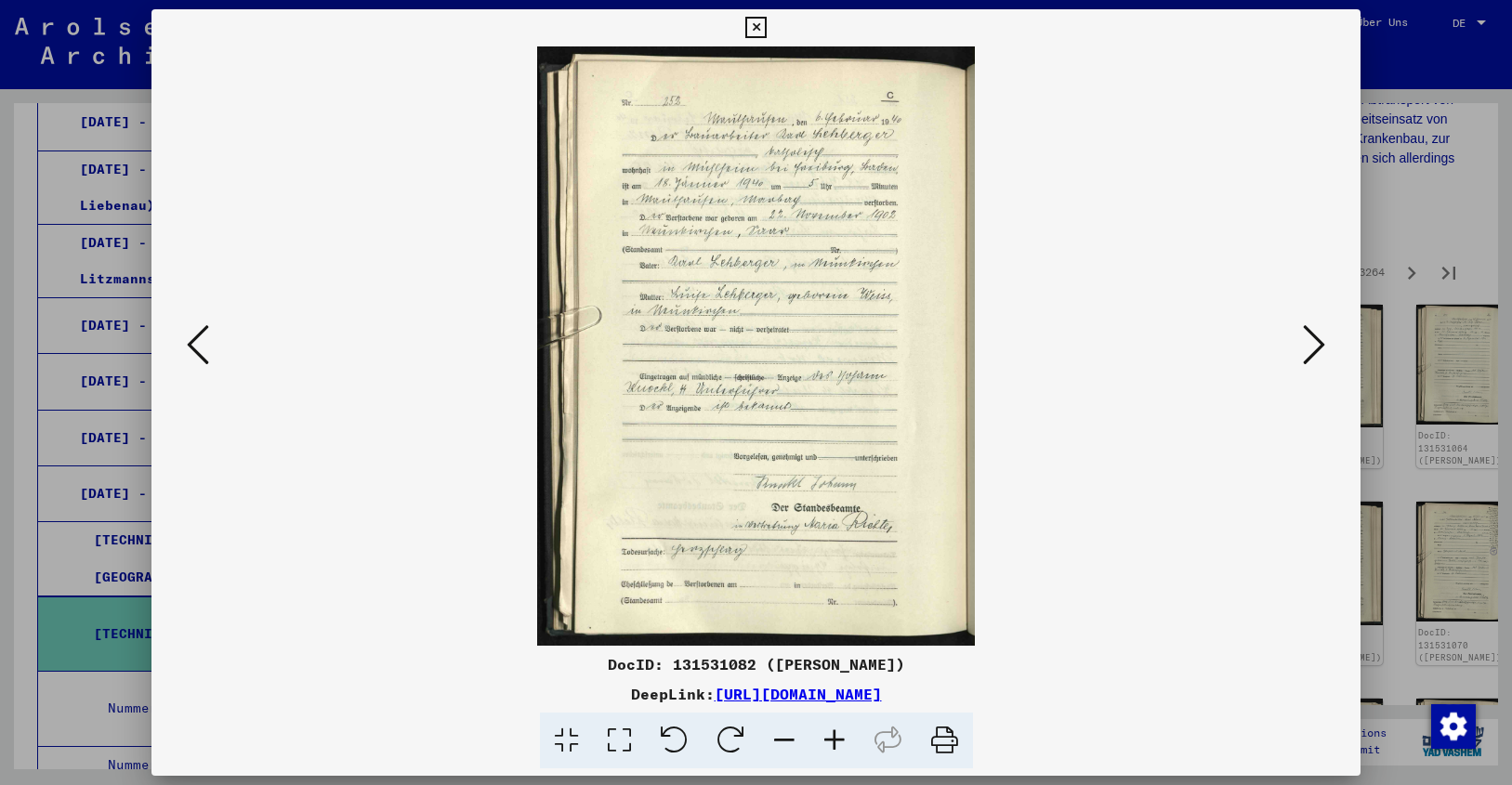
click at [1309, 343] on icon at bounding box center [1314, 344] width 22 height 45
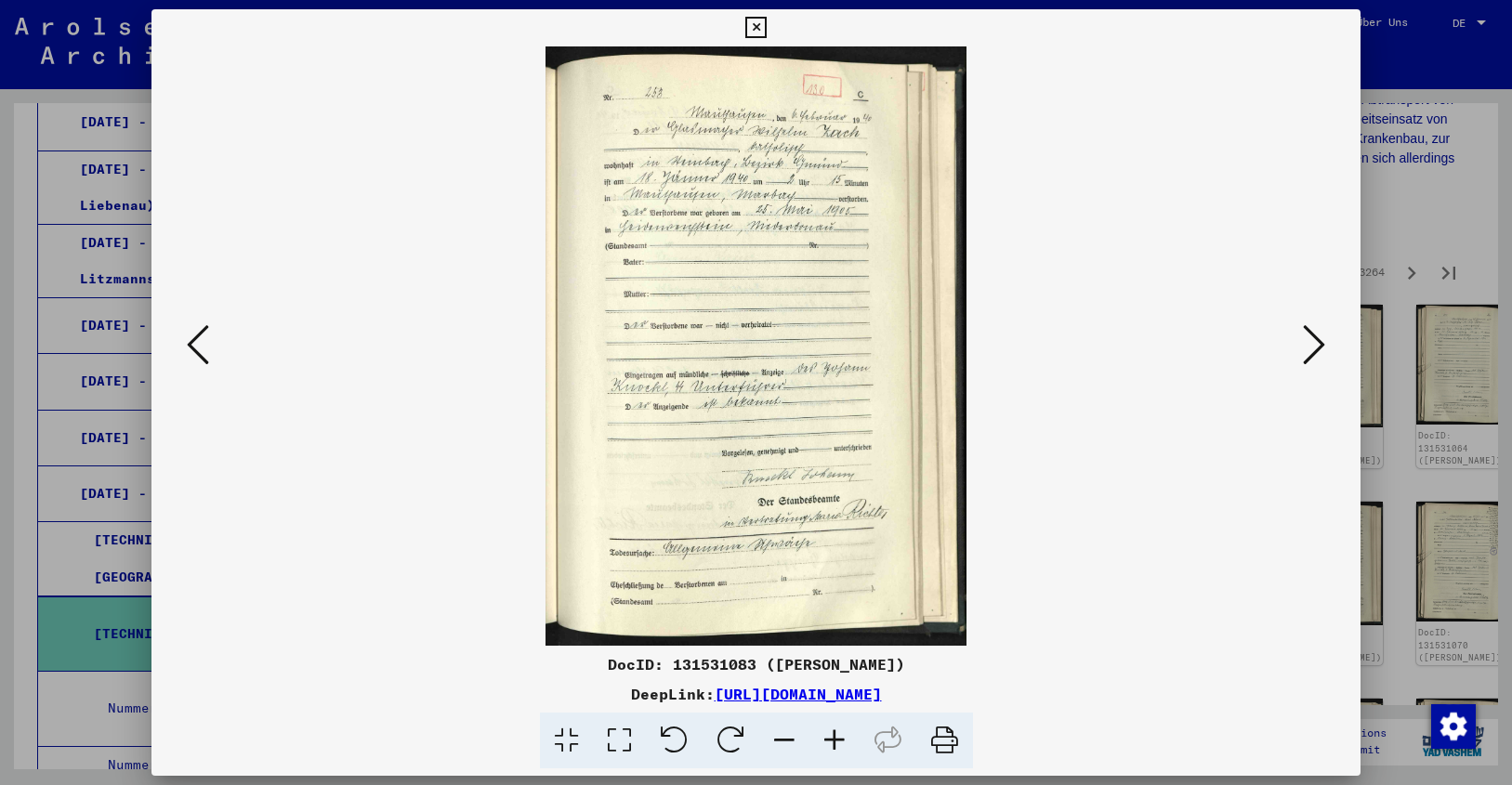
click at [1309, 343] on icon at bounding box center [1314, 344] width 22 height 45
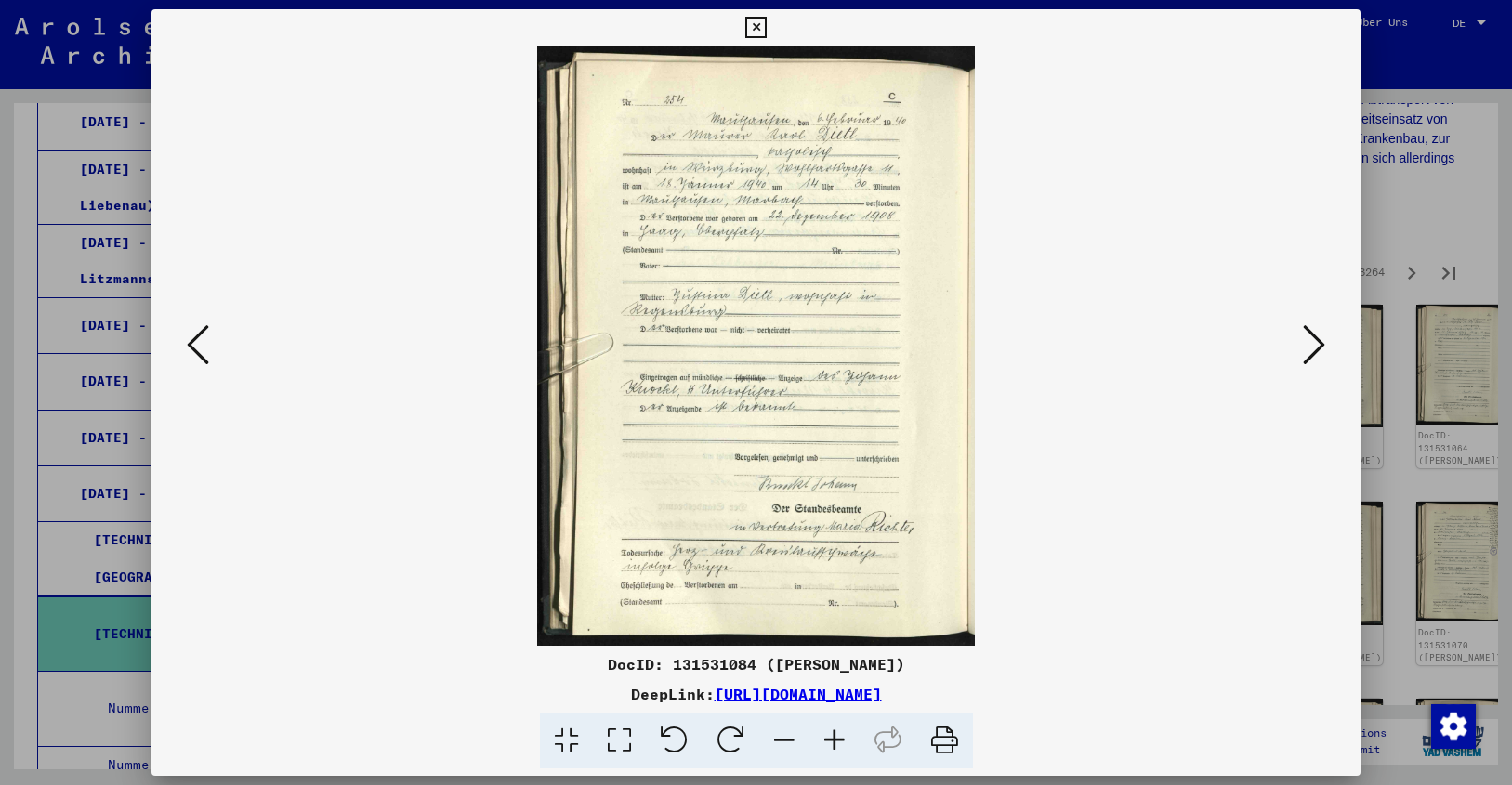
click at [1309, 343] on icon at bounding box center [1314, 344] width 22 height 45
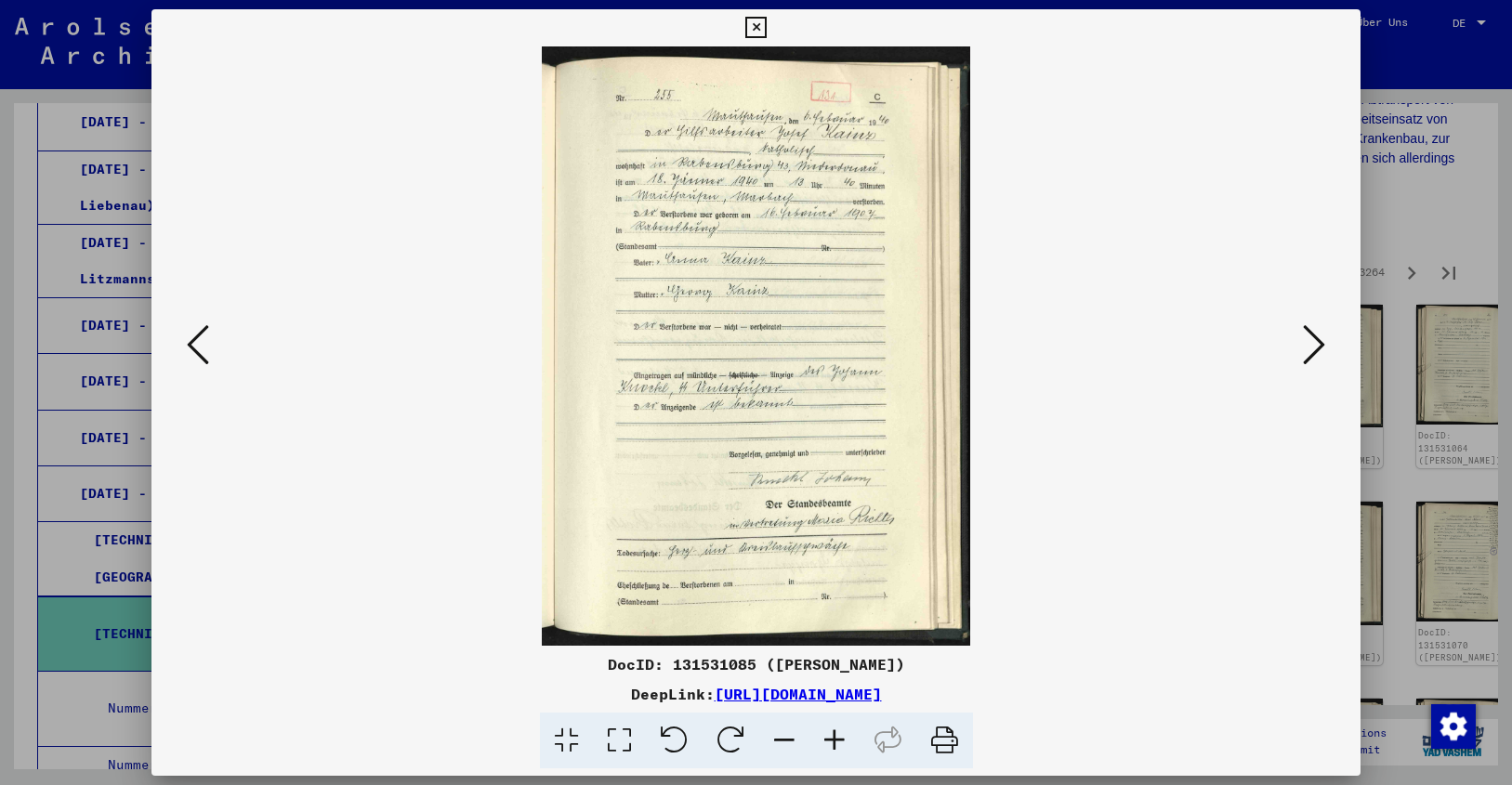
click at [1309, 343] on icon at bounding box center [1314, 344] width 22 height 45
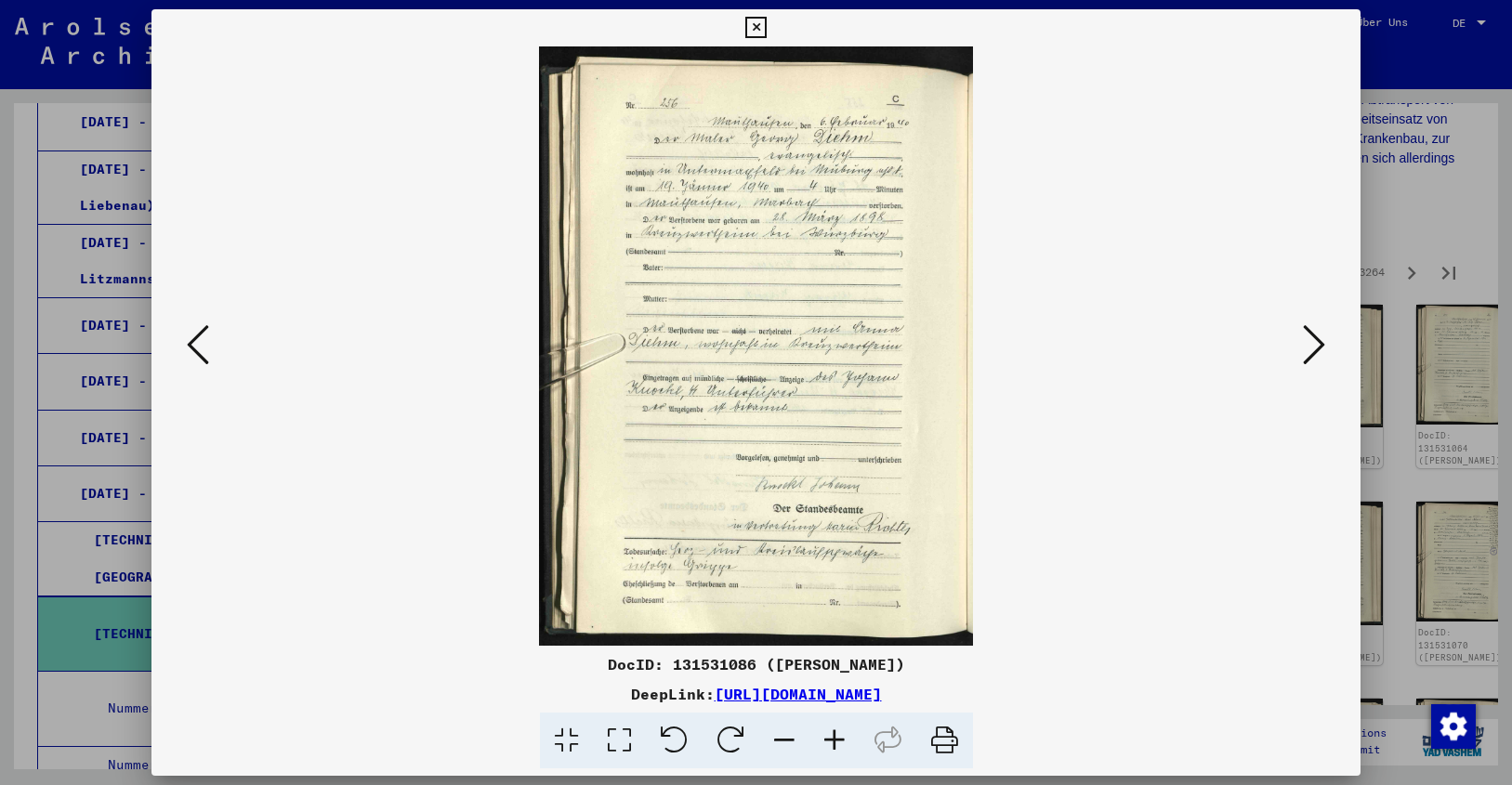
click at [1309, 343] on icon at bounding box center [1314, 344] width 22 height 45
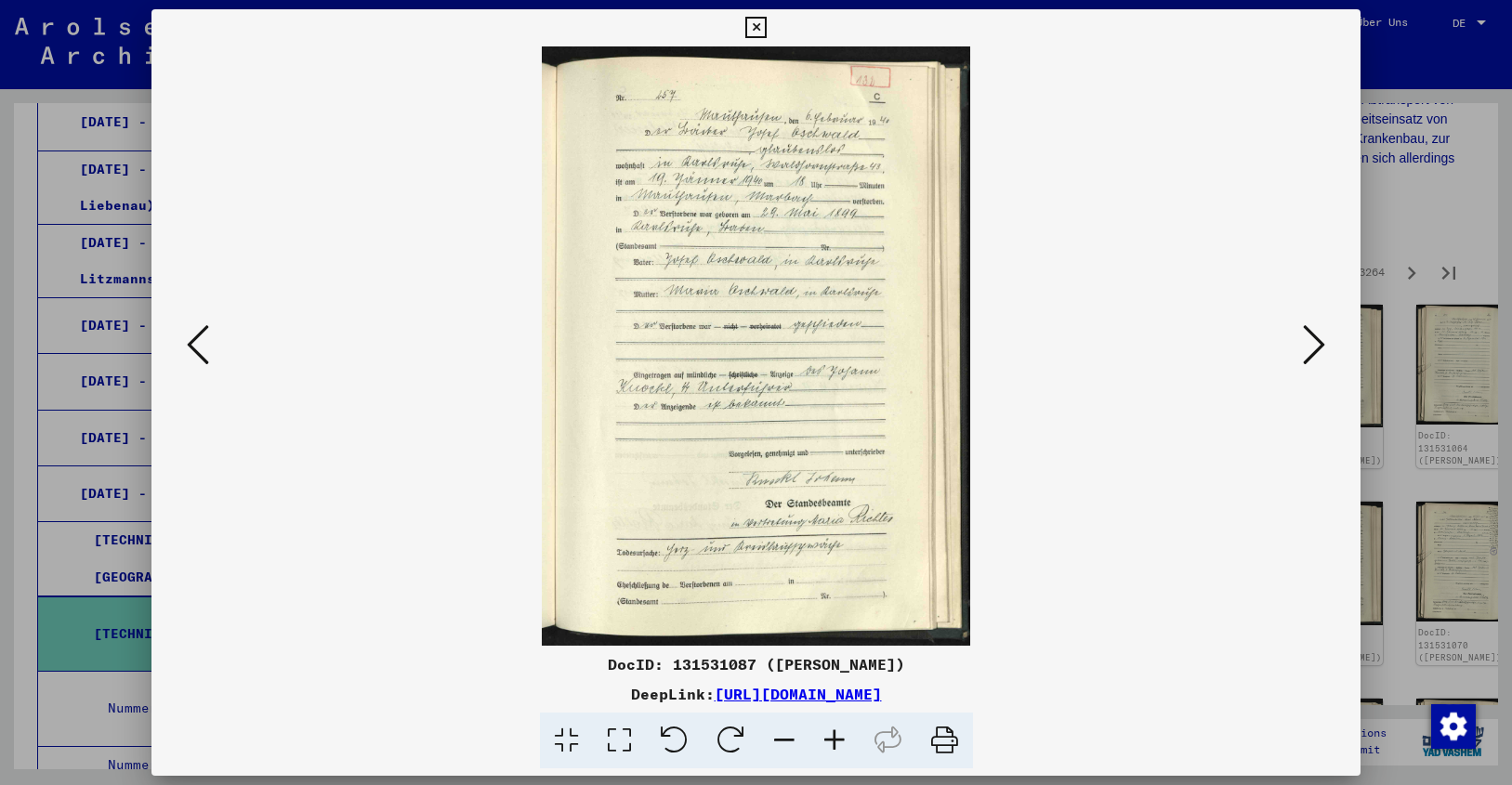
click at [1309, 343] on icon at bounding box center [1314, 344] width 22 height 45
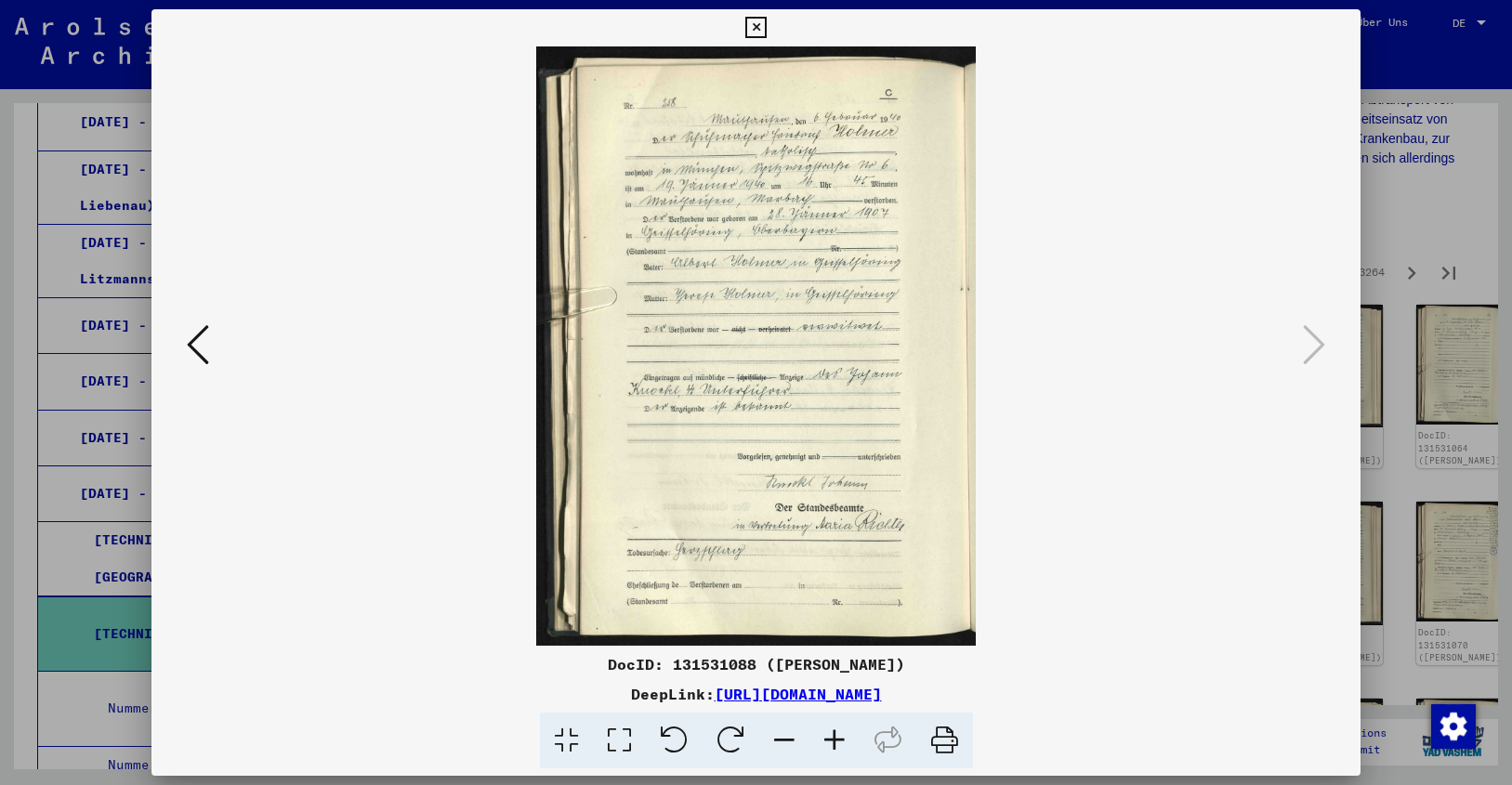
click at [767, 20] on icon at bounding box center [756, 27] width 21 height 22
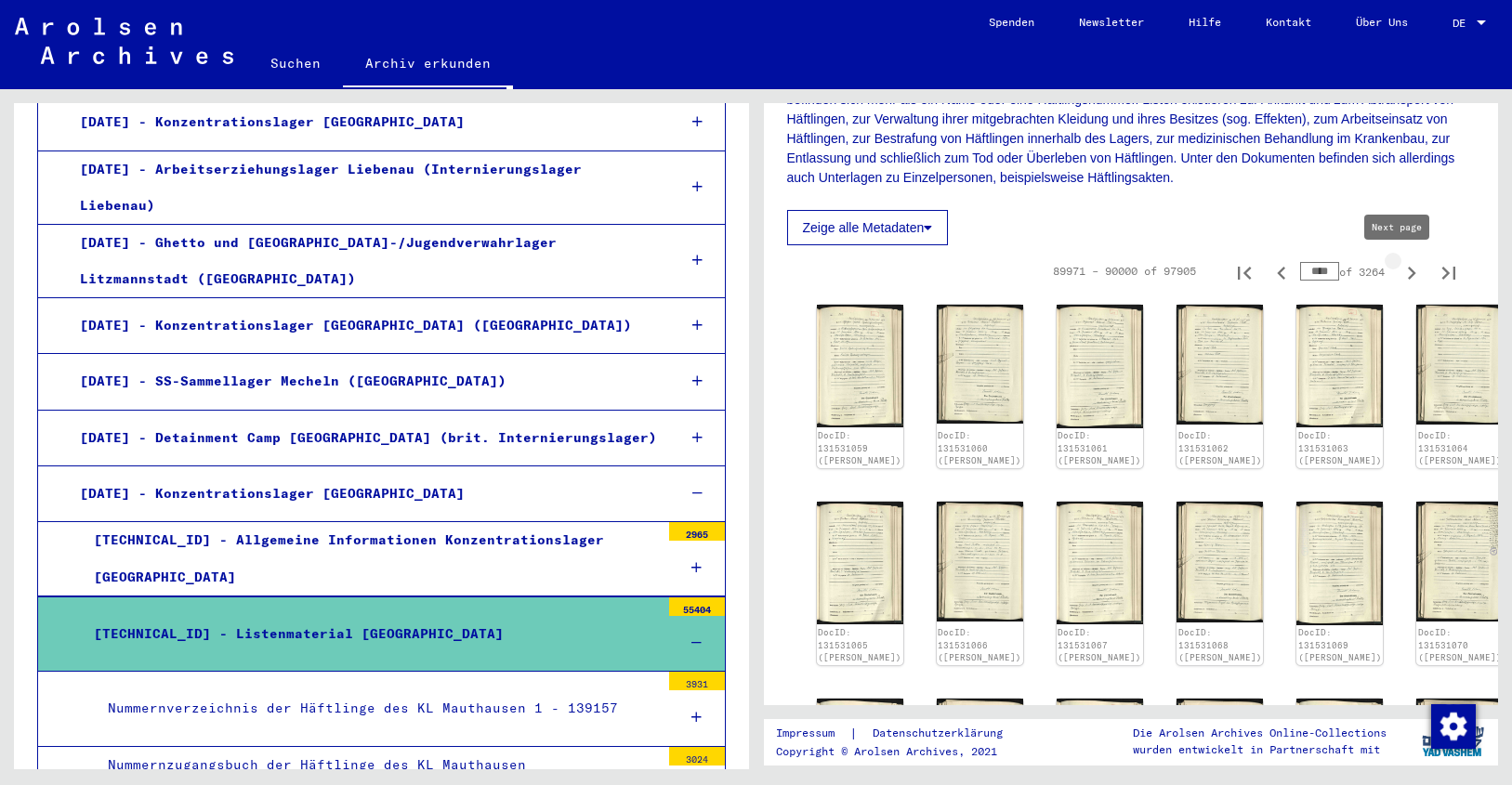
click at [1399, 267] on icon "Next page" at bounding box center [1411, 272] width 26 height 26
type input "****"
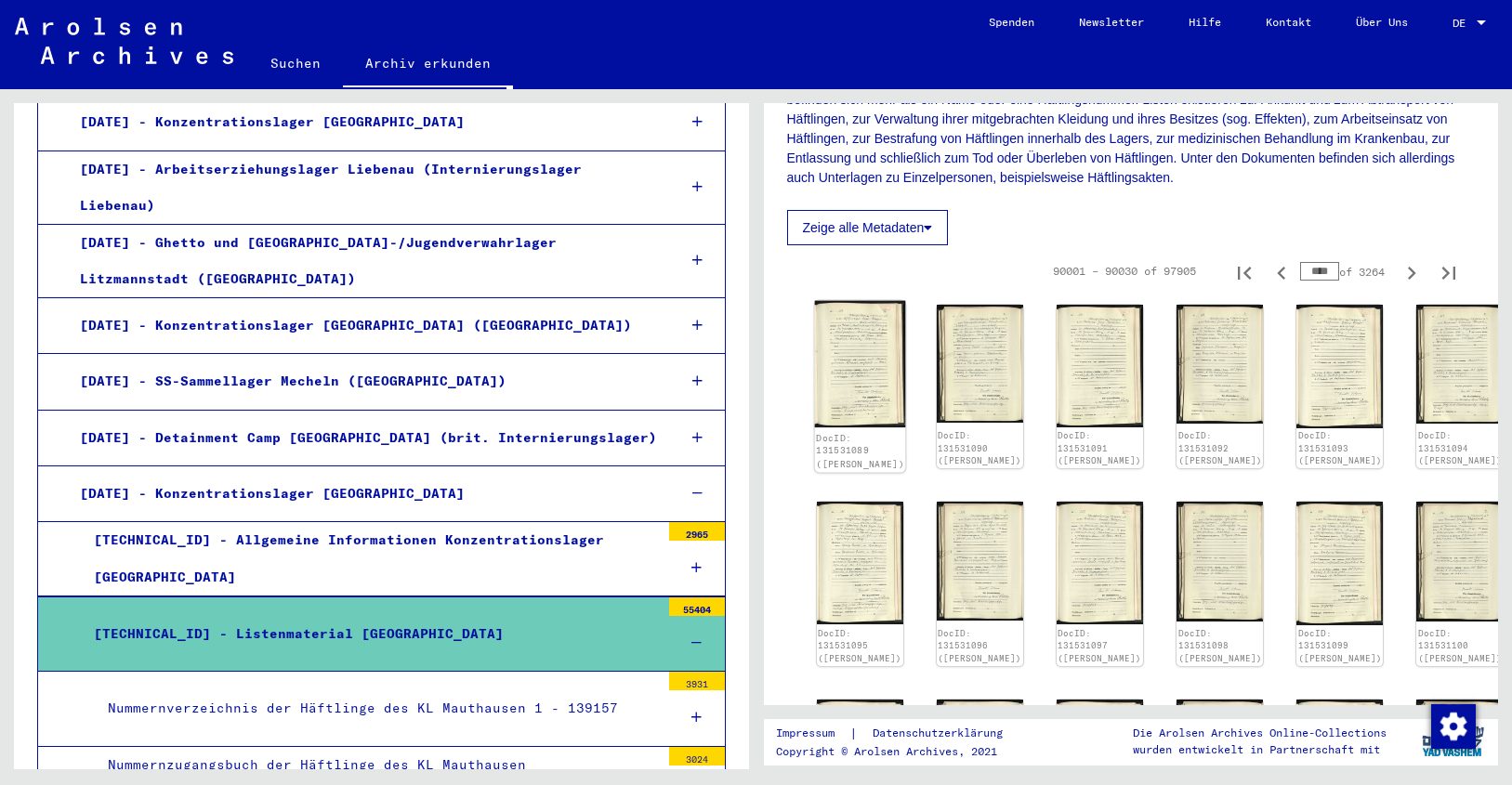
click at [853, 352] on img at bounding box center [859, 364] width 91 height 127
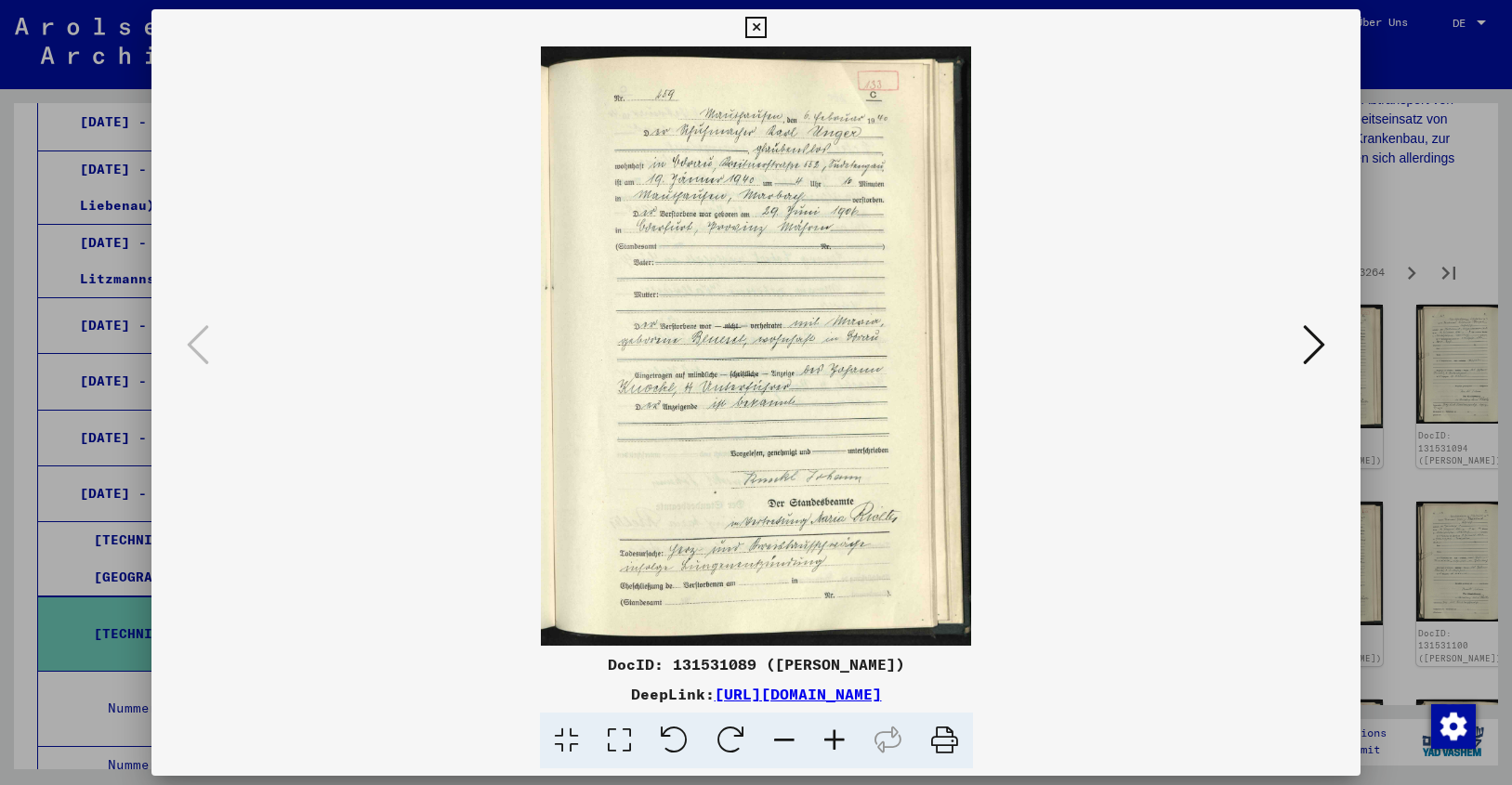
click at [1316, 339] on icon at bounding box center [1314, 344] width 22 height 45
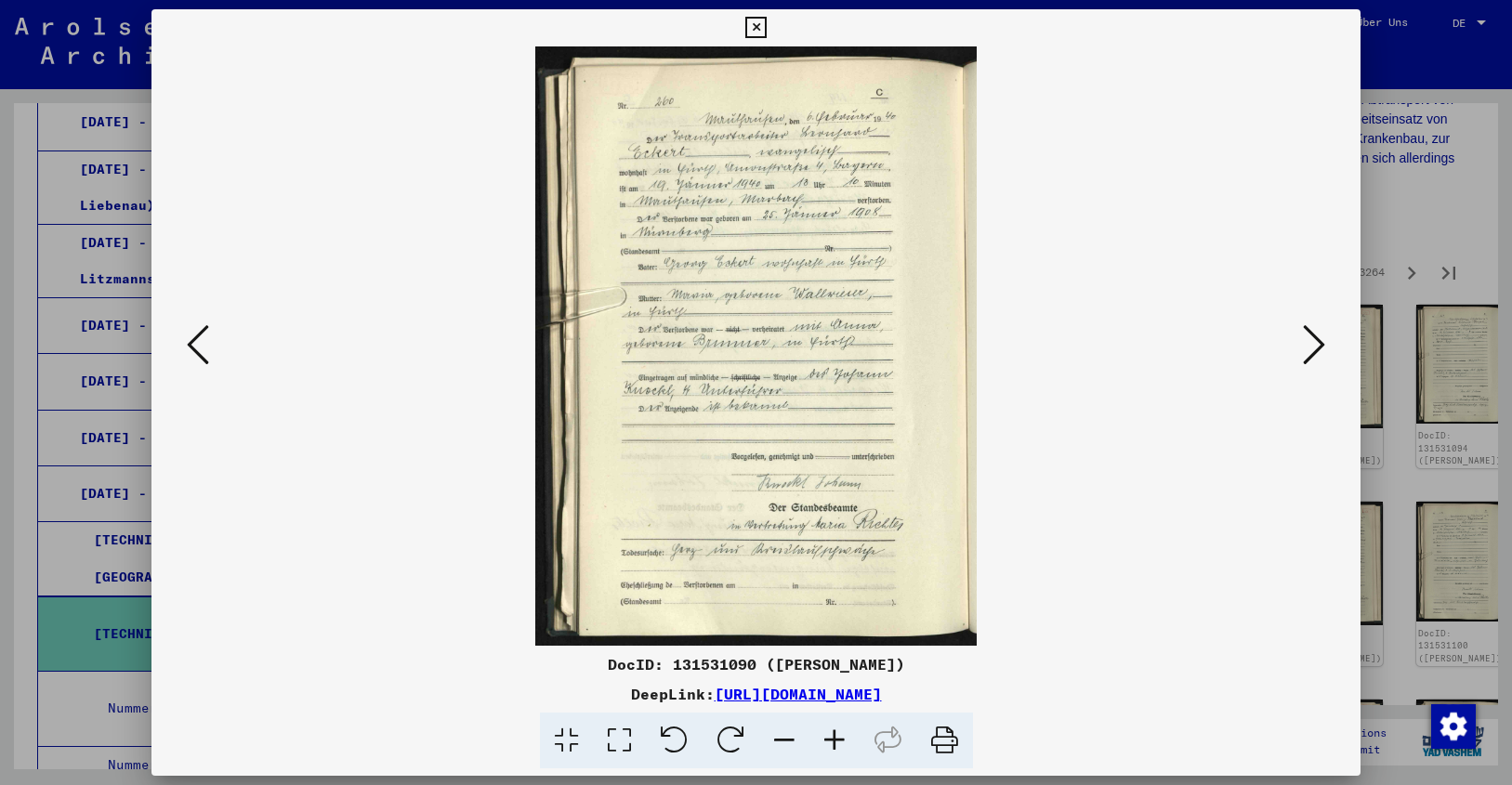
click at [1314, 341] on icon at bounding box center [1314, 344] width 22 height 45
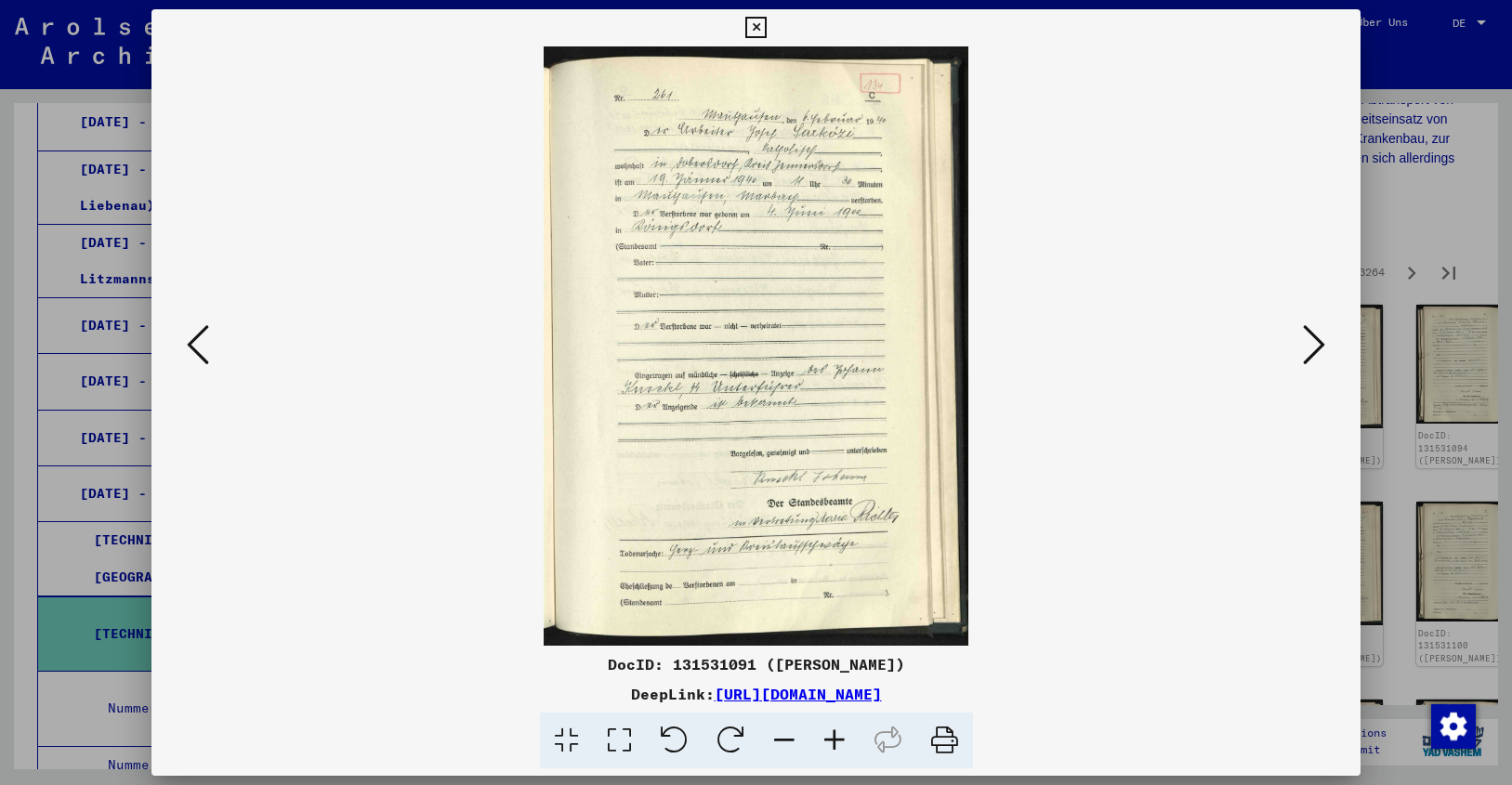
click at [1314, 341] on icon at bounding box center [1314, 344] width 22 height 45
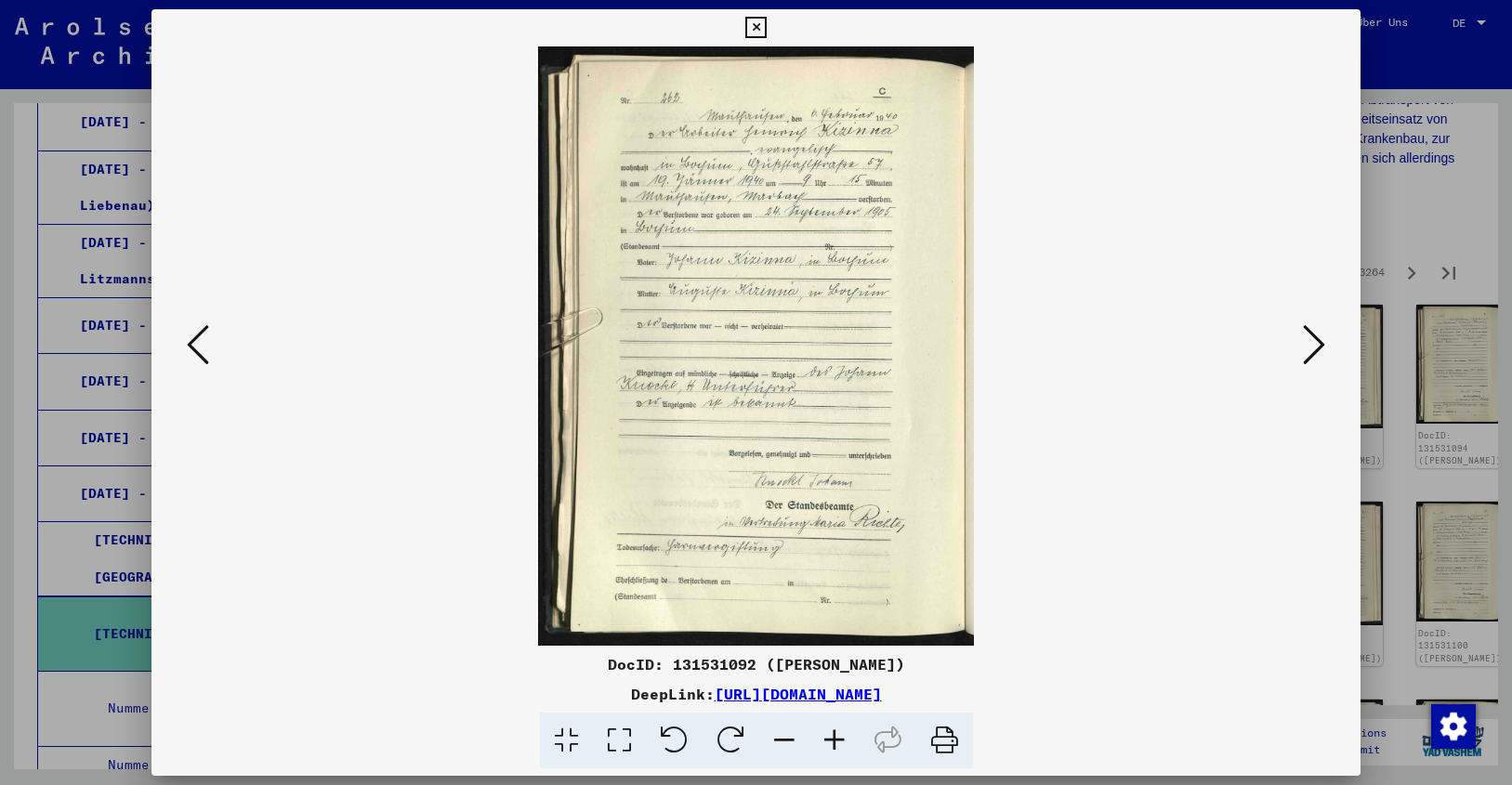
click at [1314, 341] on icon at bounding box center [1314, 344] width 22 height 45
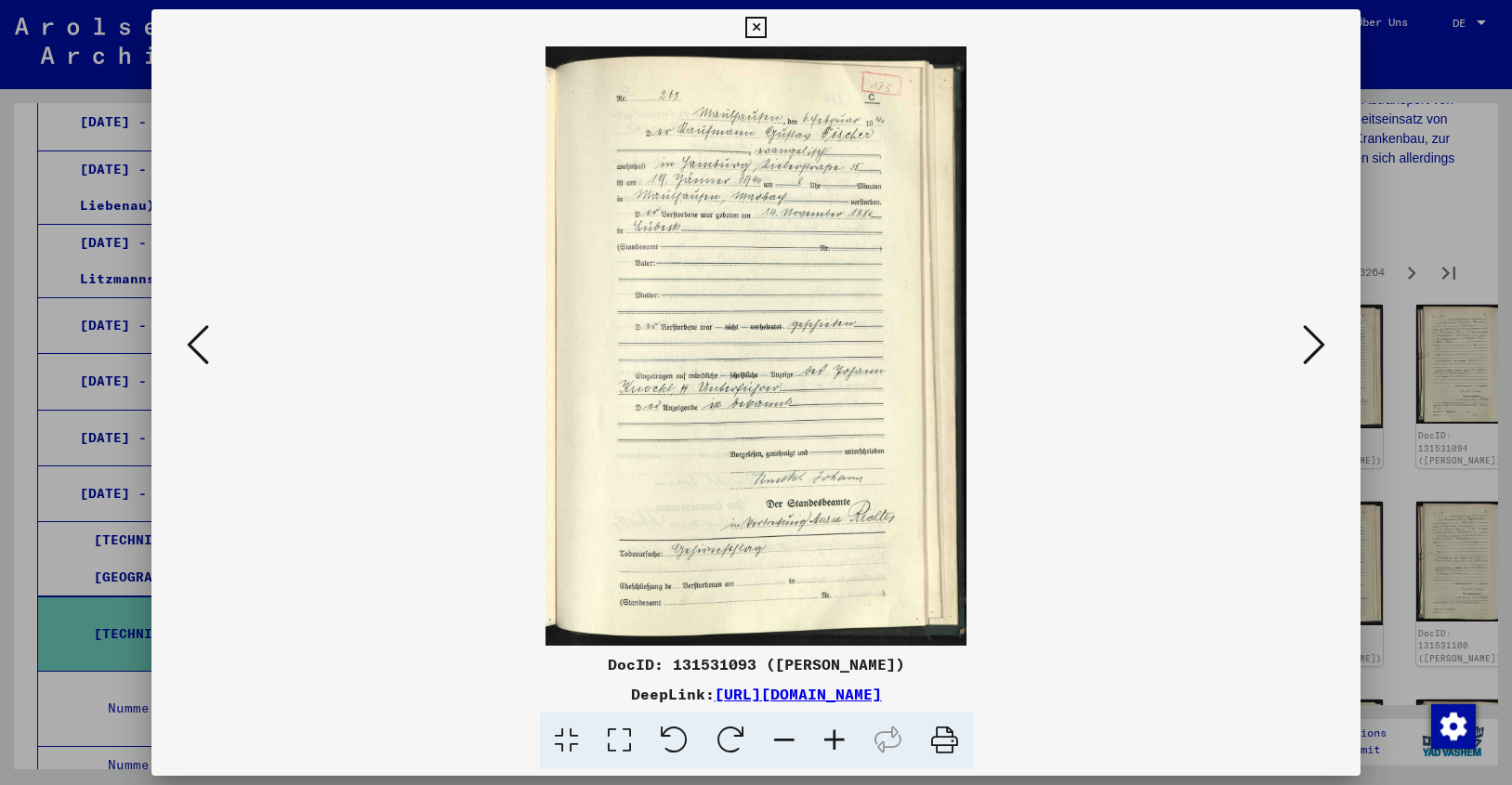
click at [1314, 341] on icon at bounding box center [1314, 344] width 22 height 45
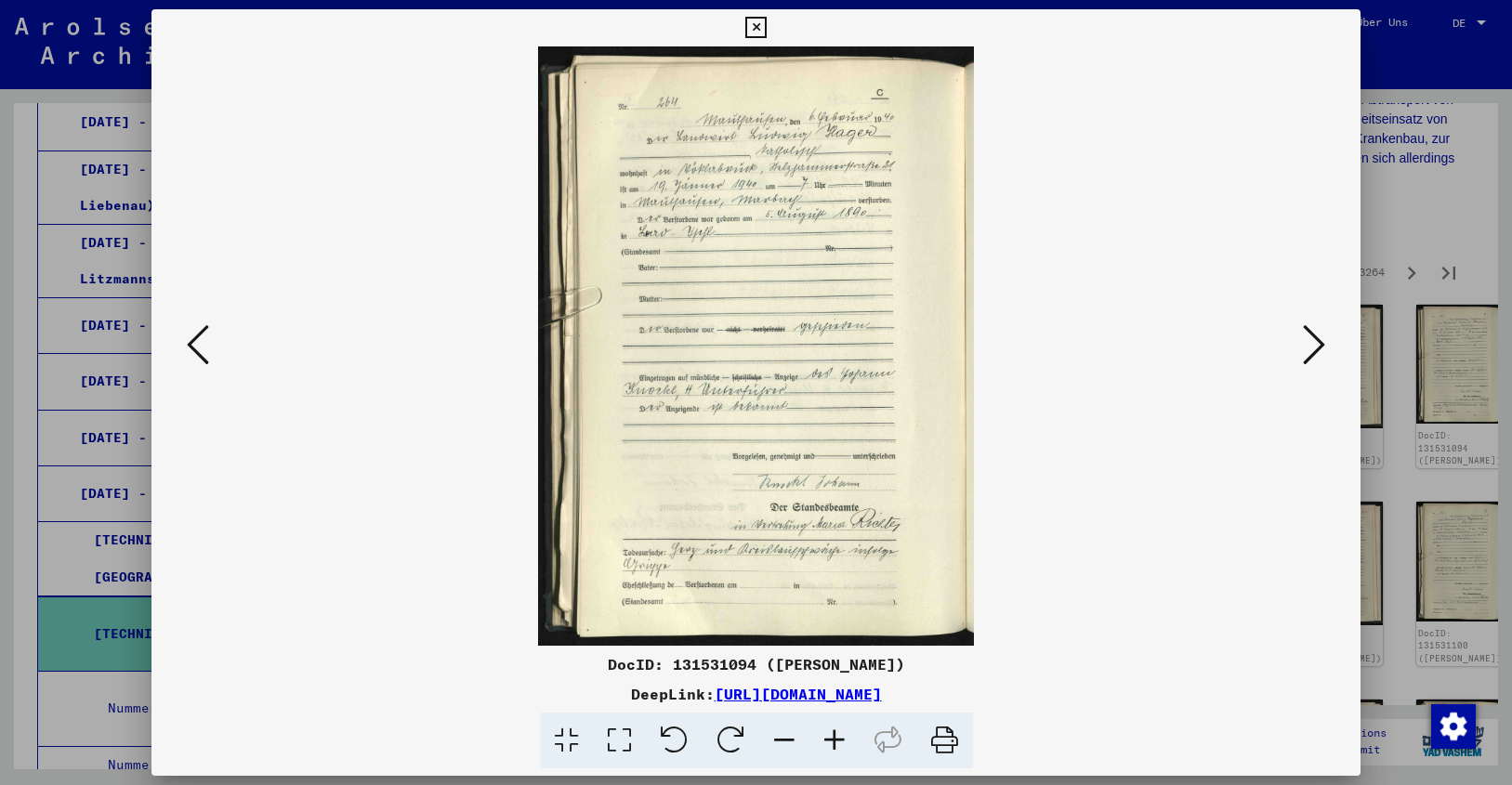
click at [1314, 341] on icon at bounding box center [1314, 344] width 22 height 45
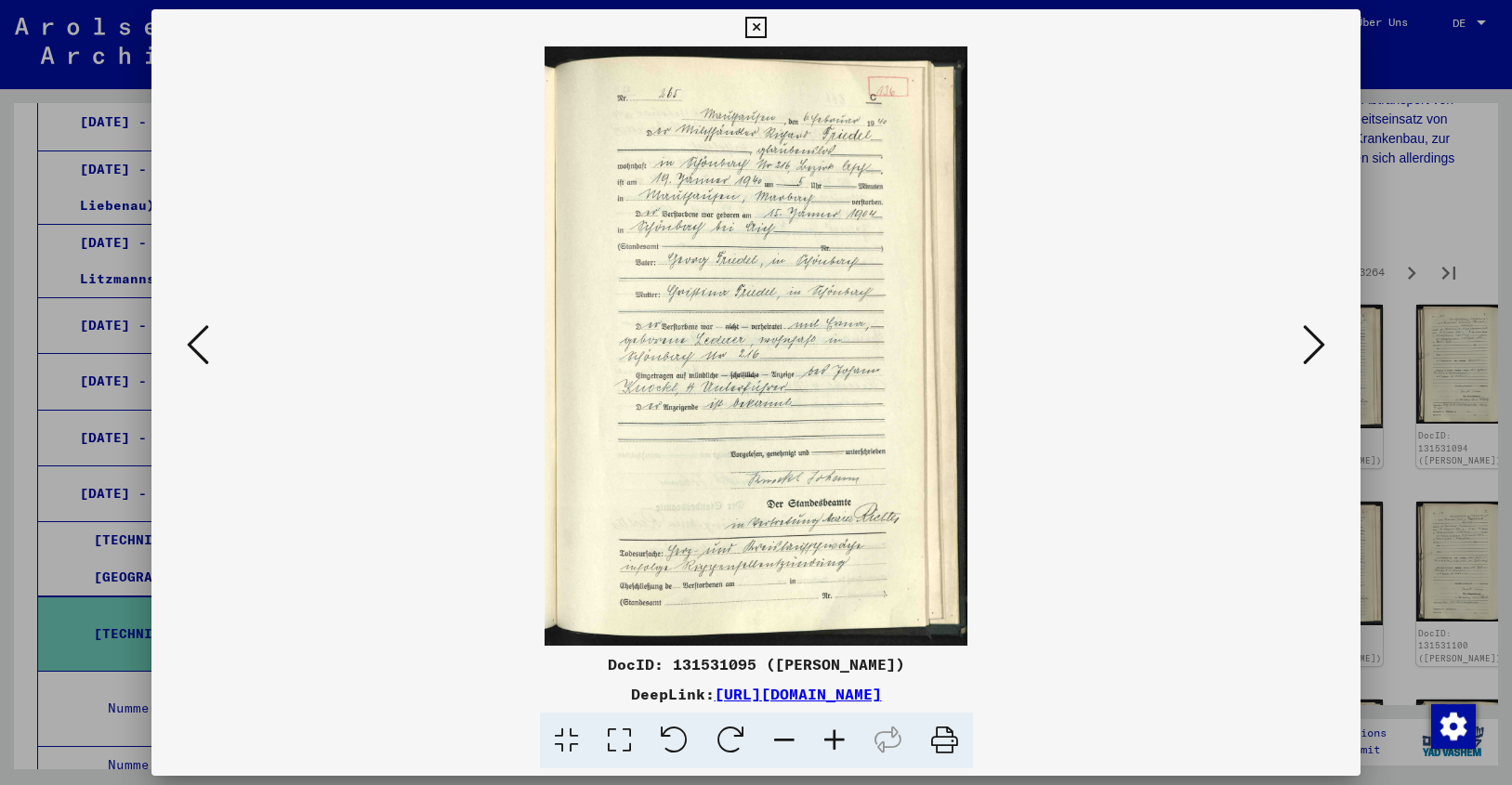
click at [1314, 341] on icon at bounding box center [1314, 344] width 22 height 45
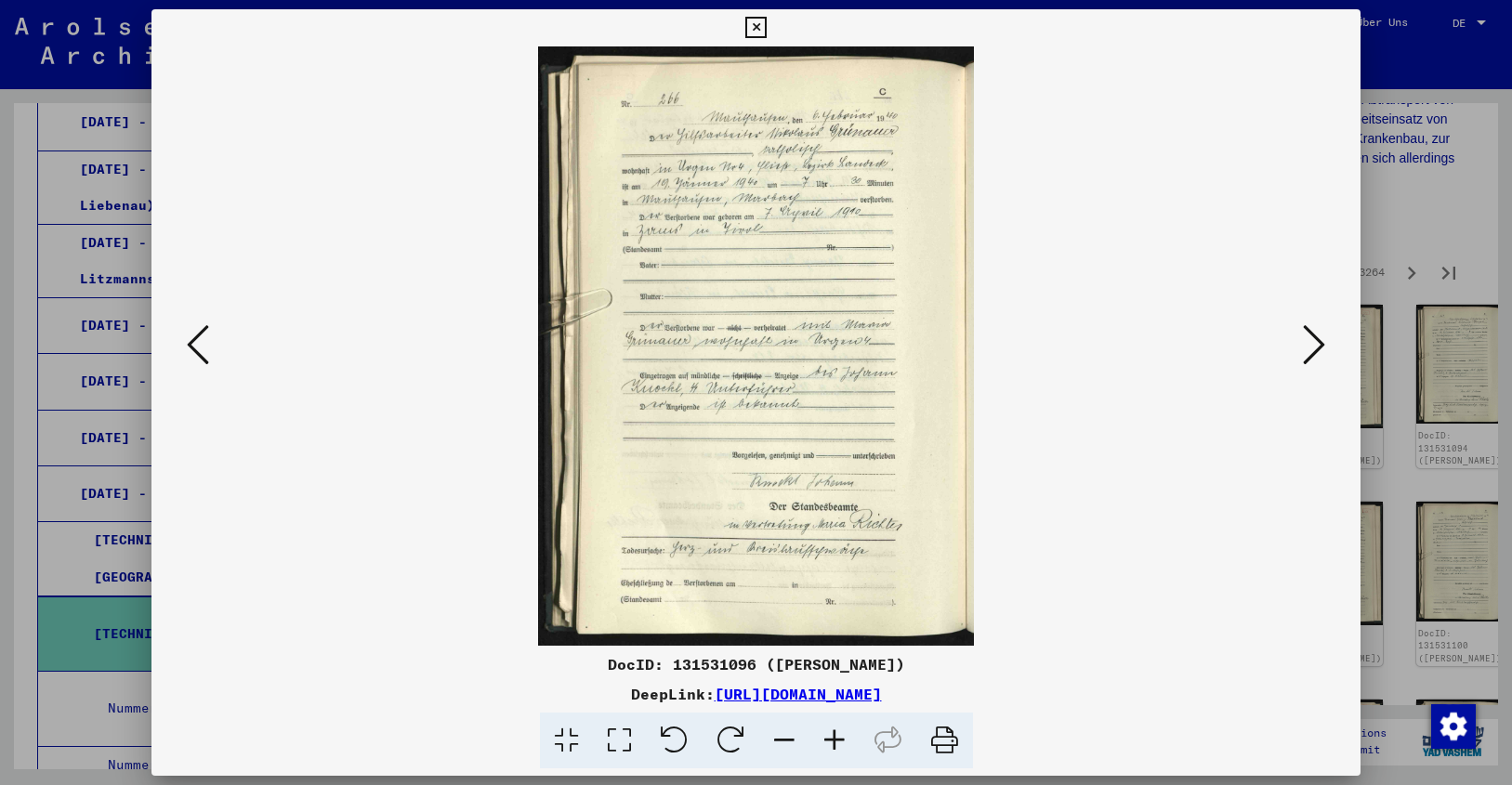
click at [1314, 341] on icon at bounding box center [1314, 344] width 22 height 45
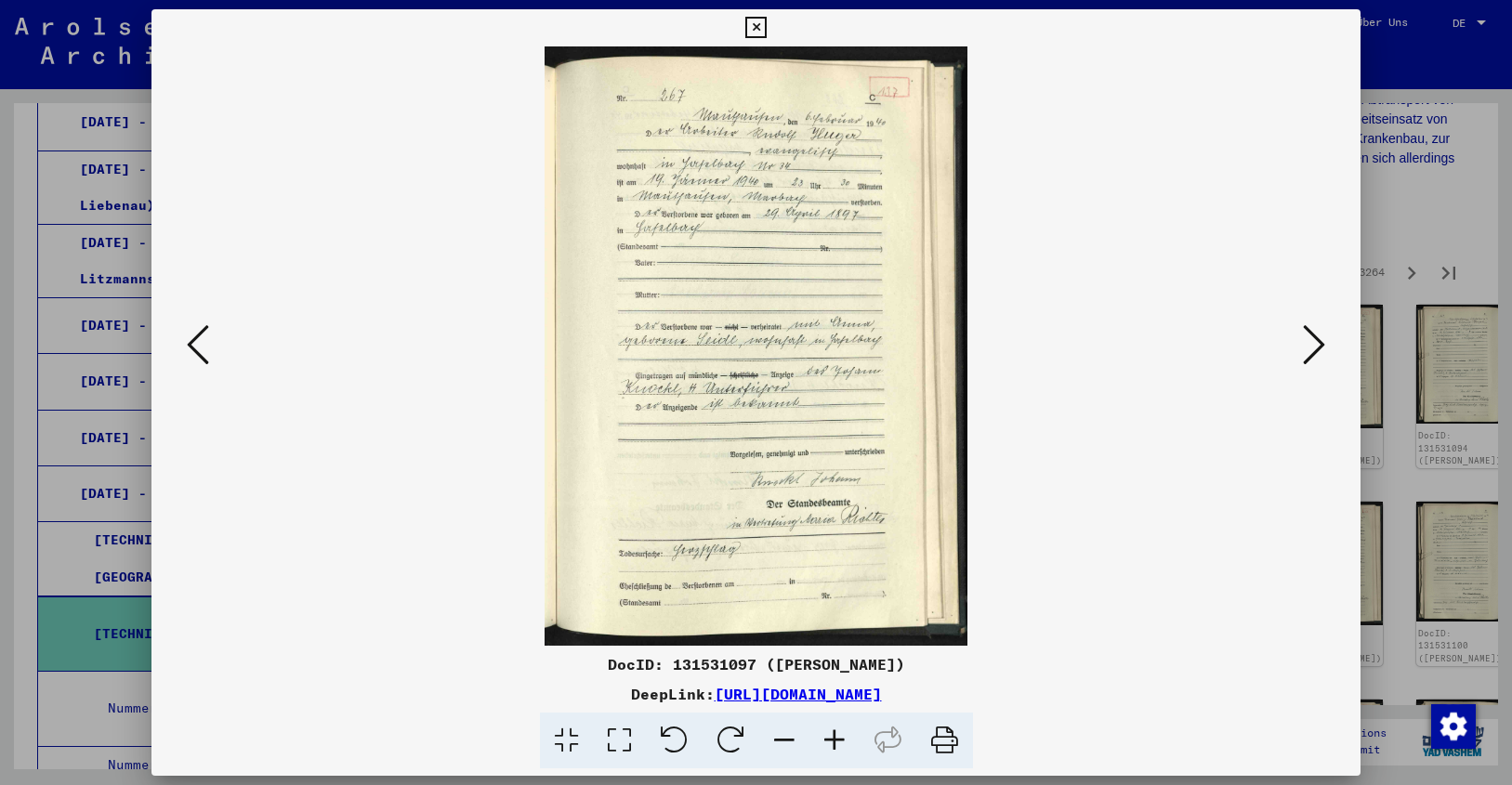
click at [1314, 341] on icon at bounding box center [1314, 344] width 22 height 45
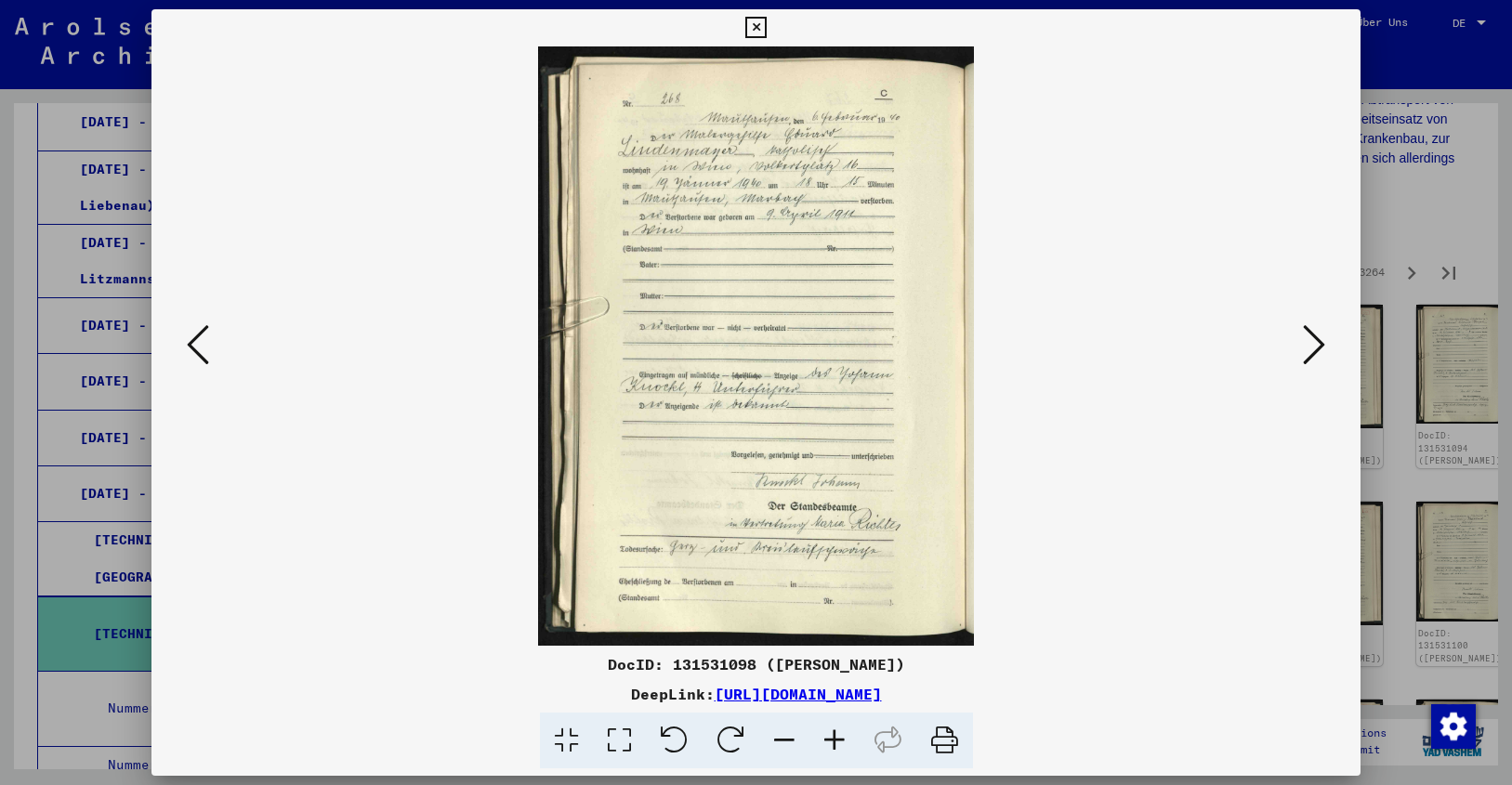
click at [1314, 341] on icon at bounding box center [1314, 344] width 22 height 45
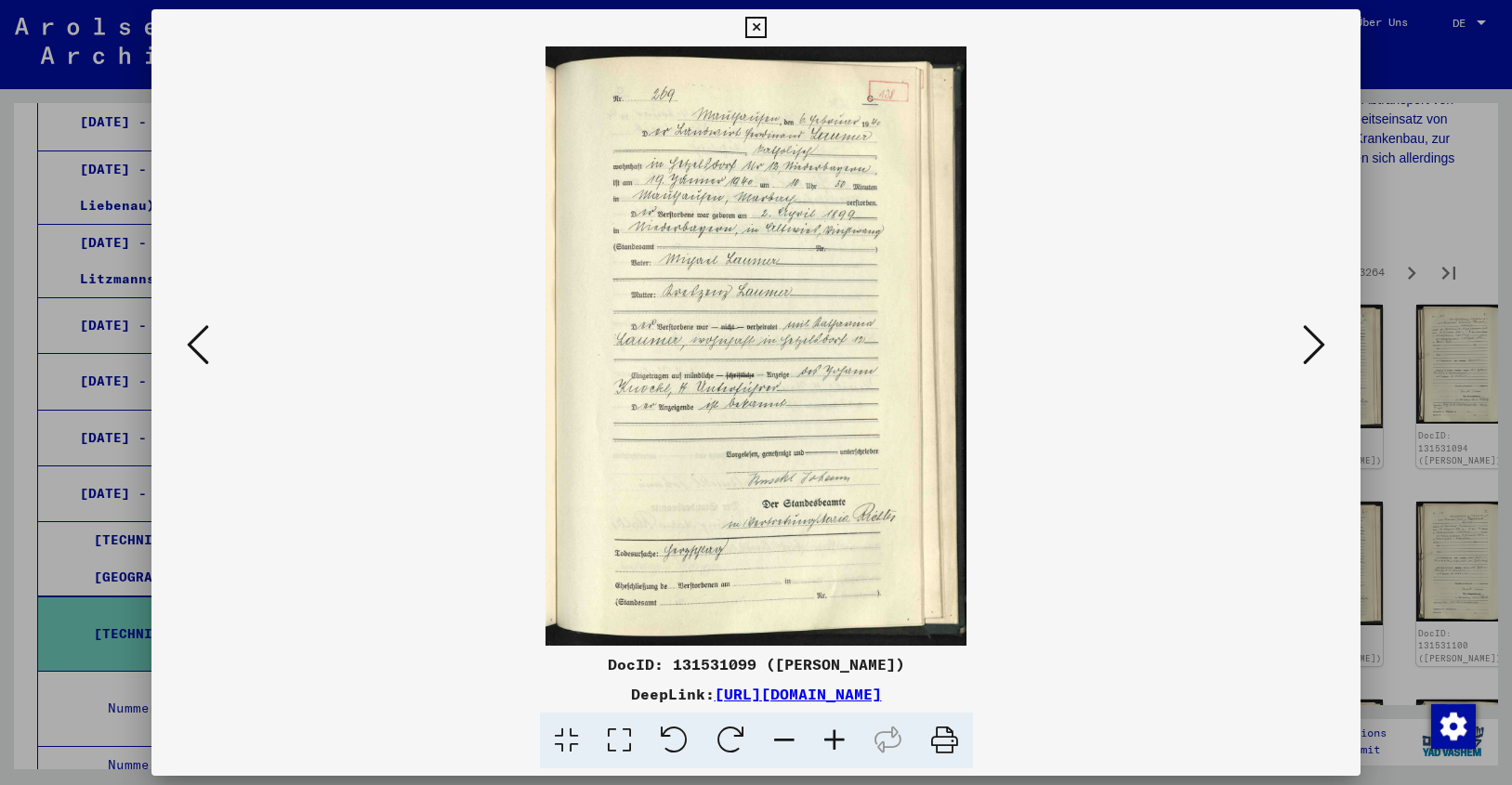
click at [1314, 341] on icon at bounding box center [1314, 344] width 22 height 45
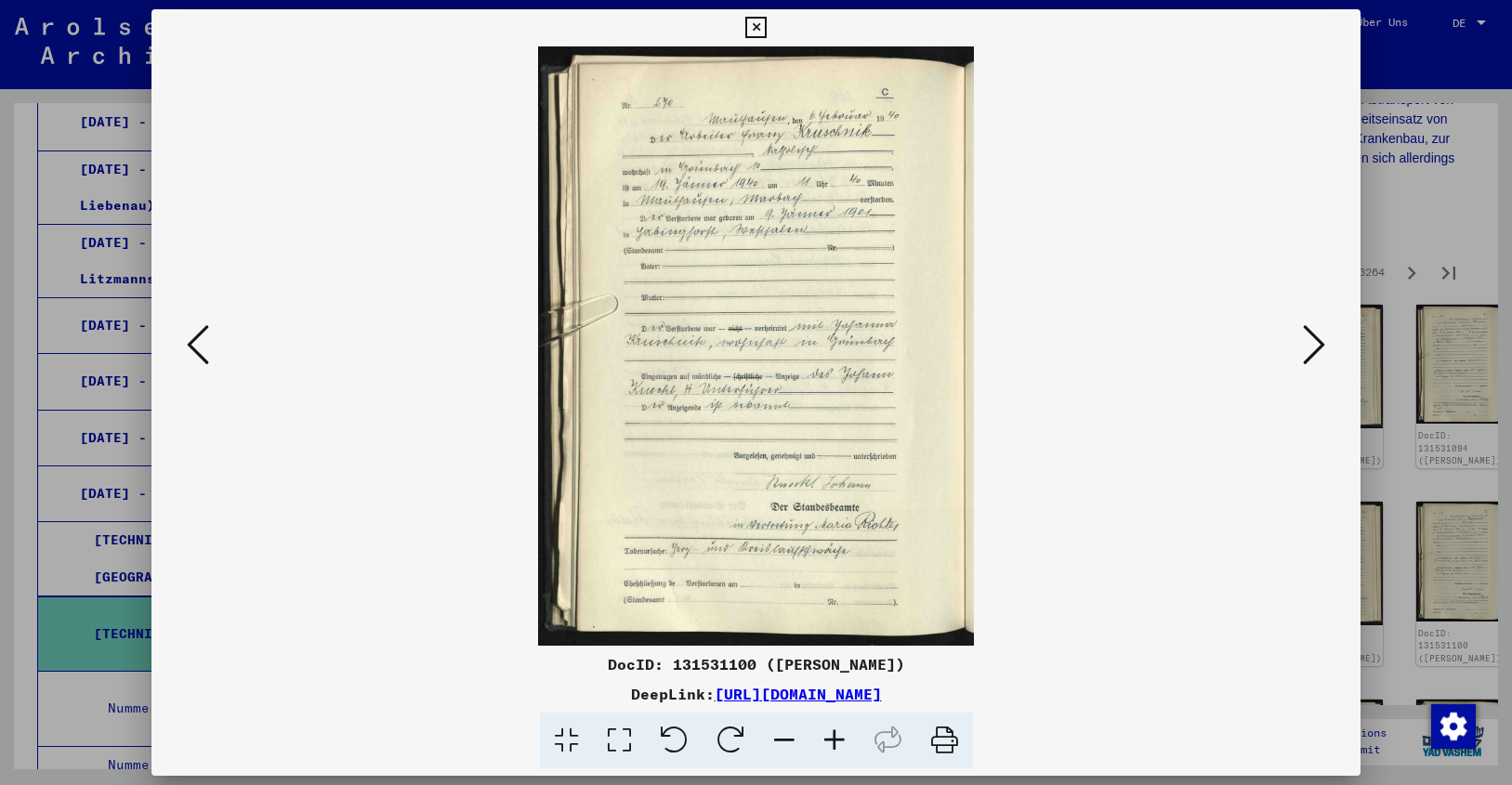
click at [1314, 341] on icon at bounding box center [1314, 344] width 22 height 45
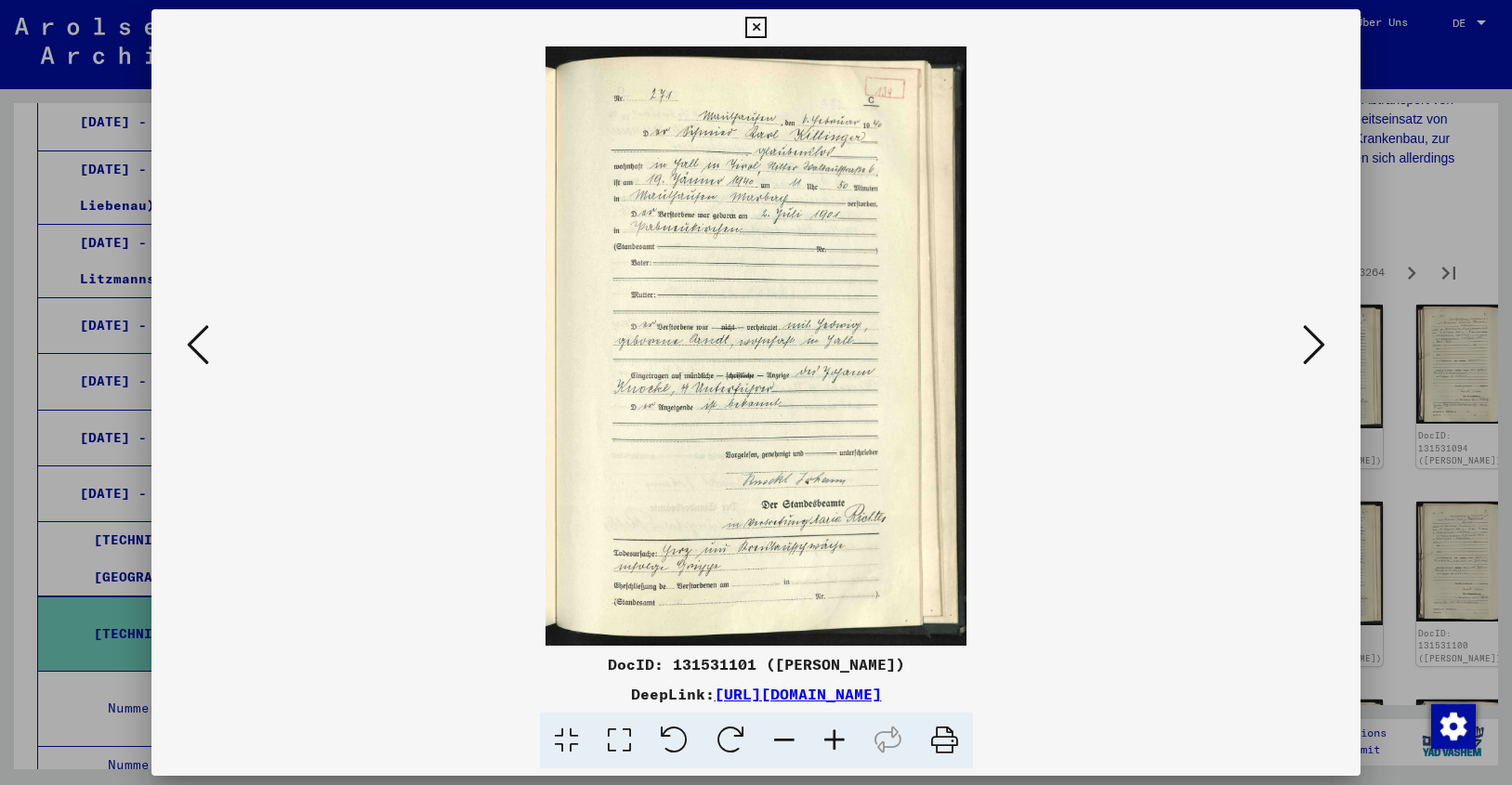
click at [1314, 341] on icon at bounding box center [1314, 344] width 22 height 45
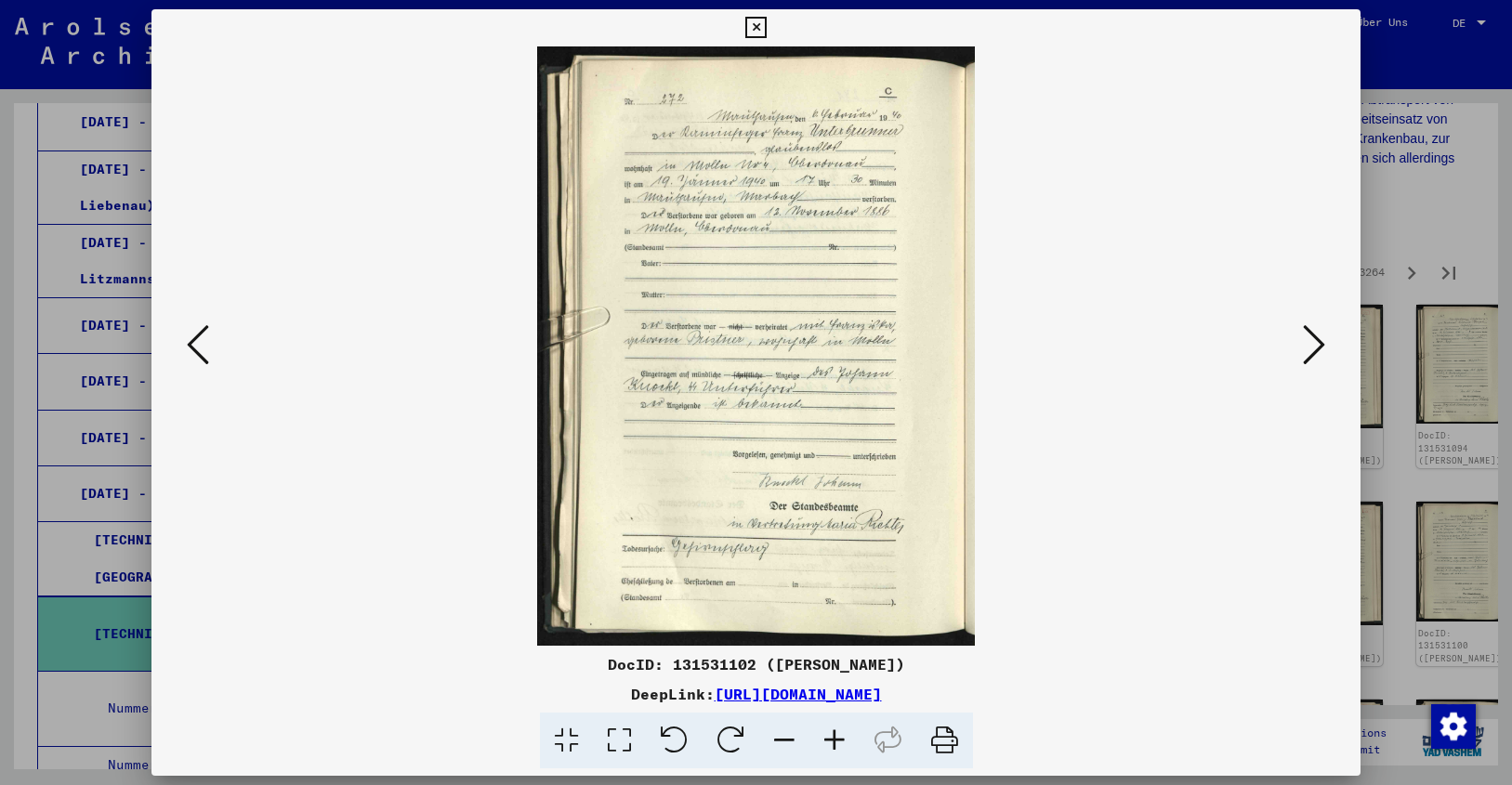
click at [1314, 341] on icon at bounding box center [1314, 344] width 22 height 45
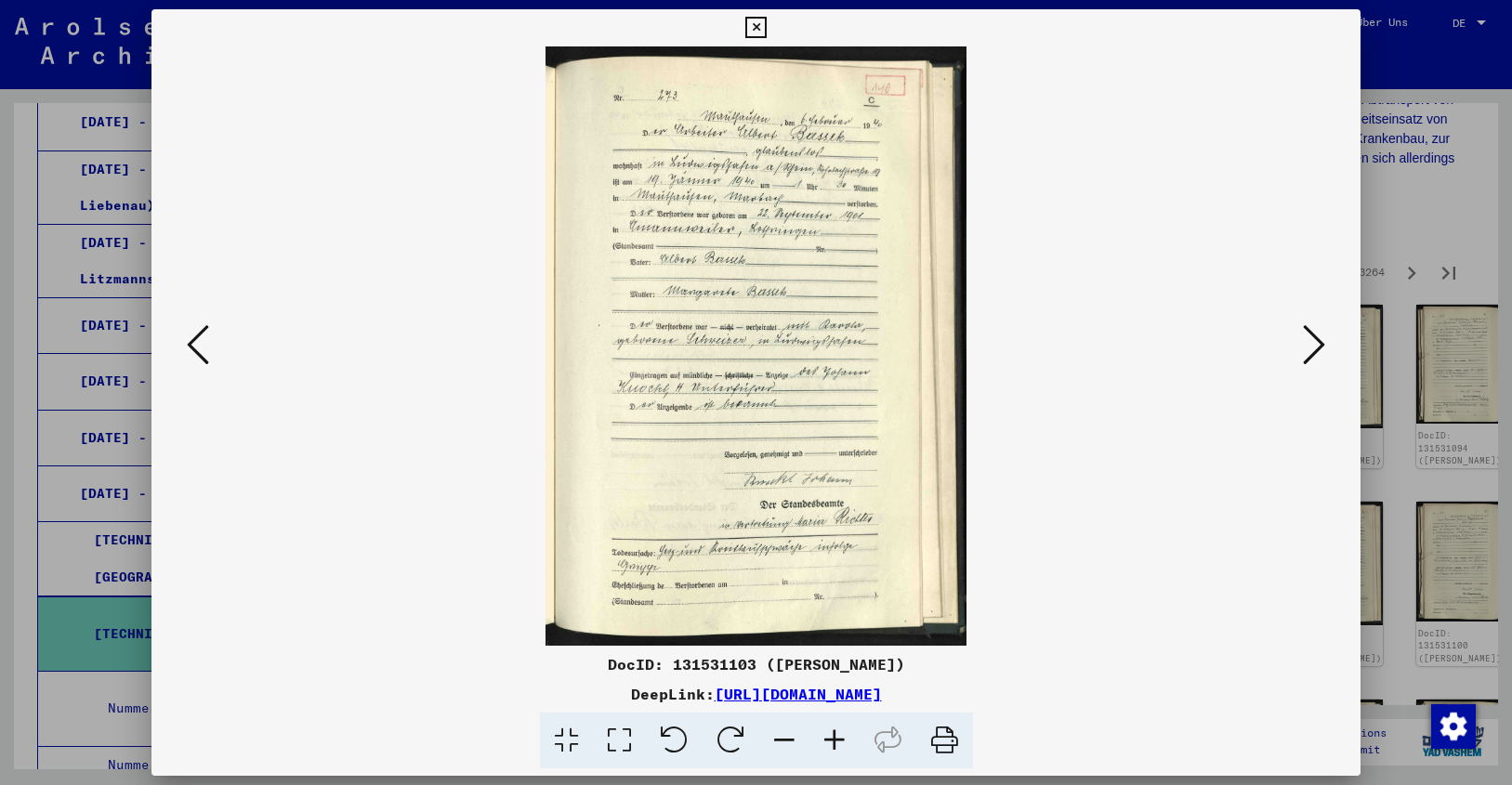
click at [1314, 341] on icon at bounding box center [1314, 344] width 22 height 45
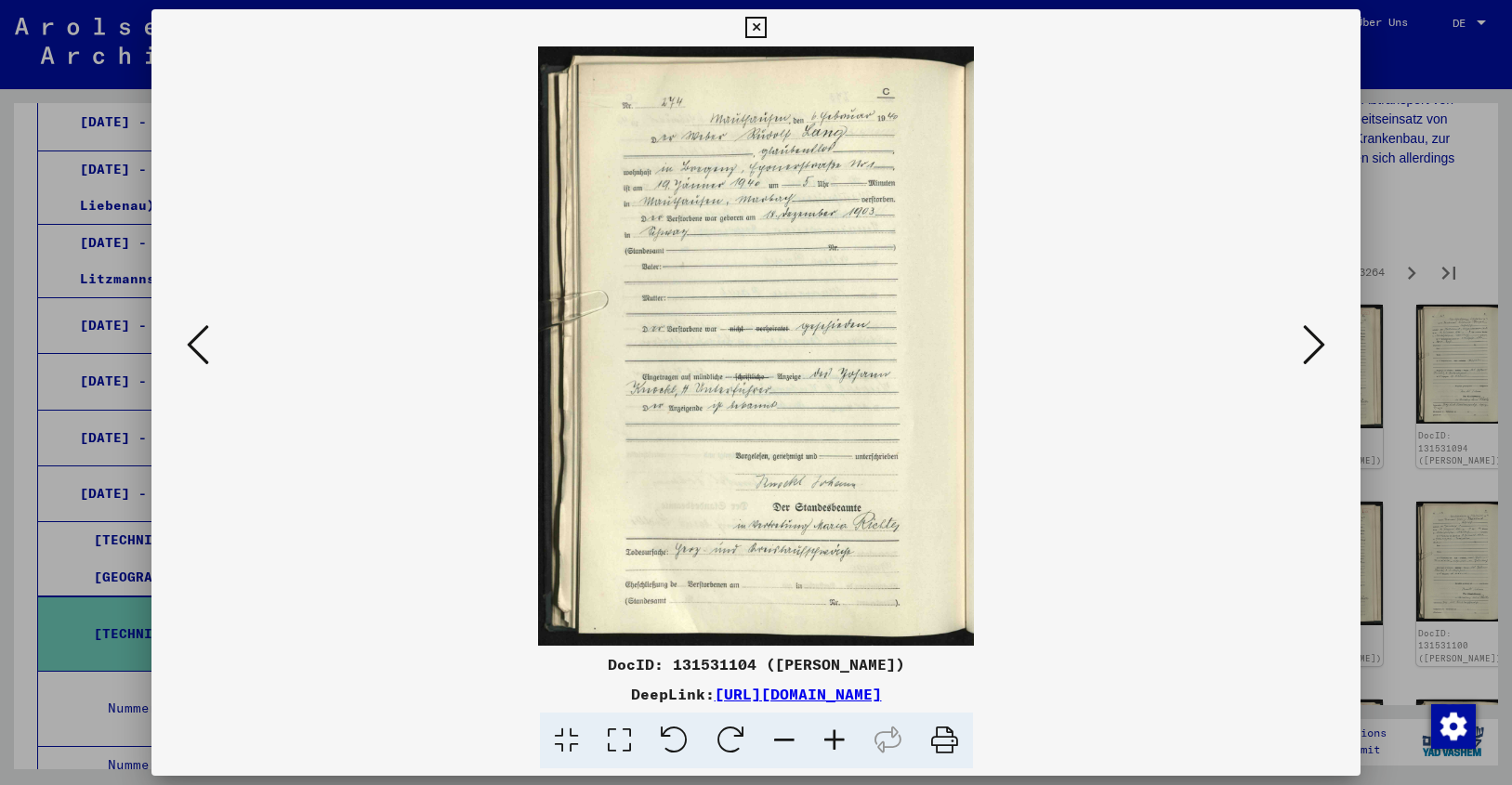
click at [1314, 341] on icon at bounding box center [1314, 344] width 22 height 45
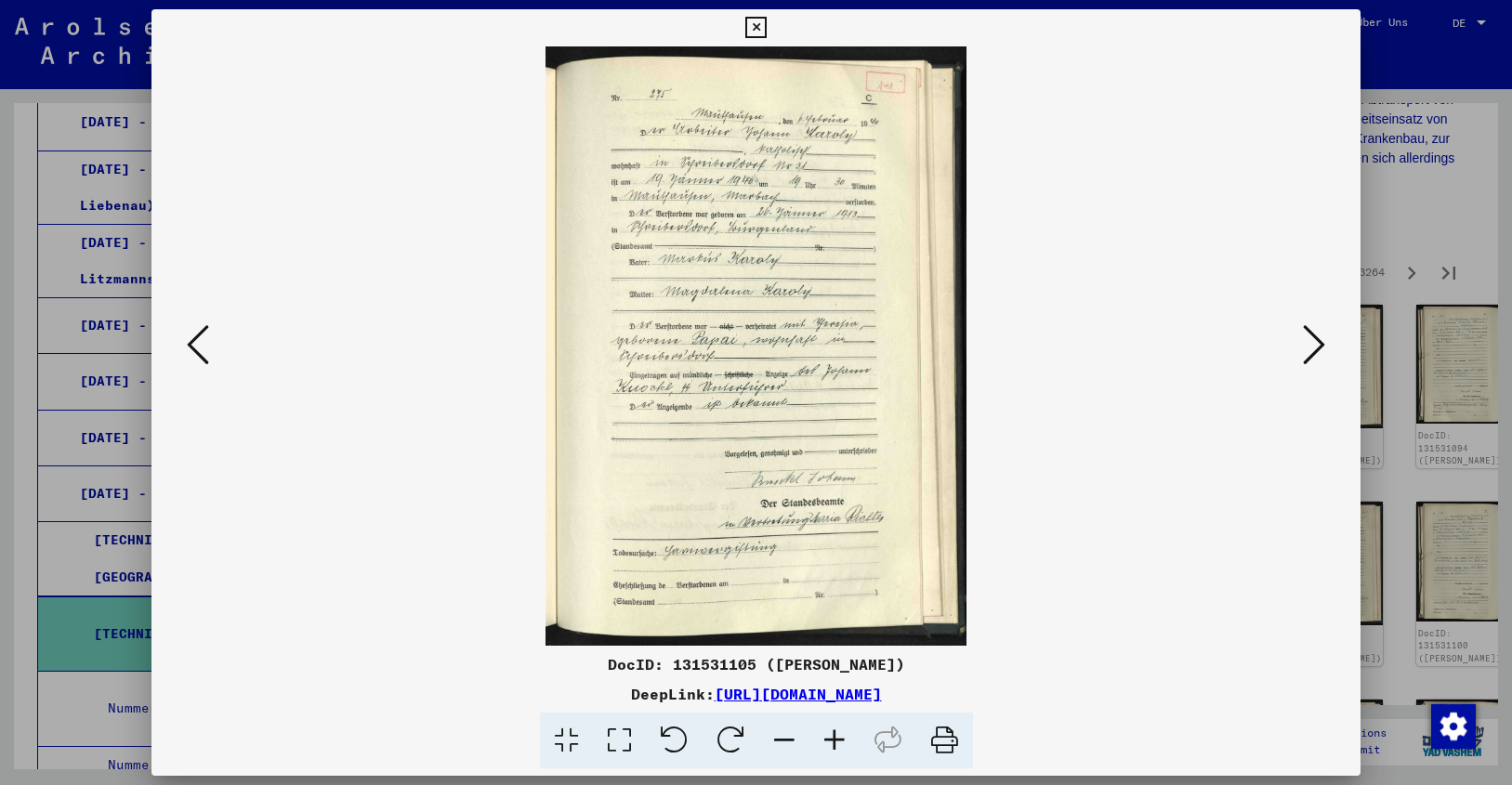
click at [1314, 341] on icon at bounding box center [1314, 344] width 22 height 45
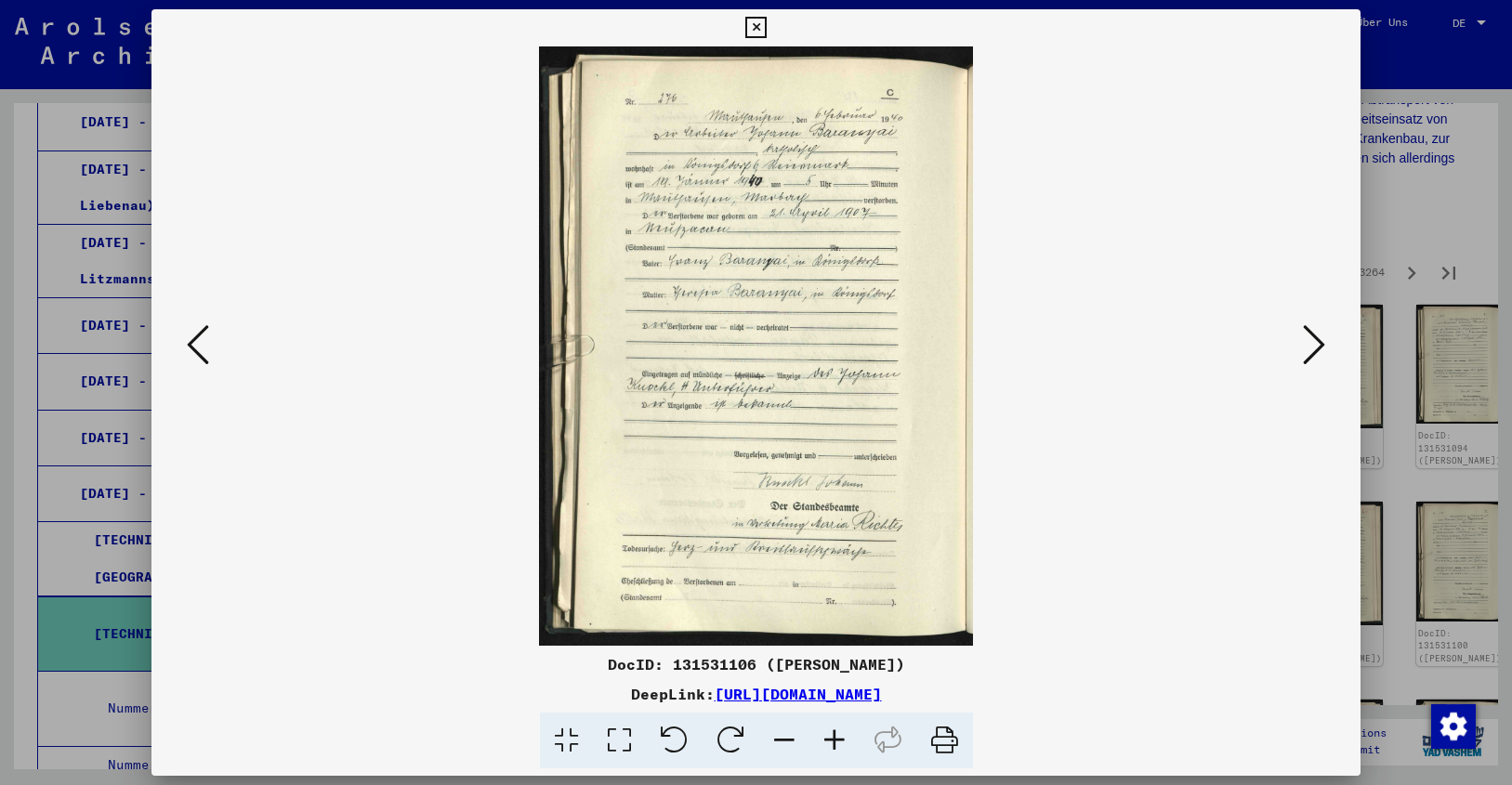
click at [1314, 341] on icon at bounding box center [1314, 344] width 22 height 45
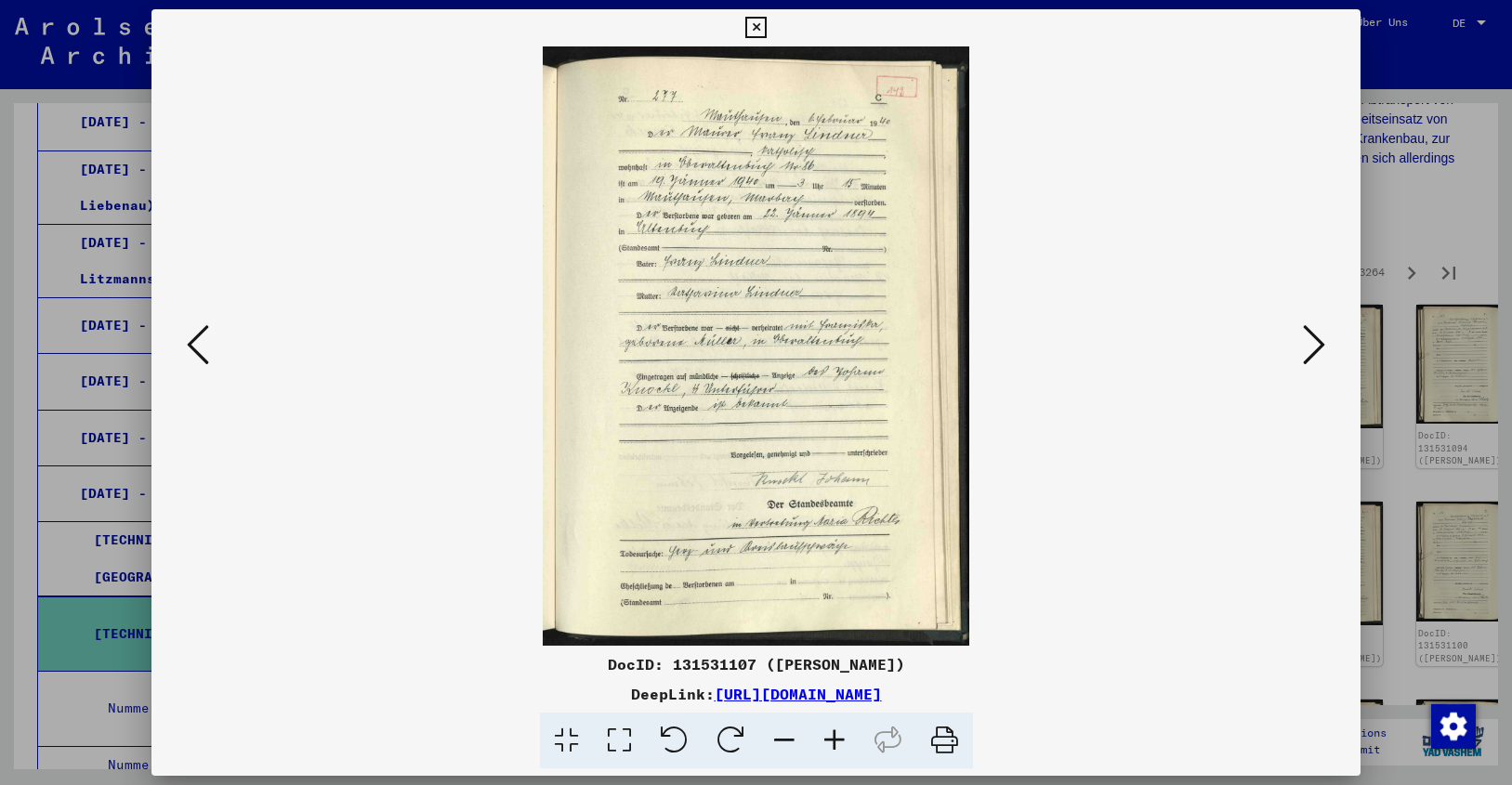
click at [1314, 341] on icon at bounding box center [1314, 344] width 22 height 45
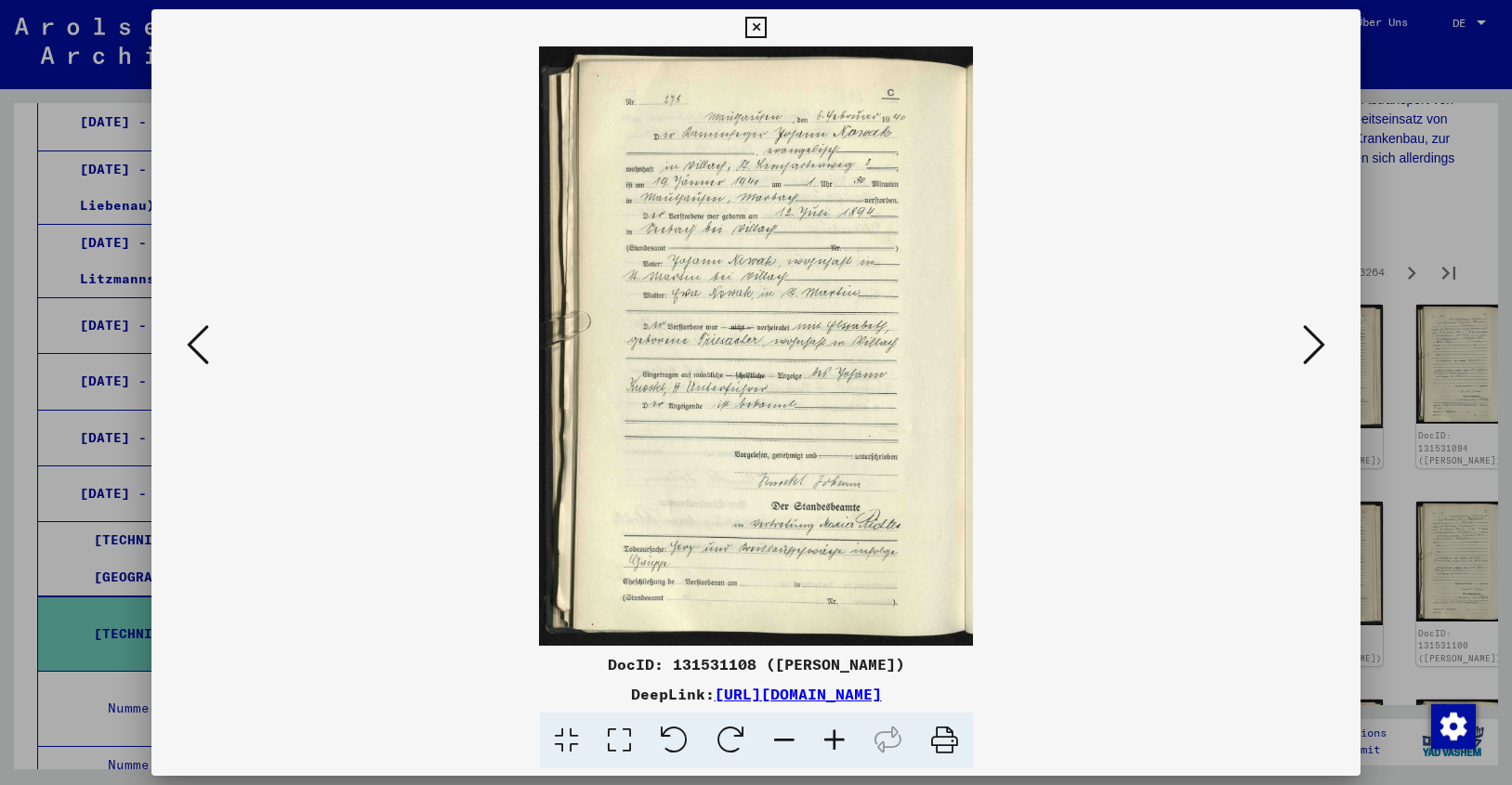
click at [1314, 341] on icon at bounding box center [1314, 344] width 22 height 45
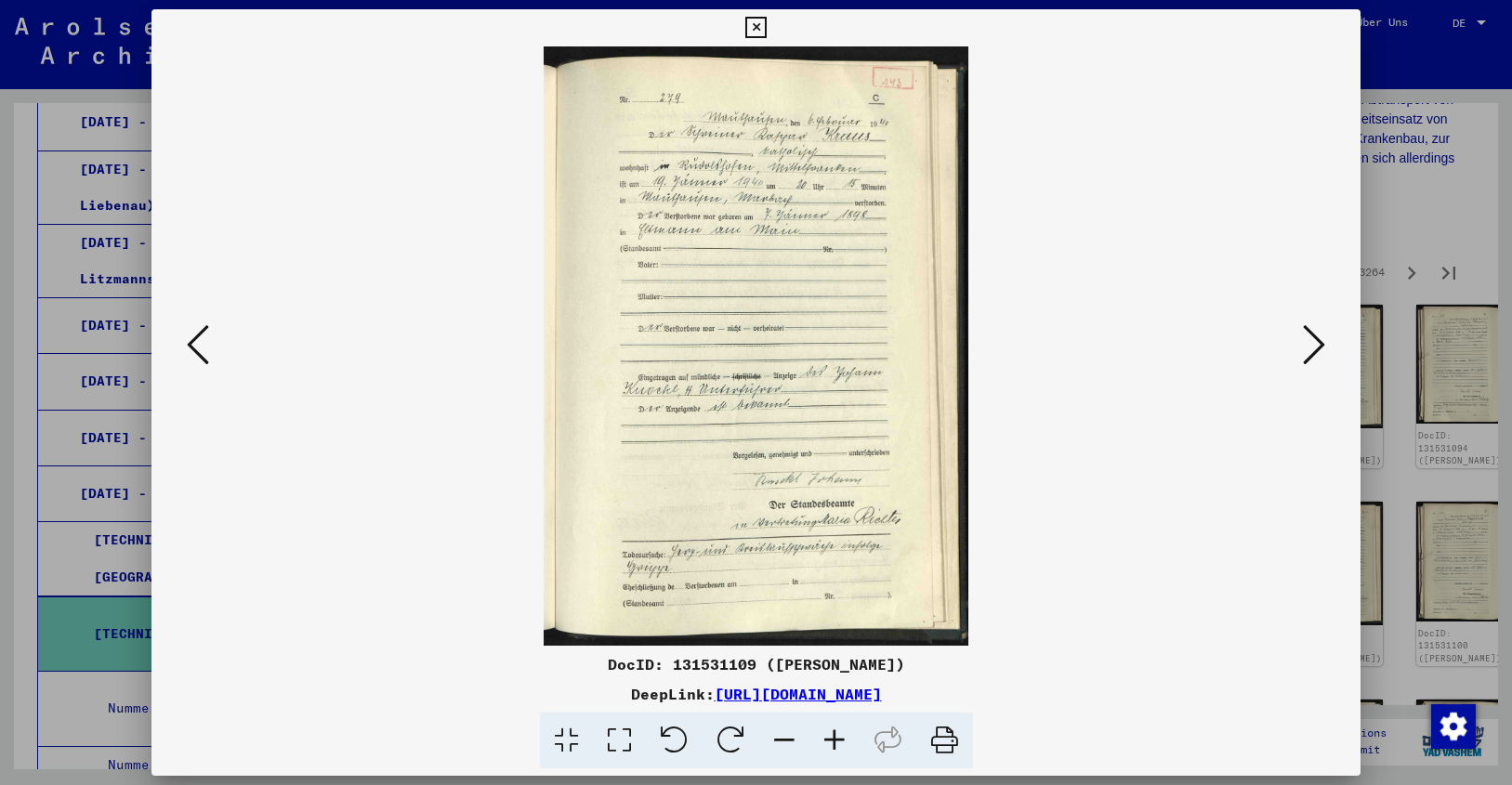
click at [1314, 341] on icon at bounding box center [1314, 344] width 22 height 45
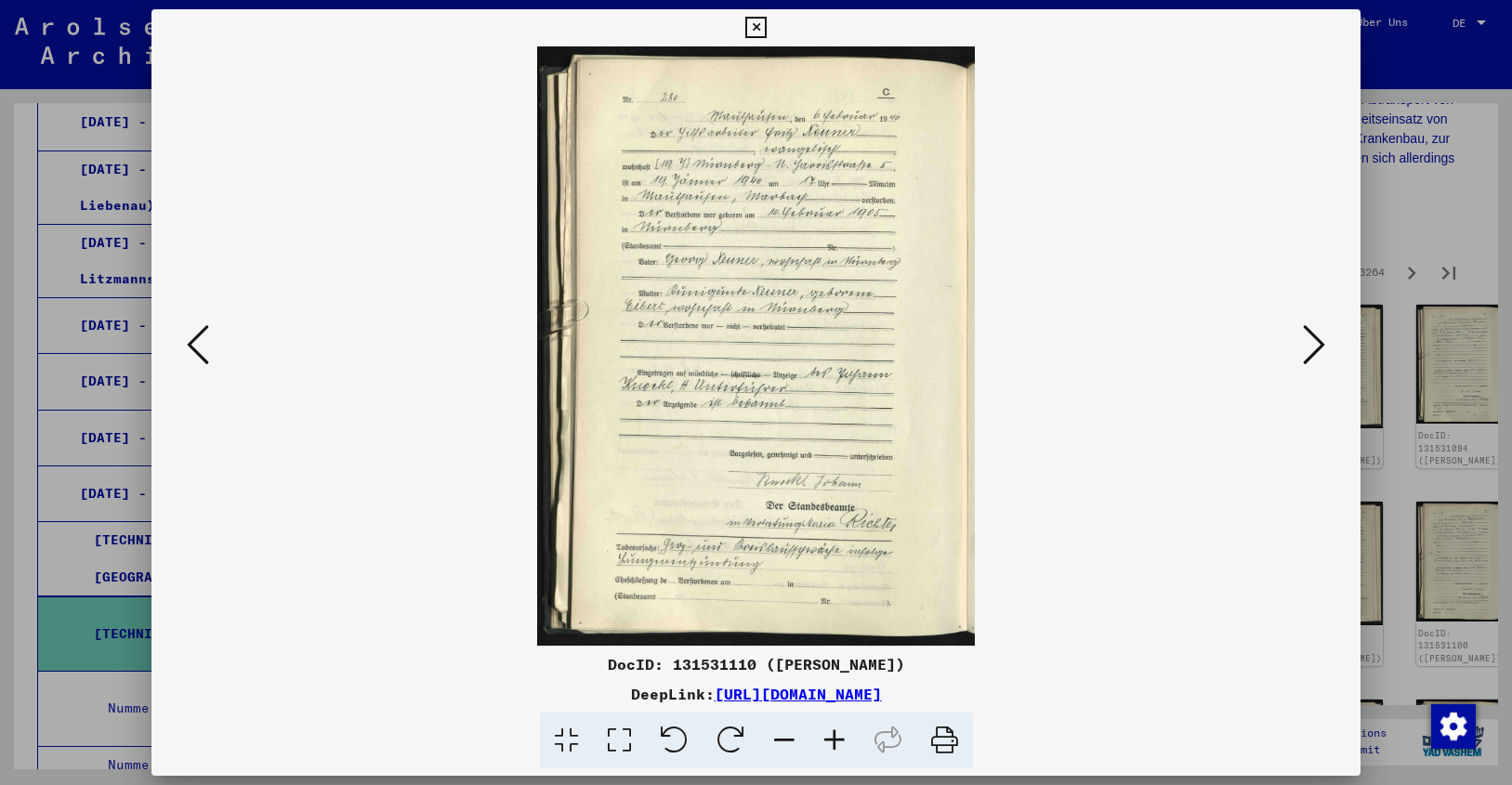
click at [1314, 341] on icon at bounding box center [1314, 344] width 22 height 45
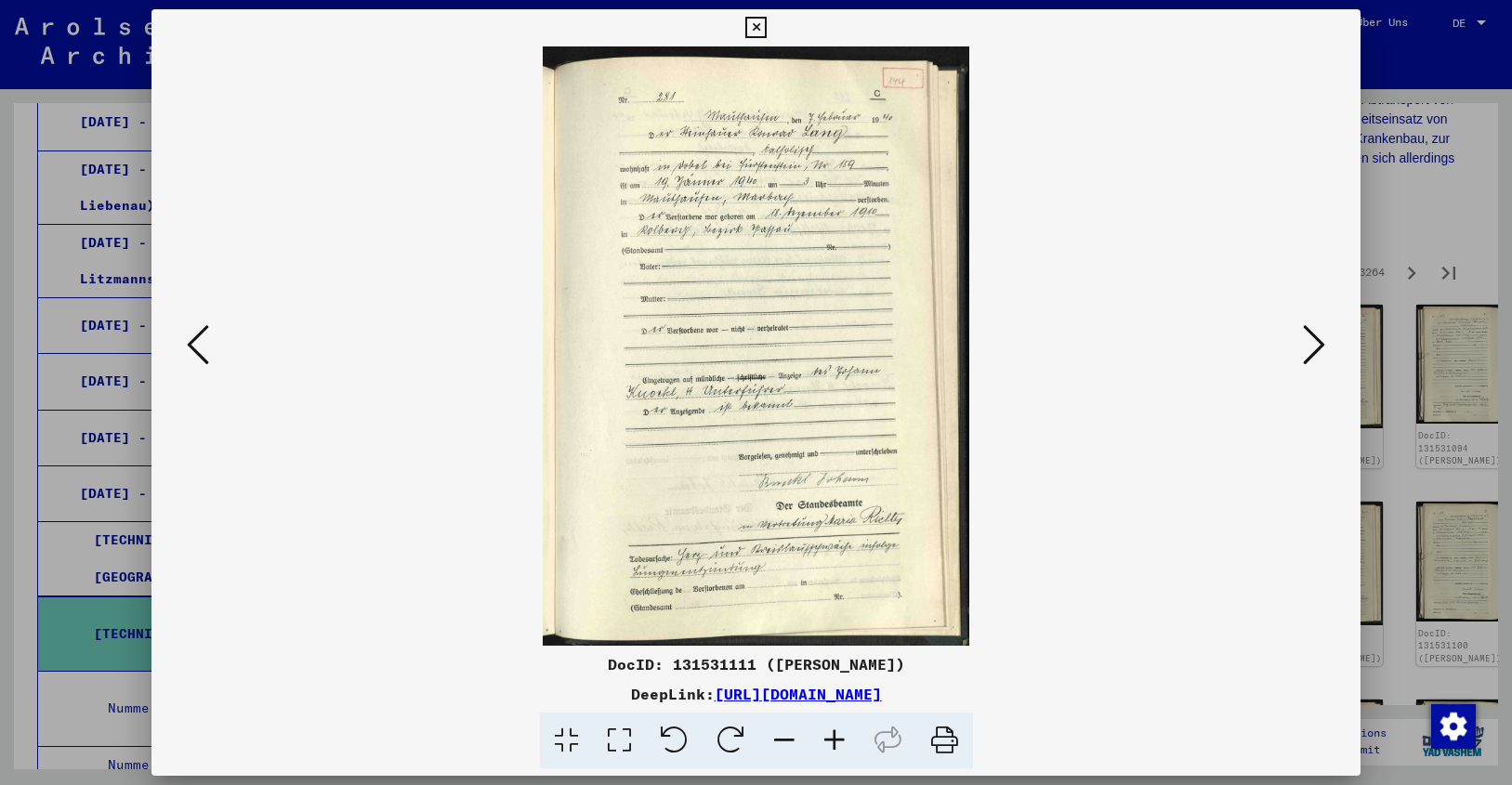
click at [1314, 341] on icon at bounding box center [1314, 344] width 22 height 45
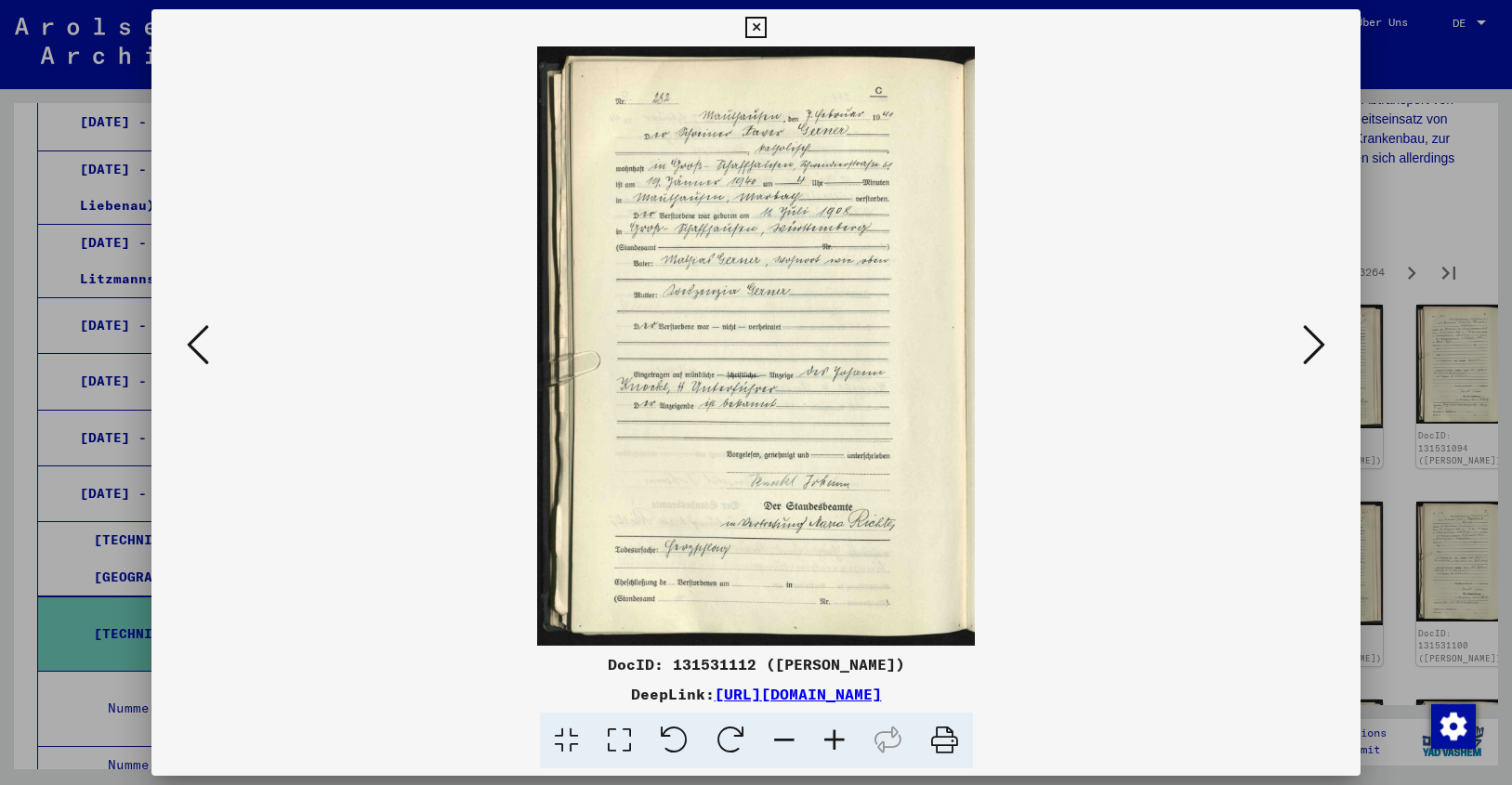
click at [1314, 341] on icon at bounding box center [1314, 344] width 22 height 45
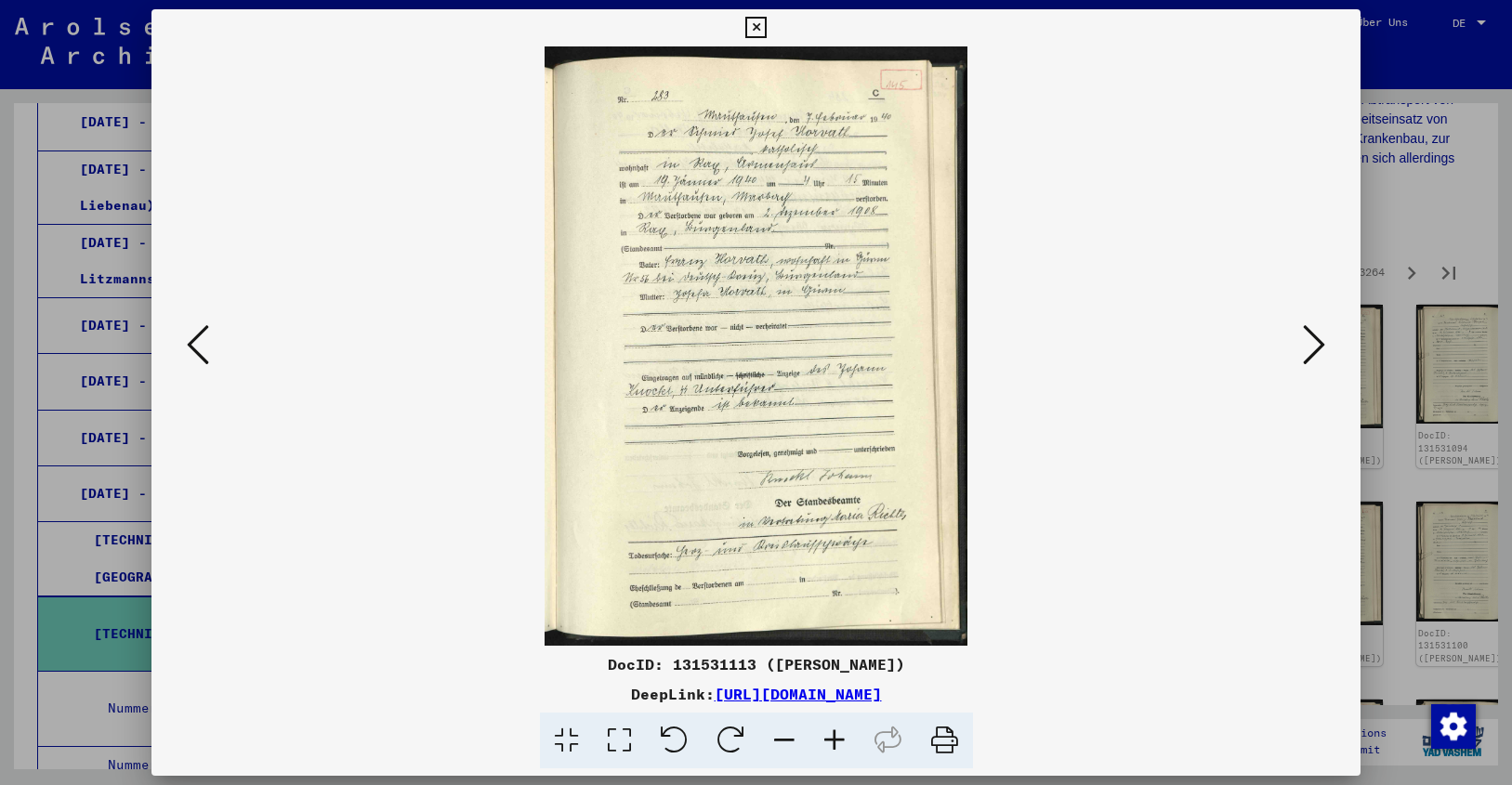
click at [1314, 341] on icon at bounding box center [1314, 344] width 22 height 45
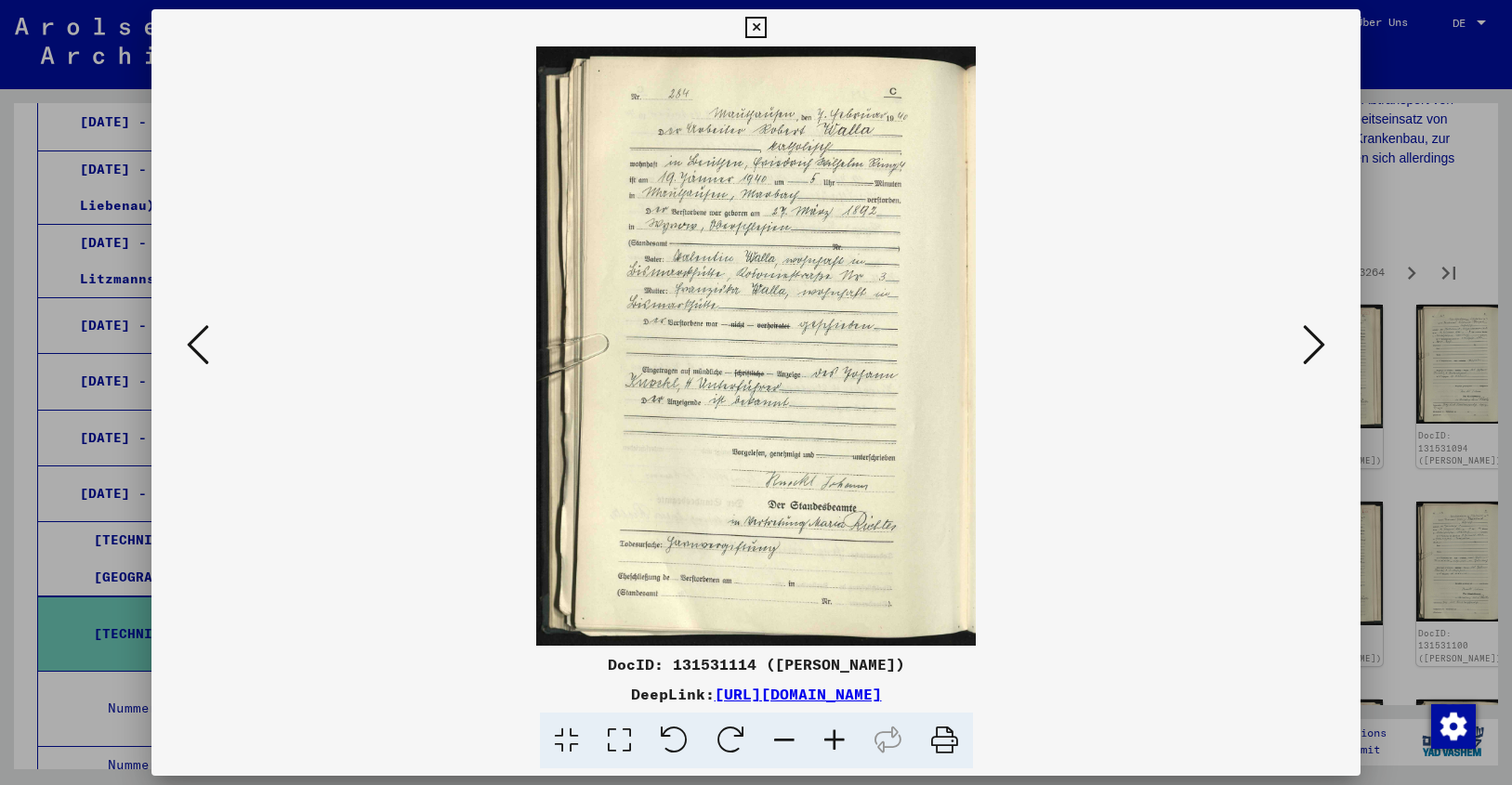
click at [1314, 341] on icon at bounding box center [1314, 344] width 22 height 45
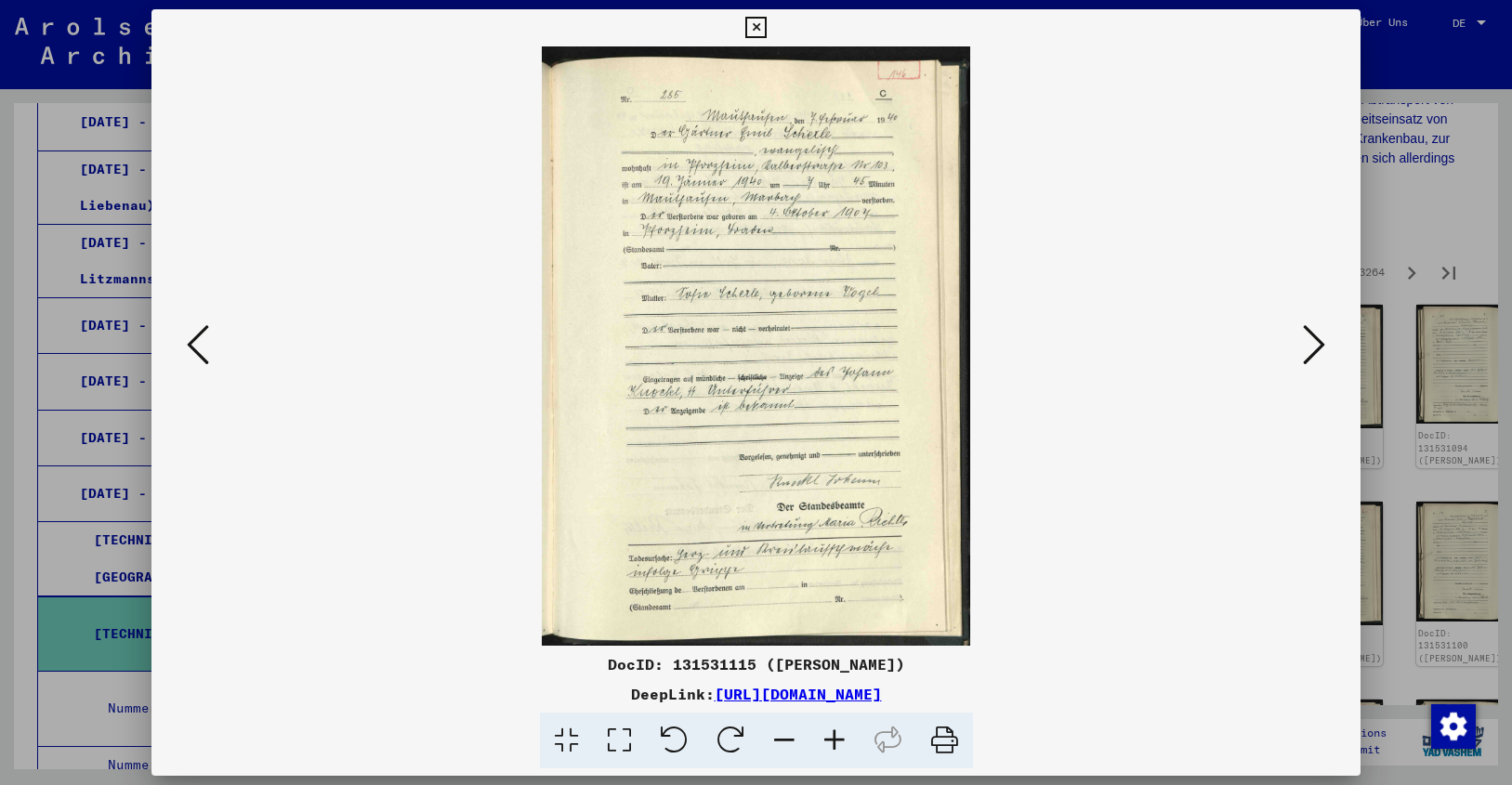
click at [1314, 341] on icon at bounding box center [1314, 344] width 22 height 45
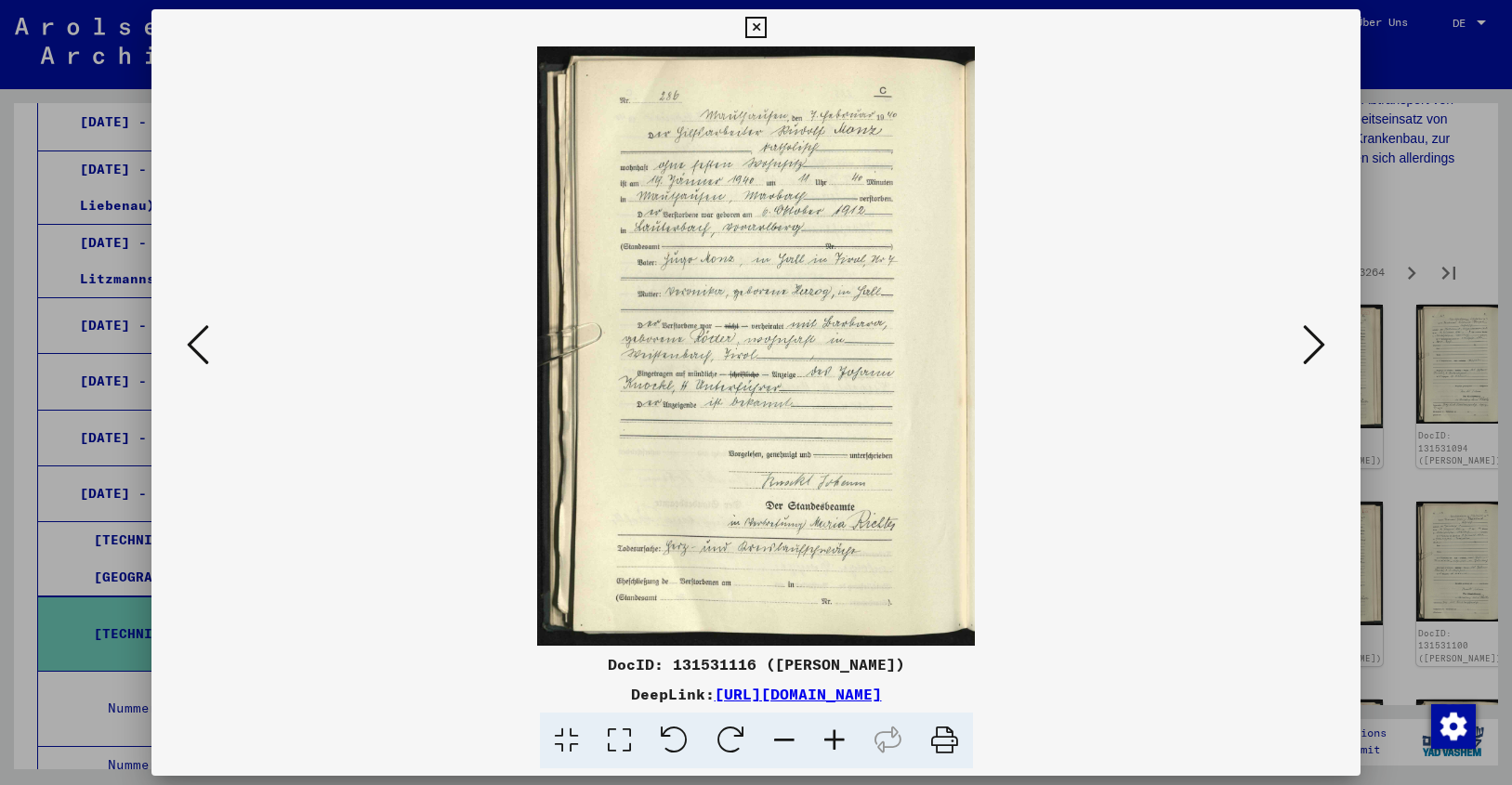
click at [1314, 341] on icon at bounding box center [1314, 344] width 22 height 45
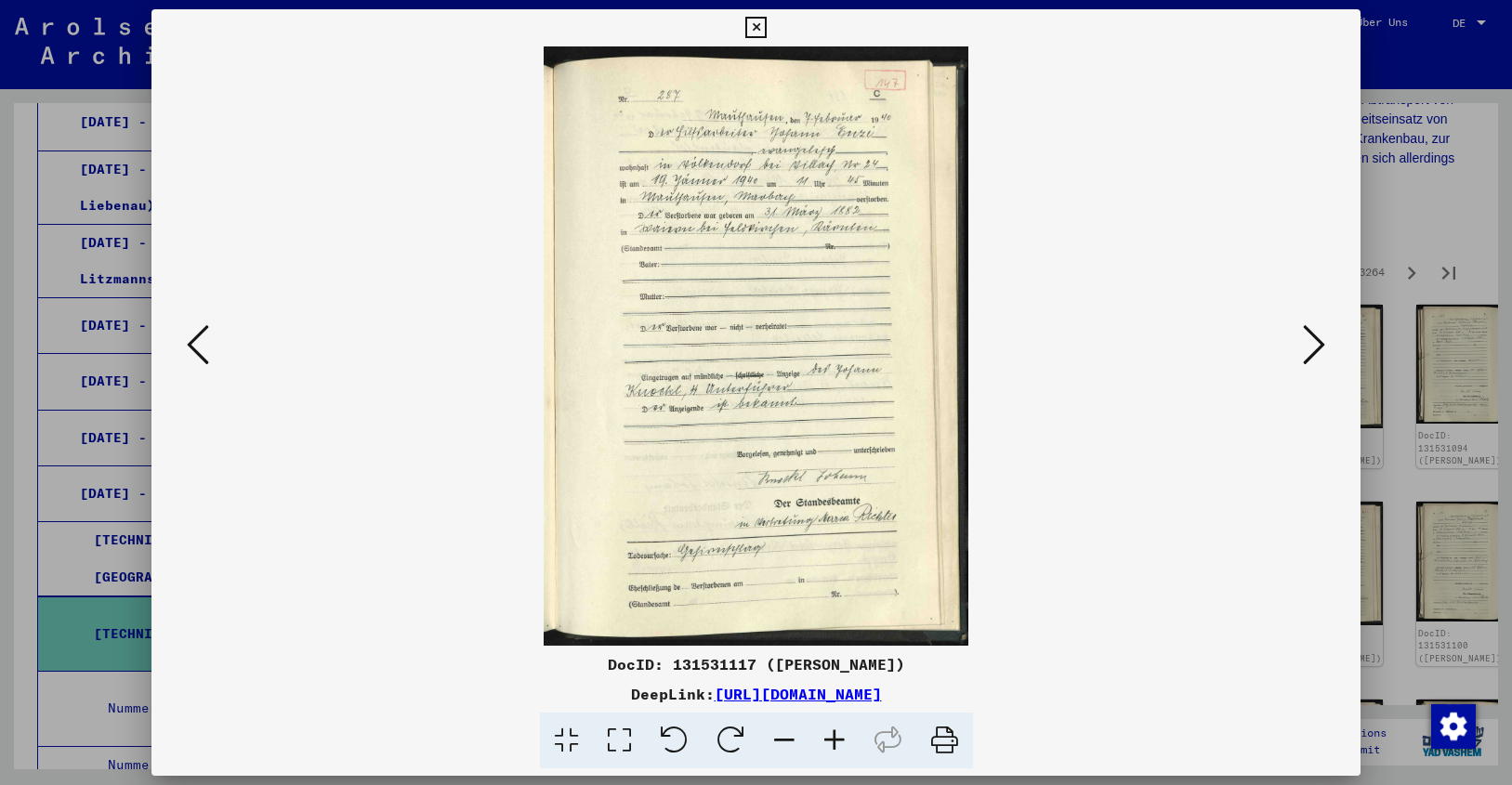
click at [1314, 341] on icon at bounding box center [1314, 344] width 22 height 45
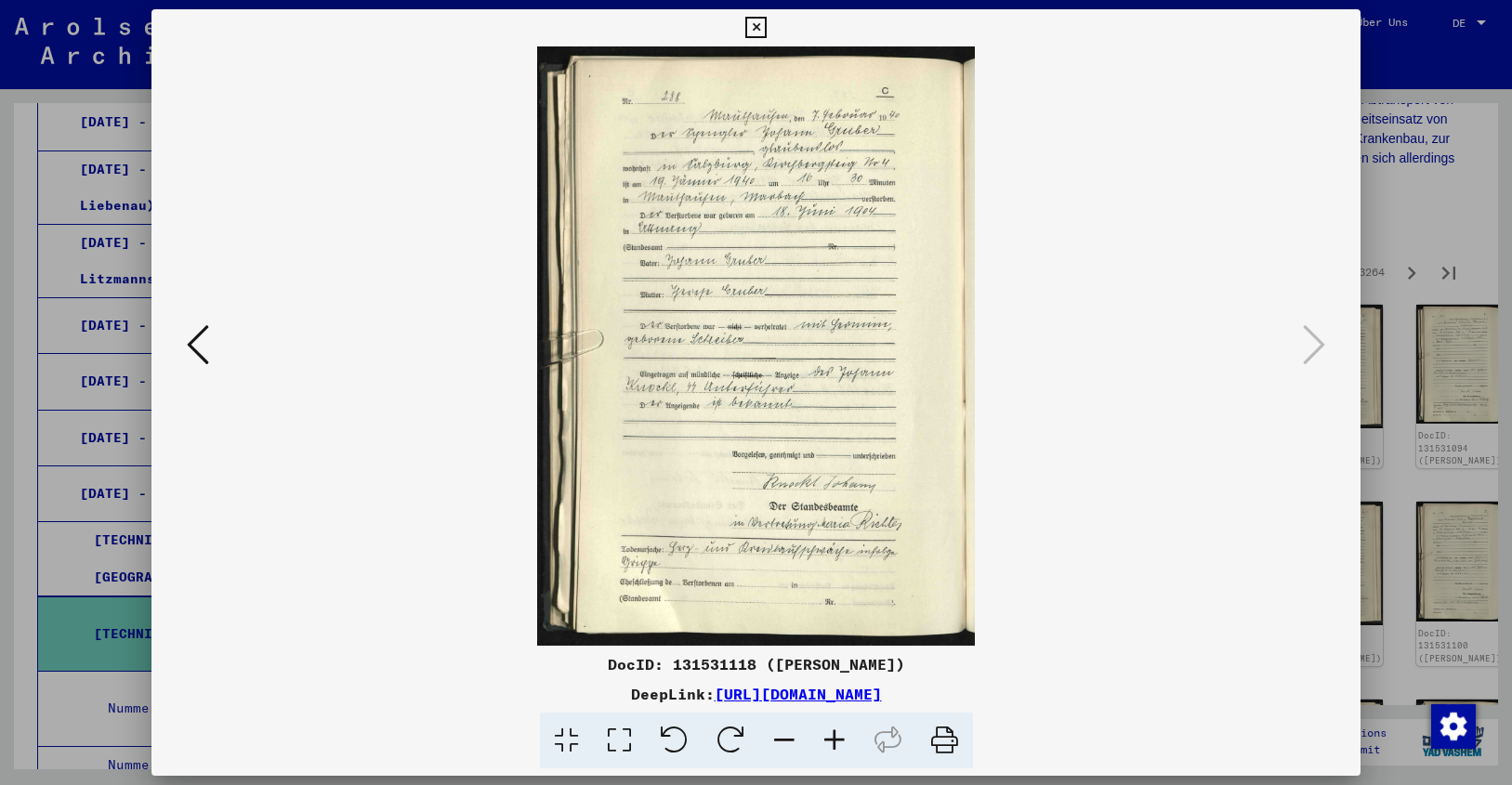
click at [767, 21] on icon at bounding box center [756, 27] width 21 height 22
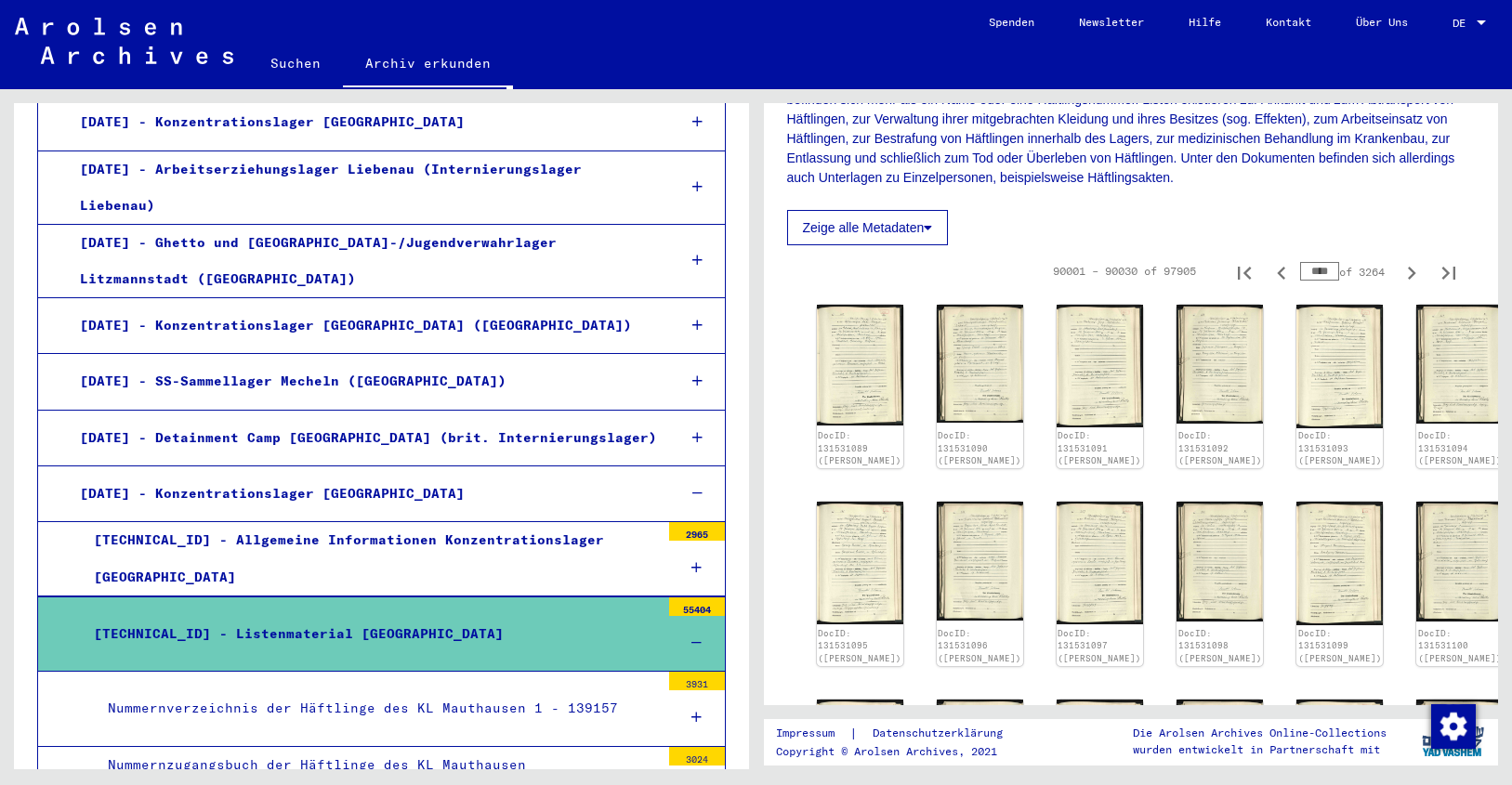
drag, startPoint x: 1287, startPoint y: 266, endPoint x: 1334, endPoint y: 266, distance: 47.0
click at [1333, 266] on div "**** of 3264" at bounding box center [1346, 271] width 93 height 17
type input "****"
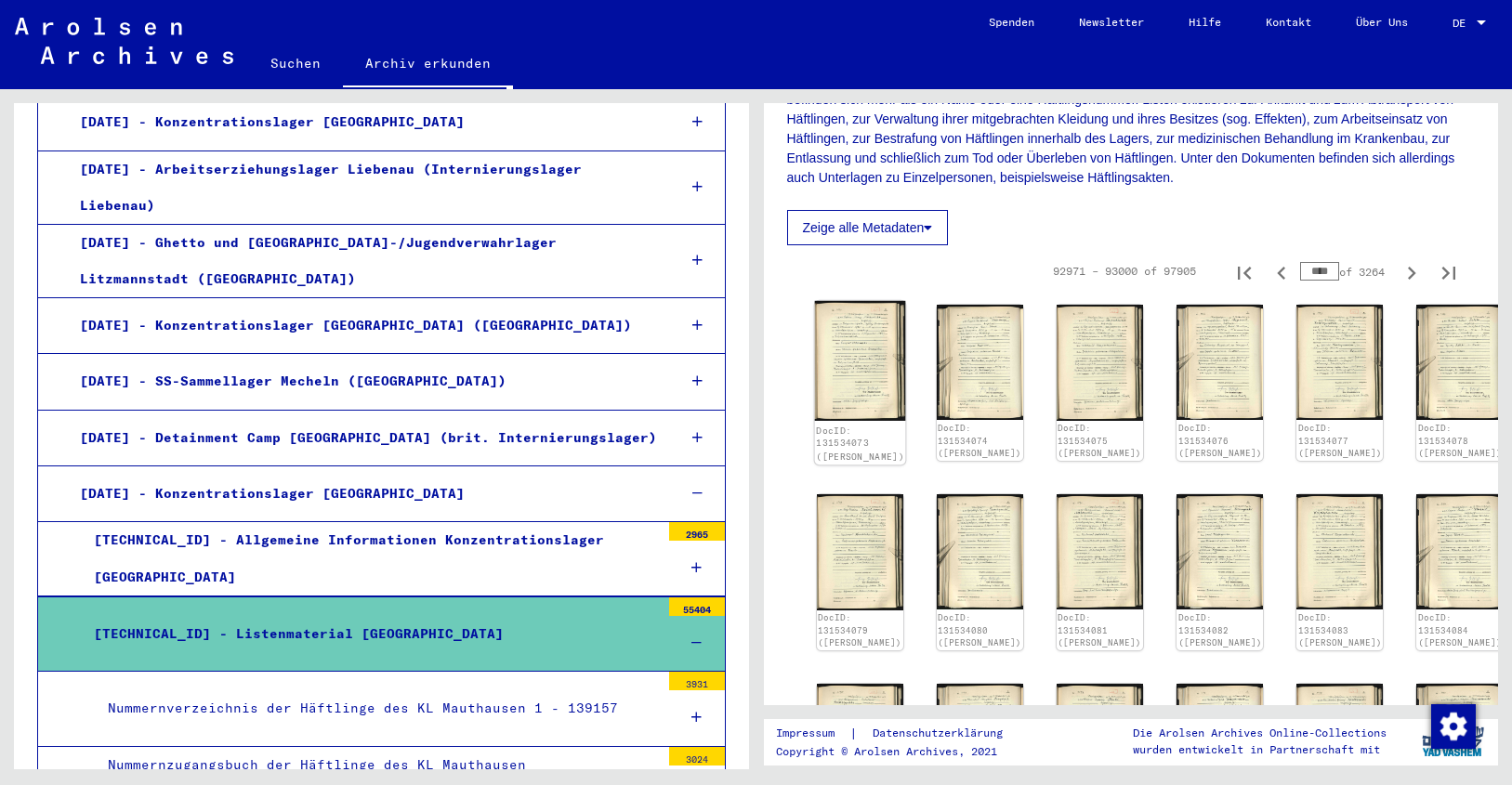
click at [848, 364] on img at bounding box center [859, 361] width 91 height 121
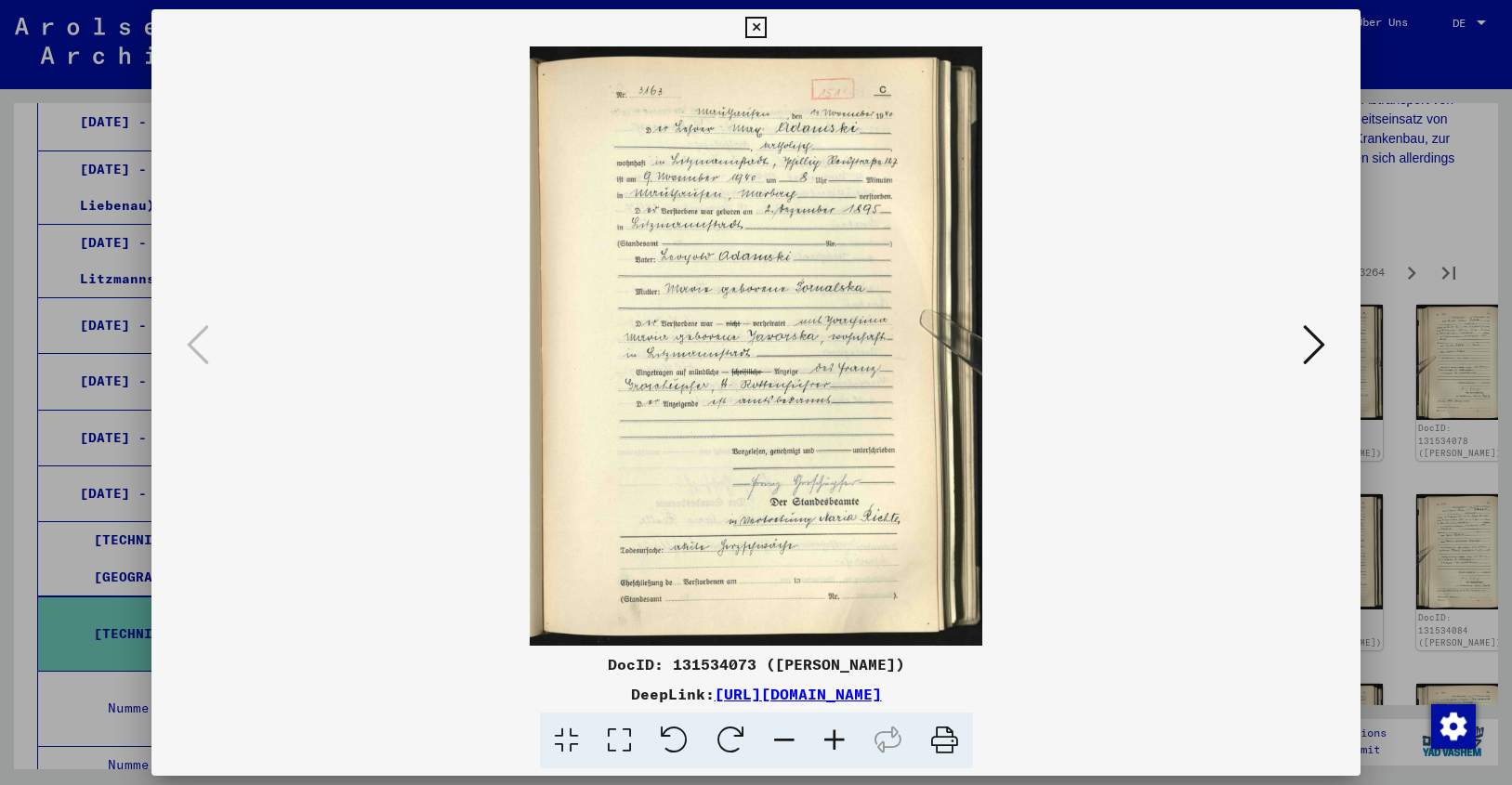
click at [1313, 342] on icon at bounding box center [1314, 344] width 22 height 45
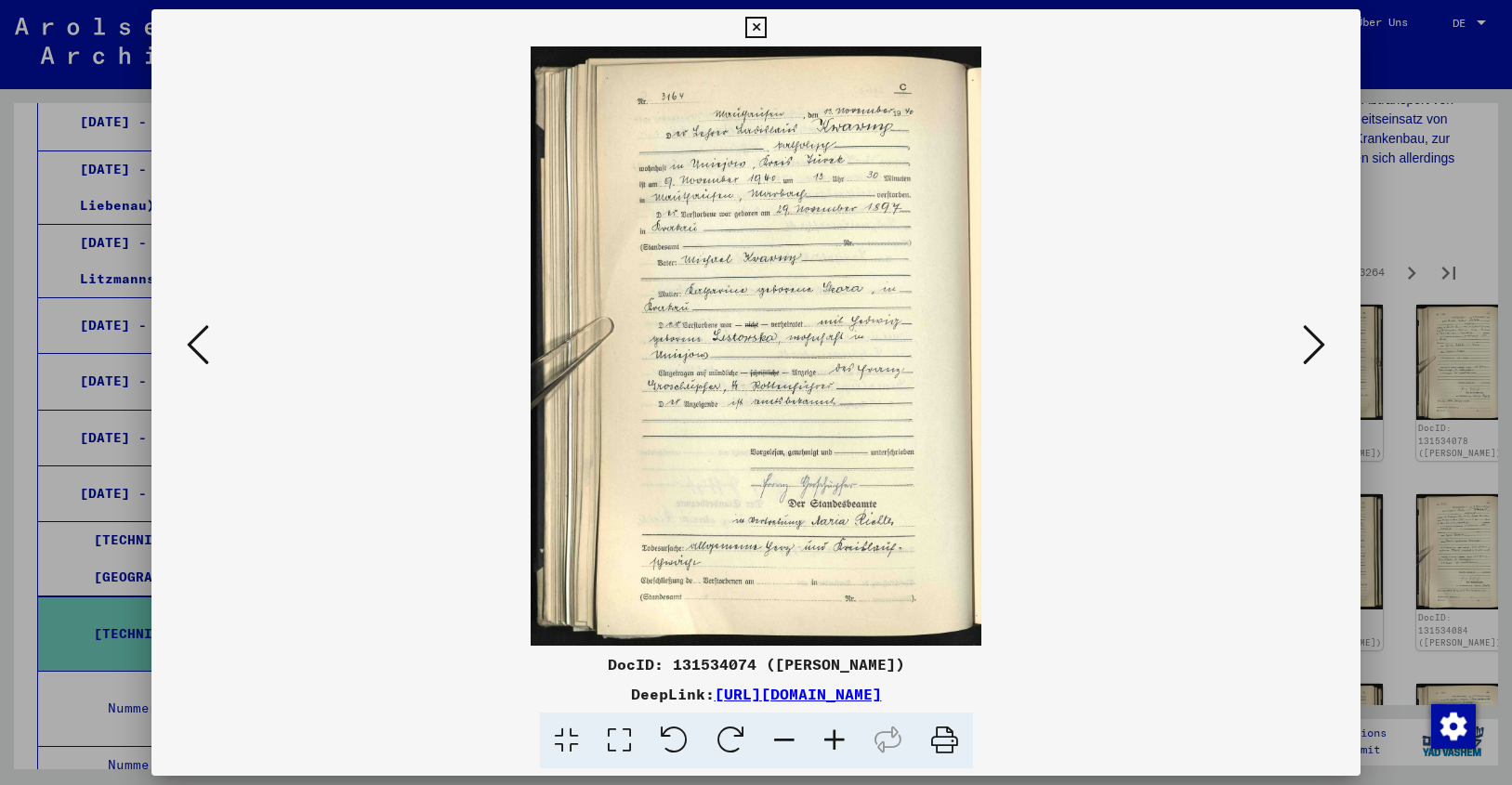
click at [1313, 342] on icon at bounding box center [1314, 344] width 22 height 45
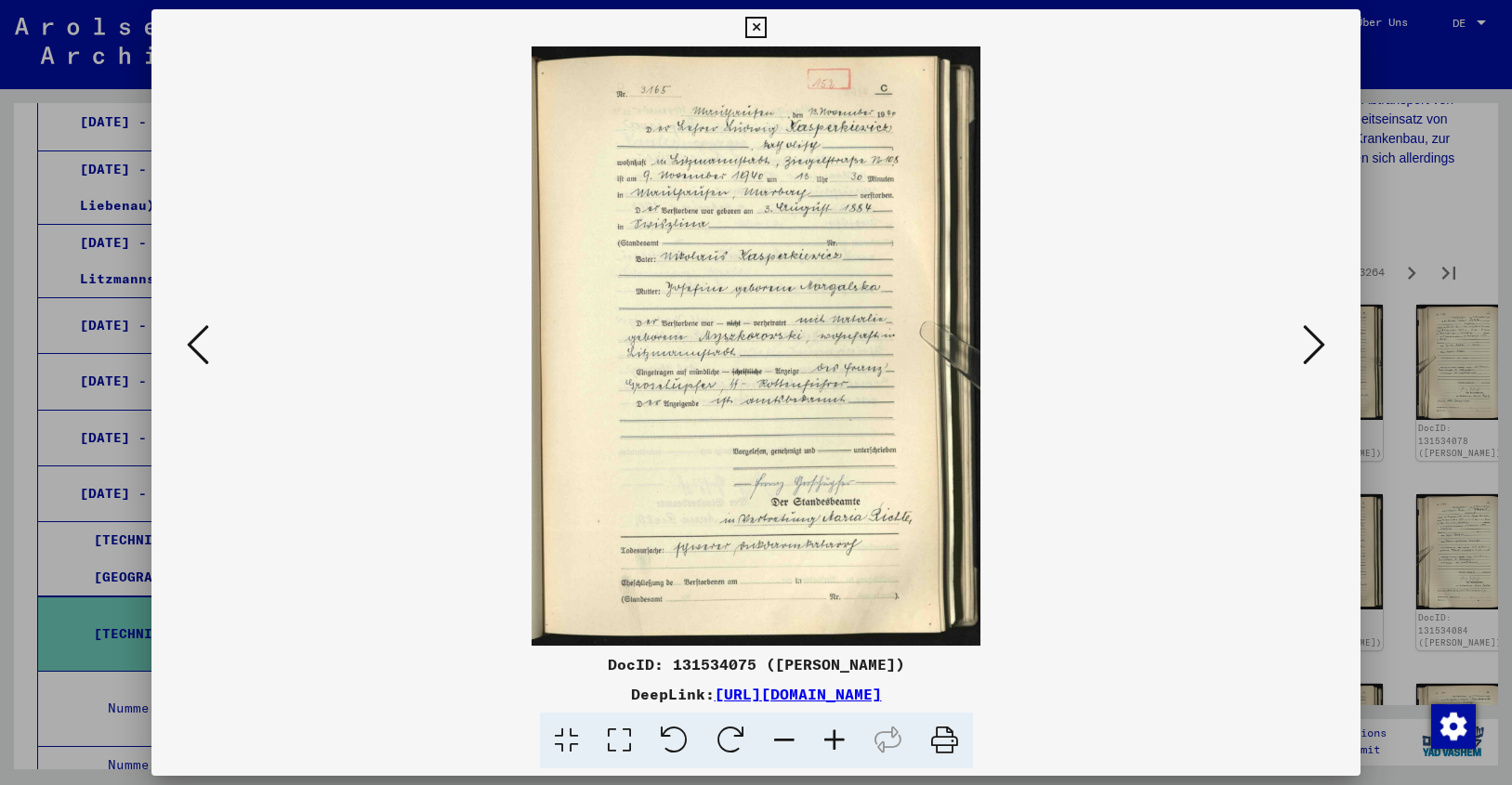
click at [1313, 342] on icon at bounding box center [1314, 344] width 22 height 45
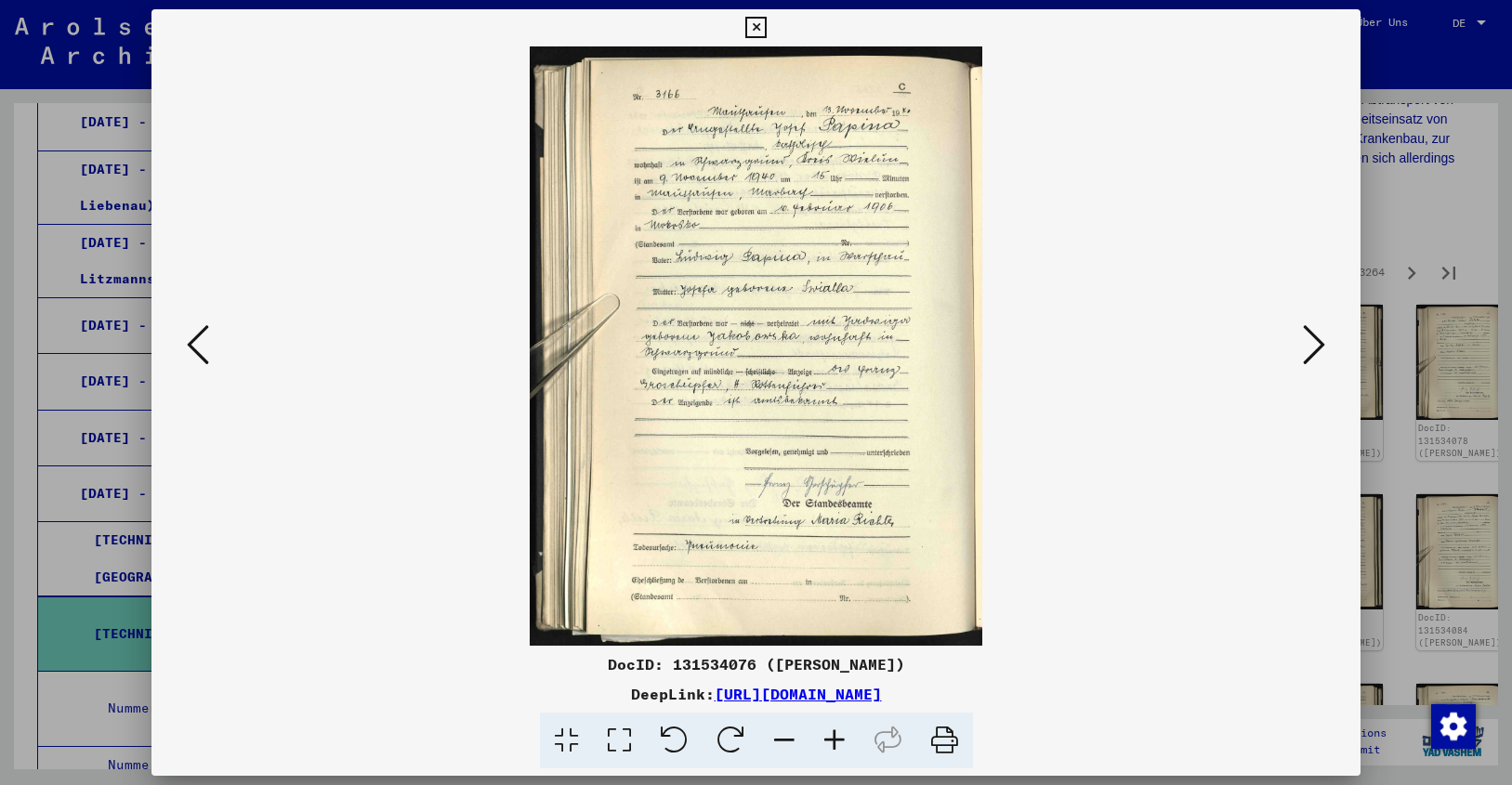
click at [1313, 342] on icon at bounding box center [1314, 344] width 22 height 45
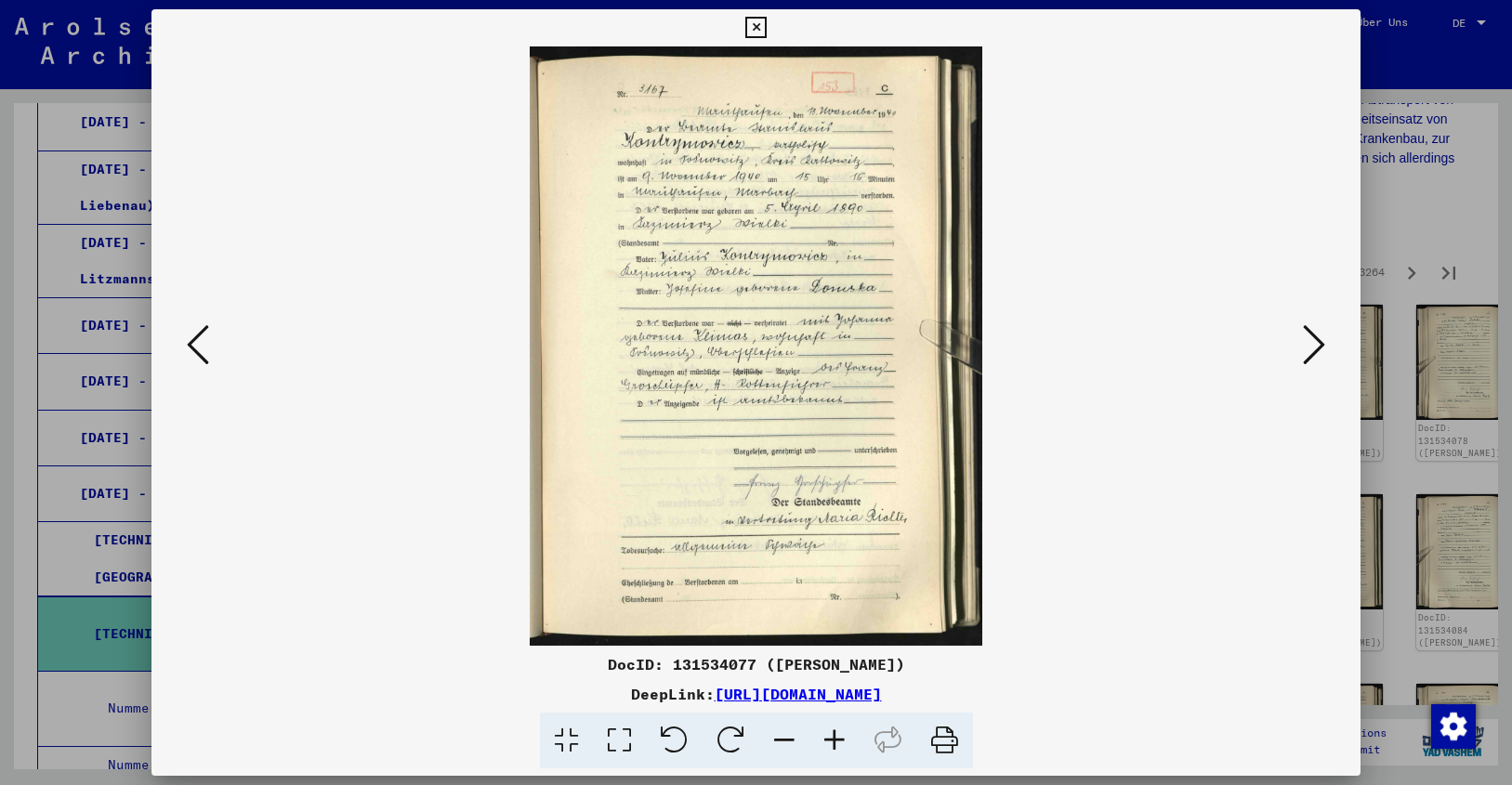
click at [1313, 342] on icon at bounding box center [1314, 344] width 22 height 45
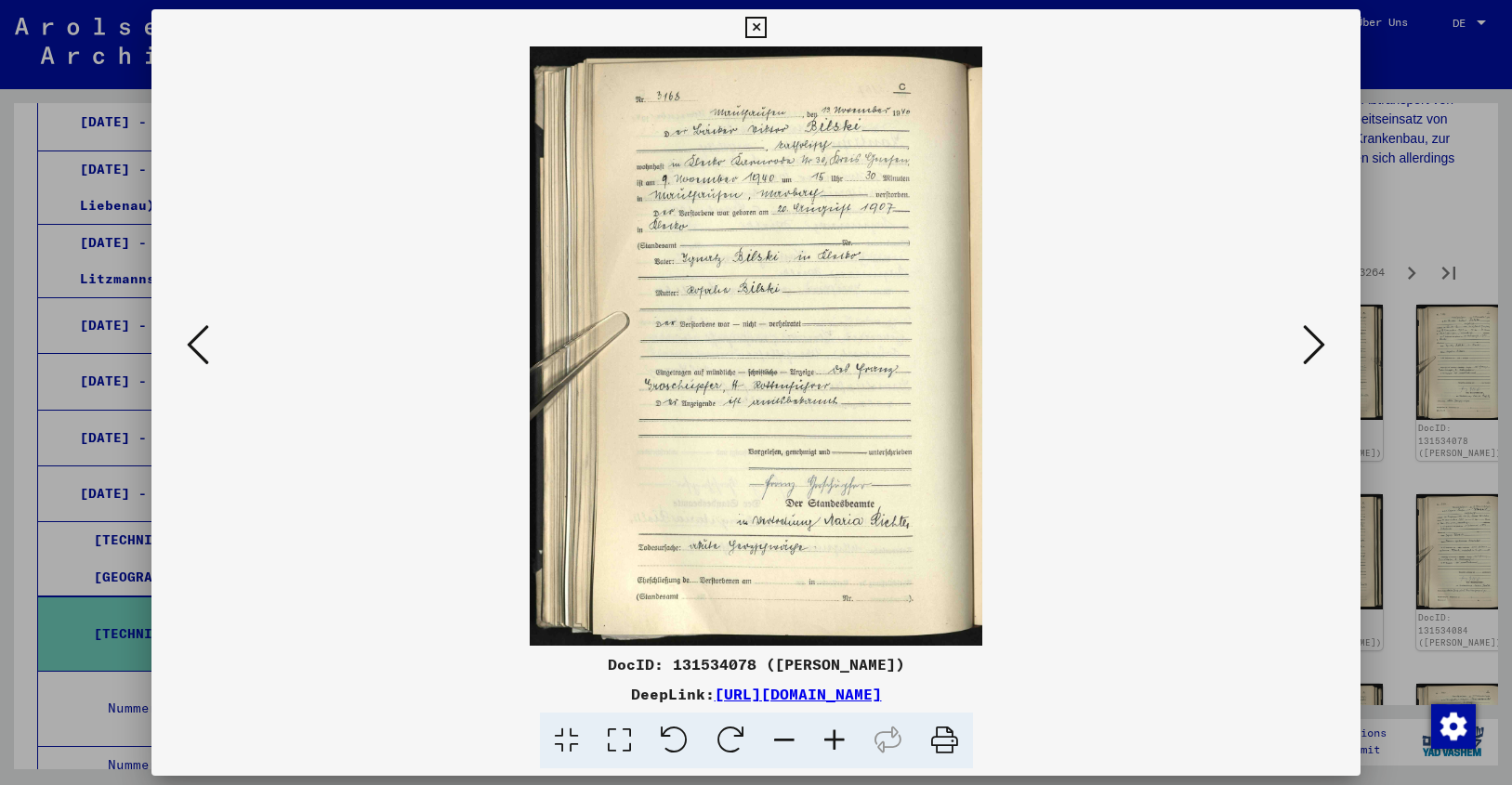
click at [1313, 342] on icon at bounding box center [1314, 344] width 22 height 45
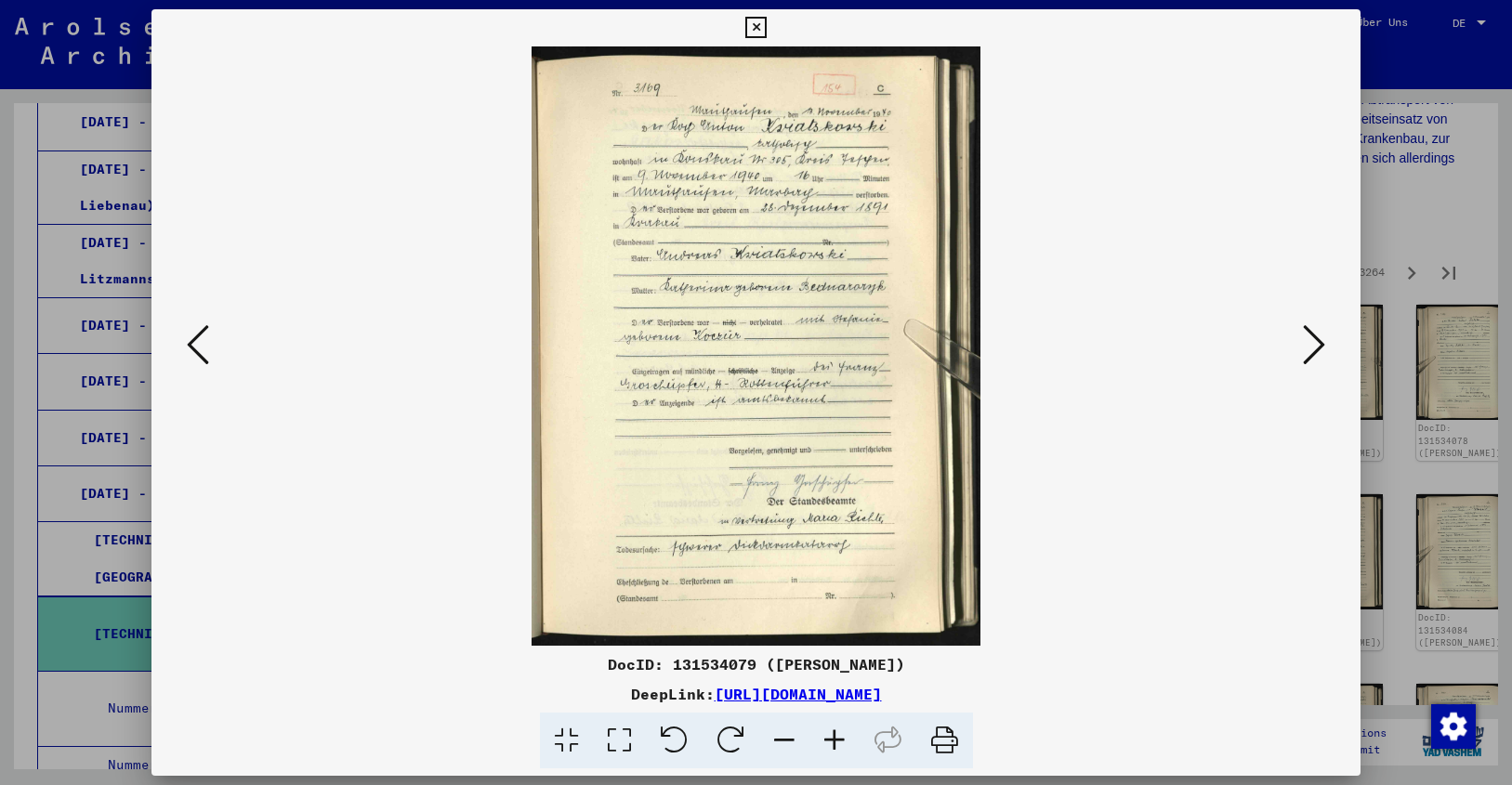
click at [1313, 342] on icon at bounding box center [1314, 344] width 22 height 45
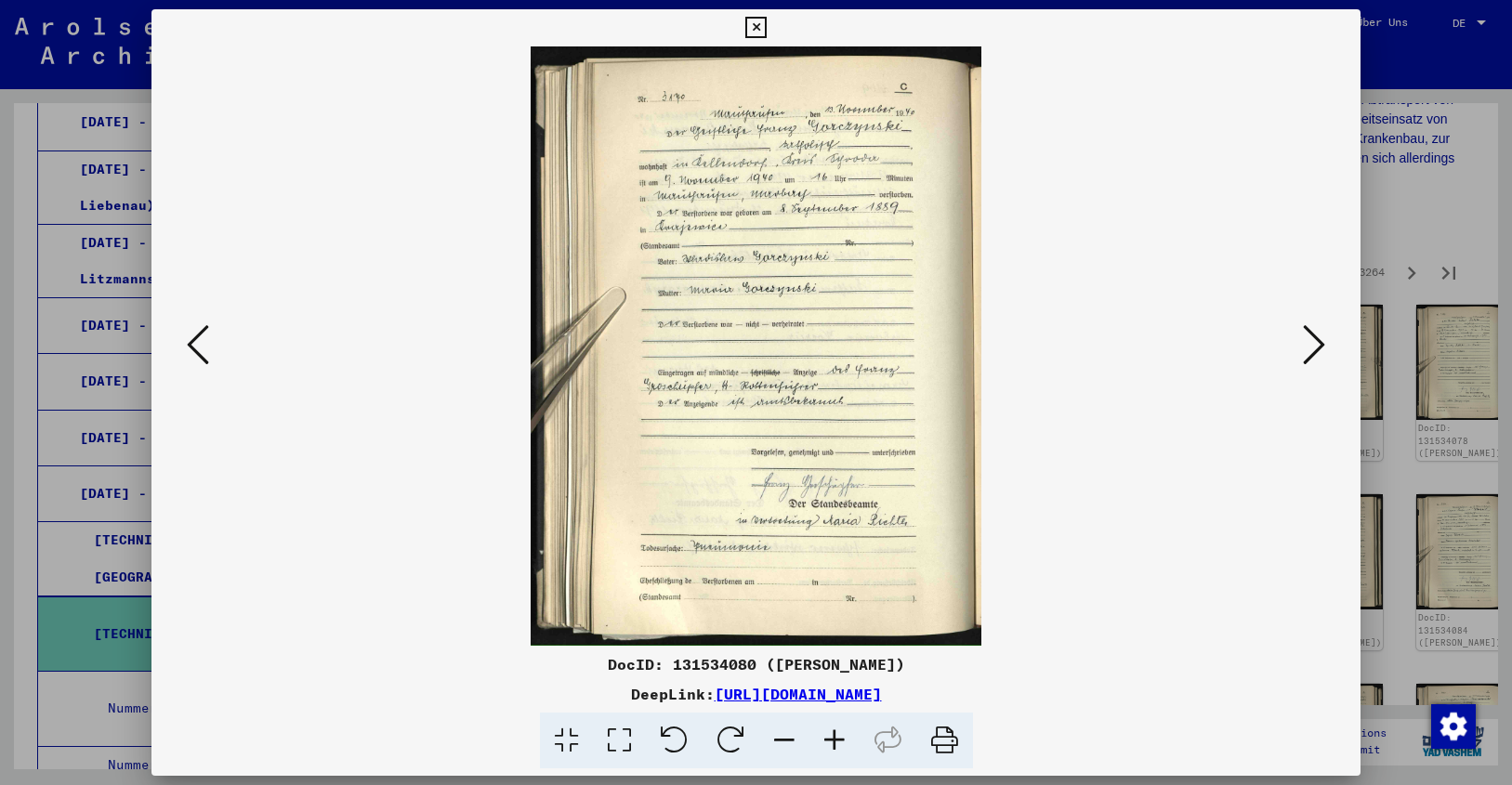
click at [767, 24] on icon at bounding box center [756, 27] width 21 height 22
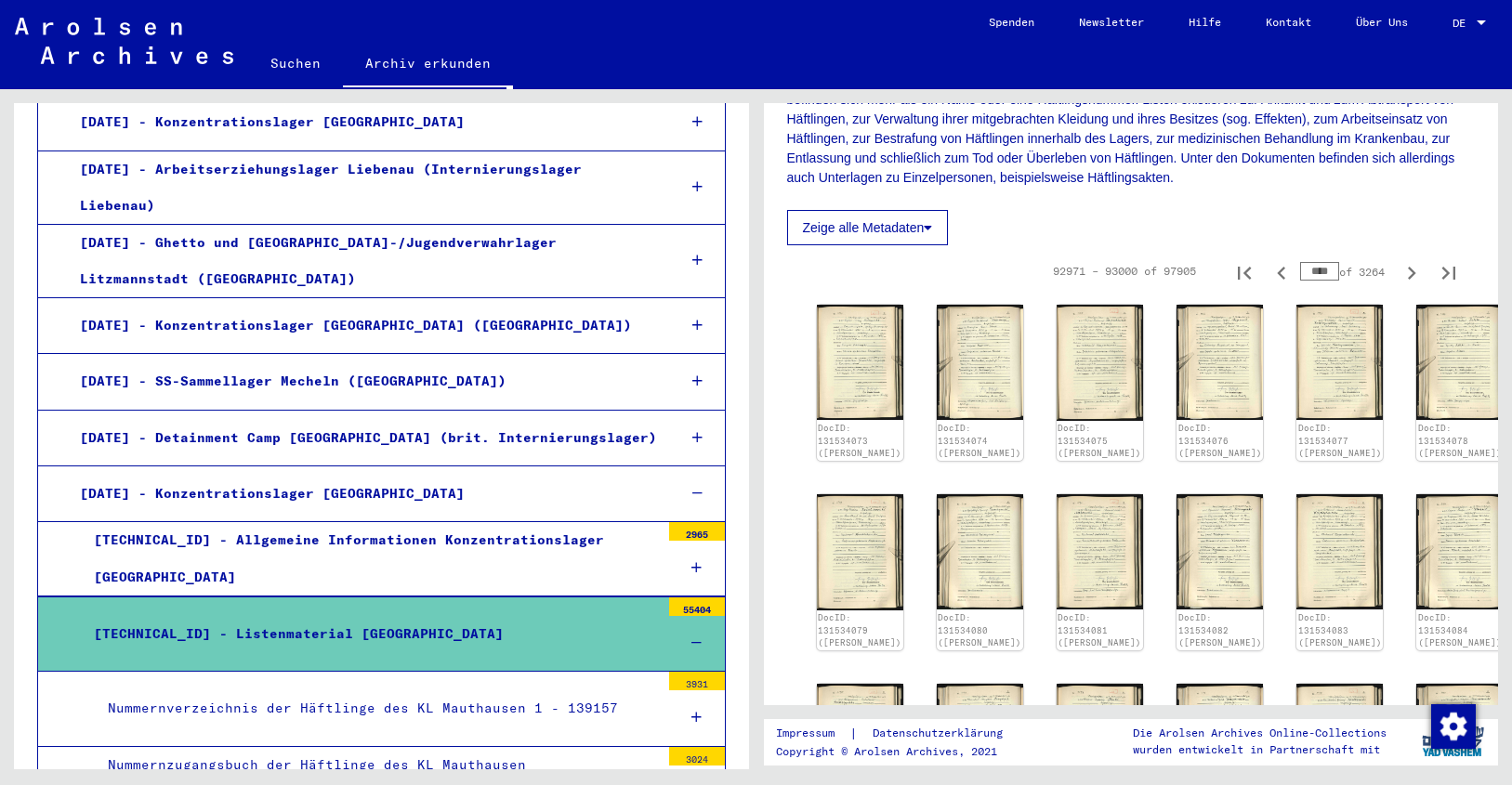
click at [277, 522] on div "[TECHNICAL_ID] - Allgemeine Informationen Konzentrationslager [GEOGRAPHIC_DATA]" at bounding box center [369, 559] width 580 height 73
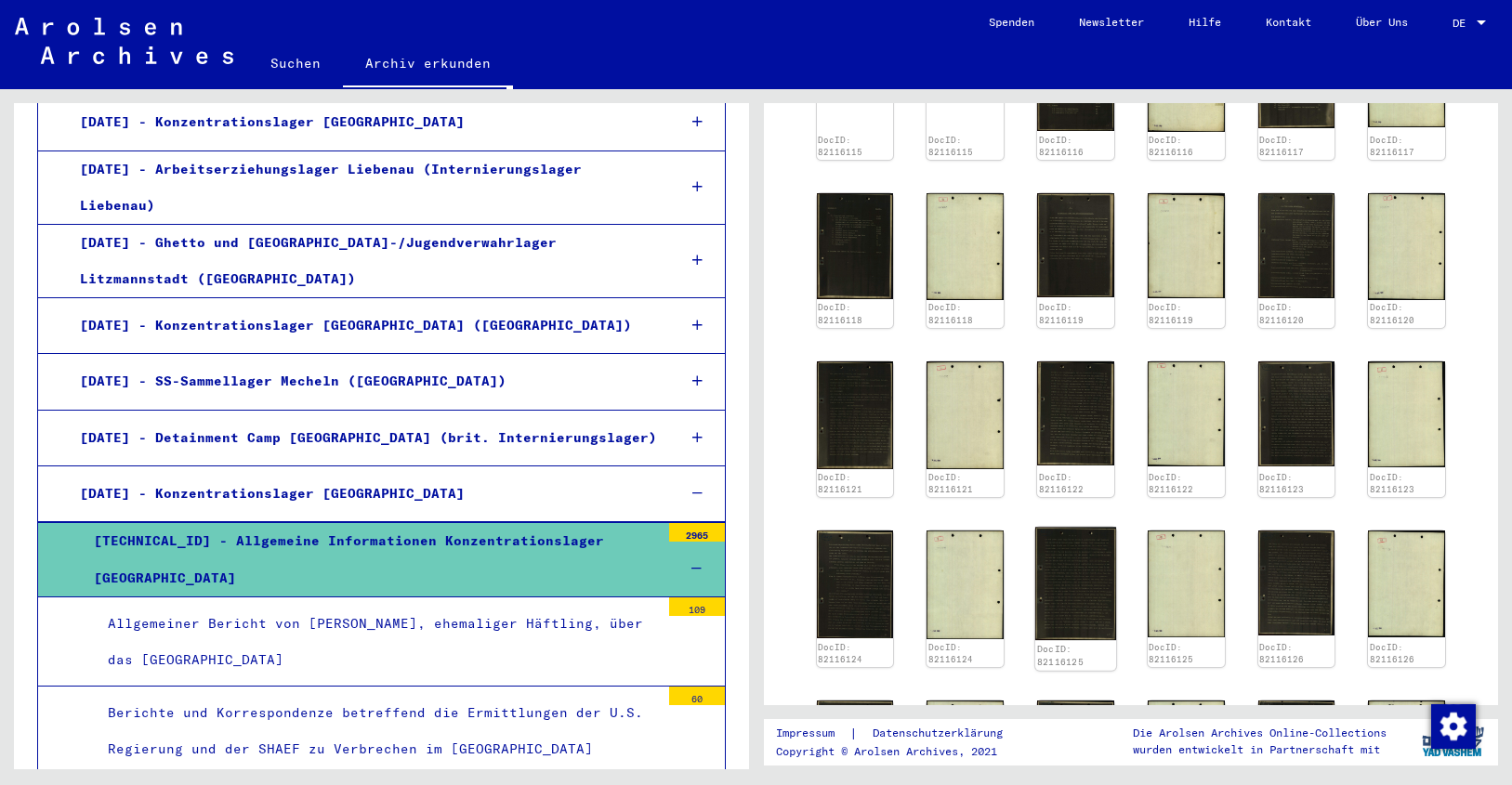
scroll to position [890, 0]
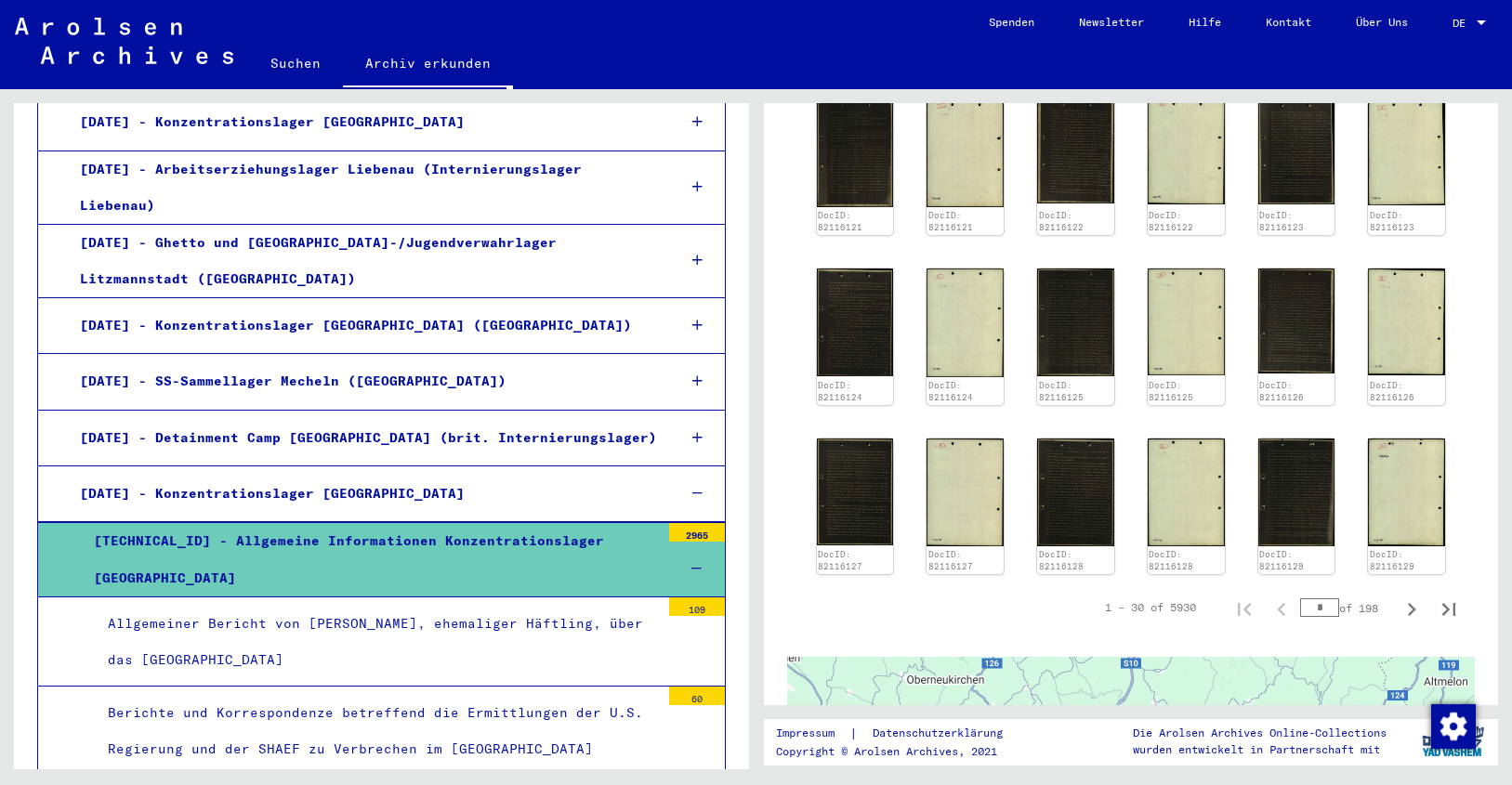
drag, startPoint x: 1296, startPoint y: 587, endPoint x: 1325, endPoint y: 587, distance: 29.0
click at [1325, 599] on div "* of 198" at bounding box center [1346, 608] width 93 height 17
type input "**"
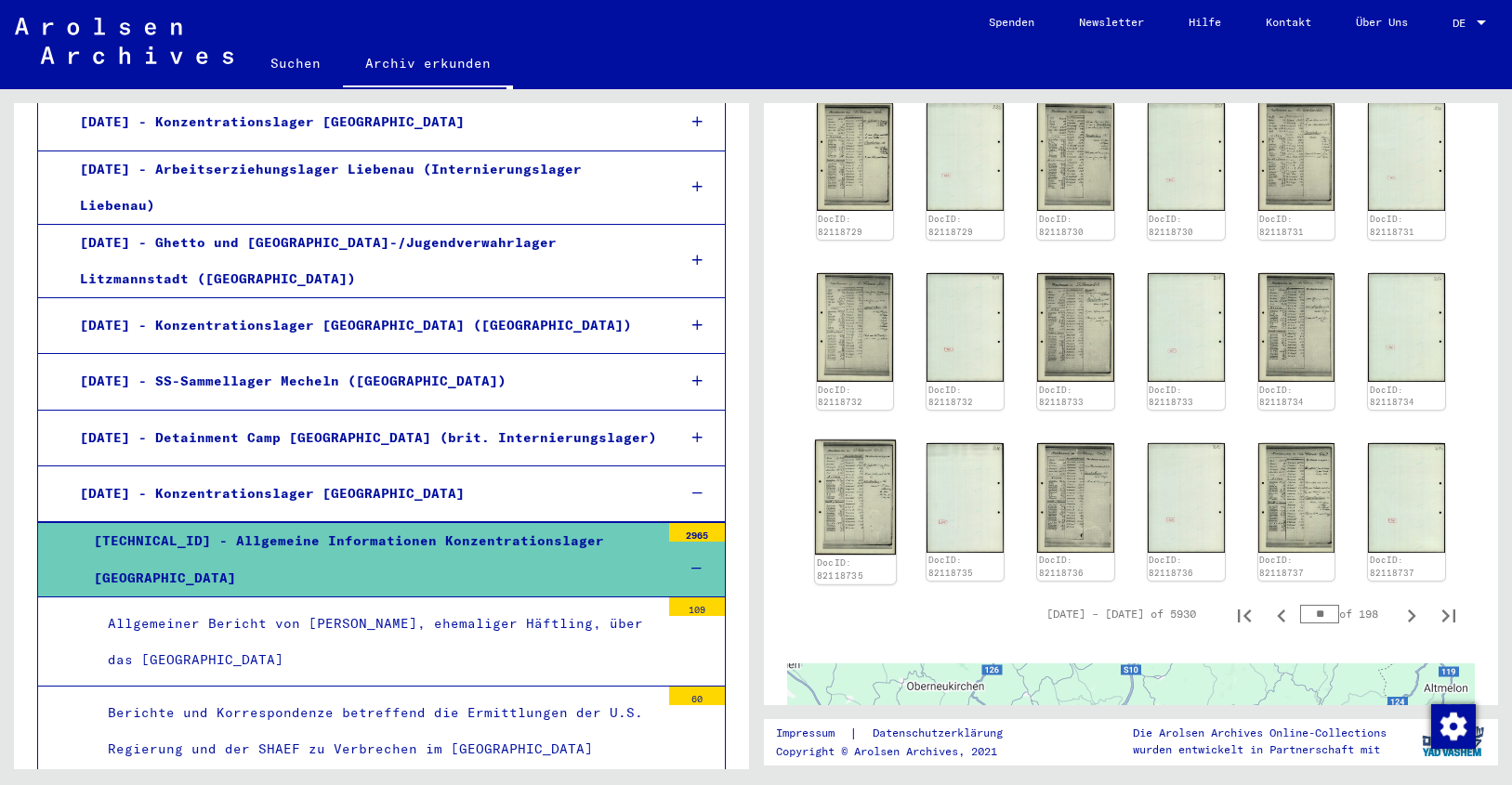
scroll to position [215, 0]
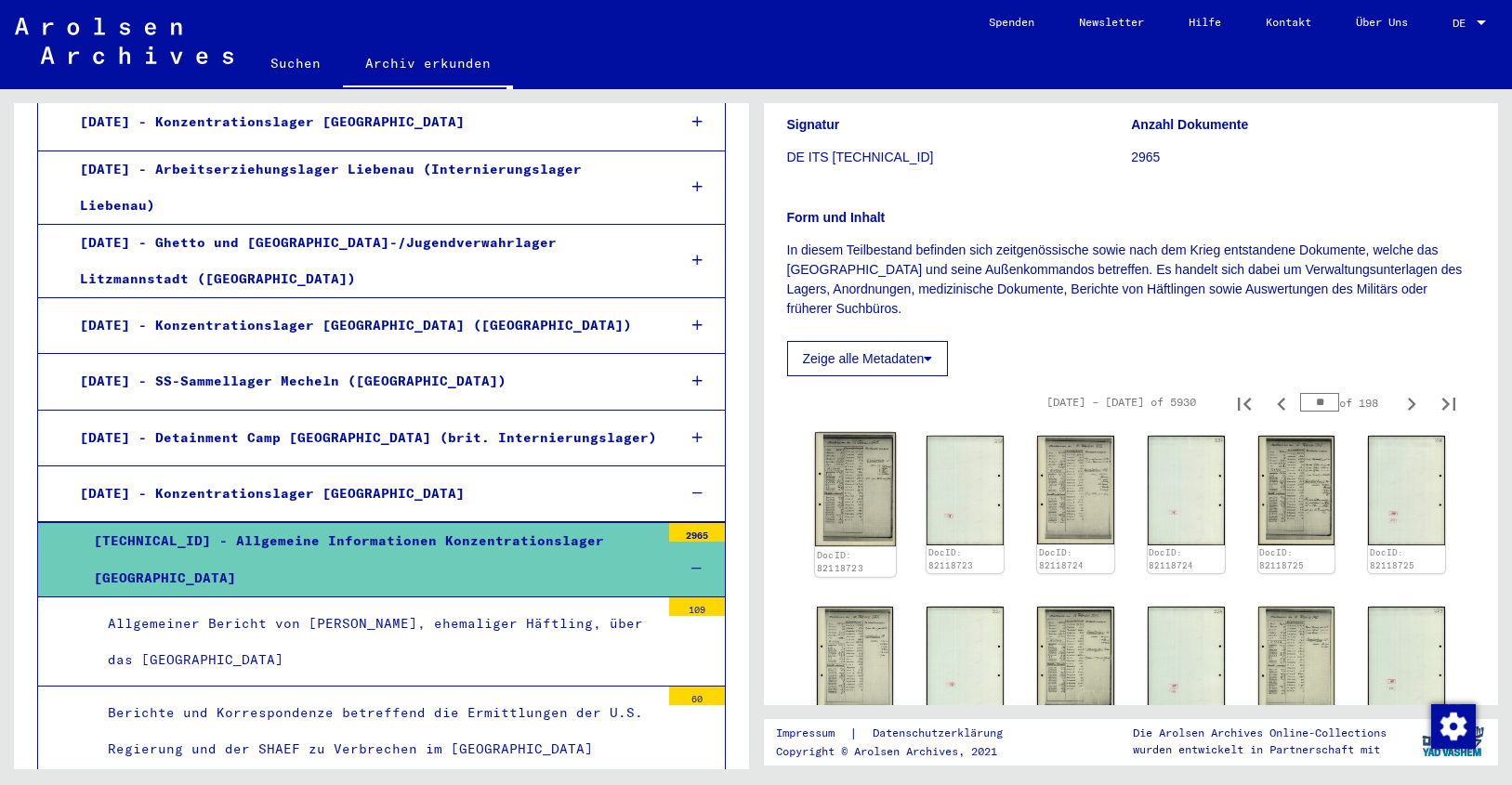
click at [858, 497] on img at bounding box center [854, 490] width 81 height 114
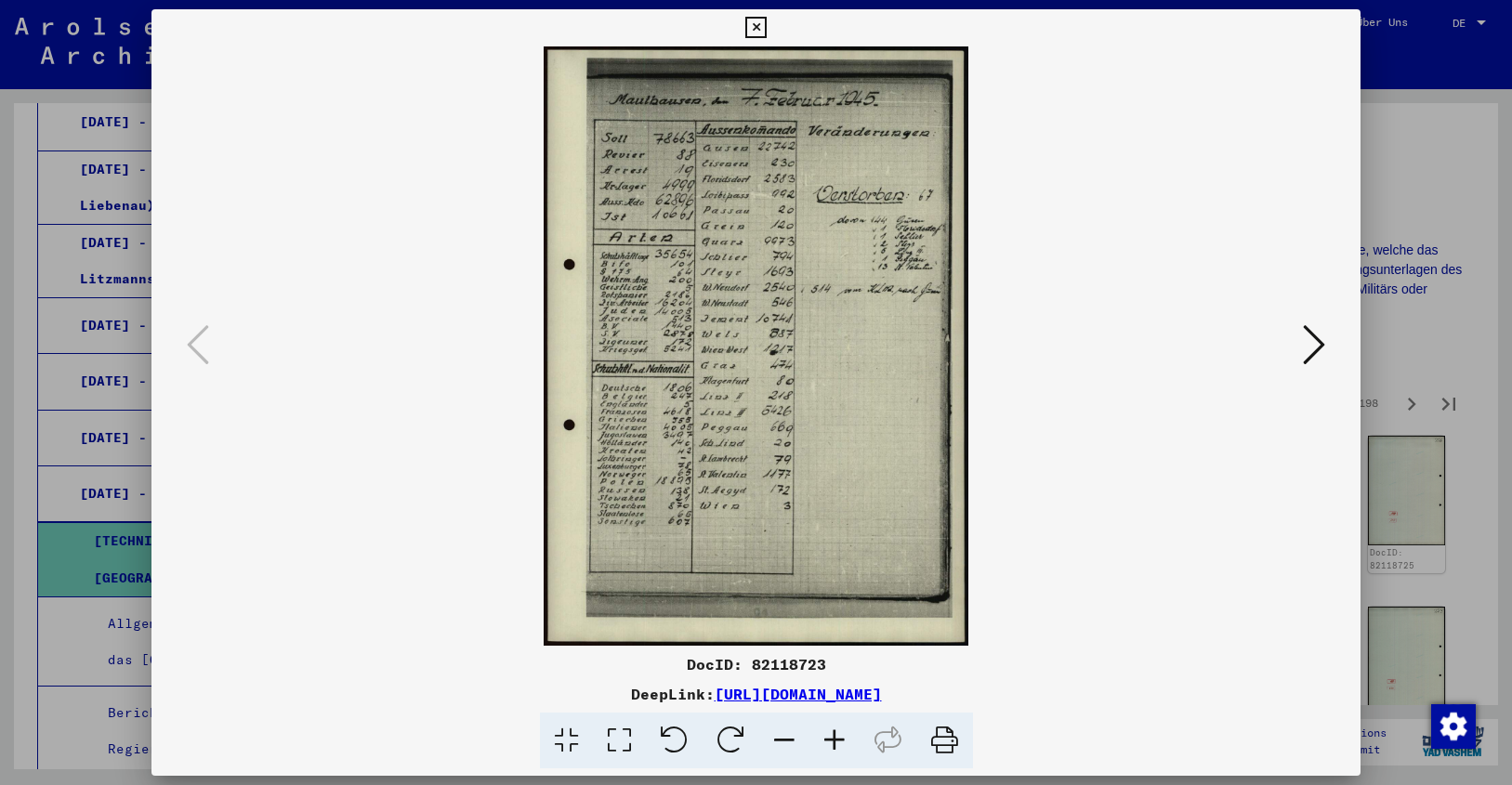
click at [834, 730] on icon at bounding box center [834, 740] width 50 height 57
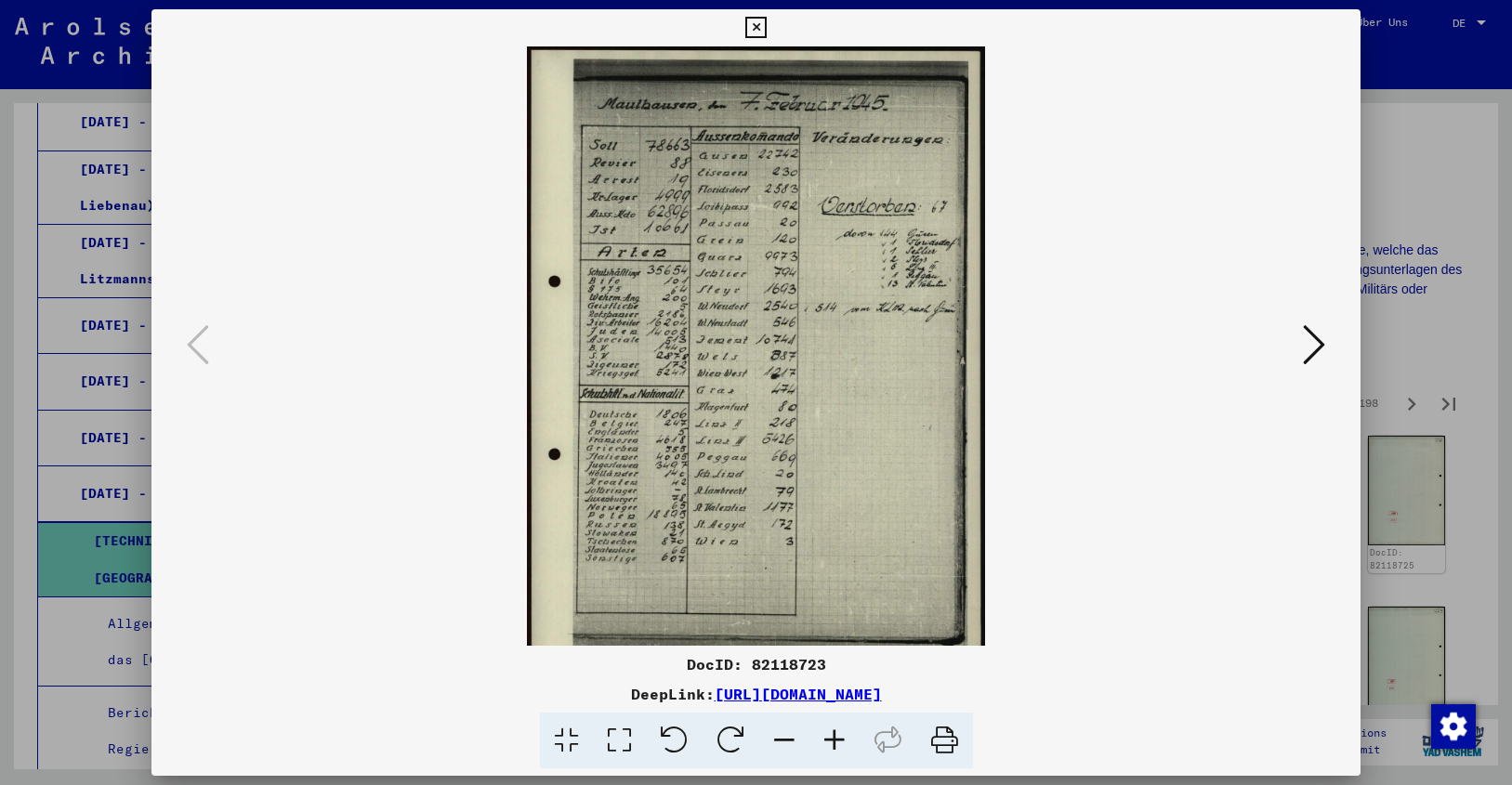
click at [834, 730] on icon at bounding box center [834, 740] width 50 height 57
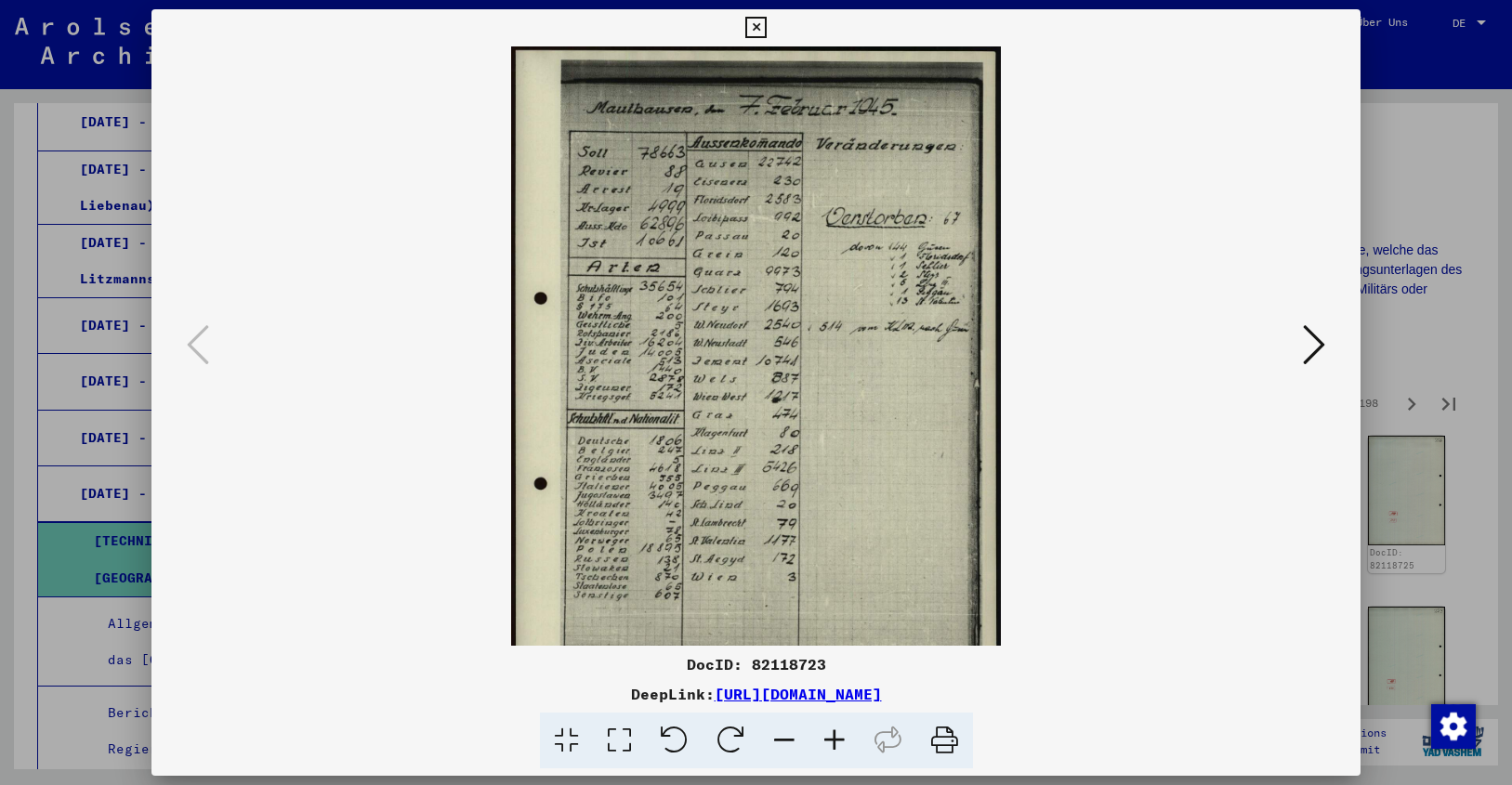
click at [834, 730] on icon at bounding box center [834, 740] width 50 height 57
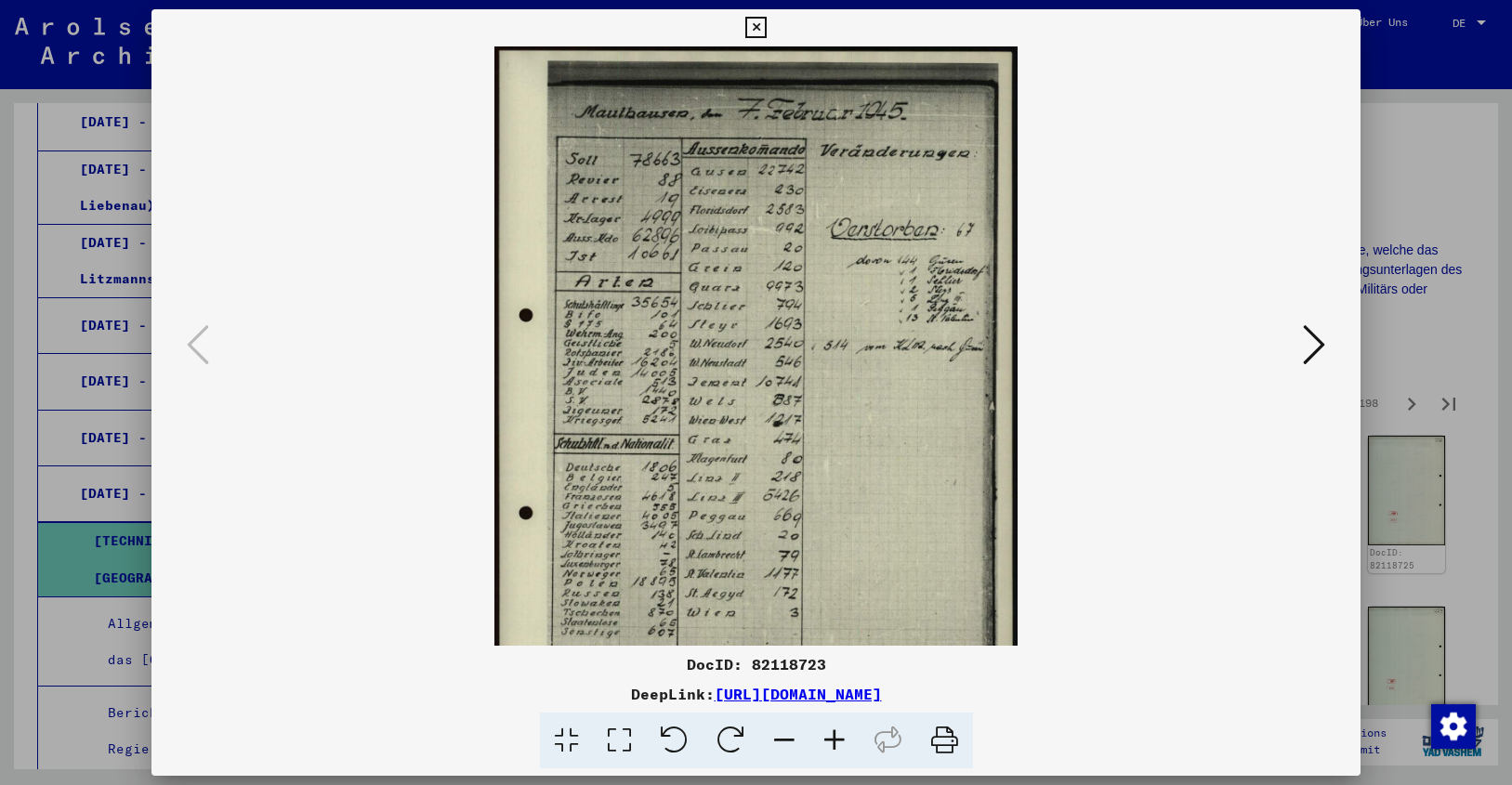
click at [834, 730] on icon at bounding box center [834, 740] width 50 height 57
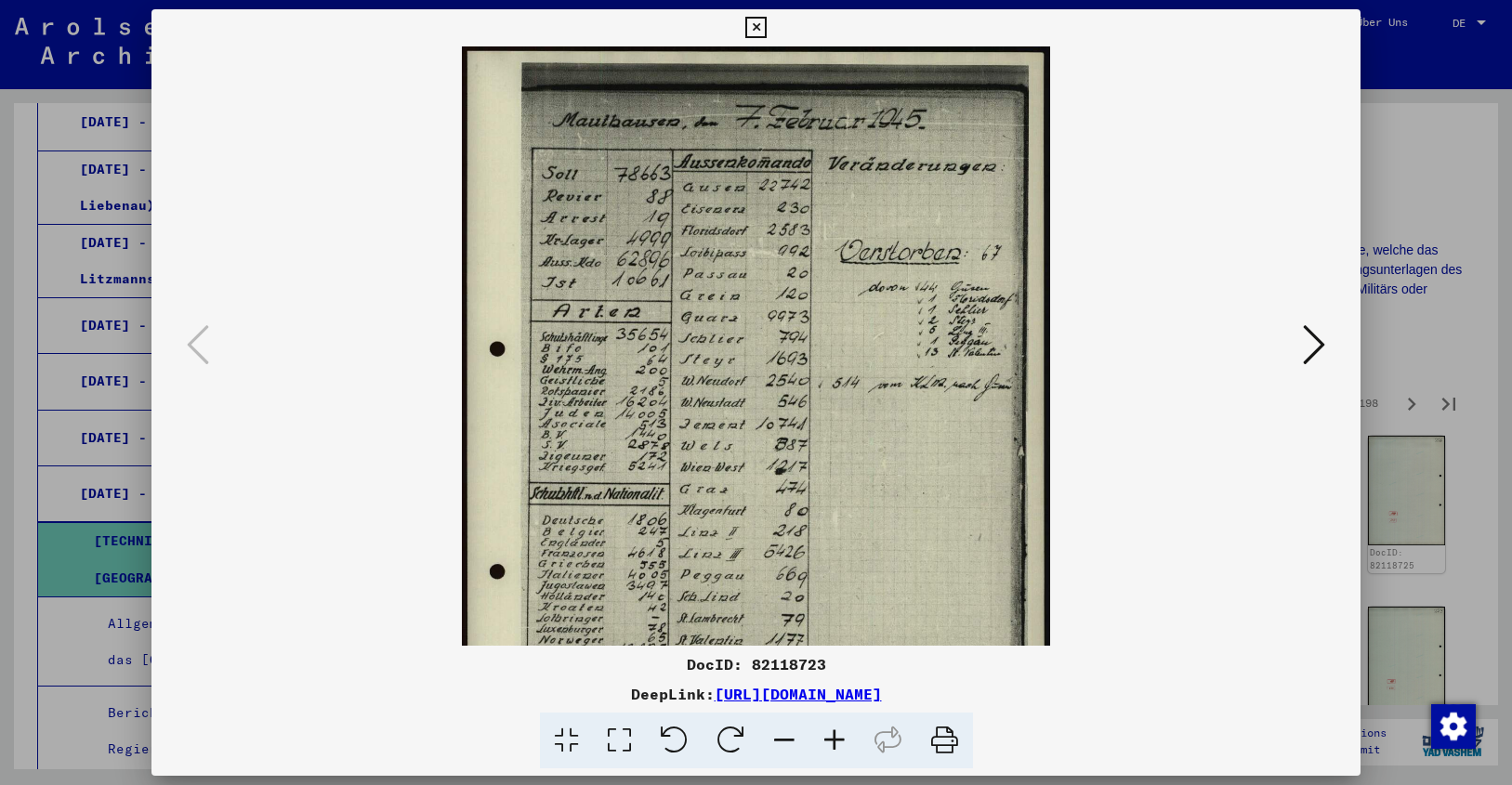
click at [834, 730] on icon at bounding box center [834, 740] width 50 height 57
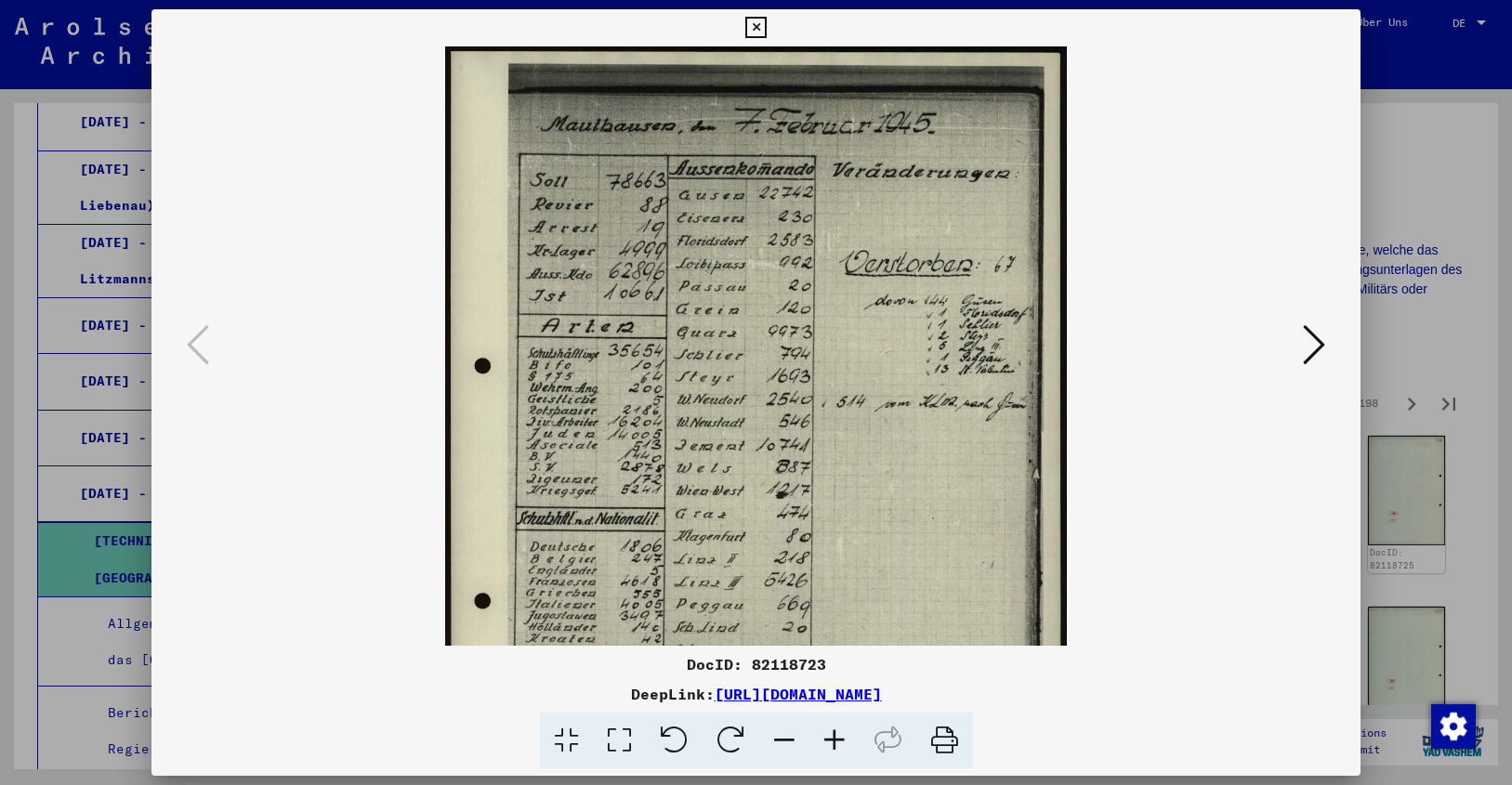
click at [834, 730] on icon at bounding box center [834, 740] width 50 height 57
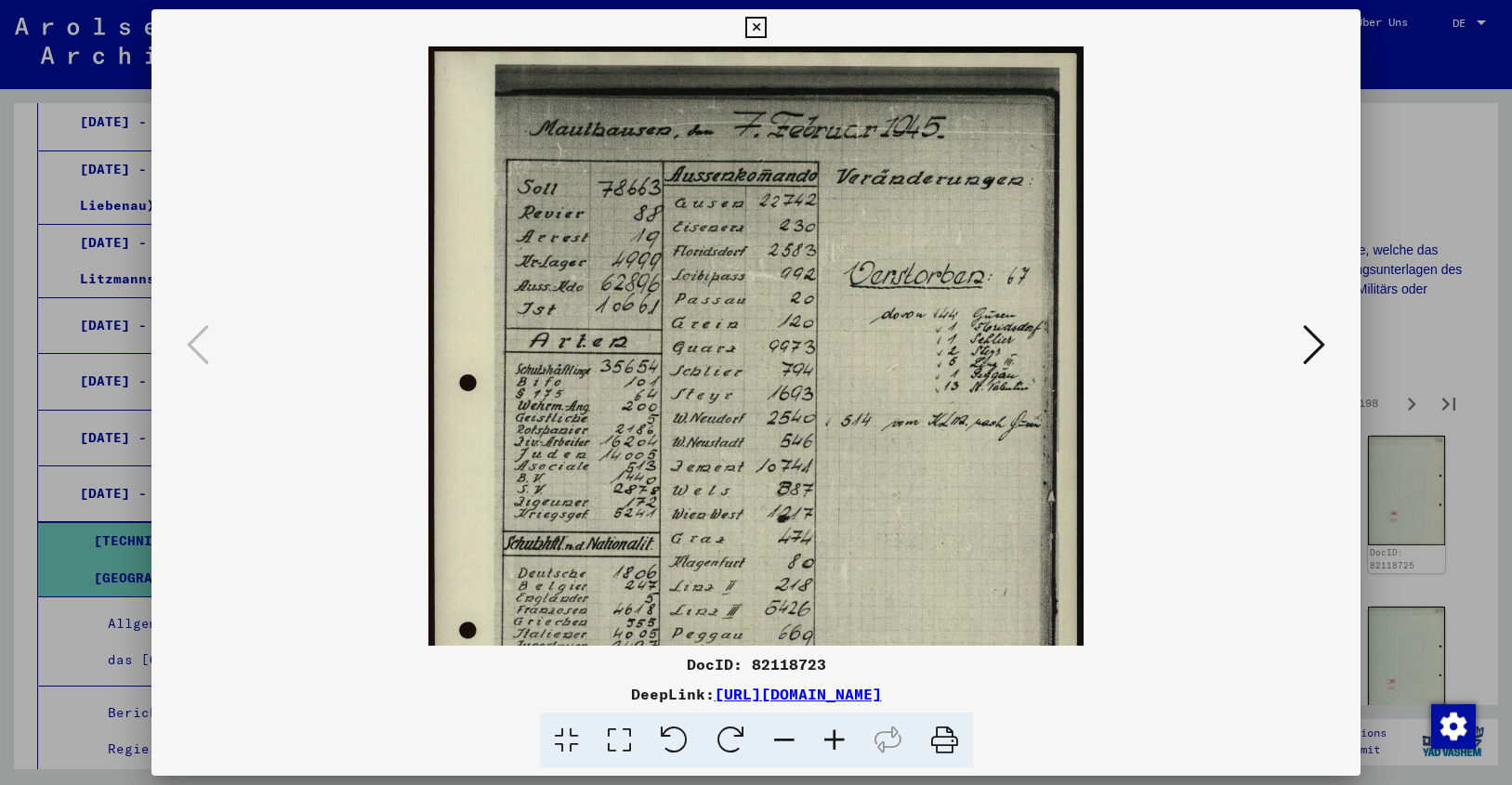
click at [834, 730] on icon at bounding box center [834, 740] width 50 height 57
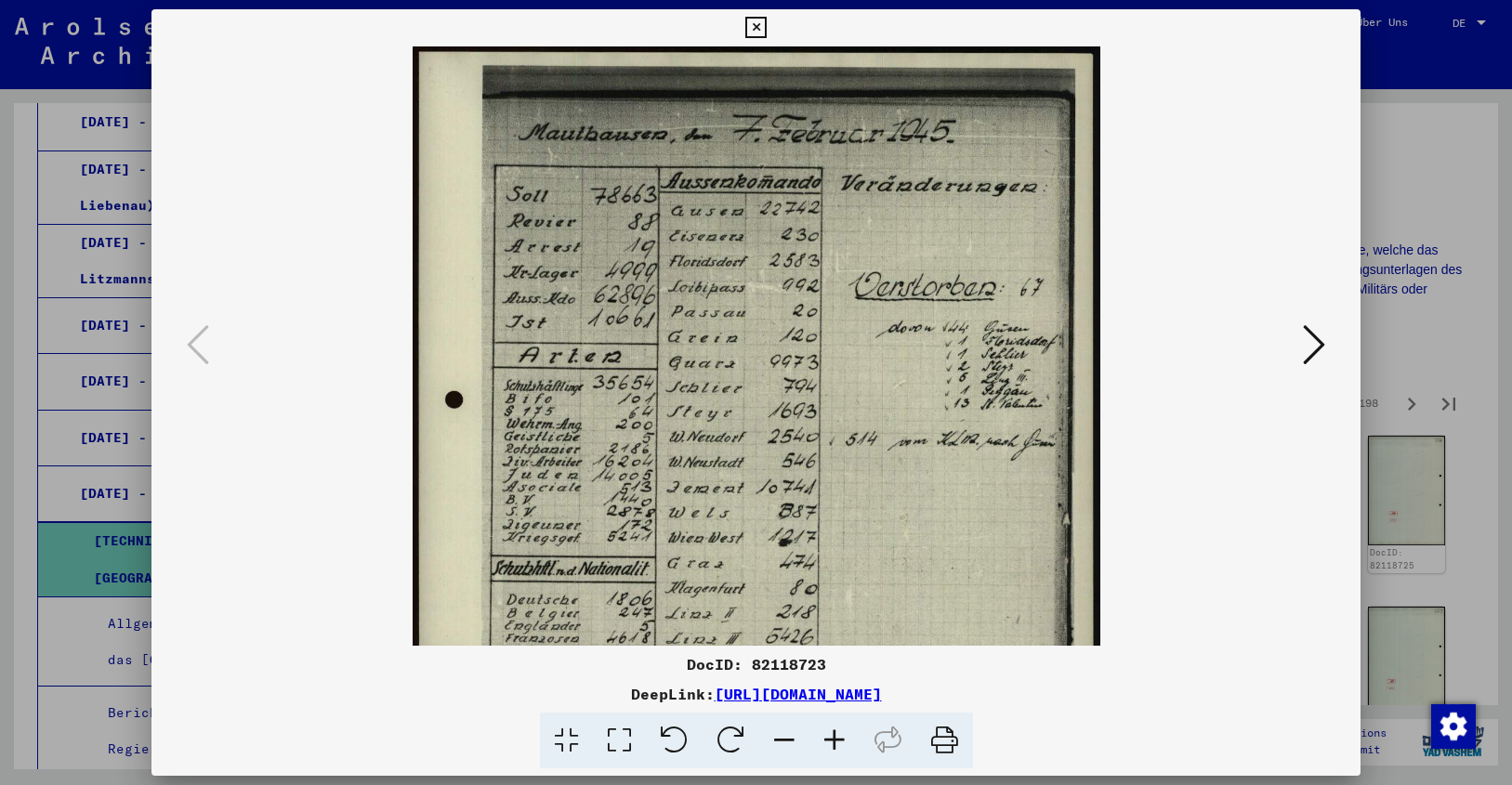
click at [834, 730] on icon at bounding box center [834, 740] width 50 height 57
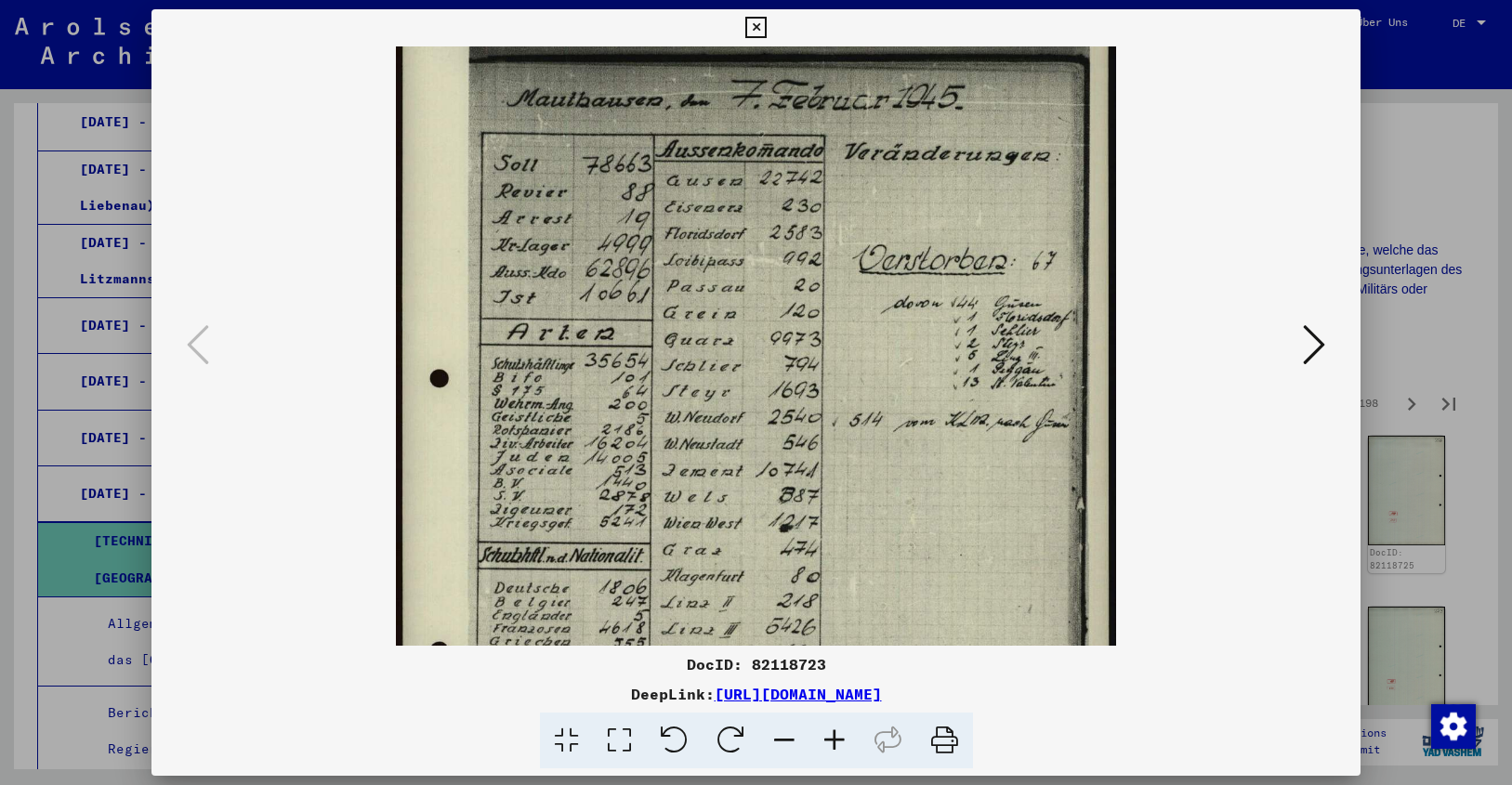
drag, startPoint x: 835, startPoint y: 529, endPoint x: 825, endPoint y: 489, distance: 41.2
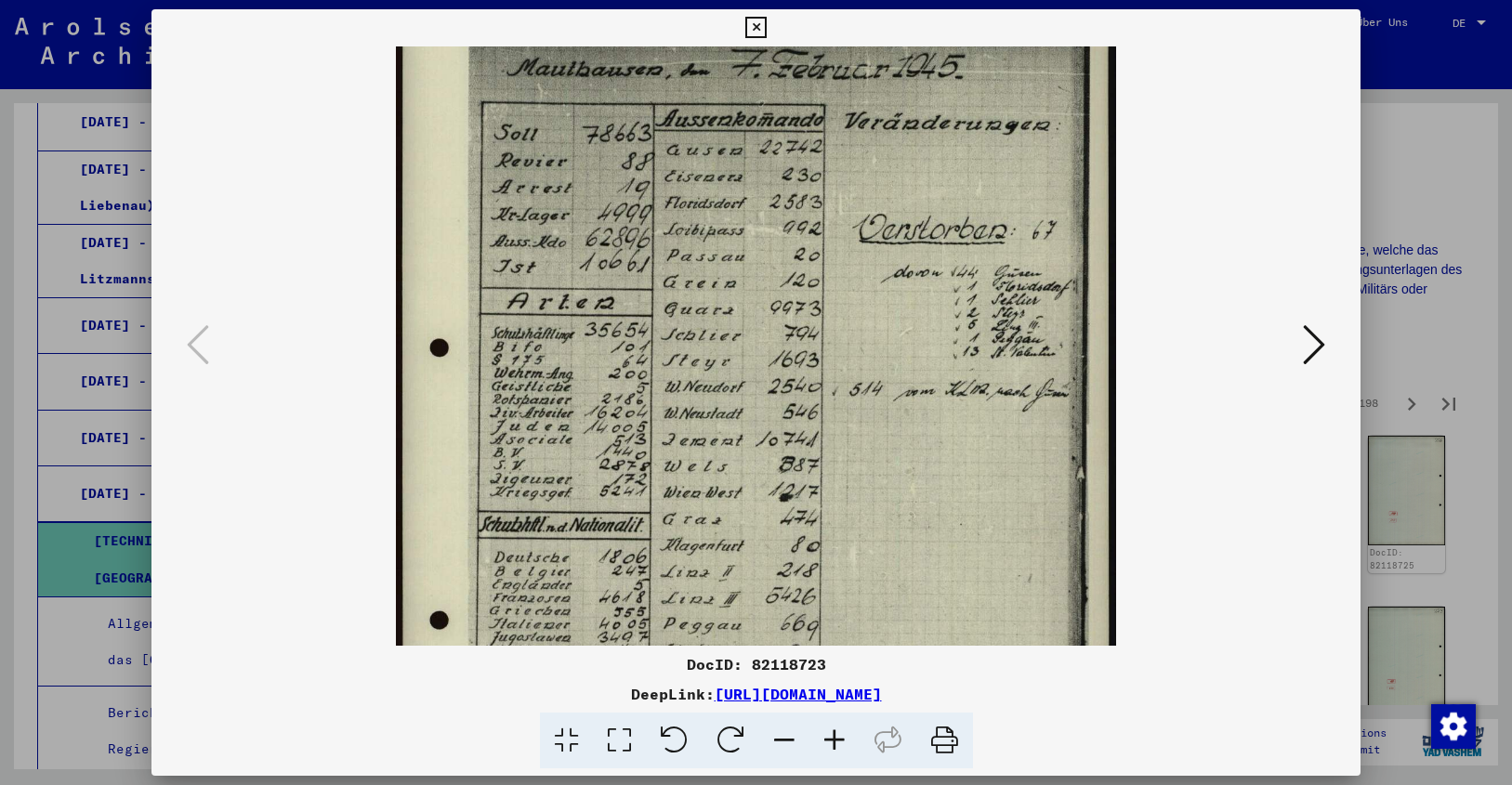
scroll to position [76, 0]
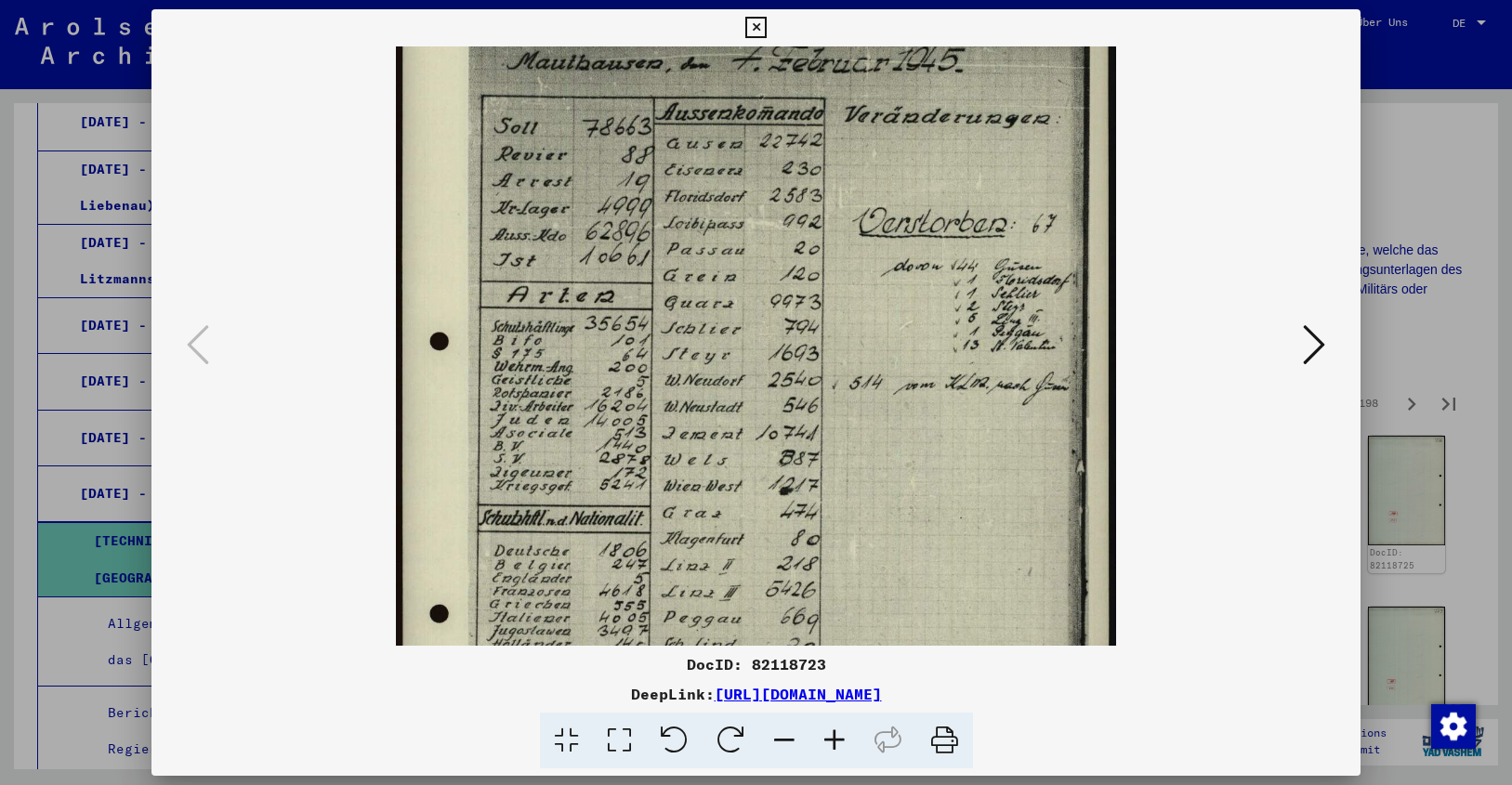
drag, startPoint x: 817, startPoint y: 534, endPoint x: 821, endPoint y: 498, distance: 36.2
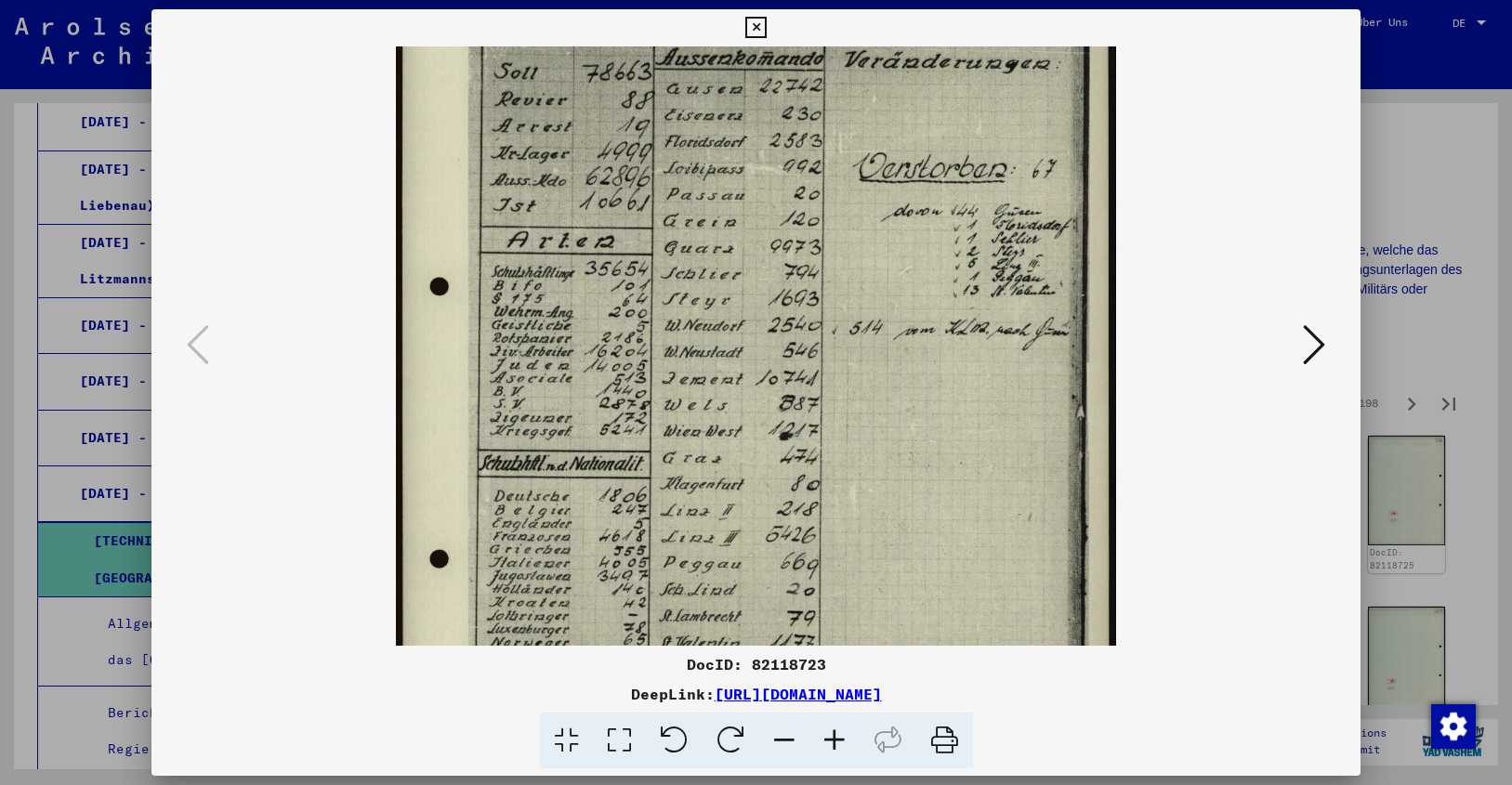
drag, startPoint x: 938, startPoint y: 585, endPoint x: 933, endPoint y: 529, distance: 56.2
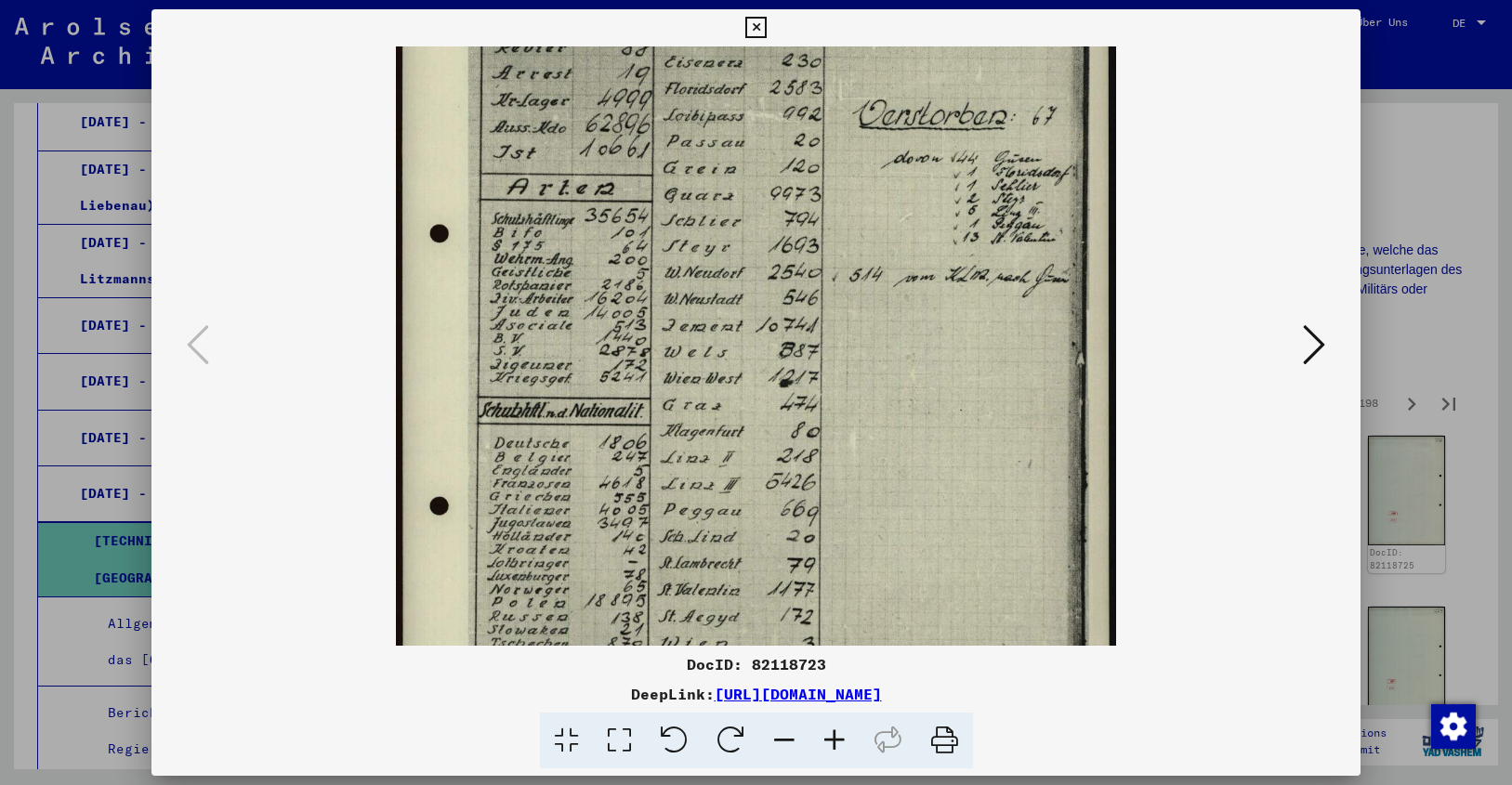
drag, startPoint x: 937, startPoint y: 562, endPoint x: 931, endPoint y: 509, distance: 53.3
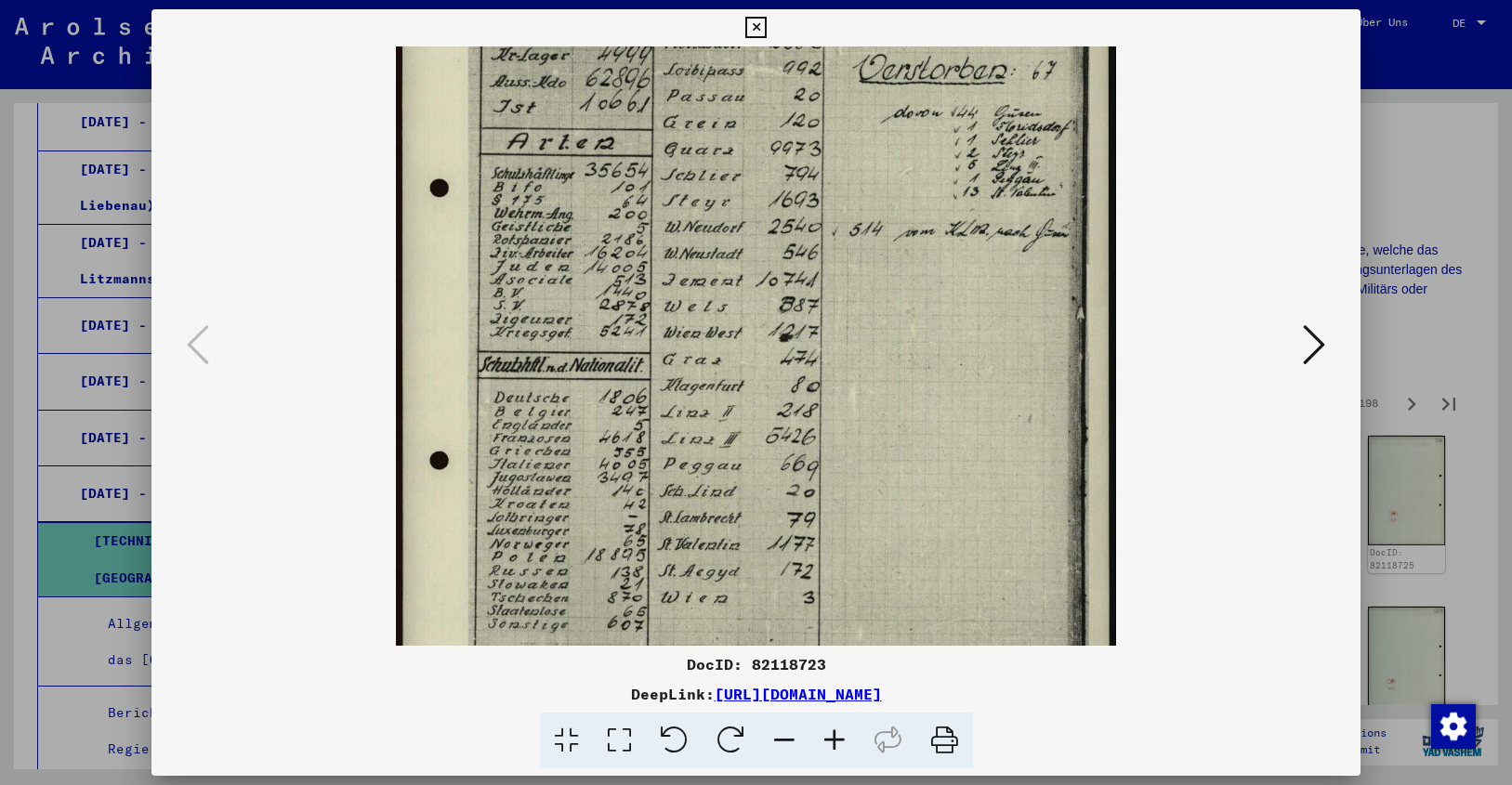
drag, startPoint x: 932, startPoint y: 555, endPoint x: 936, endPoint y: 509, distance: 46.2
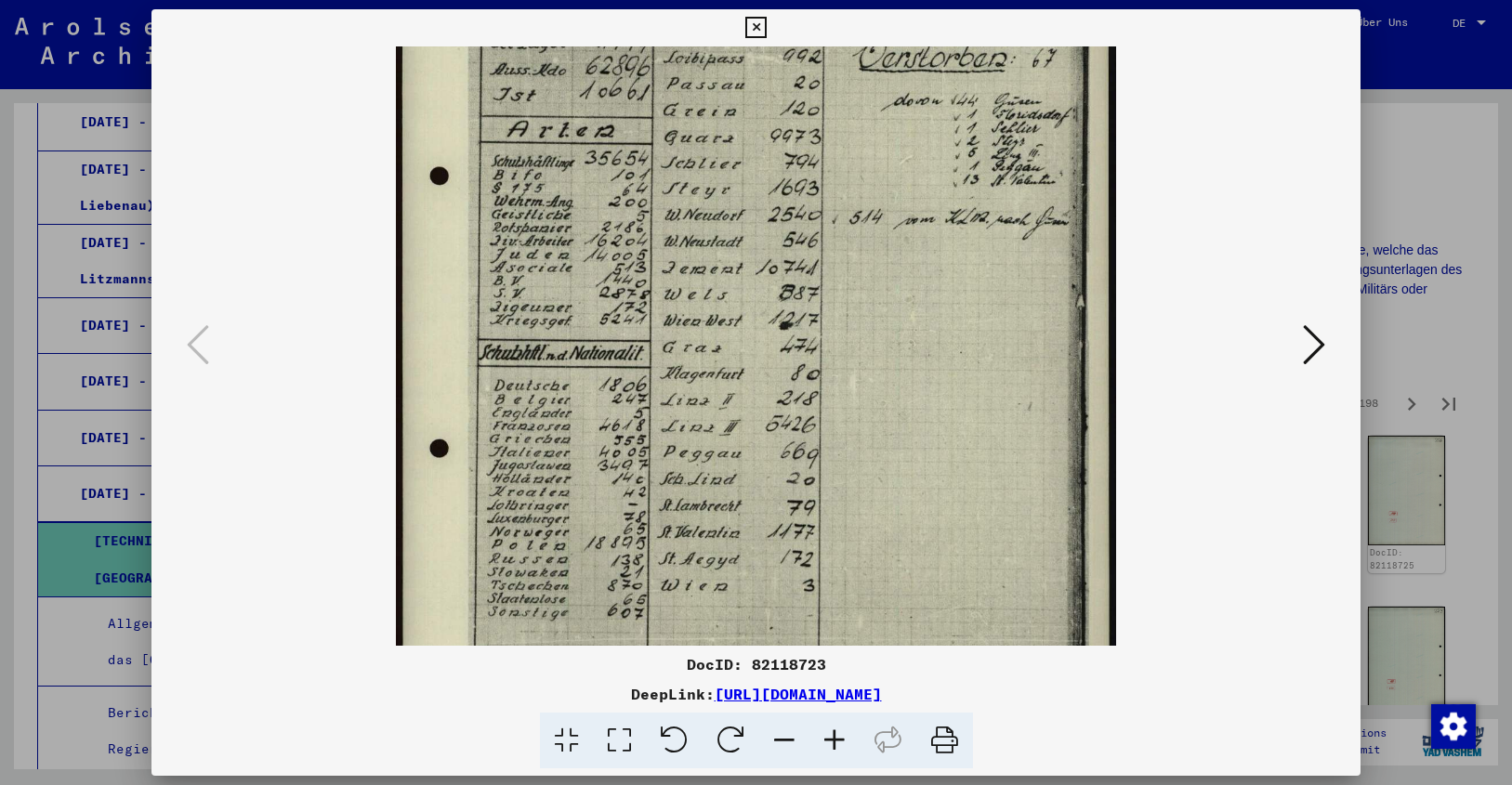
scroll to position [253, 0]
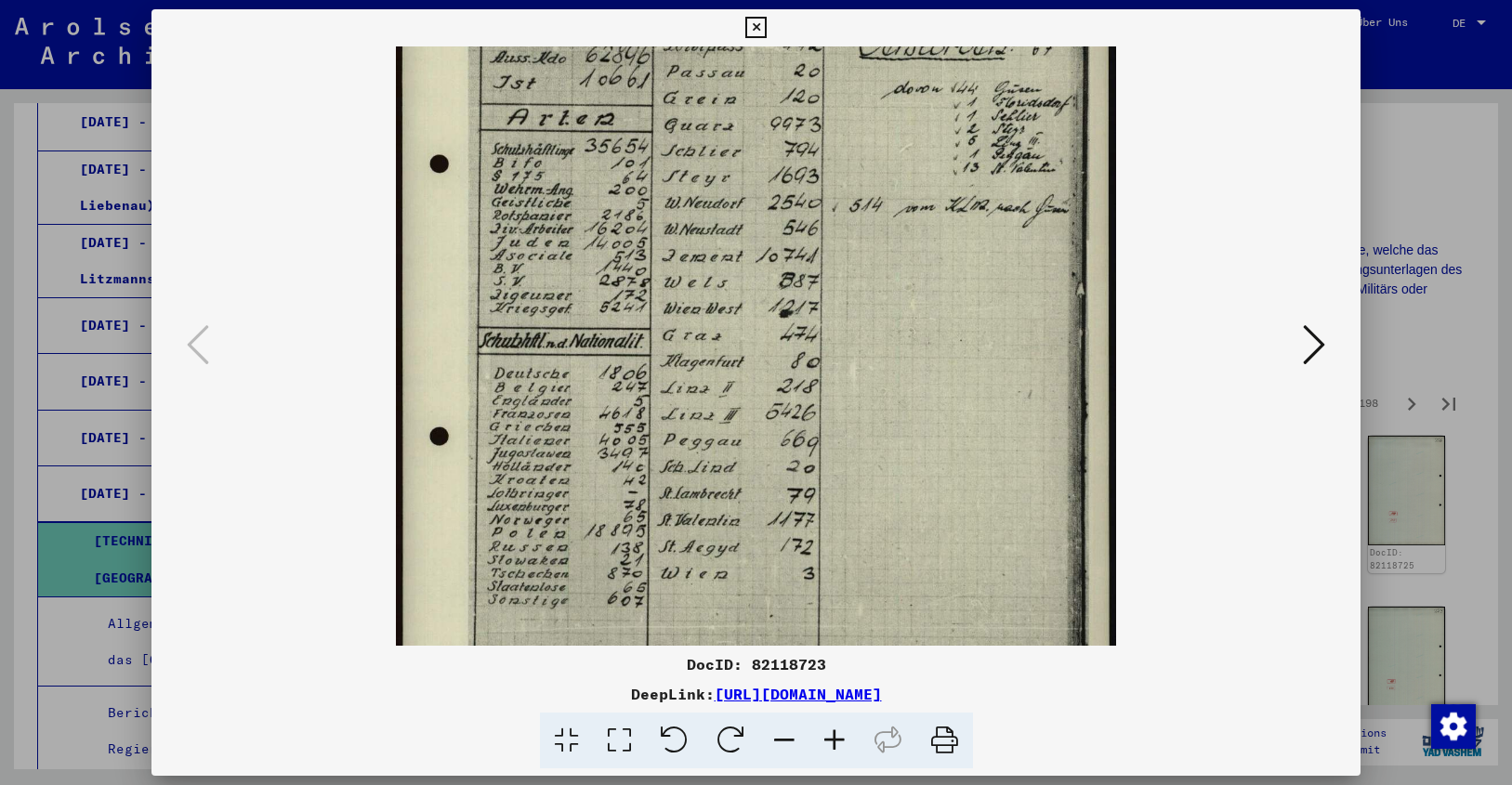
drag, startPoint x: 940, startPoint y: 529, endPoint x: 943, endPoint y: 504, distance: 25.2
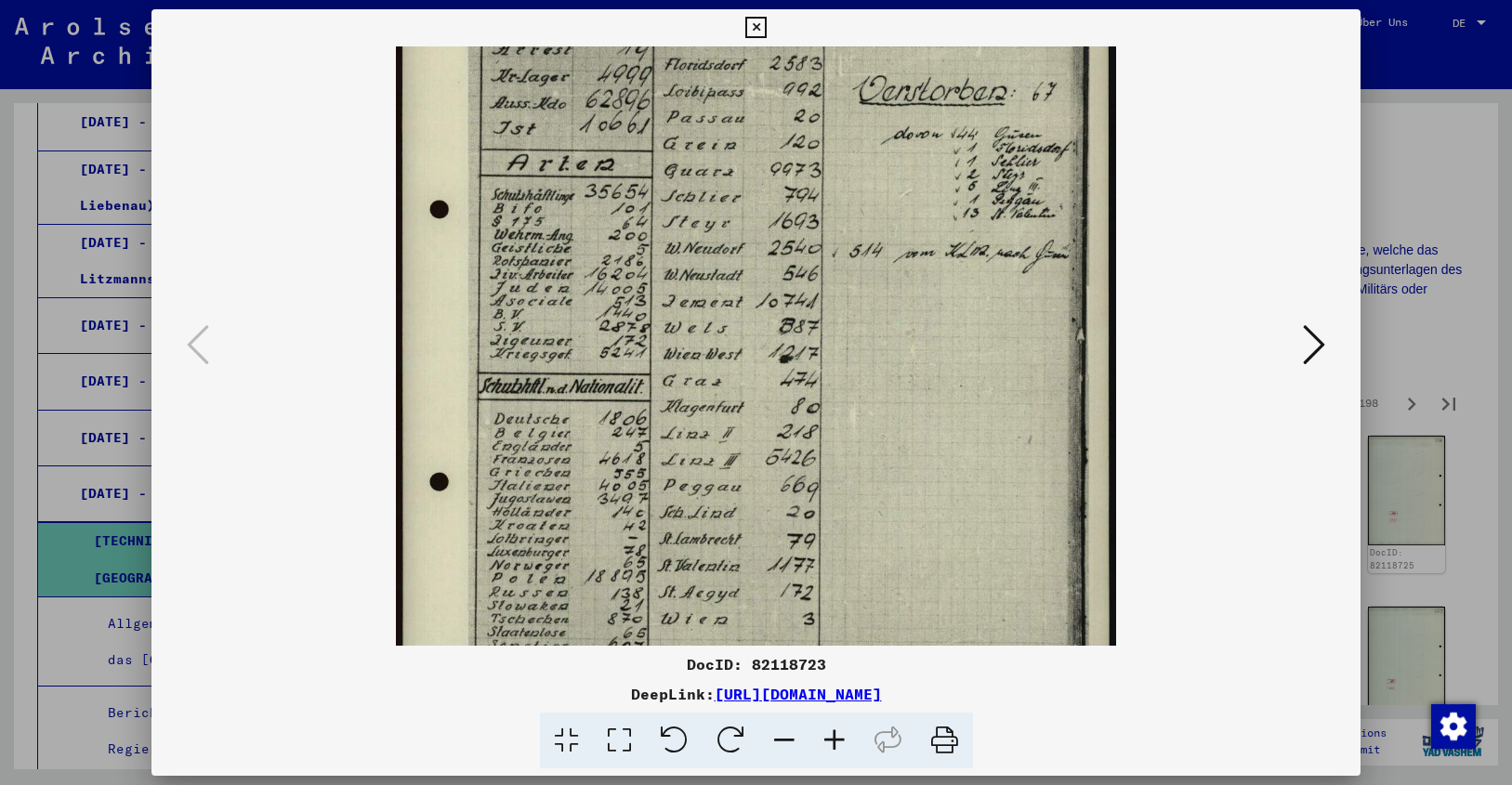
drag, startPoint x: 941, startPoint y: 481, endPoint x: 945, endPoint y: 527, distance: 46.2
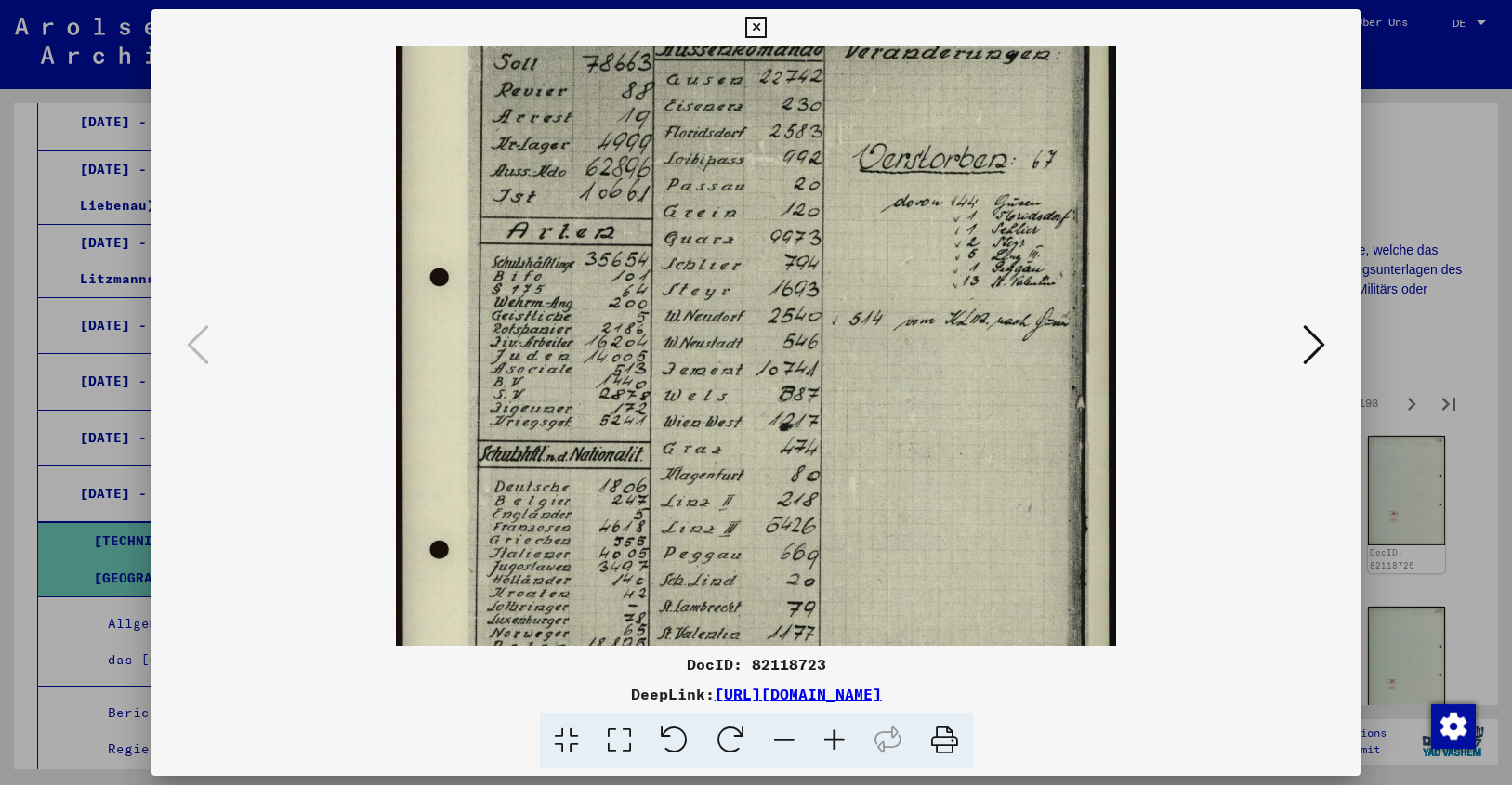
scroll to position [139, 0]
drag, startPoint x: 944, startPoint y: 475, endPoint x: 954, endPoint y: 543, distance: 68.7
click at [949, 496] on img at bounding box center [756, 415] width 720 height 1017
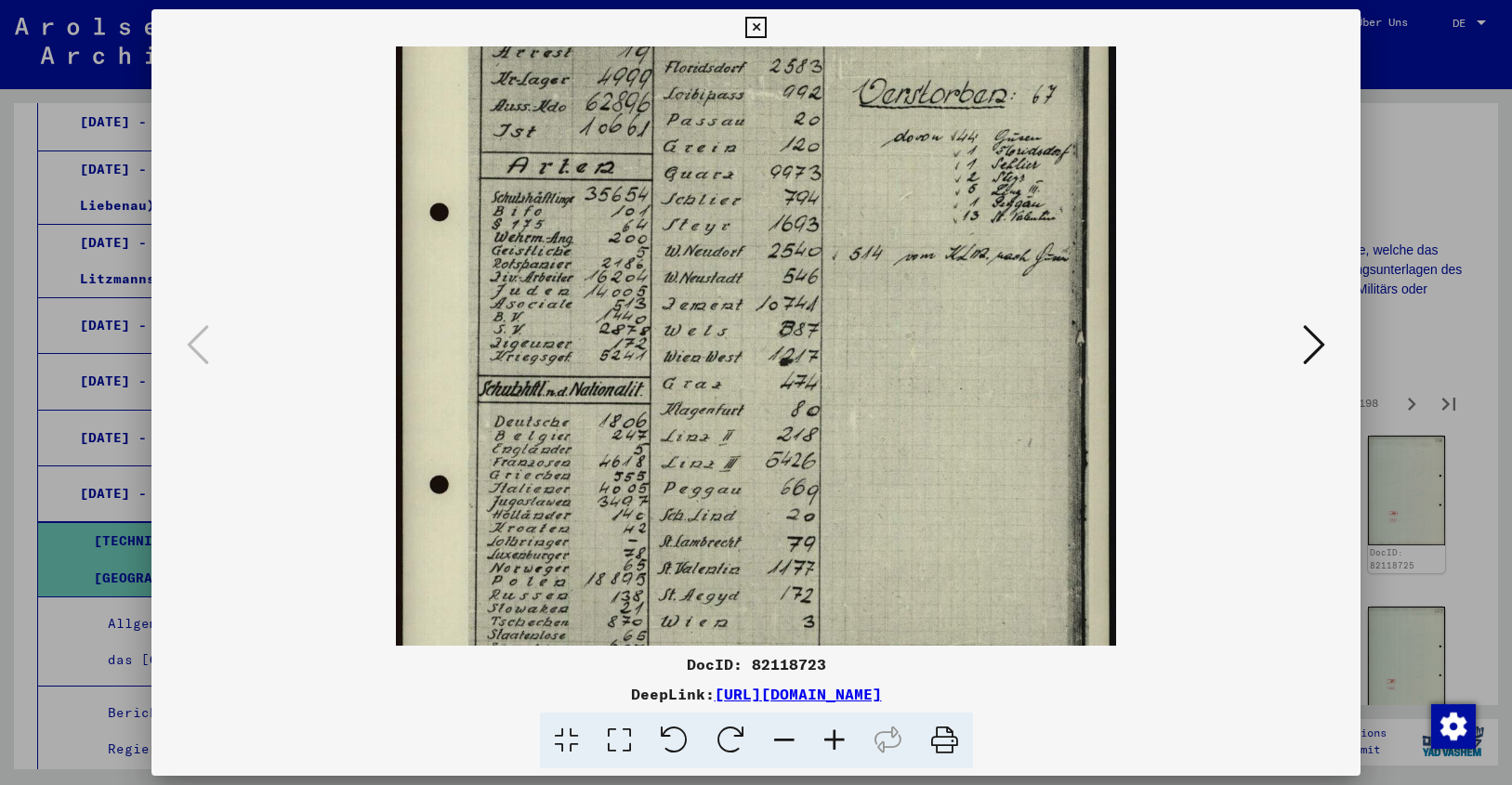
scroll to position [214, 0]
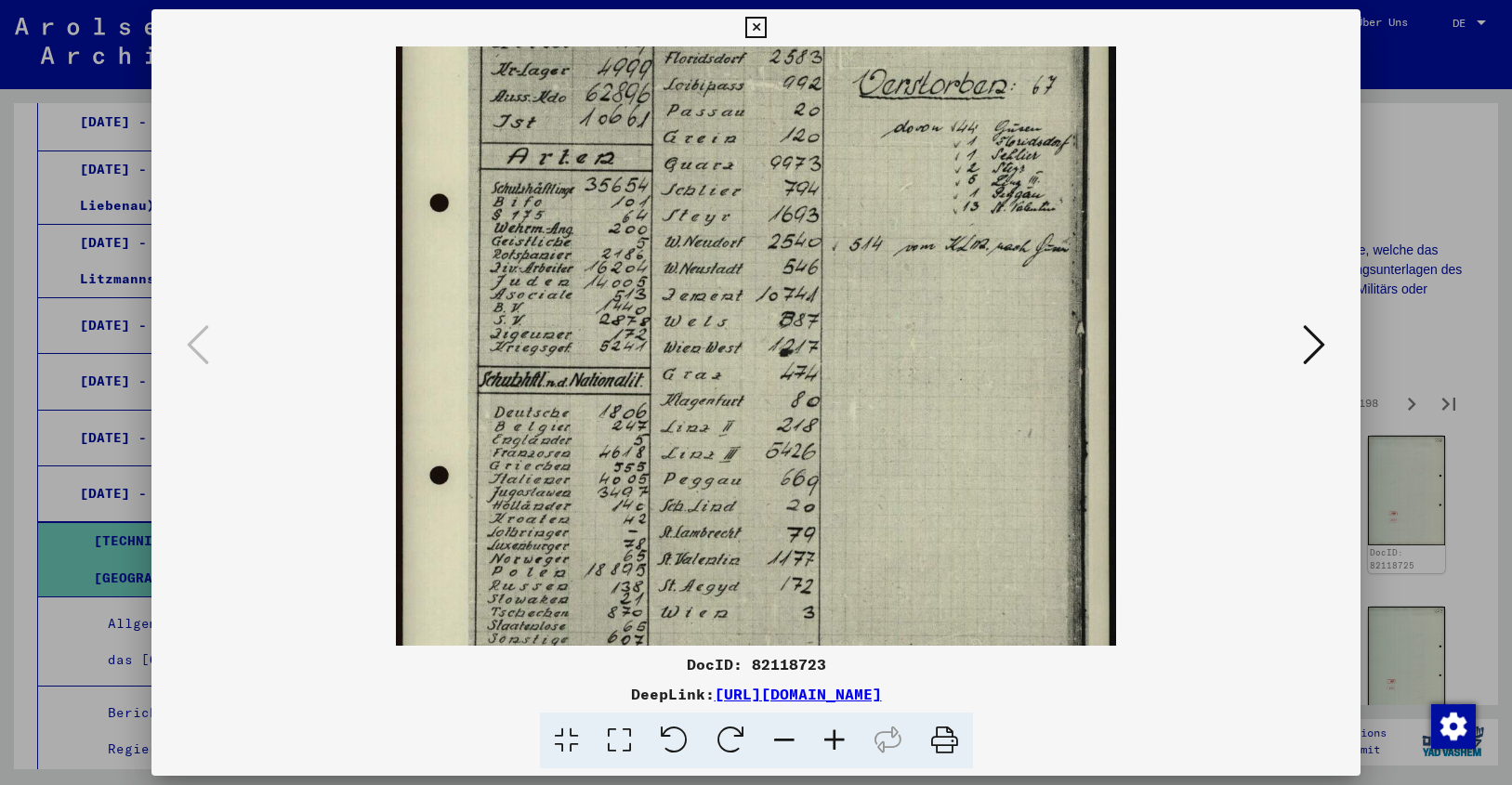
drag, startPoint x: 949, startPoint y: 539, endPoint x: 948, endPoint y: 478, distance: 61.0
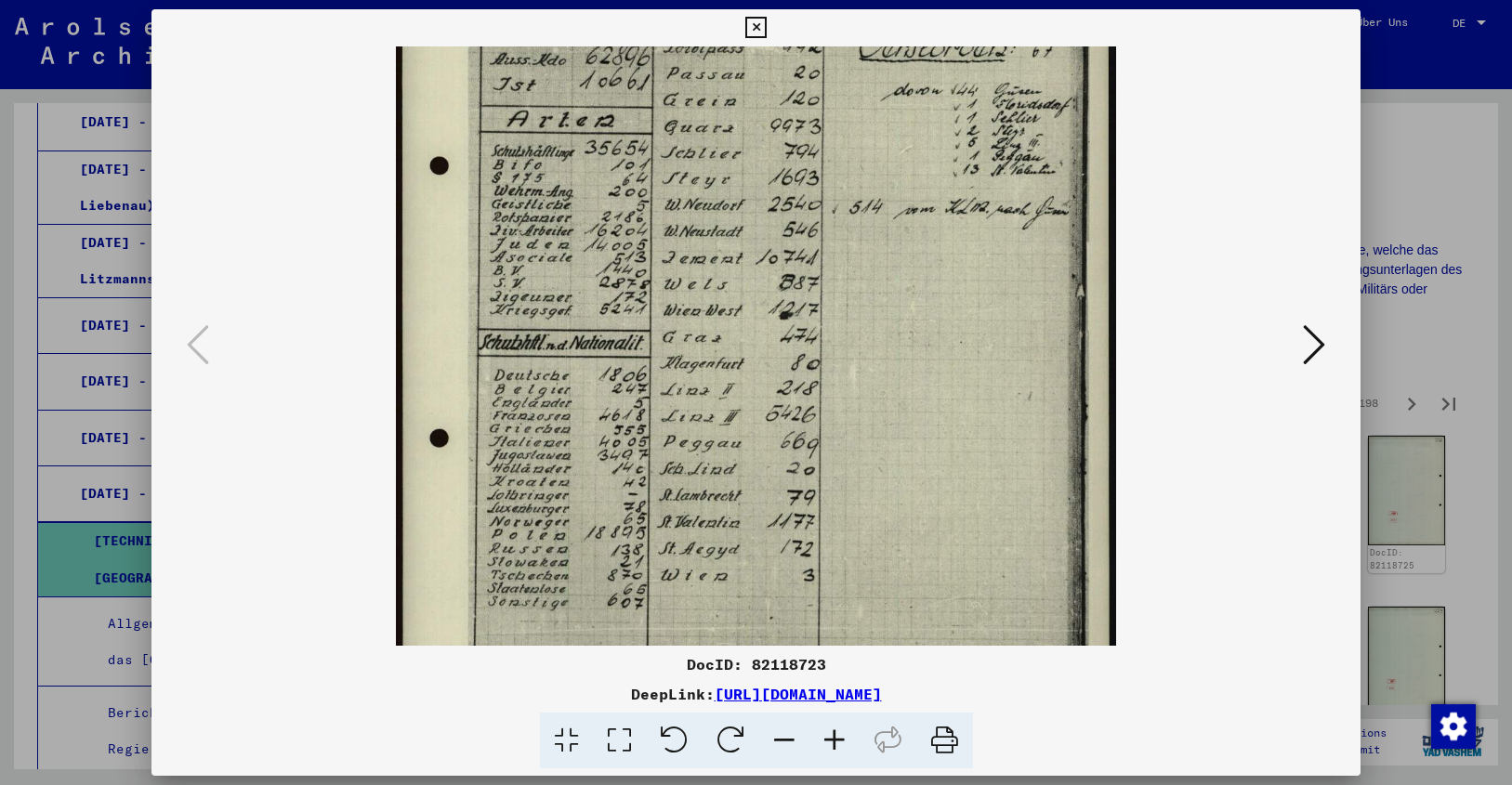
scroll to position [251, 0]
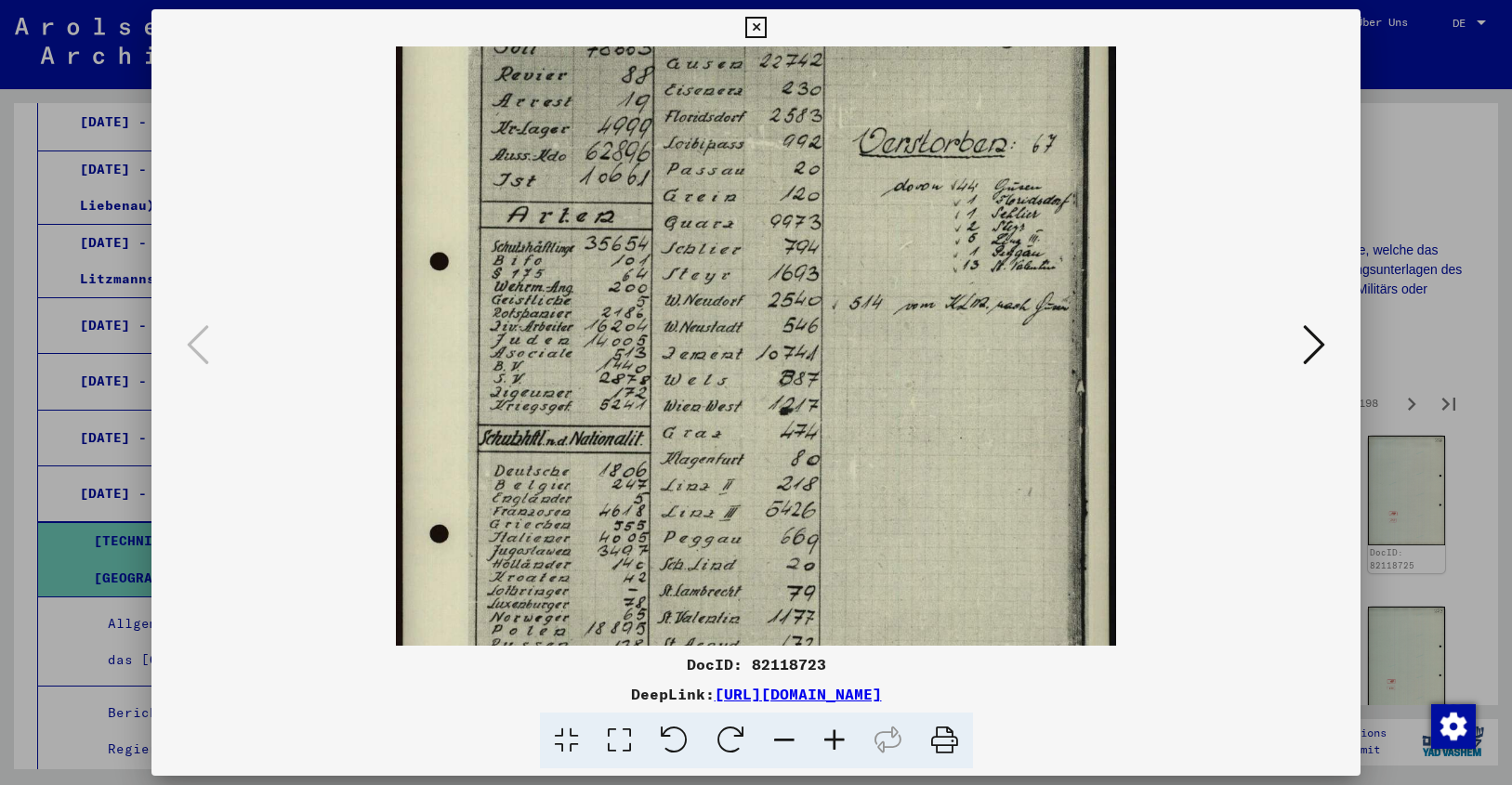
drag, startPoint x: 945, startPoint y: 498, endPoint x: 951, endPoint y: 561, distance: 63.3
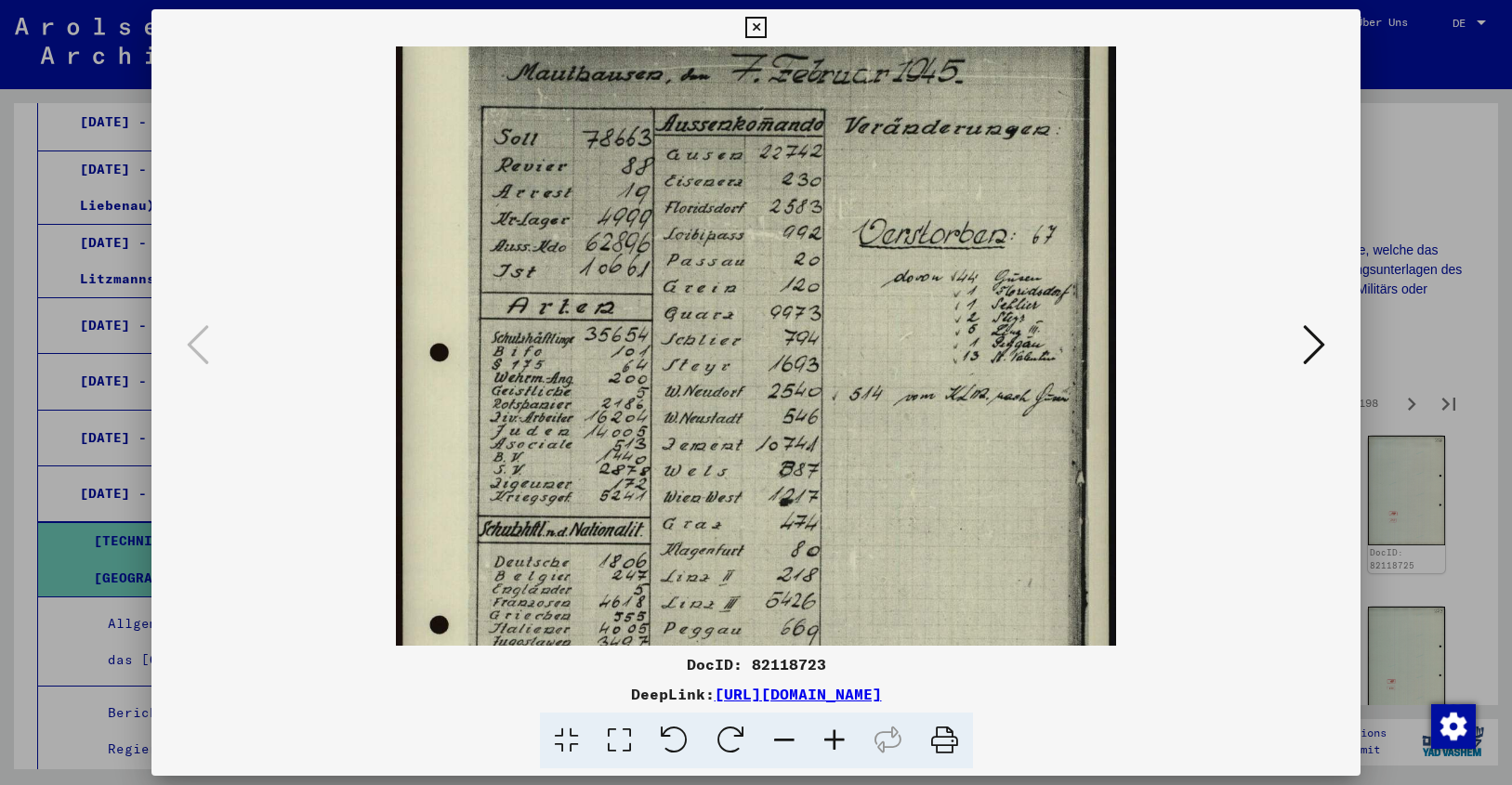
scroll to position [57, 0]
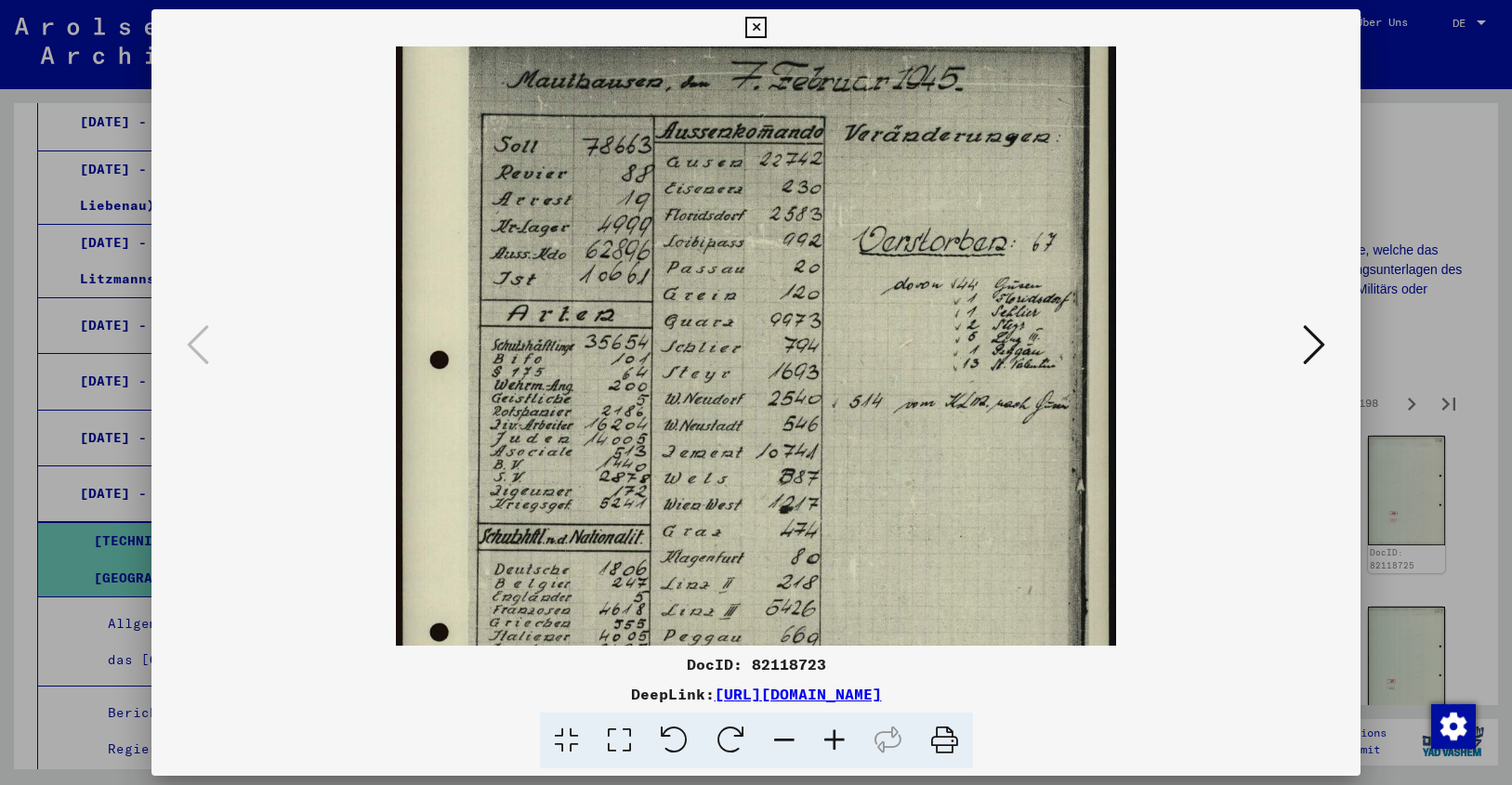
drag, startPoint x: 927, startPoint y: 473, endPoint x: 939, endPoint y: 572, distance: 99.7
click at [1319, 346] on icon at bounding box center [1314, 344] width 22 height 45
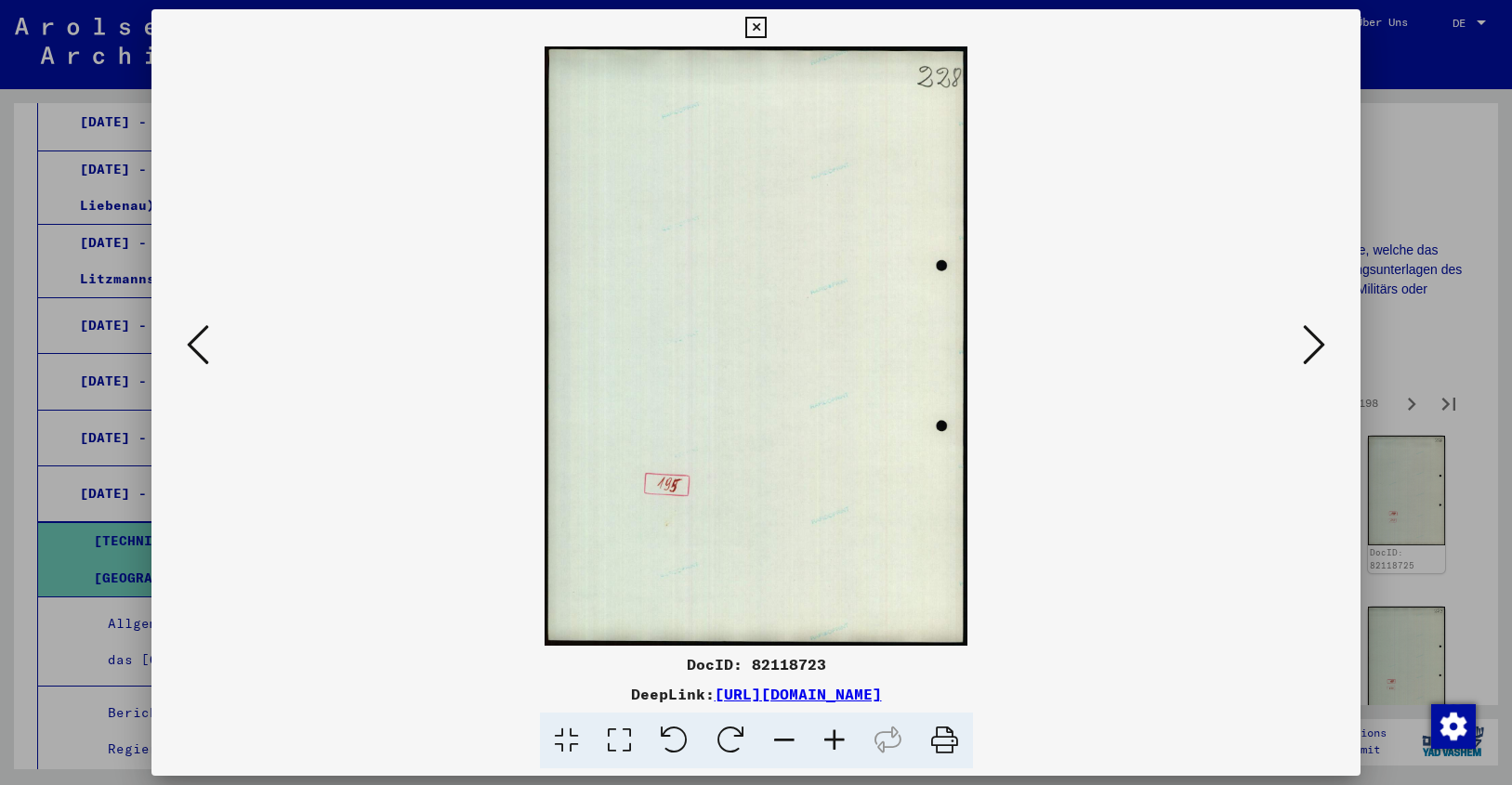
click at [1319, 346] on icon at bounding box center [1314, 344] width 22 height 45
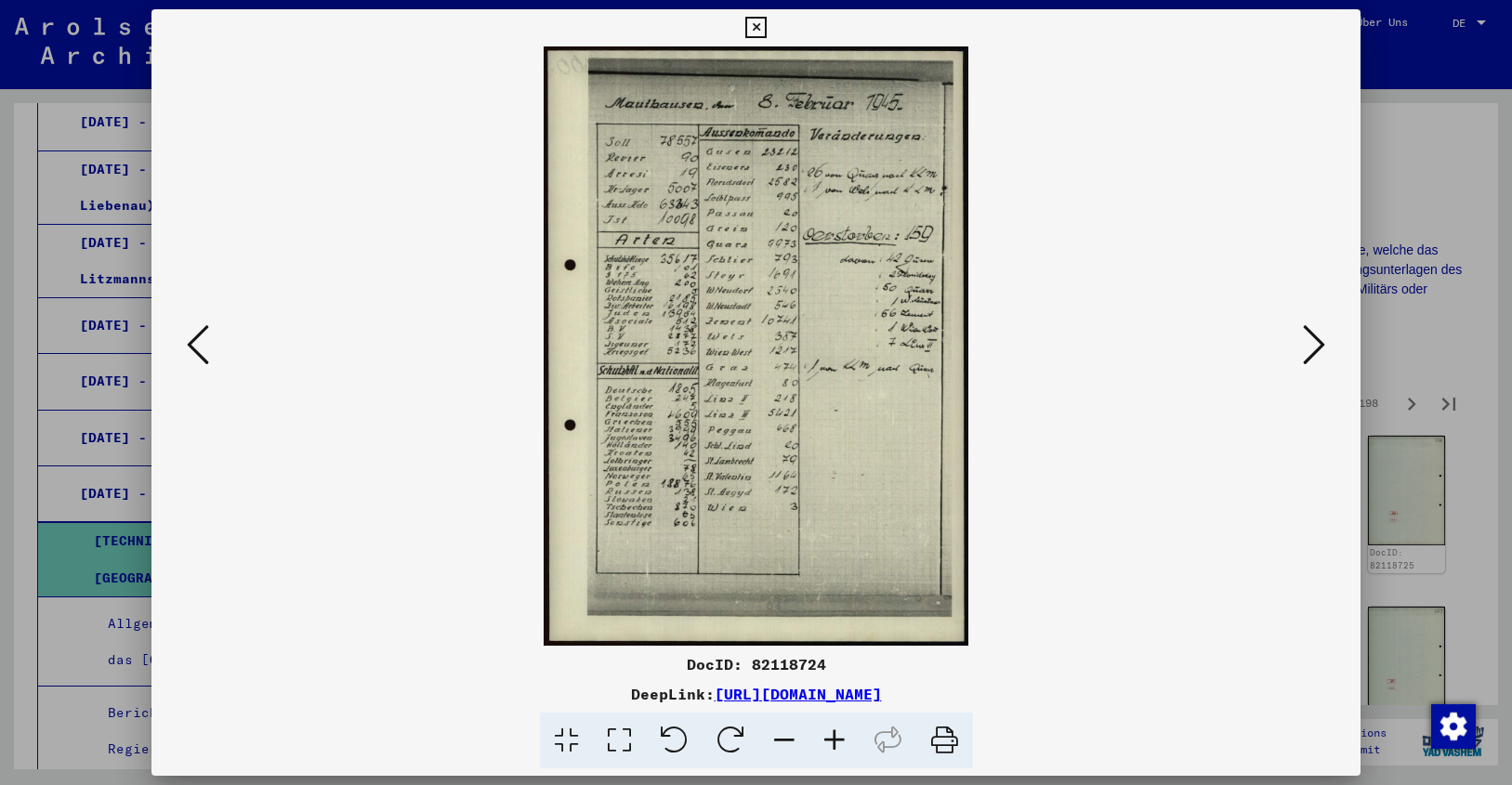
click at [1319, 346] on icon at bounding box center [1314, 344] width 22 height 45
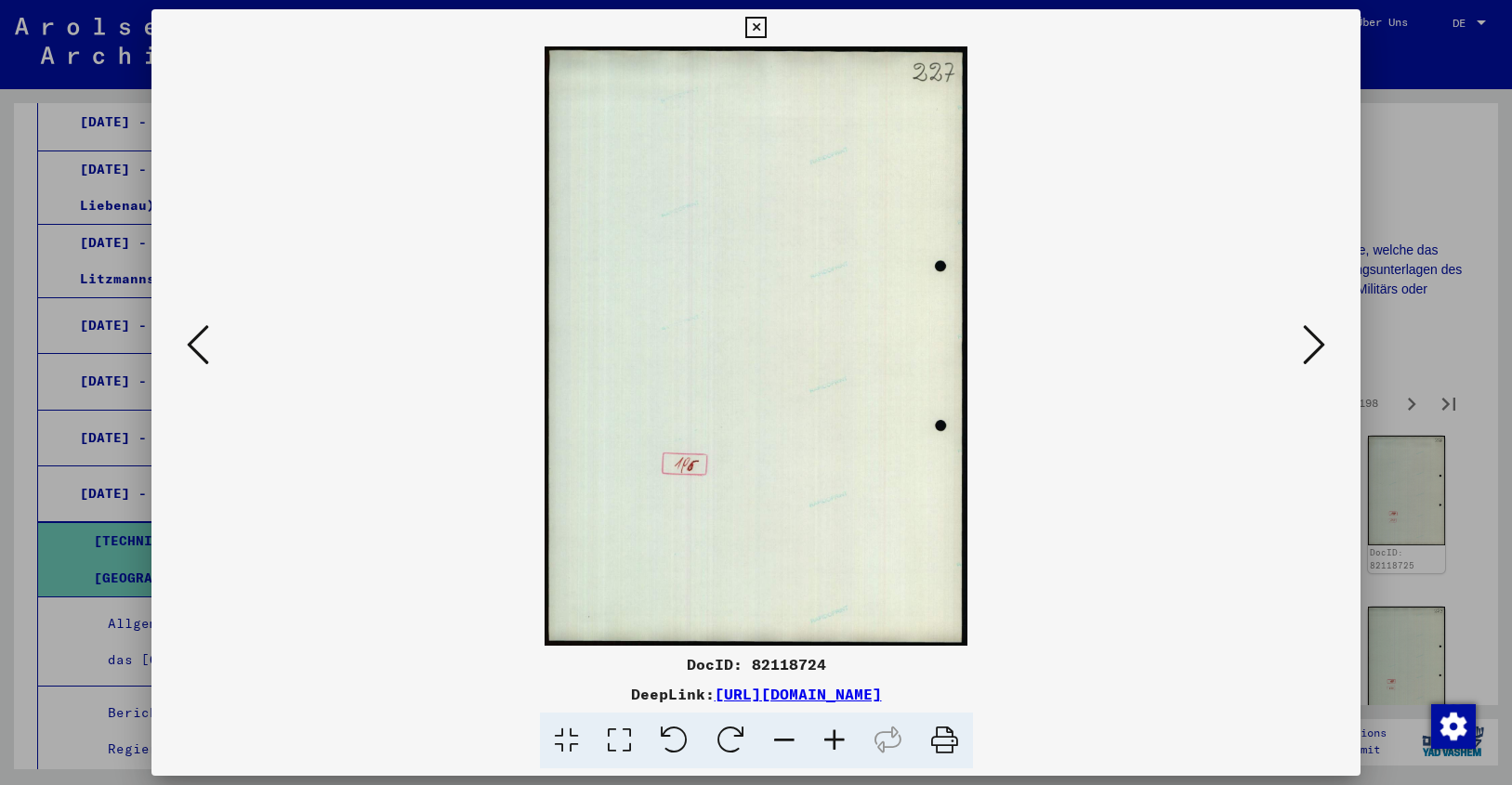
click at [1319, 346] on icon at bounding box center [1314, 344] width 22 height 45
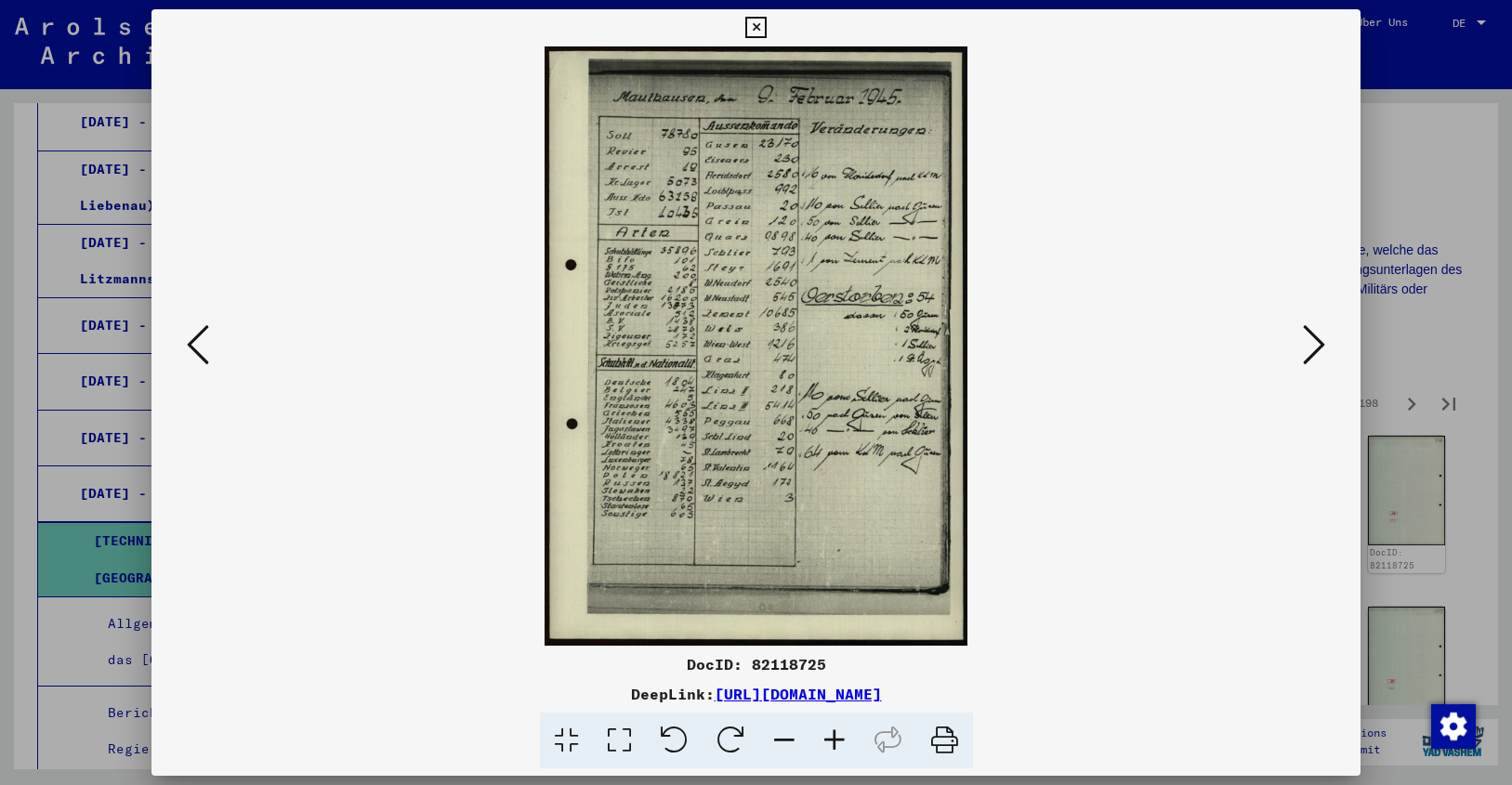
click at [1319, 346] on icon at bounding box center [1314, 344] width 22 height 45
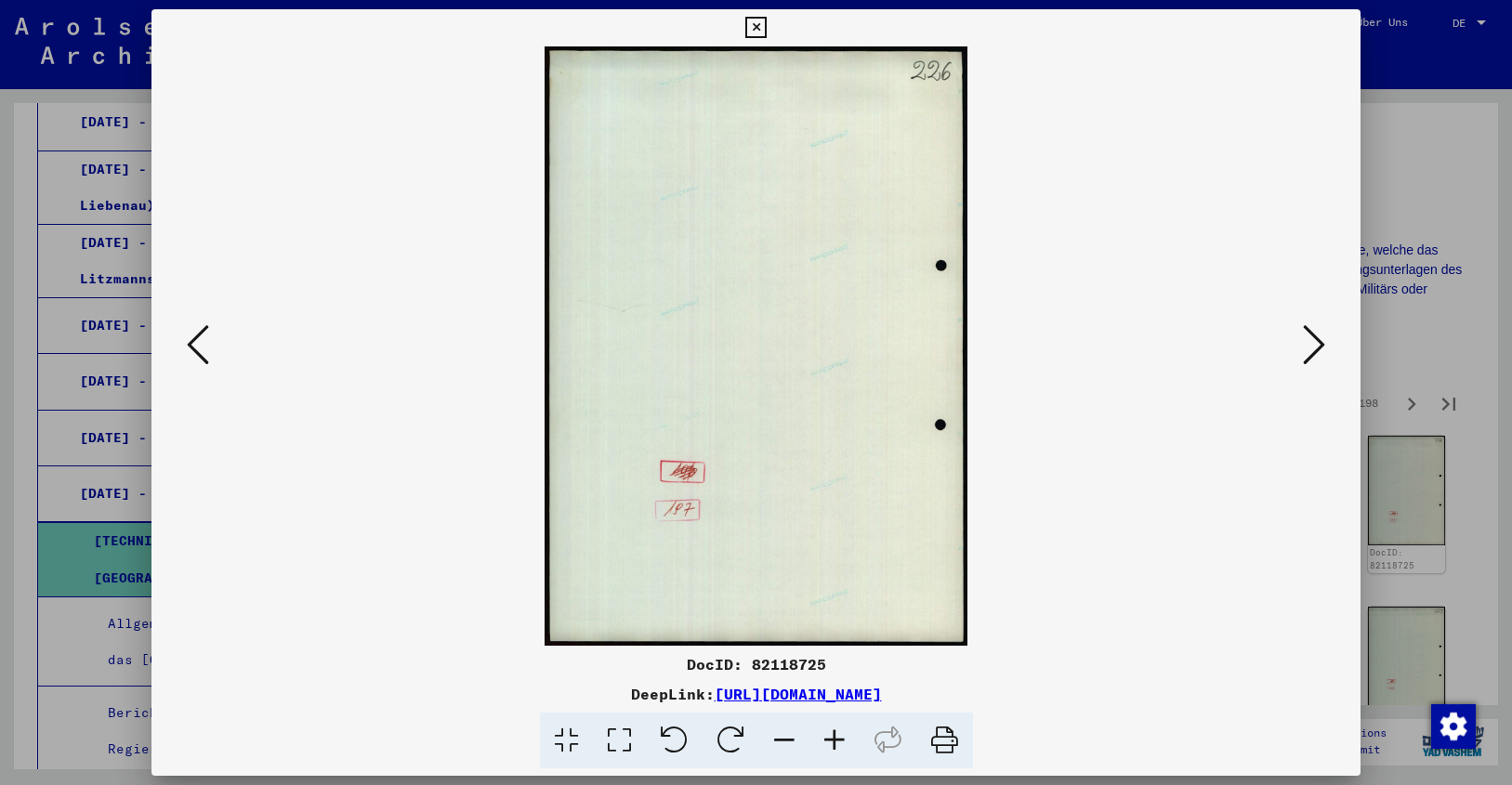
click at [1319, 346] on icon at bounding box center [1314, 344] width 22 height 45
